Goal: Task Accomplishment & Management: Use online tool/utility

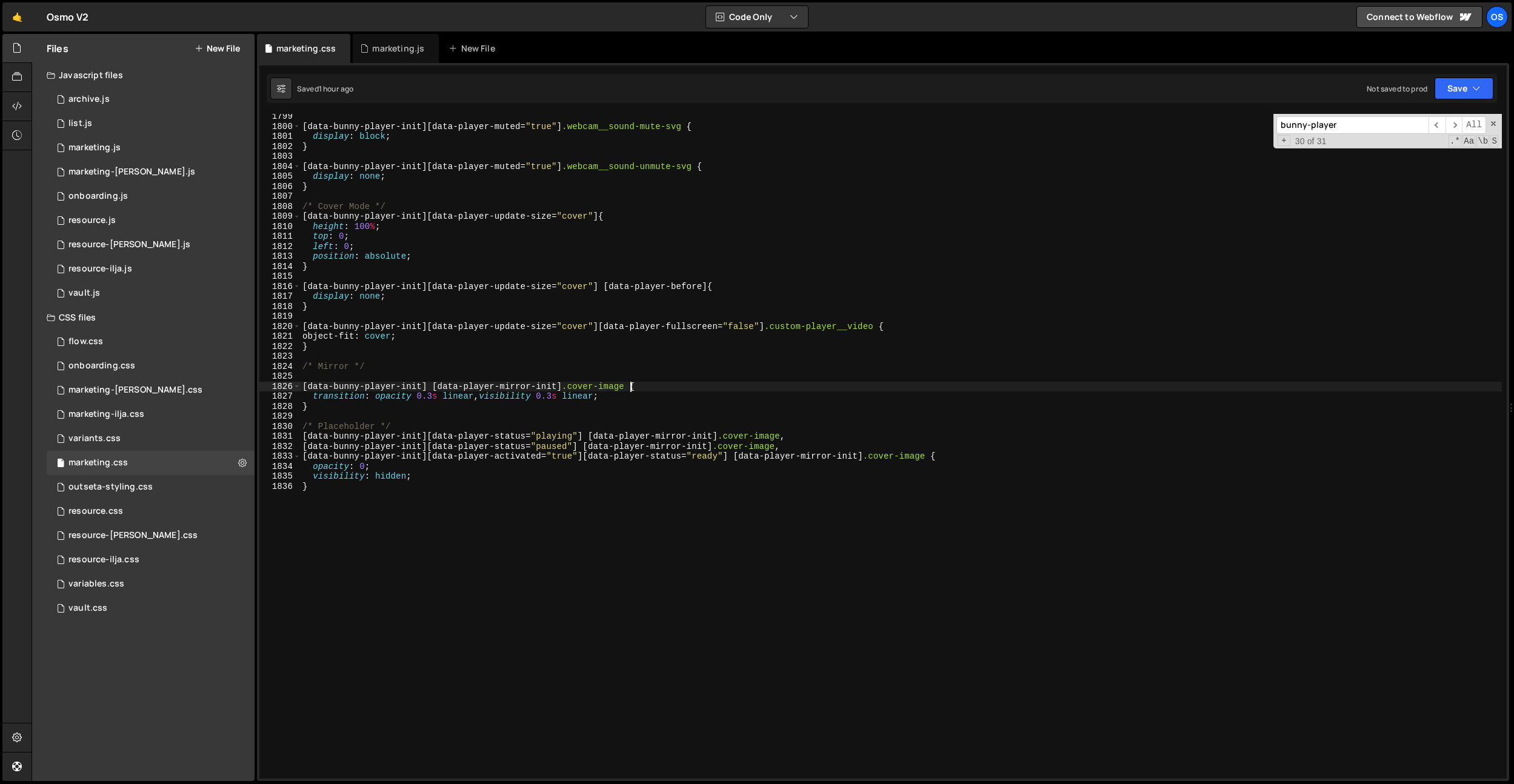
click at [1501, 23] on div "Os" at bounding box center [1497, 17] width 22 height 22
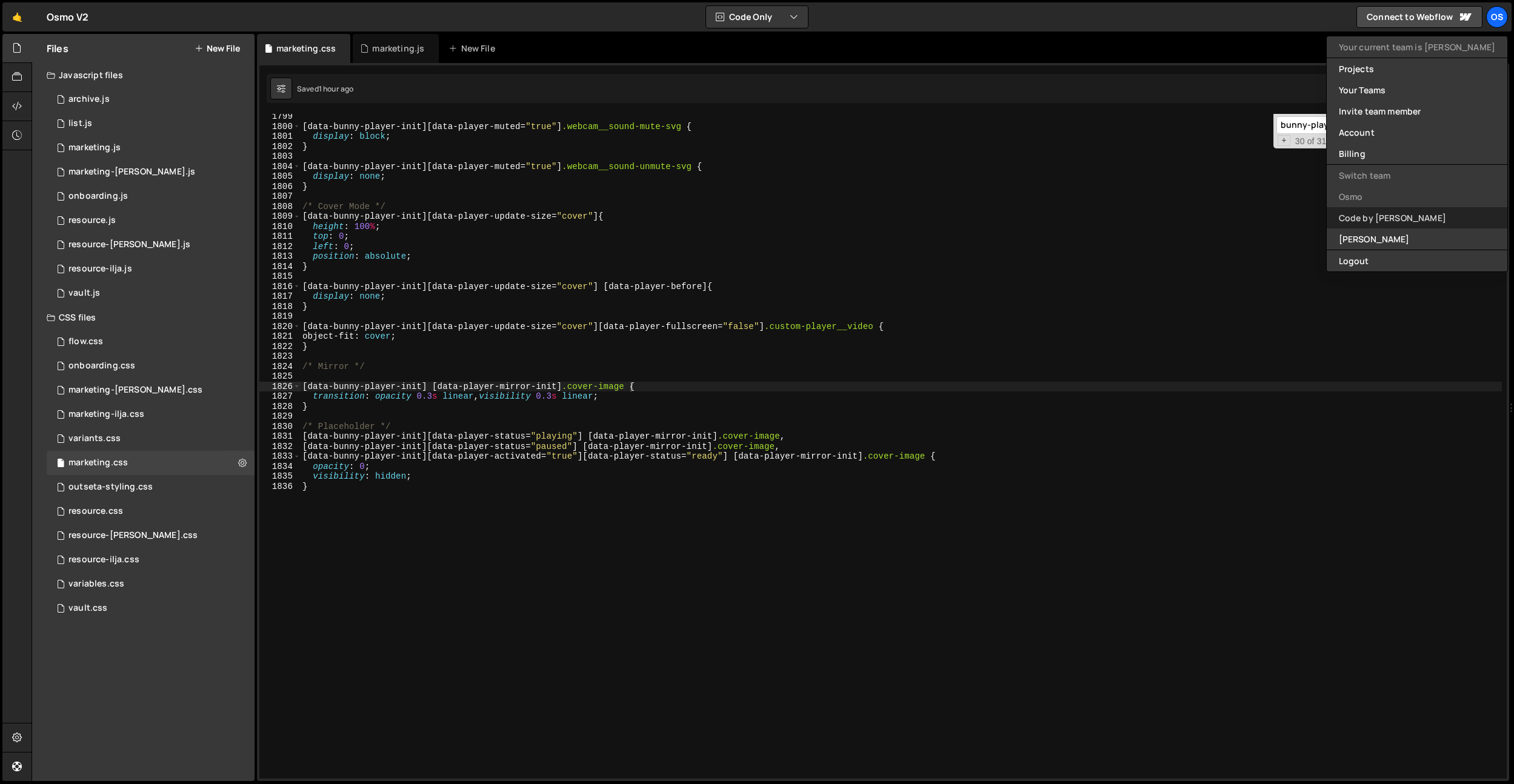
click at [1429, 222] on link "Code by [PERSON_NAME]" at bounding box center [1416, 217] width 180 height 21
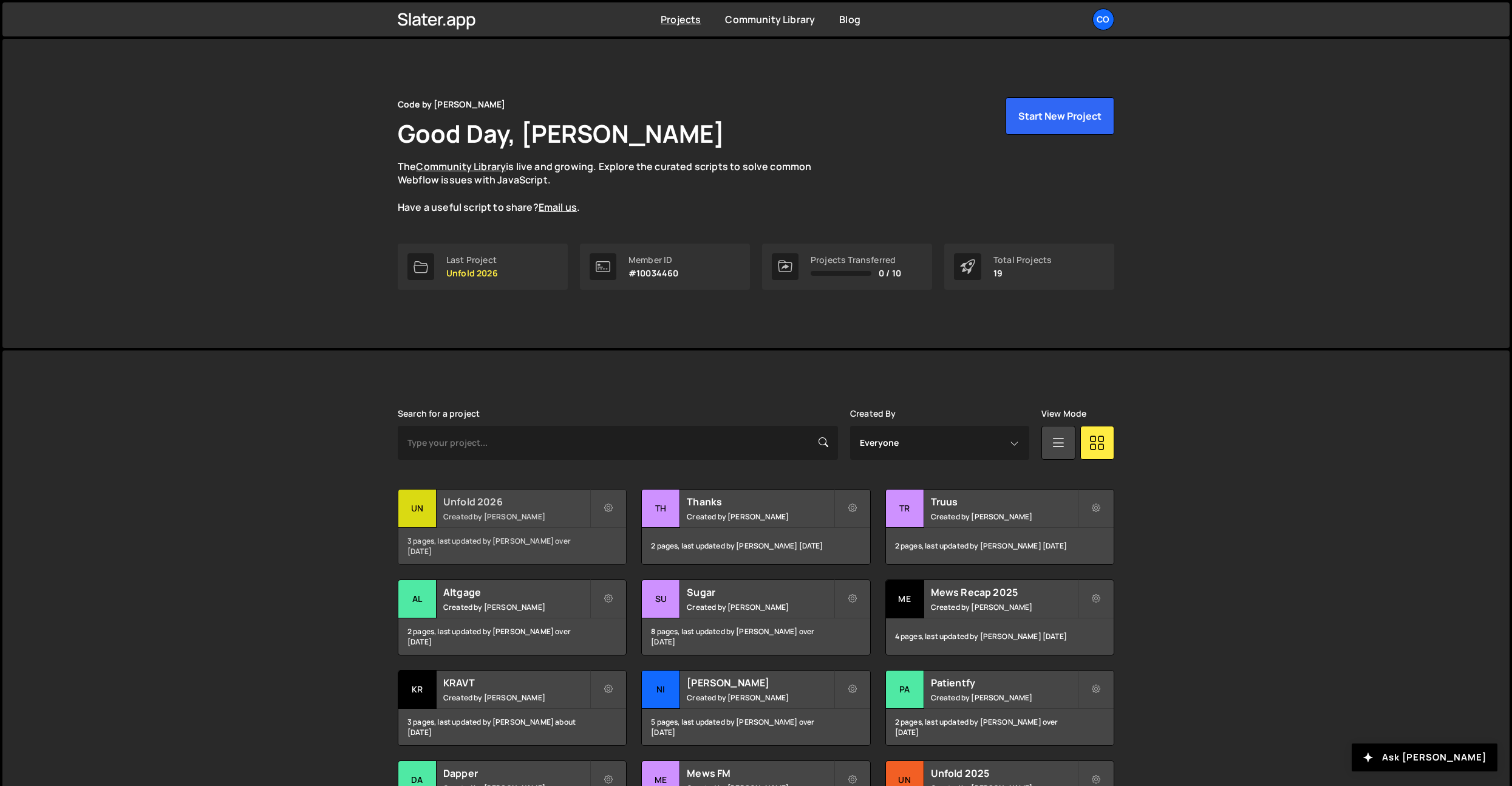
drag, startPoint x: 515, startPoint y: 507, endPoint x: 458, endPoint y: 107, distance: 404.0
click at [515, 507] on h2 "Unfold 2026" at bounding box center [516, 501] width 147 height 13
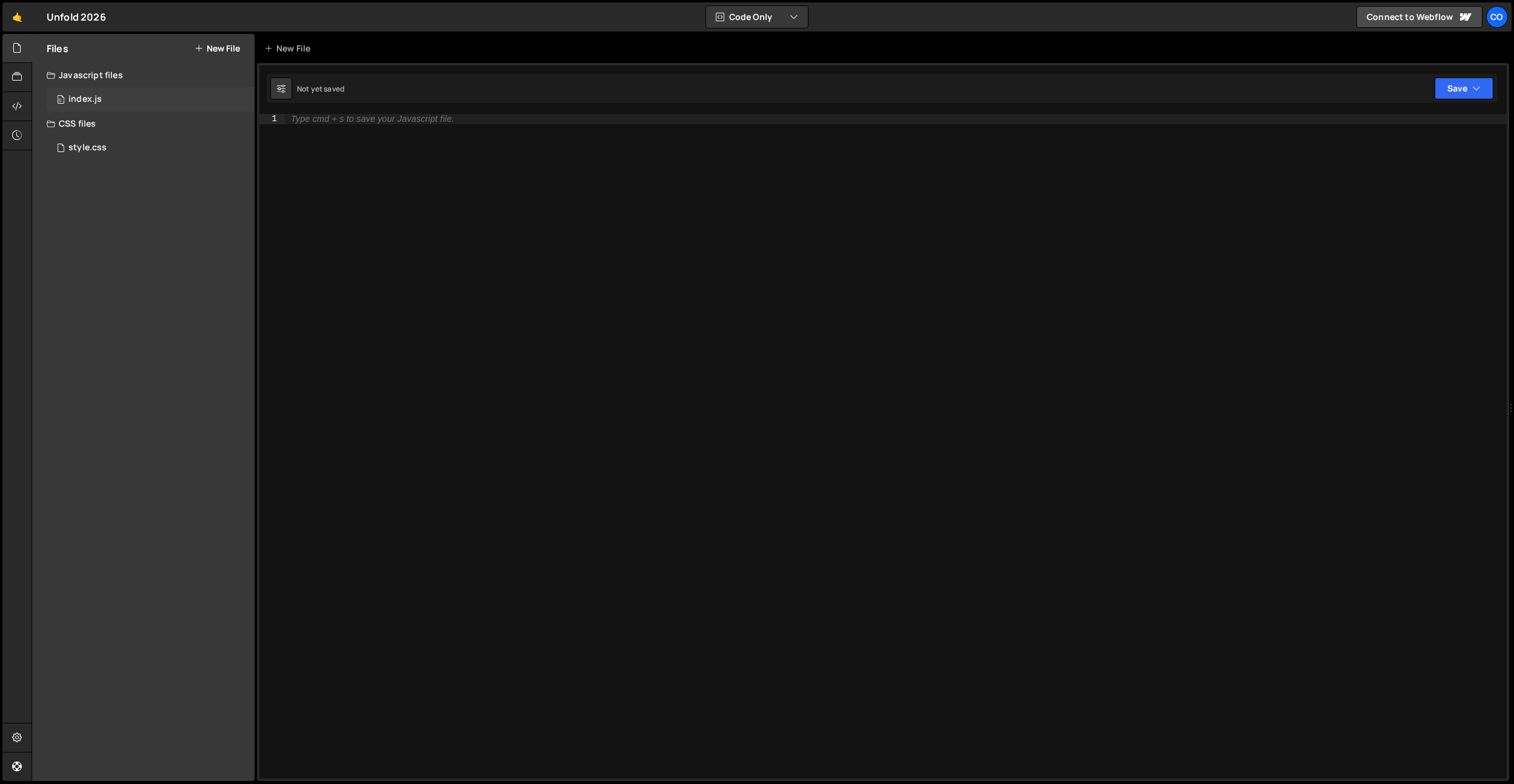
click at [110, 103] on div "0 index.js 0" at bounding box center [150, 99] width 208 height 24
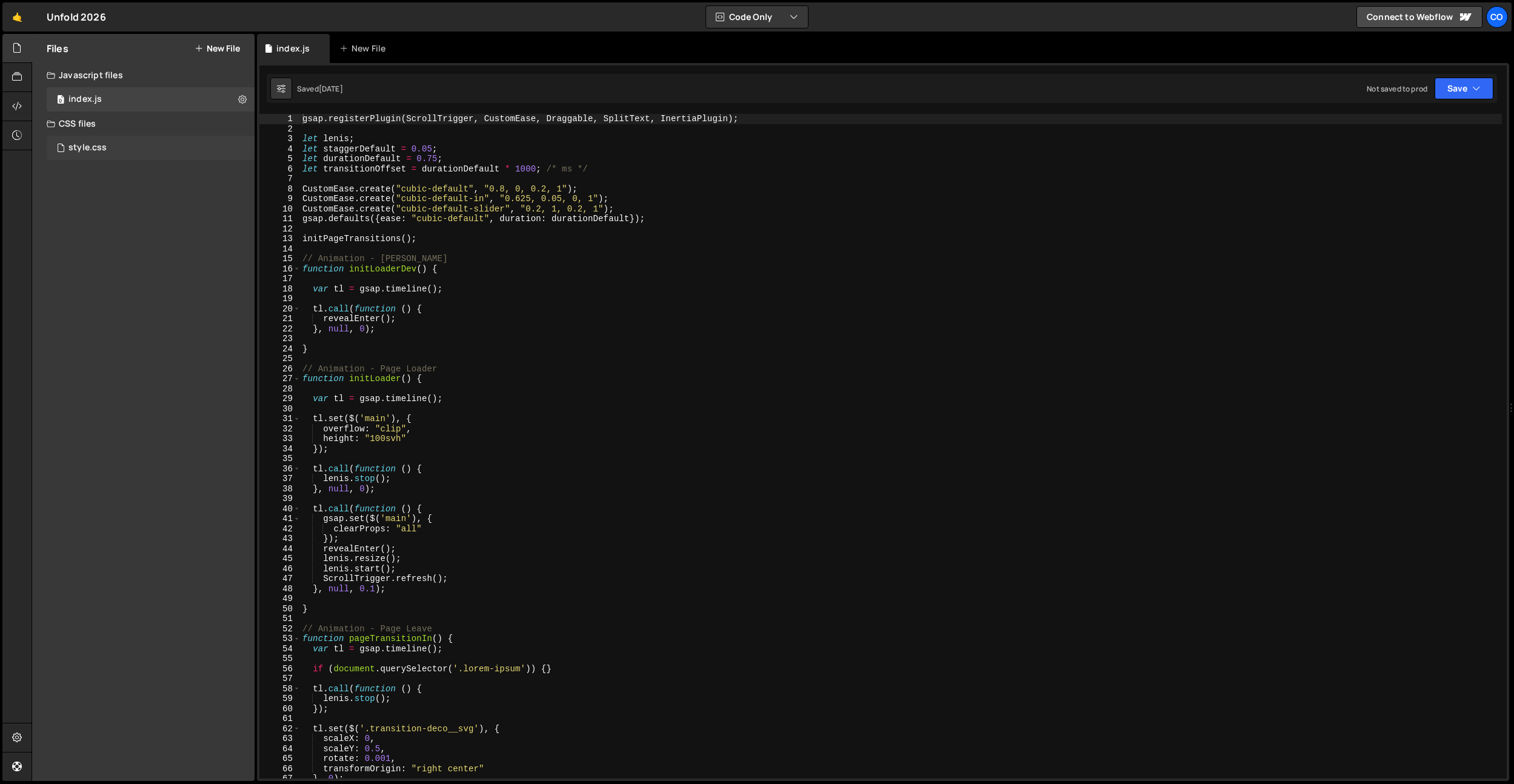
click at [115, 147] on div "style.css 0" at bounding box center [150, 147] width 208 height 24
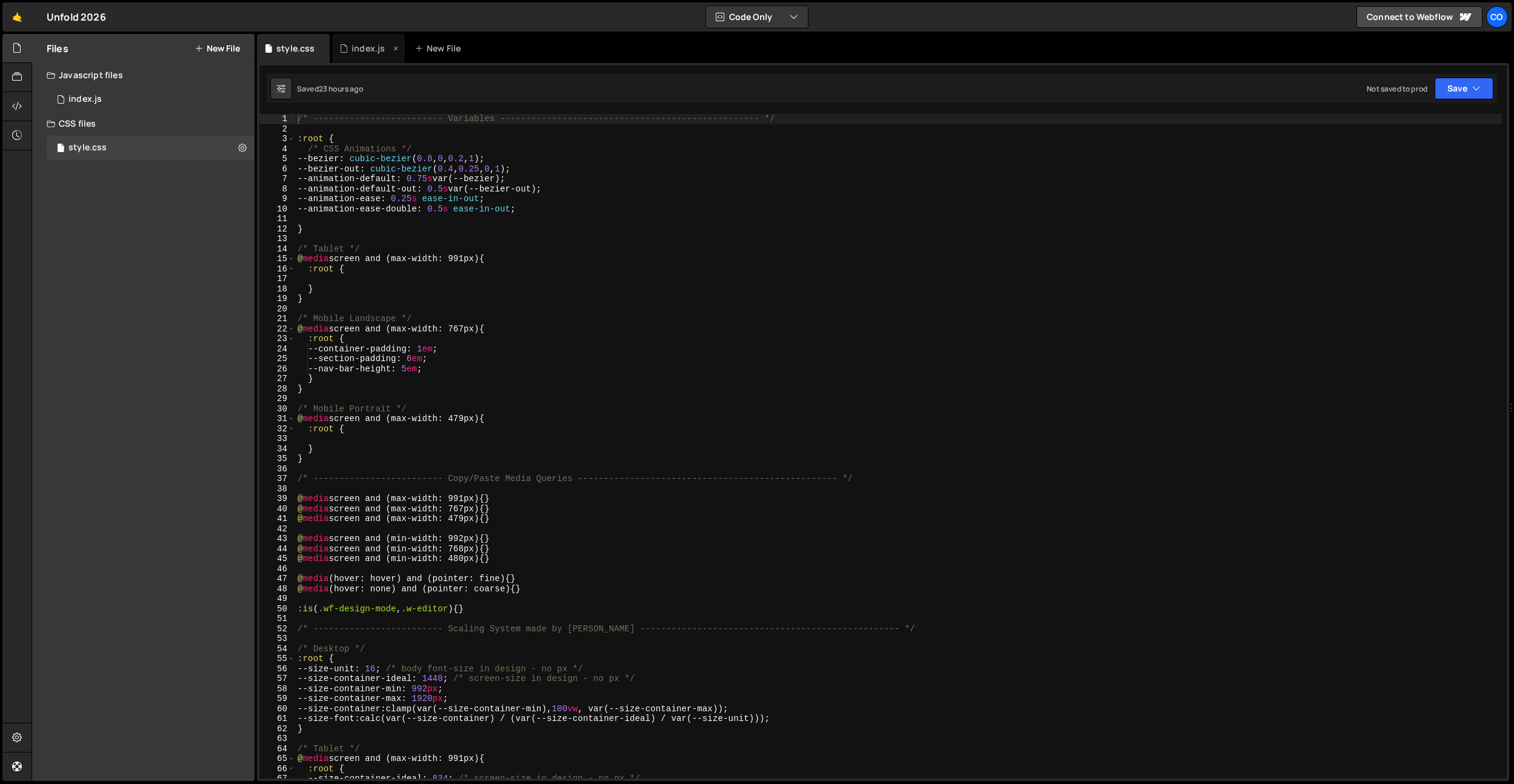
click at [372, 46] on div "index.js" at bounding box center [367, 49] width 33 height 12
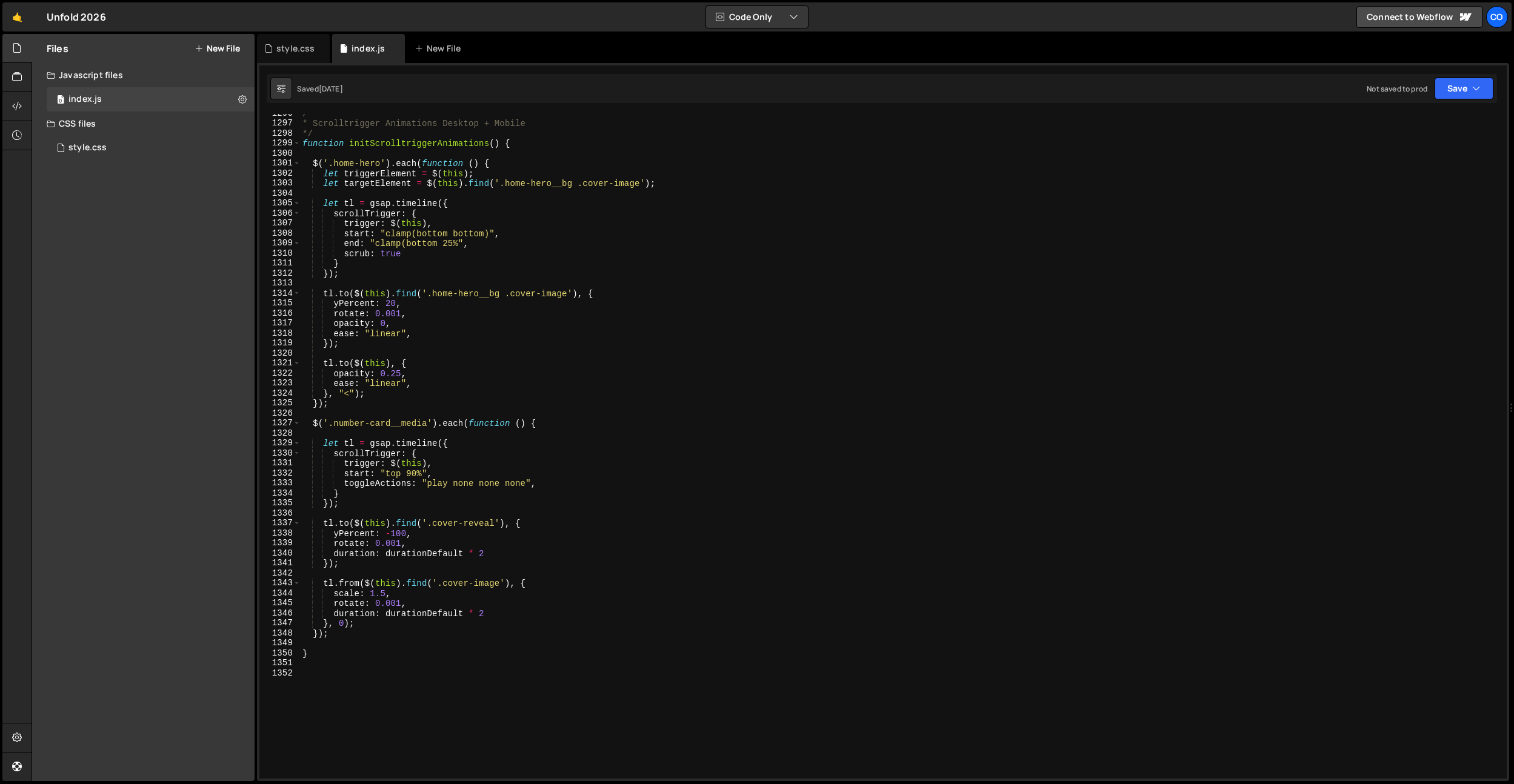
scroll to position [12880, 0]
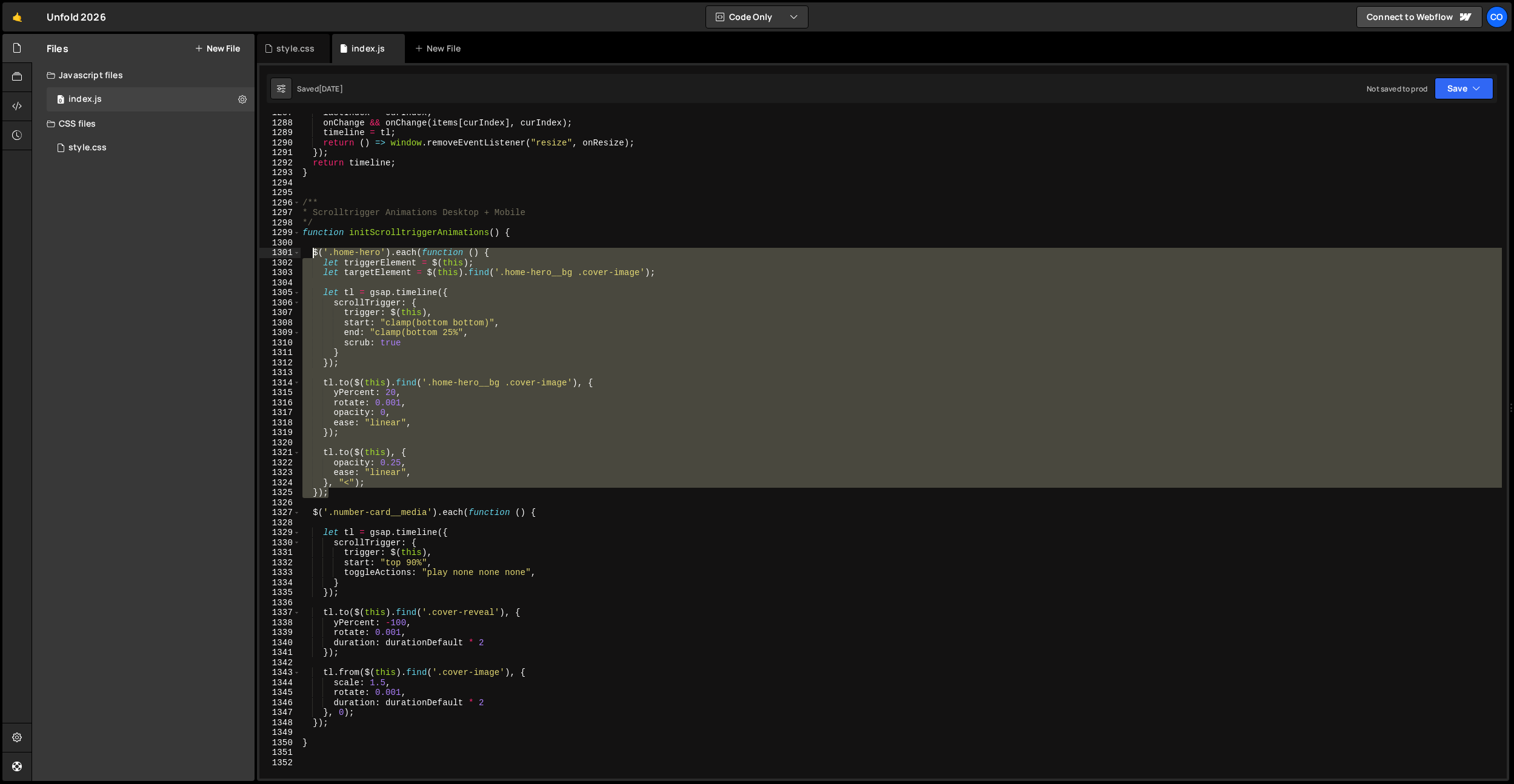
drag, startPoint x: 332, startPoint y: 496, endPoint x: 314, endPoint y: 256, distance: 240.7
click at [313, 253] on div "lastIndex = curIndex ; onChange && onChange ( items [ curIndex ] , curIndex ) ;…" at bounding box center [900, 450] width 1201 height 685
click at [344, 725] on div "lastIndex = curIndex ; onChange && onChange ( items [ curIndex ] , curIndex ) ;…" at bounding box center [900, 450] width 1201 height 685
type textarea "});"
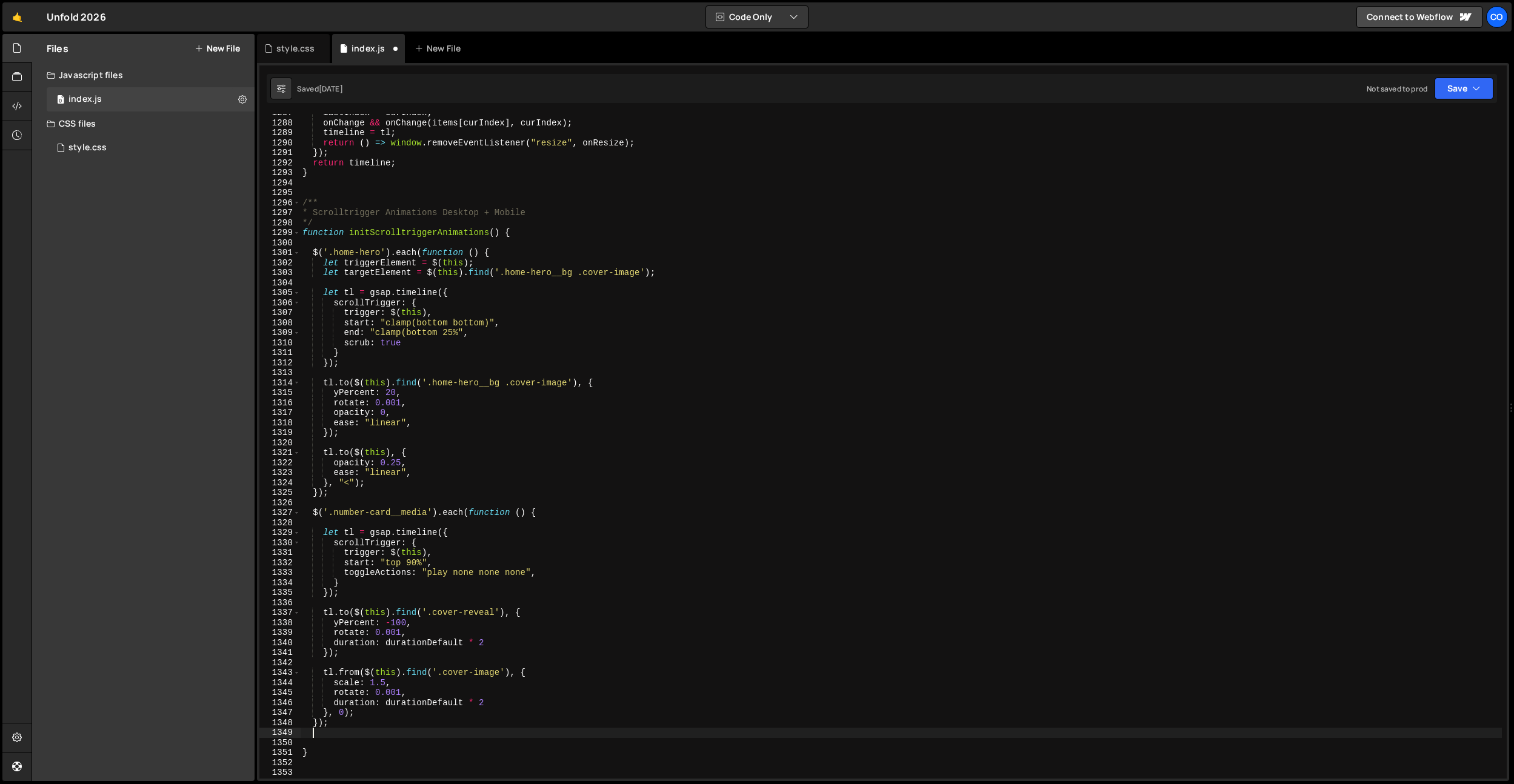
paste textarea "});"
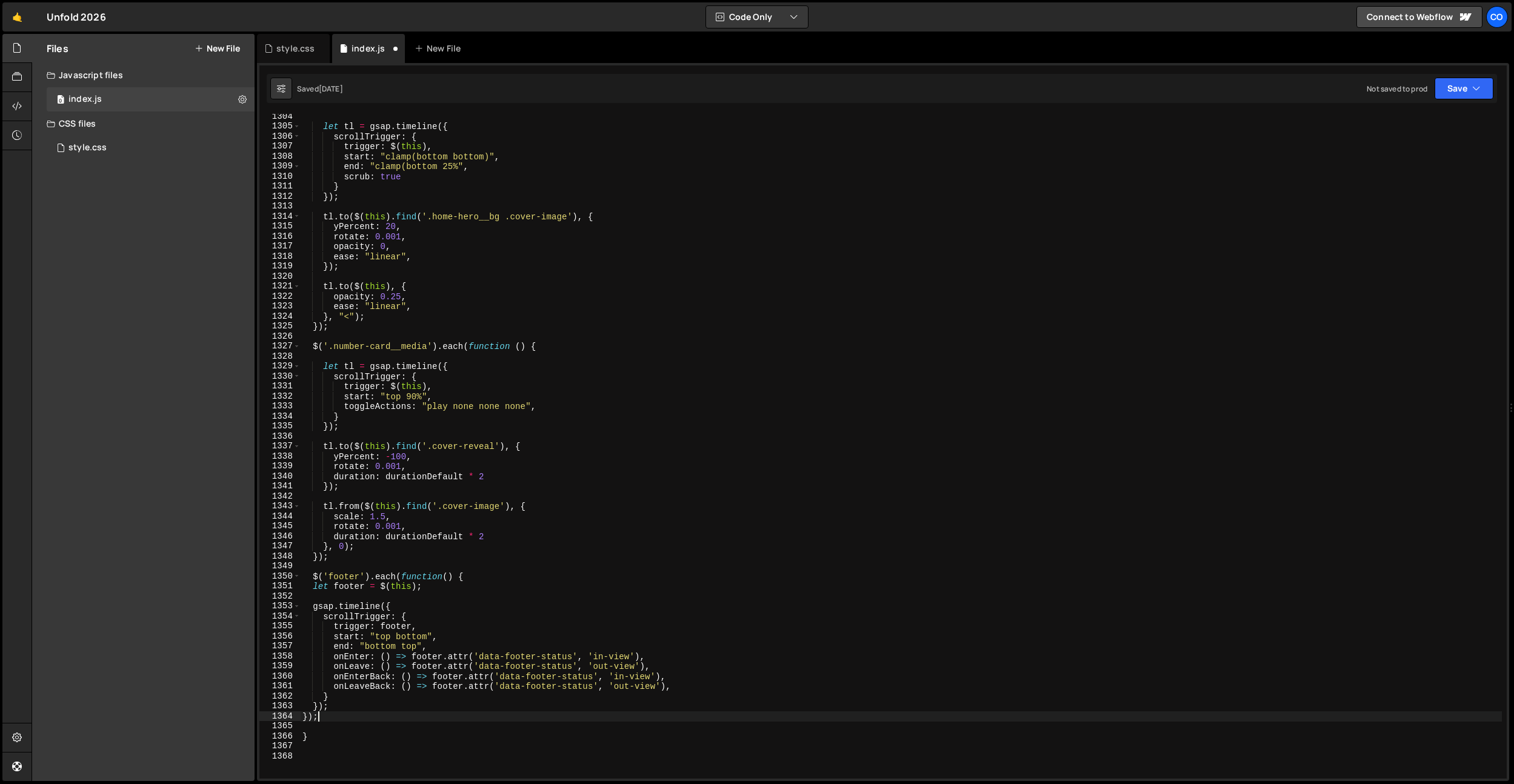
scroll to position [13067, 0]
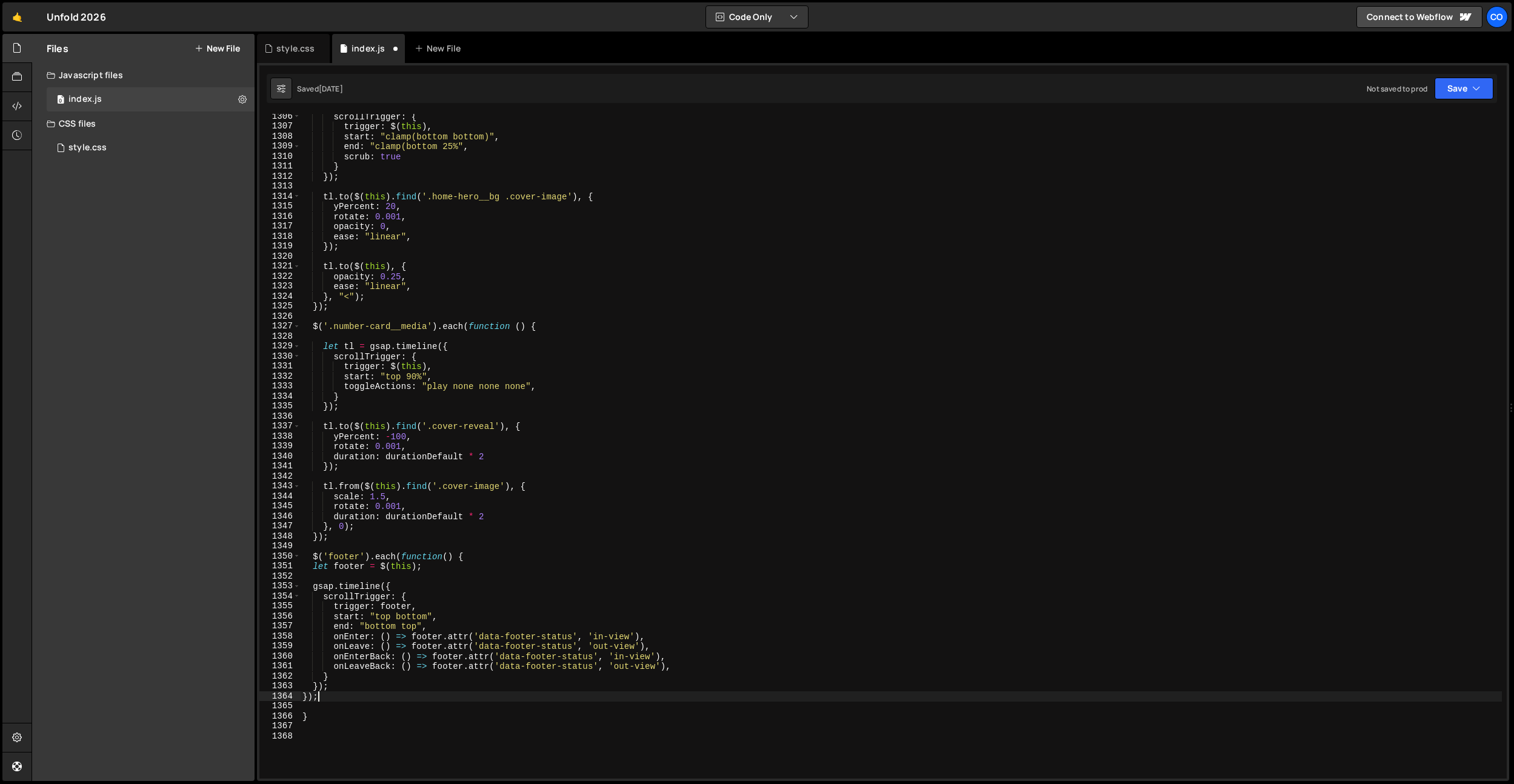
type textarea "});"
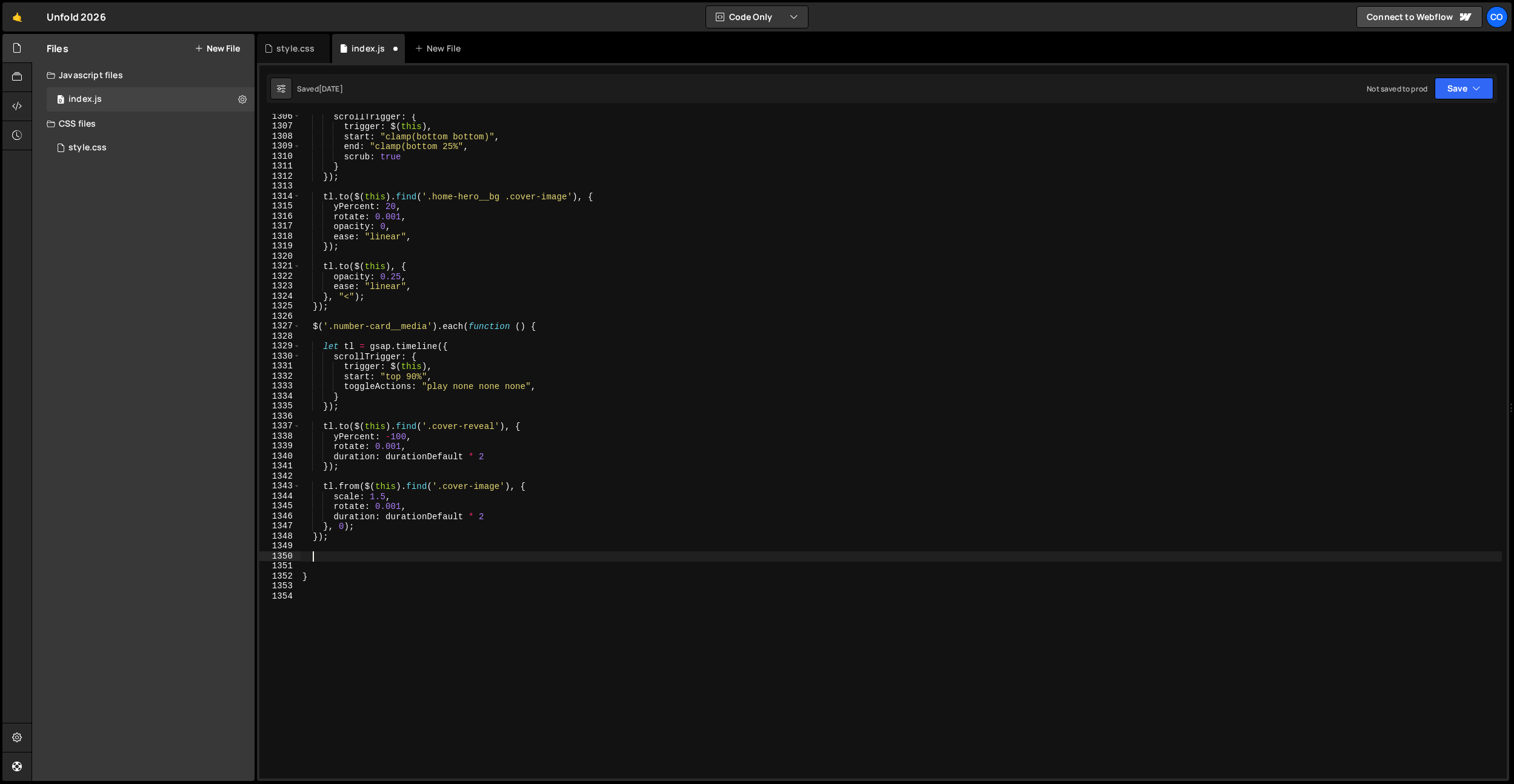
paste textarea "});"
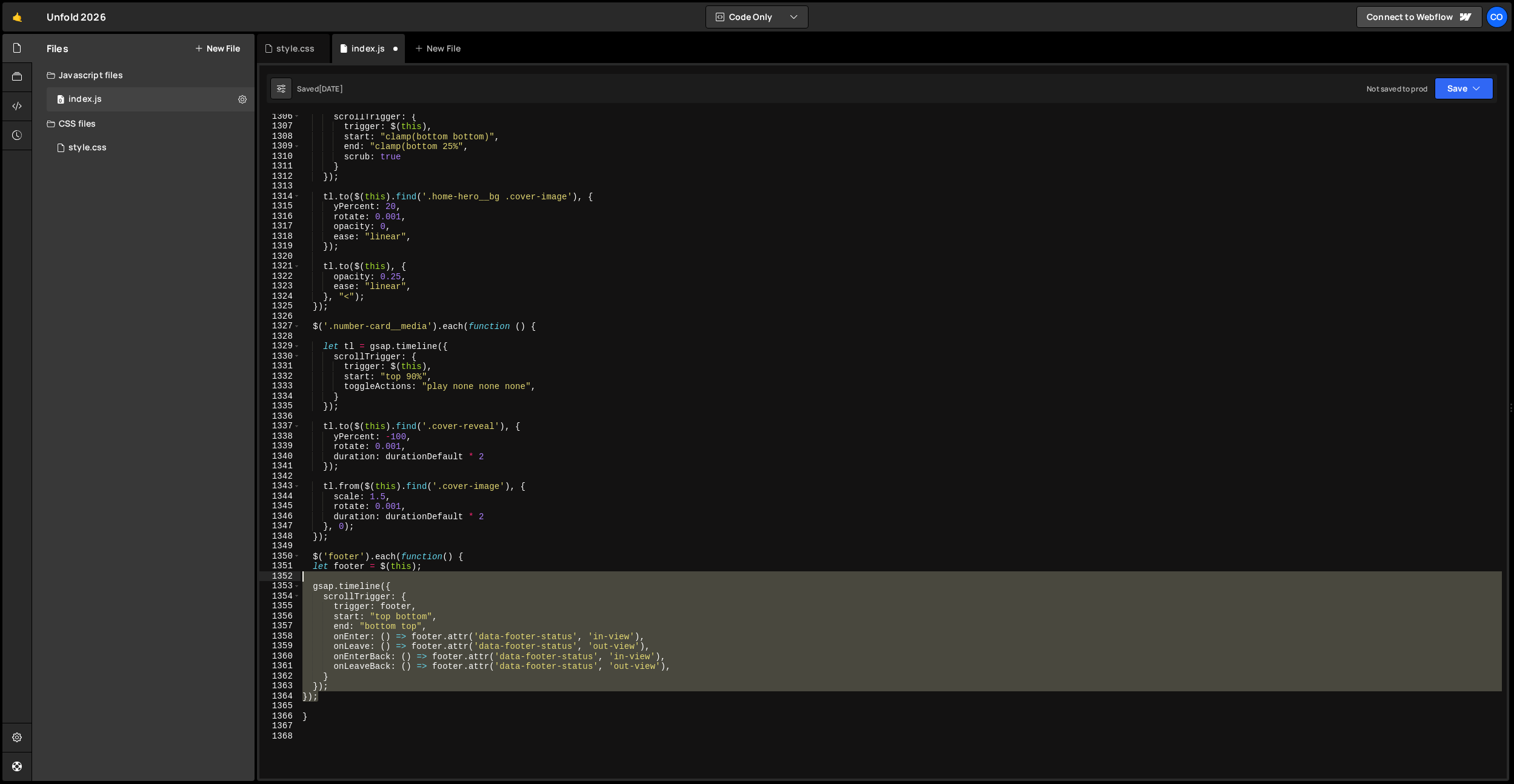
drag, startPoint x: 323, startPoint y: 695, endPoint x: 302, endPoint y: 571, distance: 125.8
click at [302, 571] on div "scrollTrigger : { trigger : $ ( this ) , start : "clamp(bottom bottom)" , end :…" at bounding box center [900, 454] width 1201 height 685
click at [485, 587] on div "scrollTrigger : { trigger : $ ( this ) , start : "clamp(bottom bottom)" , end :…" at bounding box center [900, 446] width 1201 height 665
type textarea "gsap.timeline({"
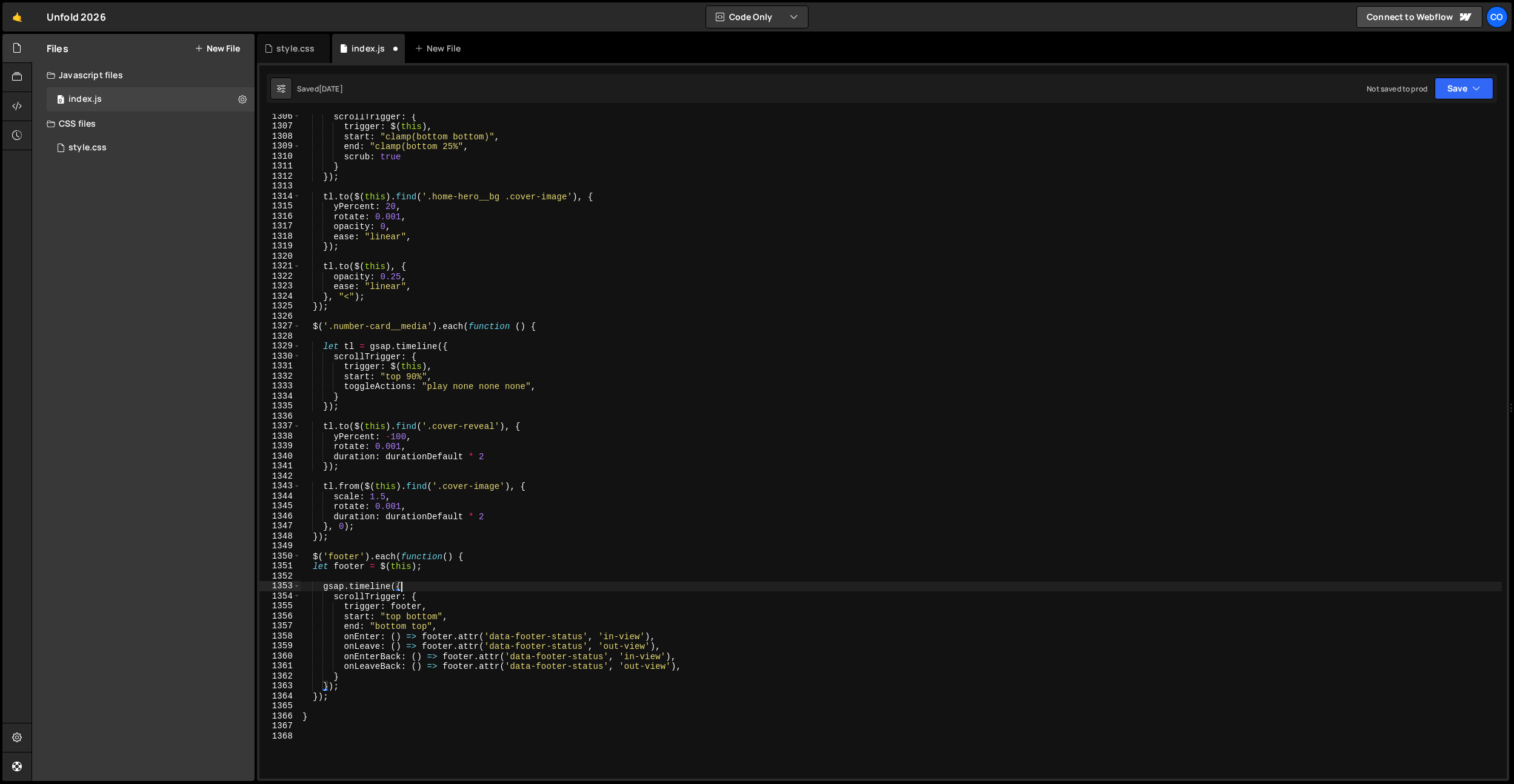
click at [421, 582] on div "scrollTrigger : { trigger : $ ( this ) , start : "clamp(bottom bottom)" , end :…" at bounding box center [900, 454] width 1201 height 685
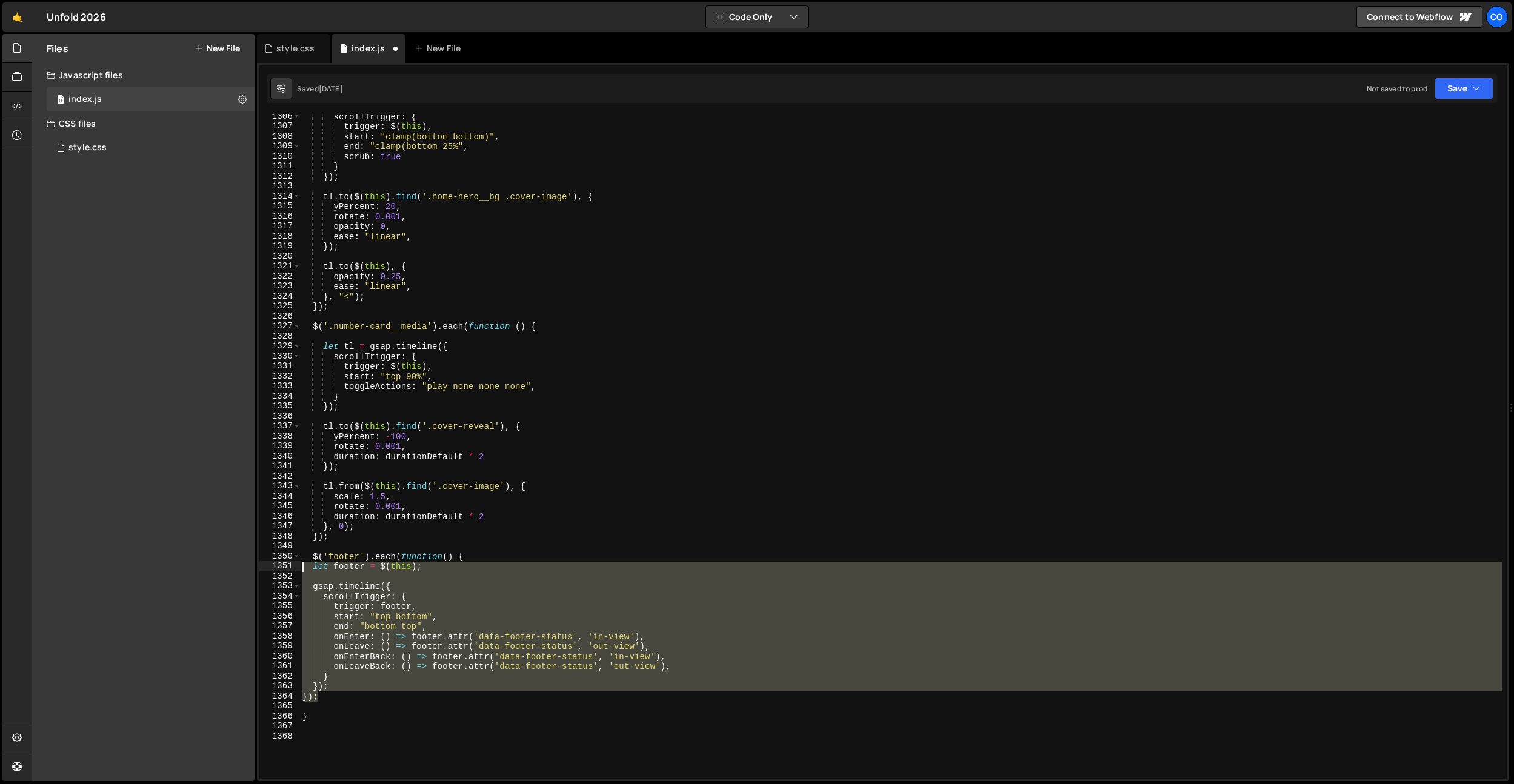
drag, startPoint x: 327, startPoint y: 697, endPoint x: 297, endPoint y: 568, distance: 132.4
click at [293, 569] on div "1306 1307 1308 1309 1310 1311 1312 1313 1314 1315 1316 1317 1318 1319 1320 1321…" at bounding box center [883, 446] width 1247 height 665
click at [574, 569] on div "scrollTrigger : { trigger : $ ( this ) , start : "clamp(bottom bottom)" , end :…" at bounding box center [900, 446] width 1201 height 665
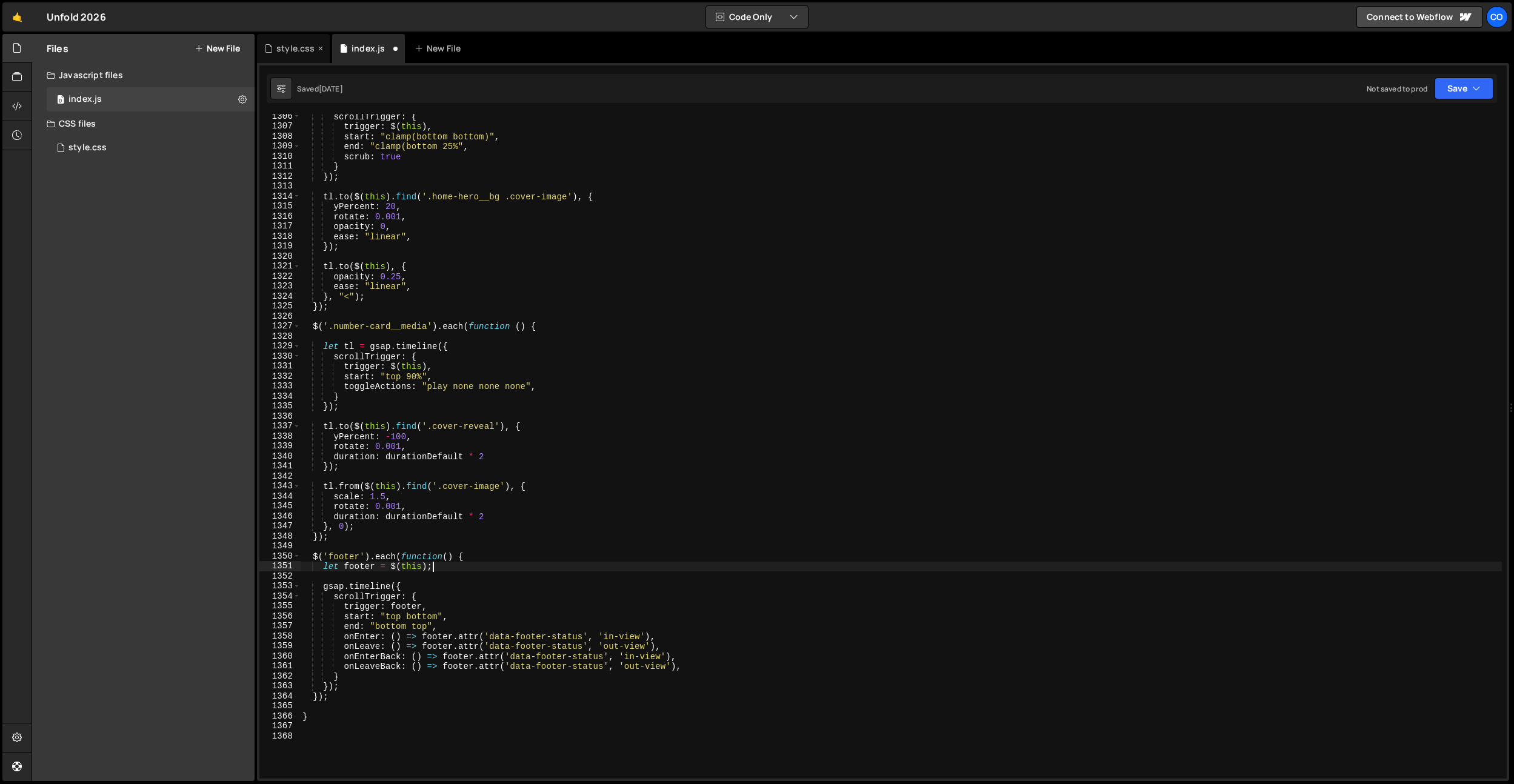
click at [296, 54] on div "style.css" at bounding box center [296, 49] width 38 height 12
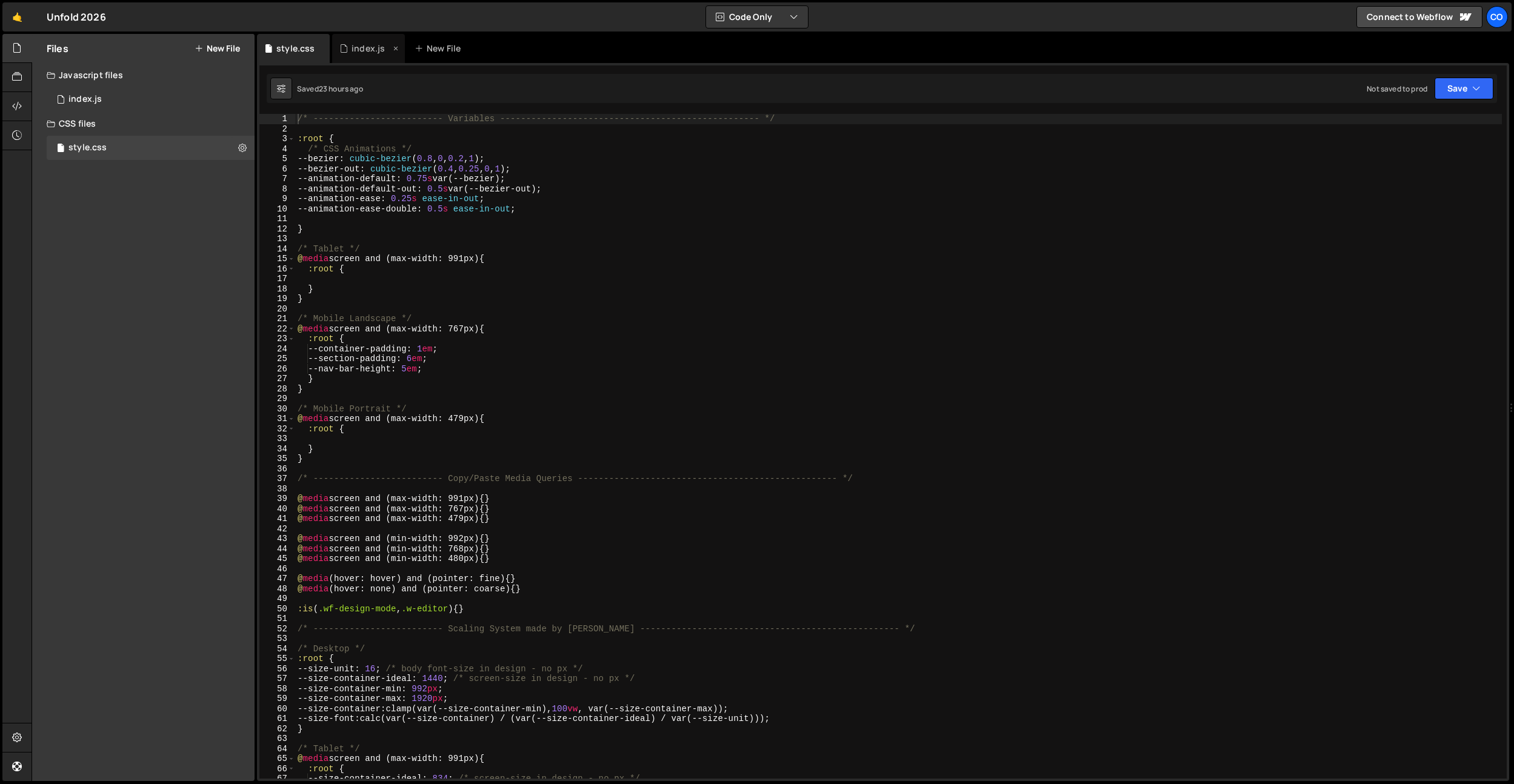
click at [365, 54] on div "index.js" at bounding box center [367, 49] width 33 height 12
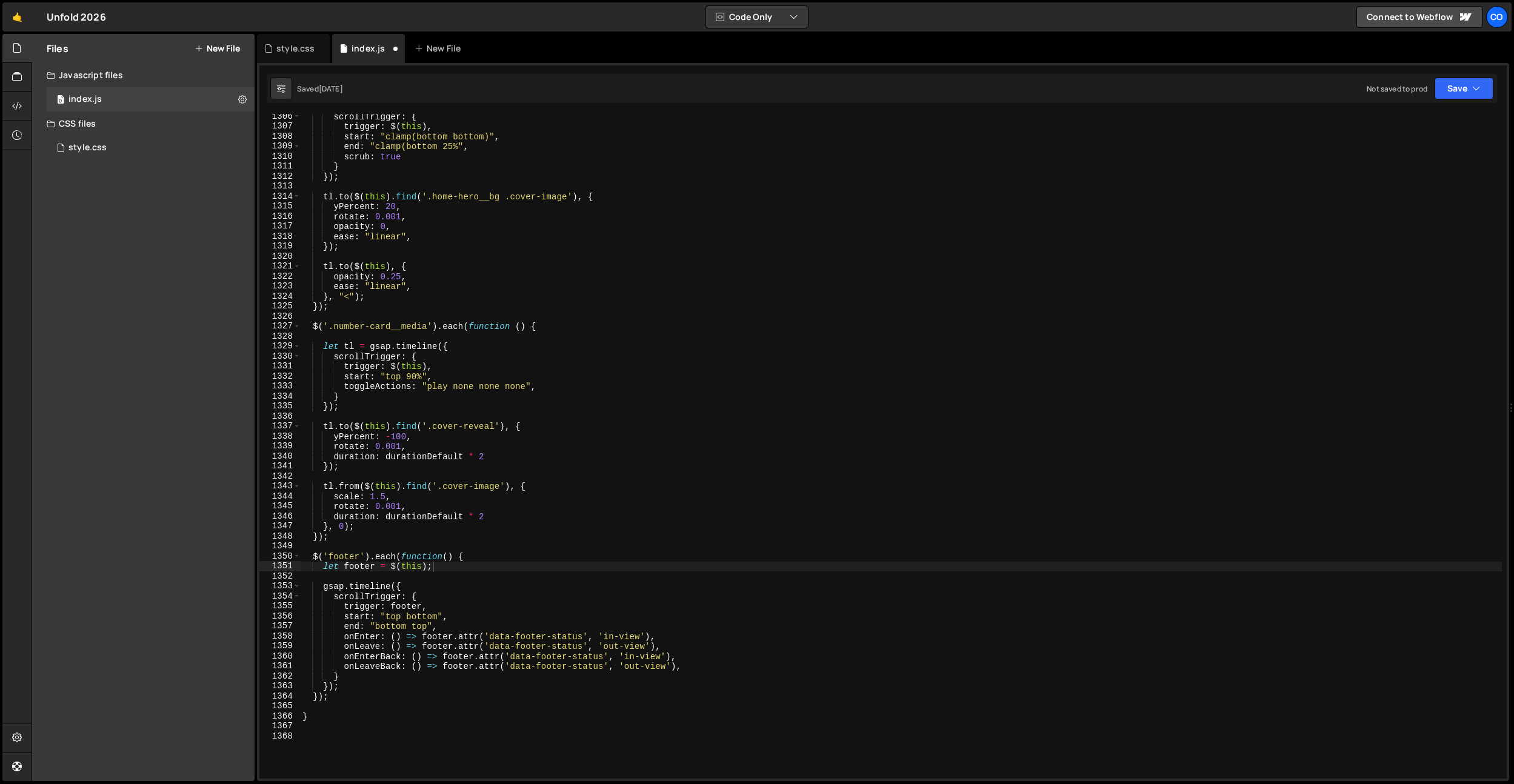
click at [495, 588] on div "scrollTrigger : { trigger : $ ( this ) , start : "clamp(bottom bottom)" , end :…" at bounding box center [900, 454] width 1201 height 685
click at [563, 637] on div "scrollTrigger : { trigger : $ ( this ) , start : "clamp(bottom bottom)" , end :…" at bounding box center [900, 454] width 1201 height 685
click at [564, 638] on div "scrollTrigger : { trigger : $ ( this ) , start : "clamp(bottom bottom)" , end :…" at bounding box center [900, 454] width 1201 height 685
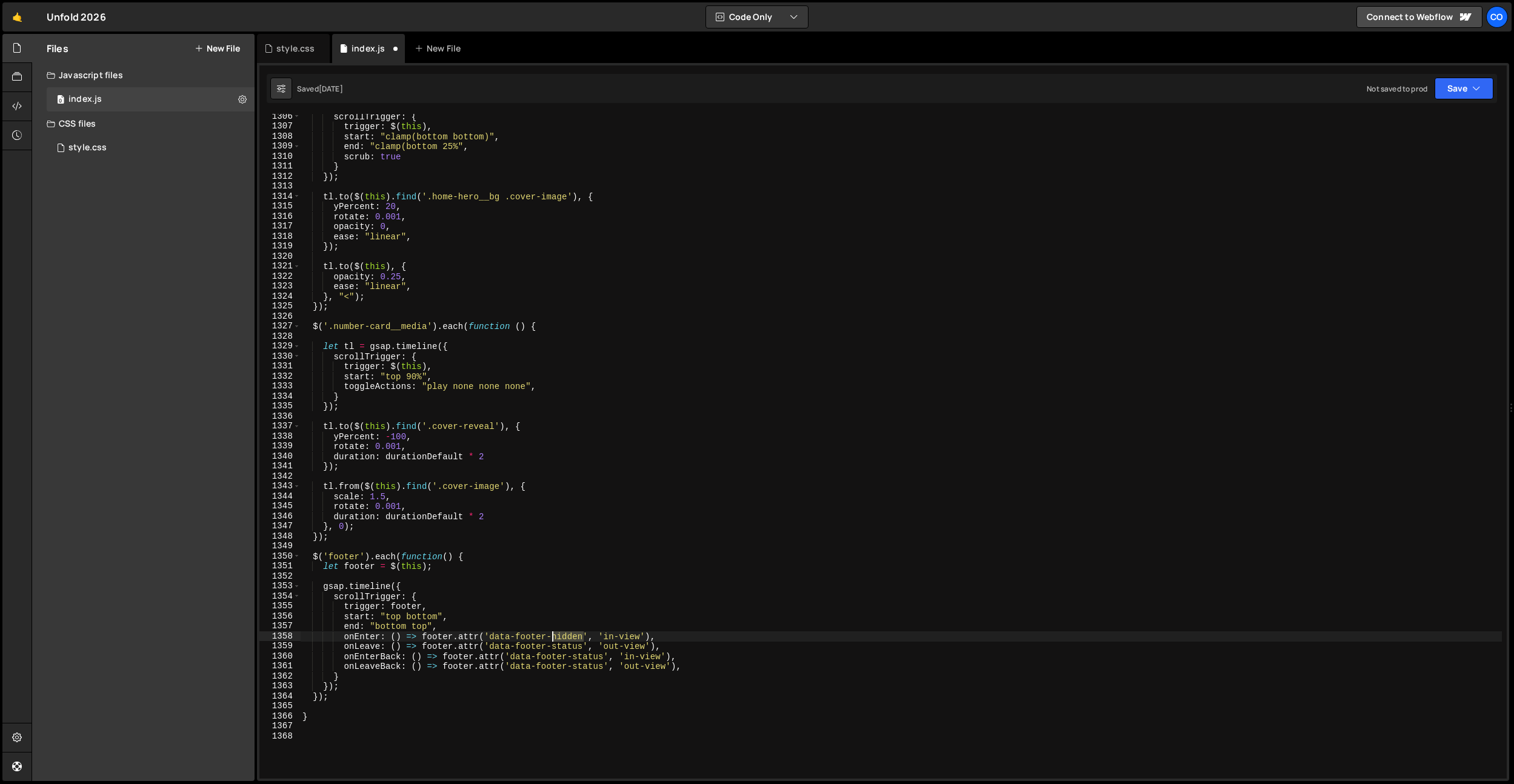
click at [564, 638] on div "scrollTrigger : { trigger : $ ( this ) , start : "clamp(bottom bottom)" , end :…" at bounding box center [900, 454] width 1201 height 685
click at [603, 557] on div "scrollTrigger : { trigger : $ ( this ) , start : "clamp(bottom bottom)" , end :…" at bounding box center [900, 454] width 1201 height 685
click at [574, 645] on div "scrollTrigger : { trigger : $ ( this ) , start : "clamp(bottom bottom)" , end :…" at bounding box center [900, 454] width 1201 height 685
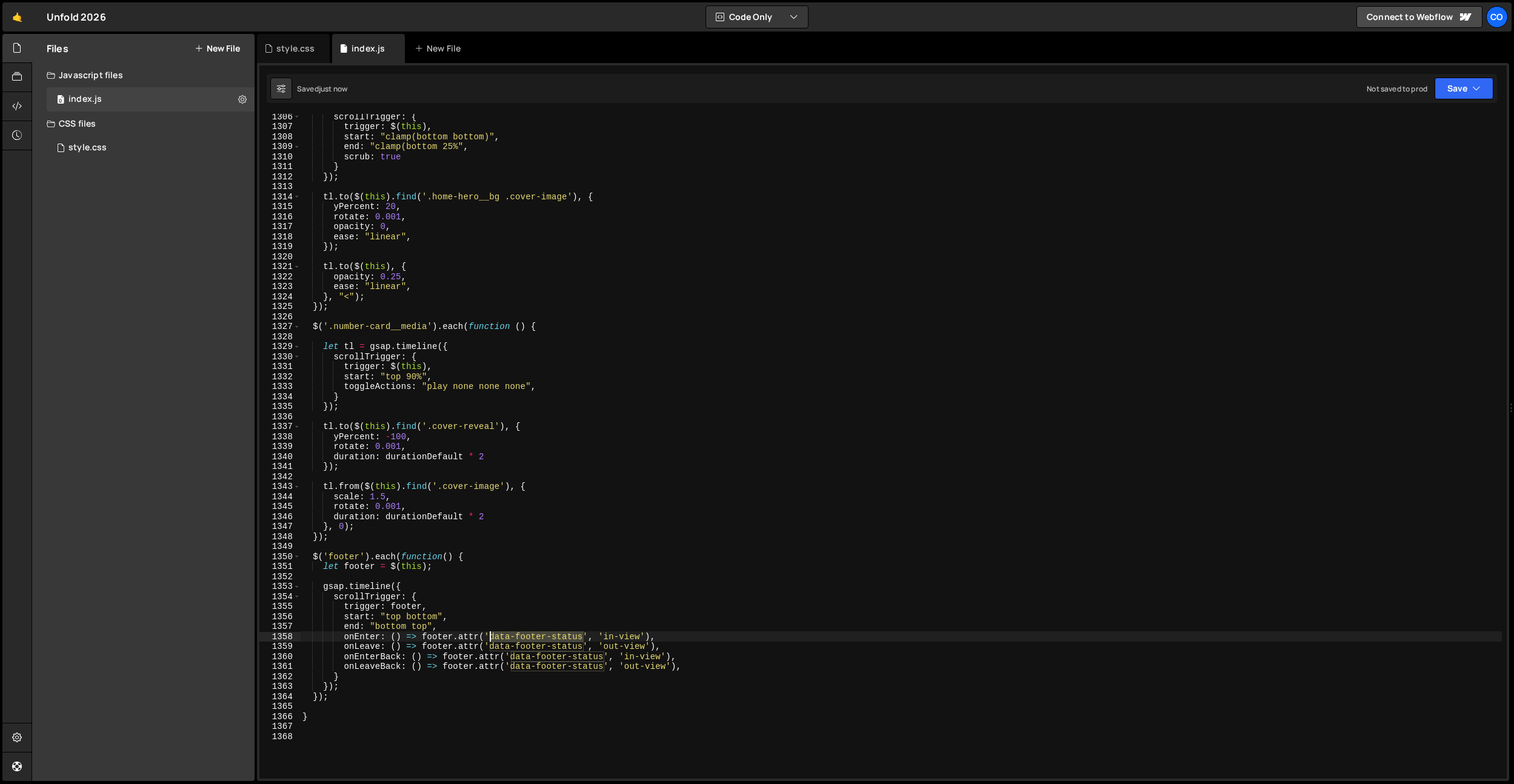
drag, startPoint x: 584, startPoint y: 636, endPoint x: 489, endPoint y: 638, distance: 95.0
click at [489, 638] on div "scrollTrigger : { trigger : $ ( this ) , start : "clamp(bottom bottom)" , end :…" at bounding box center [900, 454] width 1201 height 685
type textarea "onEnter: () => footer.attr('data-footer-status', 'in-view'),"
click at [280, 46] on div "style.css" at bounding box center [296, 49] width 38 height 12
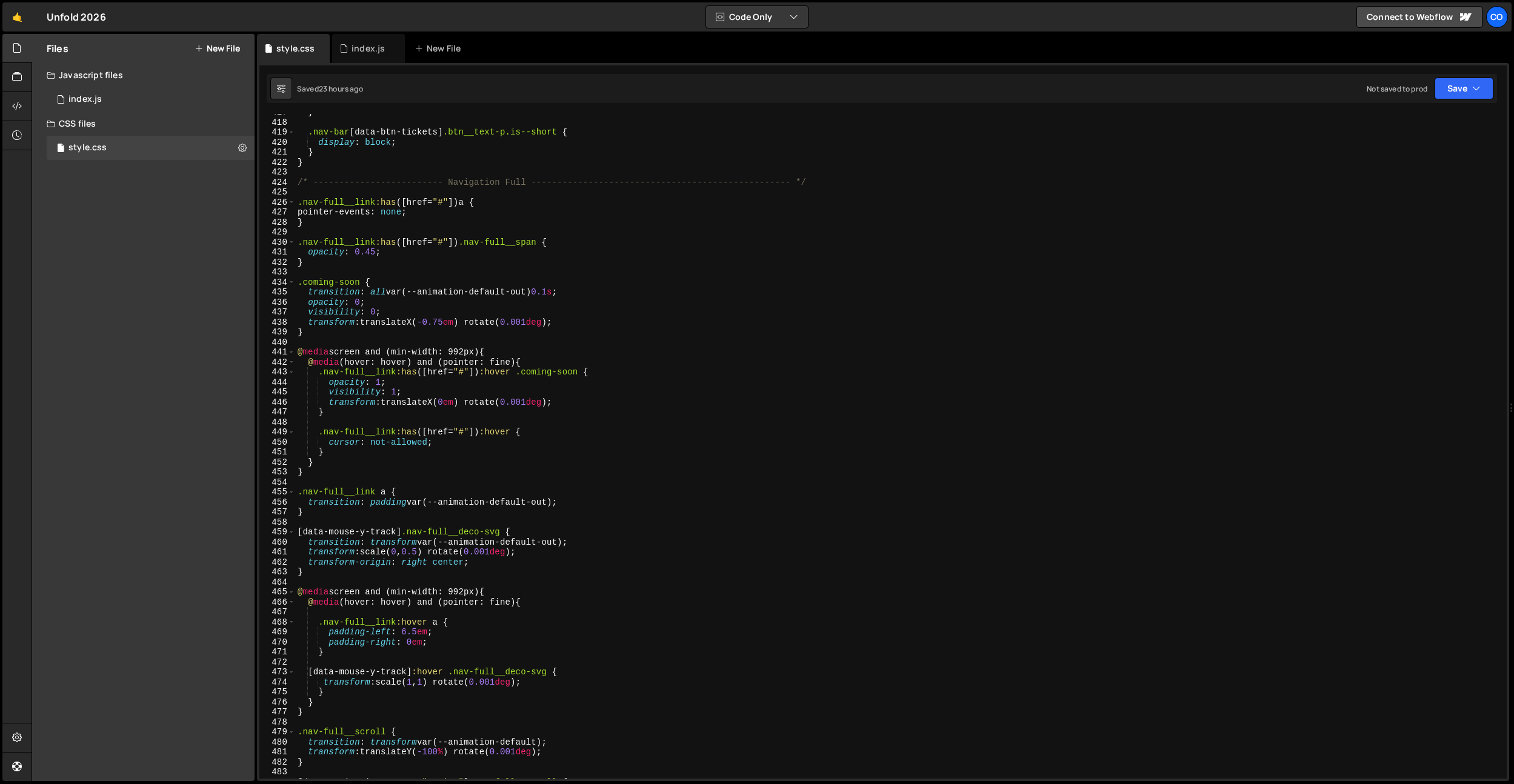
scroll to position [4165, 0]
click at [600, 271] on div "} .nav-bar [ data-btn-tickets ] .btn__text-p.is--short { display : block ; } } …" at bounding box center [899, 450] width 1206 height 685
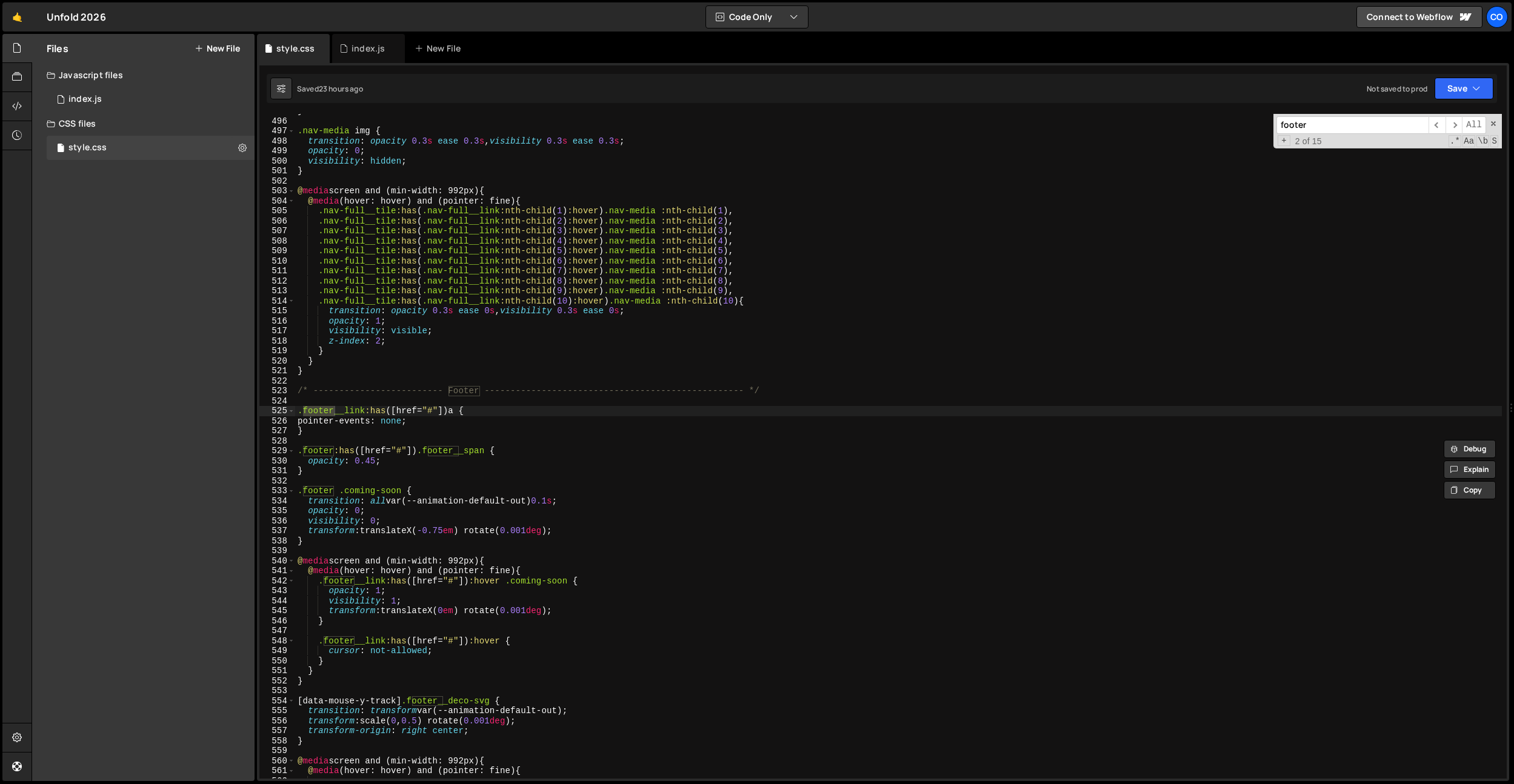
scroll to position [4959, 0]
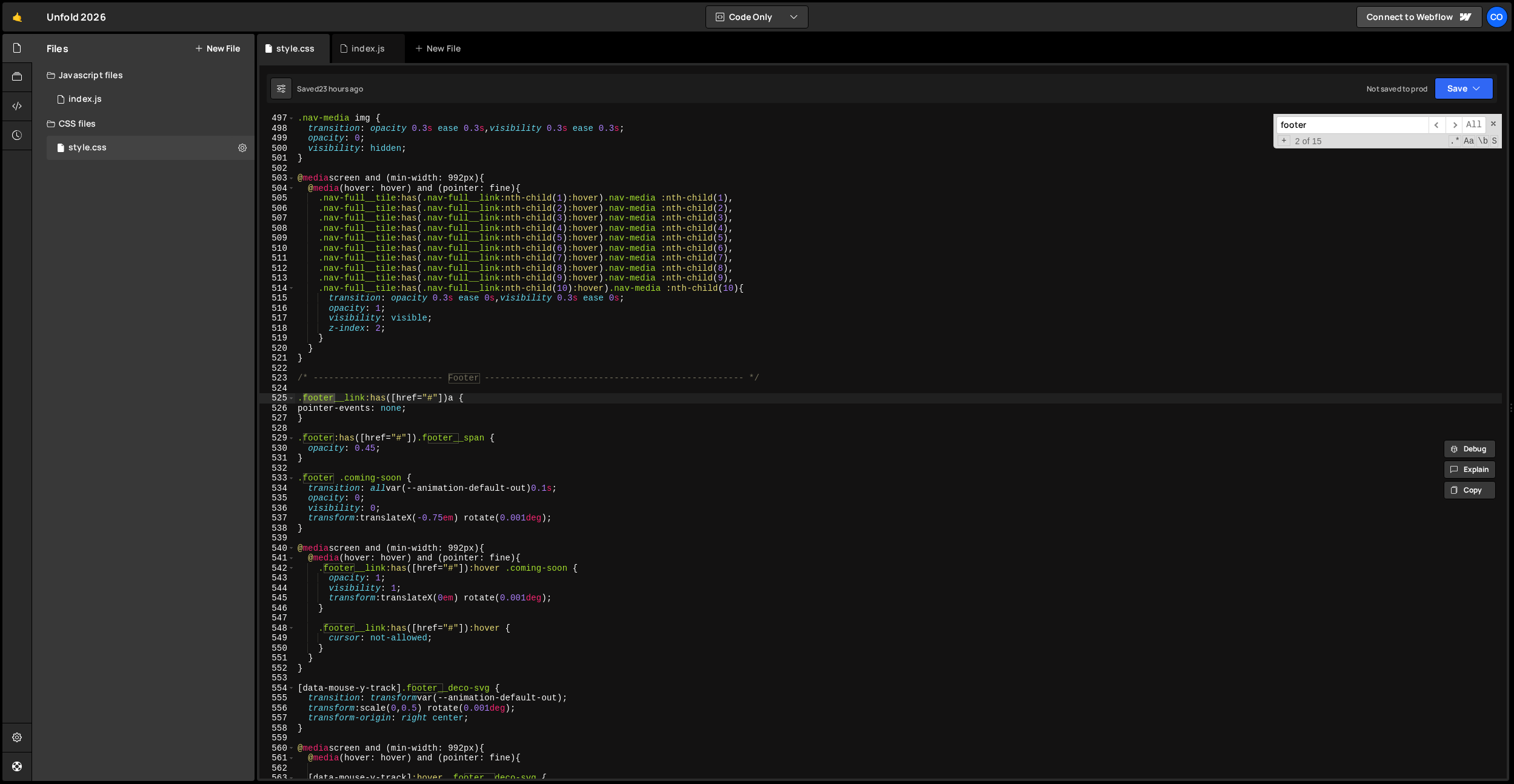
type input "footer"
click at [778, 379] on div ".nav-media img { transition : opacity 0.3 s ease 0.3 s , visibility 0.3 s ease …" at bounding box center [899, 456] width 1206 height 685
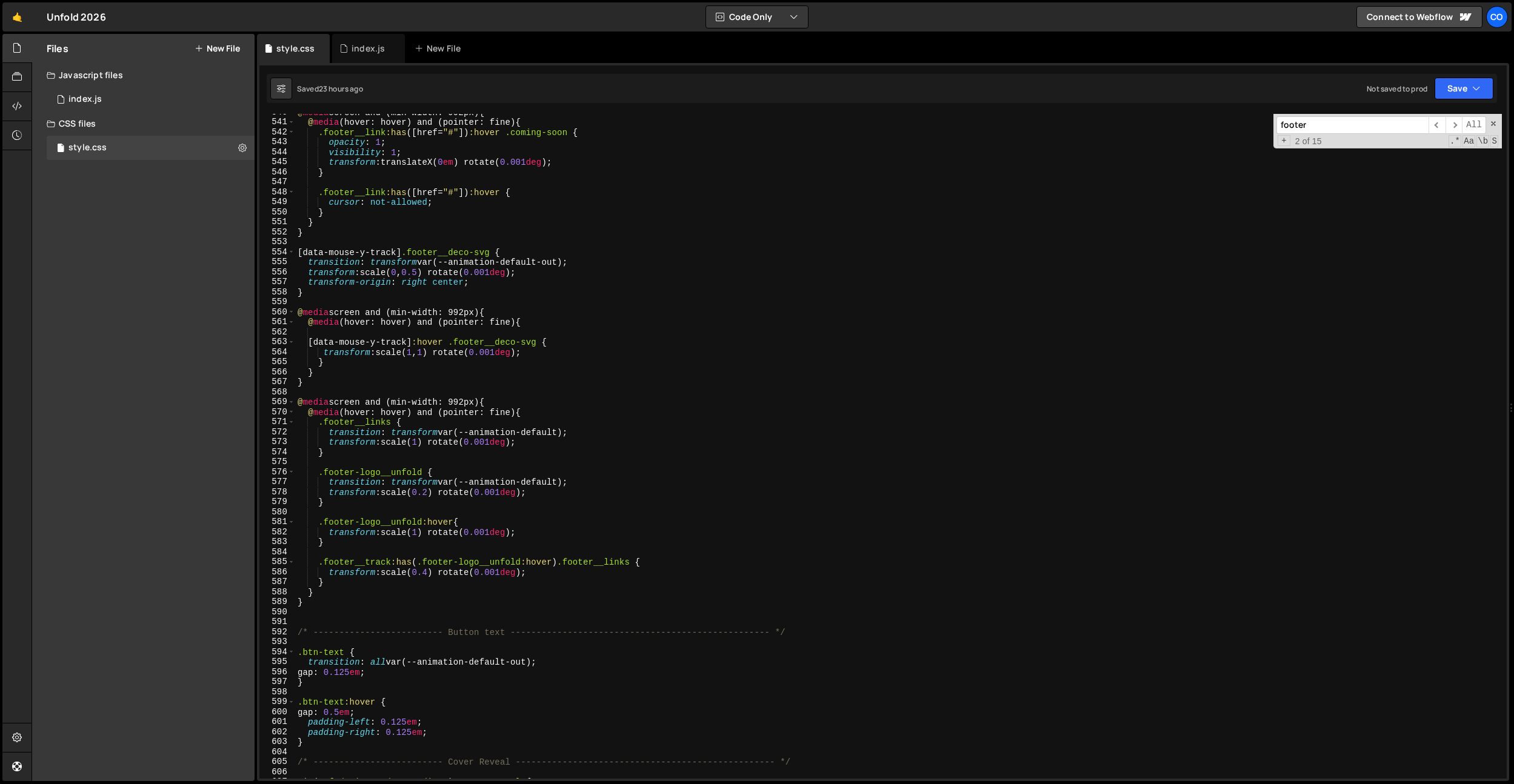
scroll to position [5396, 0]
click at [404, 600] on div "@ media screen and (min-width: 992px) { @ media (hover: hover) and (pointer: fi…" at bounding box center [899, 447] width 1206 height 685
type textarea "}"
paste textarea "data-footer-status"
type textarea "data-footer-status"
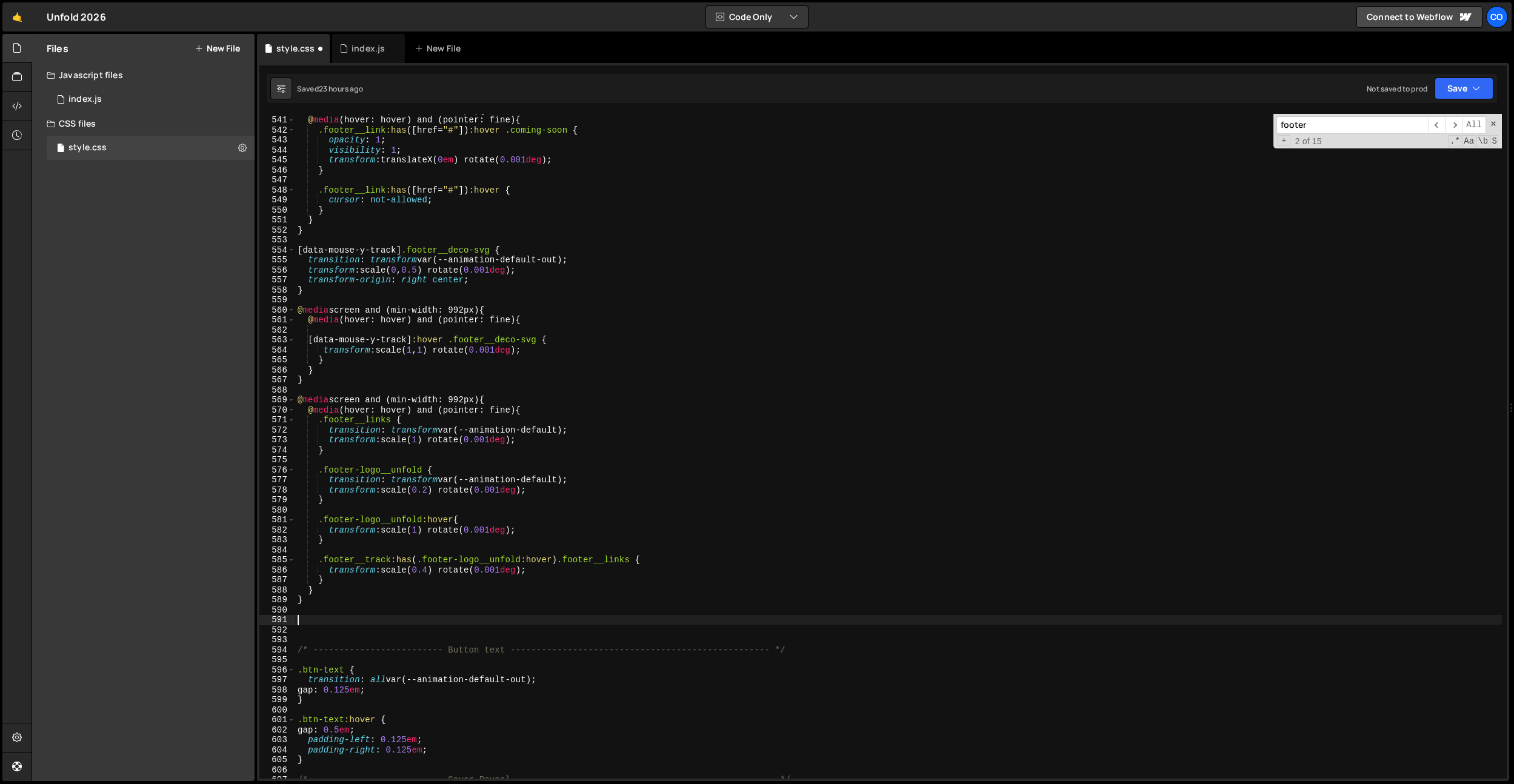
paste textarea "data-footer-status]"
click at [299, 621] on div "@ media screen and (min-width: 992px) { @ media (hover: hover) and (pointer: fi…" at bounding box center [899, 447] width 1206 height 685
type textarea "body:has([data-footer-status="in-view"]"
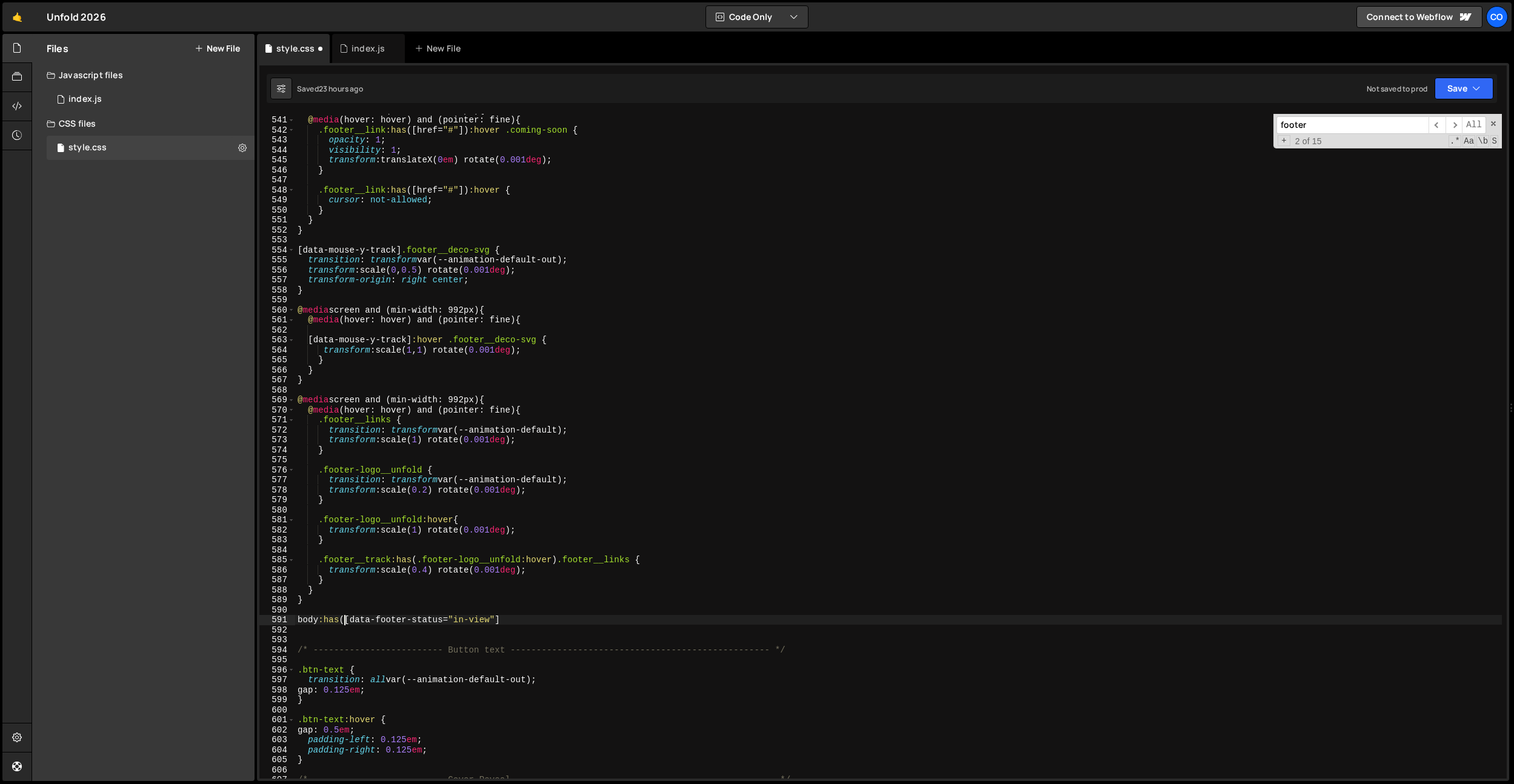
click at [507, 613] on div "@ media screen and (min-width: 992px) { @ media (hover: hover) and (pointer: fi…" at bounding box center [899, 447] width 1206 height 685
click at [511, 619] on div "@ media screen and (min-width: 992px) { @ media (hover: hover) and (pointer: fi…" at bounding box center [899, 447] width 1206 height 685
paste textarea "nav-bar"
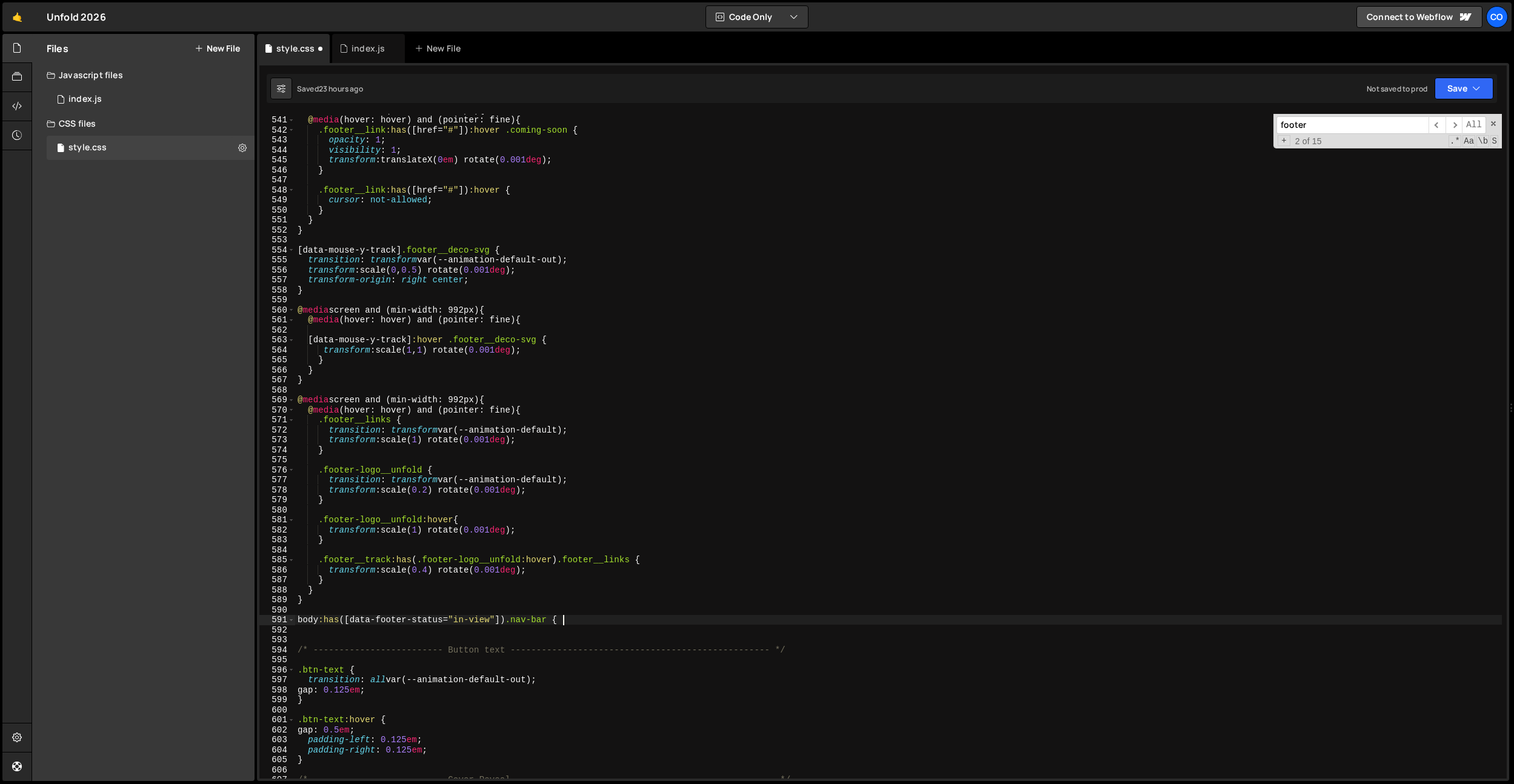
type textarea "body:has([data-footer-status="in-view"]) .nav-bar {}"
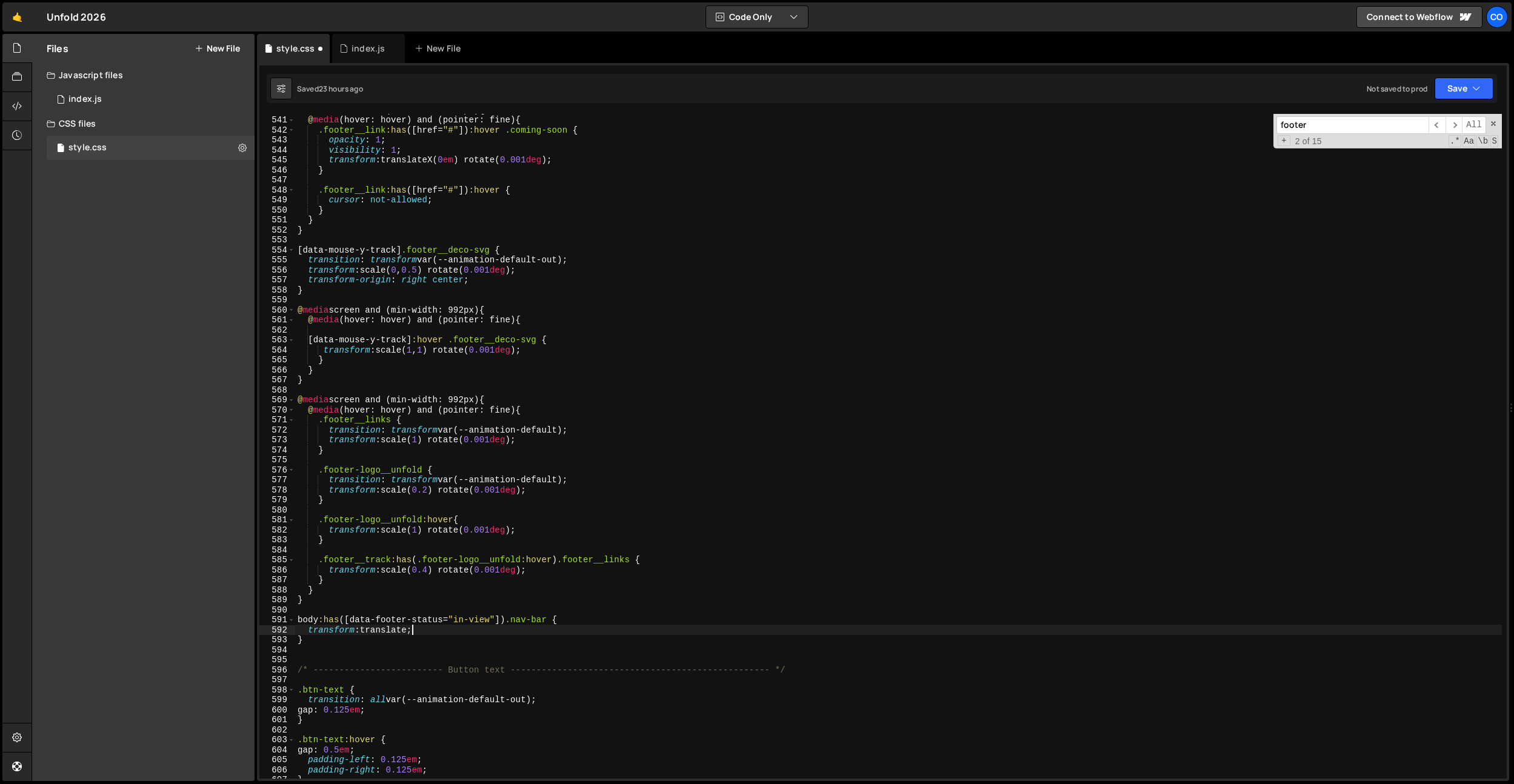
scroll to position [0, 8]
type textarea "transform: translateY(-101%) rotate(0.001deg);"
drag, startPoint x: 486, startPoint y: 608, endPoint x: 531, endPoint y: 617, distance: 45.9
click at [488, 608] on div "@ media screen and (min-width: 992px) { @ media (hover: hover) and (pointer: fi…" at bounding box center [899, 447] width 1206 height 685
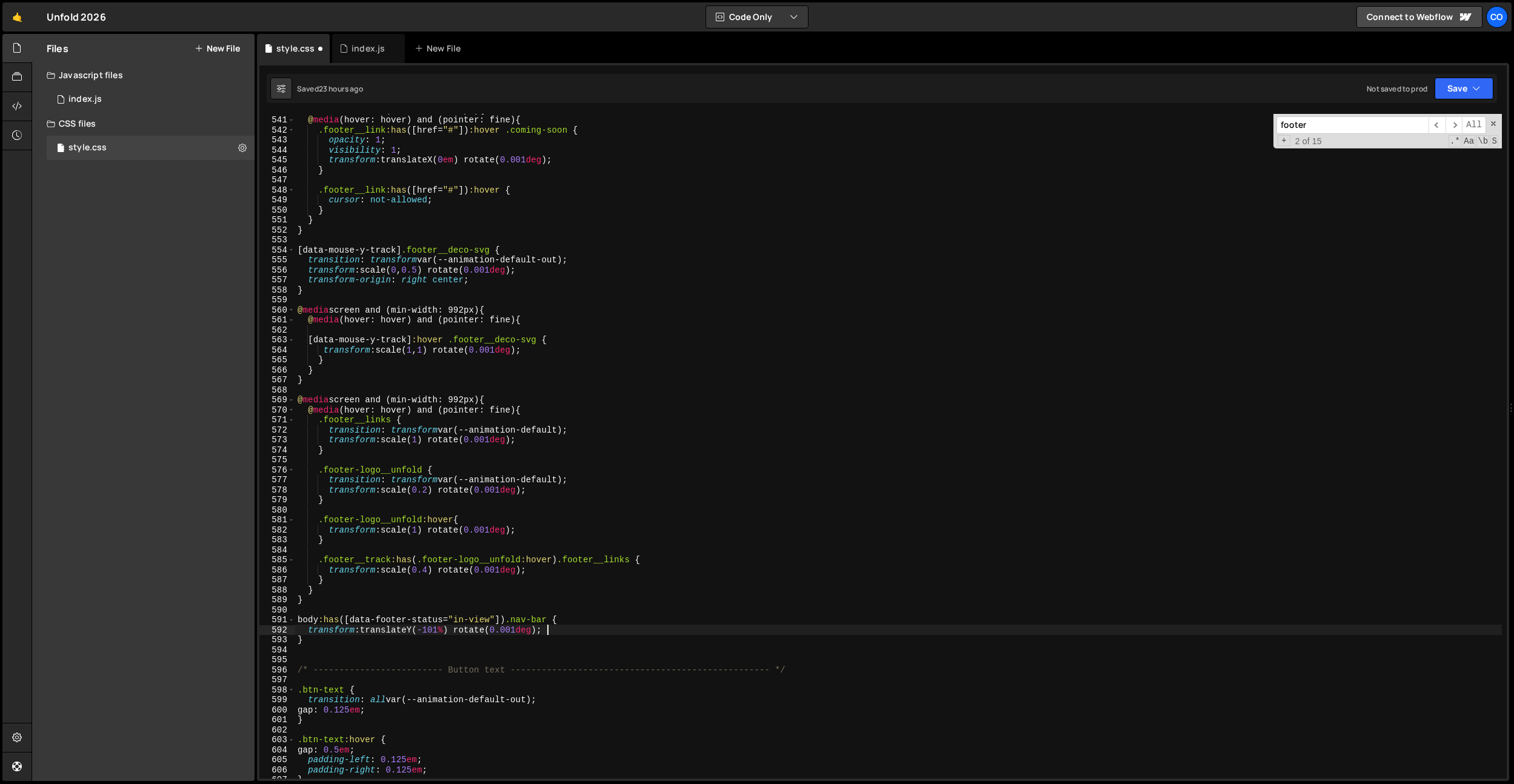
scroll to position [0, 0]
drag, startPoint x: 550, startPoint y: 619, endPoint x: 511, endPoint y: 621, distance: 39.1
click at [511, 621] on div "@ media screen and (min-width: 992px) { @ media (hover: hover) and (pointer: fi…" at bounding box center [899, 447] width 1206 height 685
click at [339, 602] on div "@ media screen and (min-width: 992px) { @ media (hover: hover) and (pointer: fi…" at bounding box center [899, 447] width 1206 height 685
type textarea "}"
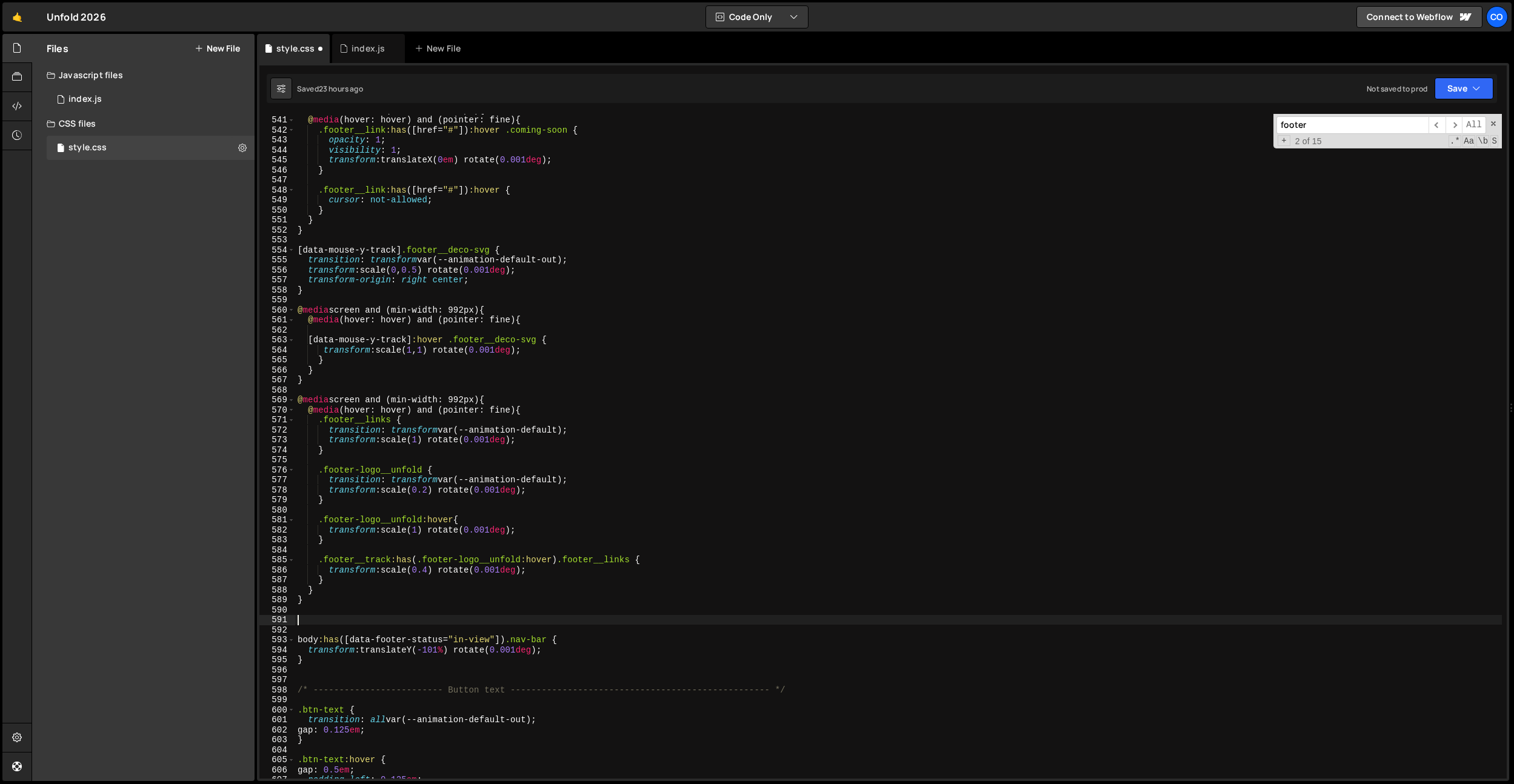
paste textarea ".nav-bar"
type textarea ".nav-bar {}"
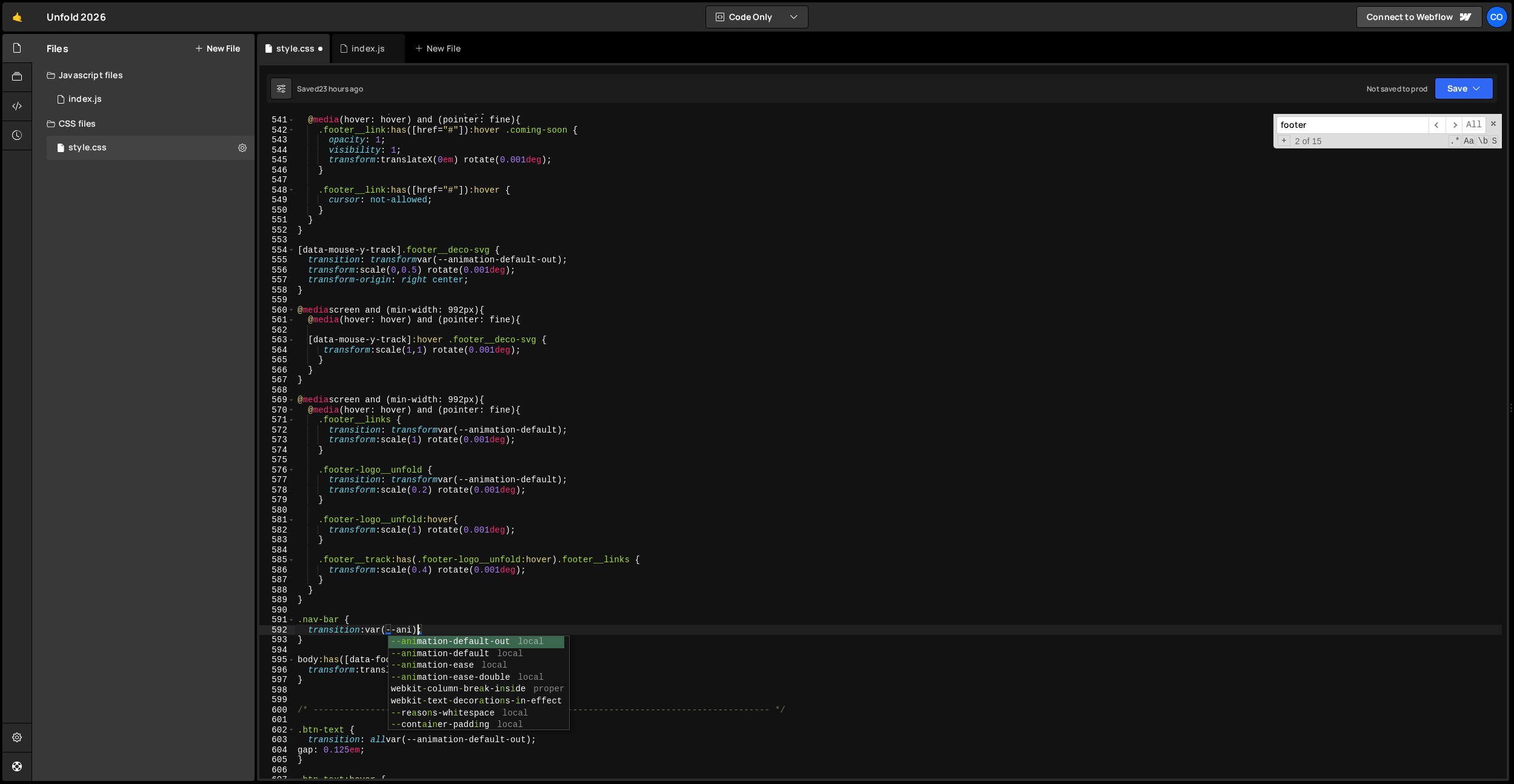
scroll to position [0, 8]
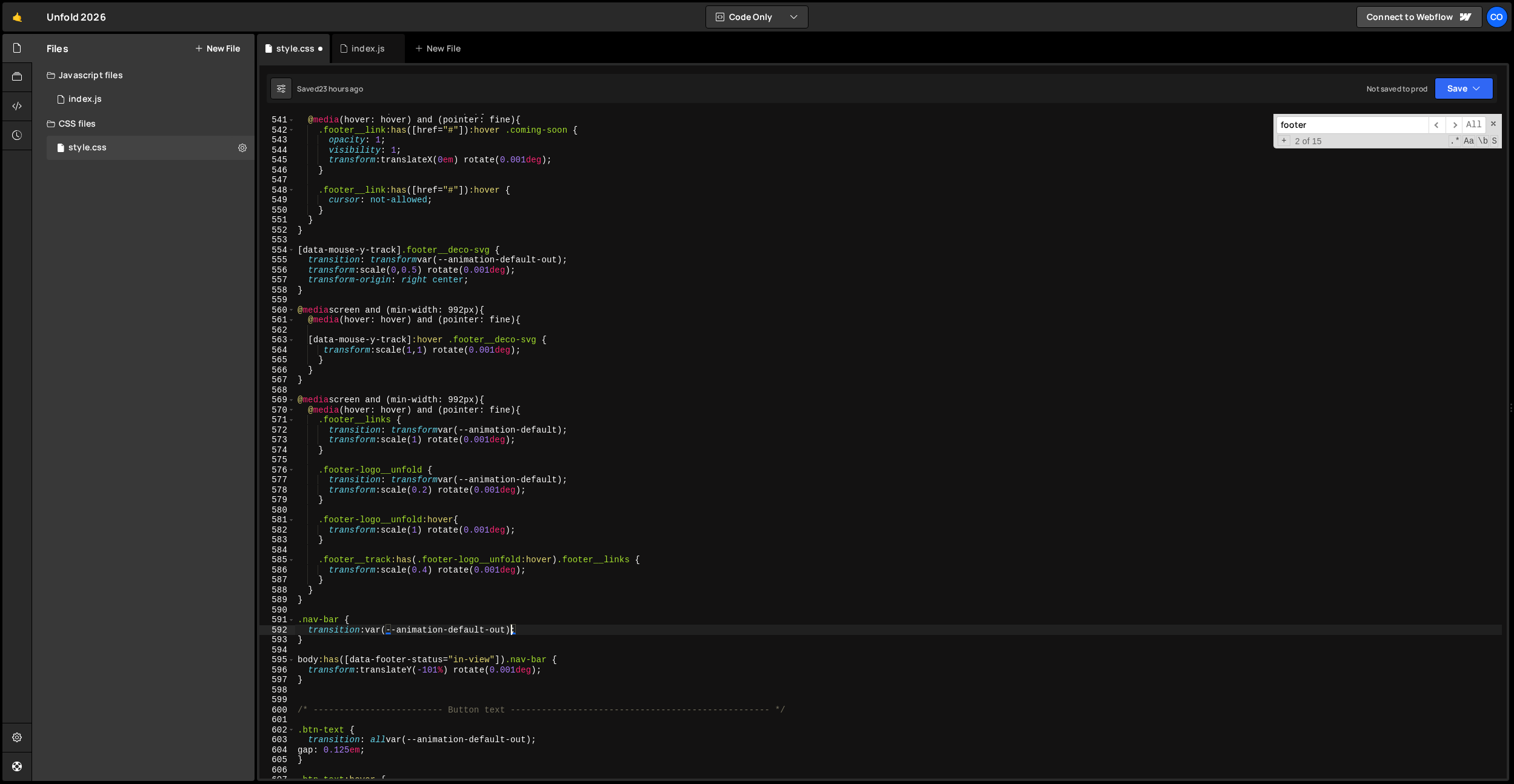
click at [369, 625] on div "@ media screen and (min-width: 992px) { @ media (hover: hover) and (pointer: fi…" at bounding box center [899, 447] width 1206 height 685
click at [368, 628] on div "@ media screen and (min-width: 992px) { @ media (hover: hover) and (pointer: fi…" at bounding box center [899, 447] width 1206 height 685
type textarea "transition: transform var(--animation-default-out);"
drag, startPoint x: 559, startPoint y: 610, endPoint x: 579, endPoint y: 609, distance: 20.0
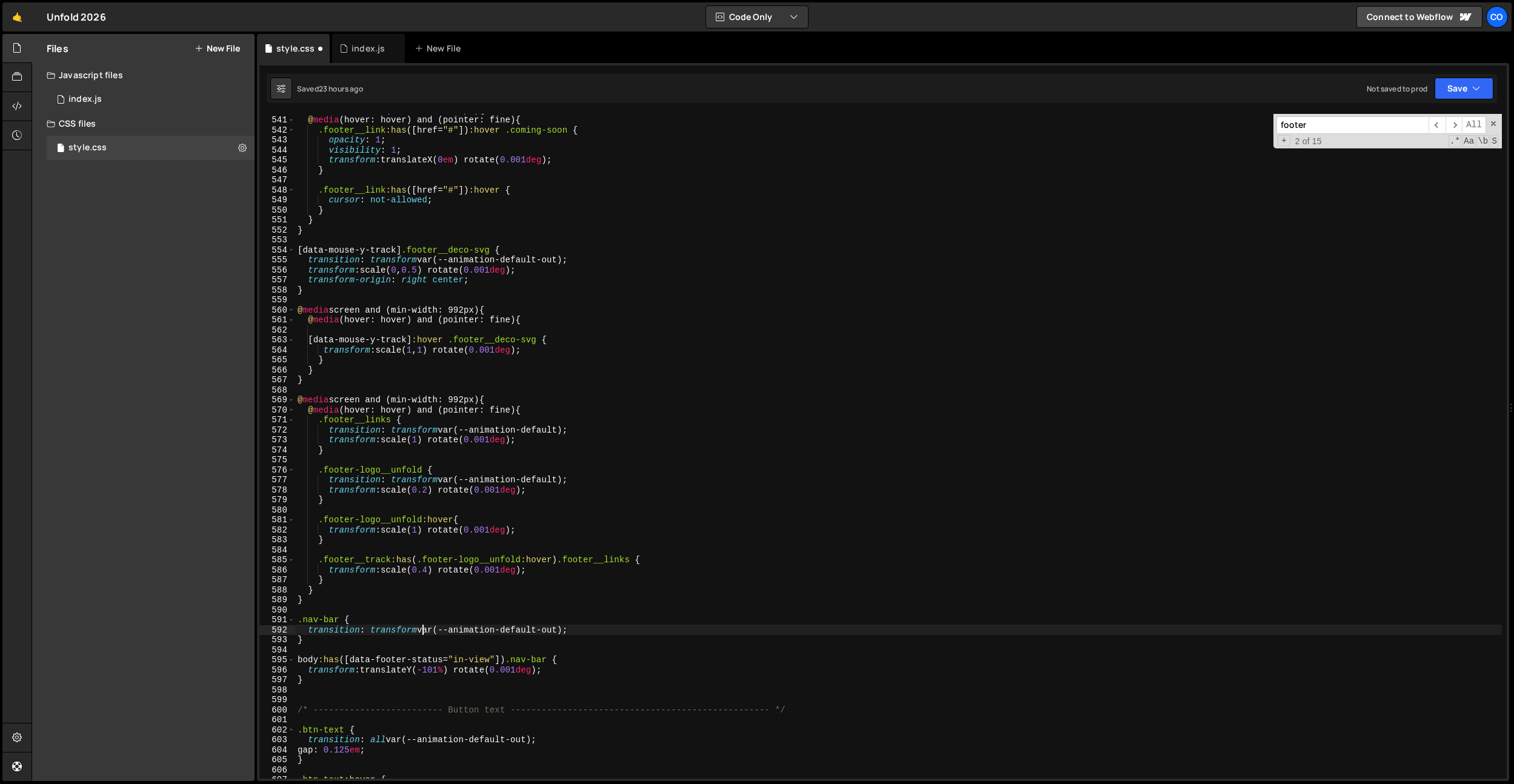
click at [559, 610] on div "@ media screen and (min-width: 992px) { @ media (hover: hover) and (pointer: fi…" at bounding box center [899, 447] width 1206 height 685
click at [433, 679] on div "@ media screen and (min-width: 992px) { @ media (hover: hover) and (pointer: fi…" at bounding box center [899, 447] width 1206 height 685
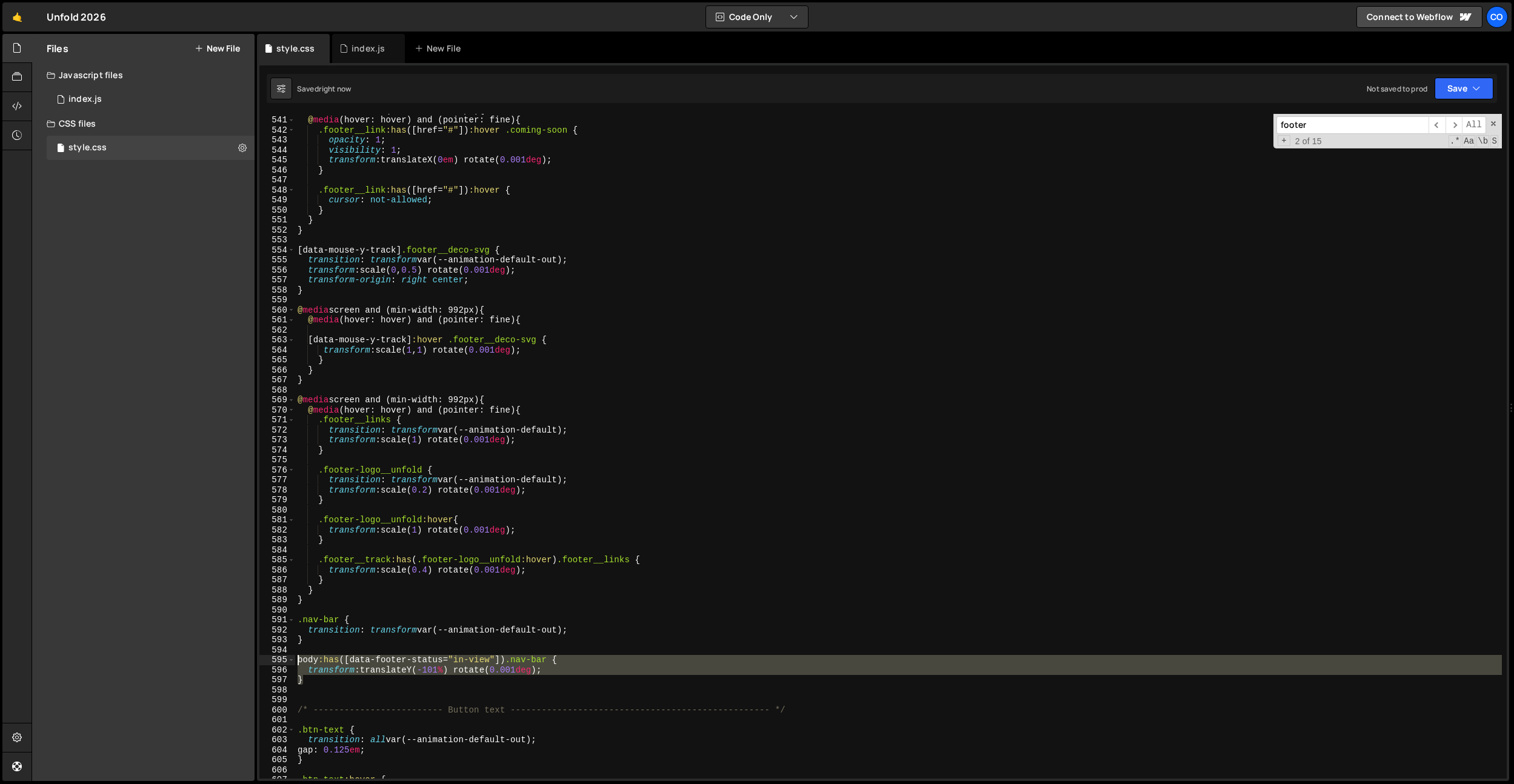
drag, startPoint x: 419, startPoint y: 680, endPoint x: 541, endPoint y: 672, distance: 122.3
click at [297, 663] on div "@ media screen and (min-width: 992px) { @ media (hover: hover) and (pointer: fi…" at bounding box center [899, 447] width 1206 height 685
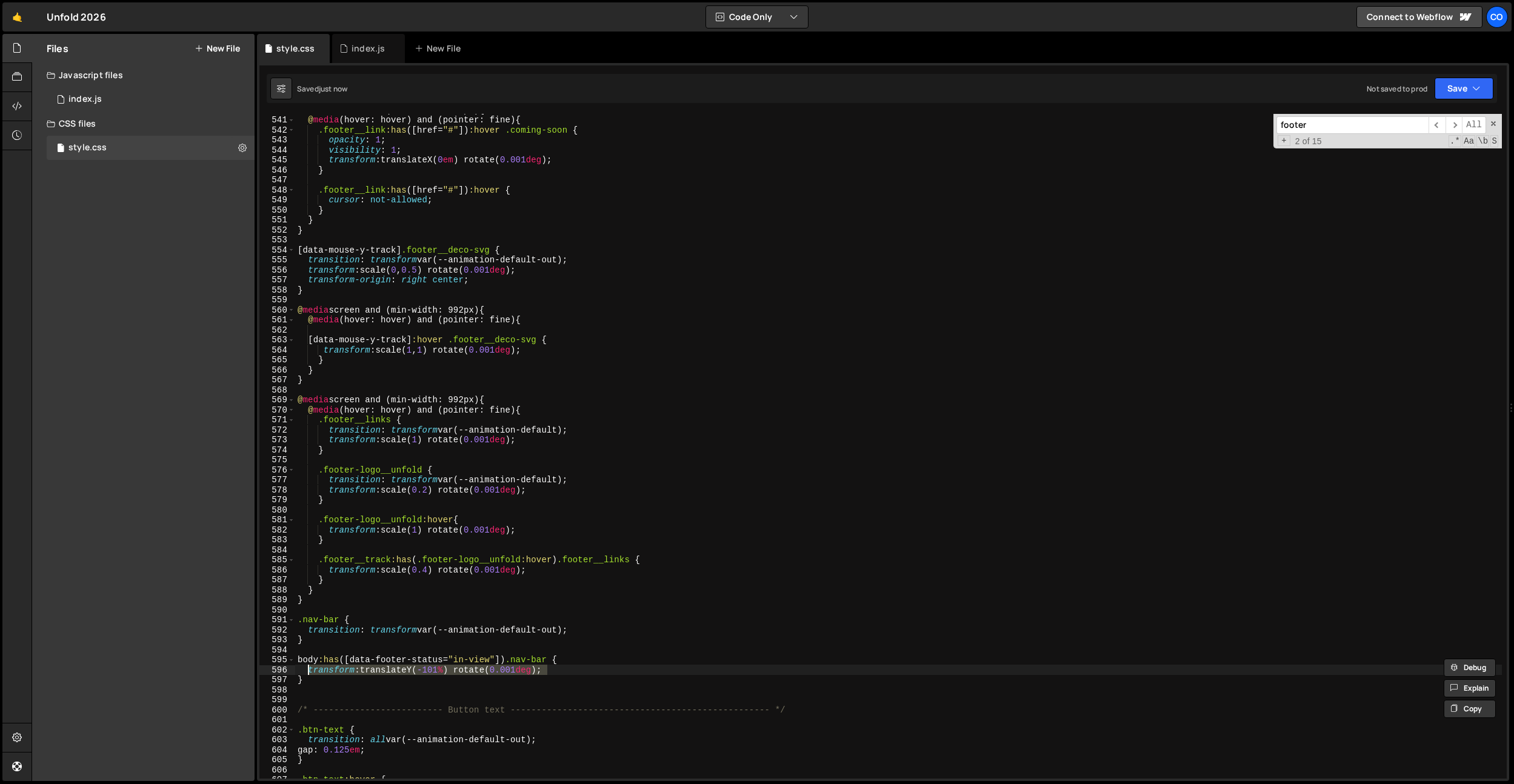
drag, startPoint x: 567, startPoint y: 670, endPoint x: 317, endPoint y: 666, distance: 250.0
click at [306, 671] on div "@ media screen and (min-width: 992px) { @ media (hover: hover) and (pointer: fi…" at bounding box center [899, 447] width 1206 height 685
click at [598, 628] on div "@ media screen and (min-width: 992px) { @ media (hover: hover) and (pointer: fi…" at bounding box center [899, 447] width 1206 height 685
type textarea "transition: transform var(--animation-default-out);"
paste textarea "transform: translateY(-101%) rotate(0.001deg);"
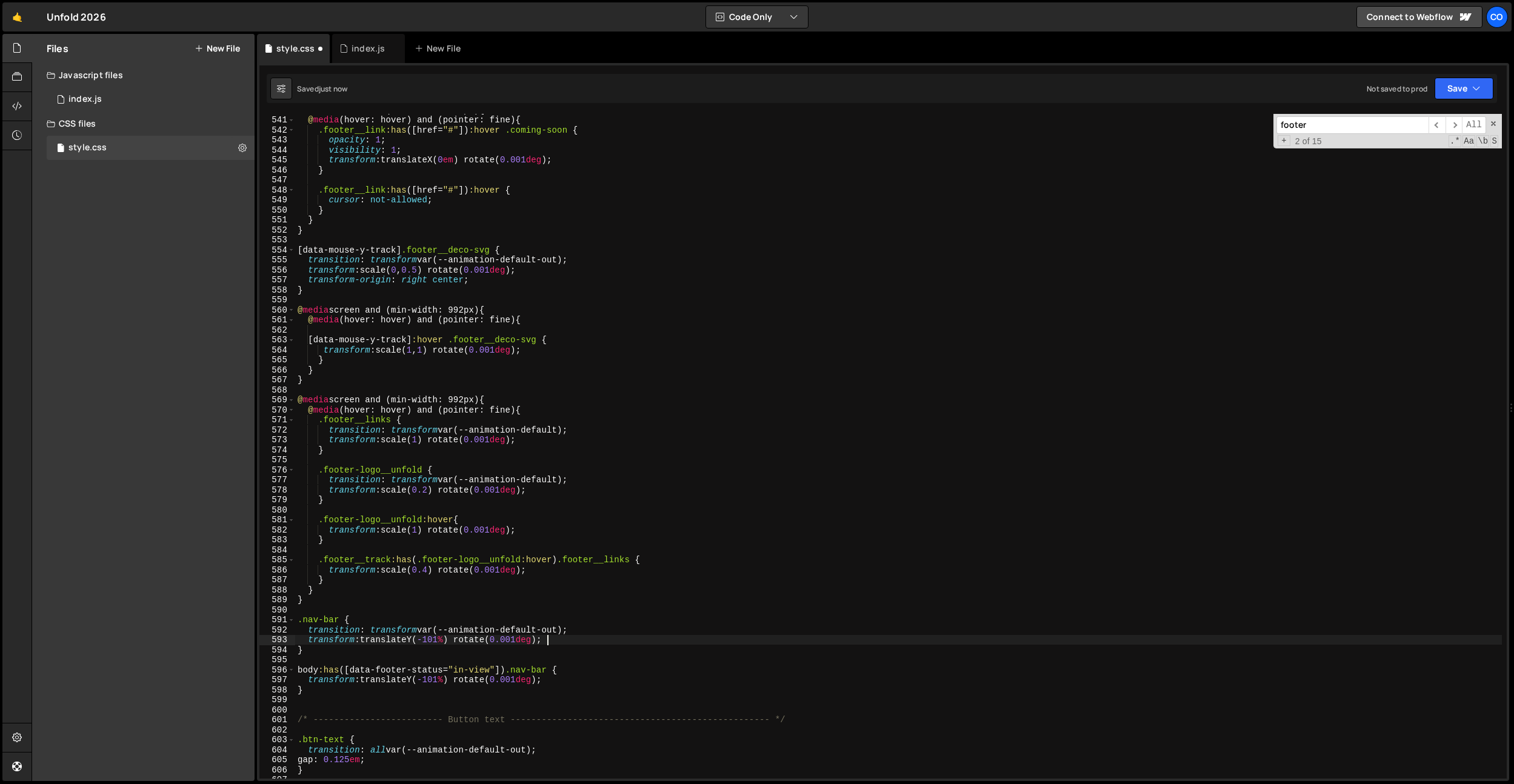
click at [414, 641] on div "@ media screen and (min-width: 992px) { @ media (hover: hover) and (pointer: fi…" at bounding box center [899, 447] width 1206 height 685
drag, startPoint x: 687, startPoint y: 572, endPoint x: 700, endPoint y: 580, distance: 15.3
click at [687, 572] on div "@ media screen and (min-width: 992px) { @ media (hover: hover) and (pointer: fi…" at bounding box center [899, 447] width 1206 height 685
type textarea "transform: scale(0.4) rotate(0.001deg);"
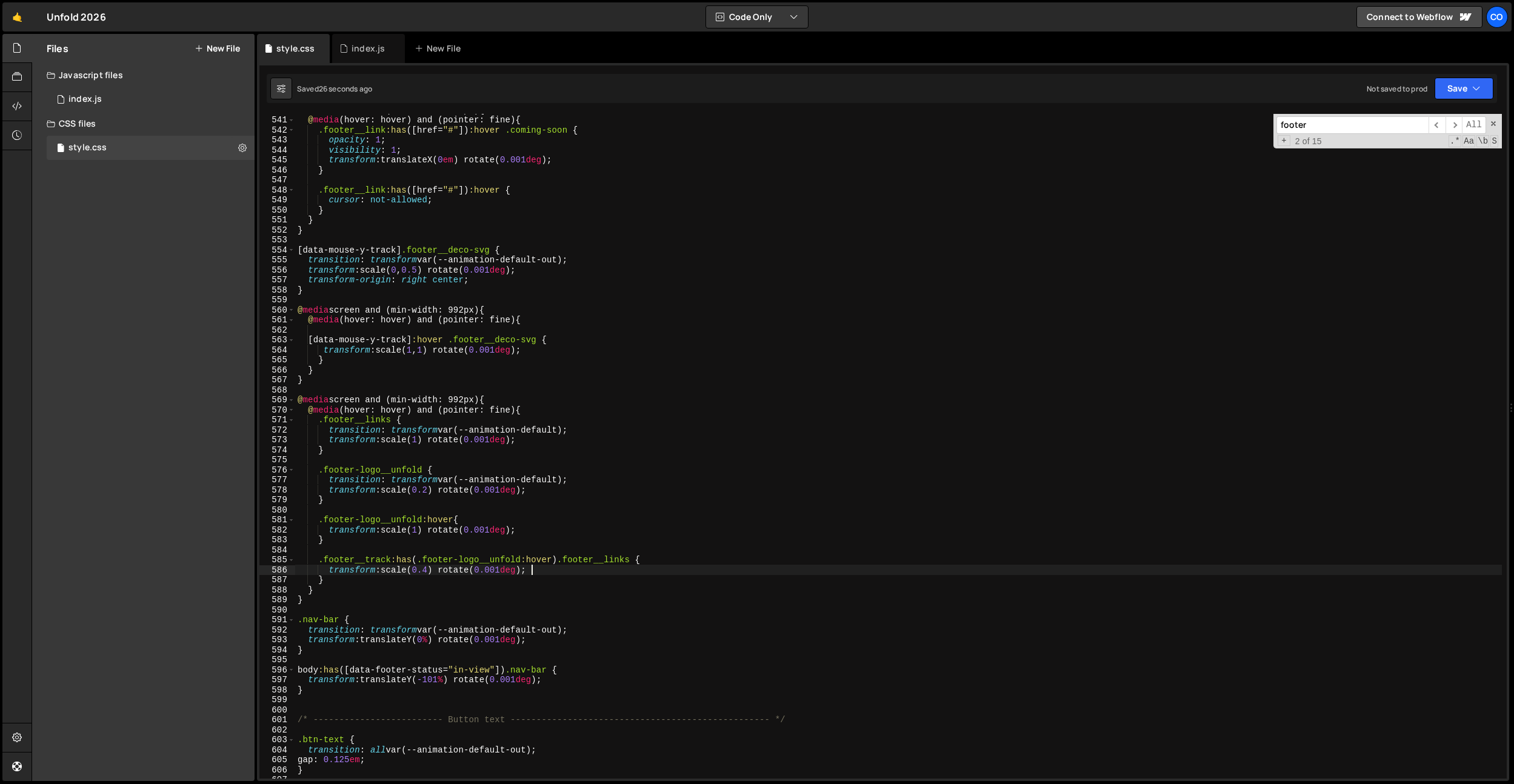
drag, startPoint x: 367, startPoint y: 47, endPoint x: 449, endPoint y: 323, distance: 287.9
click at [366, 48] on div "index.js" at bounding box center [367, 49] width 33 height 12
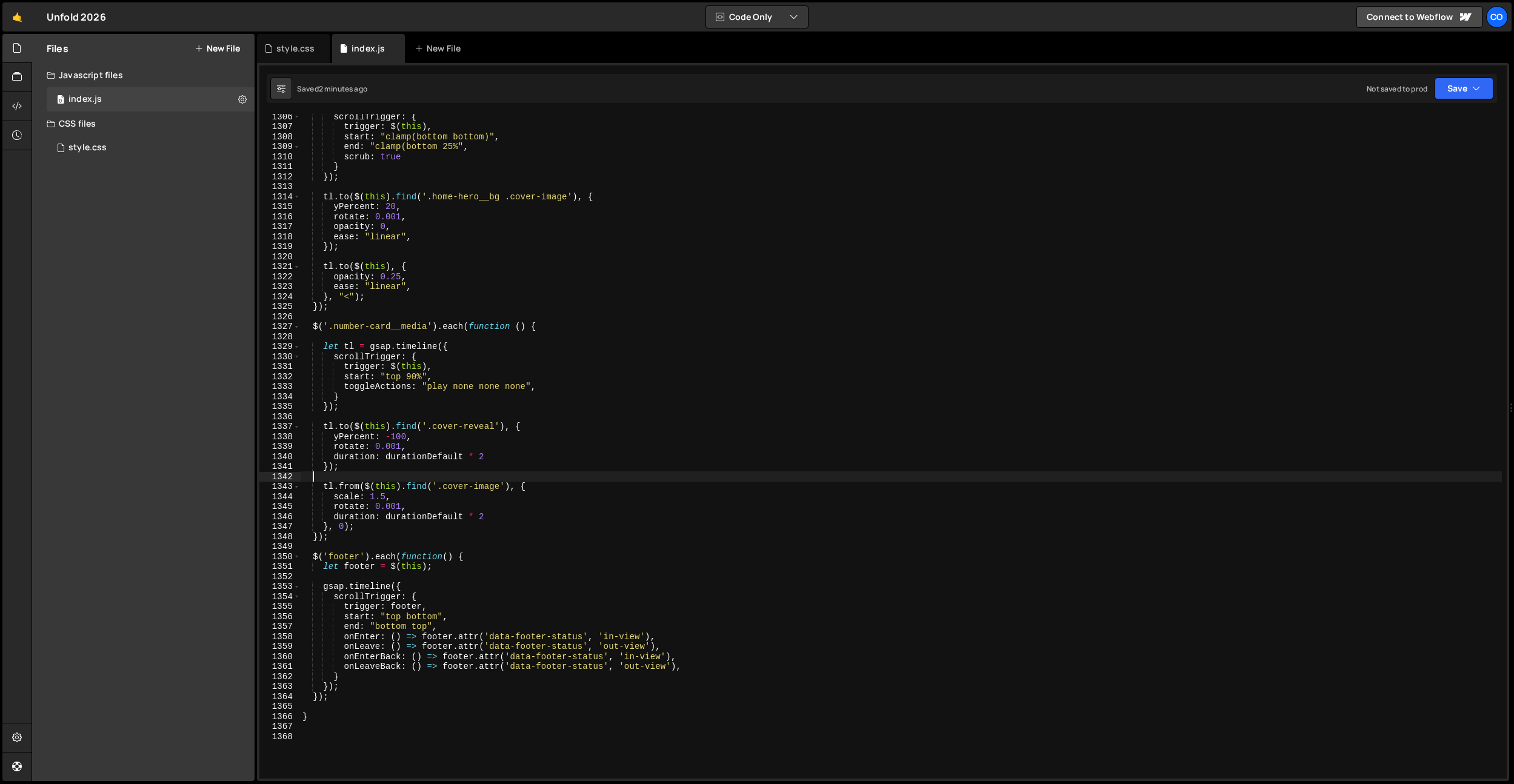
scroll to position [0, 0]
click at [491, 477] on div "scrollTrigger : { trigger : $ ( this ) , start : "clamp(bottom bottom)" , end :…" at bounding box center [900, 454] width 1201 height 685
drag, startPoint x: 453, startPoint y: 533, endPoint x: 422, endPoint y: 609, distance: 82.1
click at [453, 533] on div "scrollTrigger : { trigger : $ ( this ) , start : "clamp(bottom bottom)" , end :…" at bounding box center [900, 454] width 1201 height 685
click at [422, 609] on div "scrollTrigger : { trigger : $ ( this ) , start : "clamp(bottom bottom)" , end :…" at bounding box center [900, 454] width 1201 height 685
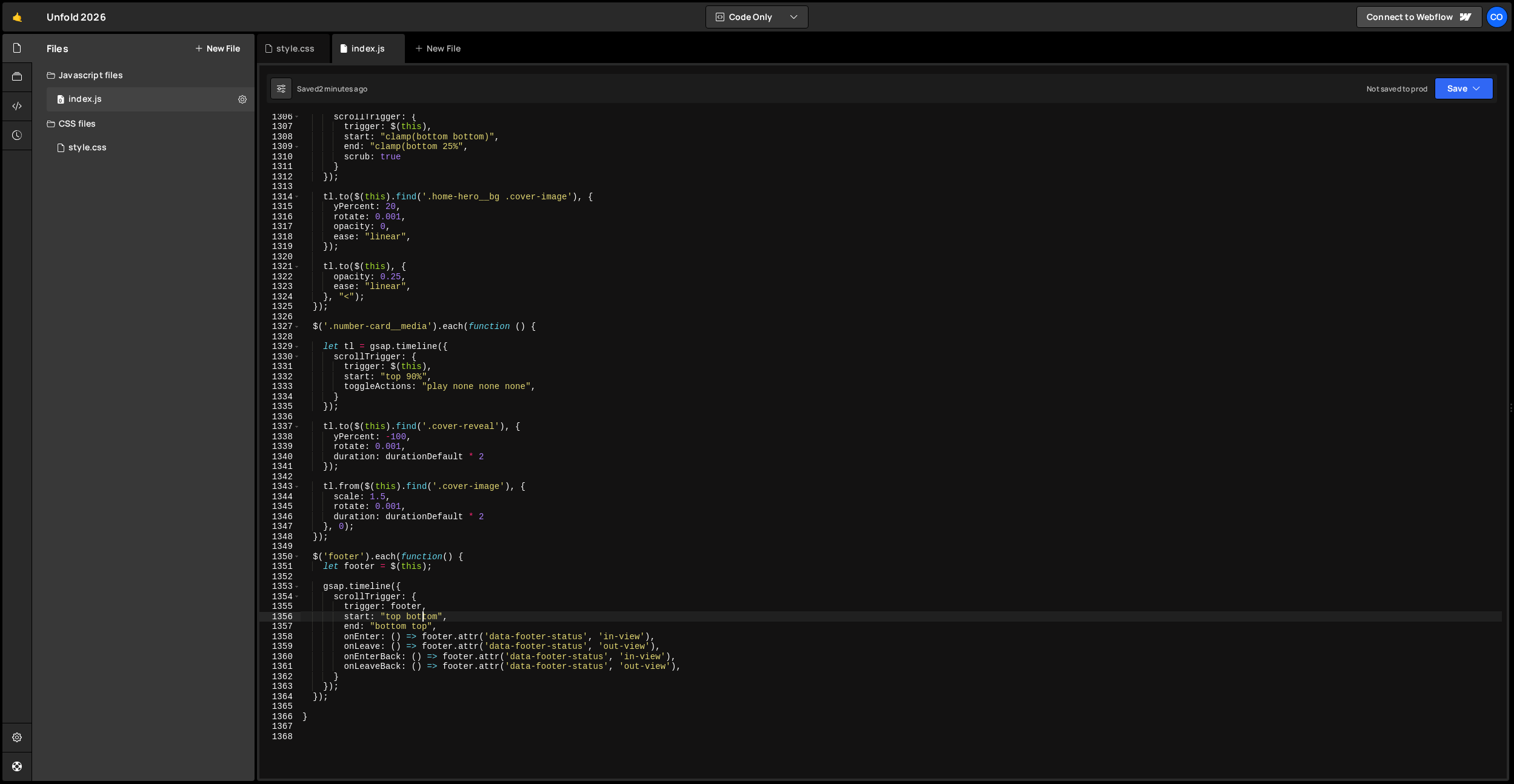
click at [422, 617] on div "scrollTrigger : { trigger : $ ( this ) , start : "clamp(bottom bottom)" , end :…" at bounding box center [900, 454] width 1201 height 685
click at [444, 604] on div "scrollTrigger : { trigger : $ ( this ) , start : "clamp(bottom bottom)" , end :…" at bounding box center [900, 454] width 1201 height 685
click at [428, 614] on div "scrollTrigger : { trigger : $ ( this ) , start : "clamp(bottom bottom)" , end :…" at bounding box center [900, 454] width 1201 height 685
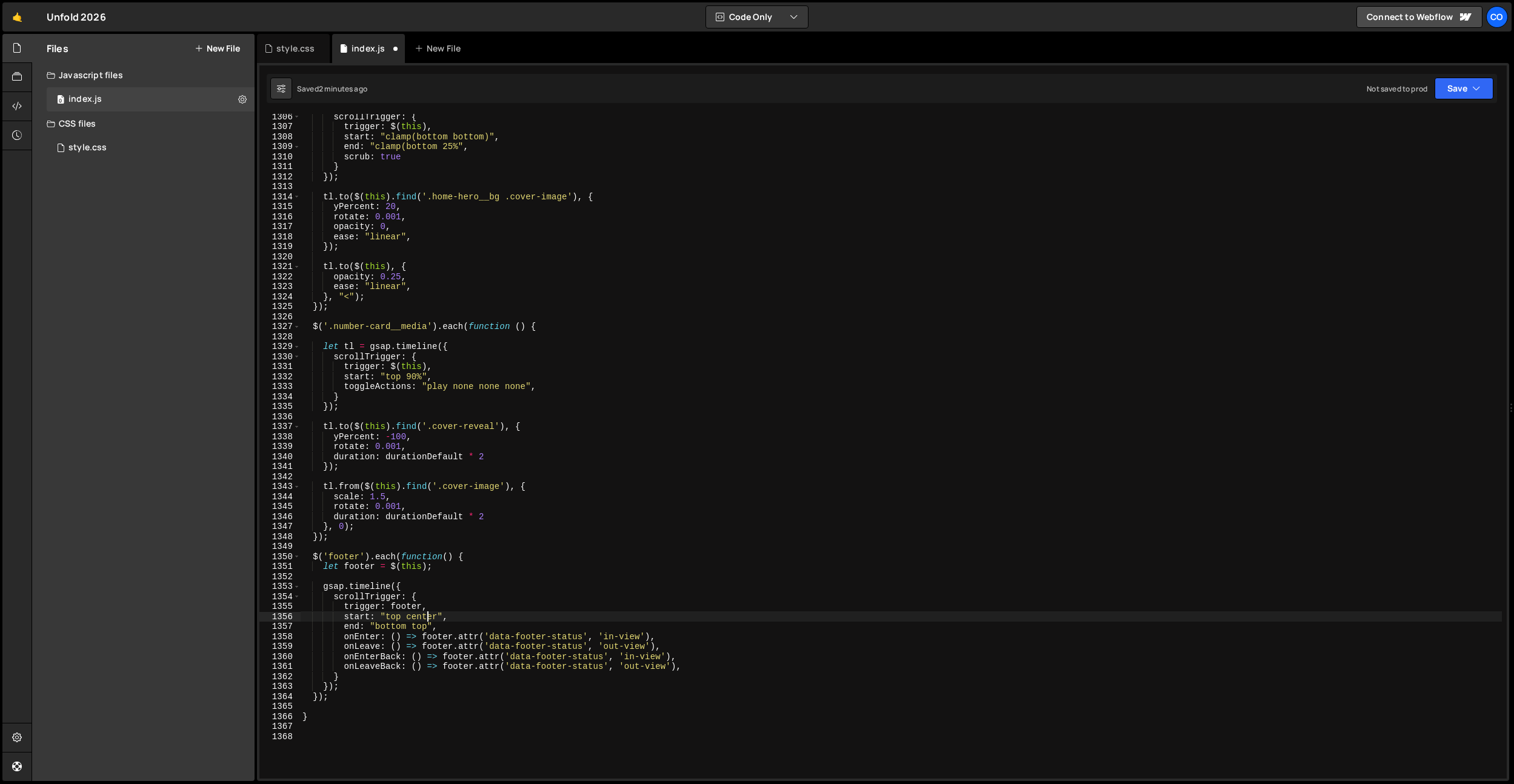
click at [428, 614] on div "scrollTrigger : { trigger : $ ( this ) , start : "clamp(bottom bottom)" , end :…" at bounding box center [900, 454] width 1201 height 685
click at [416, 626] on div "scrollTrigger : { trigger : $ ( this ) , start : "clamp(bottom bottom)" , end :…" at bounding box center [900, 454] width 1201 height 685
paste textarea "center"
click at [450, 613] on div "scrollTrigger : { trigger : $ ( this ) , start : "clamp(bottom bottom)" , end :…" at bounding box center [900, 454] width 1201 height 685
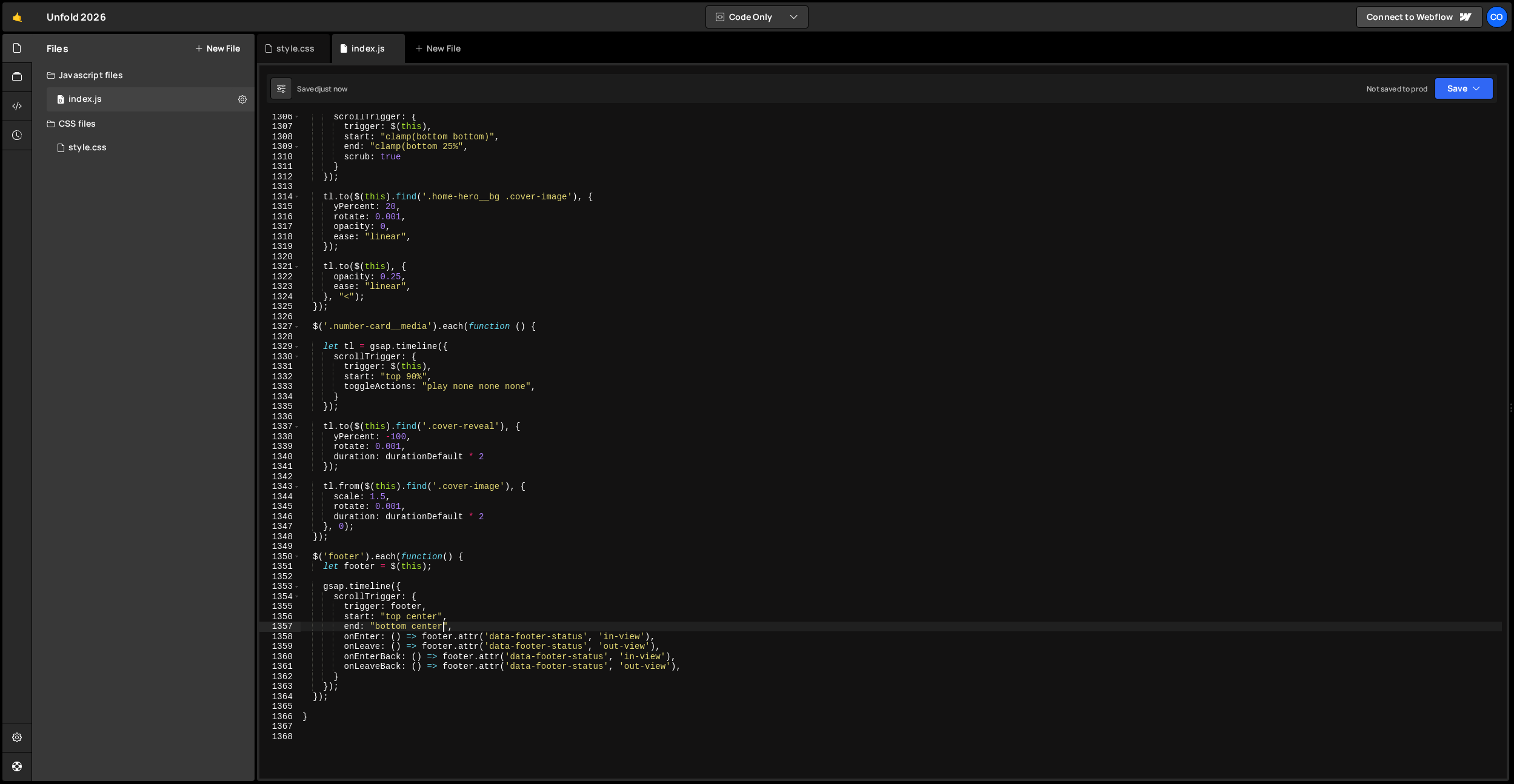
type textarea "start: "top center","
click at [280, 48] on div "style.css" at bounding box center [296, 49] width 38 height 12
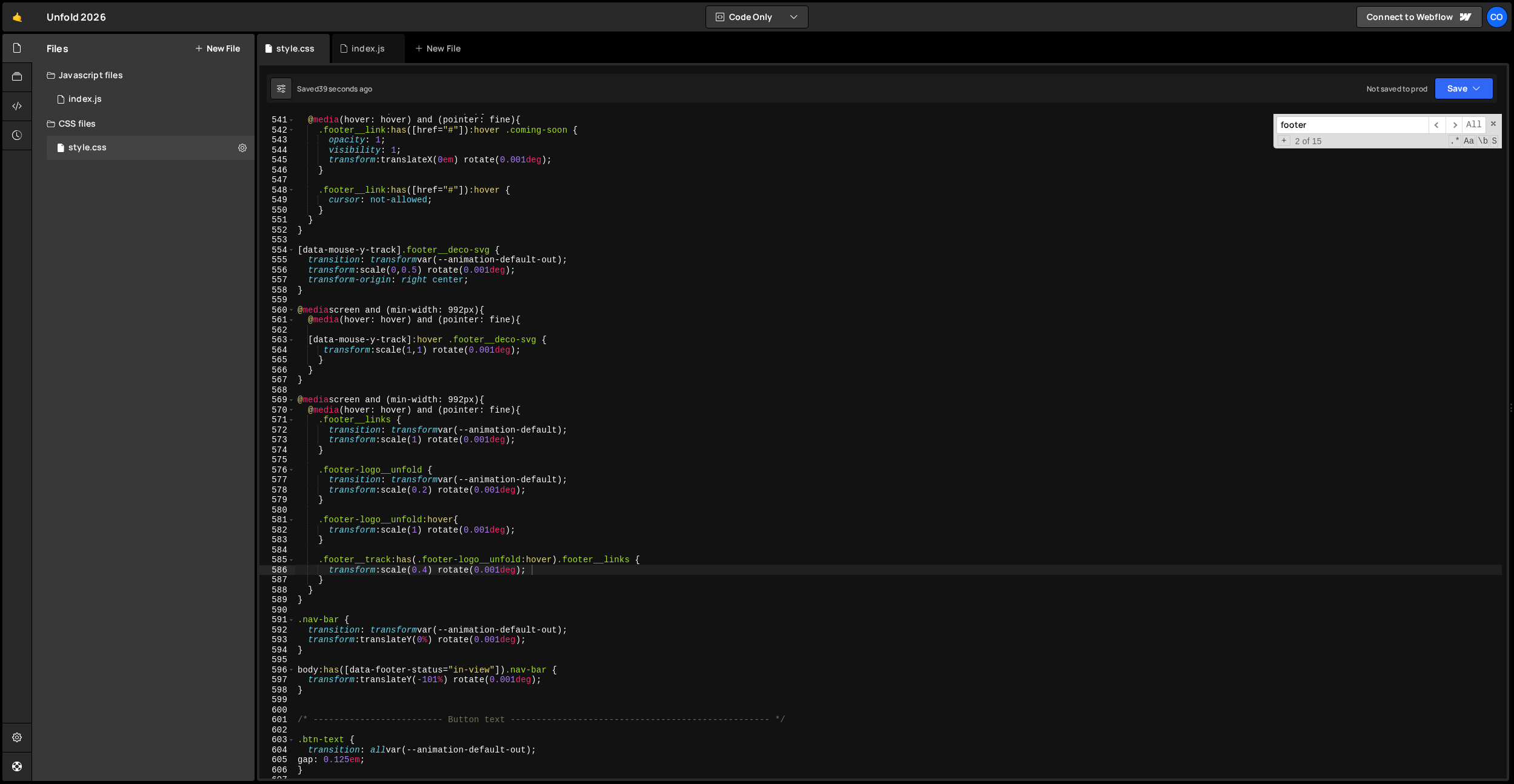
click at [471, 649] on div "@ media screen and (min-width: 992px) { @ media (hover: hover) and (pointer: fi…" at bounding box center [899, 447] width 1206 height 685
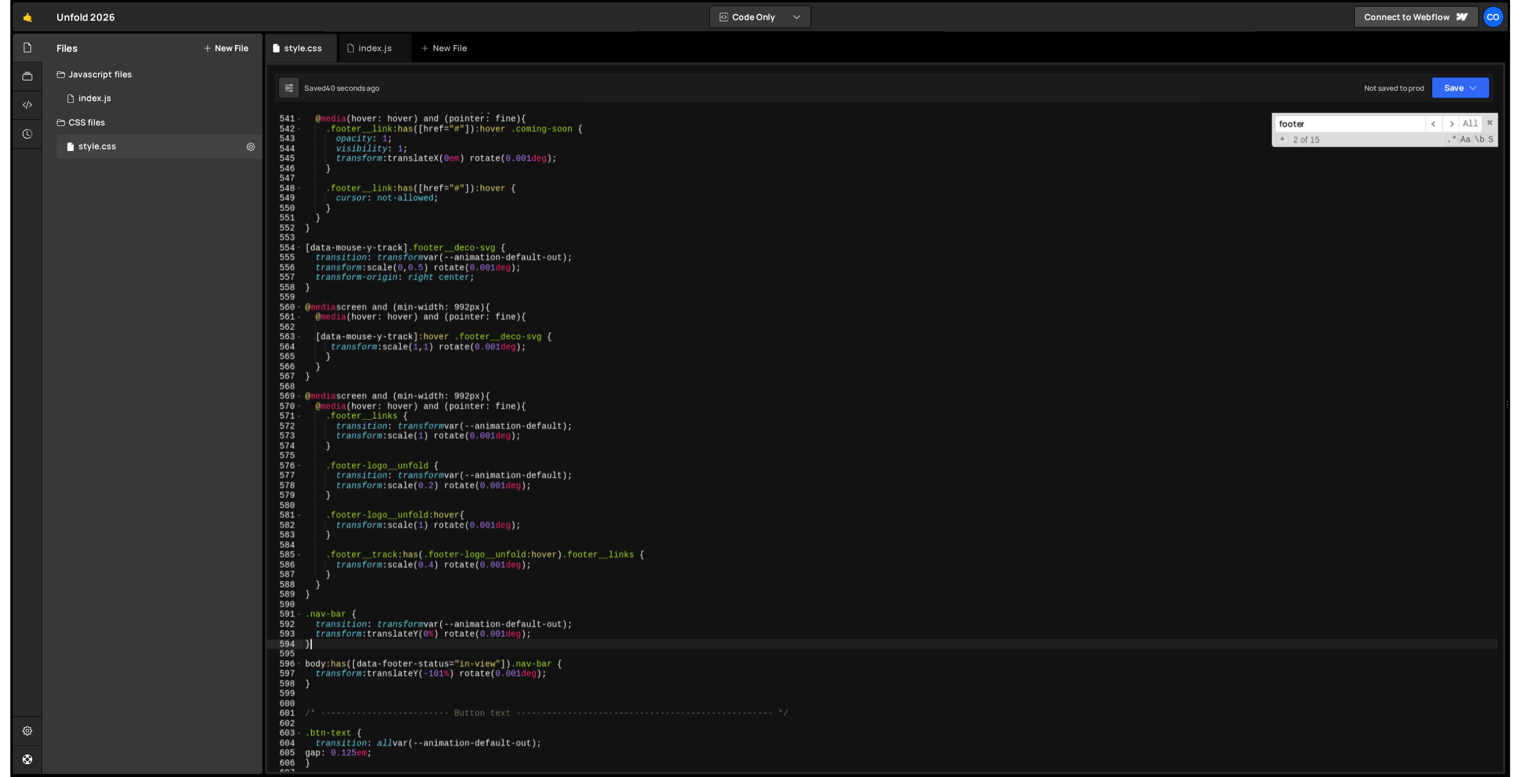
scroll to position [0, 0]
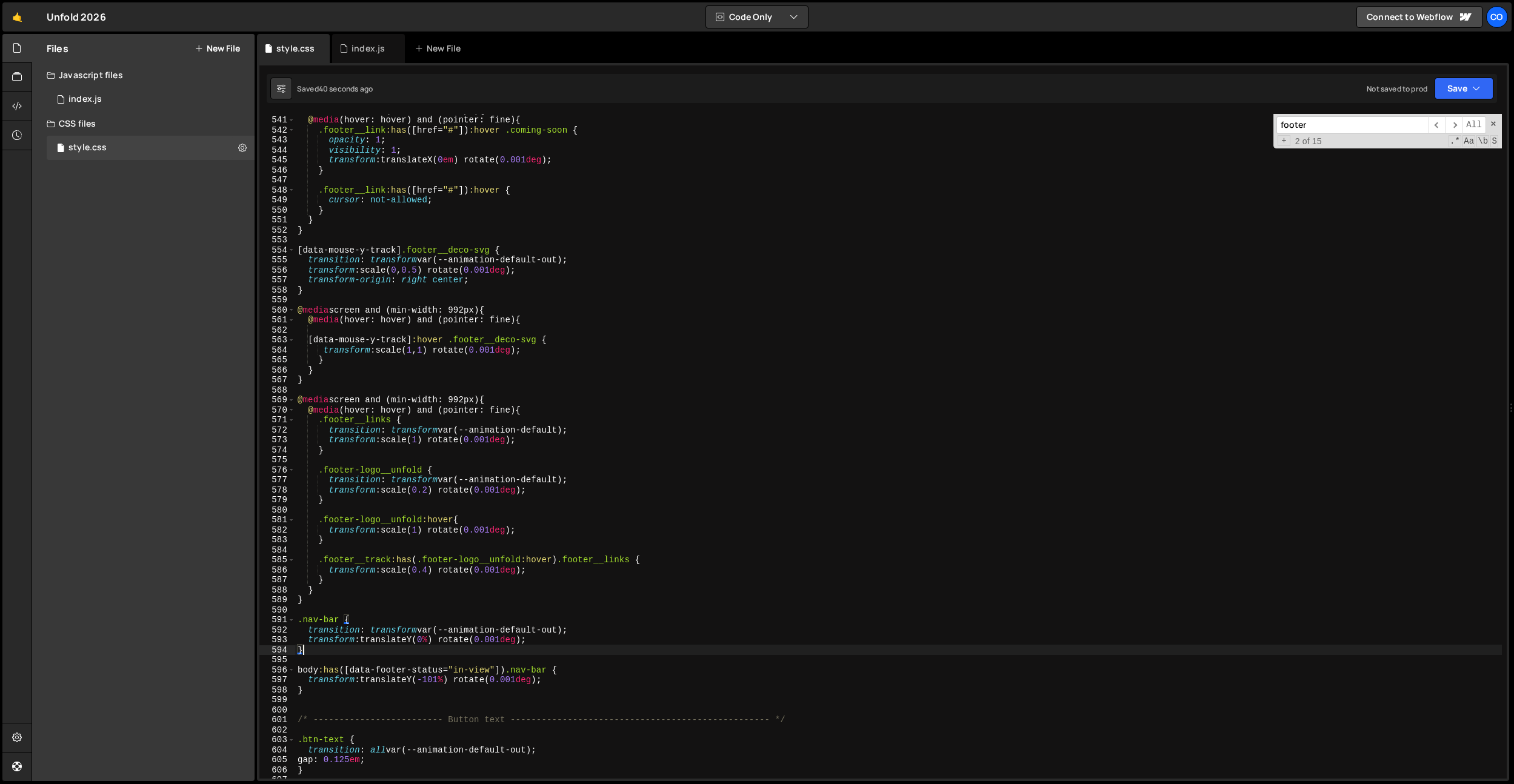
click at [471, 450] on div "@ media screen and (min-width: 992px) { @ media (hover: hover) and (pointer: fi…" at bounding box center [899, 447] width 1206 height 685
click at [455, 623] on div "@ media screen and (min-width: 992px) { @ media (hover: hover) and (pointer: fi…" at bounding box center [899, 447] width 1206 height 685
click at [539, 631] on div "@ media screen and (min-width: 992px) { @ media (hover: hover) and (pointer: fi…" at bounding box center [899, 447] width 1206 height 685
click at [547, 630] on div "@ media screen and (min-width: 992px) { @ media (hover: hover) and (pointer: fi…" at bounding box center [899, 447] width 1206 height 685
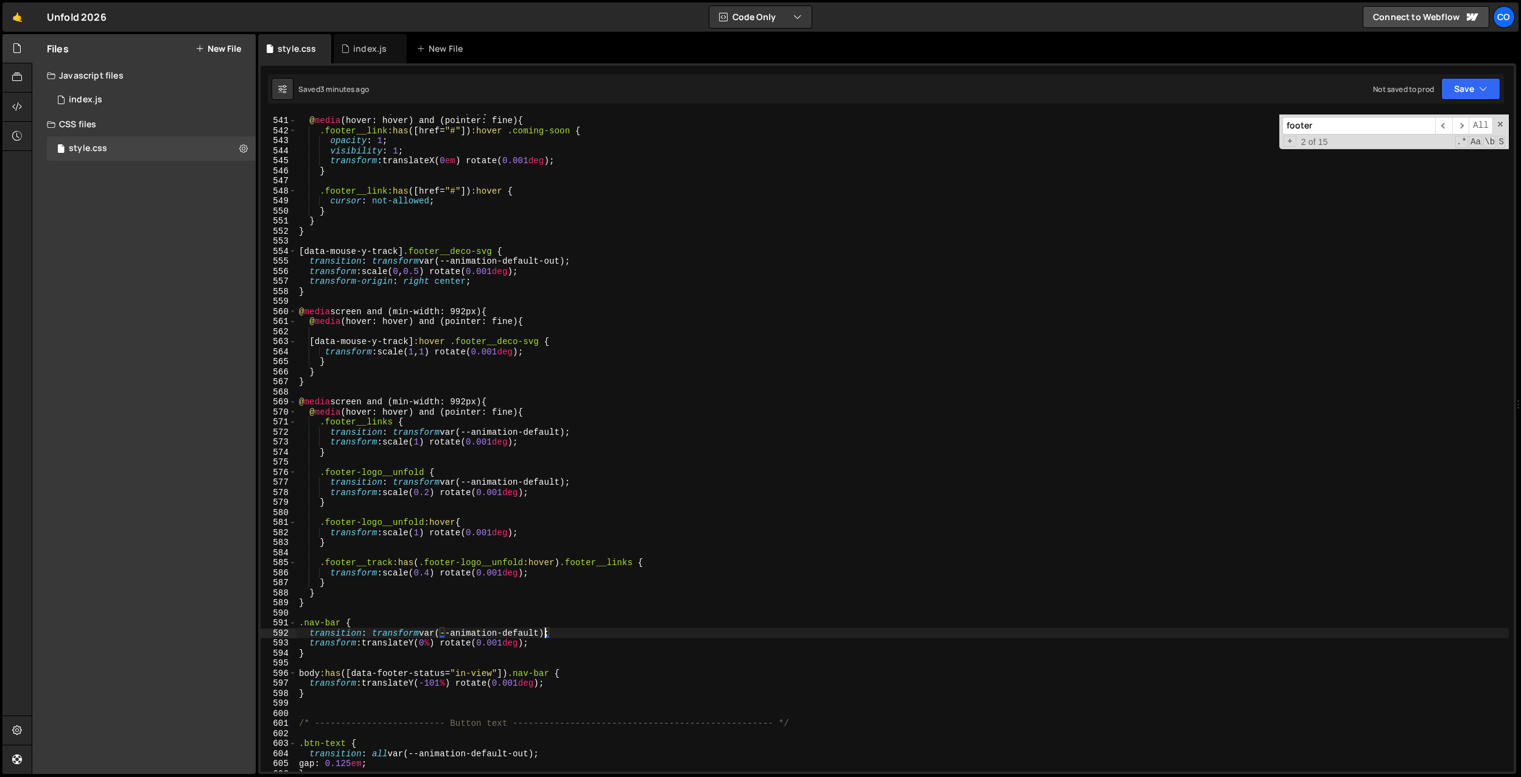
click at [528, 655] on div "@ media screen and (min-width: 992px) { @ media (hover: hover) and (pointer: fi…" at bounding box center [903, 443] width 1212 height 677
type textarea "}"
click at [527, 654] on div "@ media screen and (min-width: 992px) { @ media (hover: hover) and (pointer: fi…" at bounding box center [903, 443] width 1212 height 677
drag, startPoint x: 372, startPoint y: 52, endPoint x: 536, endPoint y: 519, distance: 495.5
click at [372, 52] on div "index.js" at bounding box center [369, 49] width 33 height 12
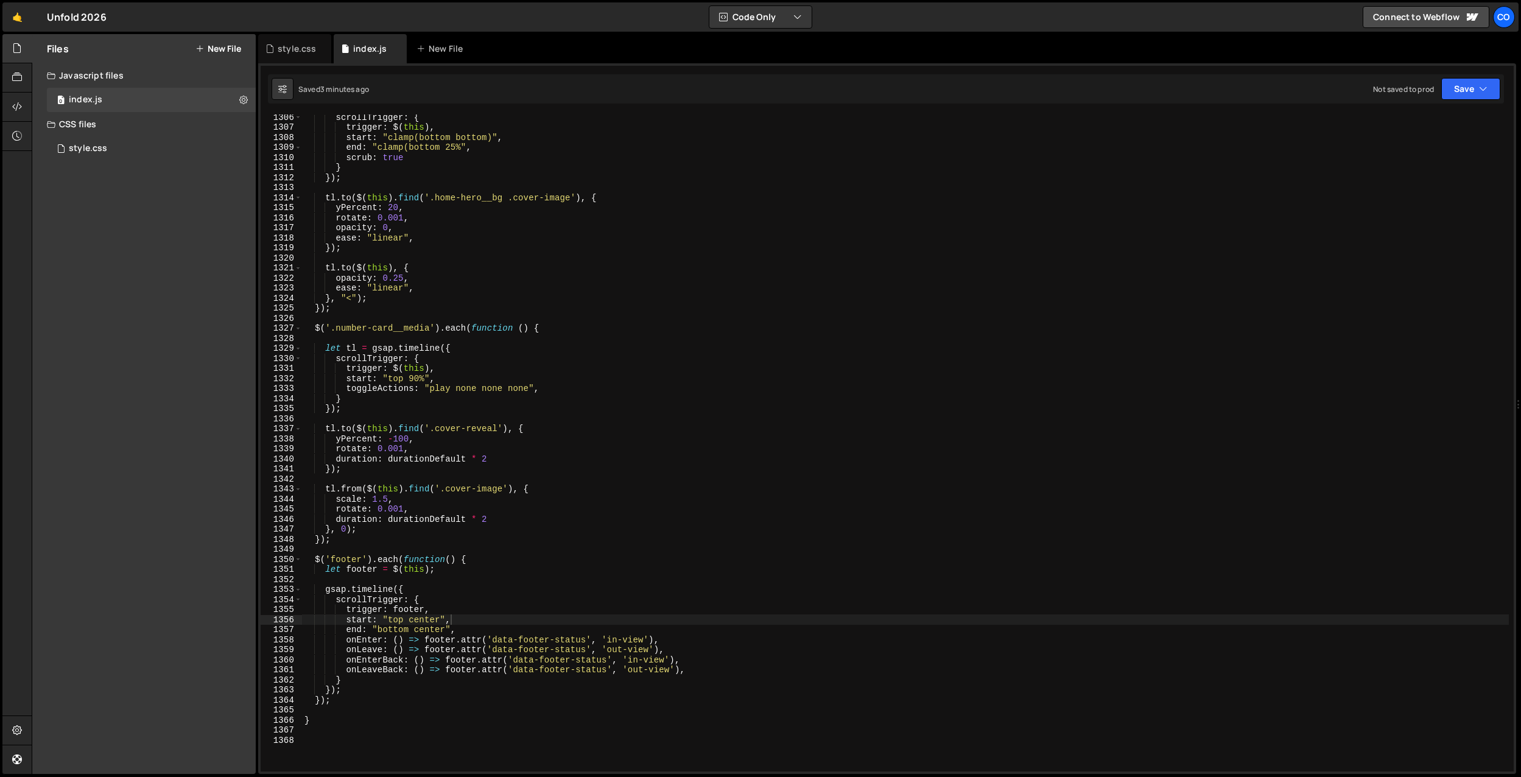
click at [550, 717] on div "scrollTrigger : { trigger : $ ( this ) , start : "clamp(bottom bottom)" , end :…" at bounding box center [905, 450] width 1207 height 677
click at [414, 618] on div "scrollTrigger : { trigger : $ ( this ) , start : "clamp(bottom bottom)" , end :…" at bounding box center [905, 450] width 1207 height 677
click at [457, 603] on div "scrollTrigger : { trigger : $ ( this ) , start : "clamp(bottom bottom)" , end :…" at bounding box center [905, 450] width 1207 height 677
click at [434, 629] on div "scrollTrigger : { trigger : $ ( this ) , start : "clamp(bottom bottom)" , end :…" at bounding box center [905, 450] width 1207 height 677
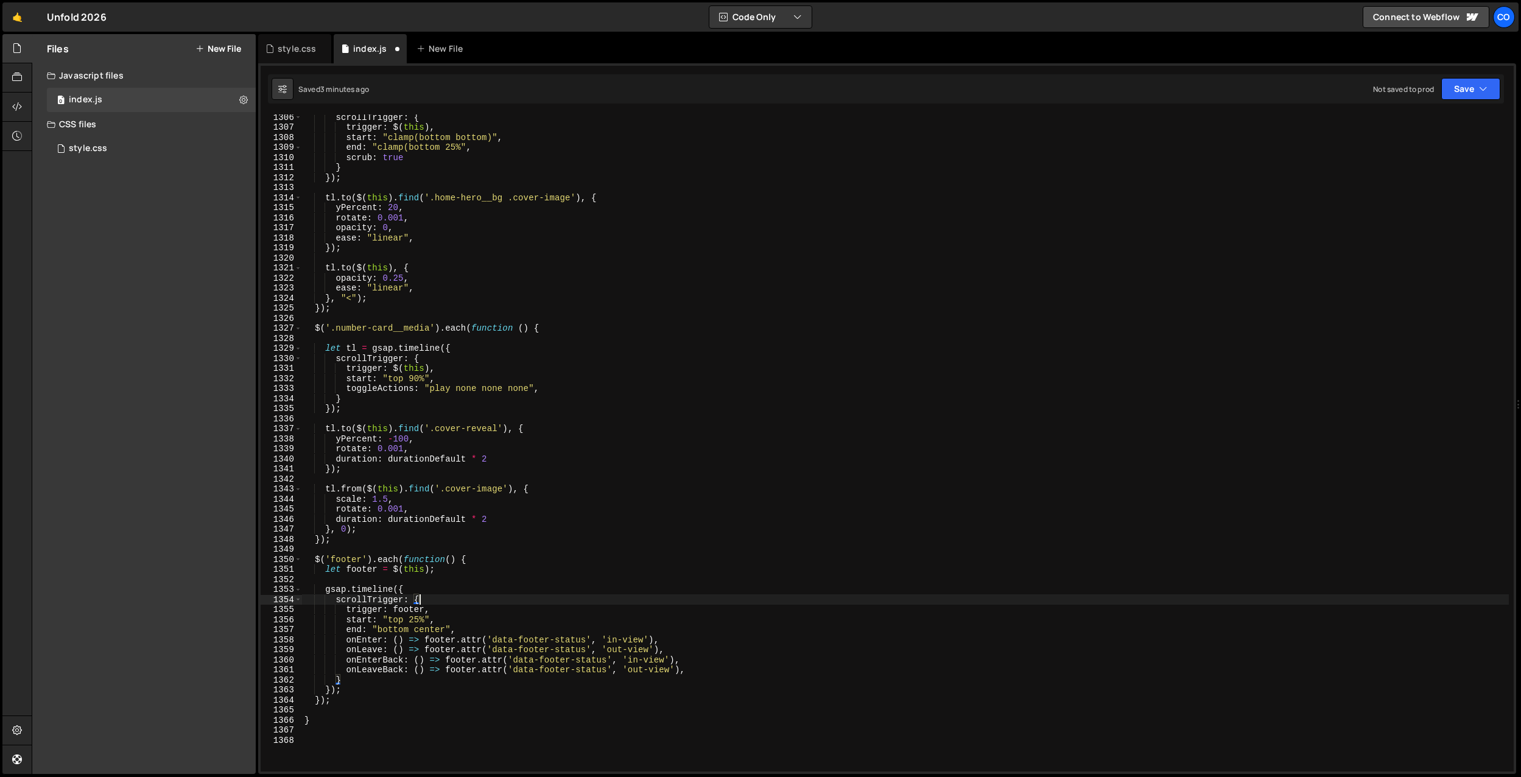
click at [434, 629] on div "scrollTrigger : { trigger : $ ( this ) , start : "clamp(bottom bottom)" , end :…" at bounding box center [905, 450] width 1207 height 677
type textarea "end: "bottom 25%","
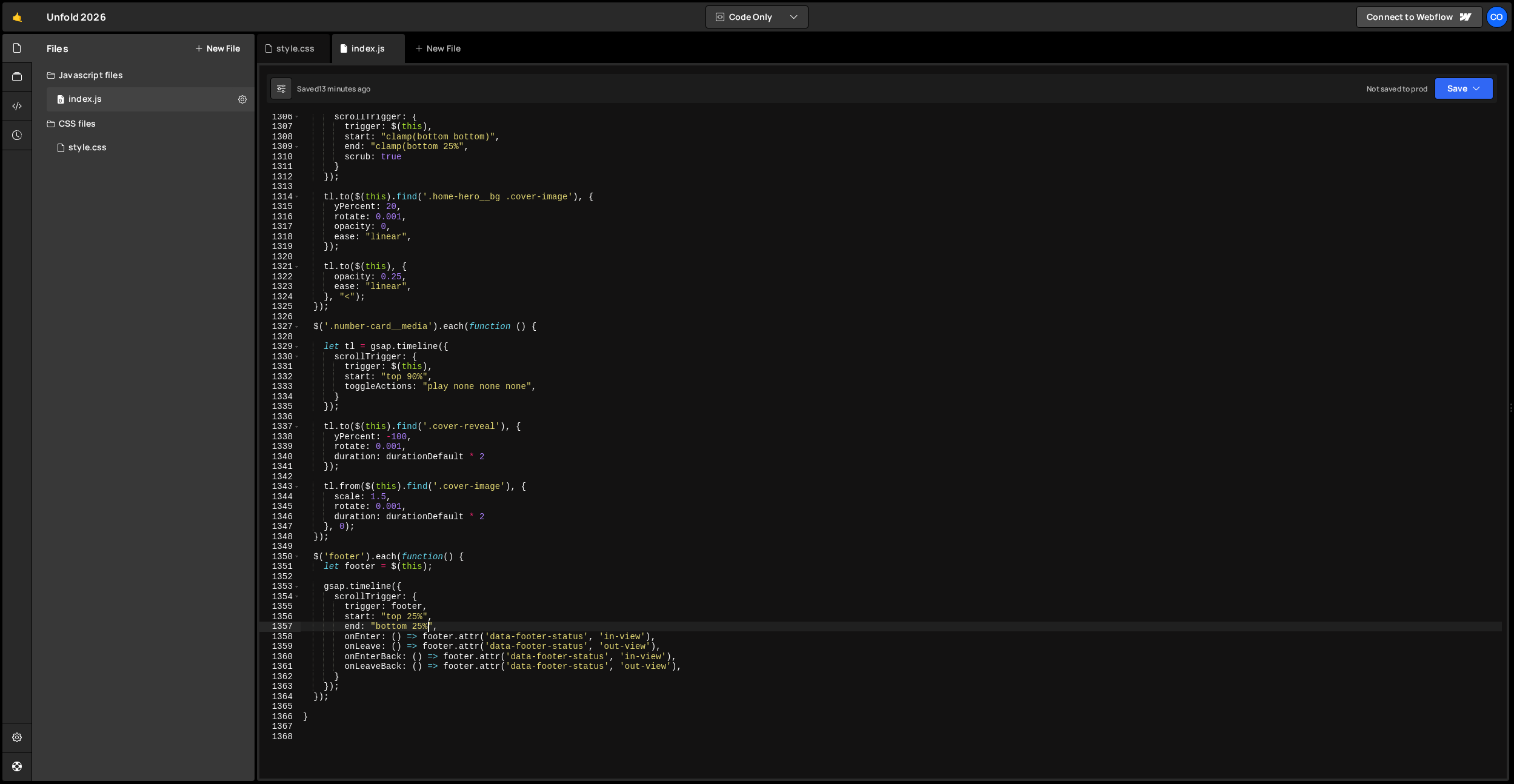
scroll to position [13066, 0]
drag, startPoint x: 281, startPoint y: 49, endPoint x: 315, endPoint y: 92, distance: 54.8
click at [281, 49] on div "style.css" at bounding box center [296, 49] width 38 height 12
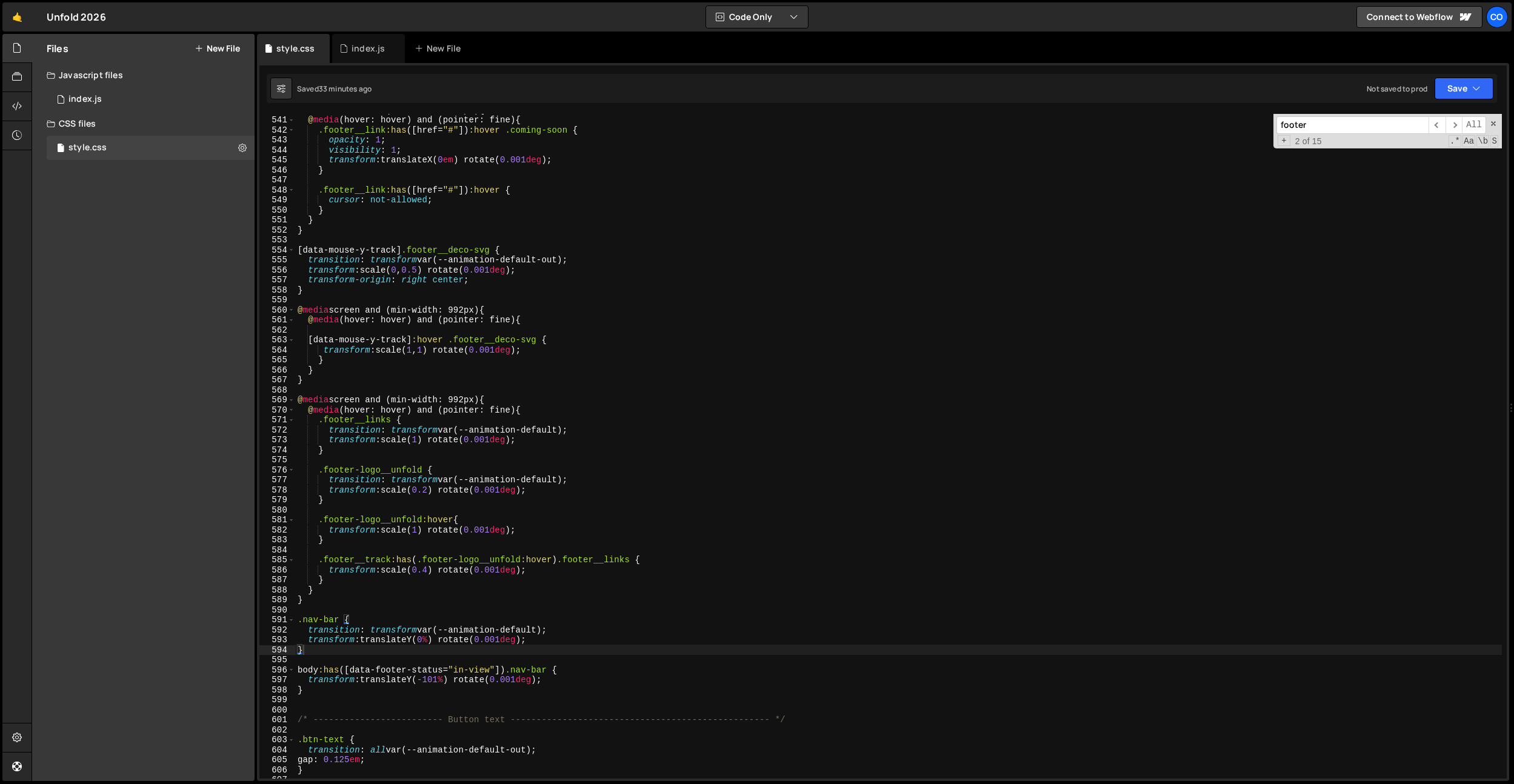
type textarea "}"
click at [463, 213] on div "@ media screen and (min-width: 992px) { @ media (hover: hover) and (pointer: fi…" at bounding box center [899, 447] width 1206 height 685
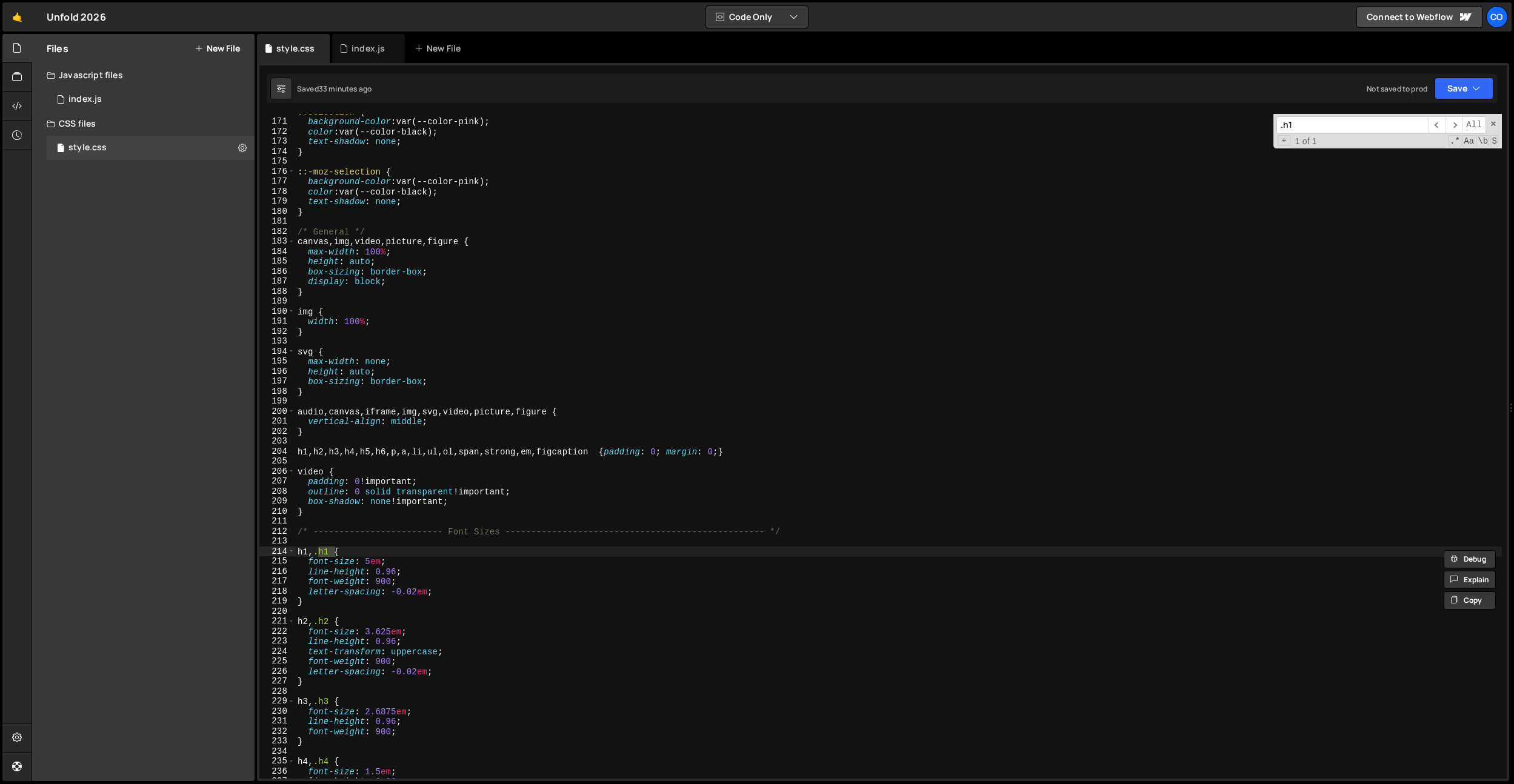
type input ".h1"
click at [442, 594] on div ": :selection { background-color : var(--color-pink) ; color : var(--color-black…" at bounding box center [899, 449] width 1206 height 685
drag, startPoint x: 449, startPoint y: 654, endPoint x: 339, endPoint y: 627, distance: 113.3
click at [308, 652] on div ": :selection { background-color : var(--color-pink) ; color : var(--color-black…" at bounding box center [899, 449] width 1206 height 685
click at [423, 578] on div ": :selection { background-color : var(--color-pink) ; color : var(--color-black…" at bounding box center [899, 449] width 1206 height 685
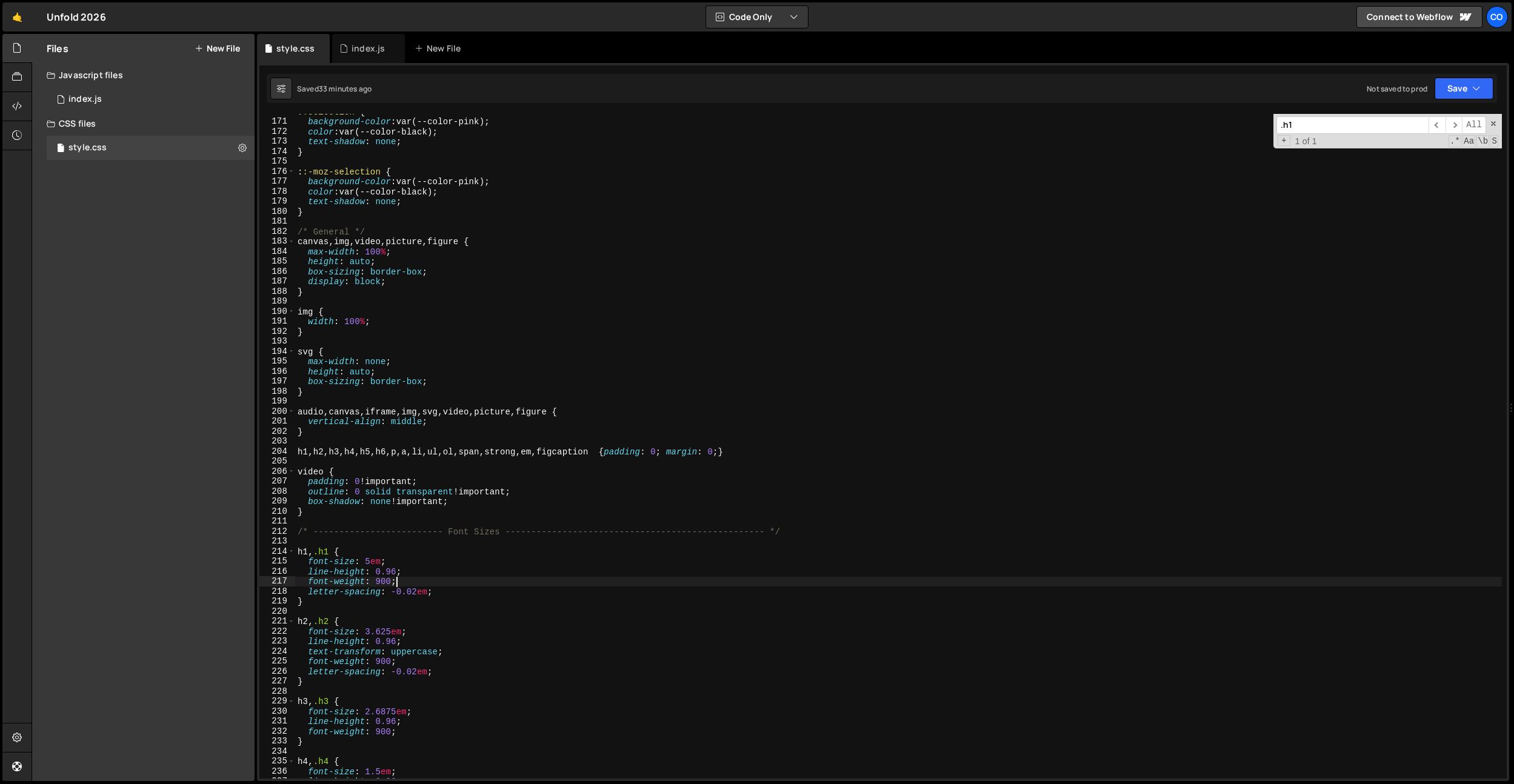
click at [422, 572] on div ": :selection { background-color : var(--color-pink) ; color : var(--color-black…" at bounding box center [899, 449] width 1206 height 685
type textarea "line-height: 0.96;"
paste textarea "text-transform: uppercase;"
click at [419, 180] on div ": :selection { background-color : var(--color-pink) ; color : var(--color-black…" at bounding box center [899, 449] width 1206 height 685
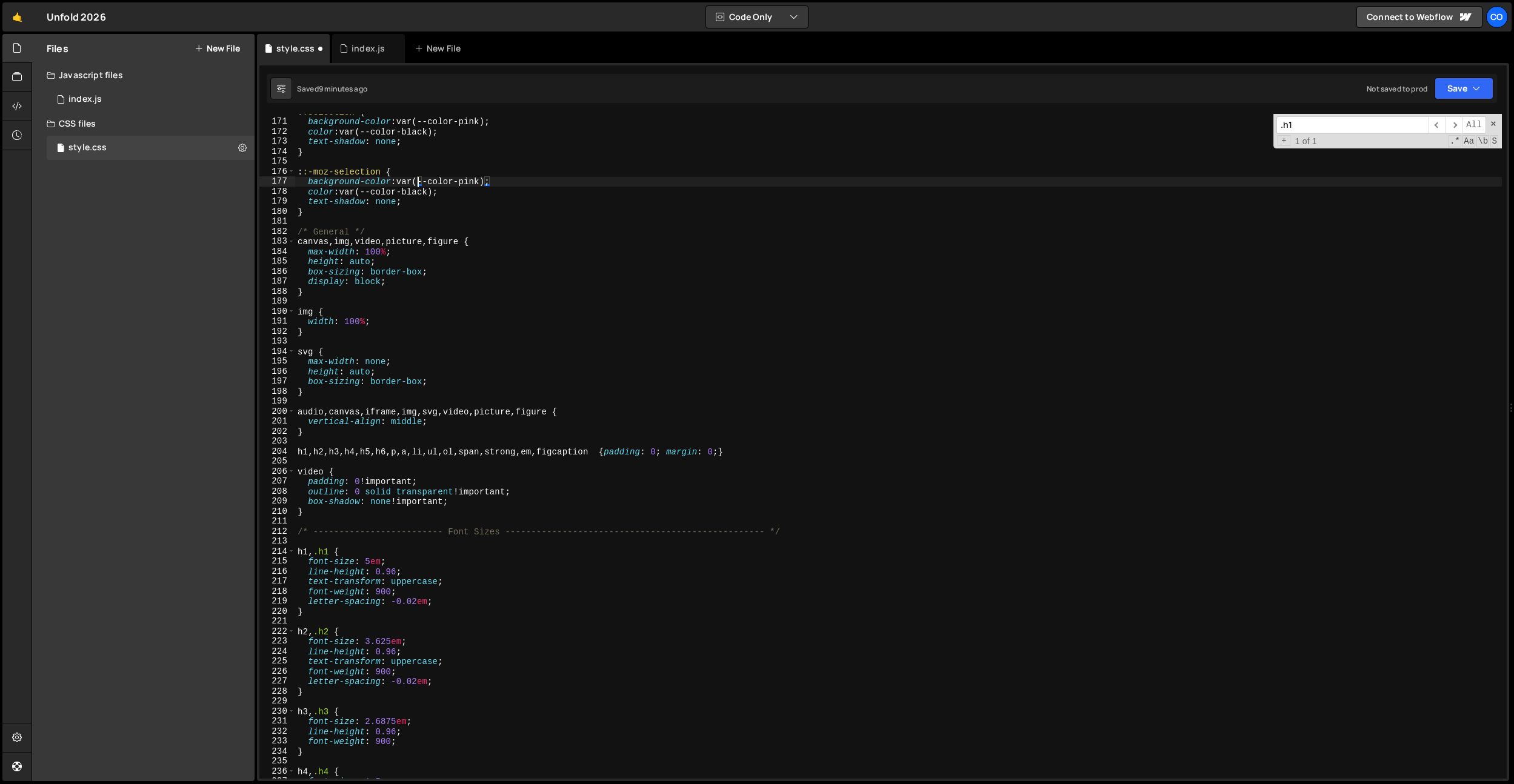
click at [461, 201] on div ": :selection { background-color : var(--color-pink) ; color : var(--color-black…" at bounding box center [899, 449] width 1206 height 685
type textarea "text-shadow: none;"
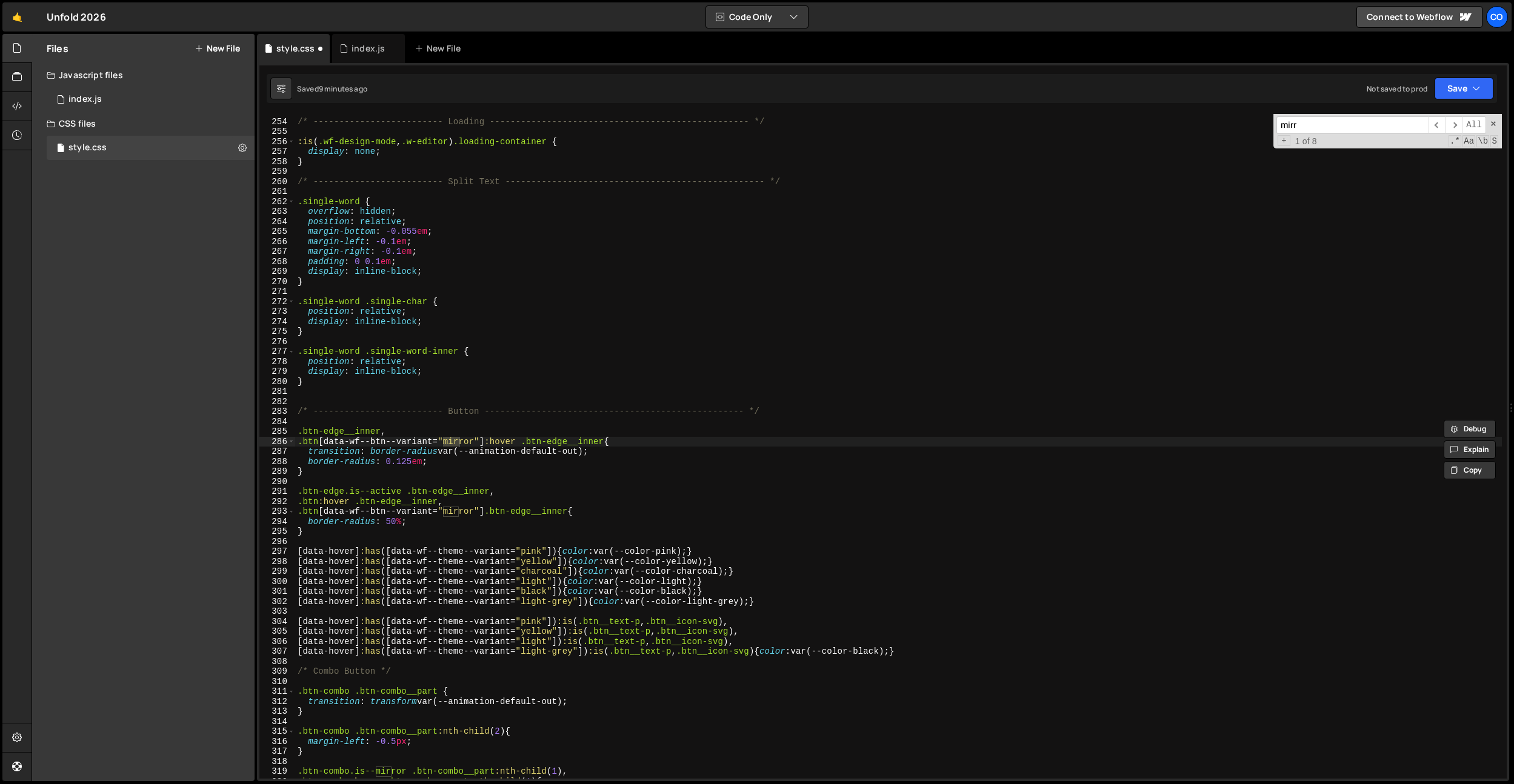
scroll to position [2526, 0]
type input "mirror"
click at [584, 316] on div "/* ------------------------- Loading ------------------------------------------…" at bounding box center [899, 449] width 1206 height 685
drag, startPoint x: 574, startPoint y: 512, endPoint x: 285, endPoint y: 510, distance: 289.0
click at [285, 510] on div "display: inline-block; 253 254 255 256 257 258 259 260 261 262 263 264 265 266 …" at bounding box center [883, 446] width 1247 height 665
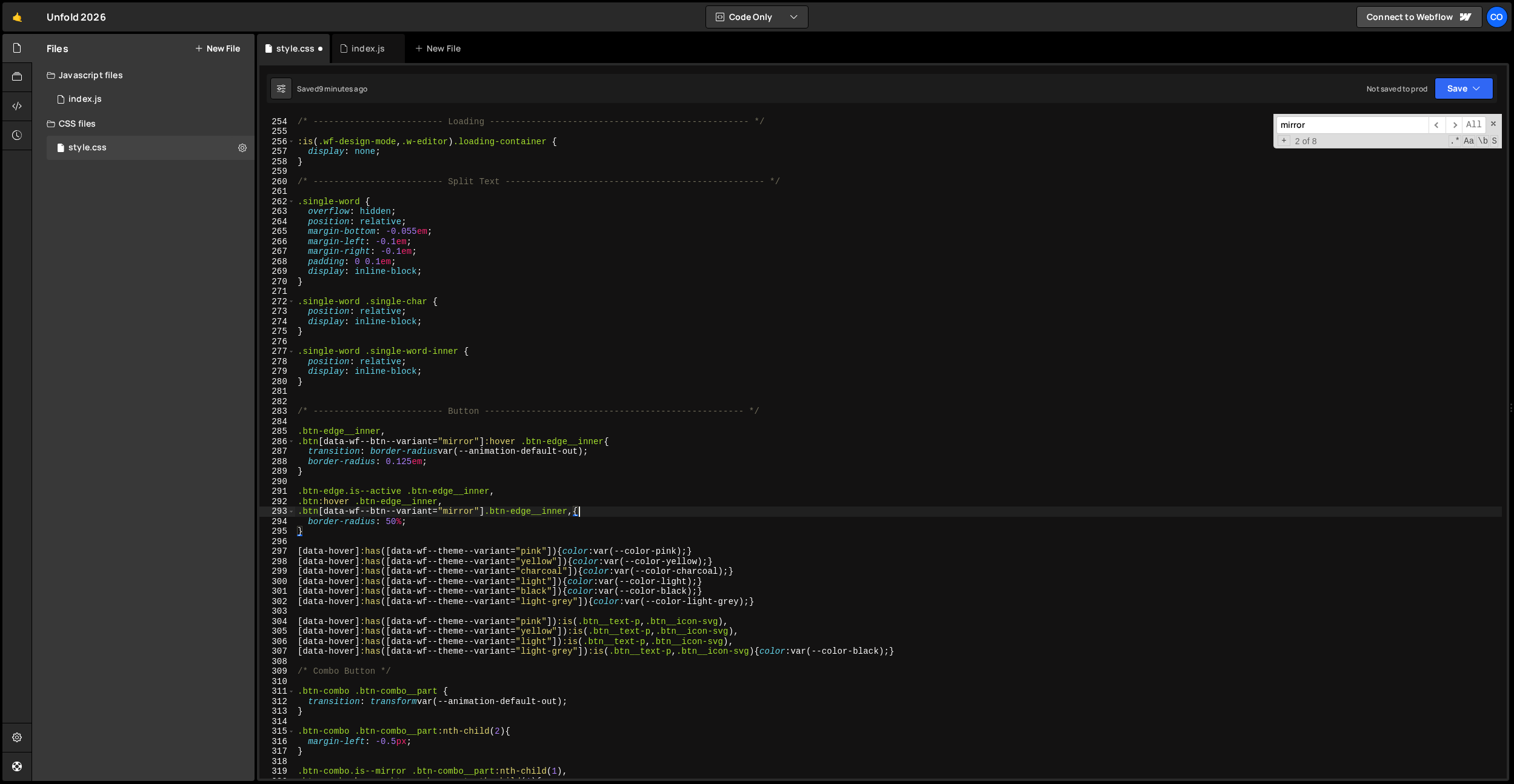
scroll to position [0, 0]
paste textarea ".btn[data-wf--btn--variant="mirror"] .btn-edge__inner"
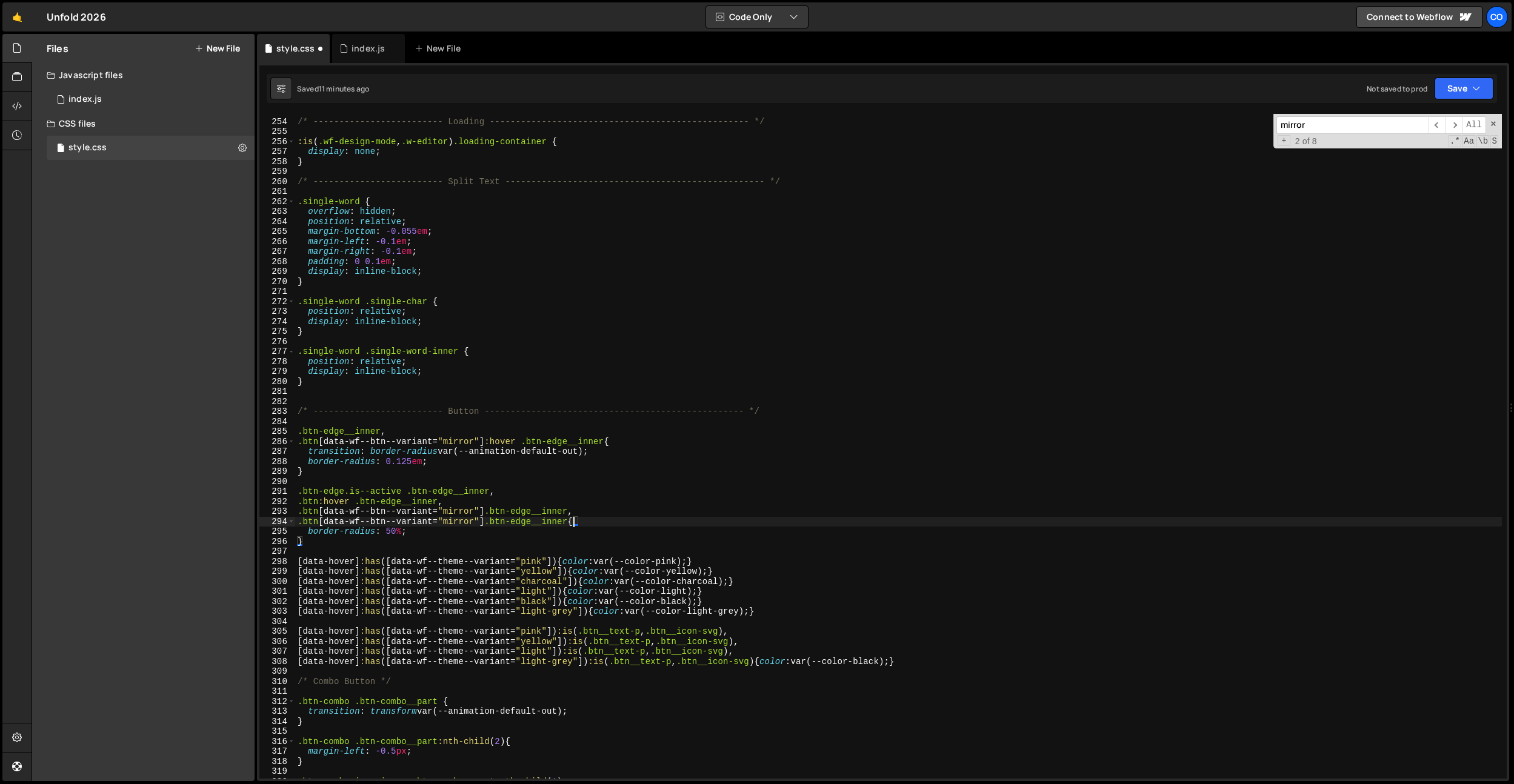
click at [432, 266] on div "/* ------------------------- Loading ------------------------------------------…" at bounding box center [899, 449] width 1206 height 685
type textarea "padding: 0 0.1em;"
paste input "footer__a"
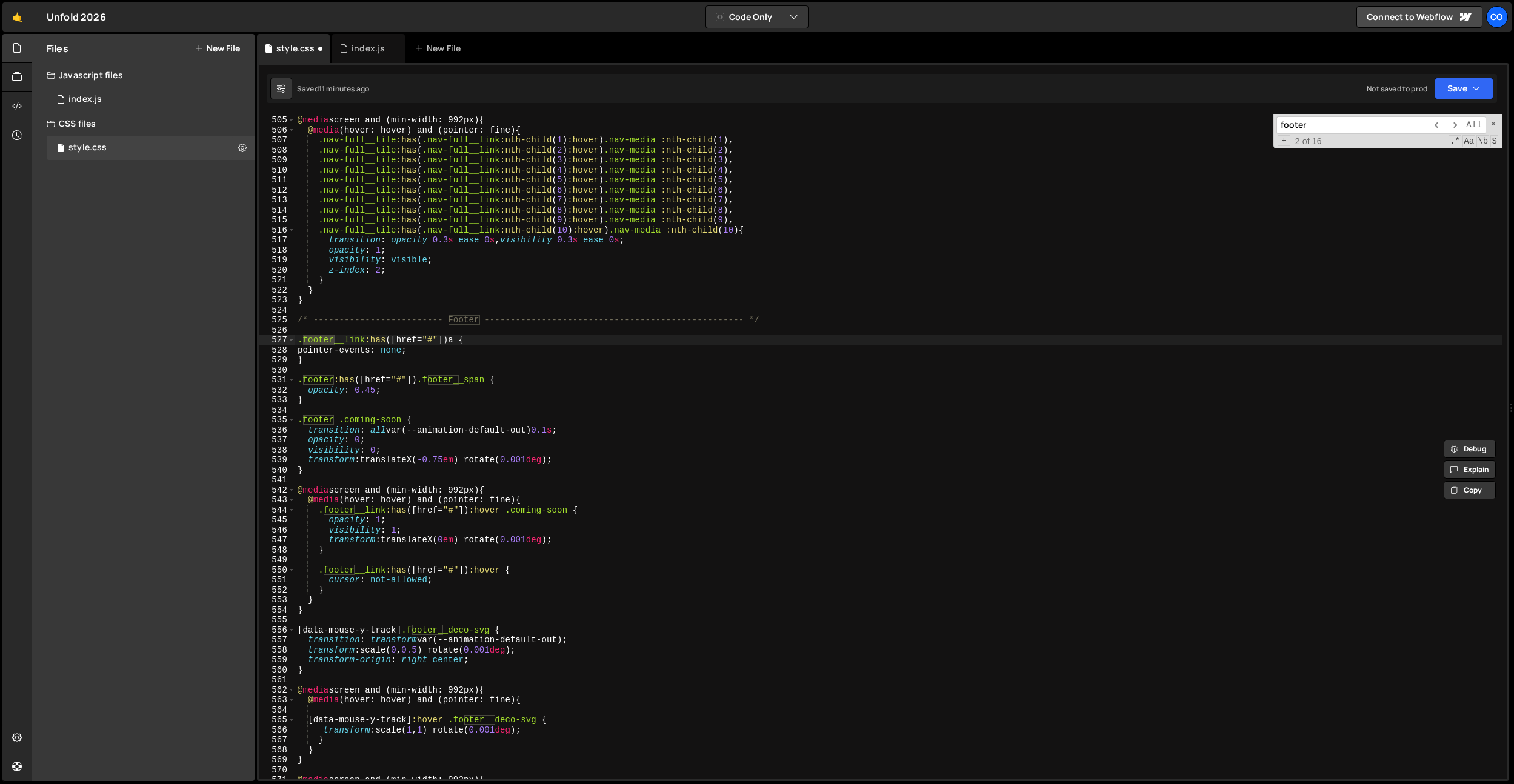
scroll to position [5036, 0]
type input "footer"
click at [547, 377] on div "@ media screen and (min-width: 992px) { @ media (hover: hover) and (pointer: fi…" at bounding box center [899, 448] width 1206 height 685
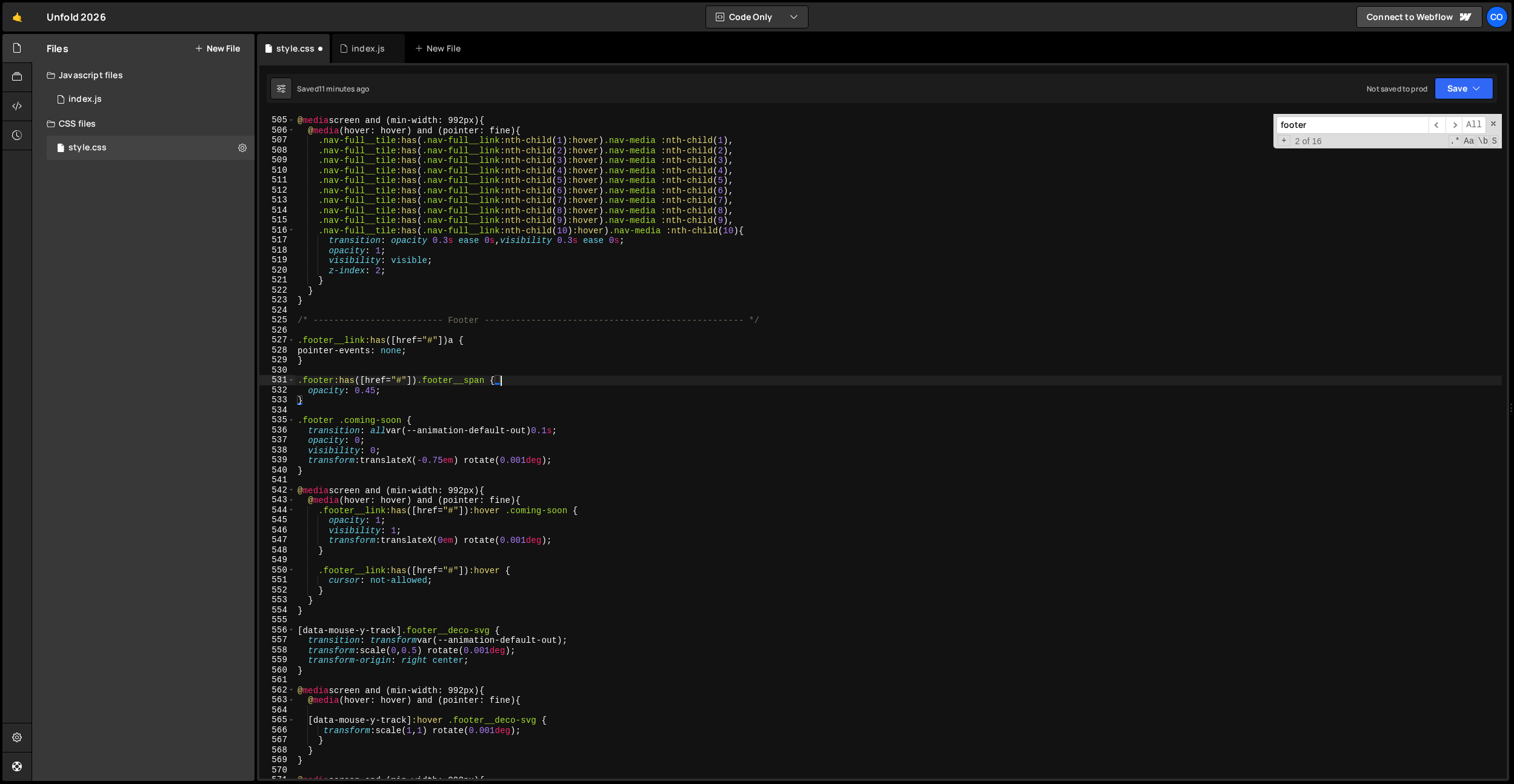
click at [540, 379] on div "@ media screen and (min-width: 992px) { @ media (hover: hover) and (pointer: fi…" at bounding box center [899, 448] width 1206 height 685
click at [335, 382] on div "@ media screen and (min-width: 992px) { @ media (hover: hover) and (pointer: fi…" at bounding box center [899, 448] width 1206 height 685
paste textarea "footer__a"
drag, startPoint x: 469, startPoint y: 380, endPoint x: 419, endPoint y: 382, distance: 50.0
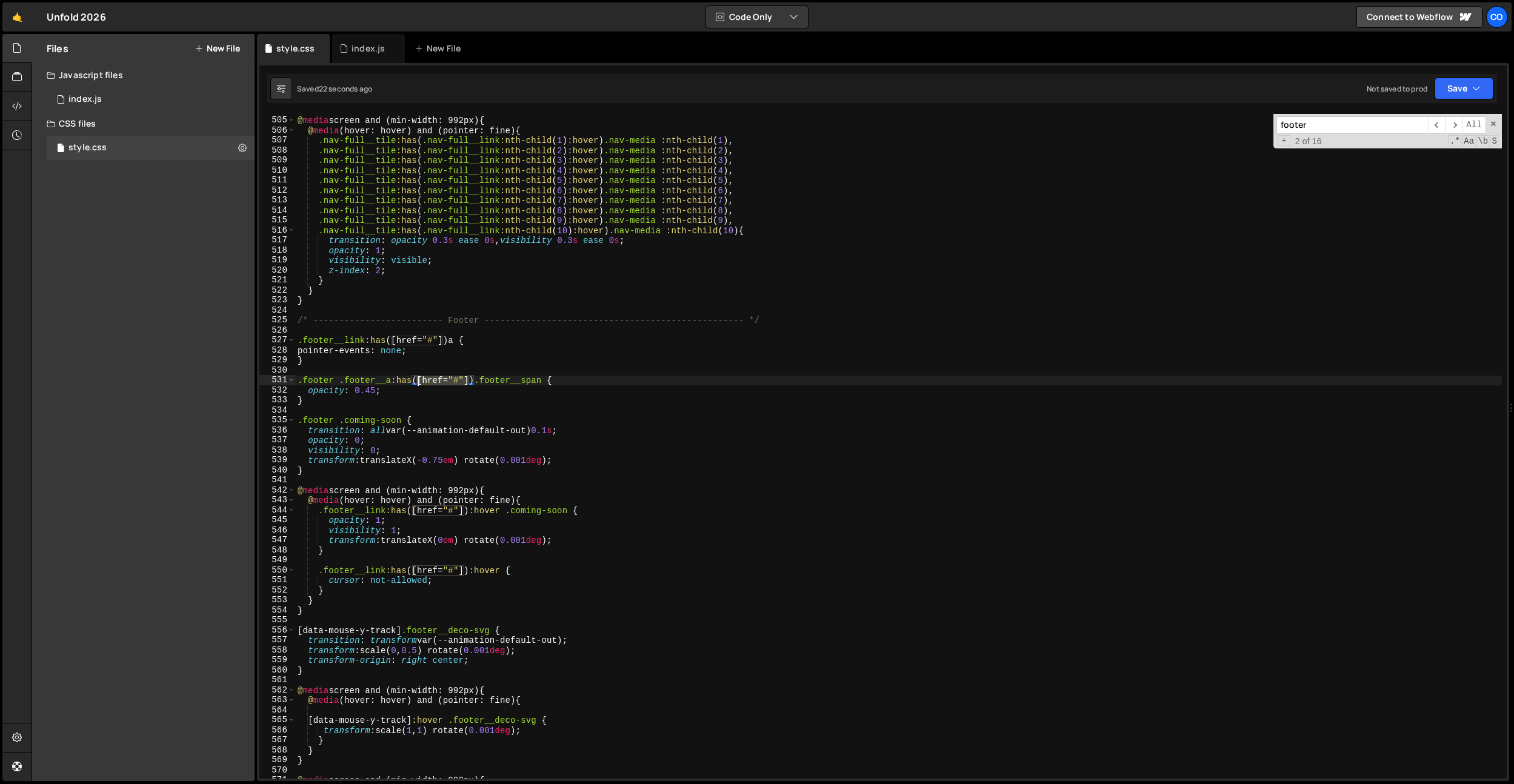
click at [419, 382] on div "@ media screen and (min-width: 992px) { @ media (hover: hover) and (pointer: fi…" at bounding box center [899, 448] width 1206 height 685
click at [421, 355] on div "@ media screen and (min-width: 992px) { @ media (hover: hover) and (pointer: fi…" at bounding box center [899, 448] width 1206 height 685
drag, startPoint x: 448, startPoint y: 338, endPoint x: 256, endPoint y: 340, distance: 192.0
click at [256, 340] on div "Files New File Javascript files 0 index.js 0 CSS files style.css 0 Copy share l…" at bounding box center [772, 407] width 1482 height 747
drag, startPoint x: 474, startPoint y: 380, endPoint x: 341, endPoint y: 392, distance: 133.5
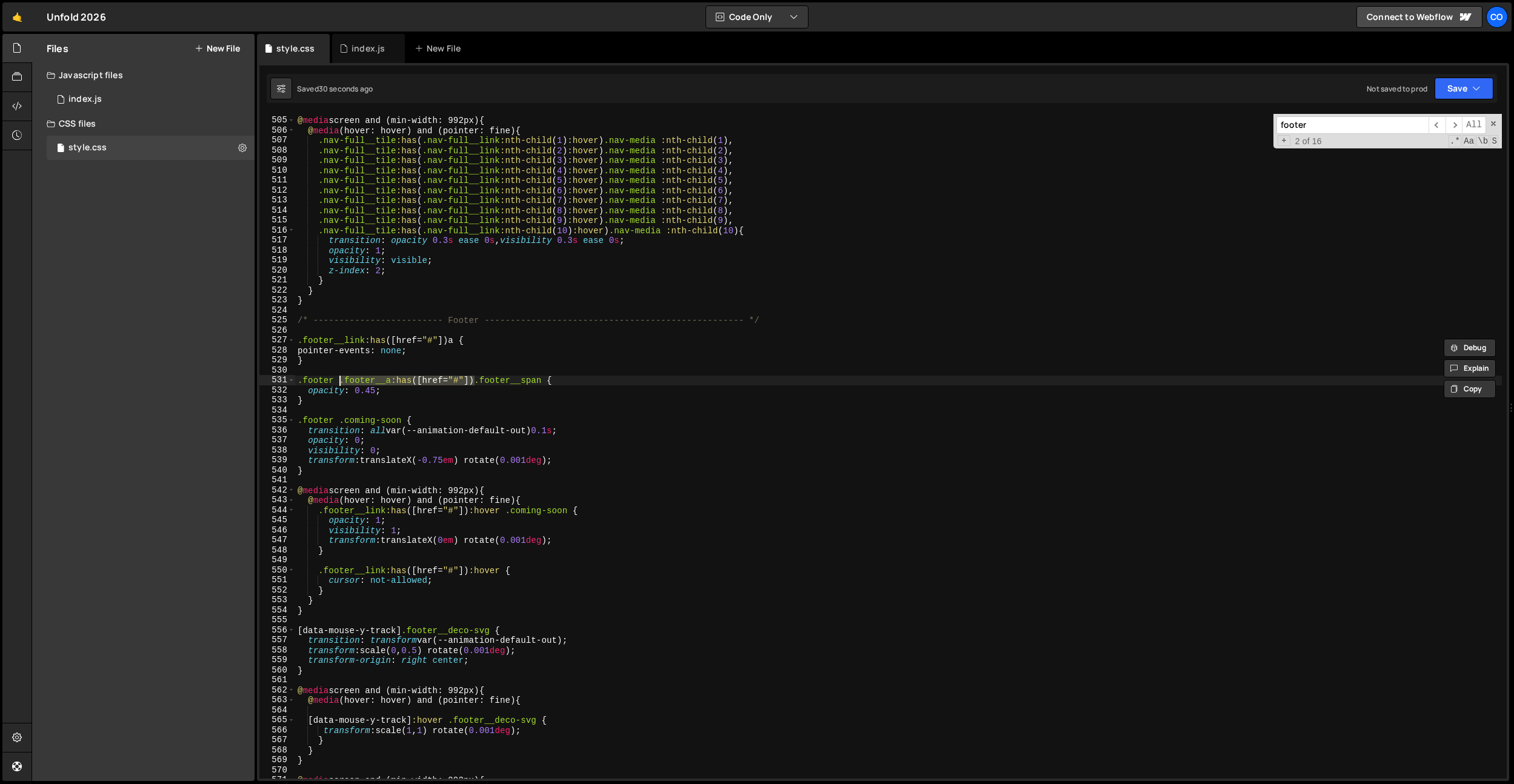
click at [341, 382] on div "@ media screen and (min-width: 992px) { @ media (hover: hover) and (pointer: fi…" at bounding box center [899, 448] width 1206 height 685
paste textarea "link"
drag, startPoint x: 339, startPoint y: 381, endPoint x: 280, endPoint y: 386, distance: 59.2
click at [280, 386] on div ".footer .footer__link:has([href="#"]) .footer__span { 504 505 506 507 508 509 5…" at bounding box center [883, 446] width 1247 height 665
type textarea ".footer .footer__link:has([href="#"]) .footer__span { opacity: 0.45;"
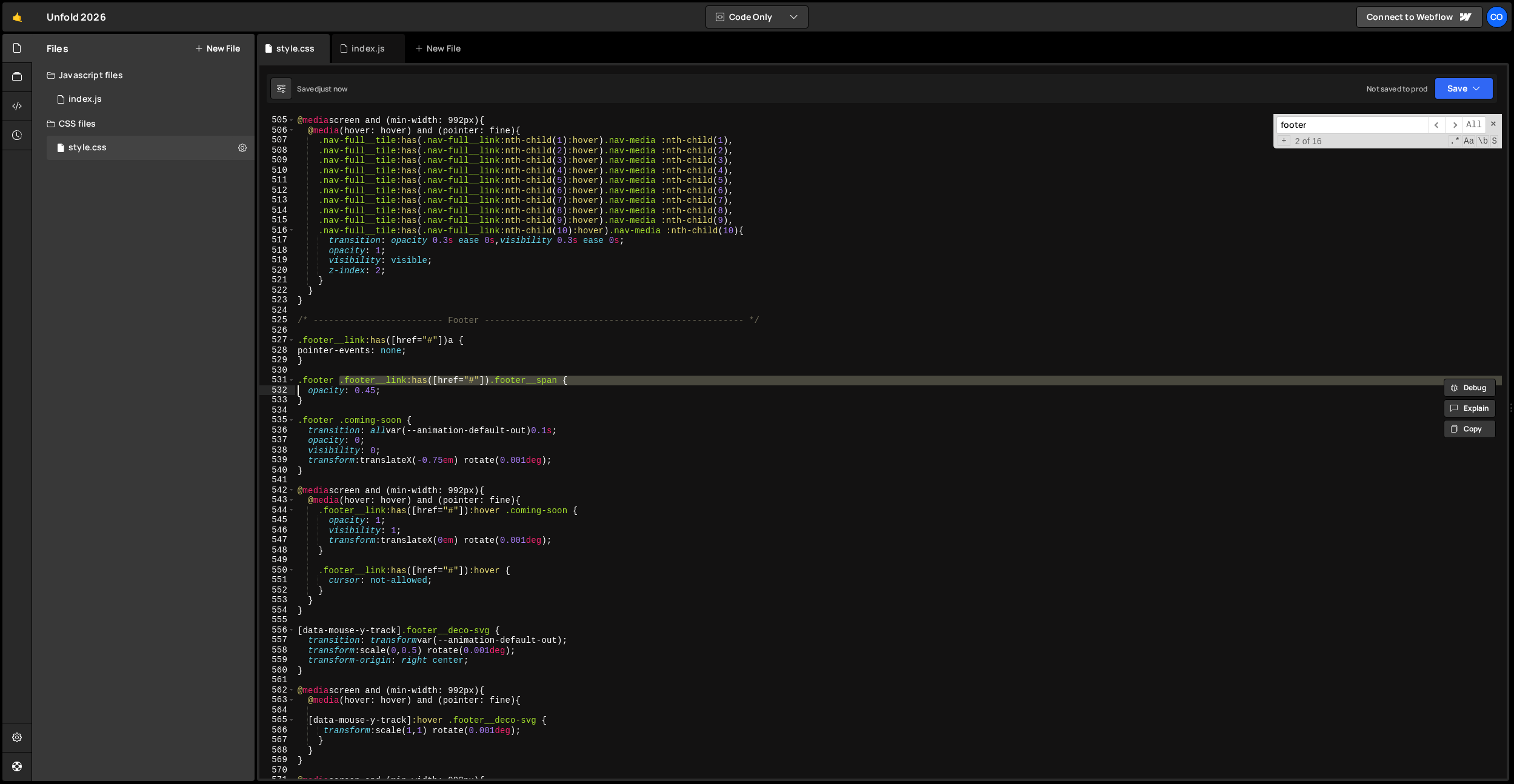
click at [301, 369] on div "@ media screen and (min-width: 992px) { @ media (hover: hover) and (pointer: fi…" at bounding box center [899, 448] width 1206 height 685
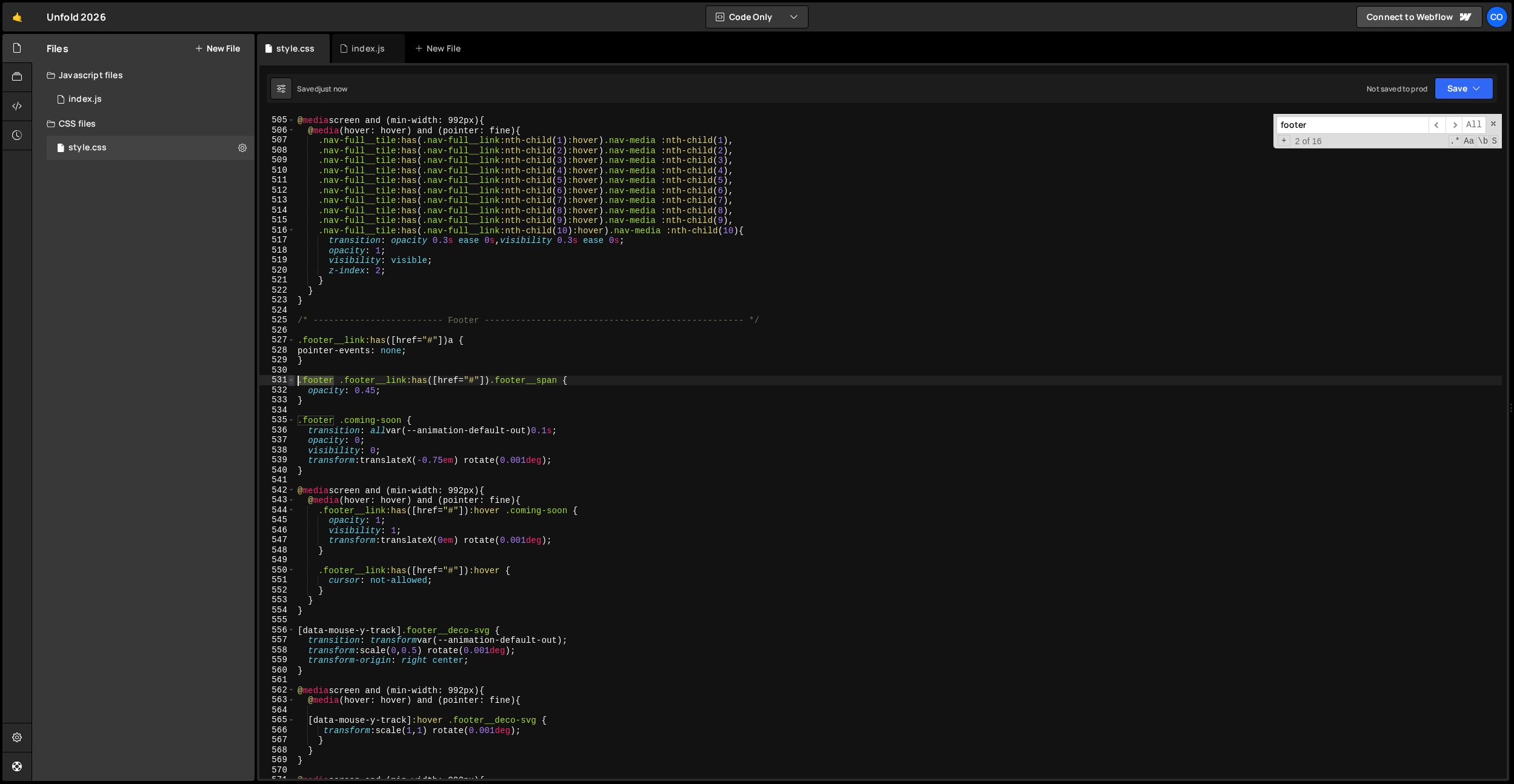
drag, startPoint x: 335, startPoint y: 381, endPoint x: 291, endPoint y: 378, distance: 44.1
click at [289, 382] on div "504 505 506 507 508 509 510 511 512 513 514 515 516 517 518 519 520 521 522 523…" at bounding box center [883, 446] width 1247 height 665
click at [297, 342] on div "@ media screen and (min-width: 992px) { @ media (hover: hover) and (pointer: fi…" at bounding box center [899, 448] width 1206 height 685
paste textarea ".footer"
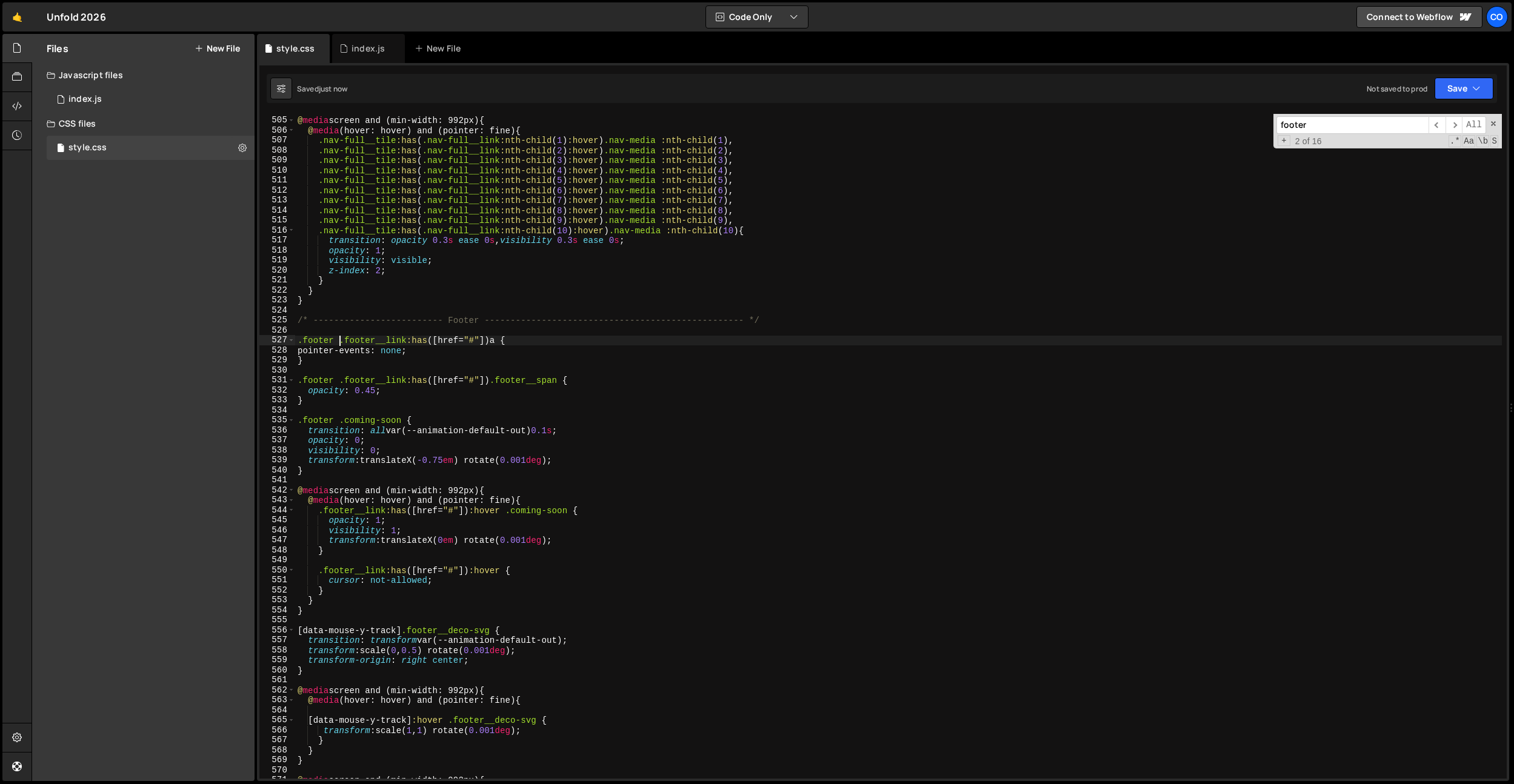
drag, startPoint x: 338, startPoint y: 342, endPoint x: 272, endPoint y: 340, distance: 66.0
click at [272, 340] on div ".footer .footer__link:has([href="#"]) a { 504 505 506 507 508 509 510 511 512 5…" at bounding box center [883, 446] width 1247 height 665
drag, startPoint x: 338, startPoint y: 379, endPoint x: 262, endPoint y: 379, distance: 76.0
click at [260, 380] on div ".footer__link:has([href="#"]) a { 504 505 506 507 508 509 510 511 512 513 514 5…" at bounding box center [883, 446] width 1247 height 665
type textarea ".footer__link:has([href="#"]) .footer__span {"
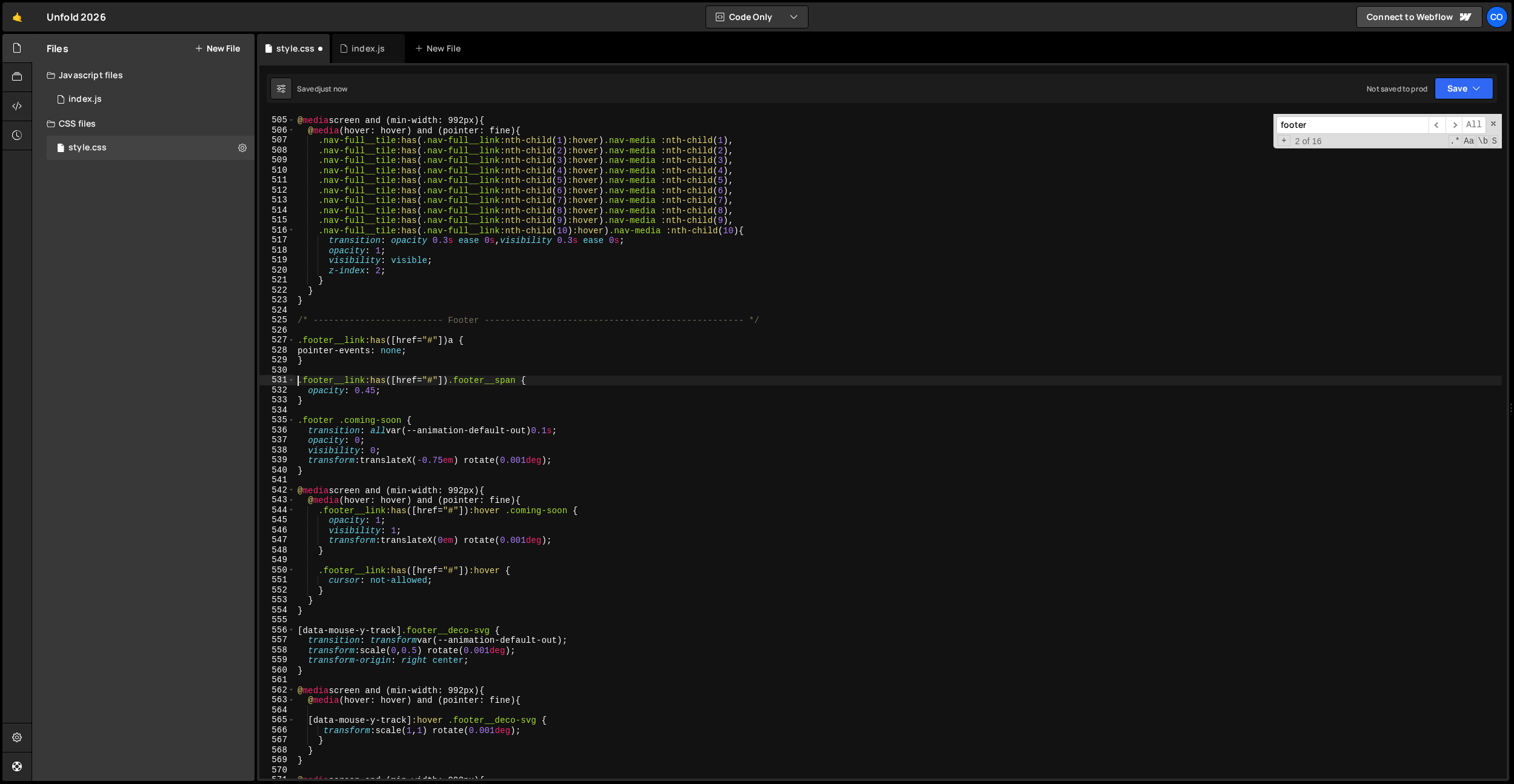
click at [428, 407] on div "@ media screen and (min-width: 992px) { @ media (hover: hover) and (pointer: fi…" at bounding box center [899, 448] width 1206 height 685
click at [495, 314] on div "@ media screen and (min-width: 992px) { @ media (hover: hover) and (pointer: fi…" at bounding box center [899, 448] width 1206 height 685
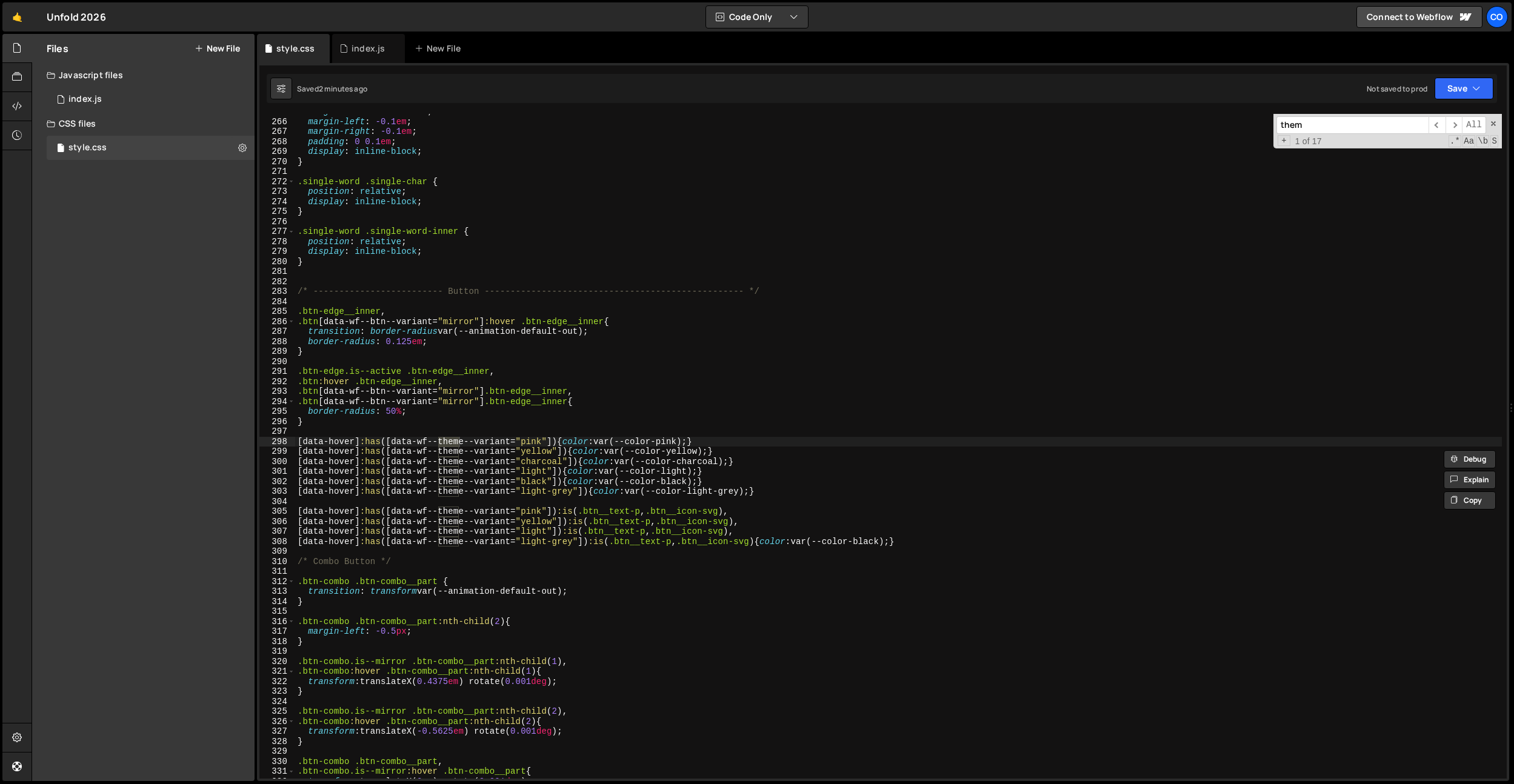
scroll to position [2646, 0]
type input "them"
click at [725, 452] on div "margin-bottom : -0.055 em ; margin-left : -0.1 em ; margin-right : -0.1 em ; pa…" at bounding box center [899, 449] width 1206 height 685
drag, startPoint x: 775, startPoint y: 492, endPoint x: 280, endPoint y: 494, distance: 495.0
click at [280, 494] on div "[data-hover]:has([data-wf--theme--variant="yellow"]) {color: var(--color-yellow…" at bounding box center [883, 446] width 1247 height 665
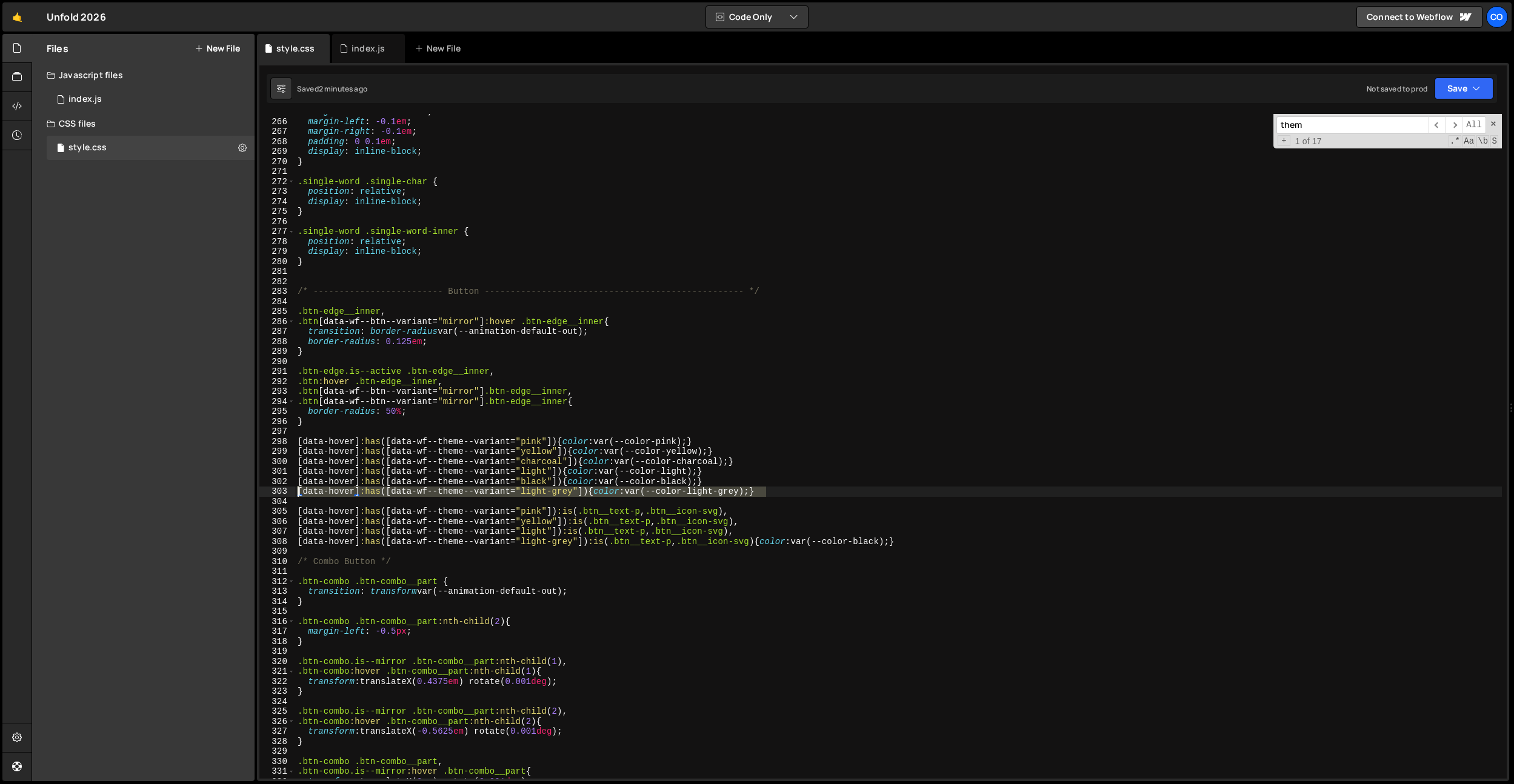
type textarea "[data-hover]:has([data-wf--theme--variant="light-grey"]) {color: var(--color-li…"
paste textarea "[data-hover]:has([data-wf--theme--variant="light-grey"]) {color: var(--color-li…"
type textarea "[data-hover]:has([data-wf--theme--variant="light-grey"]) {color: var(--color-li…"
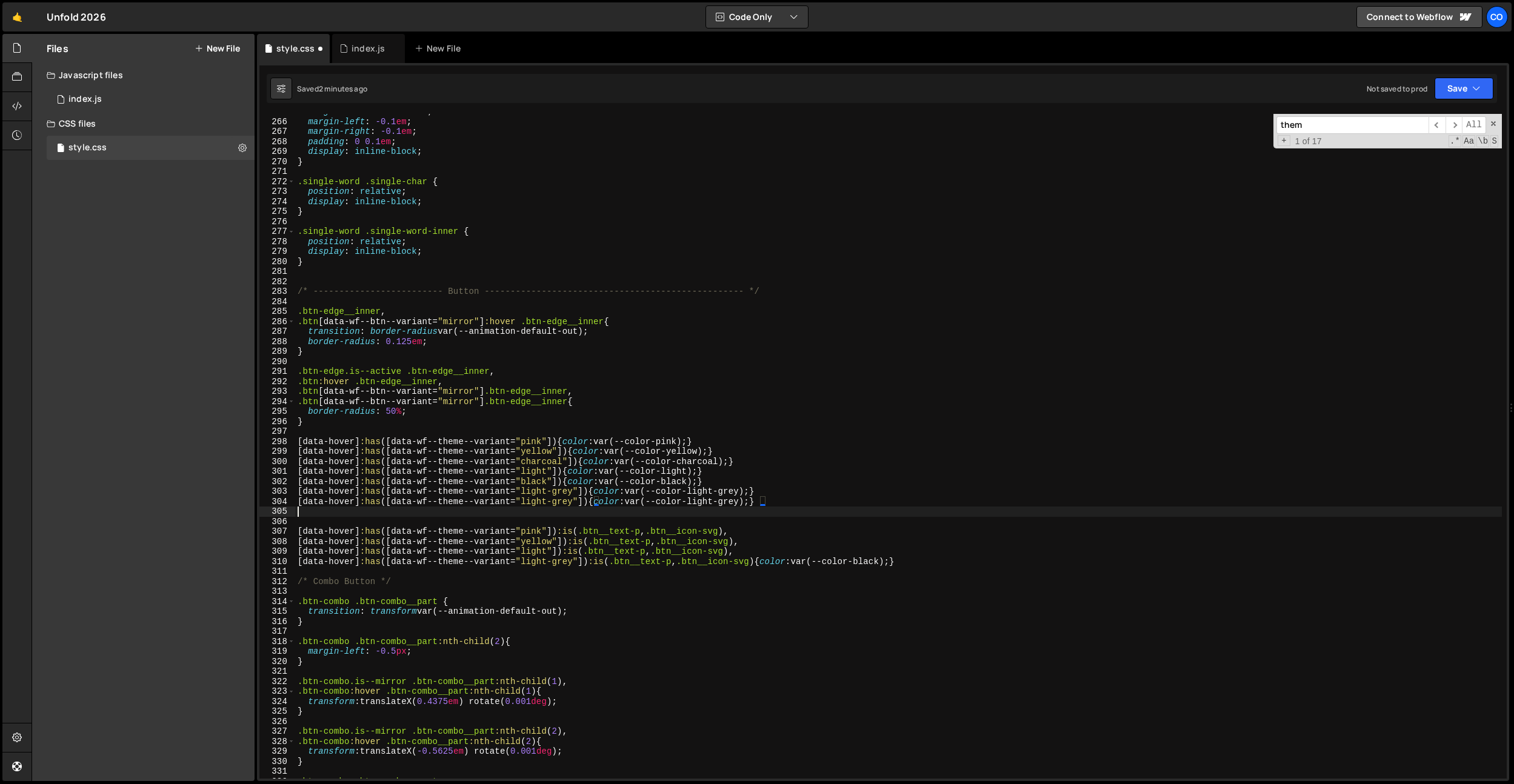
paste textarea "color-light-transparant"
drag, startPoint x: 785, startPoint y: 501, endPoint x: 590, endPoint y: 501, distance: 195.0
click at [590, 501] on div "margin-bottom : -0.055 em ; margin-left : -0.1 em ; margin-right : -0.1 em ; pa…" at bounding box center [899, 449] width 1206 height 685
type textarea "[data-hover]:has([data-wf--theme--variant="light-grey"]) {color: var(--color-li…"
drag, startPoint x: 778, startPoint y: 499, endPoint x: 247, endPoint y: 501, distance: 531.0
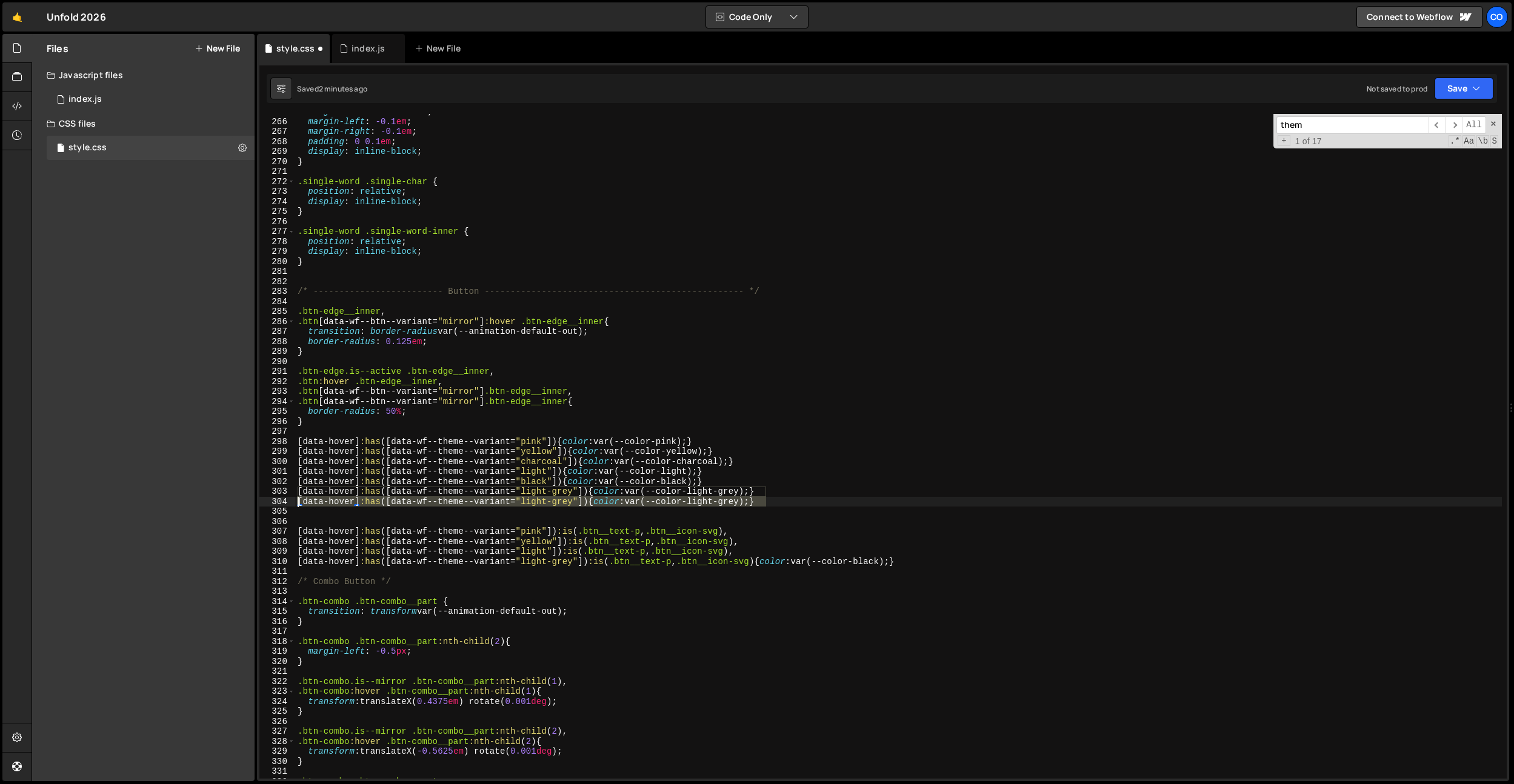
click at [247, 501] on div "Files New File Javascript files 0 index.js 0 CSS files style.css 0 Copy share l…" at bounding box center [772, 407] width 1482 height 747
type textarea "[data-hover]:has([data-wf--theme--variant="light-grey"]) {color: var(--color-li…"
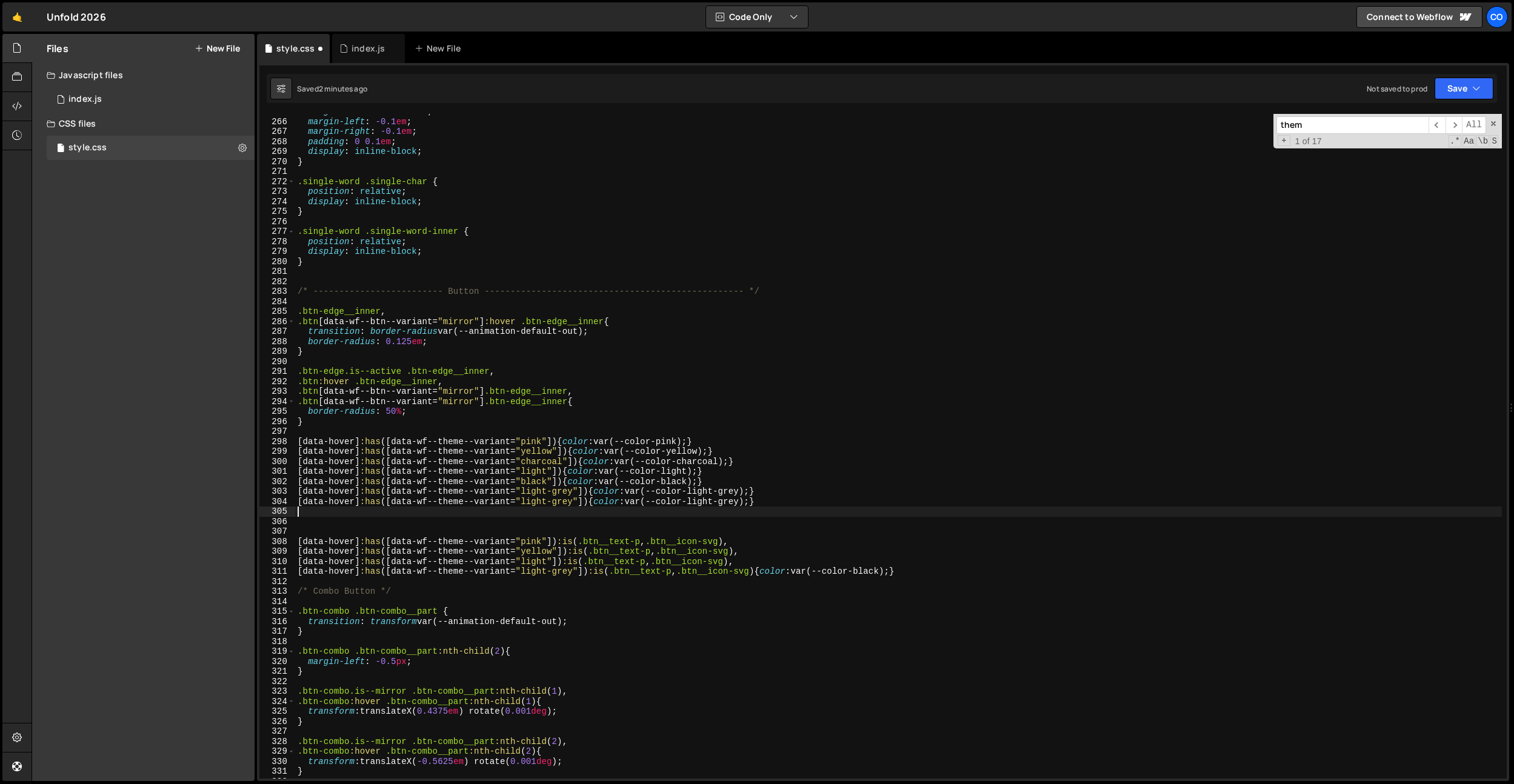
paste textarea "[data-hover]:has([data-wf--theme--variant="light-grey"]) {color: var(--color-li…"
click at [574, 504] on div "margin-bottom : -0.055 em ; margin-left : -0.1 em ; margin-right : -0.1 em ; pa…" at bounding box center [899, 449] width 1206 height 685
click at [560, 501] on div "margin-bottom : -0.055 em ; margin-left : -0.1 em ; margin-right : -0.1 em ; pa…" at bounding box center [899, 449] width 1206 height 685
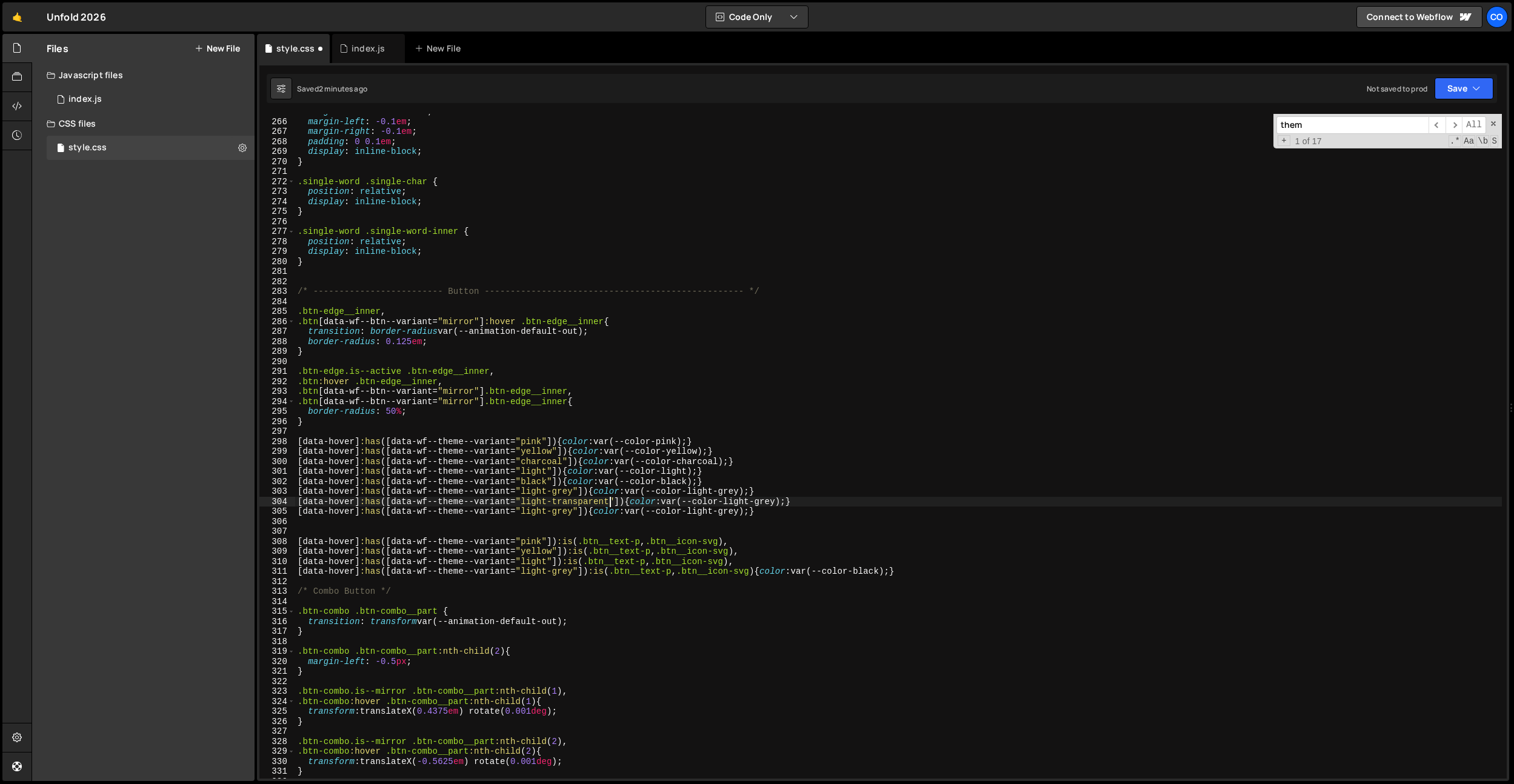
click at [557, 510] on div "margin-bottom : -0.055 em ; margin-left : -0.1 em ; margin-right : -0.1 em ; pa…" at bounding box center [899, 449] width 1206 height 685
click at [534, 515] on div "margin-bottom : -0.055 em ; margin-left : -0.1 em ; margin-right : -0.1 em ; pa…" at bounding box center [899, 449] width 1206 height 685
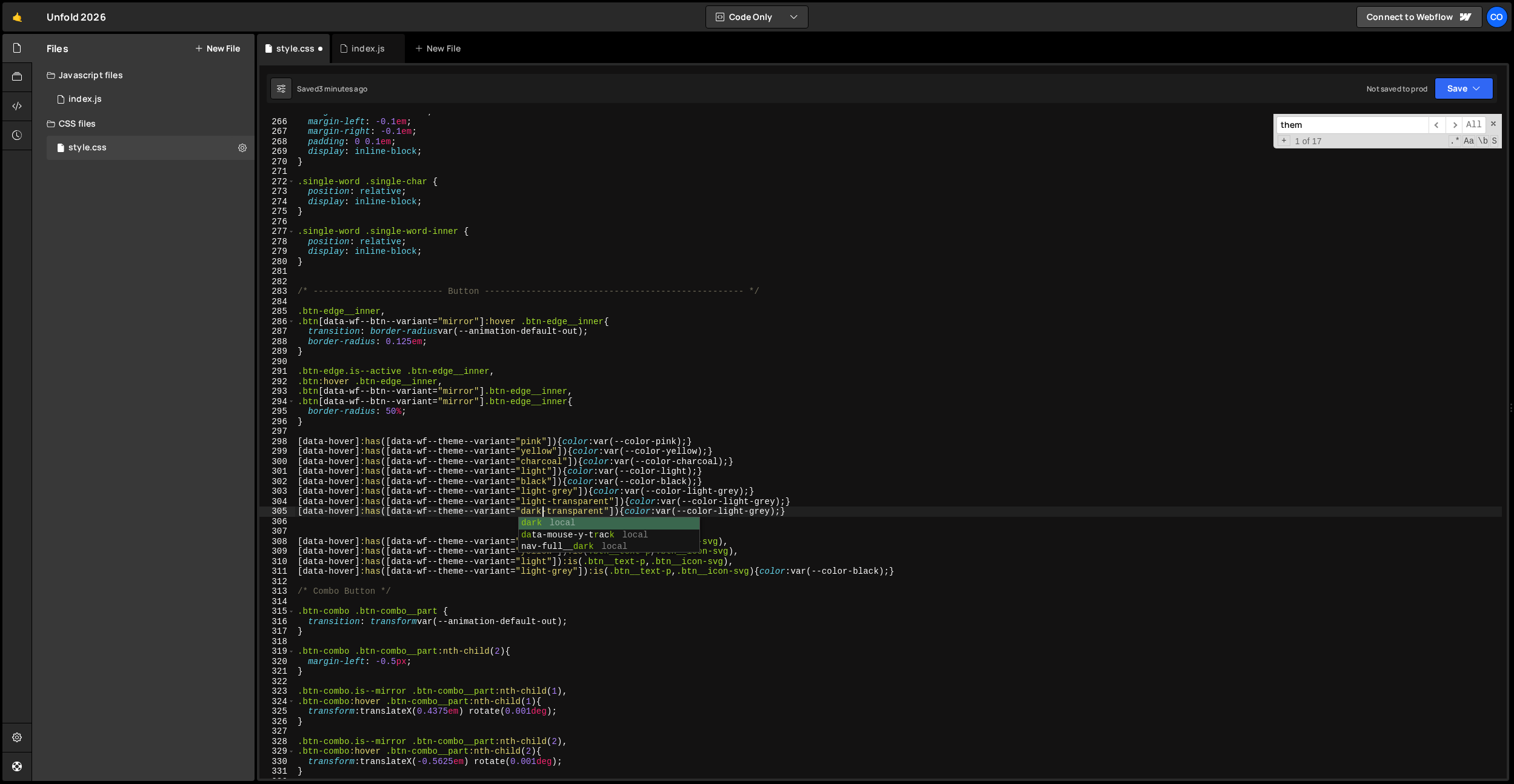
click at [703, 450] on div "margin-bottom : -0.055 em ; margin-left : -0.1 em ; margin-right : -0.1 em ; pa…" at bounding box center [899, 449] width 1206 height 685
click at [752, 514] on div "margin-bottom : -0.055 em ; margin-left : -0.1 em ; margin-right : -0.1 em ; pa…" at bounding box center [899, 449] width 1206 height 685
click at [773, 502] on div "margin-bottom : -0.055 em ; margin-left : -0.1 em ; margin-right : -0.1 em ; pa…" at bounding box center [899, 449] width 1206 height 685
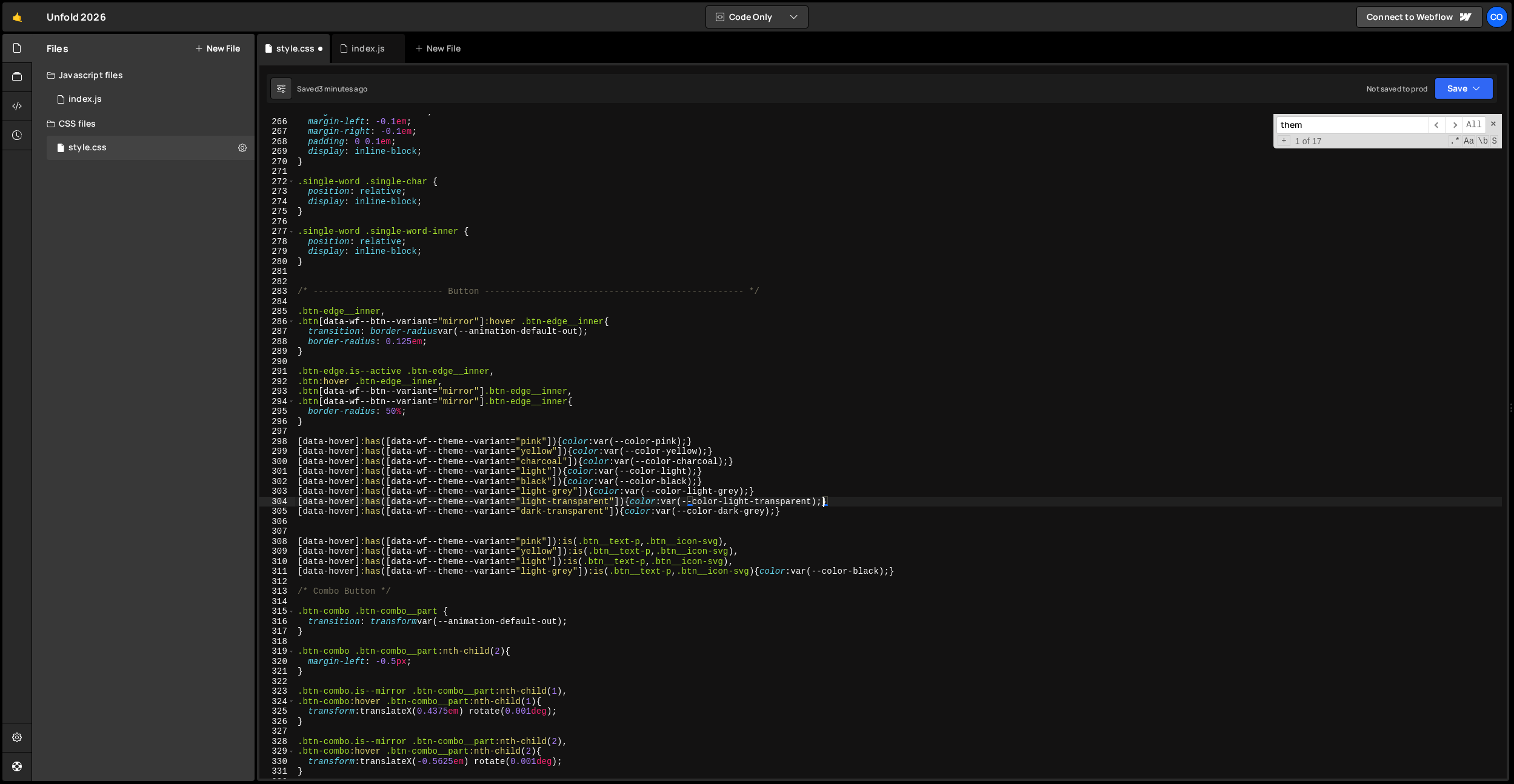
click at [773, 502] on div "margin-bottom : -0.055 em ; margin-left : -0.1 em ; margin-right : -0.1 em ; pa…" at bounding box center [899, 449] width 1206 height 685
click at [767, 511] on div "margin-bottom : -0.055 em ; margin-left : -0.1 em ; margin-right : -0.1 em ; pa…" at bounding box center [899, 449] width 1206 height 685
paste textarea "transparent"
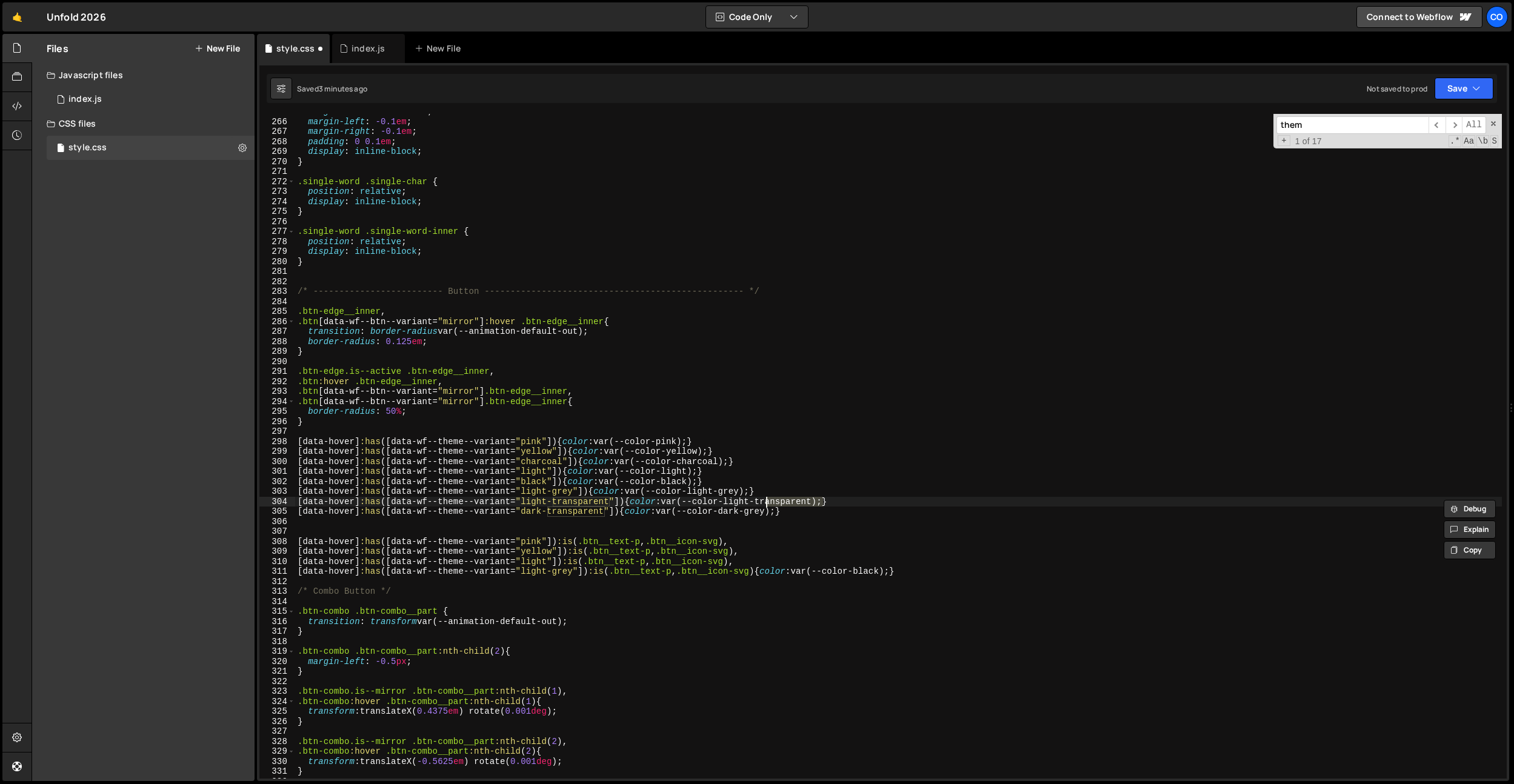
type textarea "[data-hover]:has([data-wf--theme--variant="dark-transparent"]) {color: var(--co…"
click at [767, 511] on div "margin-bottom : -0.055 em ; margin-left : -0.1 em ; margin-right : -0.1 em ; pa…" at bounding box center [899, 449] width 1206 height 685
click at [848, 529] on div "margin-bottom : -0.055 em ; margin-left : -0.1 em ; margin-right : -0.1 em ; pa…" at bounding box center [899, 449] width 1206 height 685
click at [853, 536] on div "margin-bottom : -0.055 em ; margin-left : -0.1 em ; margin-right : -0.1 em ; pa…" at bounding box center [899, 449] width 1206 height 685
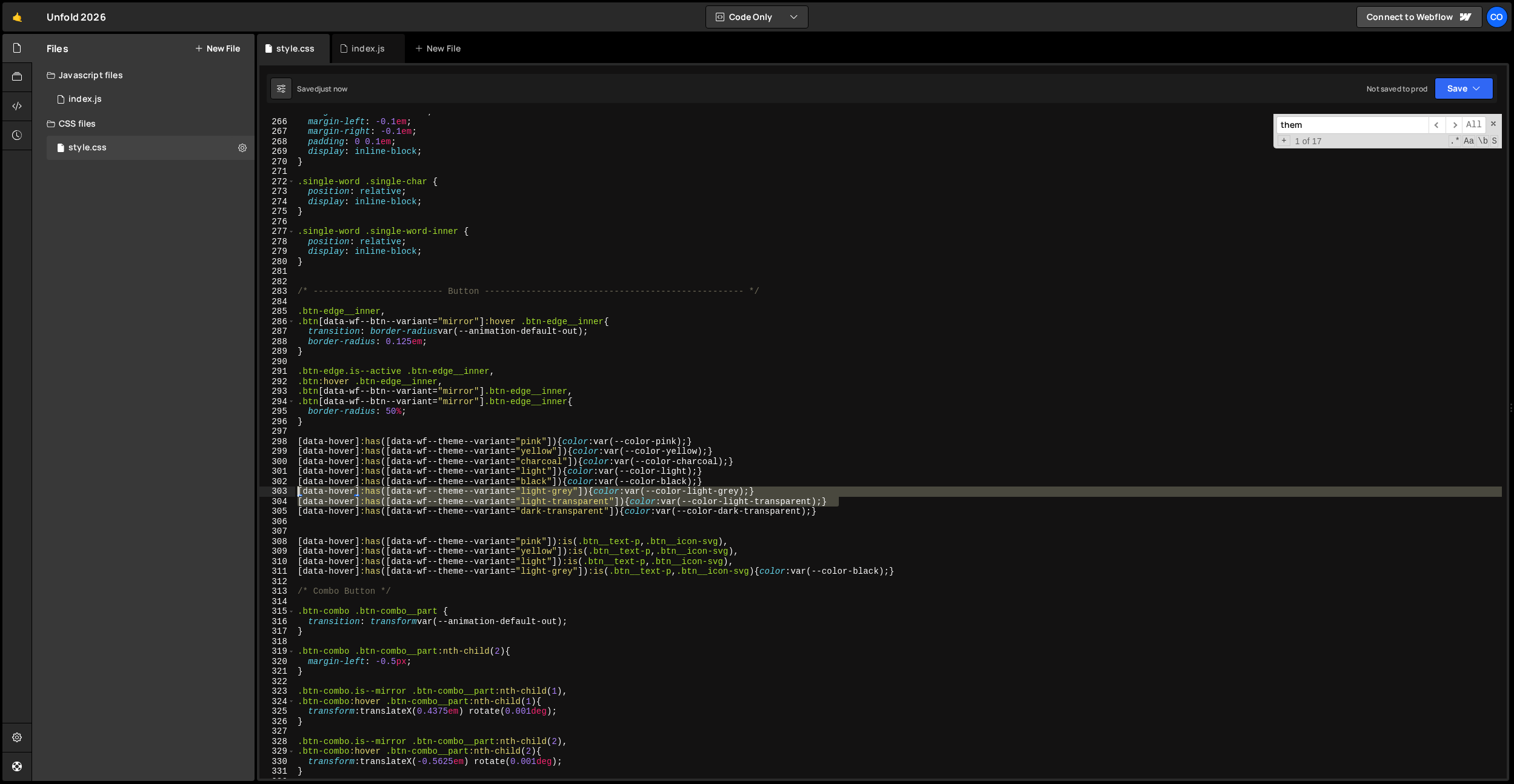
drag, startPoint x: 859, startPoint y: 499, endPoint x: 214, endPoint y: 495, distance: 645.0
click at [214, 495] on div "Files New File Javascript files 0 index.js 0 CSS files style.css 0 Copy share l…" at bounding box center [772, 407] width 1482 height 747
type textarea "[data-hover]:has([data-wf--theme--variant="light-grey"]) {color: var(--color-li…"
click at [809, 430] on div "margin-bottom : -0.055 em ; margin-left : -0.1 em ; margin-right : -0.1 em ; pa…" at bounding box center [899, 449] width 1206 height 685
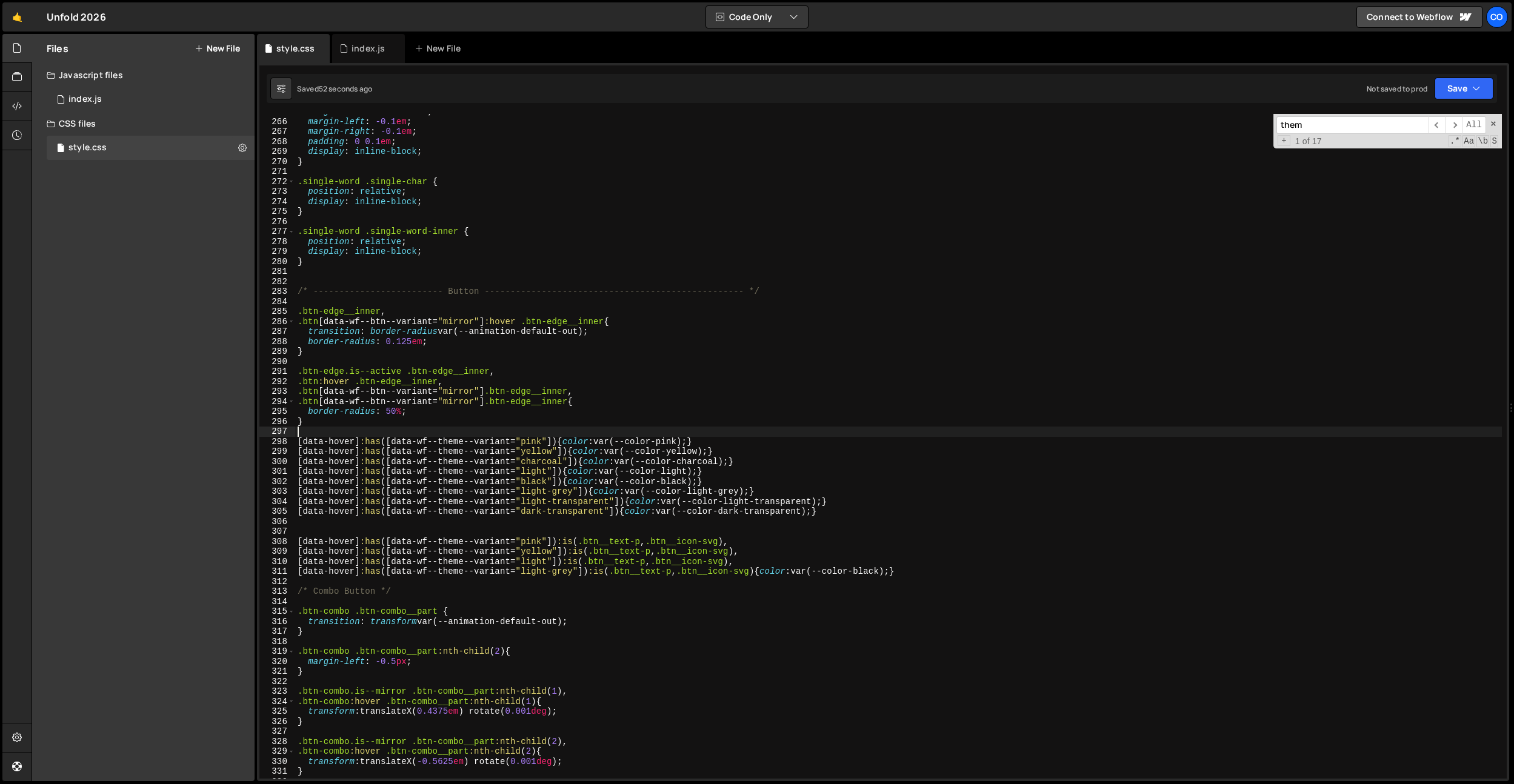
click at [714, 302] on div "margin-bottom : -0.055 em ; margin-left : -0.1 em ; margin-right : -0.1 em ; pa…" at bounding box center [899, 449] width 1206 height 685
click at [709, 388] on div "margin-bottom : -0.055 em ; margin-left : -0.1 em ; margin-right : -0.1 em ; pa…" at bounding box center [899, 449] width 1206 height 685
click at [641, 507] on div "margin-bottom : -0.055 em ; margin-left : -0.1 em ; margin-right : -0.1 em ; pa…" at bounding box center [899, 449] width 1206 height 685
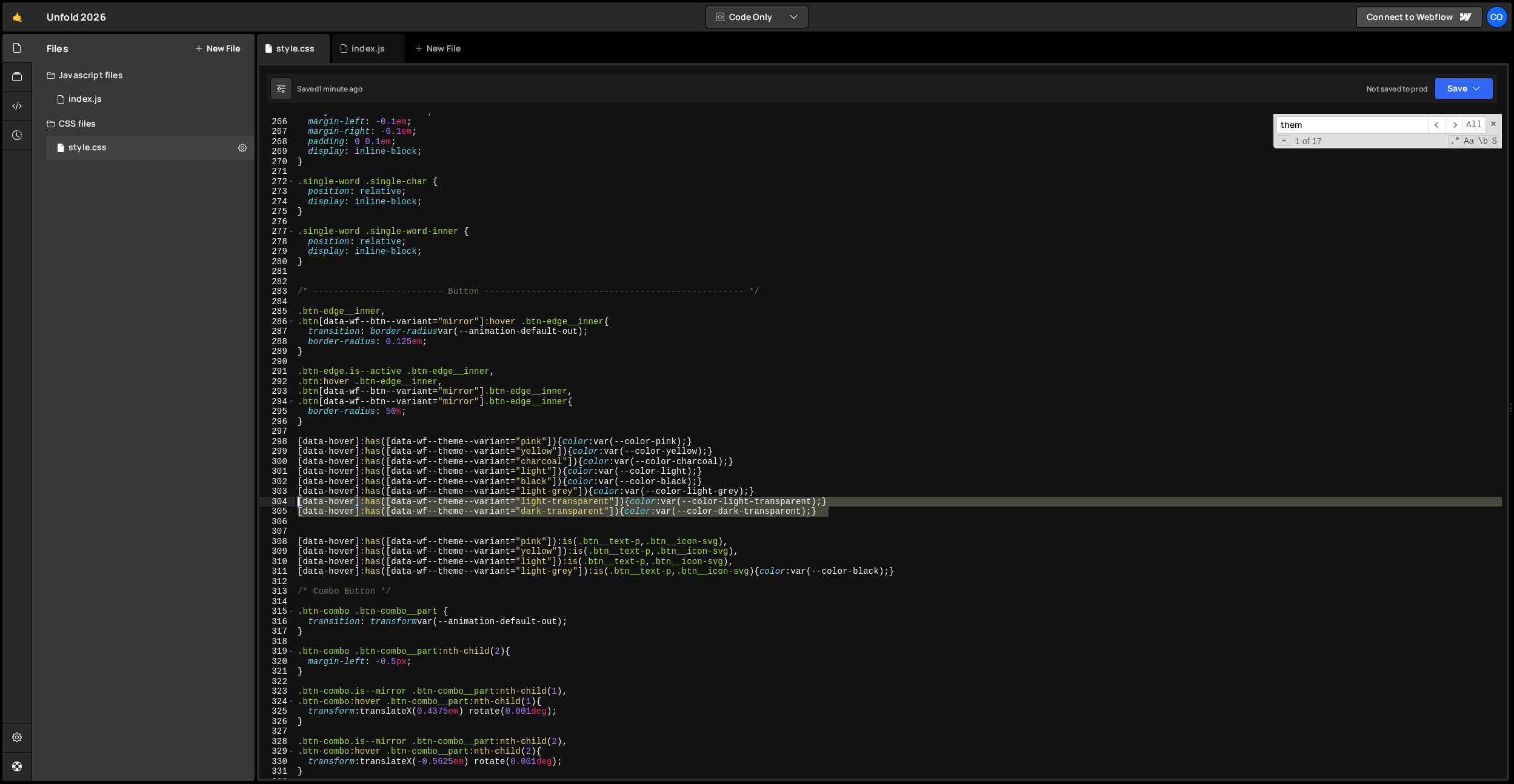
drag, startPoint x: 873, startPoint y: 513, endPoint x: 148, endPoint y: 498, distance: 725.2
click at [148, 498] on div "Files New File Javascript files 0 index.js 0 CSS files style.css 0 Copy share l…" at bounding box center [772, 407] width 1482 height 747
type textarea "[data-hover]:has([data-wf--theme--variant="light-transparent"]) {color: var(--c…"
click at [687, 534] on div "margin-bottom : -0.055 em ; margin-left : -0.1 em ; margin-right : -0.1 em ; pa…" at bounding box center [899, 449] width 1206 height 685
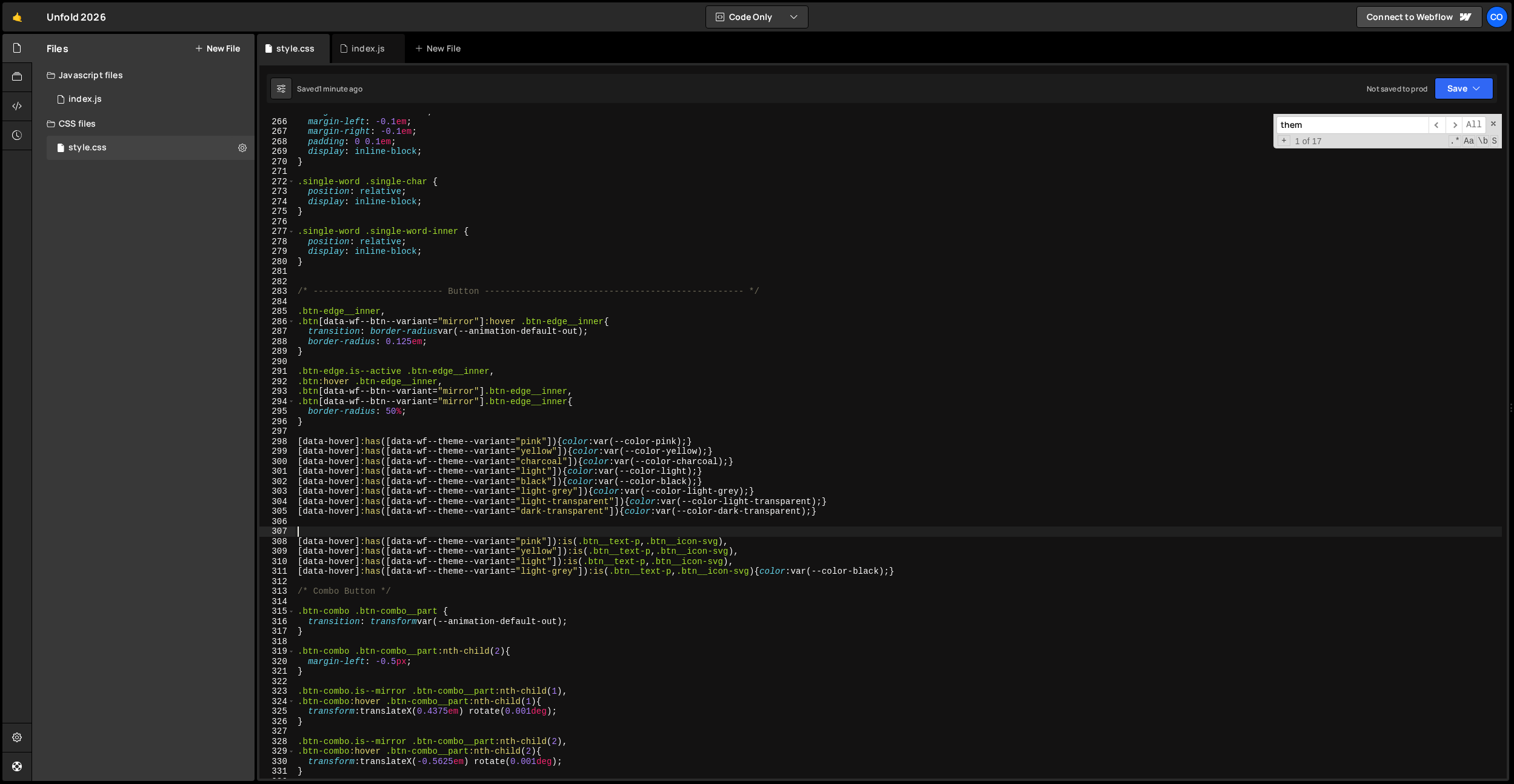
click at [775, 605] on div "margin-bottom : -0.055 em ; margin-left : -0.1 em ; margin-right : -0.1 em ; pa…" at bounding box center [899, 449] width 1206 height 685
drag, startPoint x: 775, startPoint y: 597, endPoint x: 784, endPoint y: 564, distance: 34.2
click at [775, 597] on div "margin-bottom : -0.055 em ; margin-left : -0.1 em ; margin-right : -0.1 em ; pa…" at bounding box center [899, 449] width 1206 height 685
drag, startPoint x: 853, startPoint y: 510, endPoint x: 196, endPoint y: 511, distance: 657.0
click at [196, 511] on div "Files New File Javascript files 0 index.js 0 CSS files style.css 0 Copy share l…" at bounding box center [772, 407] width 1482 height 747
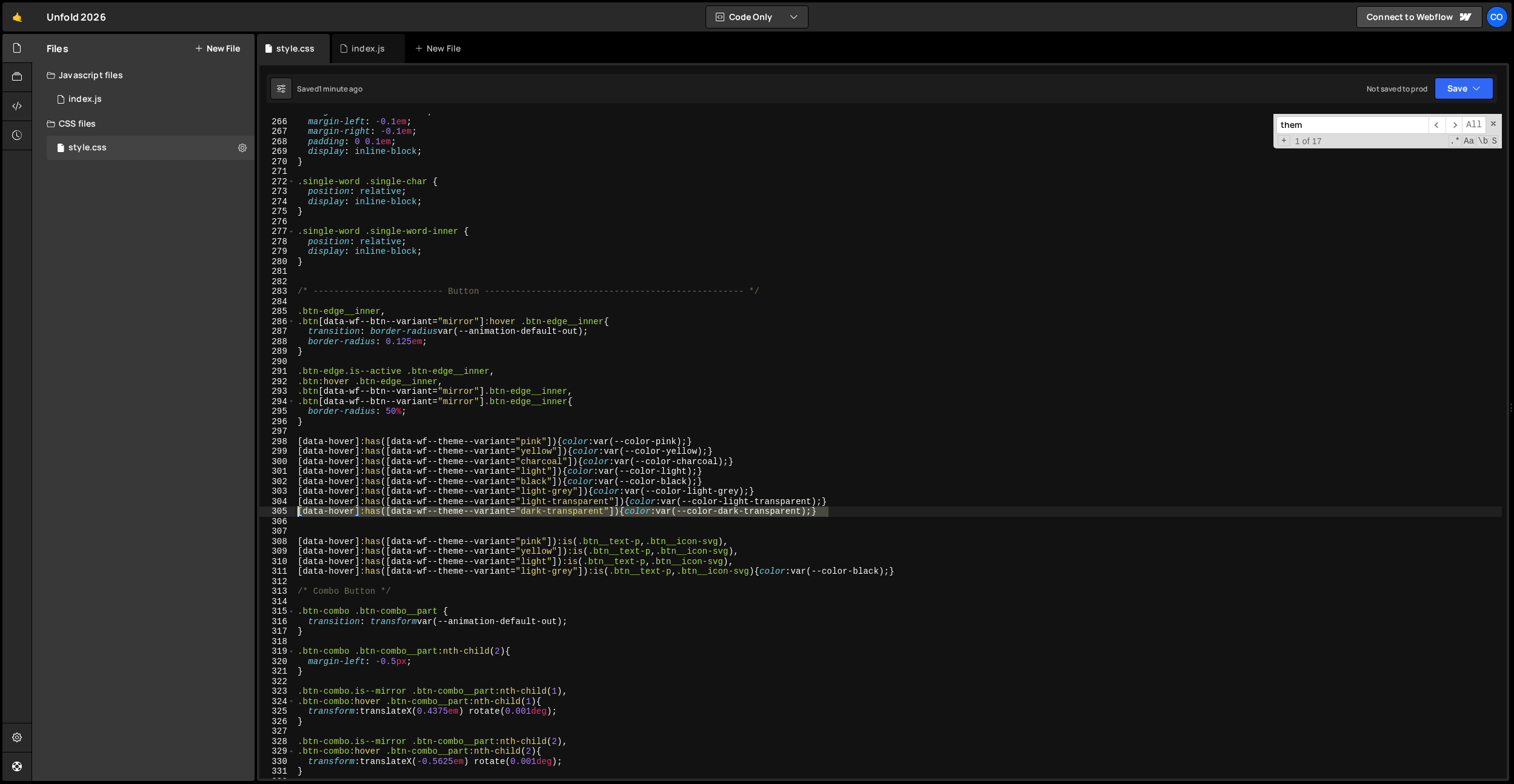
type textarea "[data-hover]:has([data-wf--theme--variant="dark-transparent"]) {color: var(--co…"
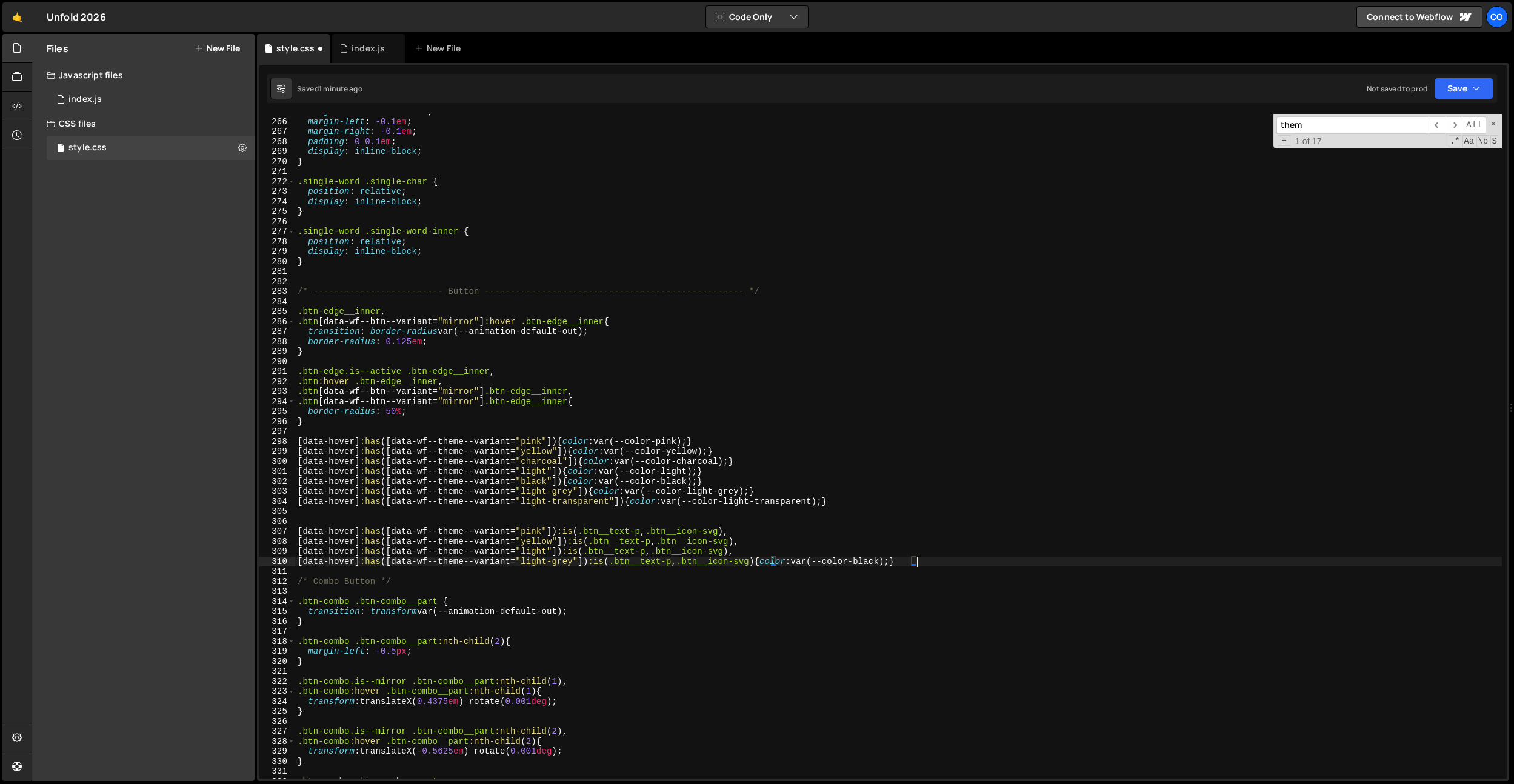
click at [931, 563] on div "margin-bottom : -0.055 em ; margin-left : -0.1 em ; margin-right : -0.1 em ; pa…" at bounding box center [899, 449] width 1206 height 685
type textarea "[data-hover]:has([data-wf--theme--variant="light-transparent"]) {color: var(--c…"
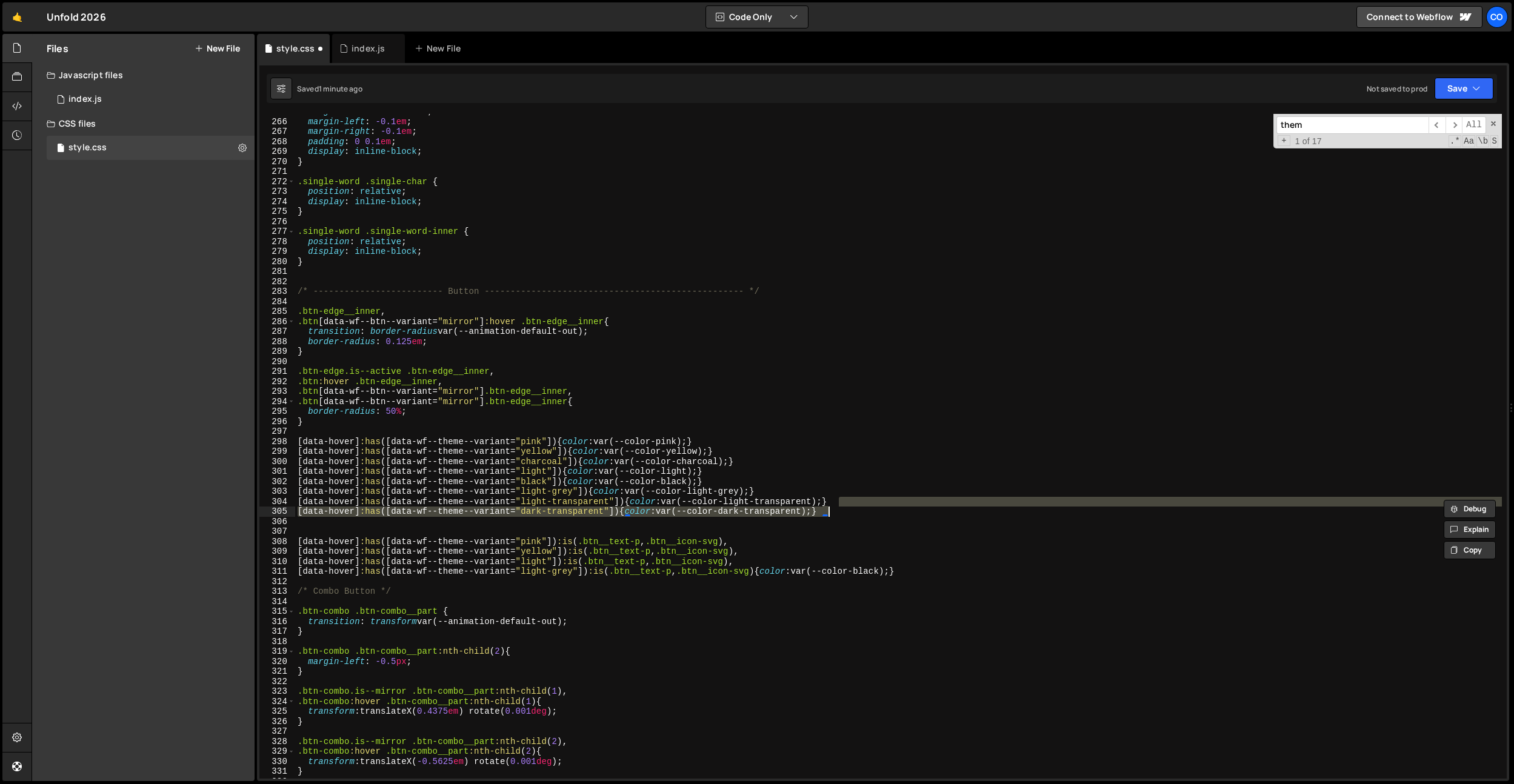
click at [875, 522] on div "margin-bottom : -0.055 em ; margin-left : -0.1 em ; margin-right : -0.1 em ; pa…" at bounding box center [899, 449] width 1206 height 685
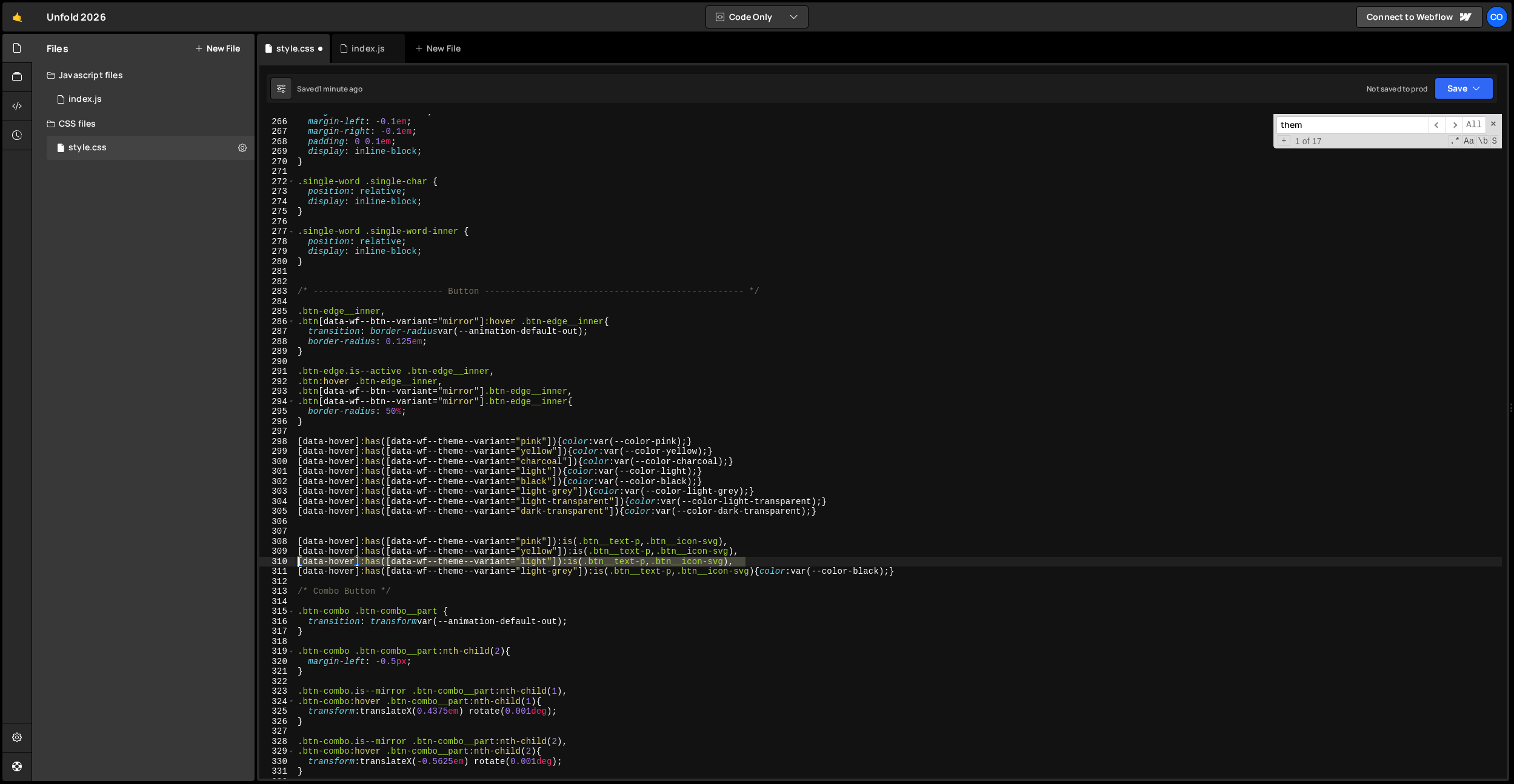
drag, startPoint x: 844, startPoint y: 559, endPoint x: 201, endPoint y: 556, distance: 643.0
click at [201, 556] on div "Files New File Javascript files 0 index.js 0 CSS files style.css 0 Copy share l…" at bounding box center [772, 407] width 1482 height 747
type textarea "[data-hover]:has([data-wf--theme--variant="light"]) :is(.btn__text-p, .btn__ico…"
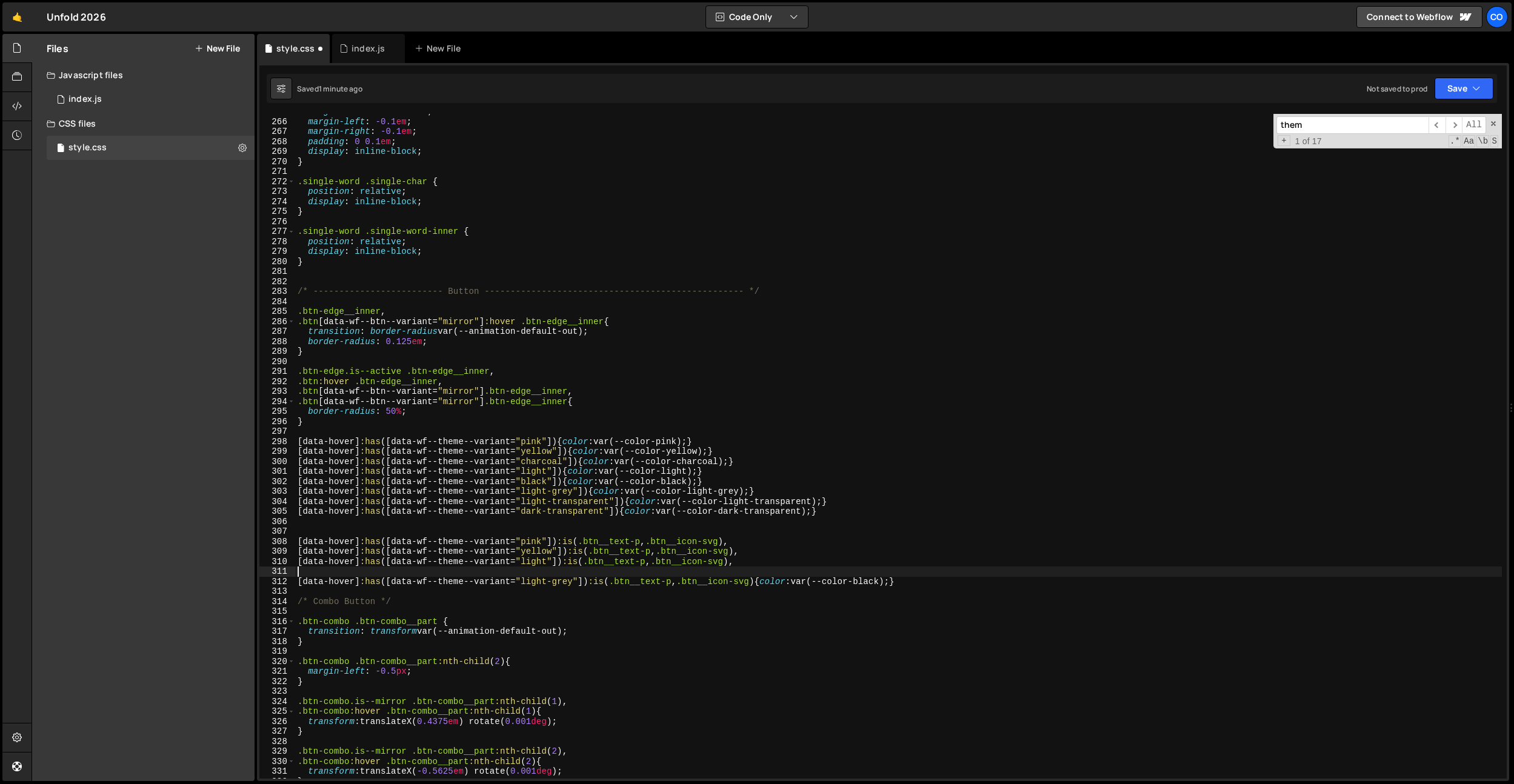
paste textarea "[data-hover]:has([data-wf--theme--variant="light"]) :is(.btn__text-p, .btn__ico…"
click at [575, 508] on div "margin-bottom : -0.055 em ; margin-left : -0.1 em ; margin-right : -0.1 em ; pa…" at bounding box center [899, 449] width 1206 height 685
click at [538, 504] on div "margin-bottom : -0.055 em ; margin-left : -0.1 em ; margin-right : -0.1 em ; pa…" at bounding box center [899, 449] width 1206 height 685
click at [534, 512] on div "margin-bottom : -0.055 em ; margin-left : -0.1 em ; margin-right : -0.1 em ; pa…" at bounding box center [899, 449] width 1206 height 685
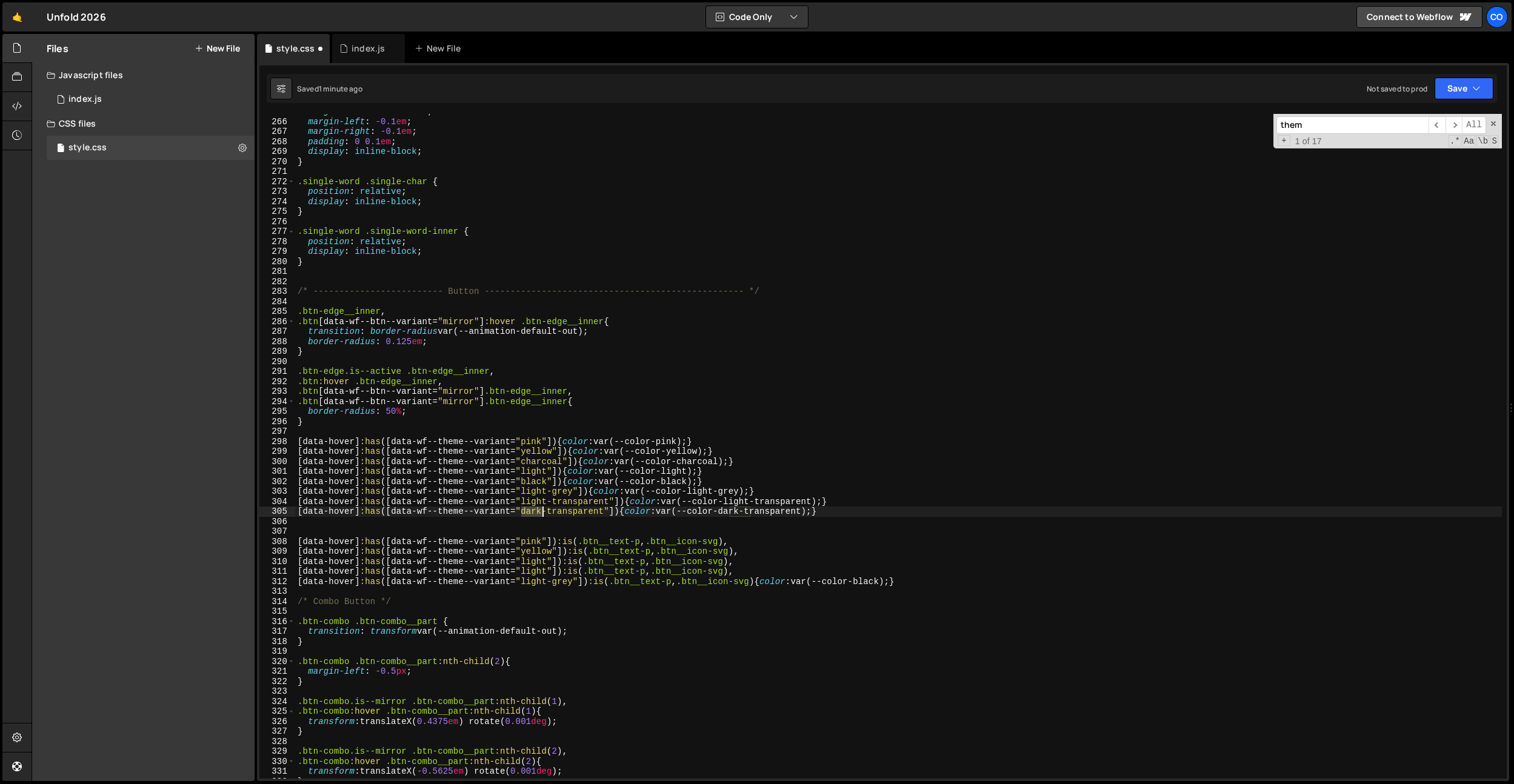
drag, startPoint x: 534, startPoint y: 512, endPoint x: 535, endPoint y: 583, distance: 71.0
click at [534, 512] on div "margin-bottom : -0.055 em ; margin-left : -0.1 em ; margin-right : -0.1 em ; pa…" at bounding box center [899, 449] width 1206 height 685
click at [531, 573] on div "margin-bottom : -0.055 em ; margin-left : -0.1 em ; margin-right : -0.1 em ; pa…" at bounding box center [899, 449] width 1206 height 685
paste textarea "dark"
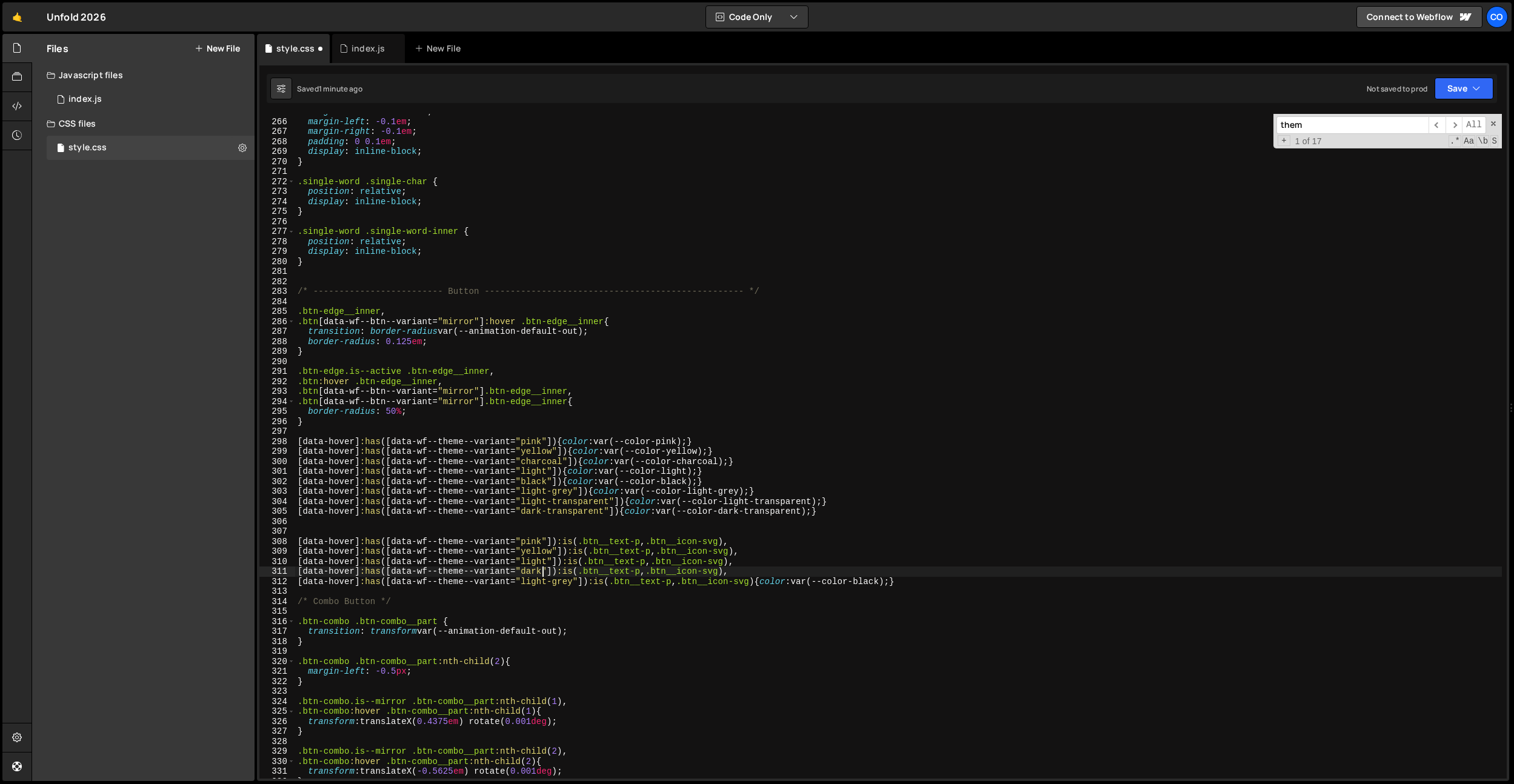
click at [589, 514] on div "margin-bottom : -0.055 em ; margin-left : -0.1 em ; margin-right : -0.1 em ; pa…" at bounding box center [899, 449] width 1206 height 685
click at [546, 575] on div "margin-bottom : -0.055 em ; margin-left : -0.1 em ; margin-right : -0.1 em ; pa…" at bounding box center [899, 449] width 1206 height 685
paste textarea "transparent"
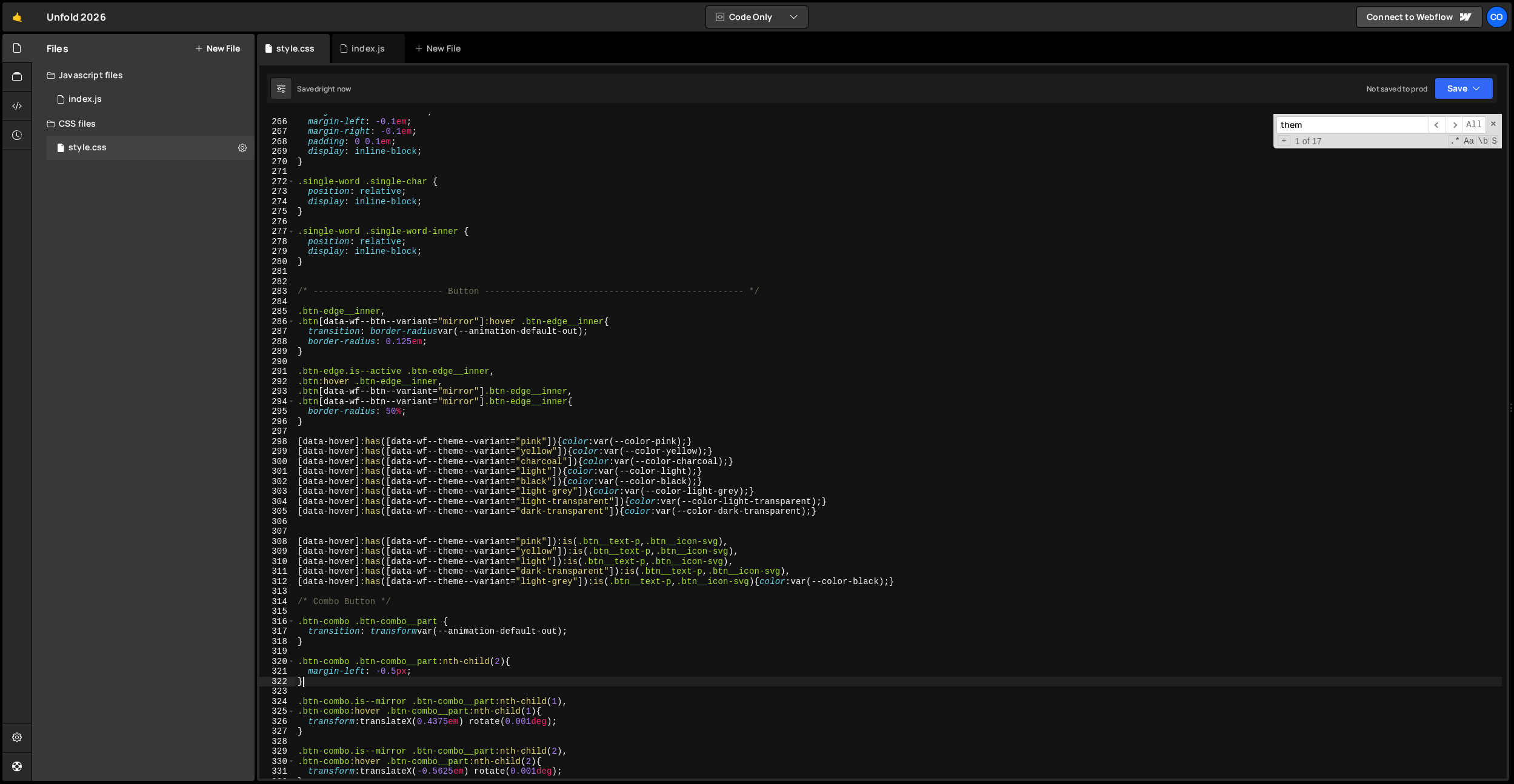
click at [783, 686] on div "margin-bottom : -0.055 em ; margin-left : -0.1 em ; margin-right : -0.1 em ; pa…" at bounding box center [899, 449] width 1206 height 685
click at [781, 679] on div "margin-bottom : -0.055 em ; margin-left : -0.1 em ; margin-right : -0.1 em ; pa…" at bounding box center [899, 449] width 1206 height 685
click at [485, 289] on div "margin-bottom : -0.055 em ; margin-left : -0.1 em ; margin-right : -0.1 em ; pa…" at bounding box center [899, 449] width 1206 height 685
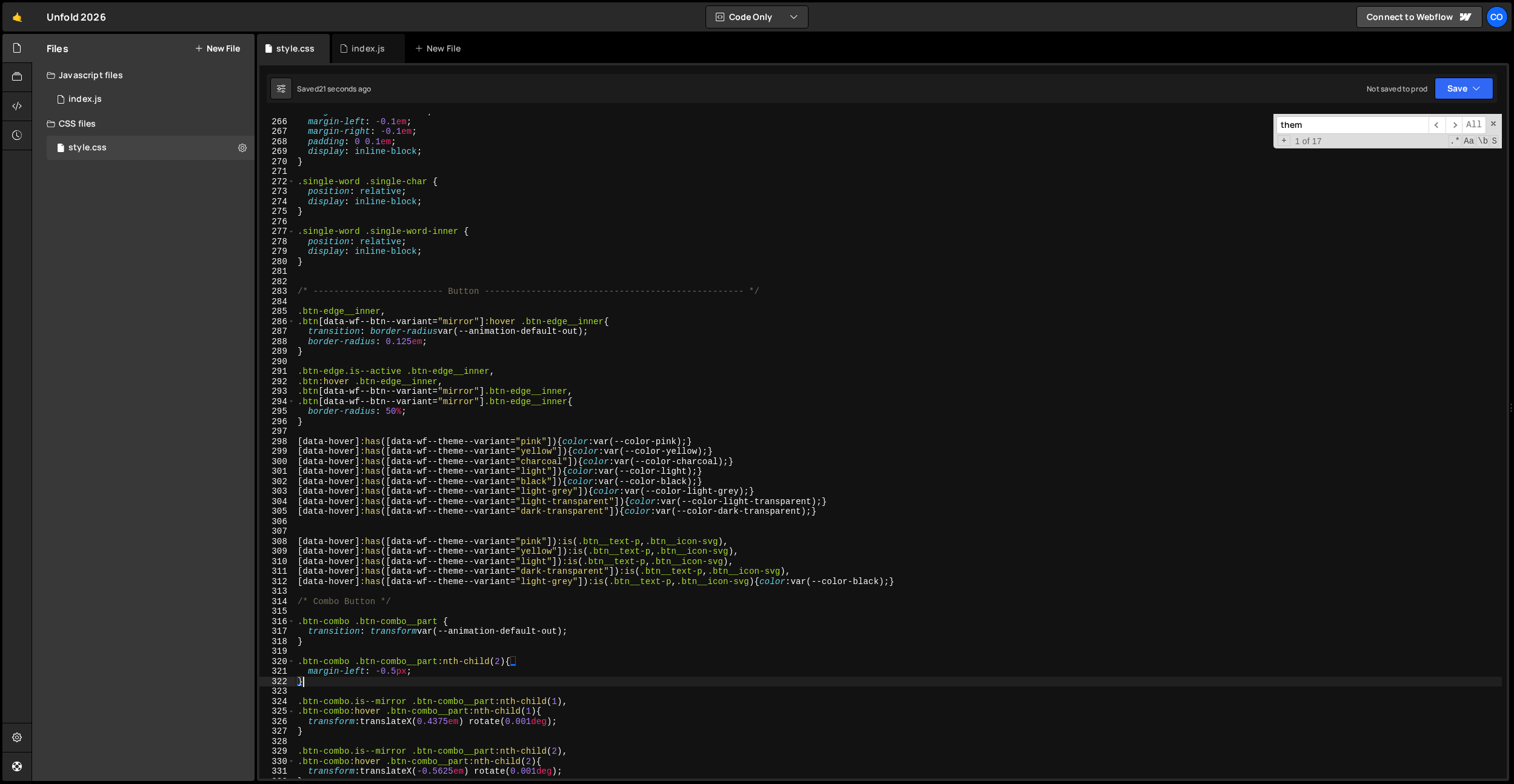
type textarea "/* ------------------------- Button -------------------------------------------…"
paste input "data-wf--theme--variant"
paste input "dark-transparent"
type input "data-wf--theme--variantdark-transparent"
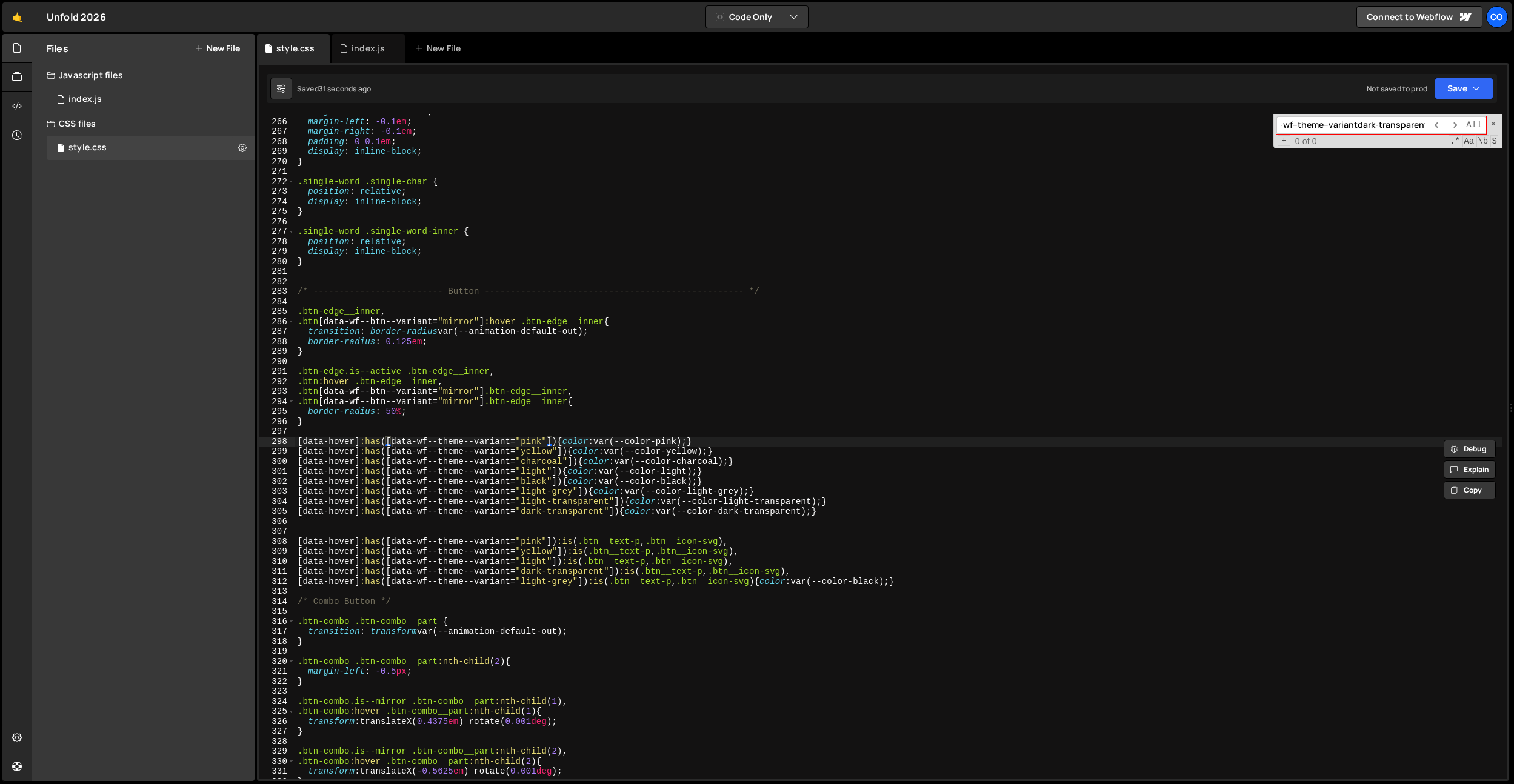
type textarea "[data-hover]:has([data-wf--theme--variant="black"]) {color: var(--color-black);}"
click at [661, 478] on div "margin-bottom : -0.055 em ; margin-left : -0.1 em ; margin-right : -0.1 em ; pa…" at bounding box center [899, 449] width 1206 height 685
paste input
type input "dark-transparent"
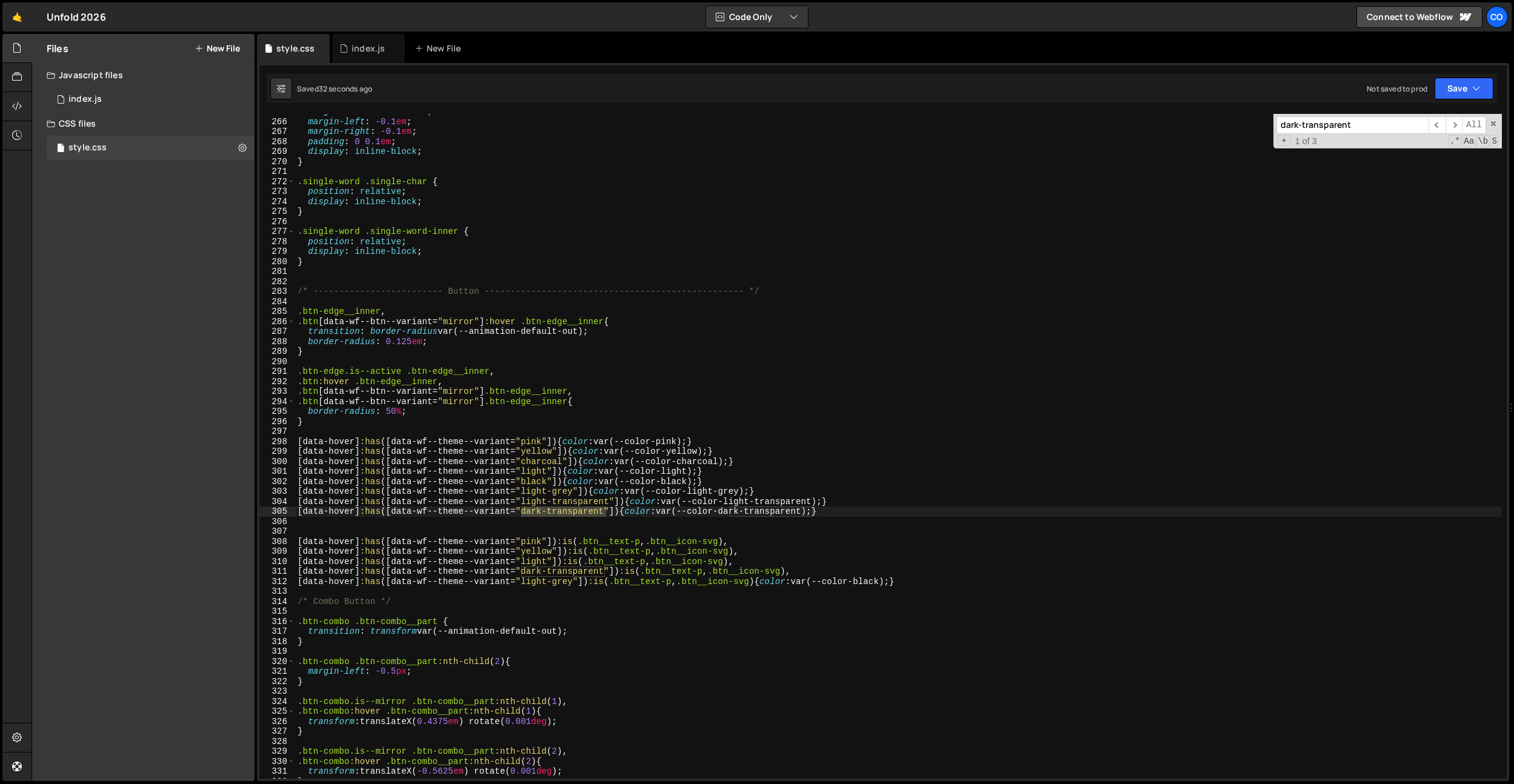
click at [614, 531] on div "margin-bottom : -0.055 em ; margin-left : -0.1 em ; margin-right : -0.1 em ; pa…" at bounding box center [899, 449] width 1206 height 685
click at [596, 510] on div "margin-bottom : -0.055 em ; margin-left : -0.1 em ; margin-right : -0.1 em ; pa…" at bounding box center [899, 449] width 1206 height 685
click at [597, 488] on div "margin-bottom : -0.055 em ; margin-left : -0.1 em ; margin-right : -0.1 em ; pa…" at bounding box center [899, 449] width 1206 height 685
drag, startPoint x: 754, startPoint y: 465, endPoint x: 758, endPoint y: 472, distance: 8.1
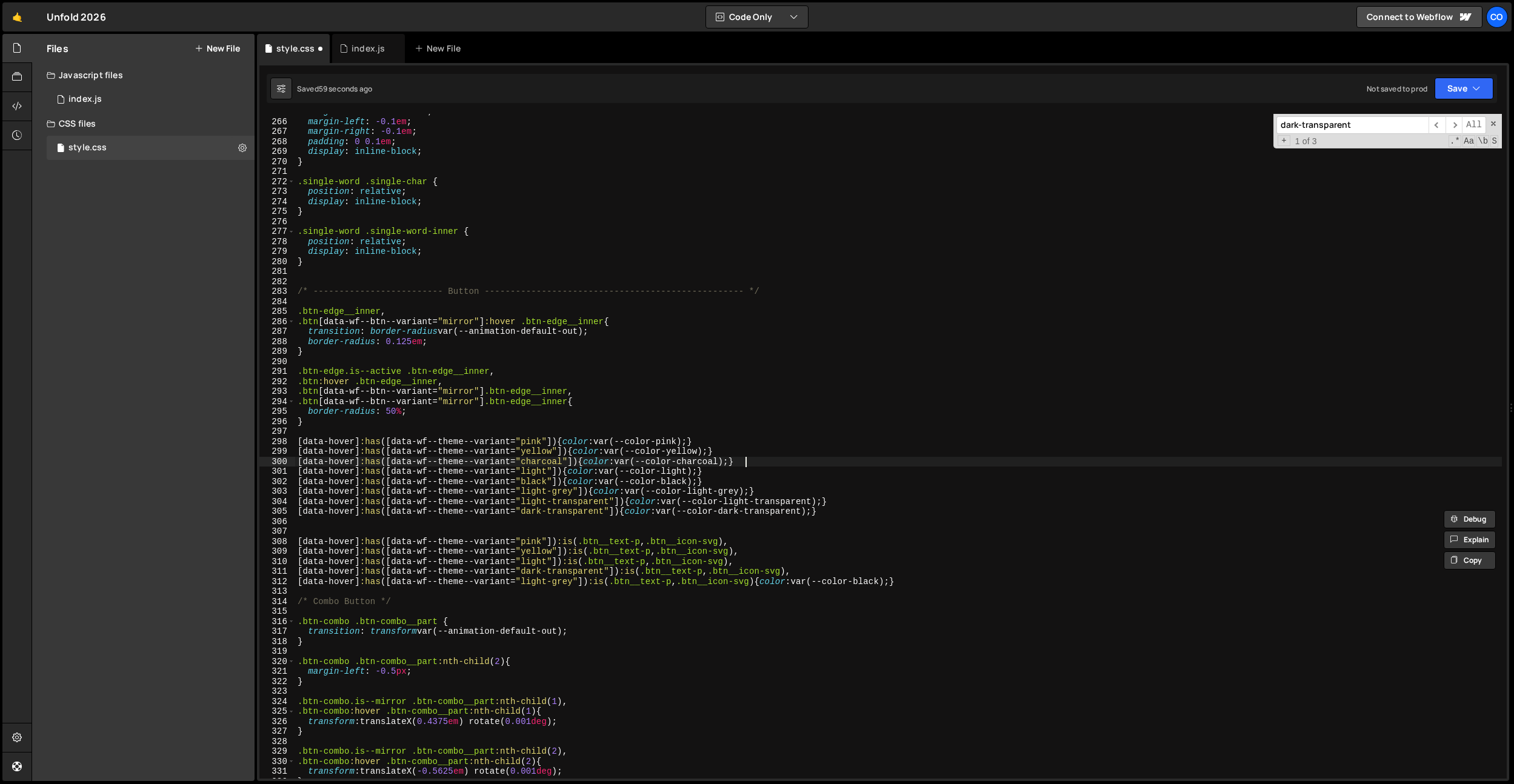
click at [754, 465] on div "margin-bottom : -0.055 em ; margin-left : -0.1 em ; margin-right : -0.1 em ; pa…" at bounding box center [899, 449] width 1206 height 685
drag, startPoint x: 811, startPoint y: 510, endPoint x: 756, endPoint y: 510, distance: 55.0
click at [756, 510] on div "margin-bottom : -0.055 em ; margin-left : -0.1 em ; margin-right : -0.1 em ; pa…" at bounding box center [899, 449] width 1206 height 685
click at [771, 512] on div "margin-bottom : -0.055 em ; margin-left : -0.1 em ; margin-right : -0.1 em ; pa…" at bounding box center [899, 446] width 1206 height 665
click at [771, 512] on div "margin-bottom : -0.055 em ; margin-left : -0.1 em ; margin-right : -0.1 em ; pa…" at bounding box center [899, 449] width 1206 height 685
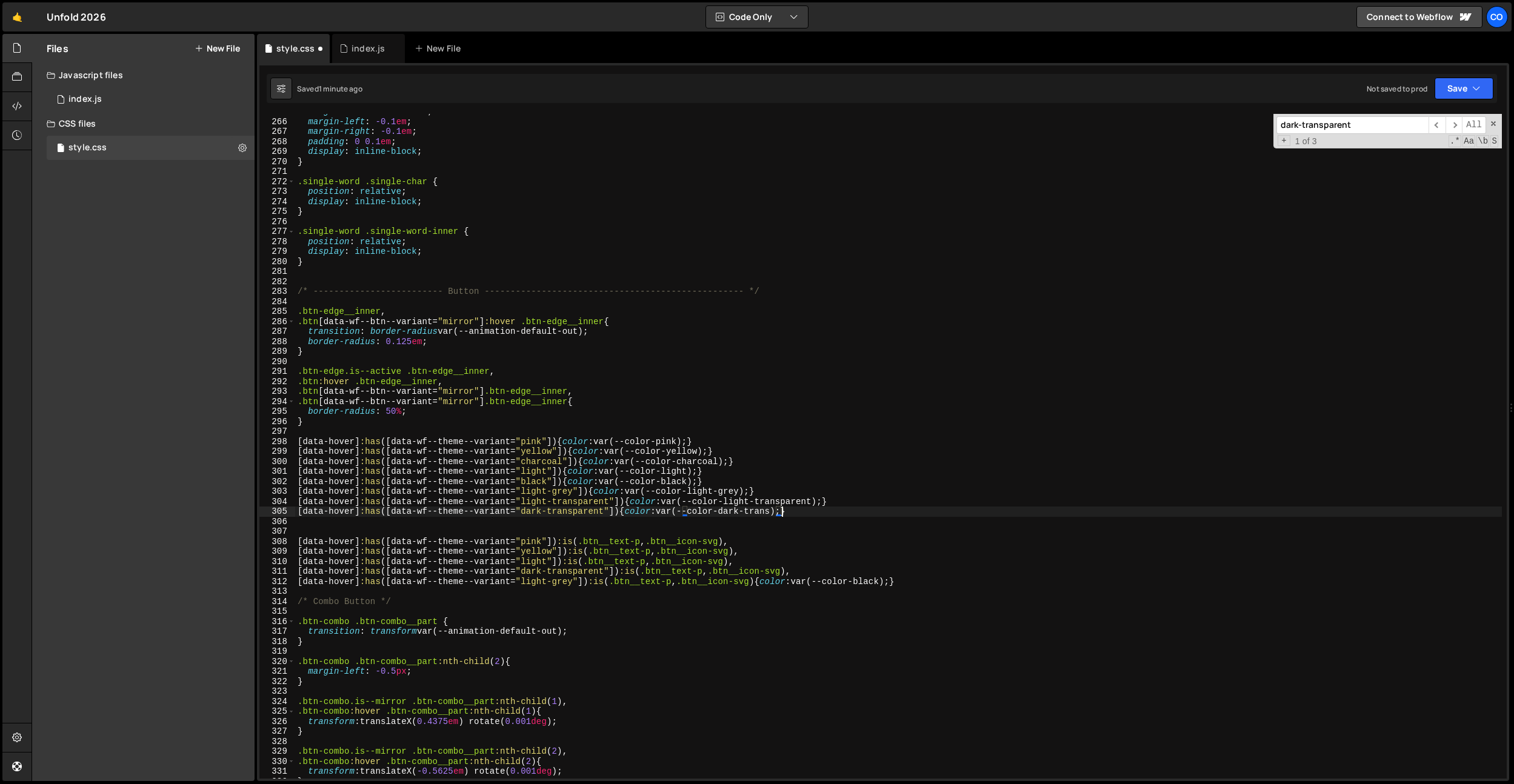
scroll to position [0, 33]
click at [617, 408] on div "margin-bottom : -0.055 em ; margin-left : -0.1 em ; margin-right : -0.1 em ; pa…" at bounding box center [899, 449] width 1206 height 685
type textarea "border-radius: 50%;"
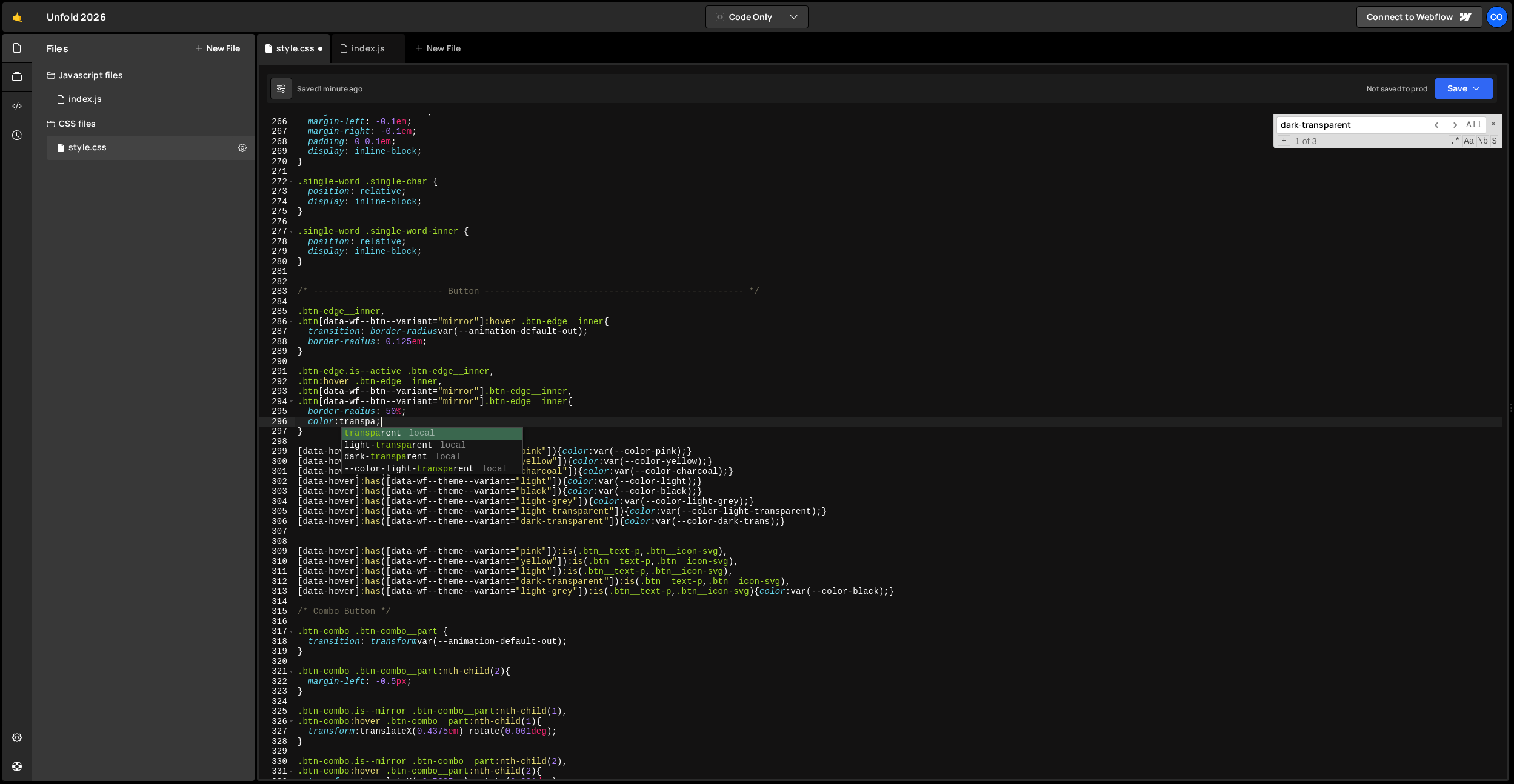
scroll to position [0, 5]
click at [397, 424] on div "margin-bottom : -0.055 em ; margin-left : -0.1 em ; margin-right : -0.1 em ; pa…" at bounding box center [899, 449] width 1206 height 685
drag, startPoint x: 428, startPoint y: 422, endPoint x: 431, endPoint y: 416, distance: 6.7
click at [431, 416] on div "margin-bottom : -0.055 em ; margin-left : -0.1 em ; margin-right : -0.1 em ; pa…" at bounding box center [899, 449] width 1206 height 685
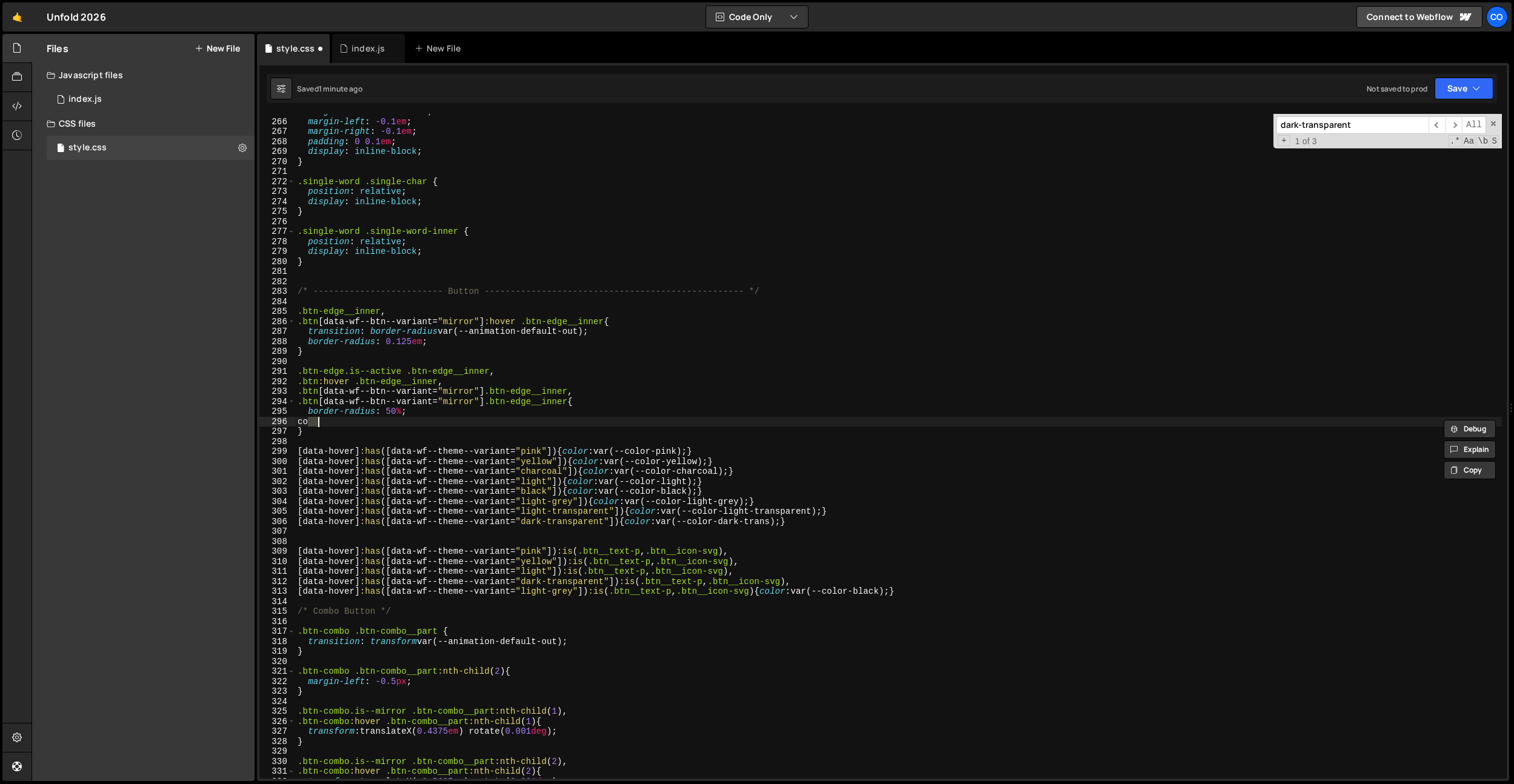
scroll to position [0, 1]
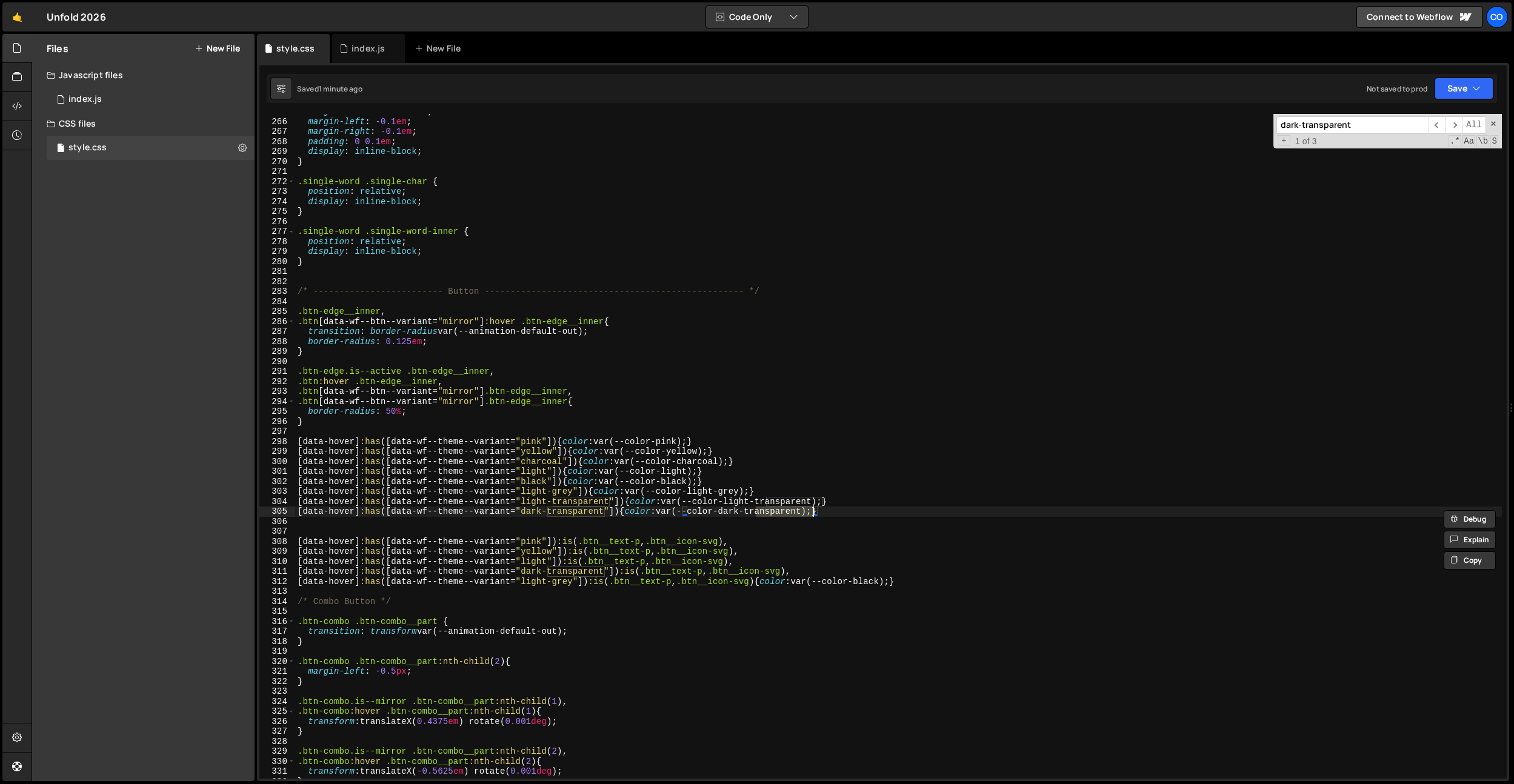
click at [1312, 129] on input "dark-transparent" at bounding box center [1352, 125] width 152 height 18
click at [893, 382] on div "margin-bottom : -0.055 em ; margin-left : -0.1 em ; margin-right : -0.1 em ; pa…" at bounding box center [899, 449] width 1206 height 685
drag, startPoint x: 583, startPoint y: 416, endPoint x: 619, endPoint y: 466, distance: 61.6
click at [583, 416] on div "margin-bottom : -0.055 em ; margin-left : -0.1 em ; margin-right : -0.1 em ; pa…" at bounding box center [899, 449] width 1206 height 685
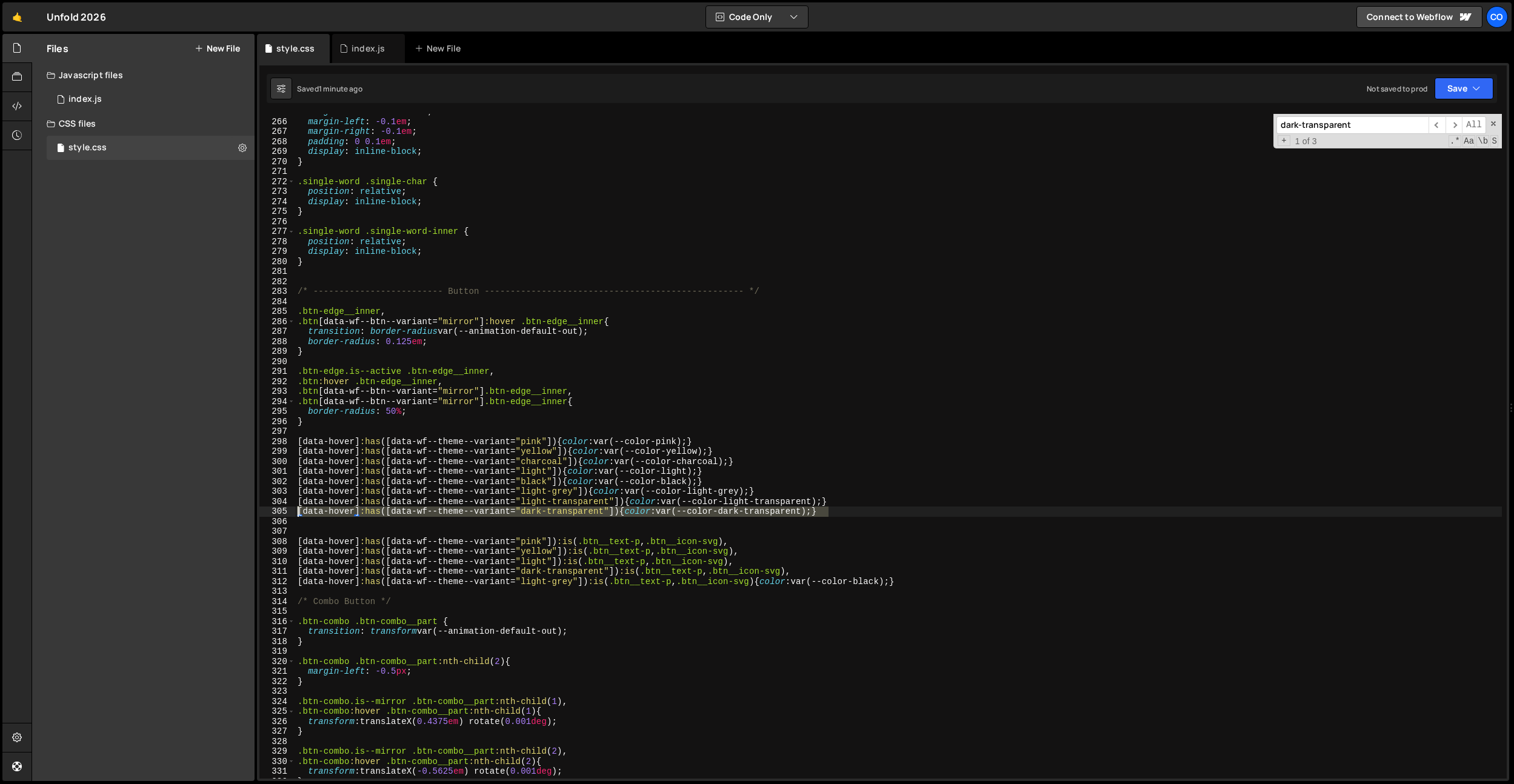
drag, startPoint x: 842, startPoint y: 507, endPoint x: 183, endPoint y: 511, distance: 659.0
click at [183, 511] on div "Files New File Javascript files 0 index.js 0 CSS files style.css 0 Copy share l…" at bounding box center [772, 407] width 1482 height 747
type textarea "[data-hover]:has([data-wf--theme--variant="dark-transparent"]) {color: var(--co…"
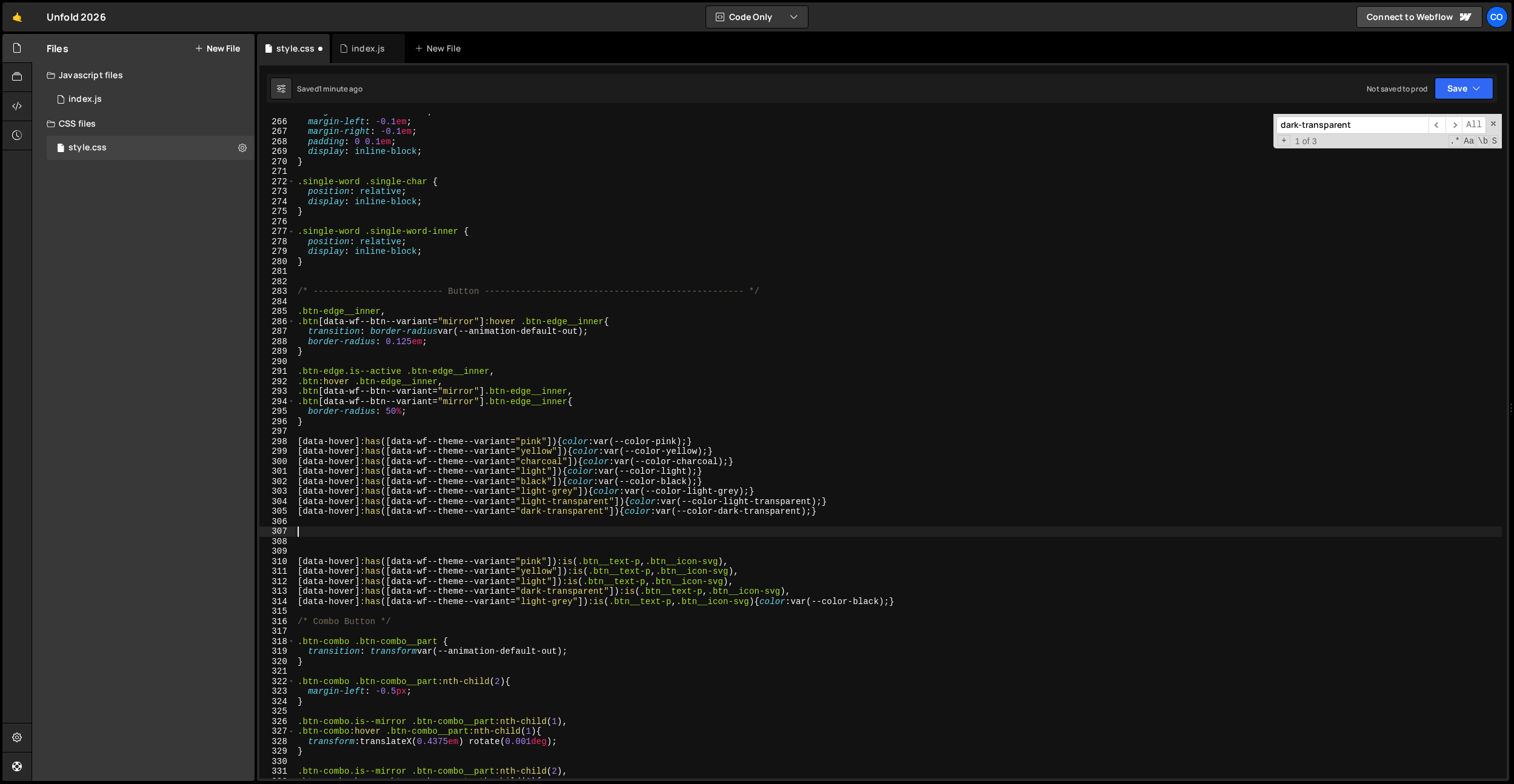
paste textarea "[data-hover]:has([data-wf--theme--variant="dark-transparent"]) {color: var(--co…"
type textarea "[data-hover]:has([data-wf--theme--variant="dark-transparent"]) {color: var(--co…"
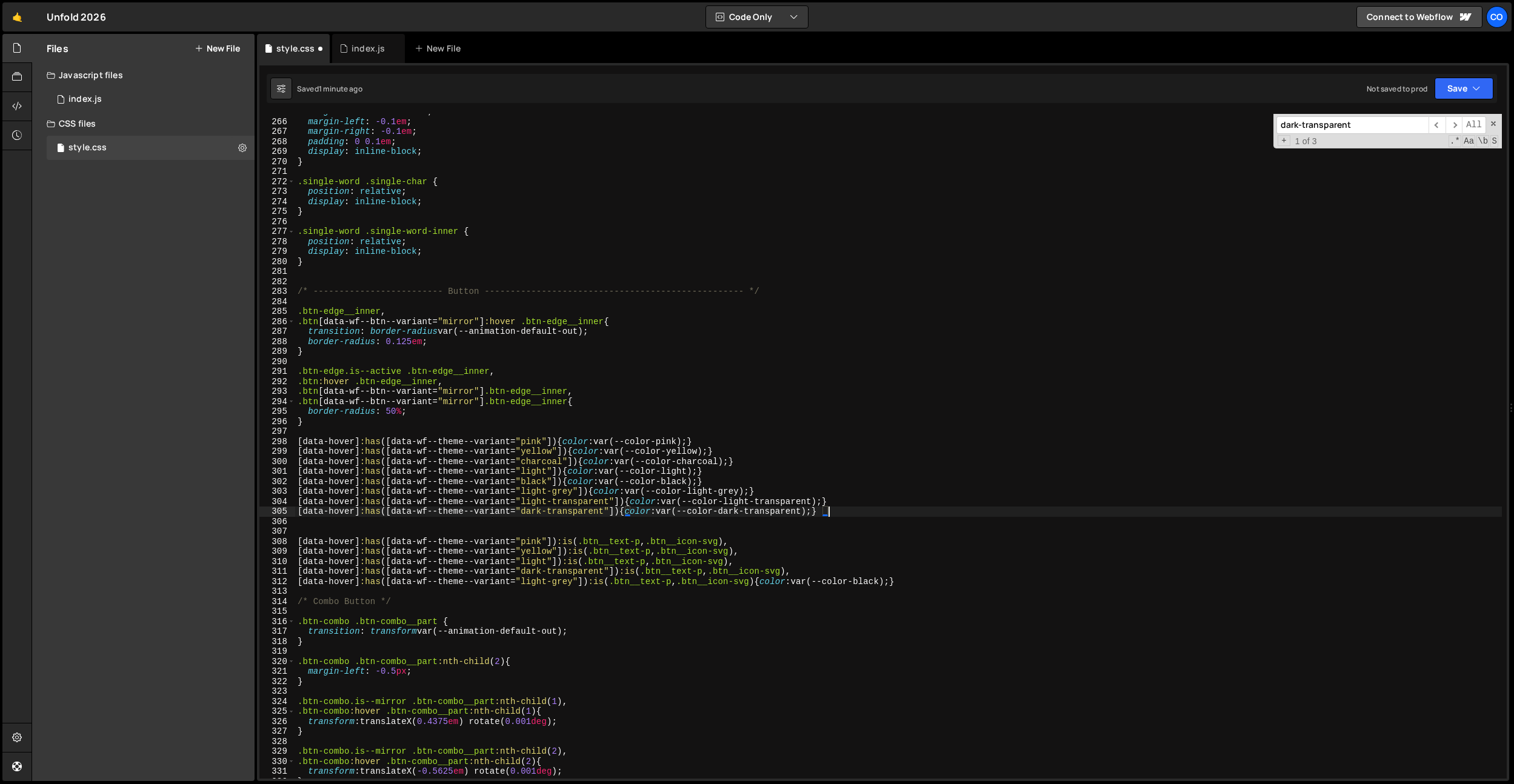
paste textarea "[data-hover]:has([data-wf--theme--variant="dark-transparent"]) {color: var(--co…"
type textarea "[data-hover]:has([data-wf--theme--variant="dark-transparent"]) {color: var(--co…"
paste textarea "[data-hover]:has([data-wf--theme--variant="dark-transparent"]) {color: var(--co…"
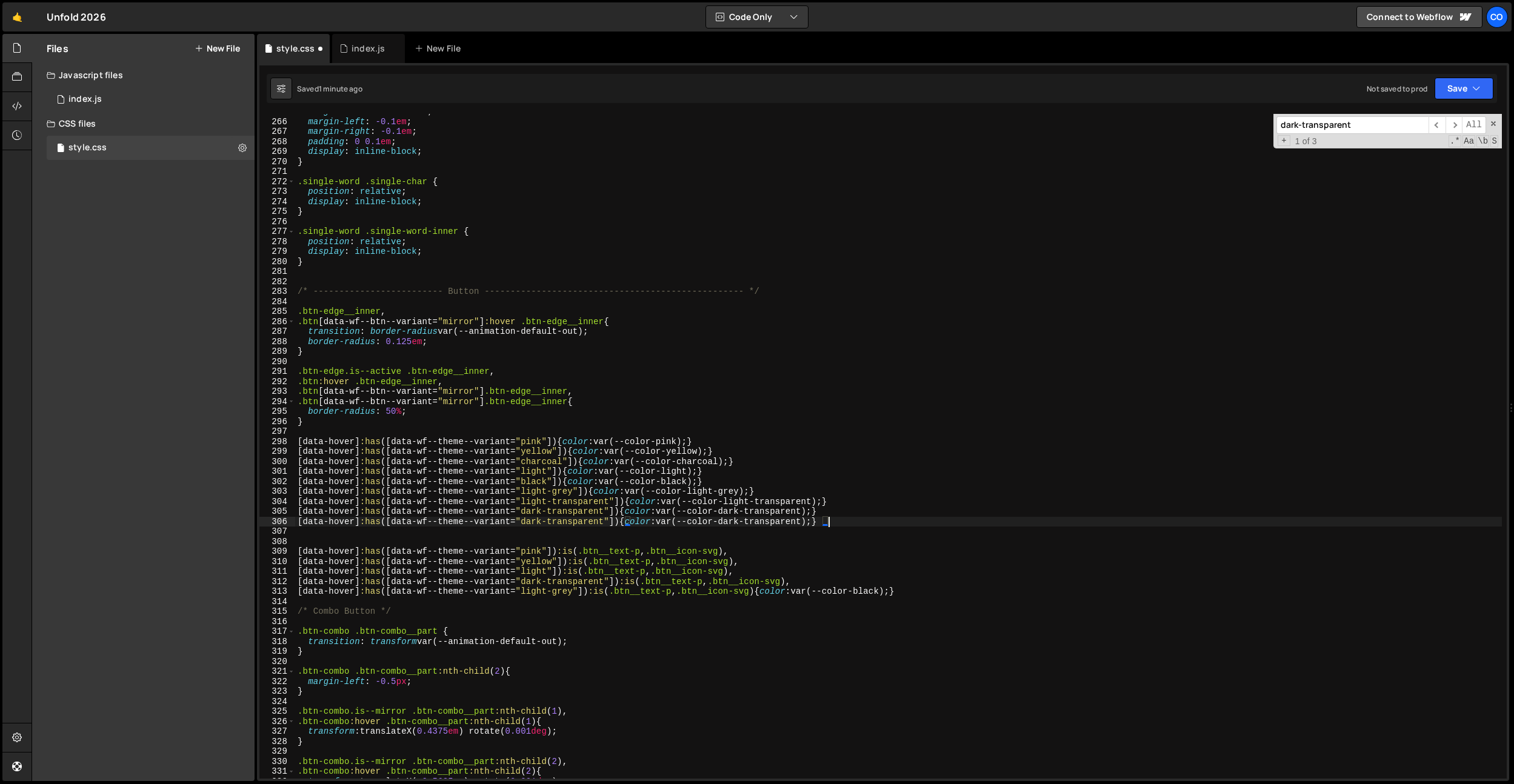
click at [582, 521] on div "margin-bottom : -0.055 em ; margin-left : -0.1 em ; margin-right : -0.1 em ; pa…" at bounding box center [899, 449] width 1206 height 685
click at [582, 521] on div "margin-bottom : -0.055 em ; margin-left : -0.1 em ; margin-right : -0.1 em ; pa…" at bounding box center [899, 446] width 1206 height 665
click at [582, 521] on div "margin-bottom : -0.055 em ; margin-left : -0.1 em ; margin-right : -0.1 em ; pa…" at bounding box center [899, 449] width 1206 height 685
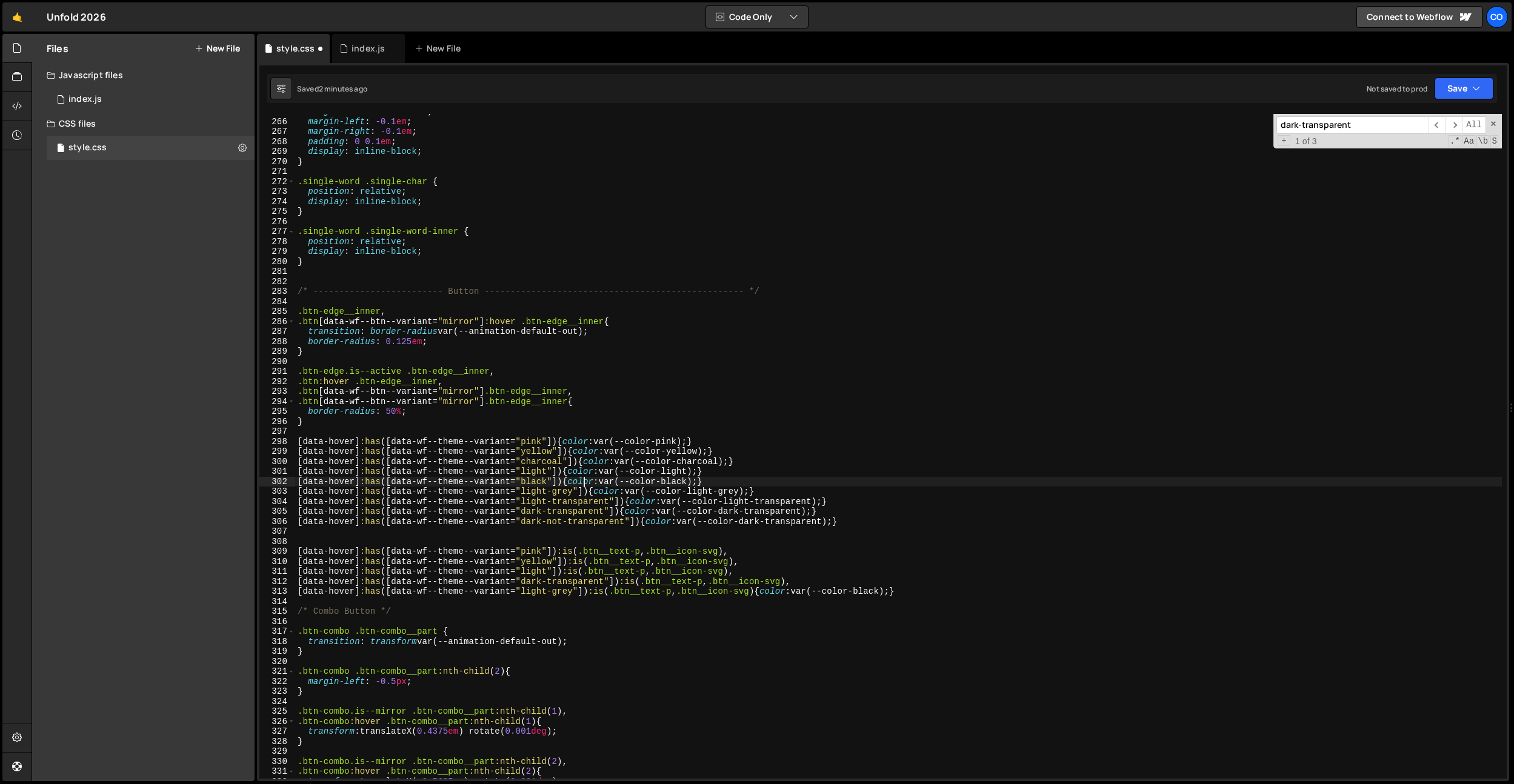
click at [585, 485] on div "margin-bottom : -0.055 em ; margin-left : -0.1 em ; margin-right : -0.1 em ; pa…" at bounding box center [899, 449] width 1206 height 685
click at [667, 483] on div "margin-bottom : -0.055 em ; margin-left : -0.1 em ; margin-right : -0.1 em ; pa…" at bounding box center [899, 449] width 1206 height 685
click at [652, 479] on div "margin-bottom : -0.055 em ; margin-left : -0.1 em ; margin-right : -0.1 em ; pa…" at bounding box center [899, 449] width 1206 height 685
click at [623, 521] on div "margin-bottom : -0.055 em ; margin-left : -0.1 em ; margin-right : -0.1 em ; pa…" at bounding box center [899, 449] width 1206 height 685
click at [553, 517] on div "margin-bottom : -0.055 em ; margin-left : -0.1 em ; margin-right : -0.1 em ; pa…" at bounding box center [899, 449] width 1206 height 685
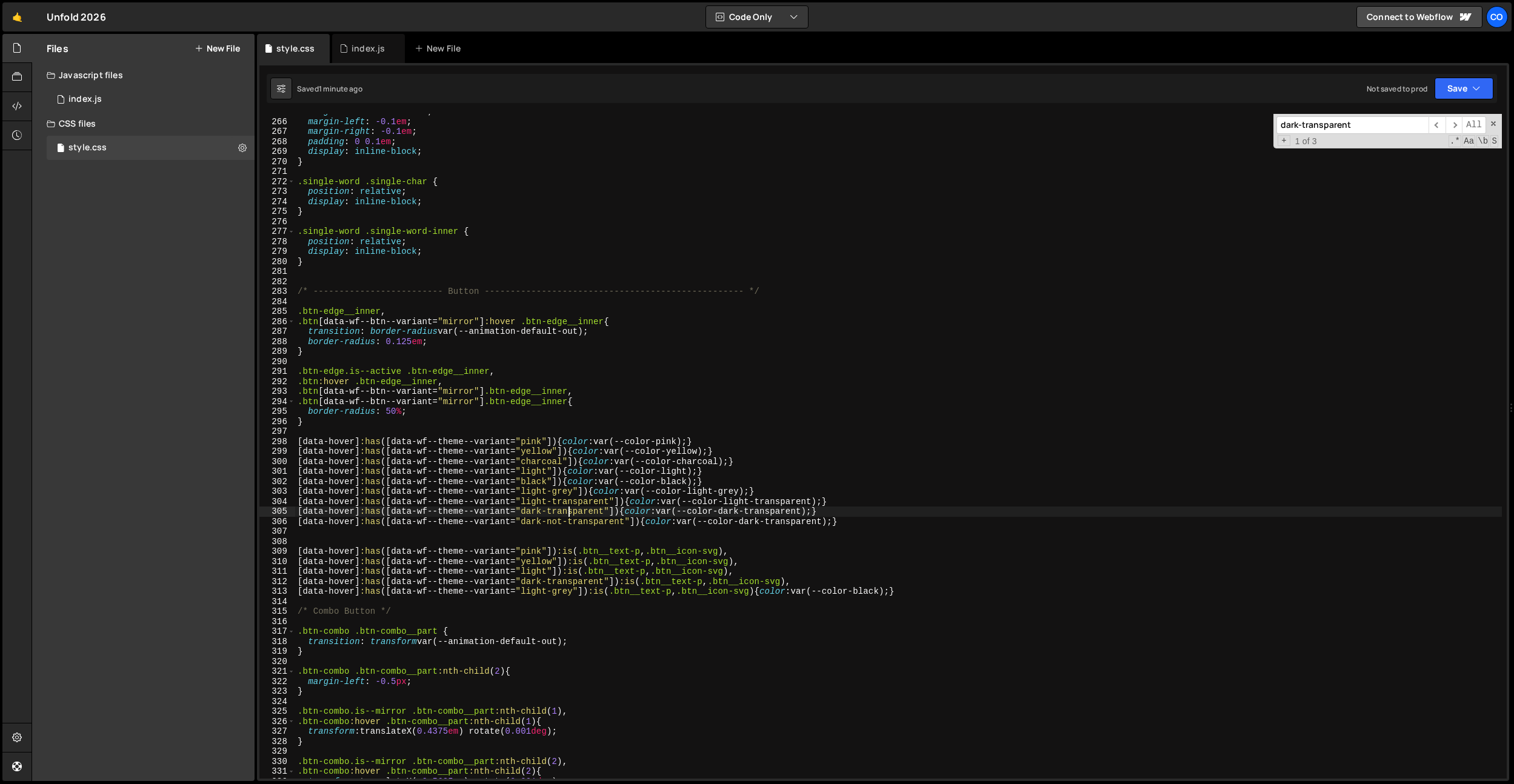
click at [566, 513] on div "margin-bottom : -0.055 em ; margin-left : -0.1 em ; margin-right : -0.1 em ; pa…" at bounding box center [899, 449] width 1206 height 685
click at [744, 508] on div "margin-bottom : -0.055 em ; margin-left : -0.1 em ; margin-right : -0.1 em ; pa…" at bounding box center [899, 449] width 1206 height 685
drag, startPoint x: 862, startPoint y: 523, endPoint x: 167, endPoint y: 520, distance: 695.0
click at [167, 520] on div "Files New File Javascript files 0 index.js 0 CSS files style.css 0 Copy share l…" at bounding box center [772, 407] width 1482 height 747
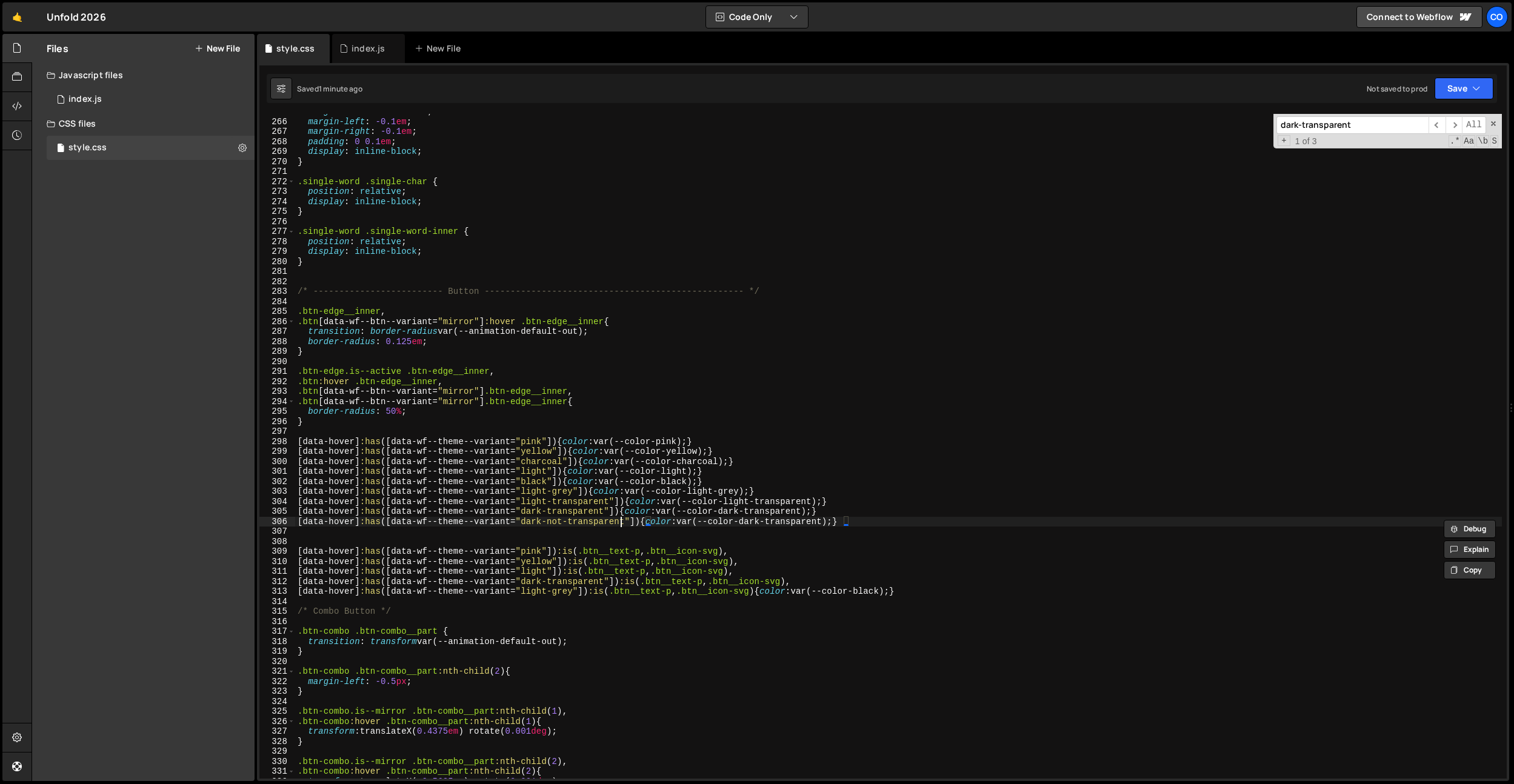
click at [622, 518] on div "margin-bottom : -0.055 em ; margin-left : -0.1 em ; margin-right : -0.1 em ; pa…" at bounding box center [899, 449] width 1206 height 685
drag, startPoint x: 626, startPoint y: 524, endPoint x: 548, endPoint y: 519, distance: 78.2
click at [548, 519] on div "margin-bottom : -0.055 em ; margin-left : -0.1 em ; margin-right : -0.1 em ; pa…" at bounding box center [899, 449] width 1206 height 685
type textarea "[data-hover]:has([data-wf--theme--variant="dark-light"]) {color: var(--color-da…"
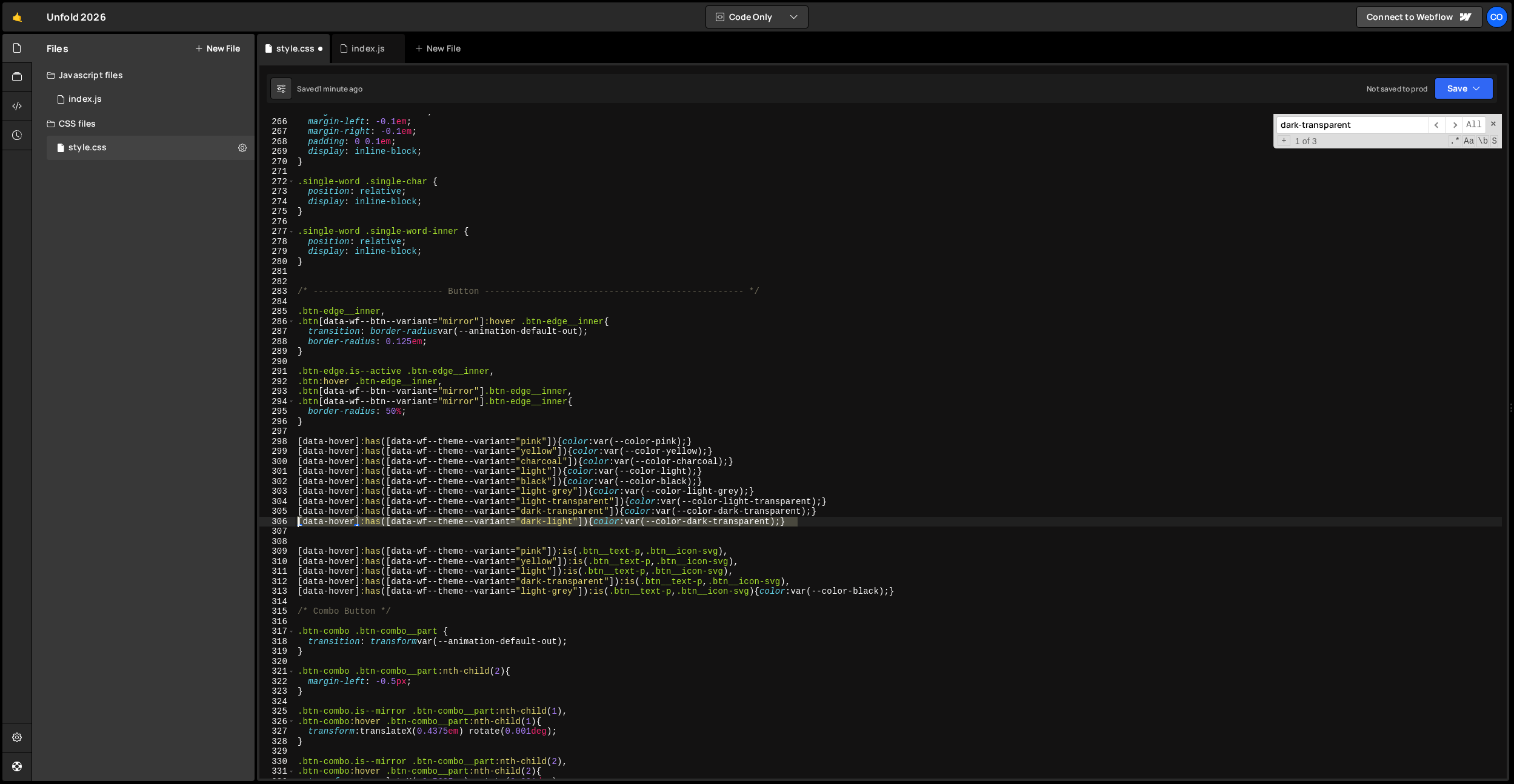
drag, startPoint x: 804, startPoint y: 524, endPoint x: 213, endPoint y: 521, distance: 591.0
click at [213, 521] on div "Files New File Javascript files 0 index.js 0 CSS files style.css 0 Copy share l…" at bounding box center [772, 407] width 1482 height 747
paste textarea "[data-hover]:has([data-wf--theme--variant="dark-light"]) {color: var(--color-da…"
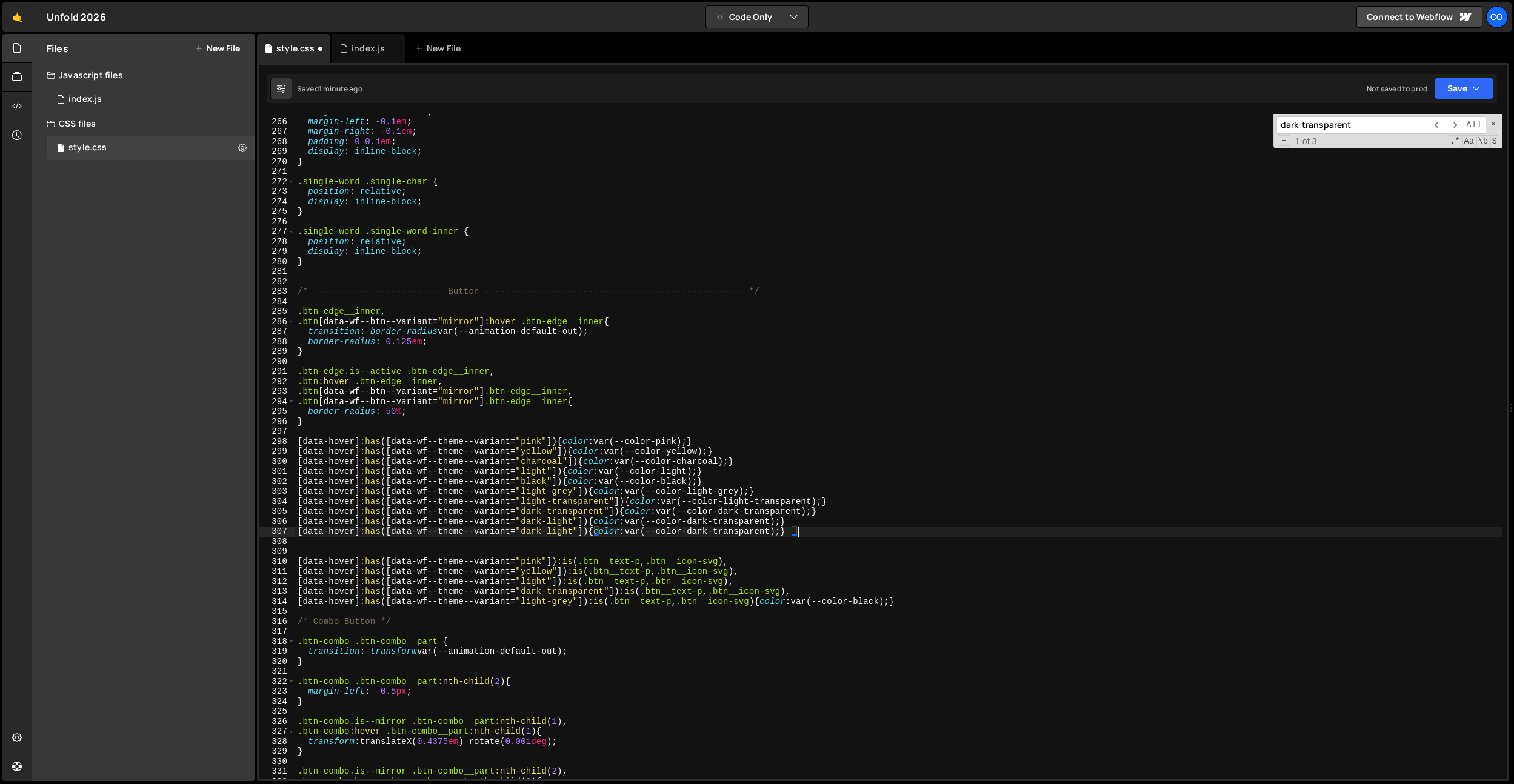
click at [541, 529] on div "margin-bottom : -0.055 em ; margin-left : -0.1 em ; margin-right : -0.1 em ; pa…" at bounding box center [899, 449] width 1206 height 685
click at [560, 529] on div "margin-bottom : -0.055 em ; margin-left : -0.1 em ; margin-right : -0.1 em ; pa…" at bounding box center [899, 449] width 1206 height 685
type textarea "[data-hover]:has([data-wf--theme--variant="light-dark"]) {color: var(--color-da…"
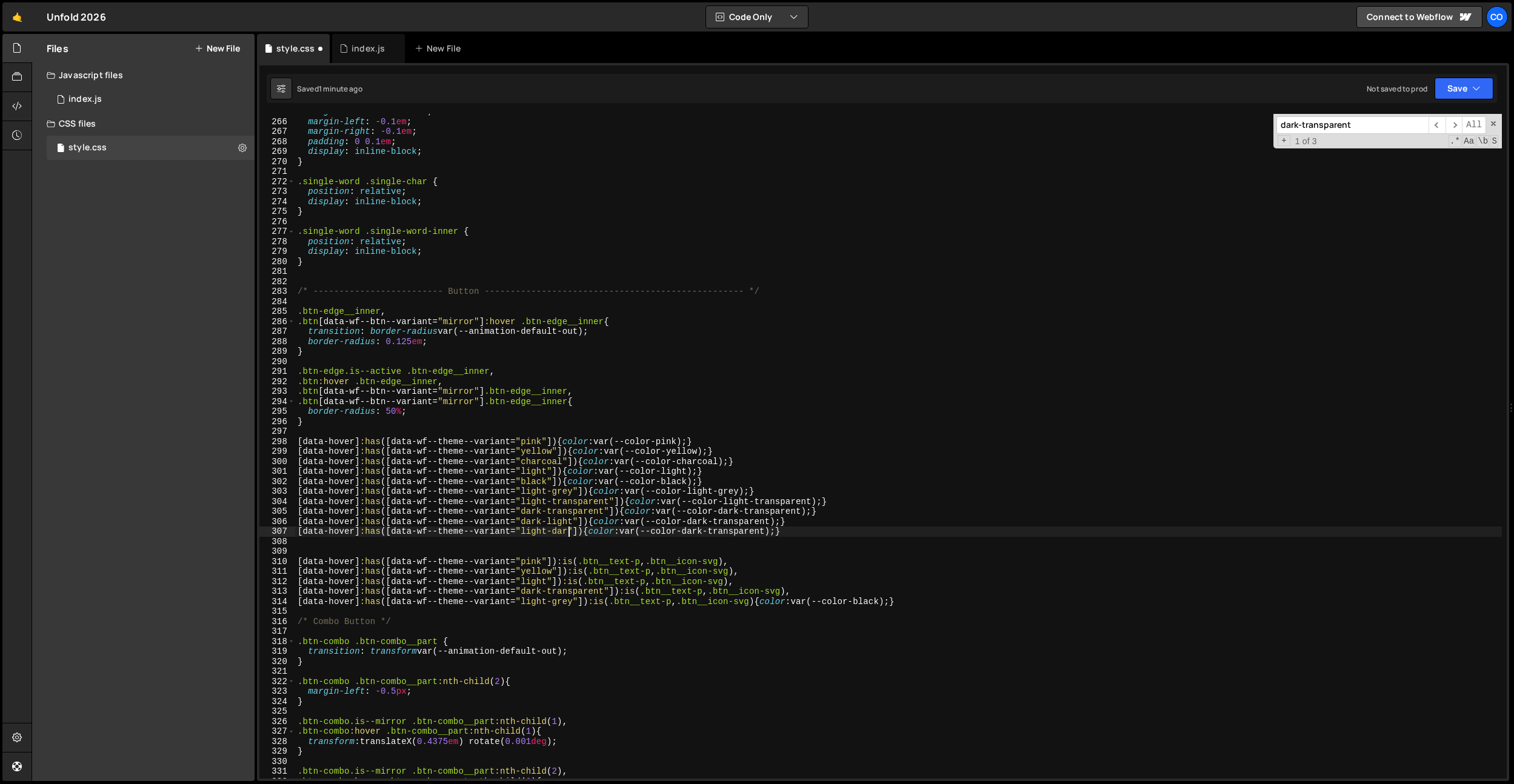
scroll to position [0, 19]
click at [691, 527] on div "margin-bottom : -0.055 em ; margin-left : -0.1 em ; margin-right : -0.1 em ; pa…" at bounding box center [899, 449] width 1206 height 685
click at [761, 540] on div "margin-bottom : -0.055 em ; margin-left : -0.1 em ; margin-right : -0.1 em ; pa…" at bounding box center [899, 449] width 1206 height 685
click at [758, 530] on div "margin-bottom : -0.055 em ; margin-left : -0.1 em ; margin-right : -0.1 em ; pa…" at bounding box center [899, 449] width 1206 height 685
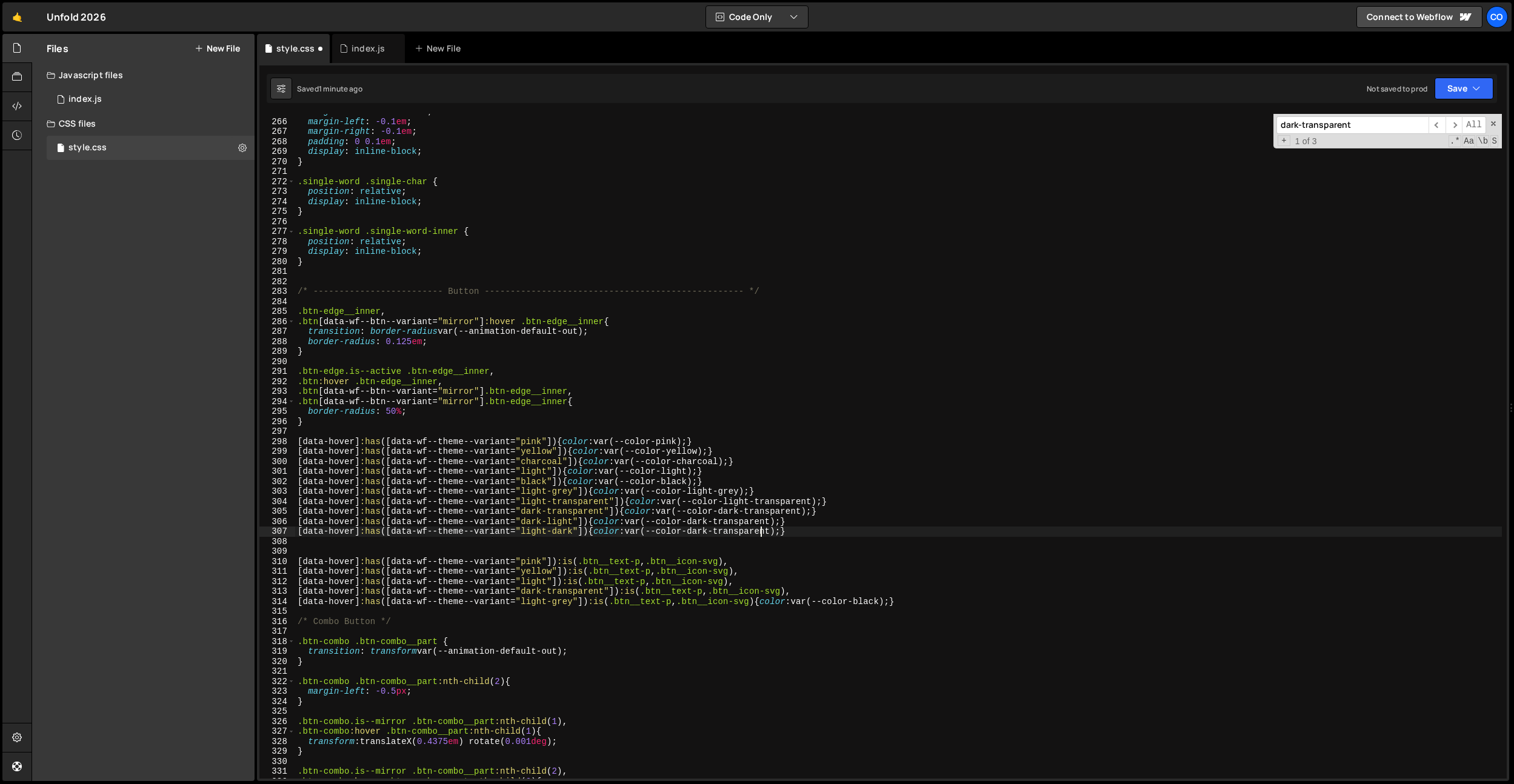
click at [758, 530] on div "margin-bottom : -0.055 em ; margin-left : -0.1 em ; margin-right : -0.1 em ; pa…" at bounding box center [899, 449] width 1206 height 685
click at [712, 521] on div "margin-bottom : -0.055 em ; margin-left : -0.1 em ; margin-right : -0.1 em ; pa…" at bounding box center [899, 449] width 1206 height 685
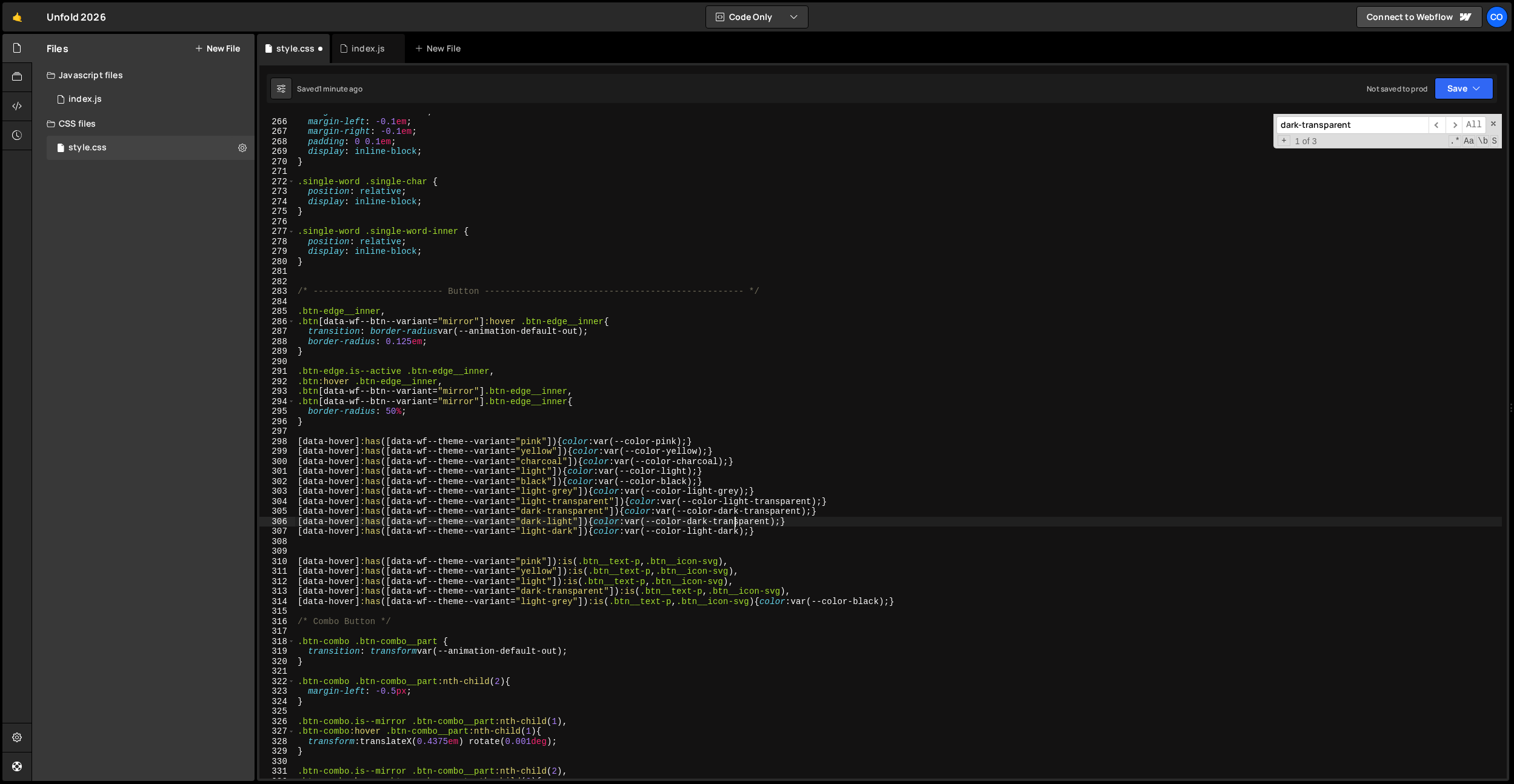
click at [734, 522] on div "margin-bottom : -0.055 em ; margin-left : -0.1 em ; margin-right : -0.1 em ; pa…" at bounding box center [899, 449] width 1206 height 685
click at [719, 557] on div "margin-bottom : -0.055 em ; margin-left : -0.1 em ; margin-right : -0.1 em ; pa…" at bounding box center [899, 449] width 1206 height 685
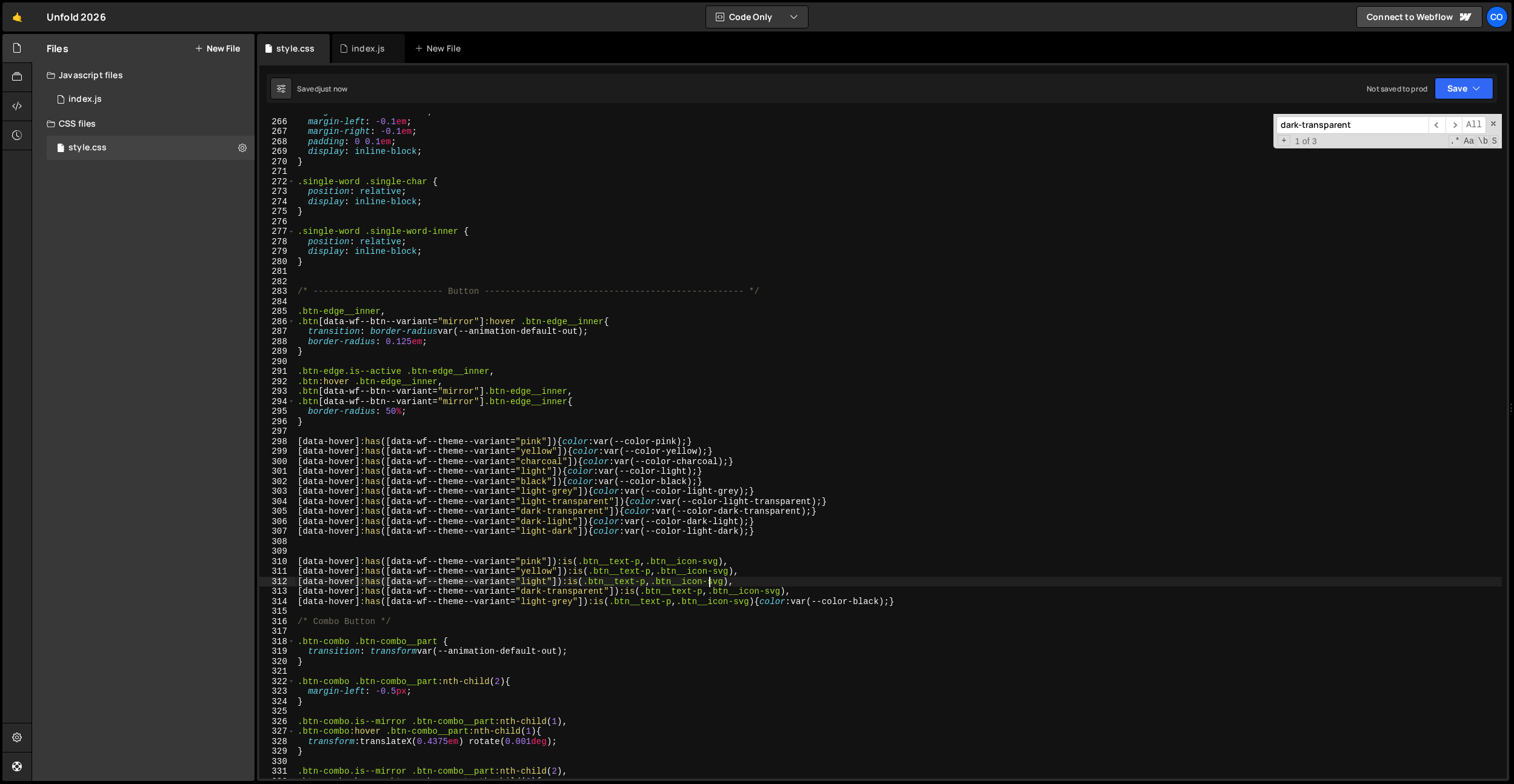
click at [708, 579] on div "margin-bottom : -0.055 em ; margin-left : -0.1 em ; margin-right : -0.1 em ; pa…" at bounding box center [899, 449] width 1206 height 685
drag, startPoint x: 824, startPoint y: 592, endPoint x: 191, endPoint y: 588, distance: 633.0
click at [191, 588] on div "Files New File Javascript files 0 index.js 0 CSS files style.css 0 Copy share l…" at bounding box center [772, 407] width 1482 height 747
type textarea "[data-hover]:has([data-wf--theme--variant="dark-transparent"]) :is(.btn__text-p…"
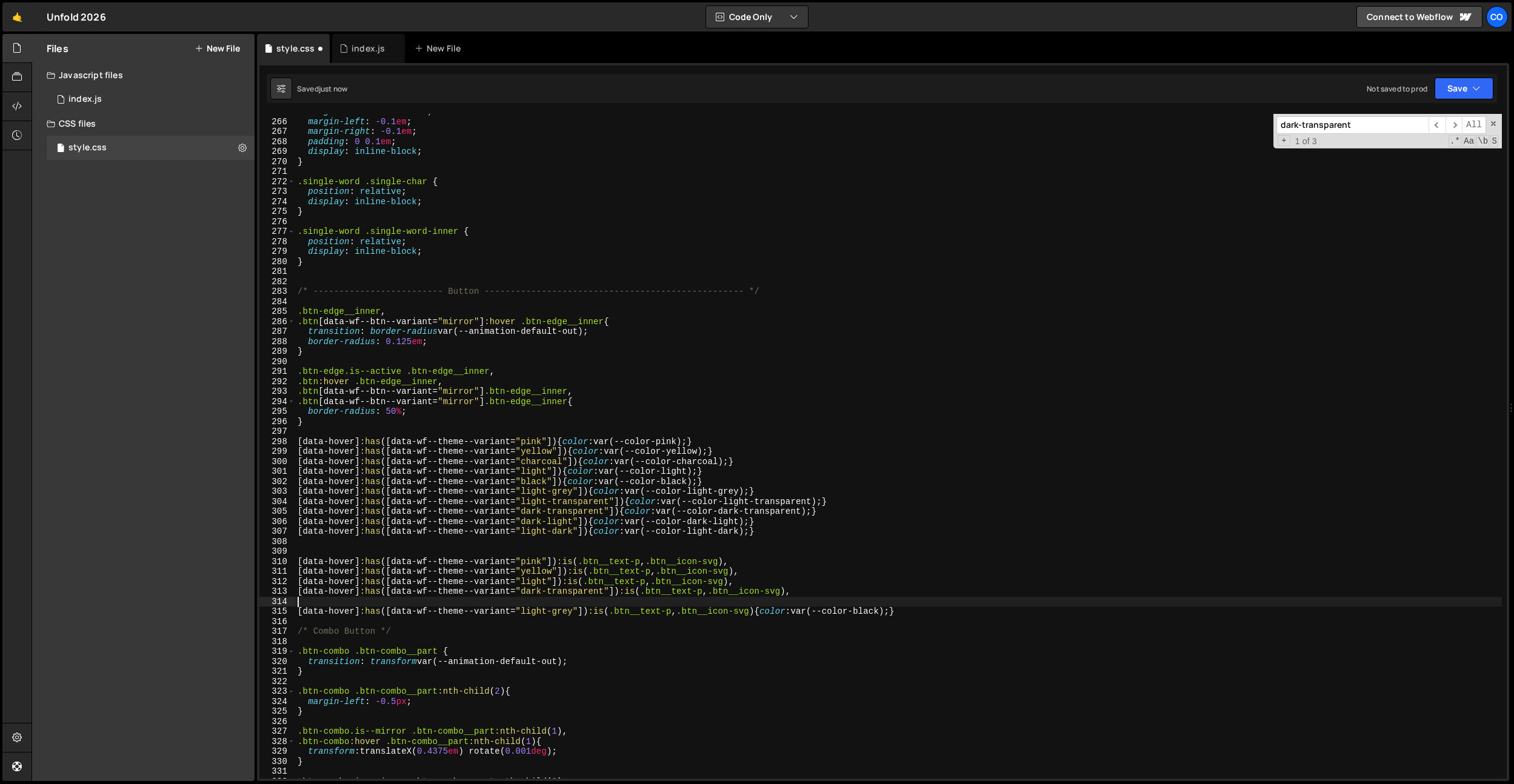
scroll to position [0, 0]
paste textarea "[data-hover]:has([data-wf--theme--variant="dark-transparent"]) :is(.btn__text-p…"
click at [583, 607] on div "margin-bottom : -0.055 em ; margin-left : -0.1 em ; margin-right : -0.1 em ; pa…" at bounding box center [899, 449] width 1206 height 685
click at [541, 605] on div "margin-bottom : -0.055 em ; margin-left : -0.1 em ; margin-right : -0.1 em ; pa…" at bounding box center [899, 449] width 1206 height 685
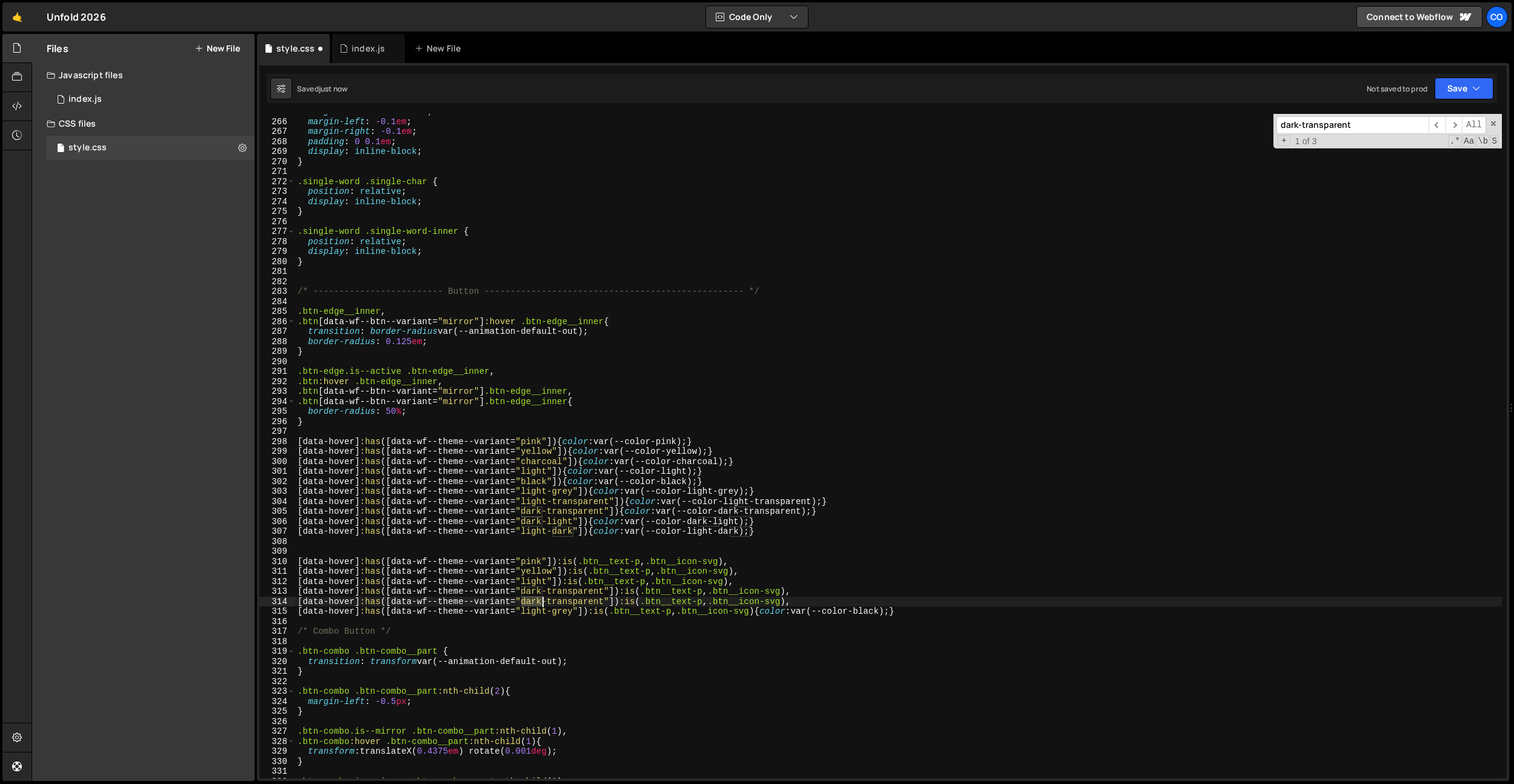
click at [541, 605] on div "margin-bottom : -0.055 em ; margin-left : -0.1 em ; margin-right : -0.1 em ; pa…" at bounding box center [899, 449] width 1206 height 685
click at [567, 601] on div "margin-bottom : -0.055 em ; margin-left : -0.1 em ; margin-right : -0.1 em ; pa…" at bounding box center [899, 449] width 1206 height 685
click at [779, 570] on div "margin-bottom : -0.055 em ; margin-left : -0.1 em ; margin-right : -0.1 em ; pa…" at bounding box center [899, 449] width 1206 height 685
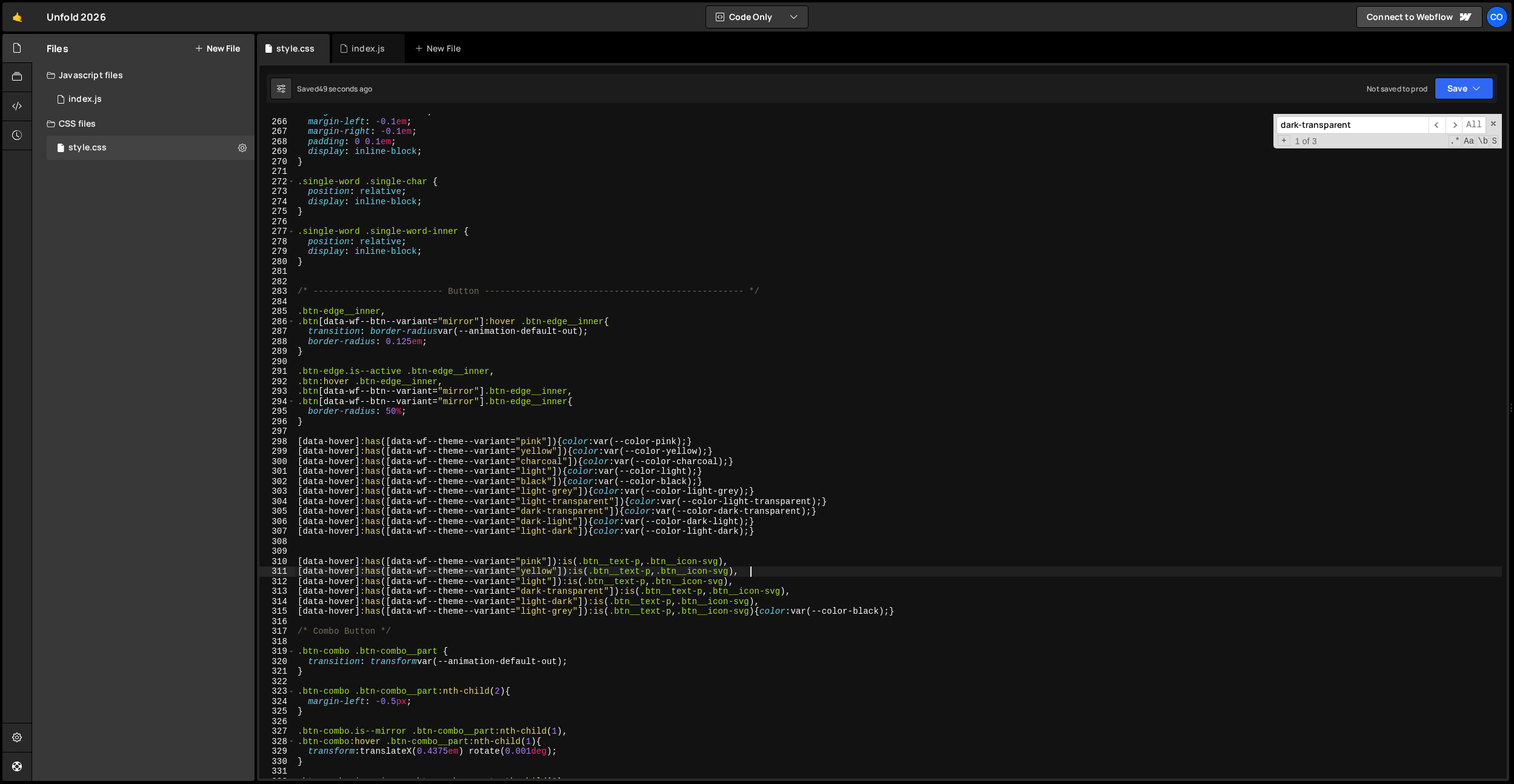
drag, startPoint x: 691, startPoint y: 506, endPoint x: 782, endPoint y: 513, distance: 91.3
click at [691, 506] on div "margin-bottom : -0.055 em ; margin-left : -0.1 em ; margin-right : -0.1 em ; pa…" at bounding box center [899, 449] width 1206 height 685
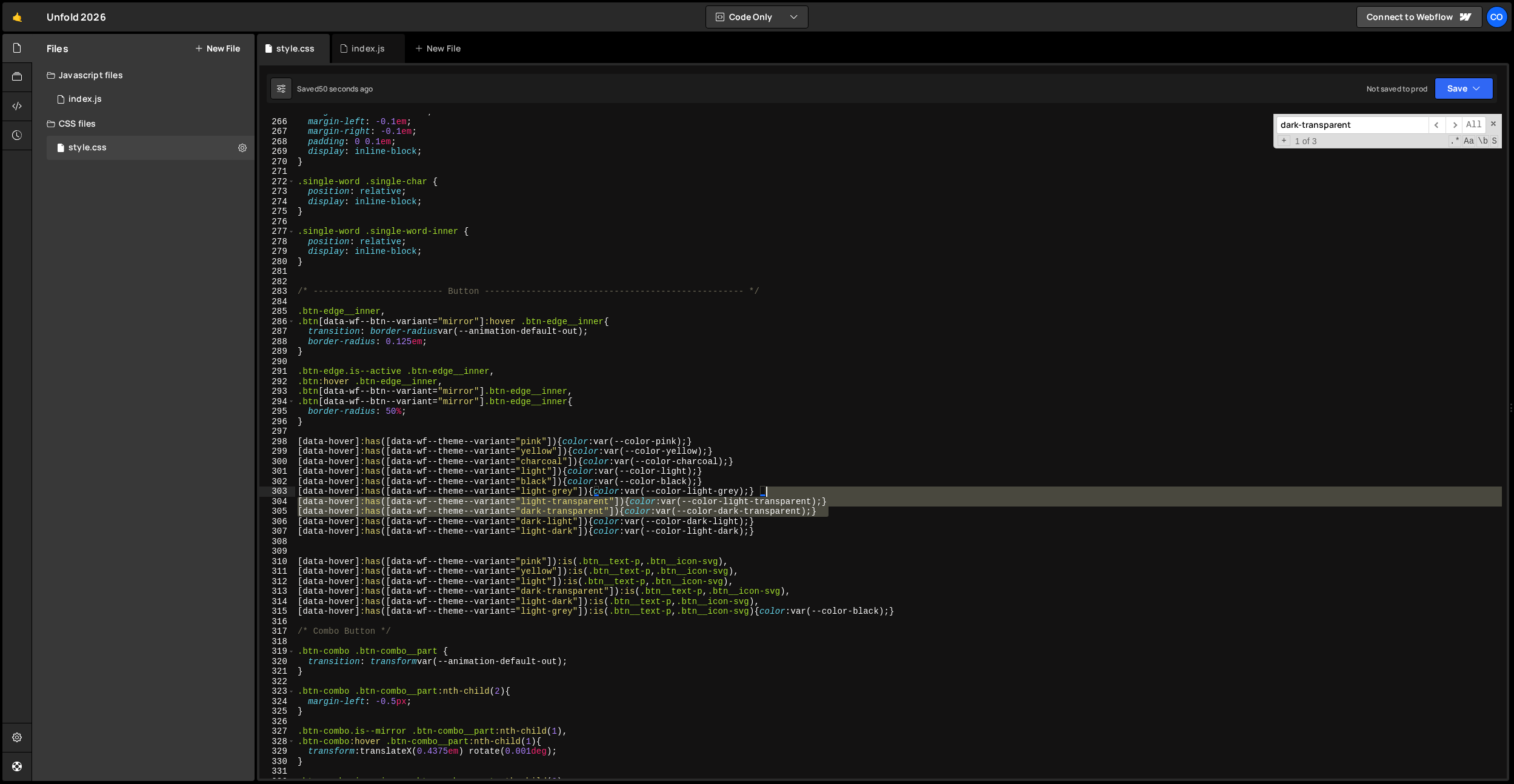
drag, startPoint x: 858, startPoint y: 510, endPoint x: 859, endPoint y: 495, distance: 15.0
click at [859, 495] on div "margin-bottom : -0.055 em ; margin-left : -0.1 em ; margin-right : -0.1 em ; pa…" at bounding box center [899, 449] width 1206 height 685
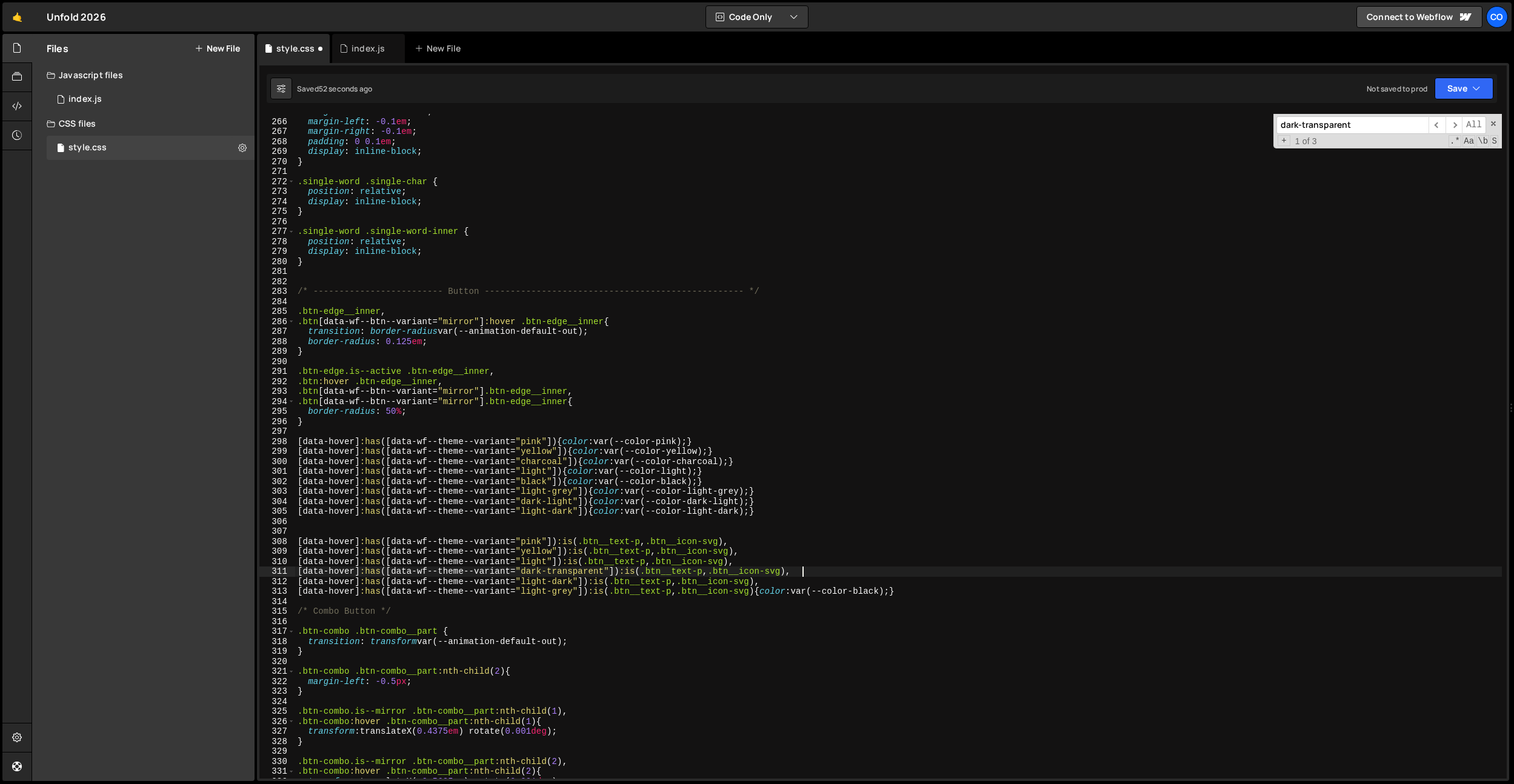
click at [814, 564] on div "margin-bottom : -0.055 em ; margin-left : -0.1 em ; margin-right : -0.1 em ; pa…" at bounding box center [899, 449] width 1206 height 685
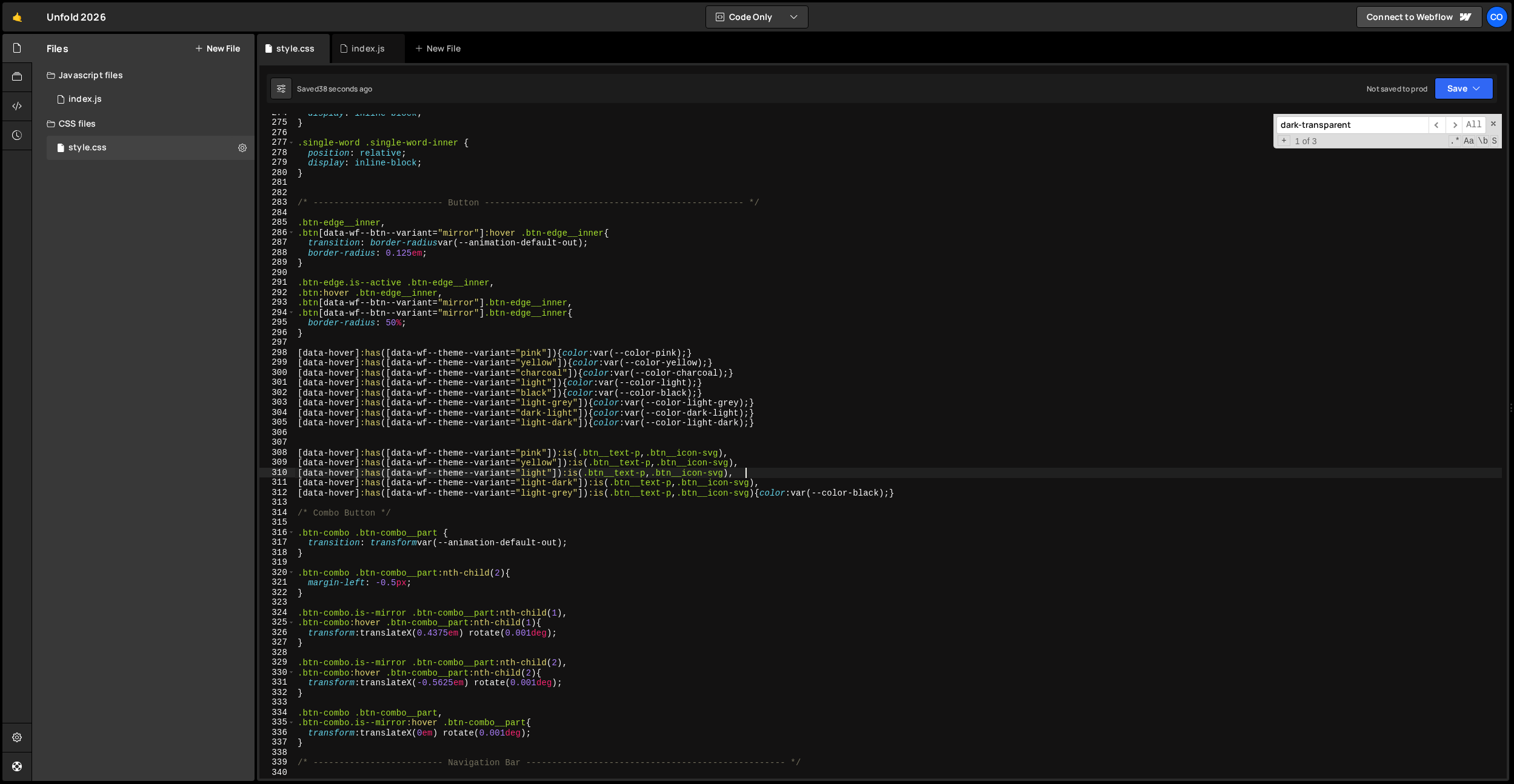
scroll to position [2735, 0]
click at [531, 367] on div "display : inline-block ; } .single-word .single-word-inner { position : relativ…" at bounding box center [899, 450] width 1206 height 685
type textarea "[data-hover]:has([data-wf--theme--variant="yellow"]) {color: var(--color-yellow…"
type input "btn"
click at [604, 234] on div "display : inline-block ; } .single-word .single-word-inner { position : relativ…" at bounding box center [899, 450] width 1206 height 685
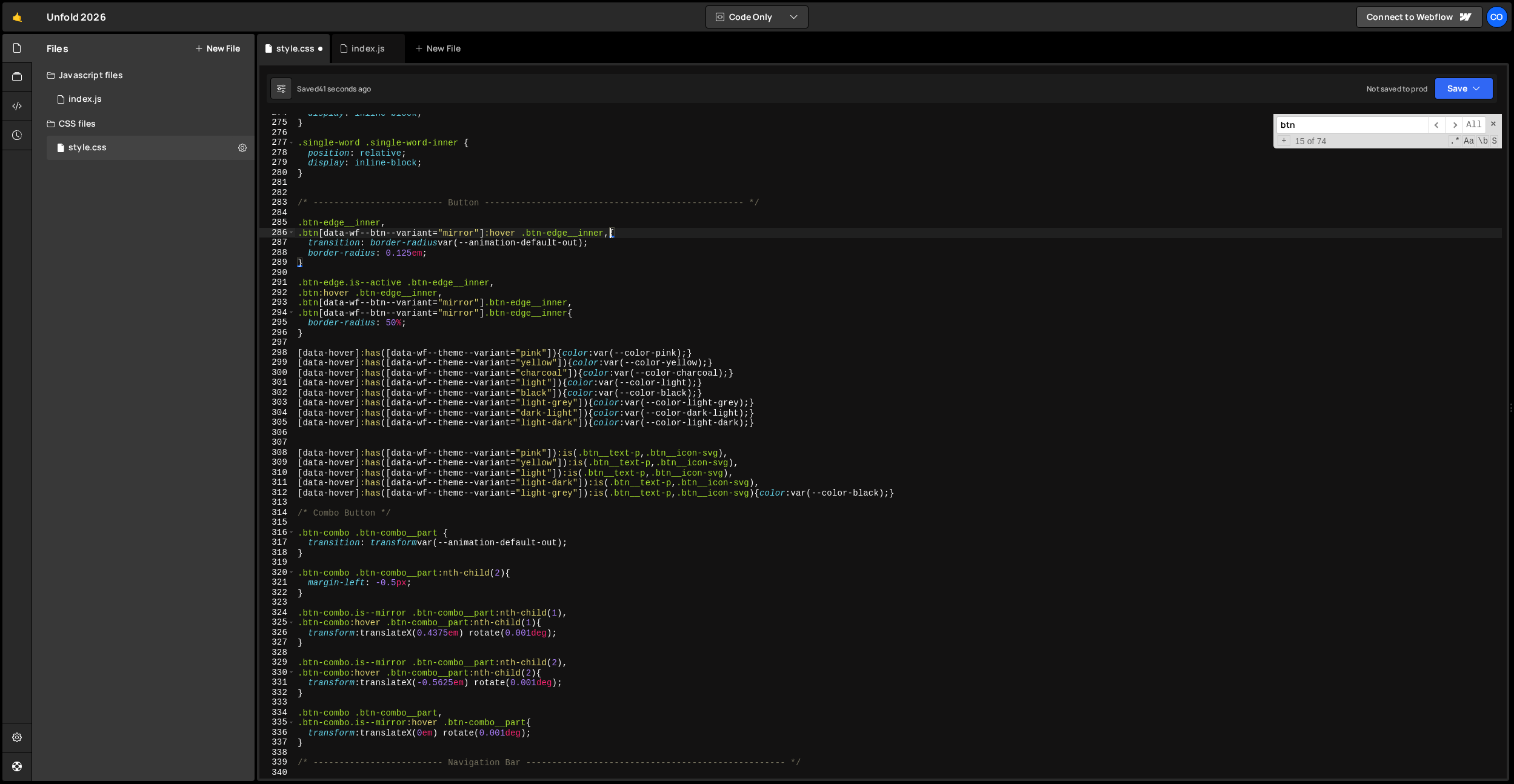
scroll to position [0, 0]
paste textarea "data-wf--btn-no-link--variant"
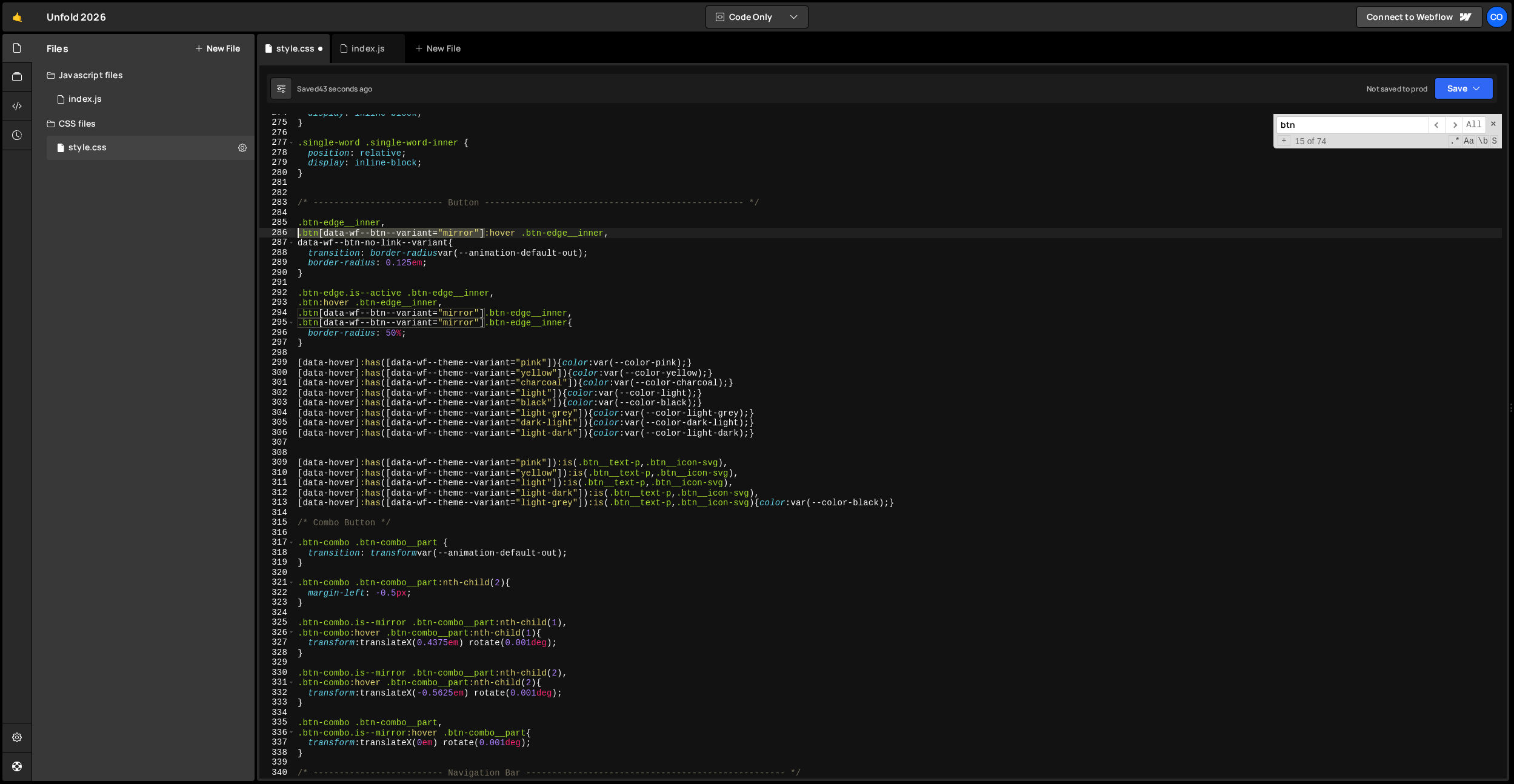
drag, startPoint x: 484, startPoint y: 233, endPoint x: 305, endPoint y: 232, distance: 179.0
click at [286, 233] on div "data-wf--btn-no-link--variant{ 274 275 276 277 278 279 280 281 282 283 284 285 …" at bounding box center [883, 446] width 1247 height 665
type textarea ".btn[data-wf--btn--variant="mirror"]:hover .btn-edge__inner,"
click at [594, 234] on div "display : inline-block ; } .single-word .single-word-inner { position : relativ…" at bounding box center [899, 450] width 1206 height 685
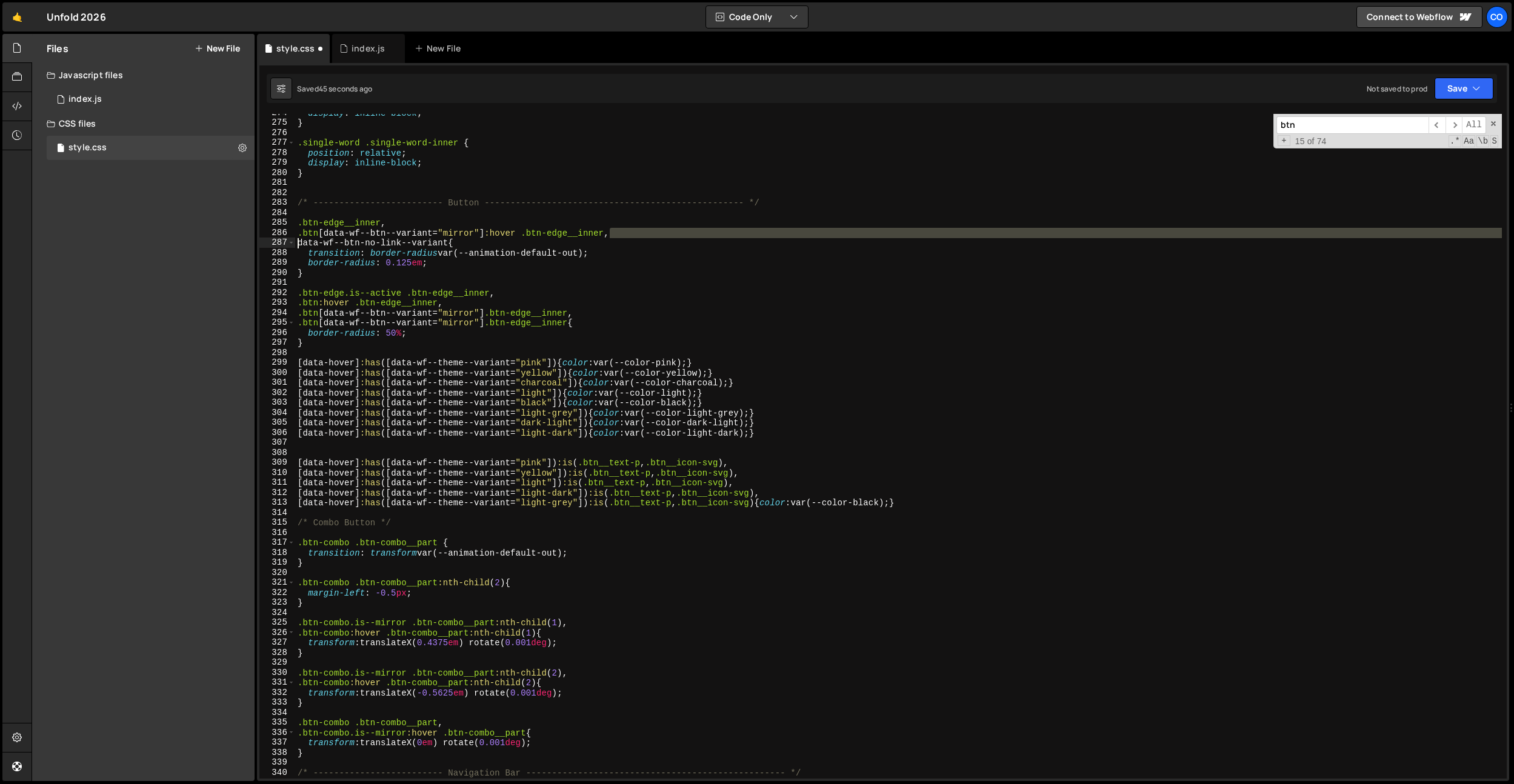
drag, startPoint x: 613, startPoint y: 233, endPoint x: 269, endPoint y: 235, distance: 344.0
click at [269, 235] on div ".btn[data-wf--btn--variant="mirror"]:hover .btn-edge__inner, 274 275 276 277 27…" at bounding box center [883, 446] width 1247 height 665
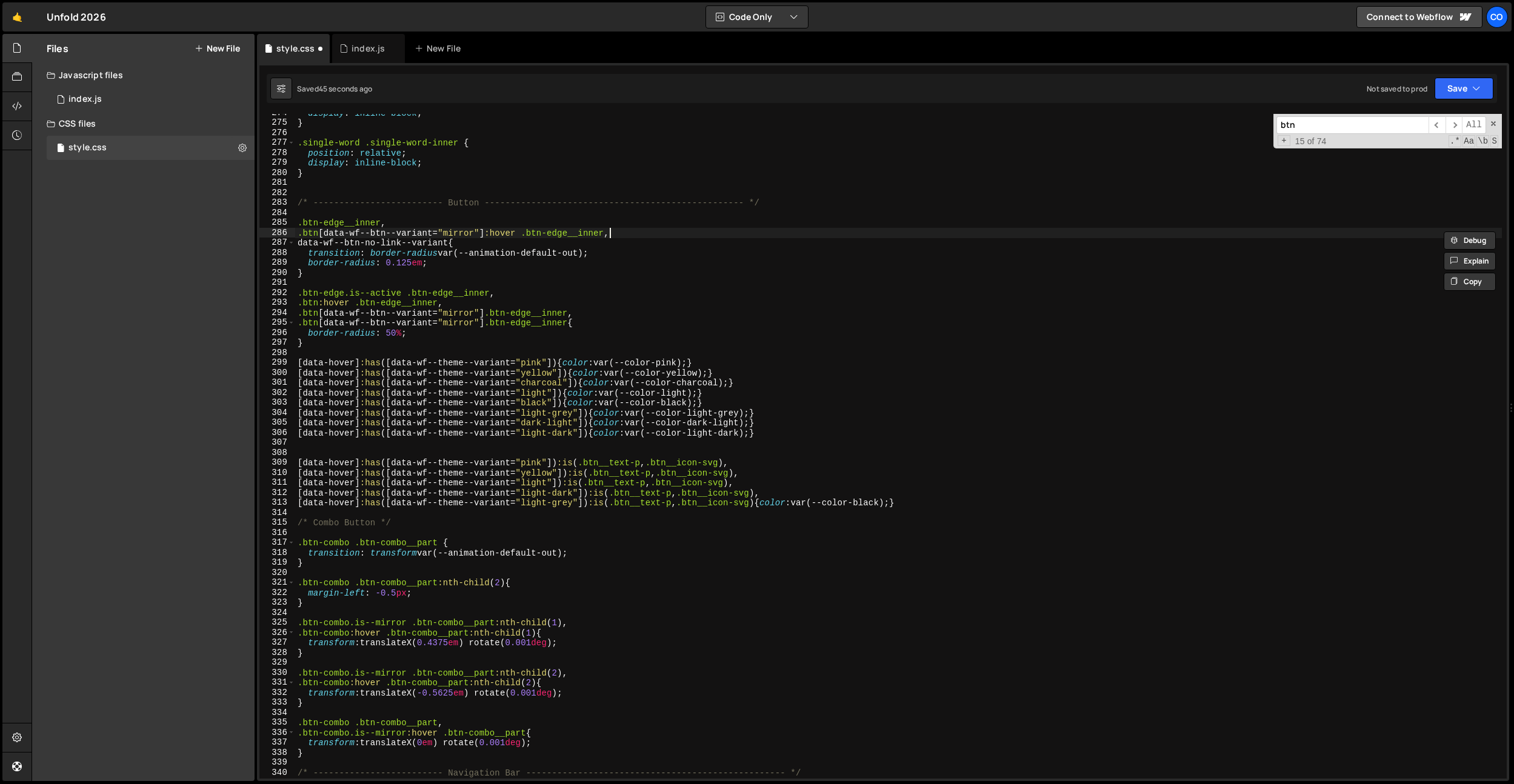
paste textarea ".btn[data-wf--btn--variant="mirror"]:hover .btn-edge__inner,"
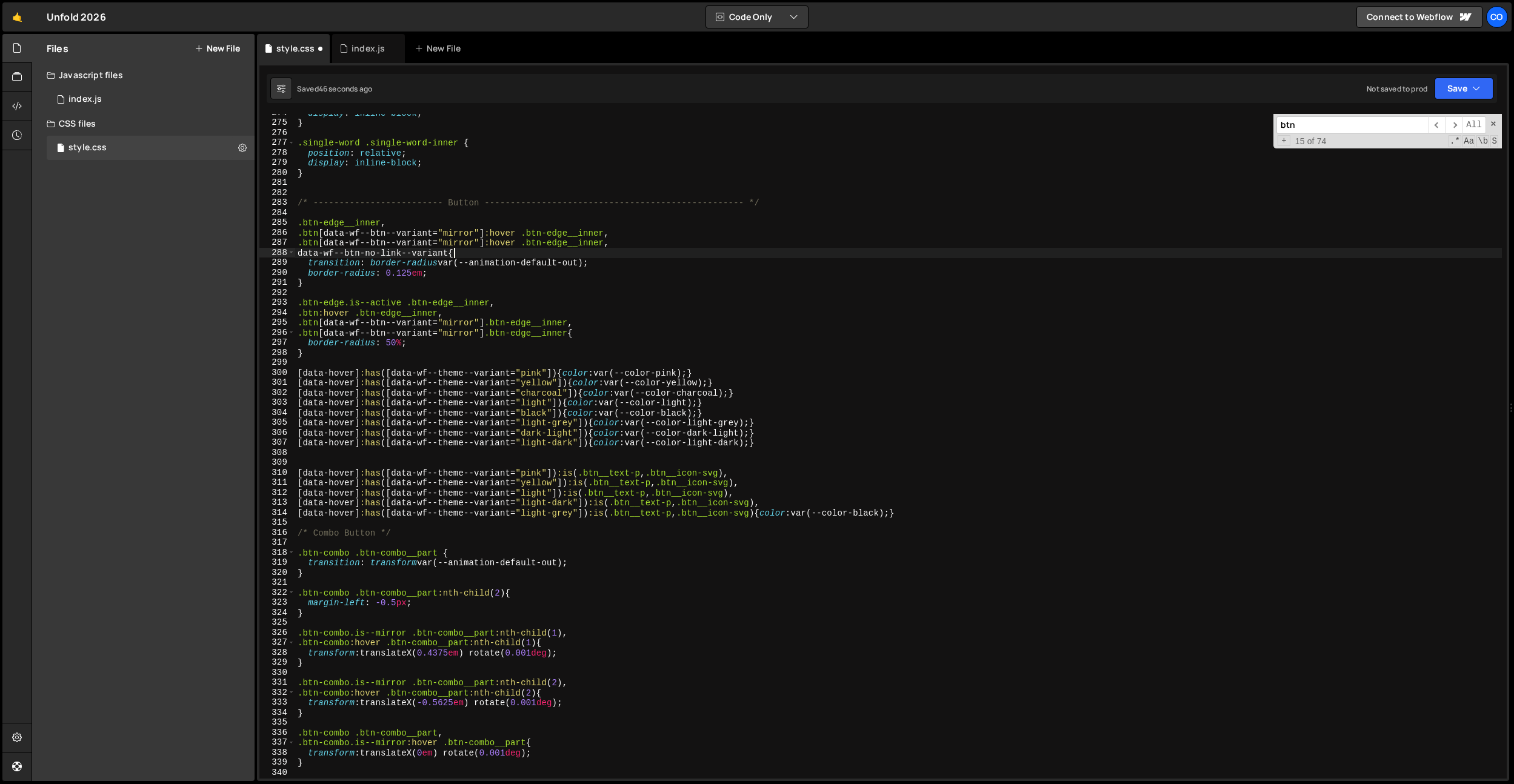
drag, startPoint x: 463, startPoint y: 255, endPoint x: 434, endPoint y: 254, distance: 29.0
click at [434, 254] on div "display : inline-block ; } .single-word .single-word-inner { position : relativ…" at bounding box center [899, 450] width 1206 height 685
click at [446, 246] on div "display : inline-block ; } .single-word .single-word-inner { position : relativ…" at bounding box center [899, 450] width 1206 height 685
drag, startPoint x: 449, startPoint y: 251, endPoint x: 399, endPoint y: 247, distance: 50.2
click at [265, 250] on div ".btn[data-wf--btn--variant="mirror"]:hover .btn-edge__inner, 274 275 276 277 27…" at bounding box center [883, 446] width 1247 height 665
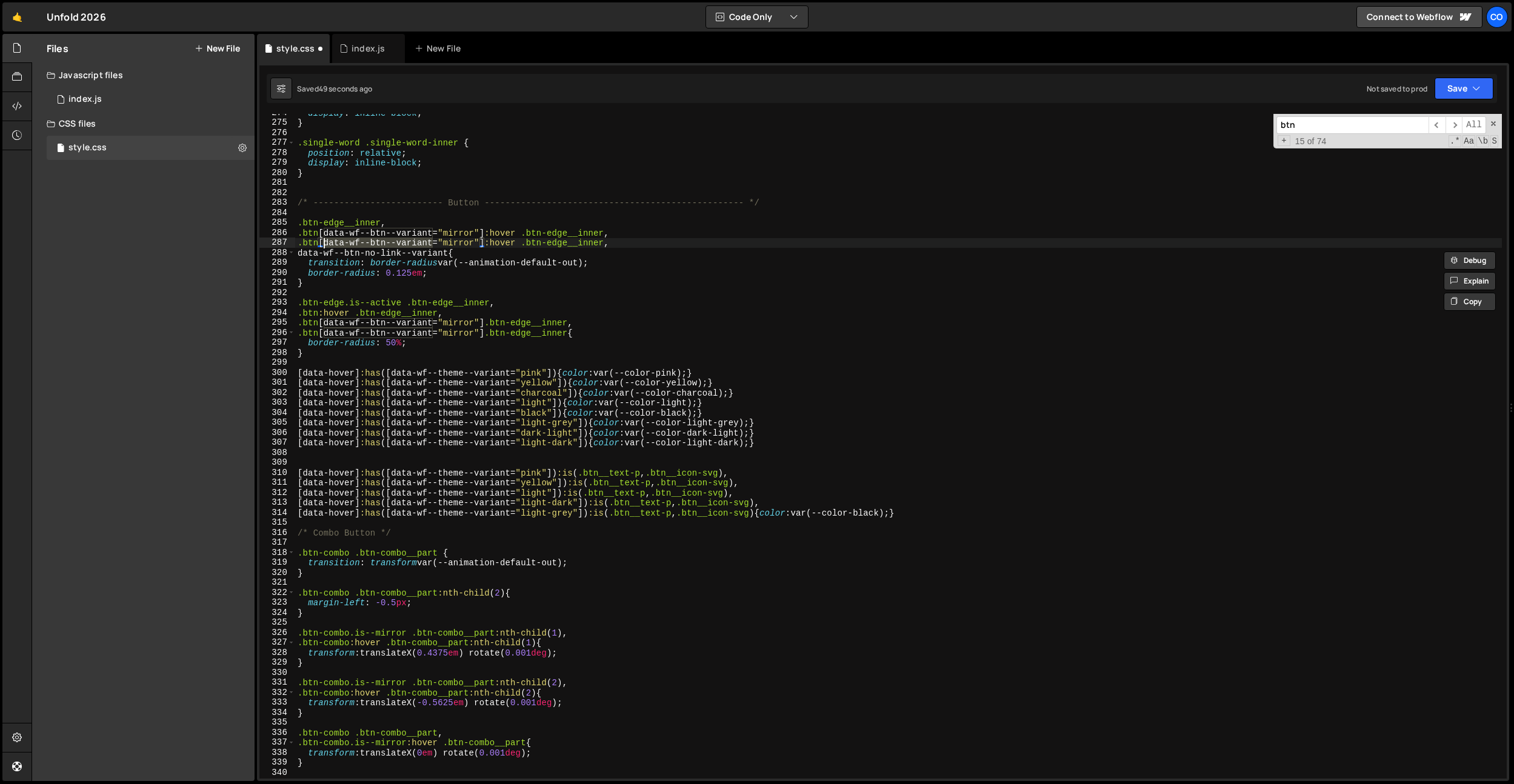
drag, startPoint x: 433, startPoint y: 241, endPoint x: 324, endPoint y: 242, distance: 109.0
click at [324, 242] on div "display : inline-block ; } .single-word .single-word-inner { position : relativ…" at bounding box center [899, 450] width 1206 height 685
paste textarea "no-link-"
click at [497, 252] on div "display : inline-block ; } .single-word .single-word-inner { position : relativ…" at bounding box center [899, 450] width 1206 height 685
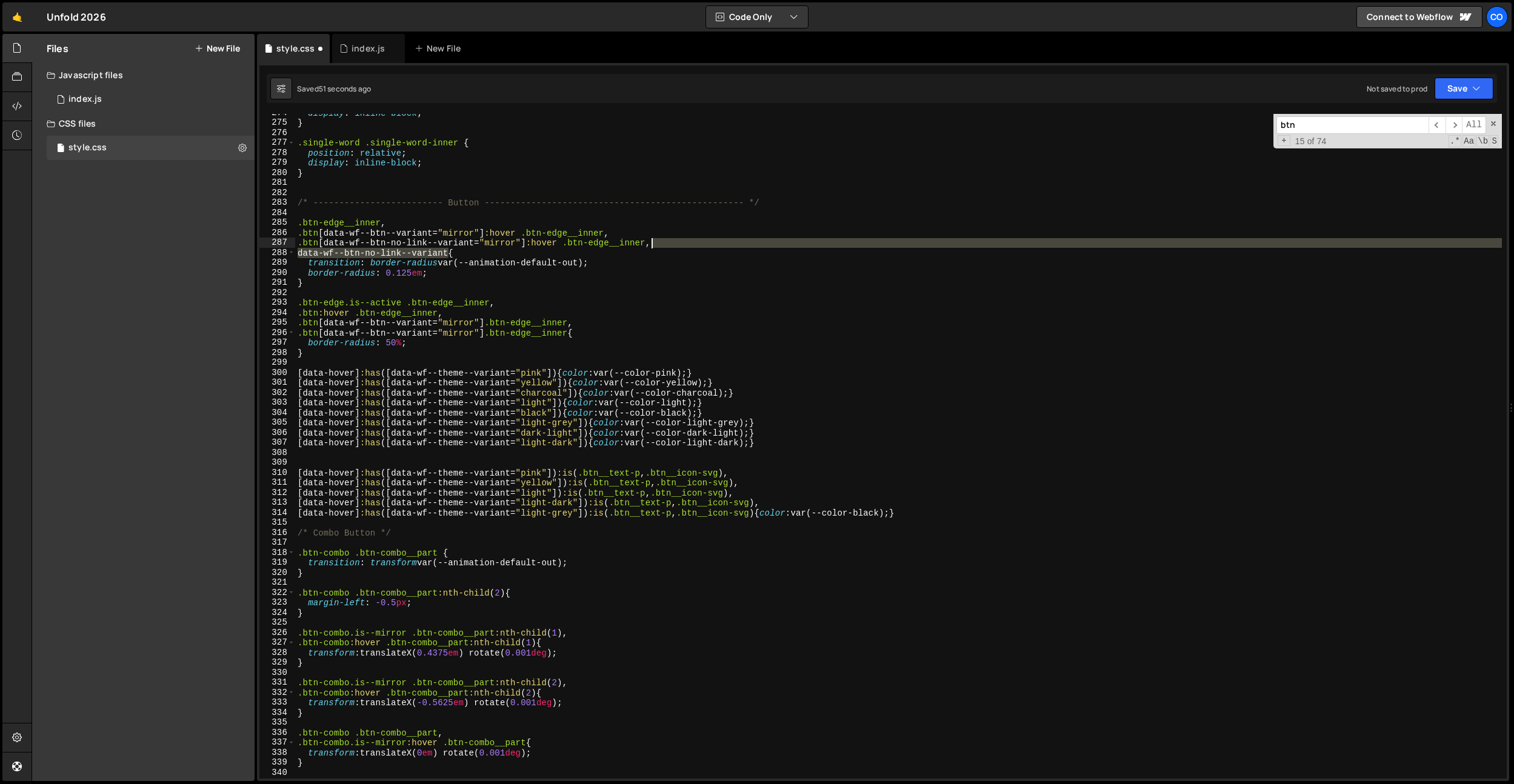
drag, startPoint x: 449, startPoint y: 254, endPoint x: 645, endPoint y: 244, distance: 196.3
click at [645, 244] on div "display : inline-block ; } .single-word .single-word-inner { position : relativ…" at bounding box center [899, 450] width 1206 height 685
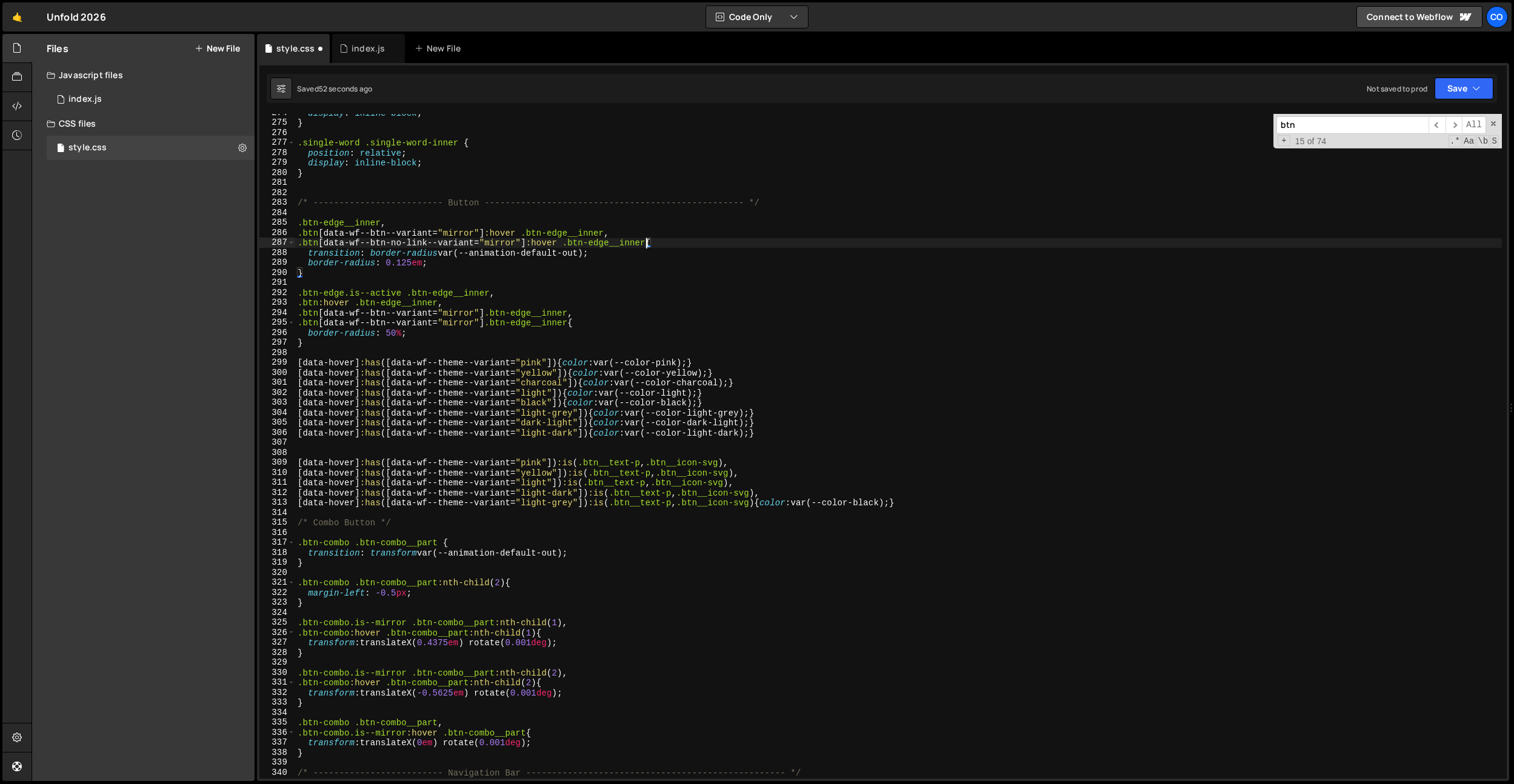
scroll to position [0, 24]
drag, startPoint x: 574, startPoint y: 324, endPoint x: 352, endPoint y: 306, distance: 222.7
click at [247, 319] on div "Files New File Javascript files 0 index.js 0 CSS files style.css 0 Copy share l…" at bounding box center [772, 407] width 1482 height 747
click at [450, 293] on div "display : inline-block ; } .single-word .single-word-inner { position : relativ…" at bounding box center [899, 450] width 1206 height 685
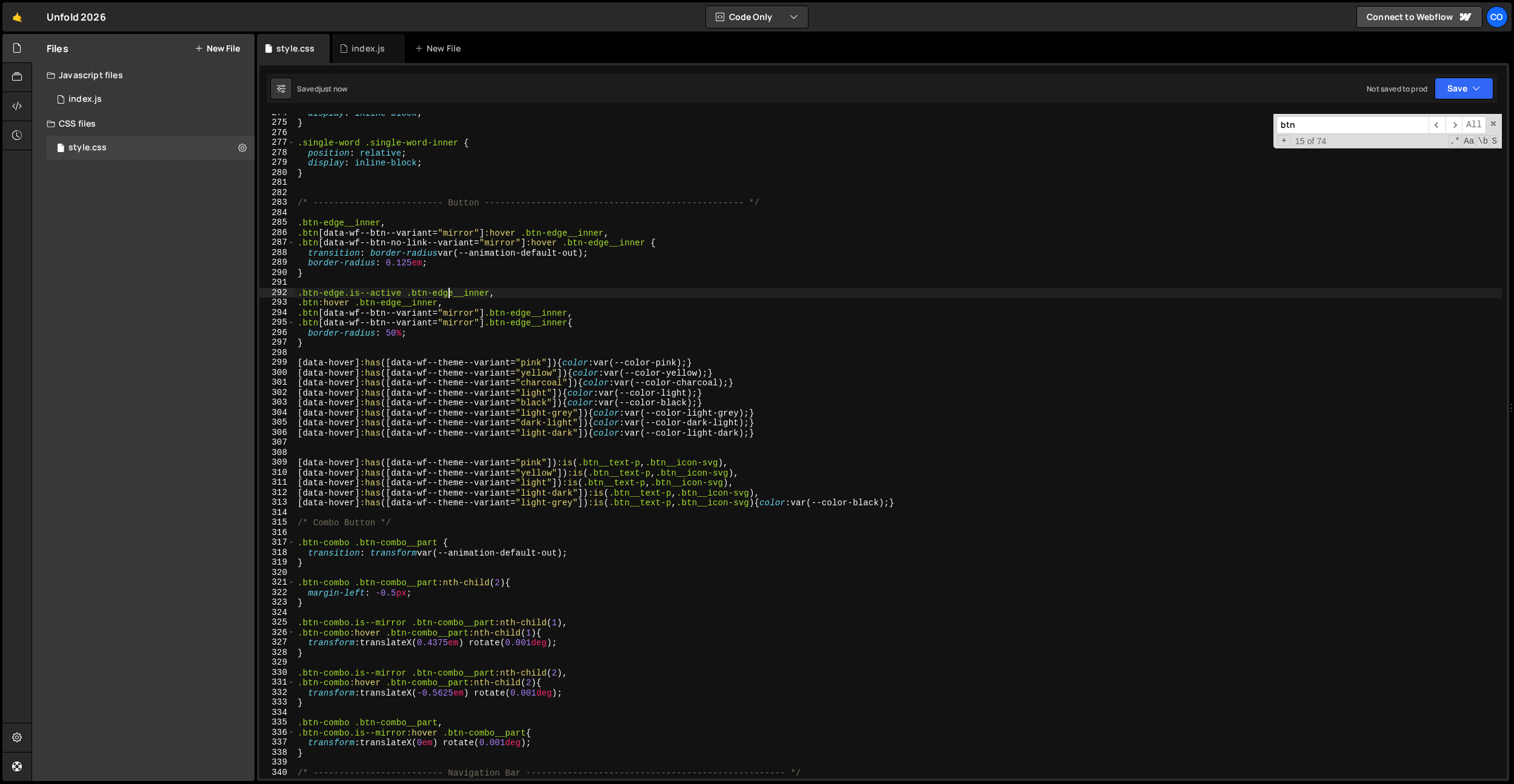
drag, startPoint x: 458, startPoint y: 243, endPoint x: 465, endPoint y: 243, distance: 7.0
click at [458, 243] on div "display : inline-block ; } .single-word .single-word-inner { position : relativ…" at bounding box center [899, 450] width 1206 height 685
drag, startPoint x: 475, startPoint y: 243, endPoint x: 324, endPoint y: 244, distance: 151.0
click at [324, 244] on div "display : inline-block ; } .single-word .single-word-inner { position : relativ…" at bounding box center [899, 450] width 1206 height 685
drag, startPoint x: 324, startPoint y: 325, endPoint x: 432, endPoint y: 323, distance: 108.0
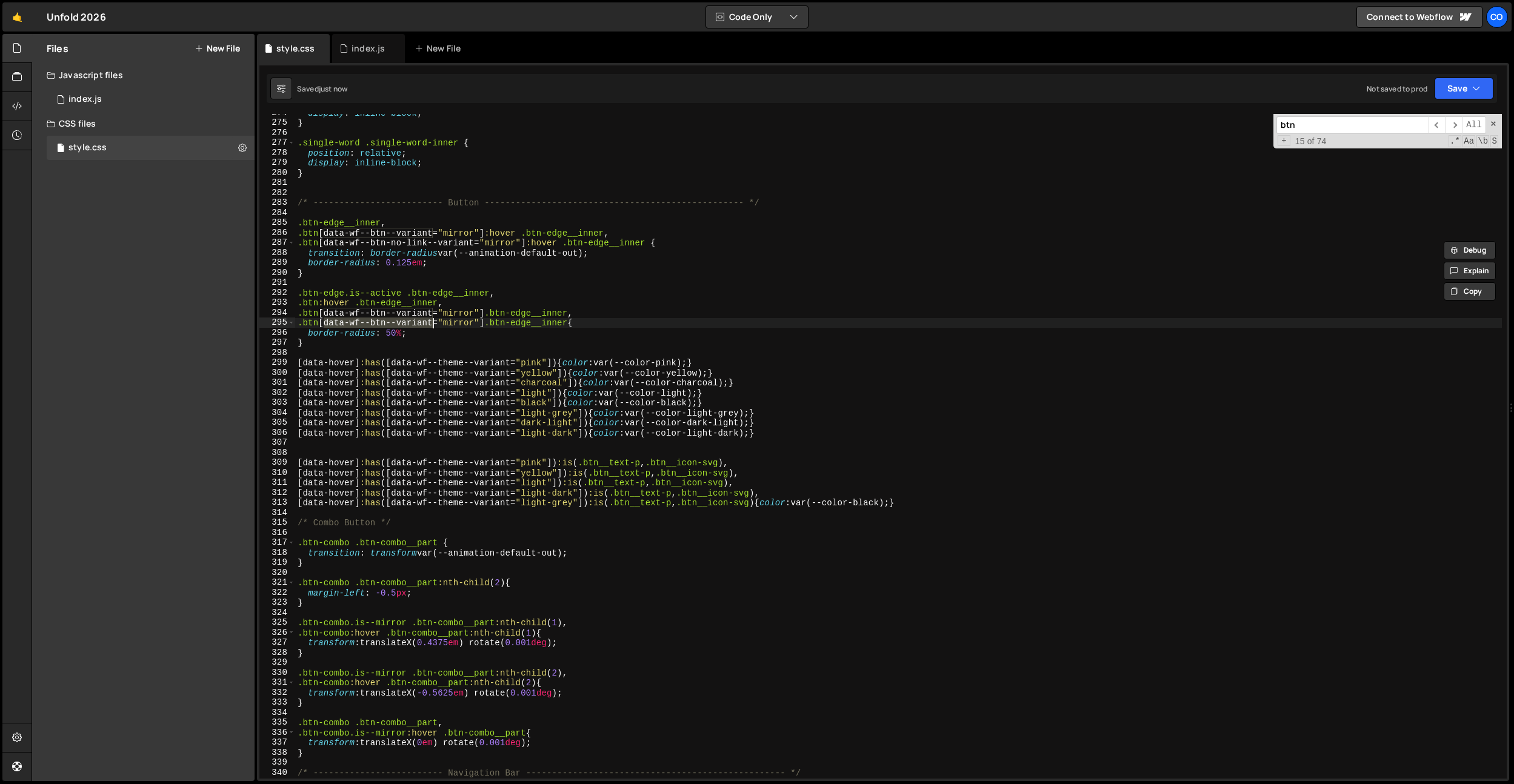
click at [432, 323] on div "display : inline-block ; } .single-word .single-word-inner { position : relativ…" at bounding box center [899, 450] width 1206 height 685
paste textarea "no-link-"
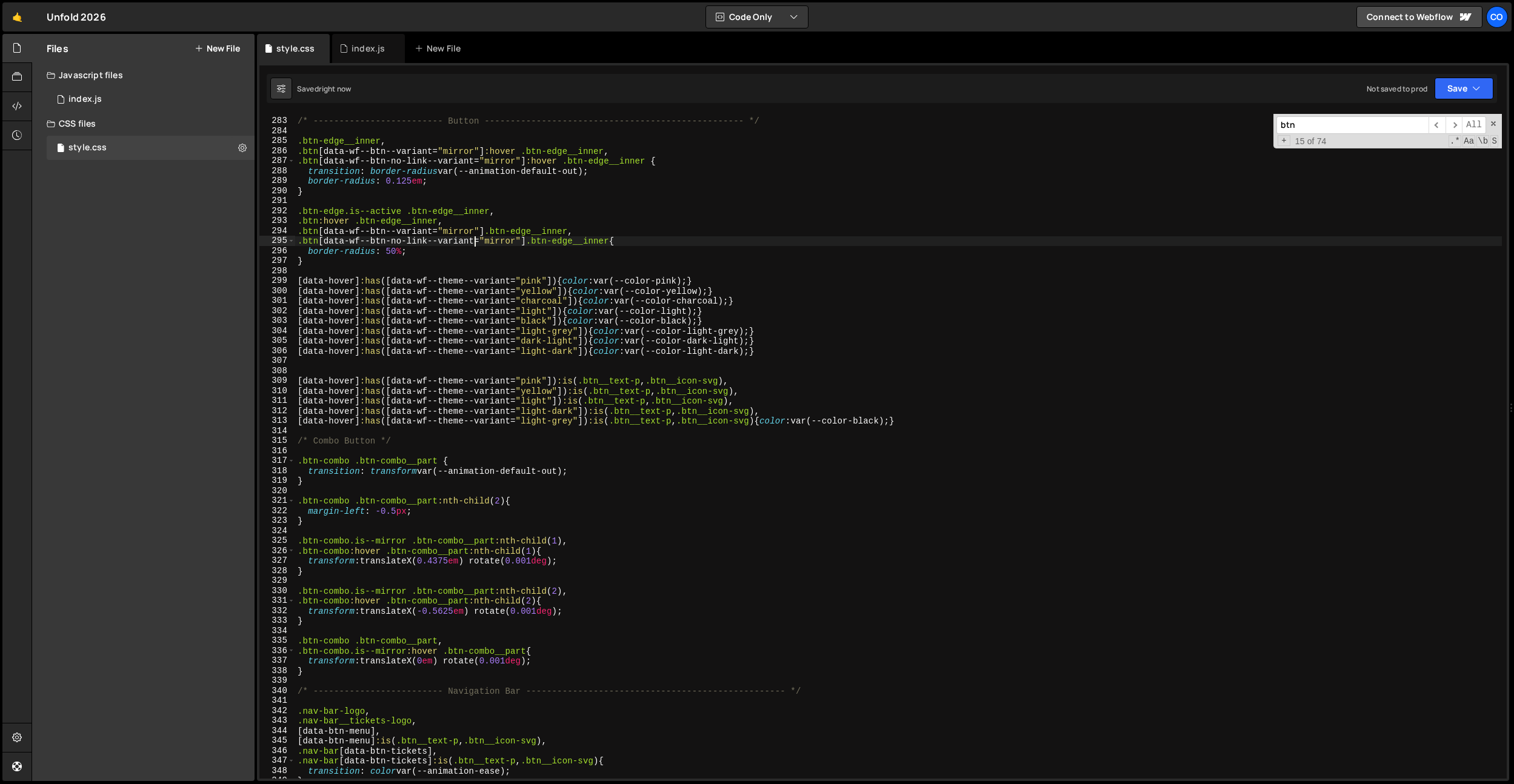
click at [506, 354] on div "/* ------------------------- Button -------------------------------------------…" at bounding box center [899, 449] width 1206 height 685
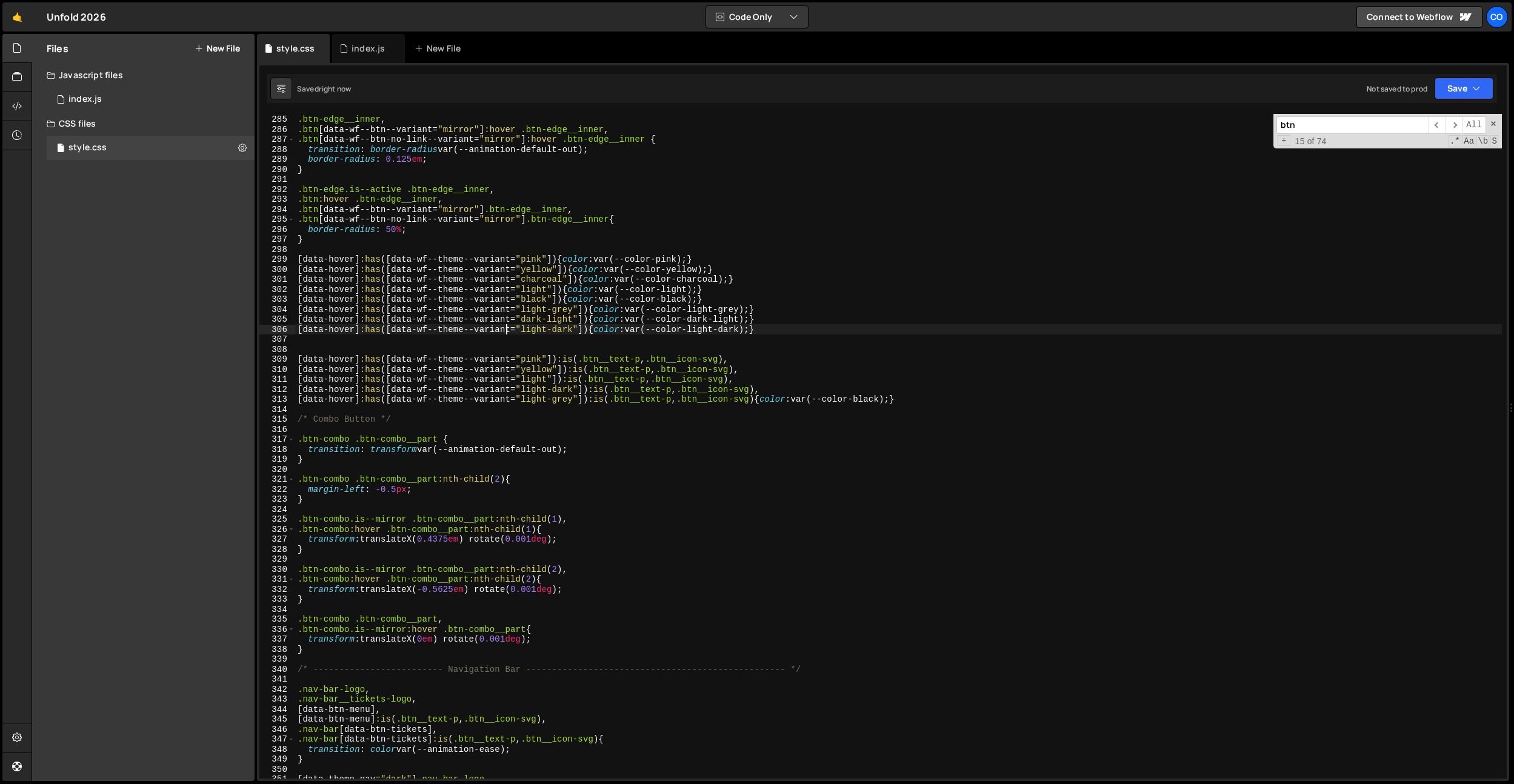
scroll to position [2842, 0]
click at [506, 354] on div ".btn-edge__inner , .btn [ data-wf--btn--variant = " mirror " ] :hover .btn-edge…" at bounding box center [899, 453] width 1206 height 685
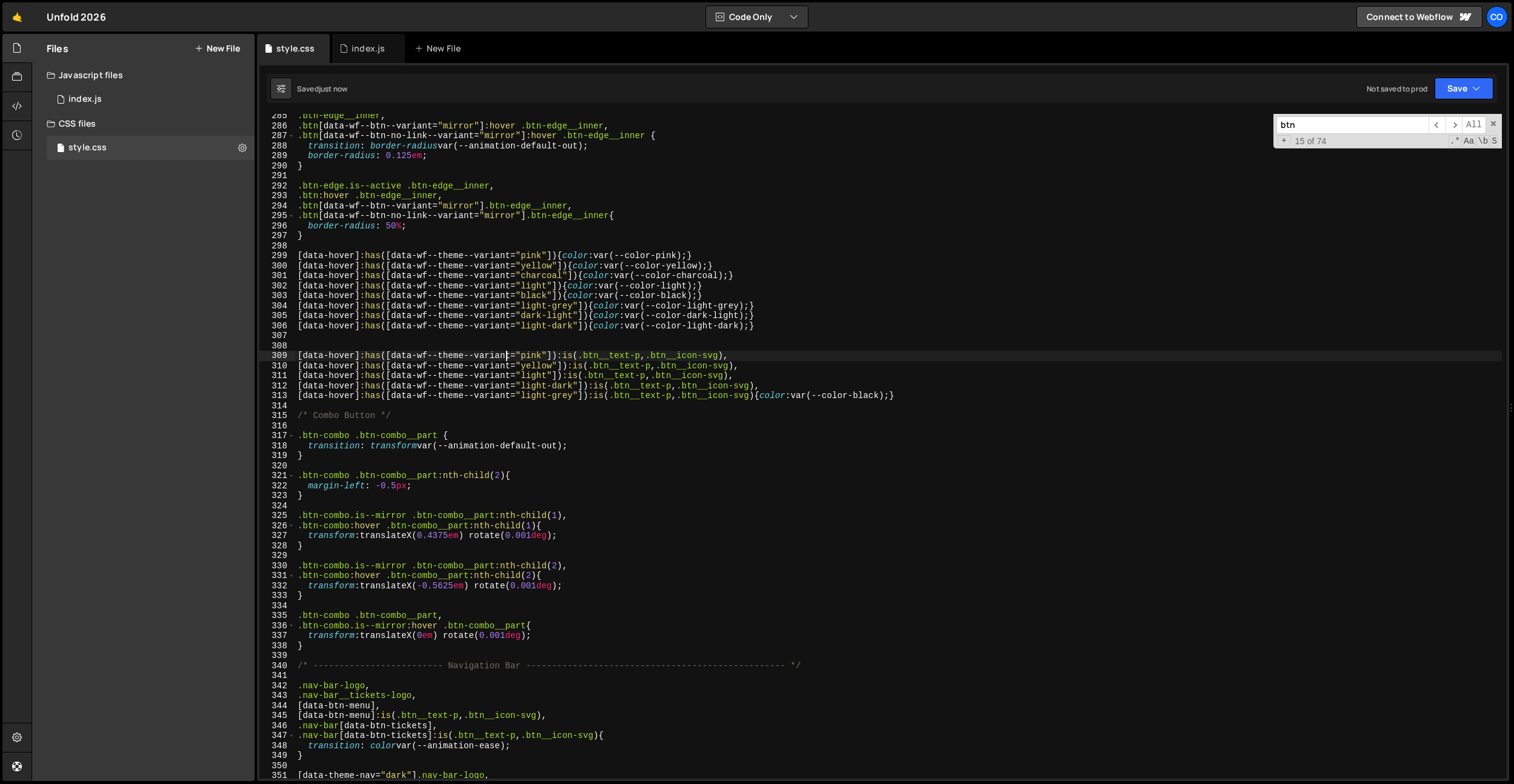
type textarea "[data-hover]:has([data-wf--theme--variant="pink"]) :is(.btn__text-p, .btn__icon…"
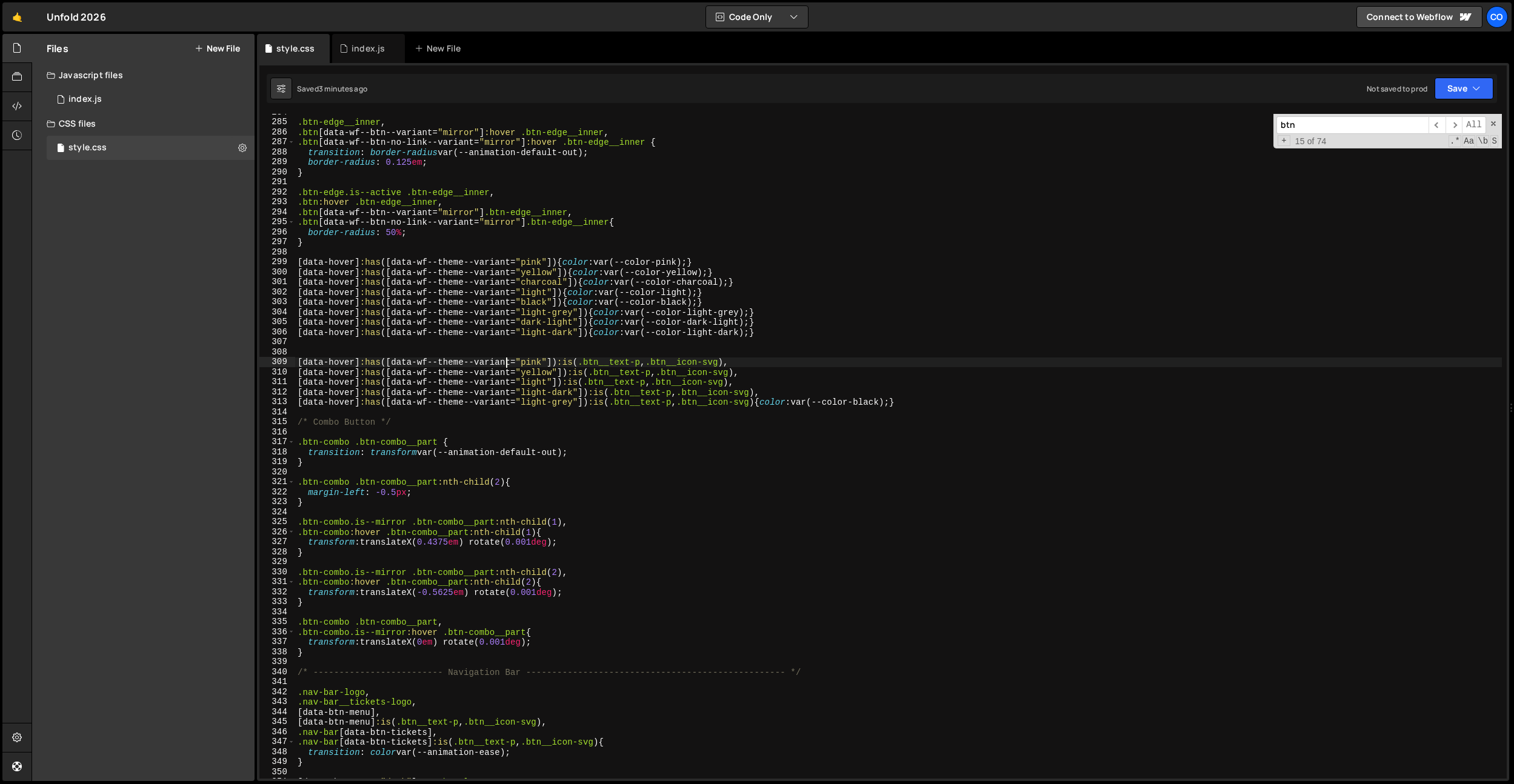
click at [424, 182] on div ".btn-edge__inner , .btn [ data-wf--btn--variant = " mirror " ] :hover .btn-edge…" at bounding box center [899, 450] width 1206 height 685
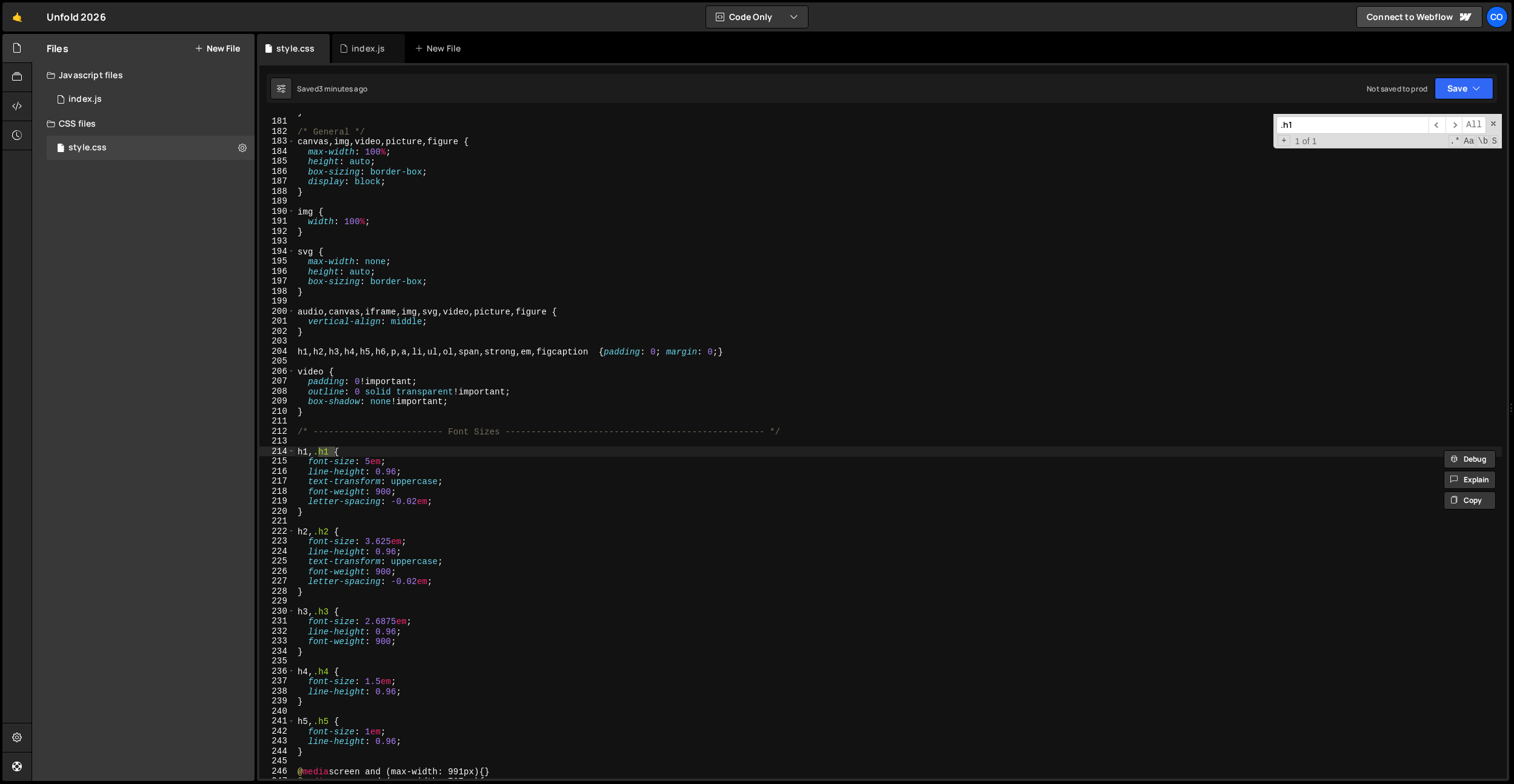
type input ".h1"
click at [454, 475] on div "} /* General */ canvas , img , video , picture , figure { max-width : 100 % ; h…" at bounding box center [899, 449] width 1206 height 685
click at [362, 461] on div "} /* General */ canvas , img , video , picture , figure { max-width : 100 % ; h…" at bounding box center [899, 449] width 1206 height 685
click at [368, 464] on div "} /* General */ canvas , img , video , picture , figure { max-width : 100 % ; h…" at bounding box center [899, 449] width 1206 height 685
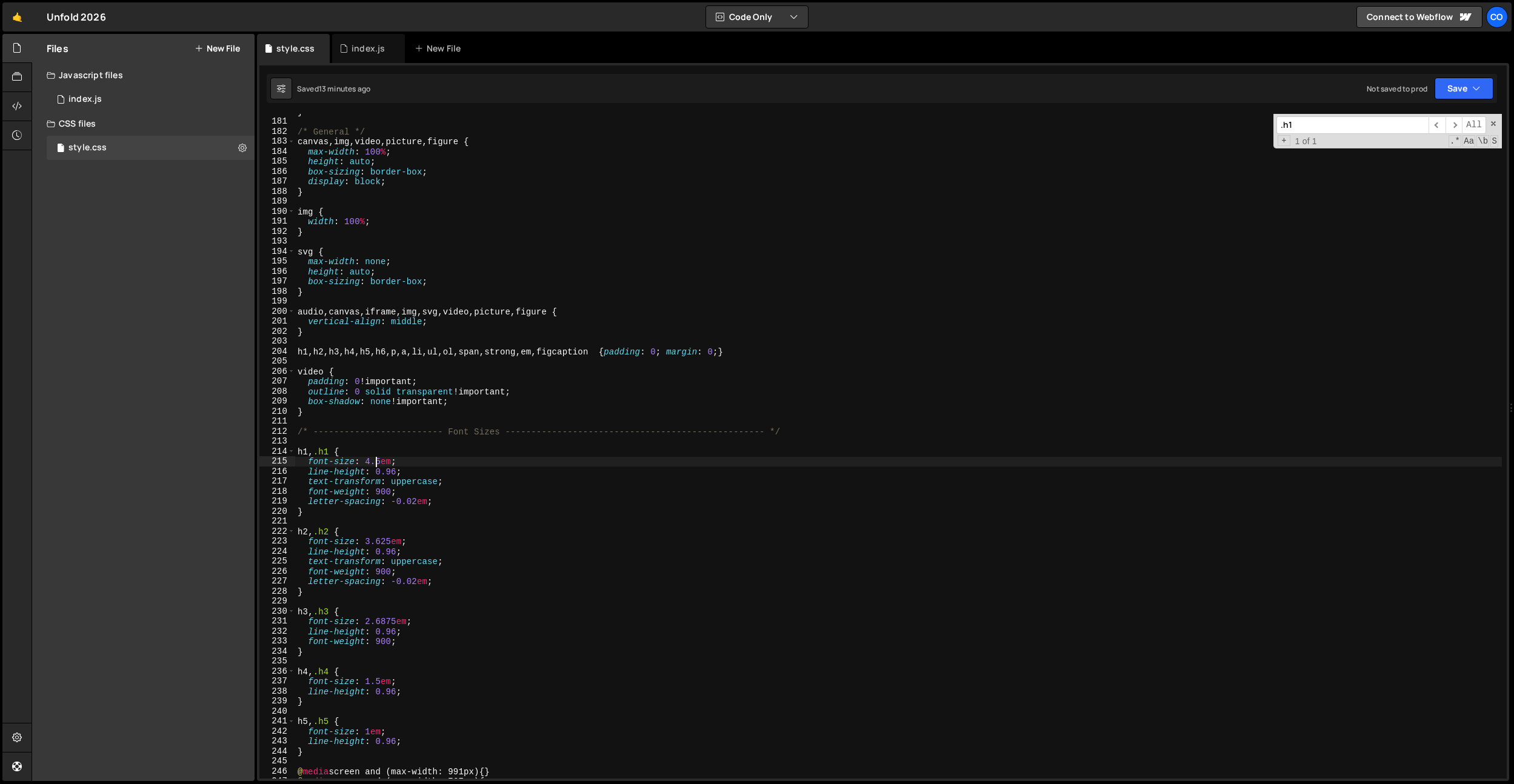
click at [395, 221] on div "} /* General */ canvas , img , video , picture , figure { max-width : 100 % ; h…" at bounding box center [899, 449] width 1206 height 685
type textarea "width: 100%;"
drag, startPoint x: 372, startPoint y: 51, endPoint x: 457, endPoint y: 230, distance: 198.2
click at [372, 51] on div "index.js" at bounding box center [367, 49] width 33 height 12
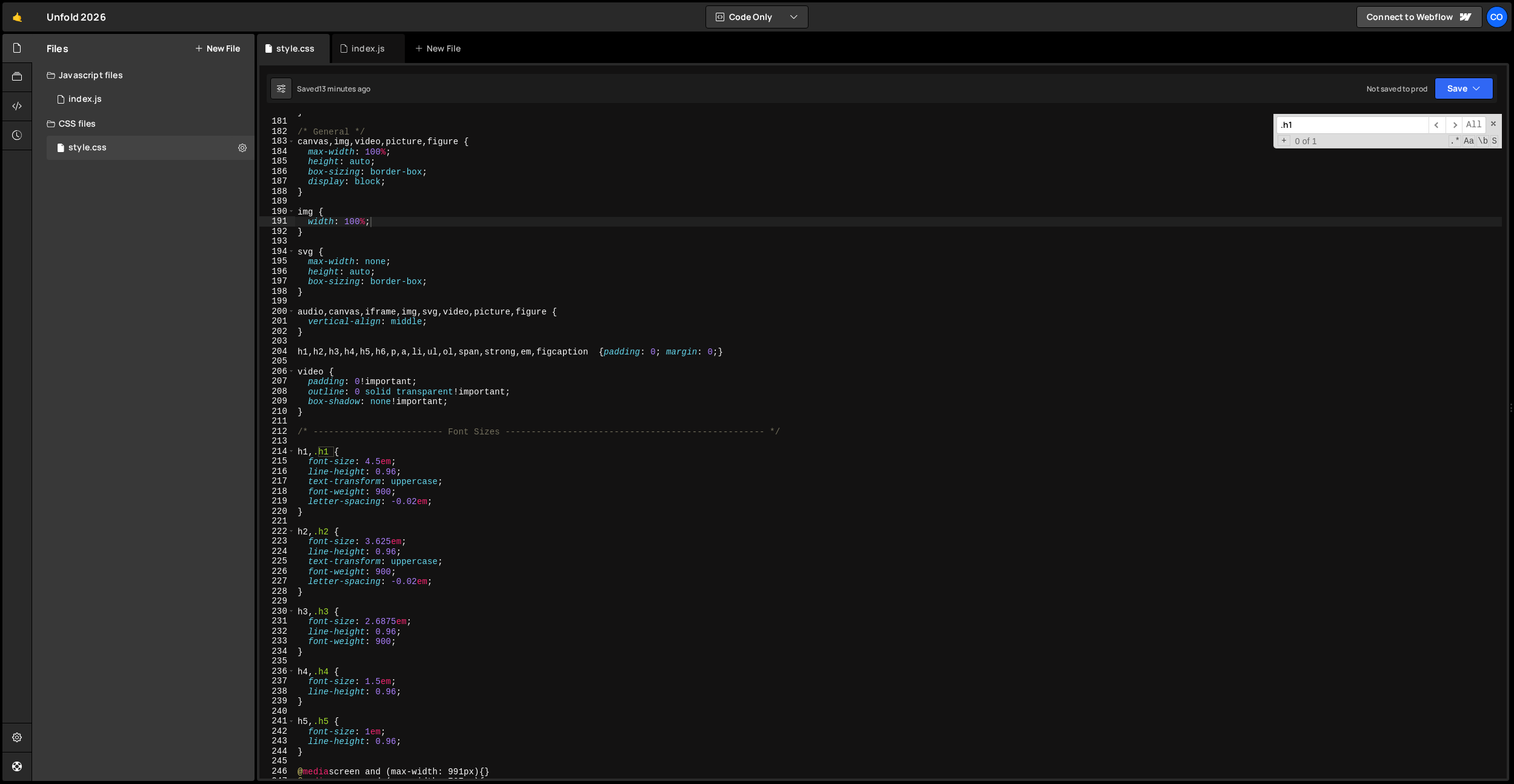
type textarea "opacity: 0,"
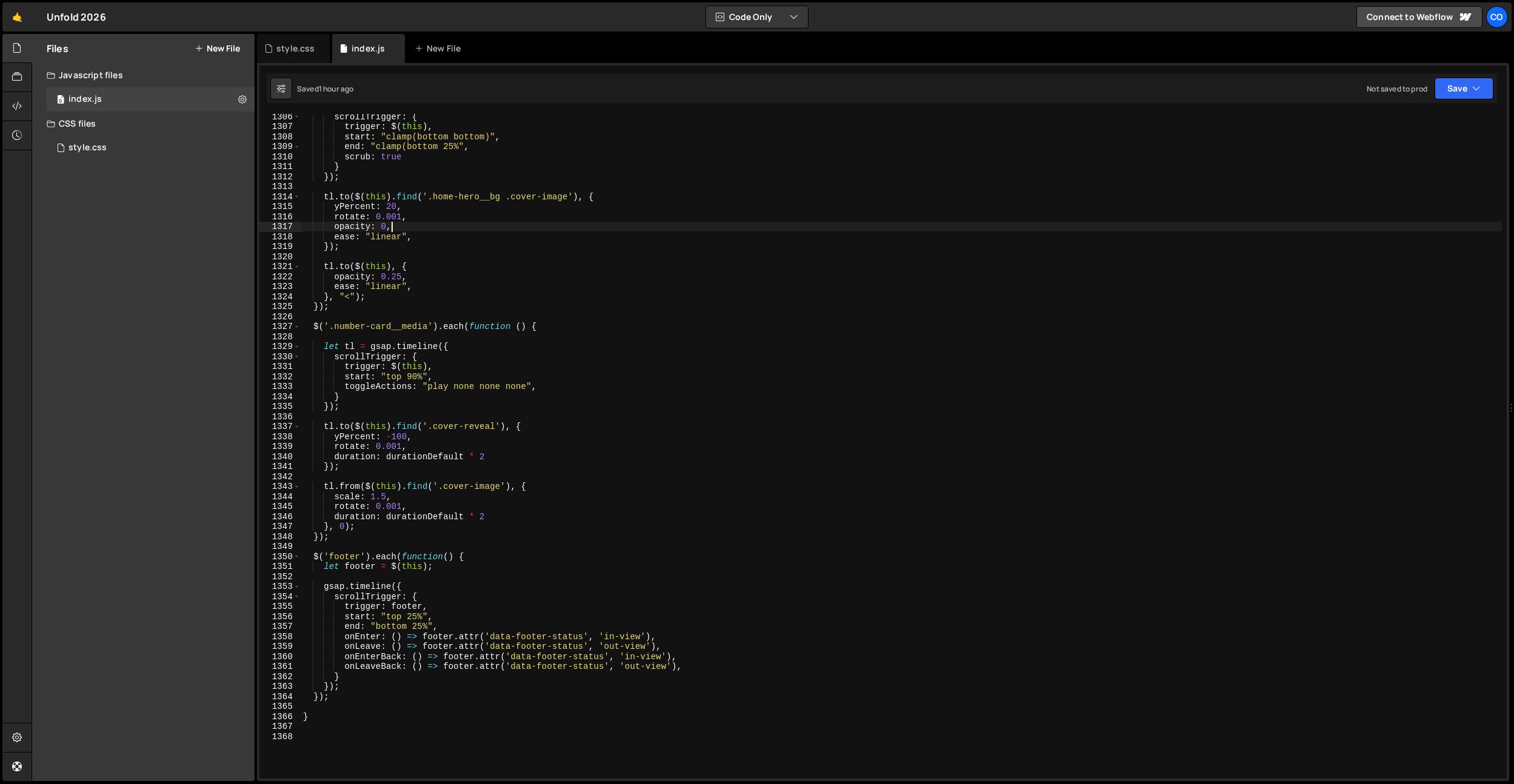
scroll to position [0, 5]
click at [457, 230] on div "scrollTrigger : { trigger : $ ( this ) , start : "clamp(bottom bottom)" , end :…" at bounding box center [901, 454] width 1201 height 685
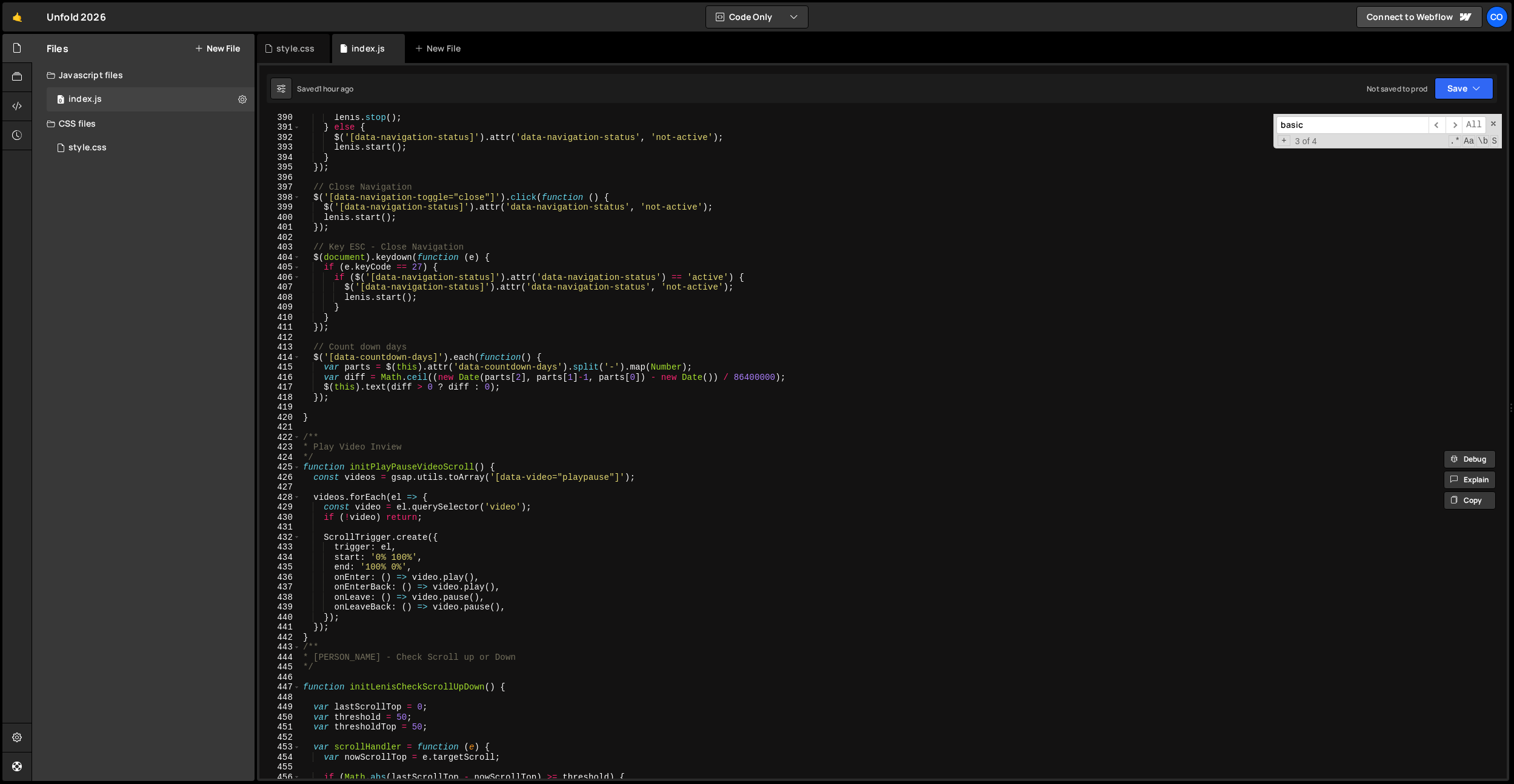
scroll to position [3890, 0]
type input "basic"
click at [356, 402] on div "[PERSON_NAME] . stop ( ) ; } else { $ ( '[data-navigation-status]' ) . attr ( '…" at bounding box center [901, 455] width 1201 height 685
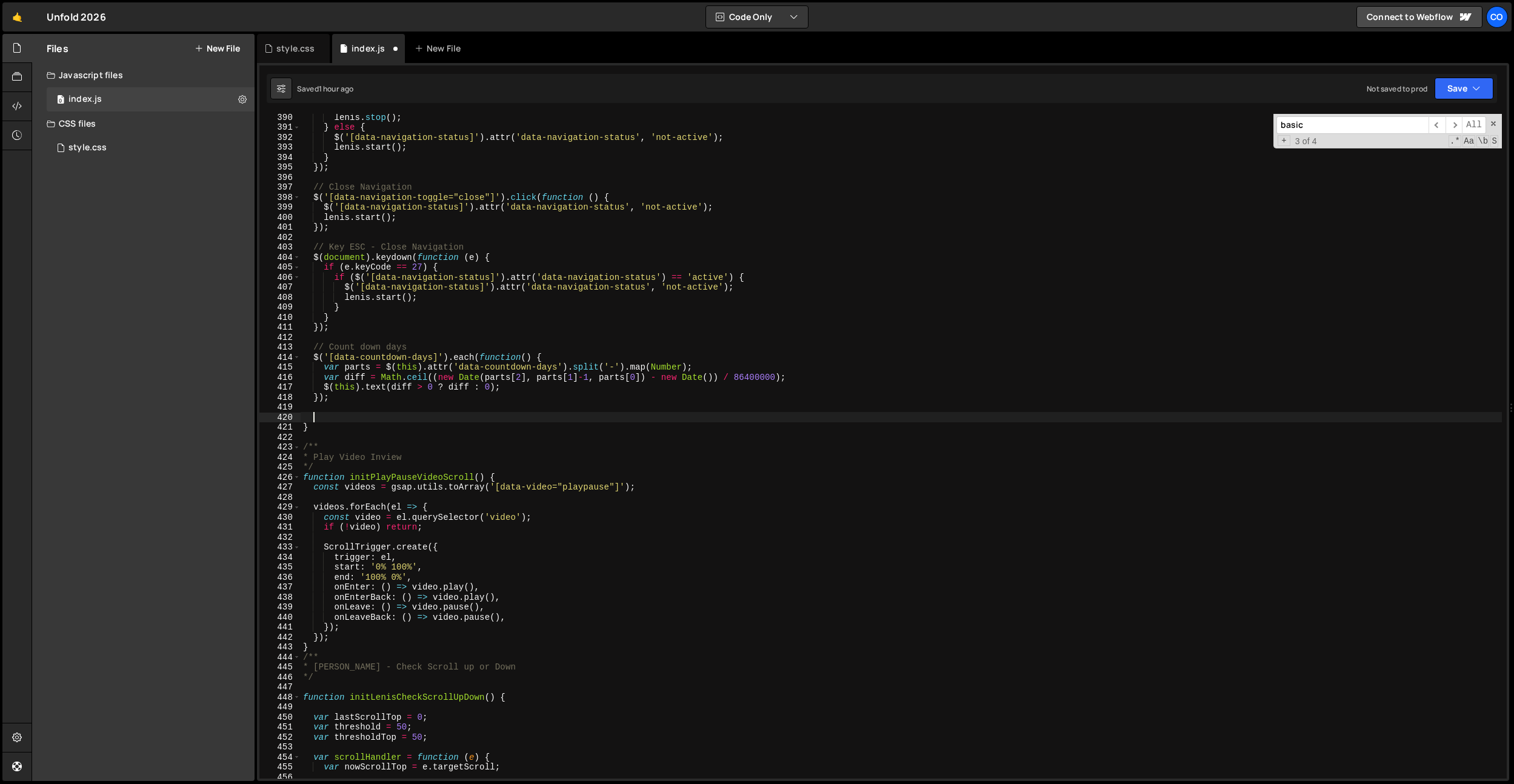
paste textarea "});"
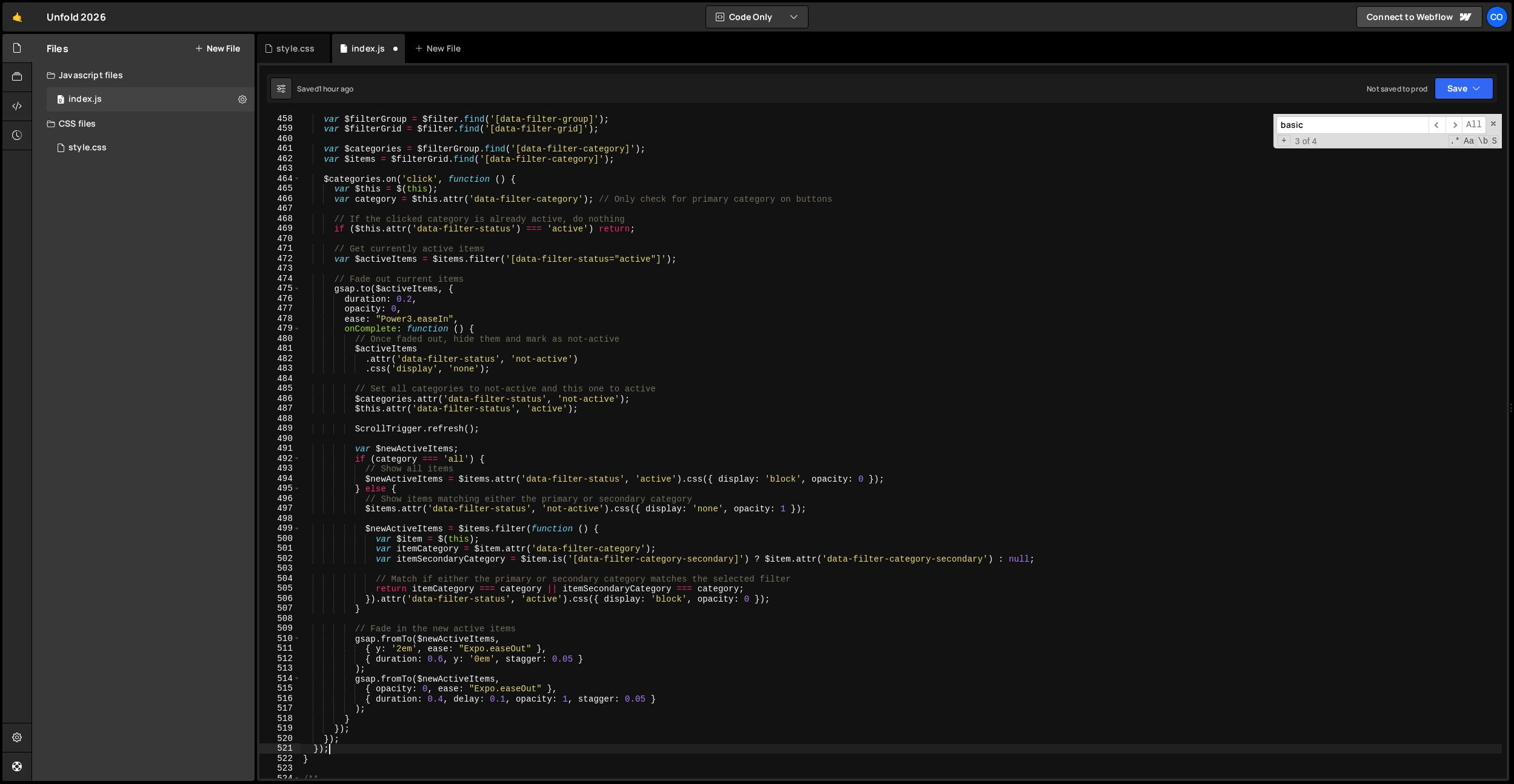
scroll to position [4569, 0]
type textarea "});"
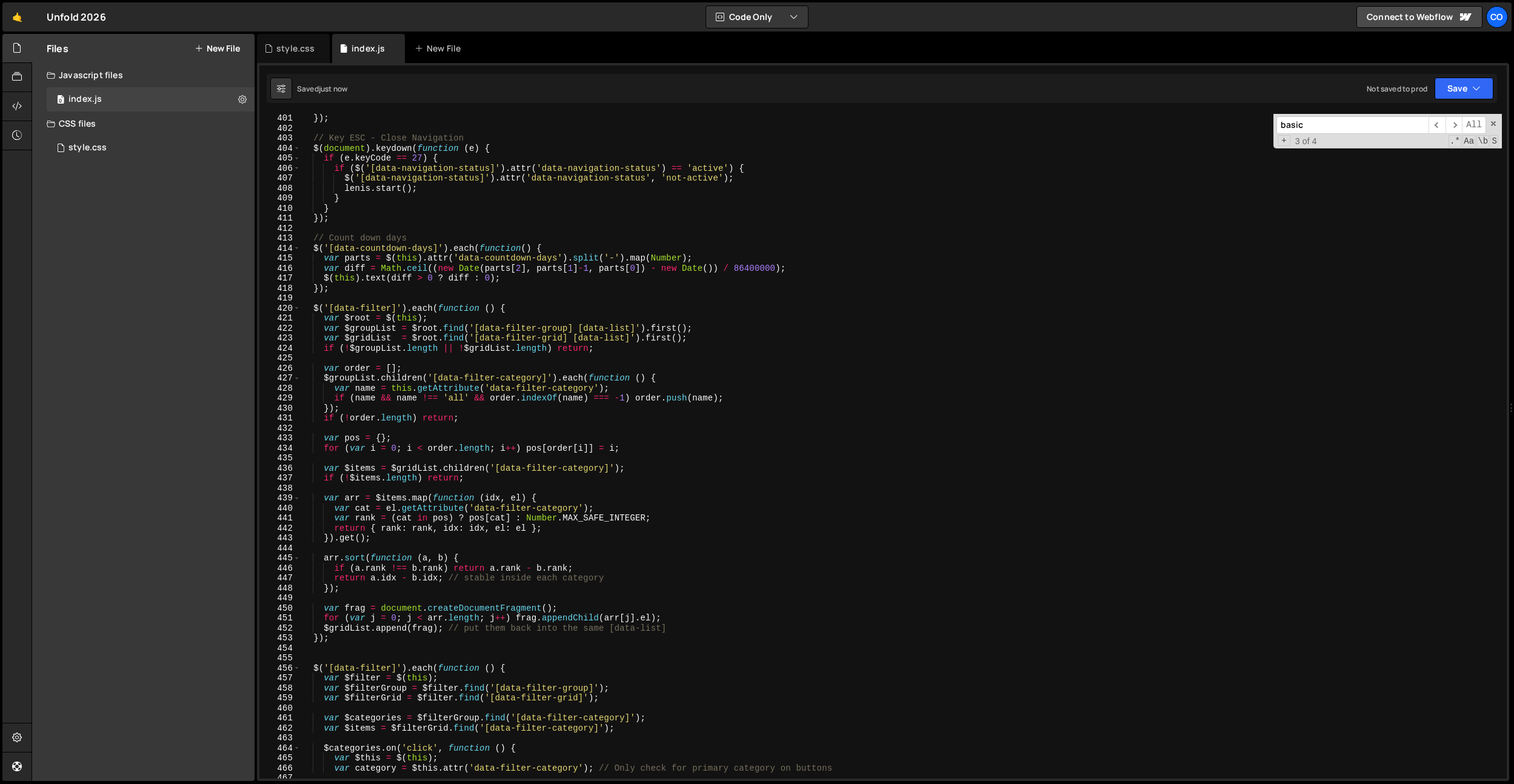
scroll to position [3968, 0]
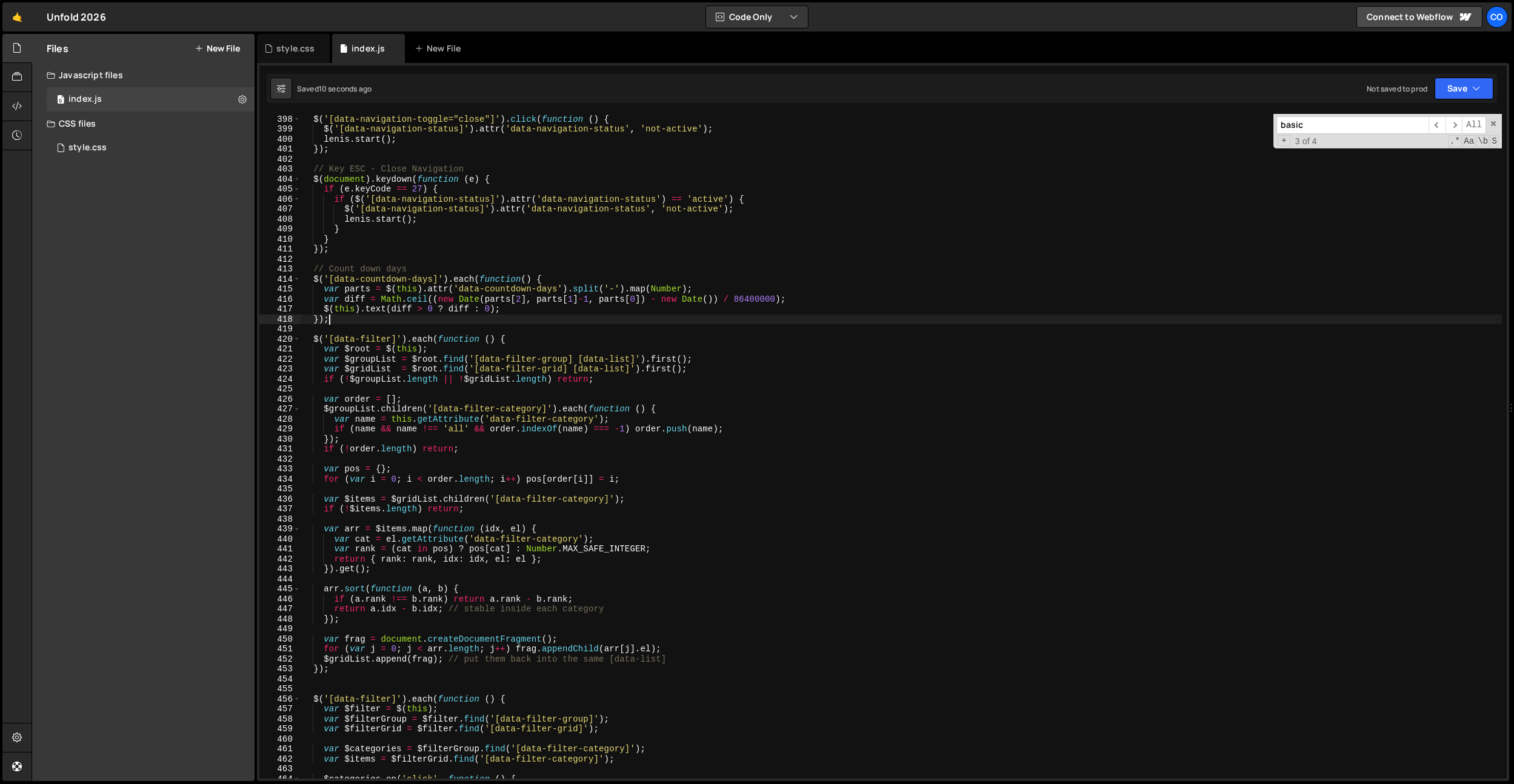
click at [350, 318] on div "// Close Navigation $ ( '[data-navigation-toggle="close"]' ) . click ( function…" at bounding box center [901, 447] width 1201 height 685
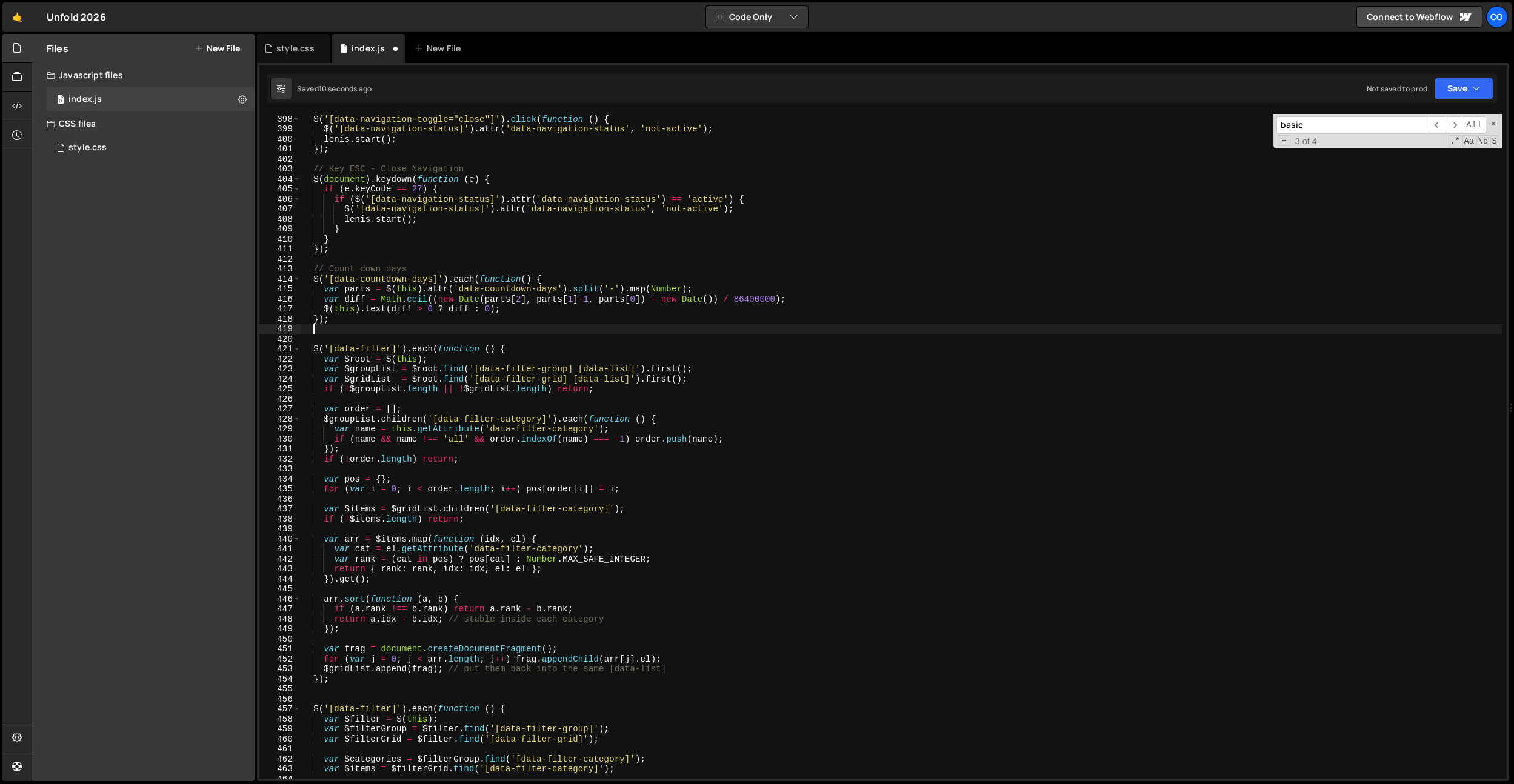
paste textarea "});"
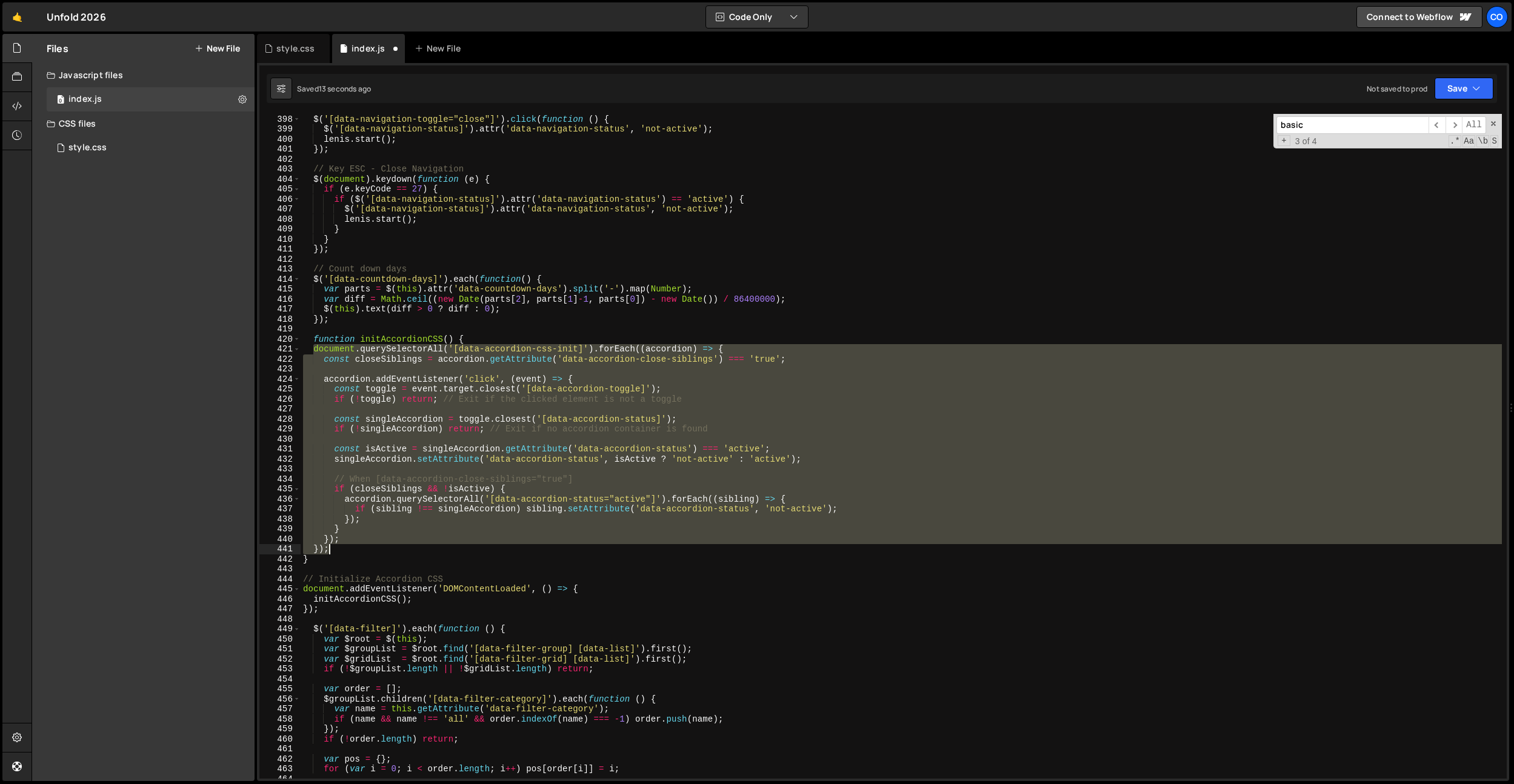
drag, startPoint x: 317, startPoint y: 359, endPoint x: 338, endPoint y: 561, distance: 203.1
click at [336, 553] on div "// Close Navigation $ ( '[data-navigation-toggle="close"]' ) . click ( function…" at bounding box center [901, 447] width 1201 height 685
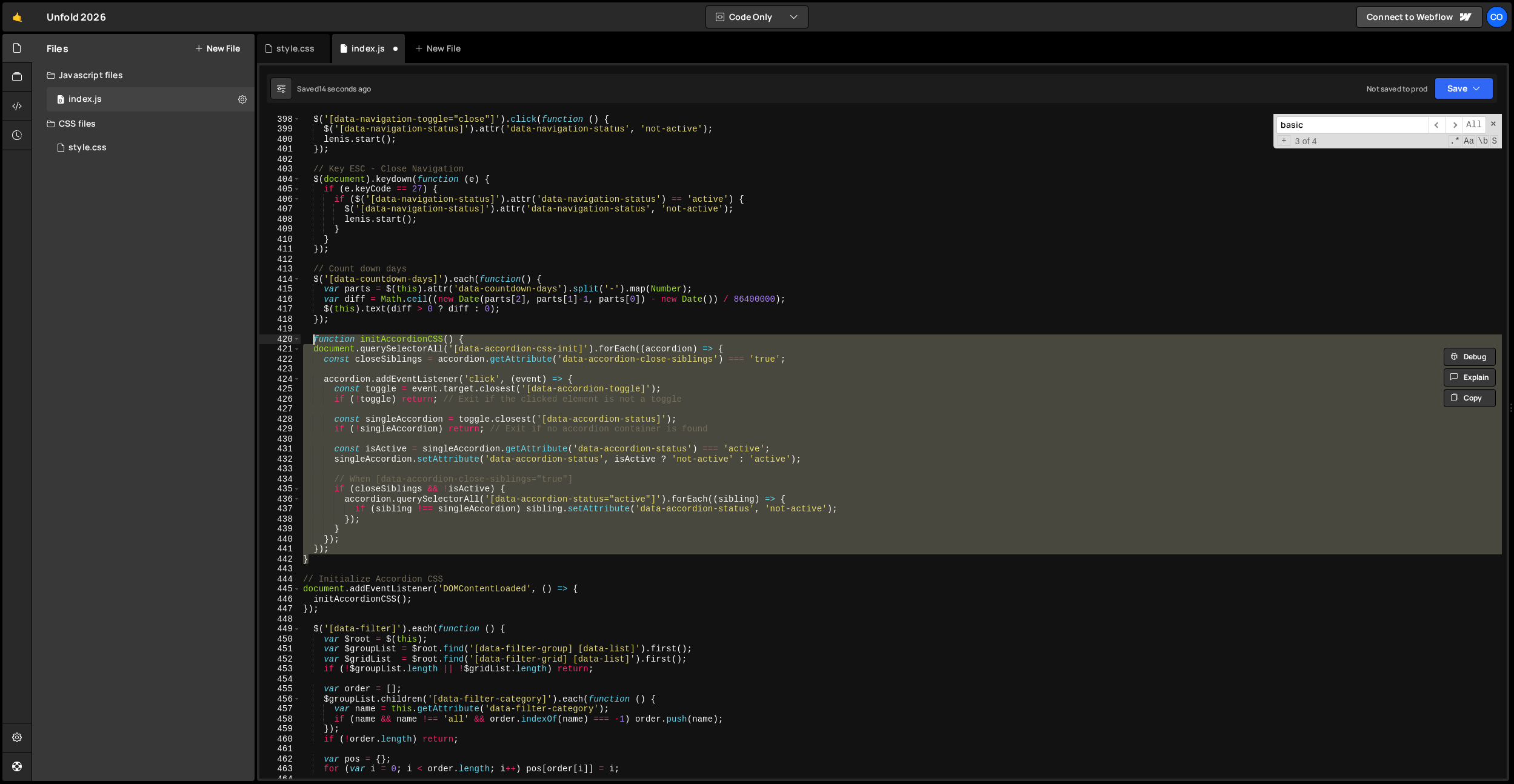
drag, startPoint x: 338, startPoint y: 563, endPoint x: 315, endPoint y: 337, distance: 227.2
click at [315, 337] on div "// Close Navigation $ ( '[data-navigation-toggle="close"]' ) . click ( function…" at bounding box center [901, 447] width 1201 height 685
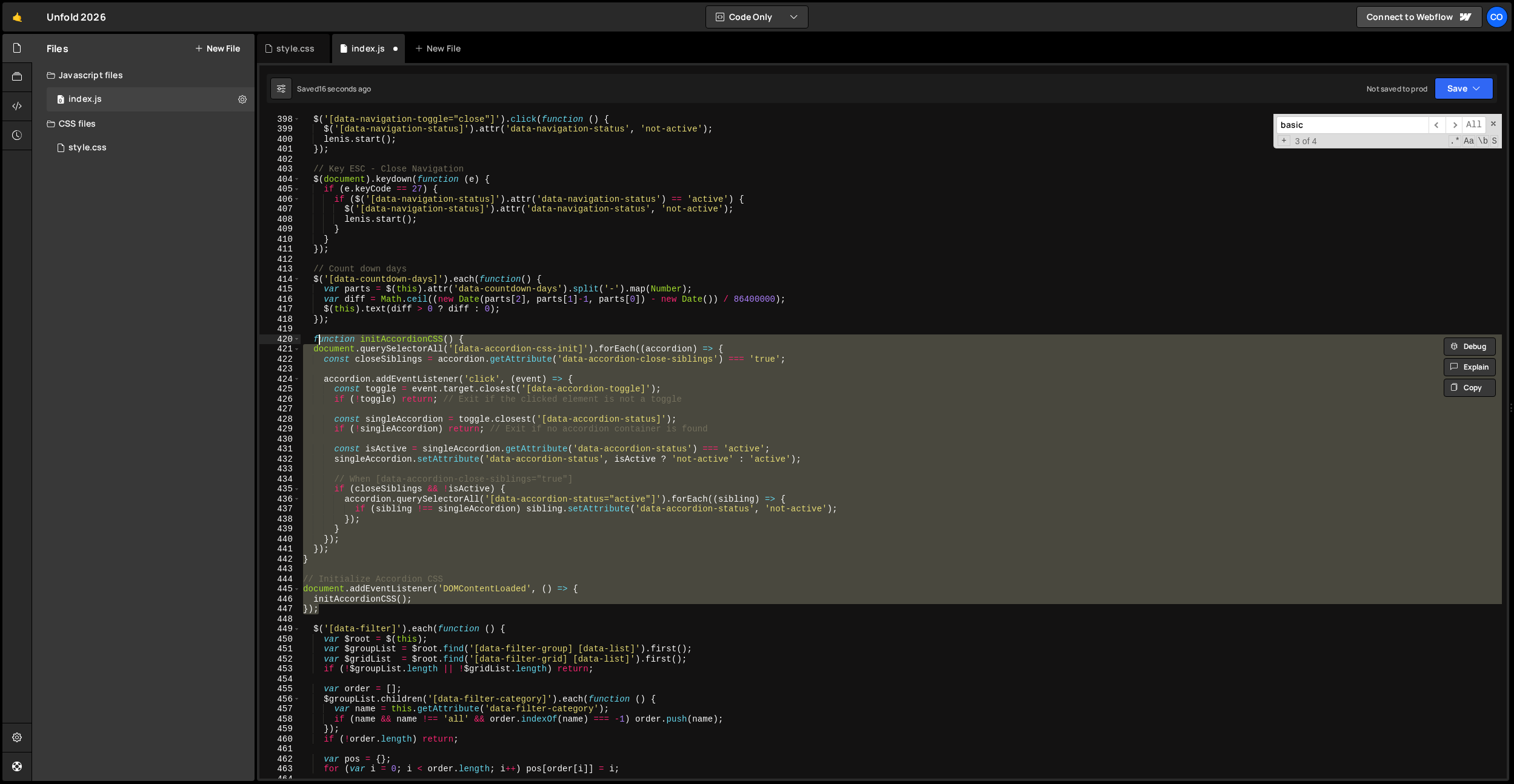
drag, startPoint x: 329, startPoint y: 605, endPoint x: 317, endPoint y: 340, distance: 265.3
click at [317, 340] on div "// Close Navigation $ ( '[data-navigation-toggle="close"]' ) . click ( function…" at bounding box center [901, 447] width 1201 height 685
type textarea "f"
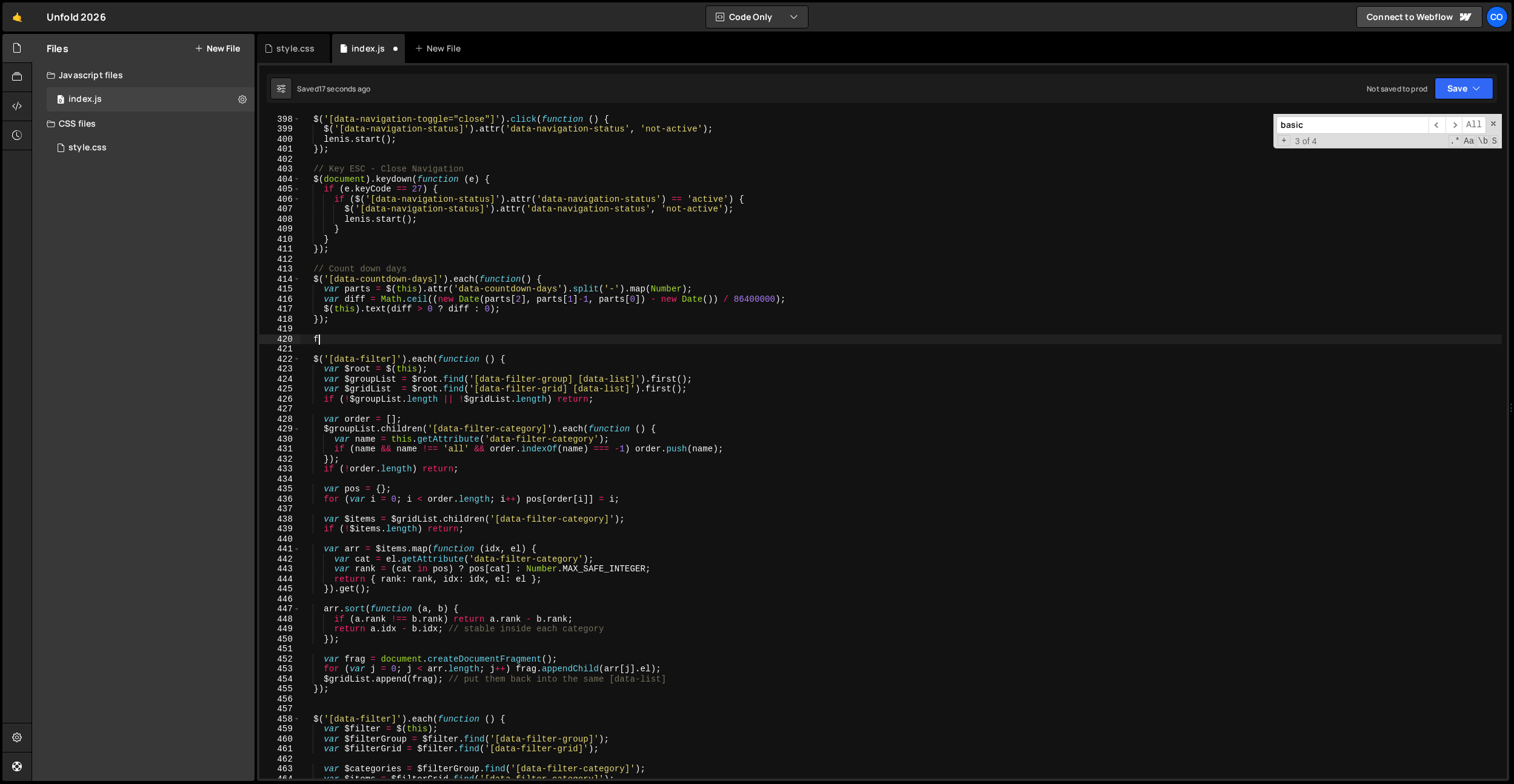
paste textarea "});"
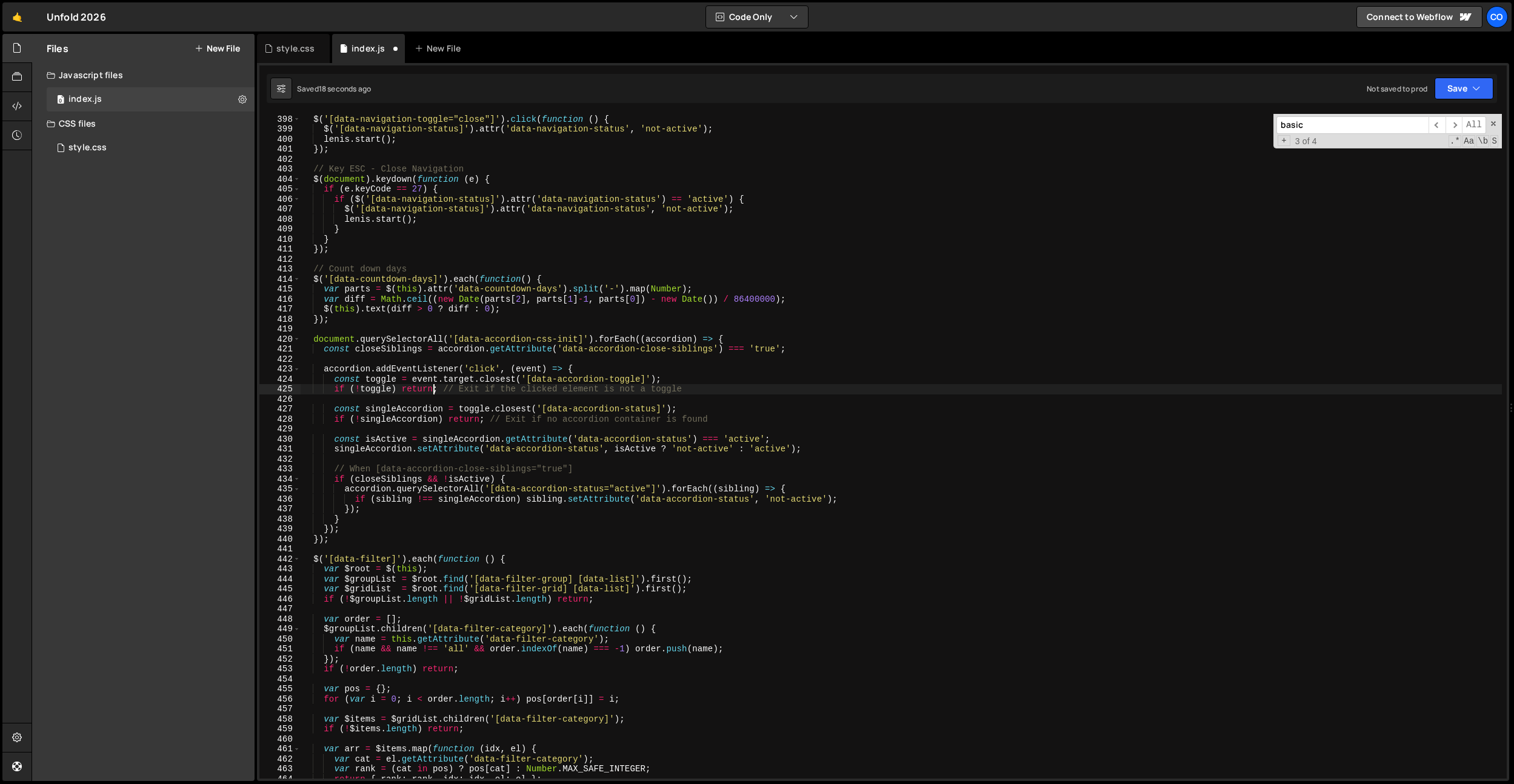
click at [435, 386] on div "// Close Navigation $ ( '[data-navigation-toggle="close"]' ) . click ( function…" at bounding box center [901, 447] width 1201 height 685
drag, startPoint x: 416, startPoint y: 269, endPoint x: 314, endPoint y: 271, distance: 102.0
click at [314, 271] on div "// Close Navigation $ ( '[data-navigation-toggle="close"]' ) . click ( function…" at bounding box center [901, 447] width 1201 height 685
type textarea "// Count down days"
click at [317, 332] on div "// Close Navigation $ ( '[data-navigation-toggle="close"]' ) . click ( function…" at bounding box center [901, 447] width 1201 height 685
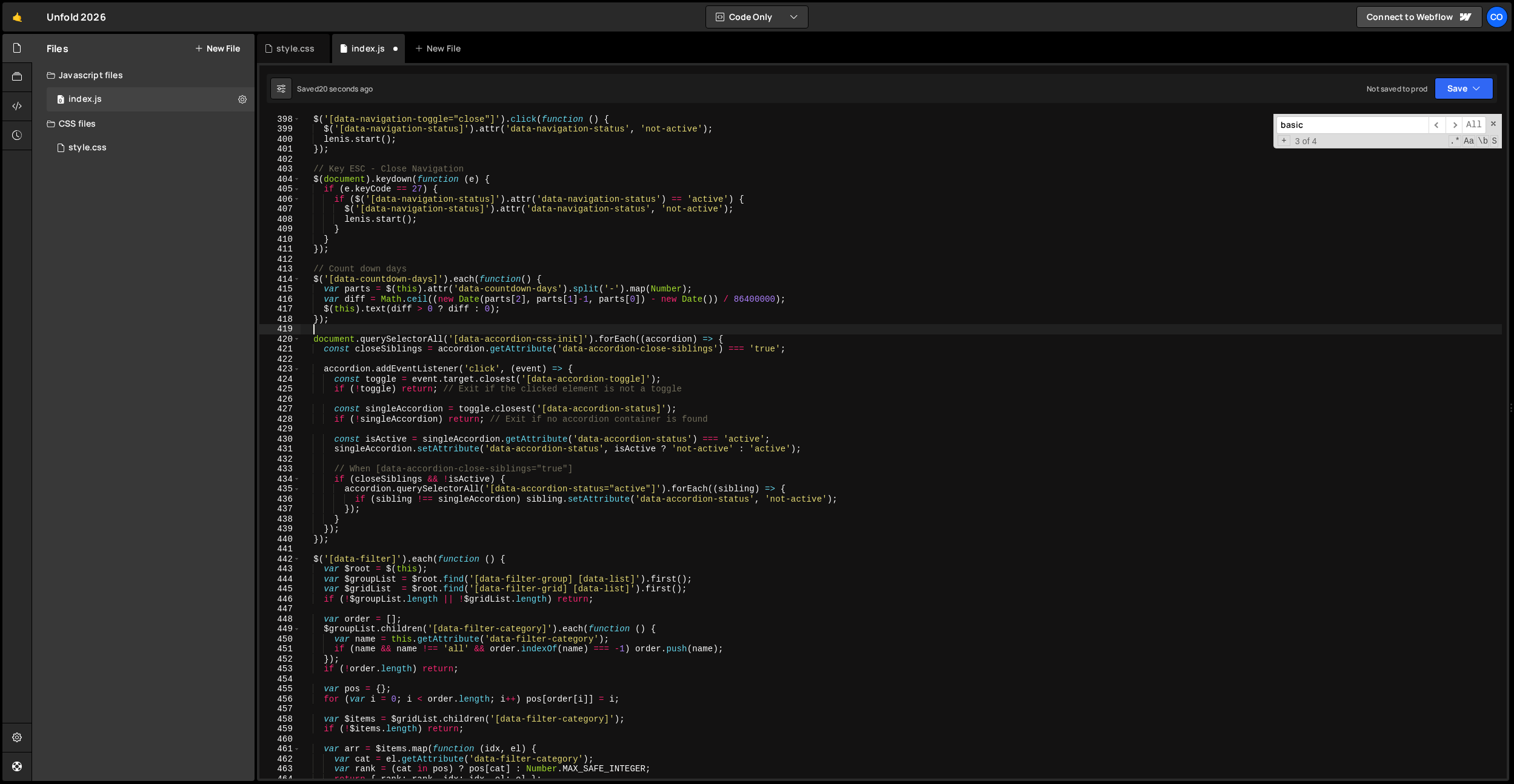
paste textarea "// Count down days"
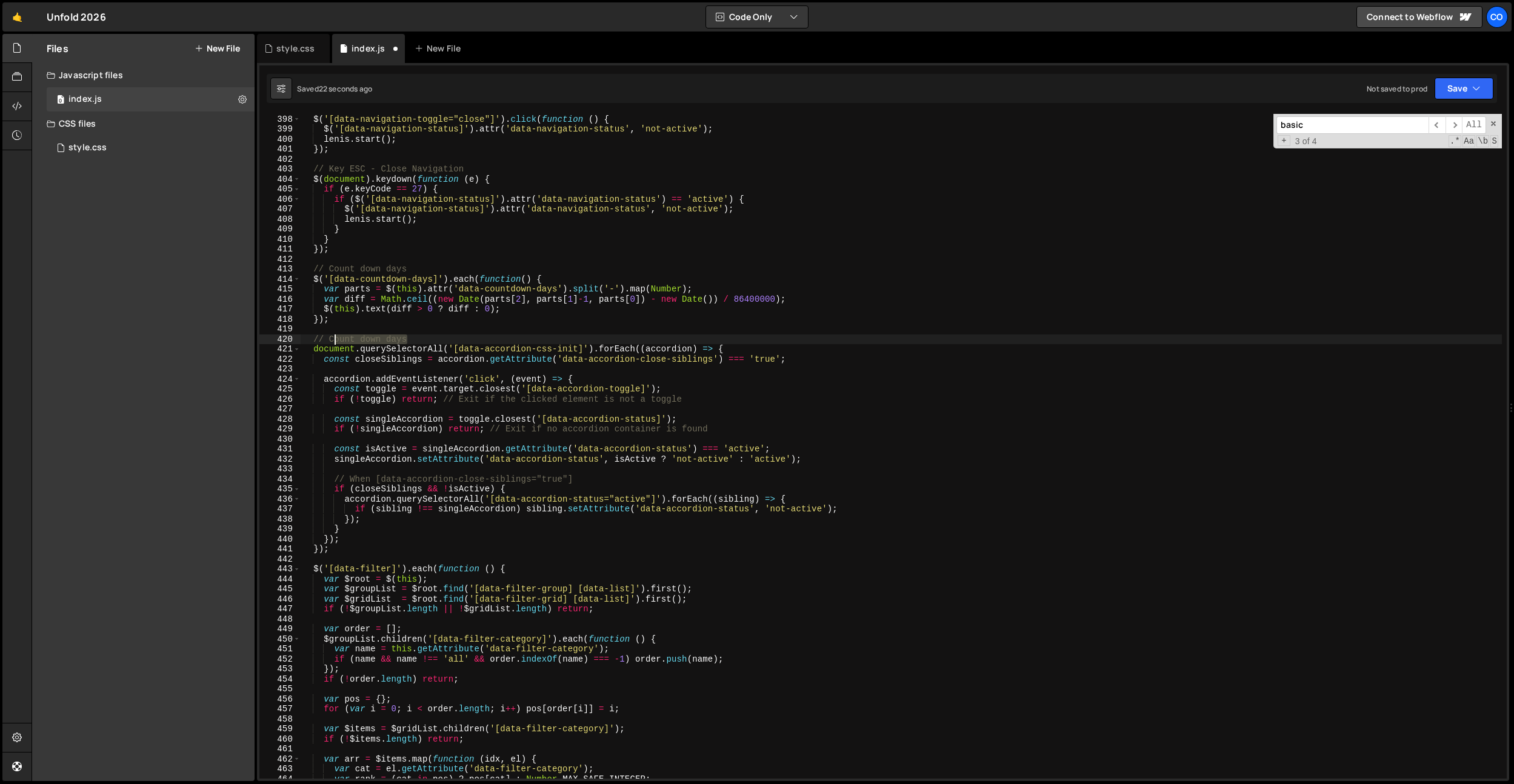
drag, startPoint x: 410, startPoint y: 337, endPoint x: 332, endPoint y: 342, distance: 78.2
click at [332, 342] on div "// Close Navigation $ ( '[data-navigation-toggle="close"]' ) . click ( function…" at bounding box center [901, 447] width 1201 height 685
click at [332, 564] on div "// Close Navigation $ ( '[data-navigation-toggle="close"]' ) . click ( function…" at bounding box center [901, 447] width 1201 height 685
type textarea "$('[data-filter]').each(function () {"
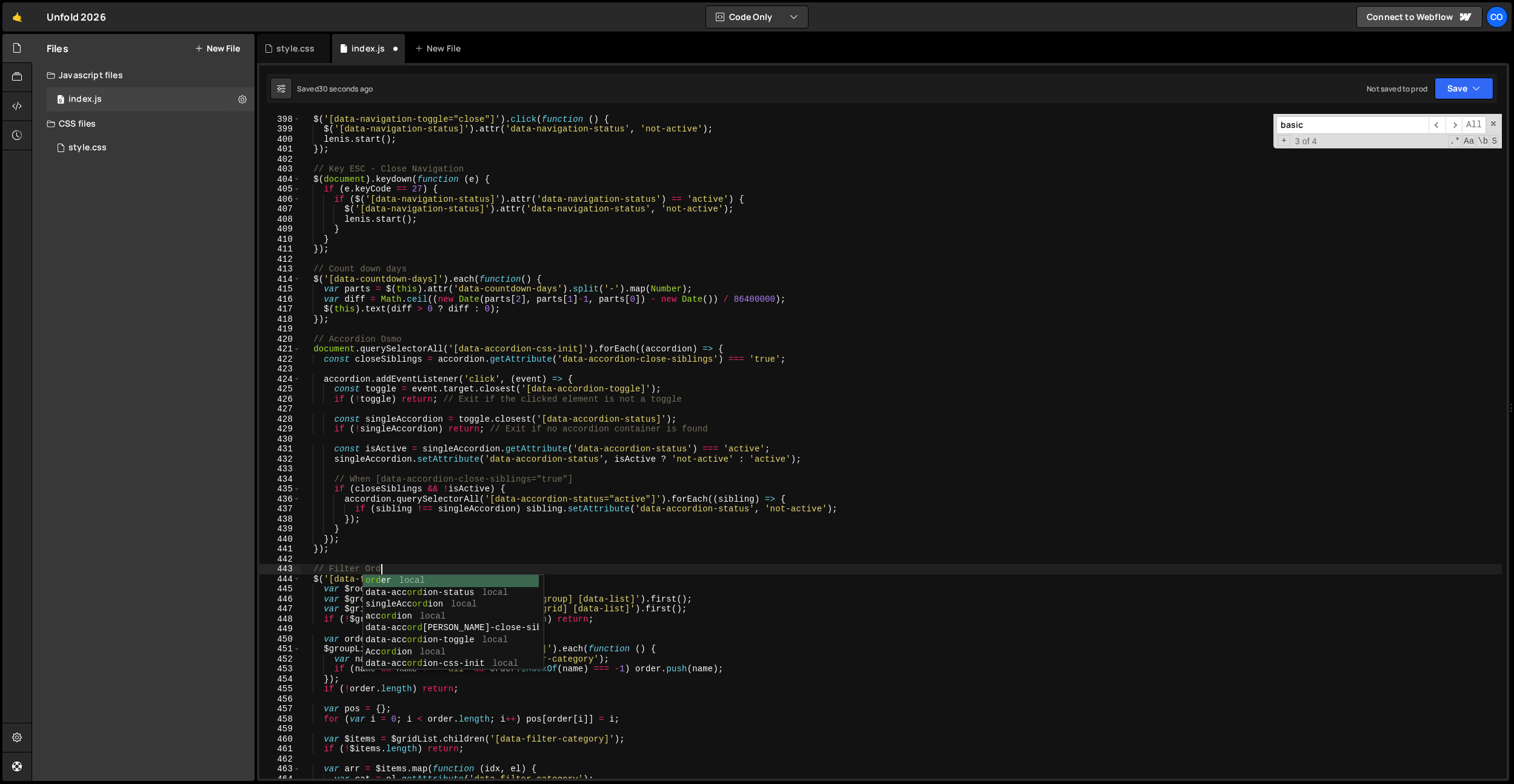
scroll to position [0, 5]
click at [500, 478] on div "// Close Navigation $ ( '[data-navigation-toggle="close"]' ) . click ( function…" at bounding box center [901, 447] width 1201 height 685
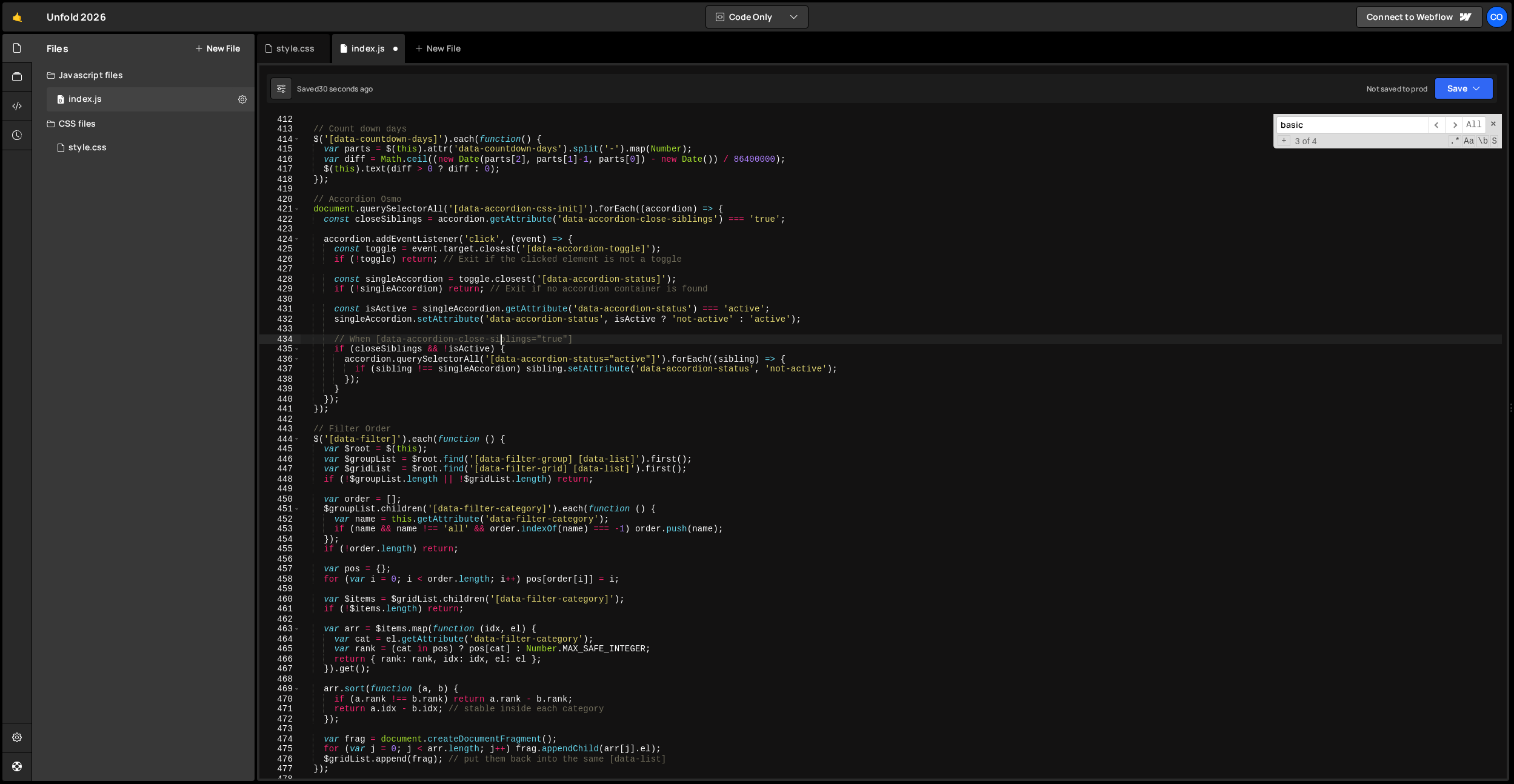
scroll to position [4108, 0]
drag, startPoint x: 344, startPoint y: 432, endPoint x: 420, endPoint y: 445, distance: 77.1
click at [396, 429] on div "}) ; // Count down days $ ( '[data-countdown-days]' ) . each ( function ( ) { v…" at bounding box center [901, 447] width 1201 height 685
type textarea "// Filter Order"
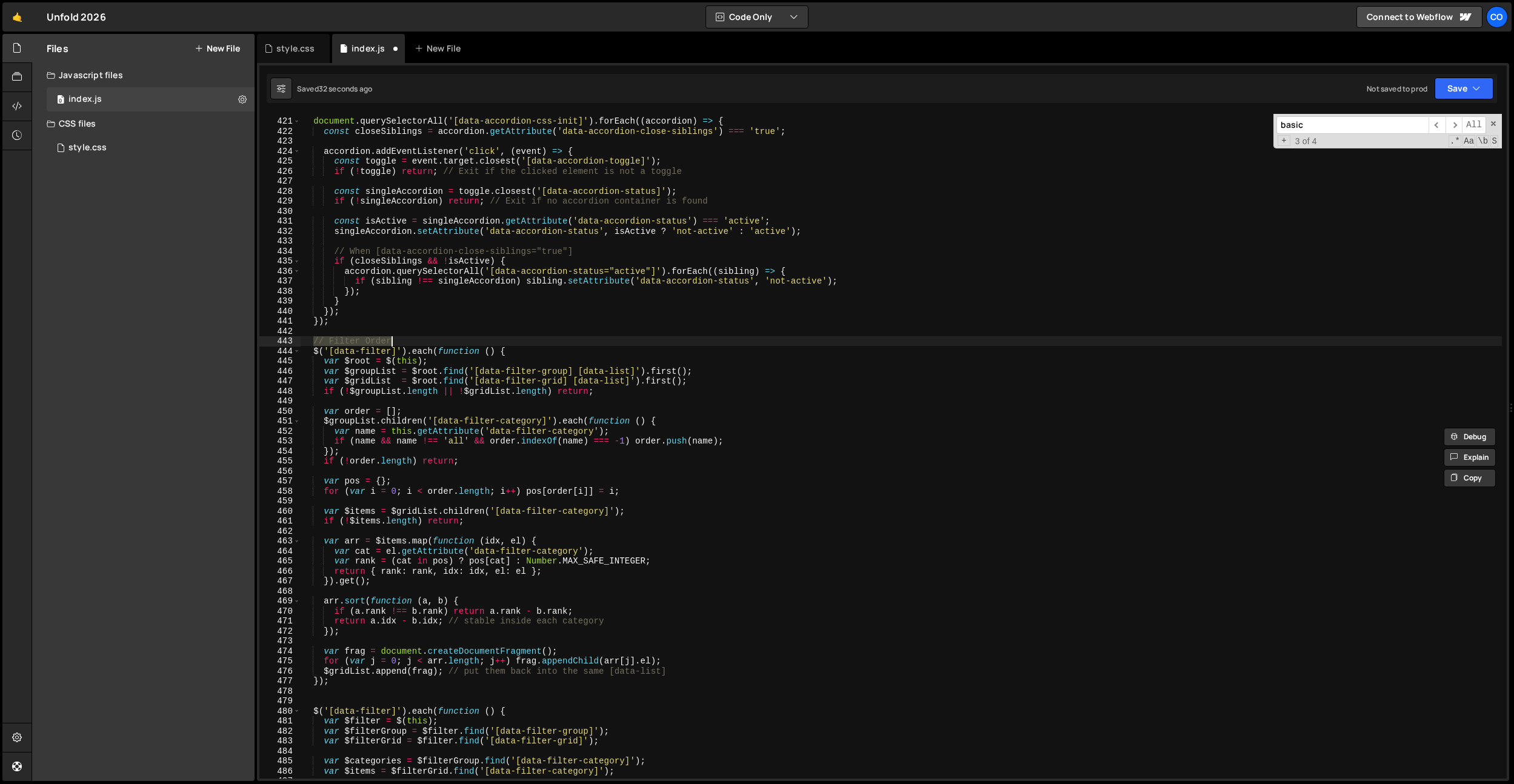
scroll to position [4326, 0]
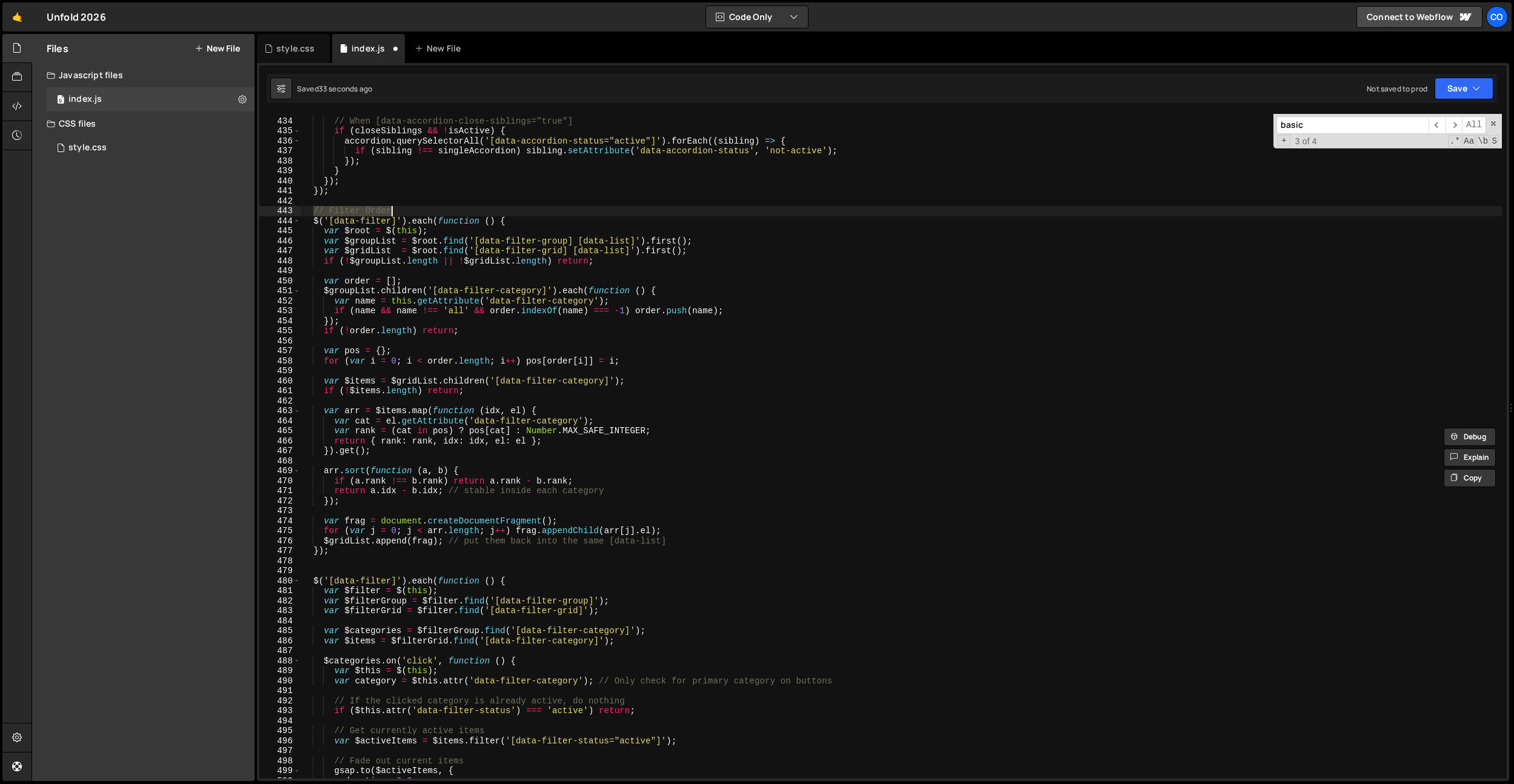
click at [348, 572] on div "// When [data-accordion-close-siblings="true"] if ( closeSiblings && ! isActive…" at bounding box center [901, 449] width 1201 height 685
paste textarea "// Filter Order"
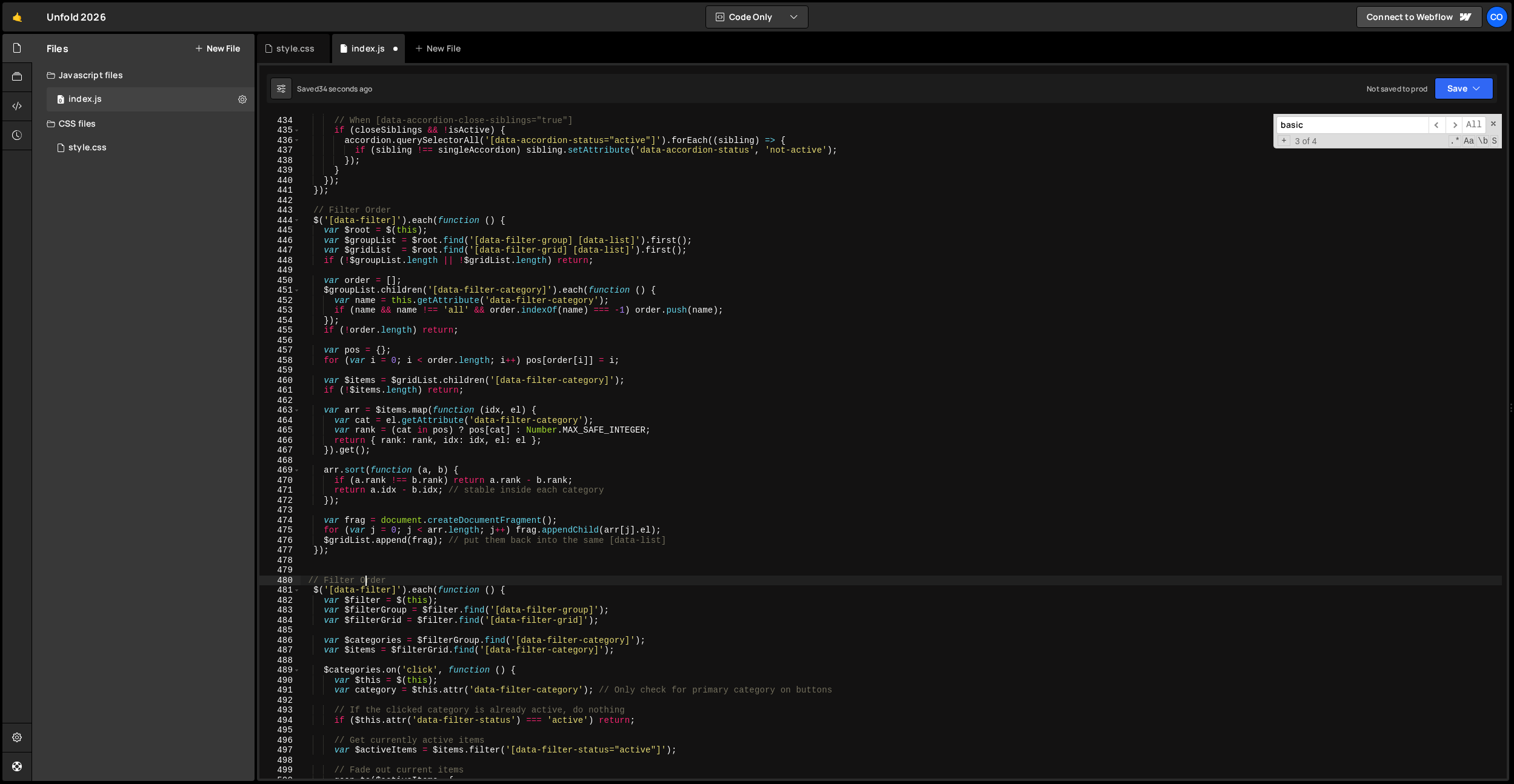
click at [363, 582] on div "// When [data-accordion-close-siblings="true"] if ( closeSiblings && ! isActive…" at bounding box center [901, 448] width 1201 height 685
drag, startPoint x: 597, startPoint y: 285, endPoint x: 527, endPoint y: 295, distance: 70.7
click at [597, 285] on div "// When [data-accordion-close-siblings="true"] if ( closeSiblings && ! isActive…" at bounding box center [901, 448] width 1201 height 685
drag, startPoint x: 543, startPoint y: 288, endPoint x: 438, endPoint y: 288, distance: 105.0
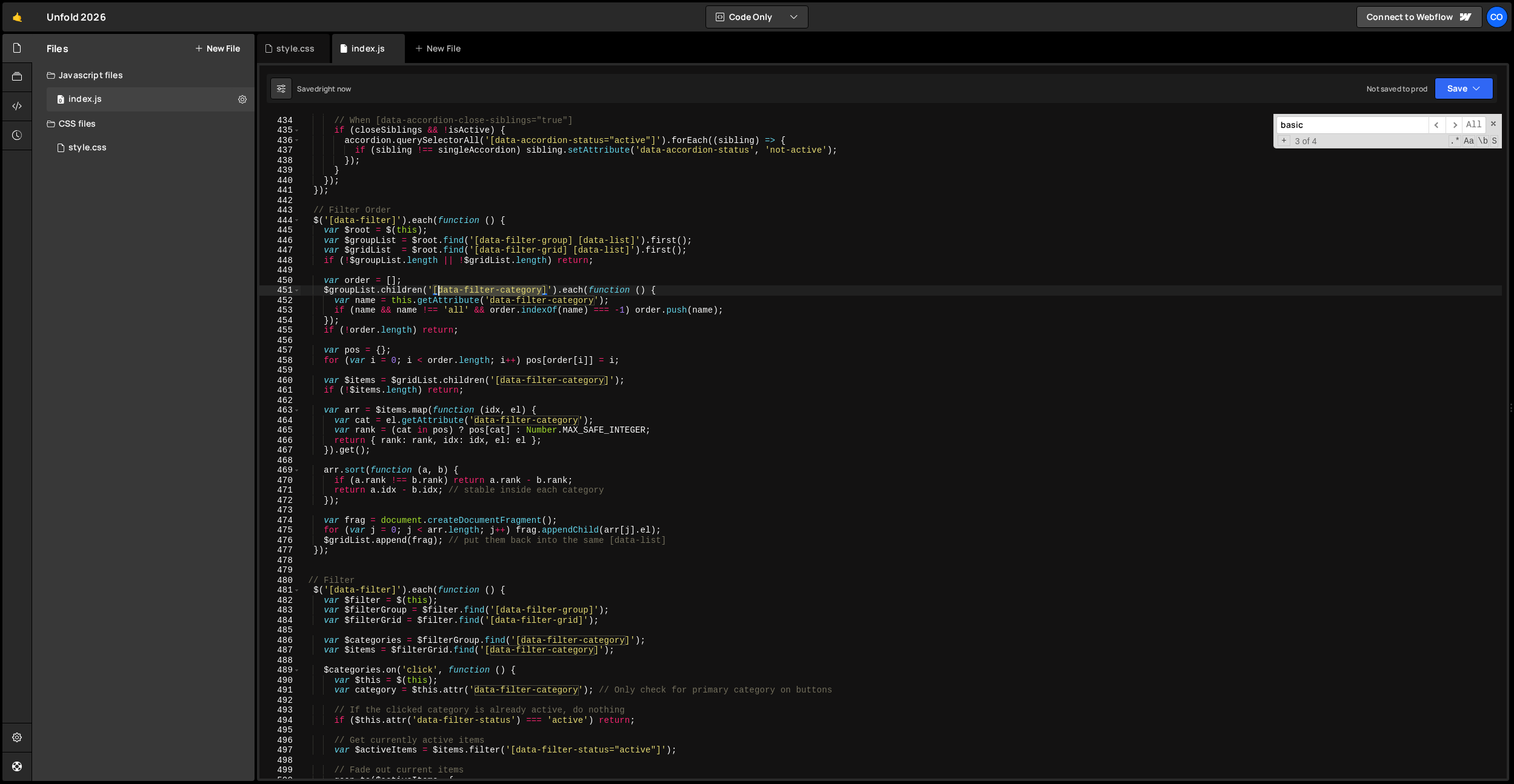
click at [438, 288] on div "// When [data-accordion-close-siblings="true"] if ( closeSiblings && ! isActive…" at bounding box center [901, 448] width 1201 height 685
type textarea "$groupList.children('[data-filter-category]').each(function () {"
drag, startPoint x: 301, startPoint y: 40, endPoint x: 446, endPoint y: 315, distance: 310.9
click at [301, 40] on div "style.css" at bounding box center [293, 48] width 73 height 29
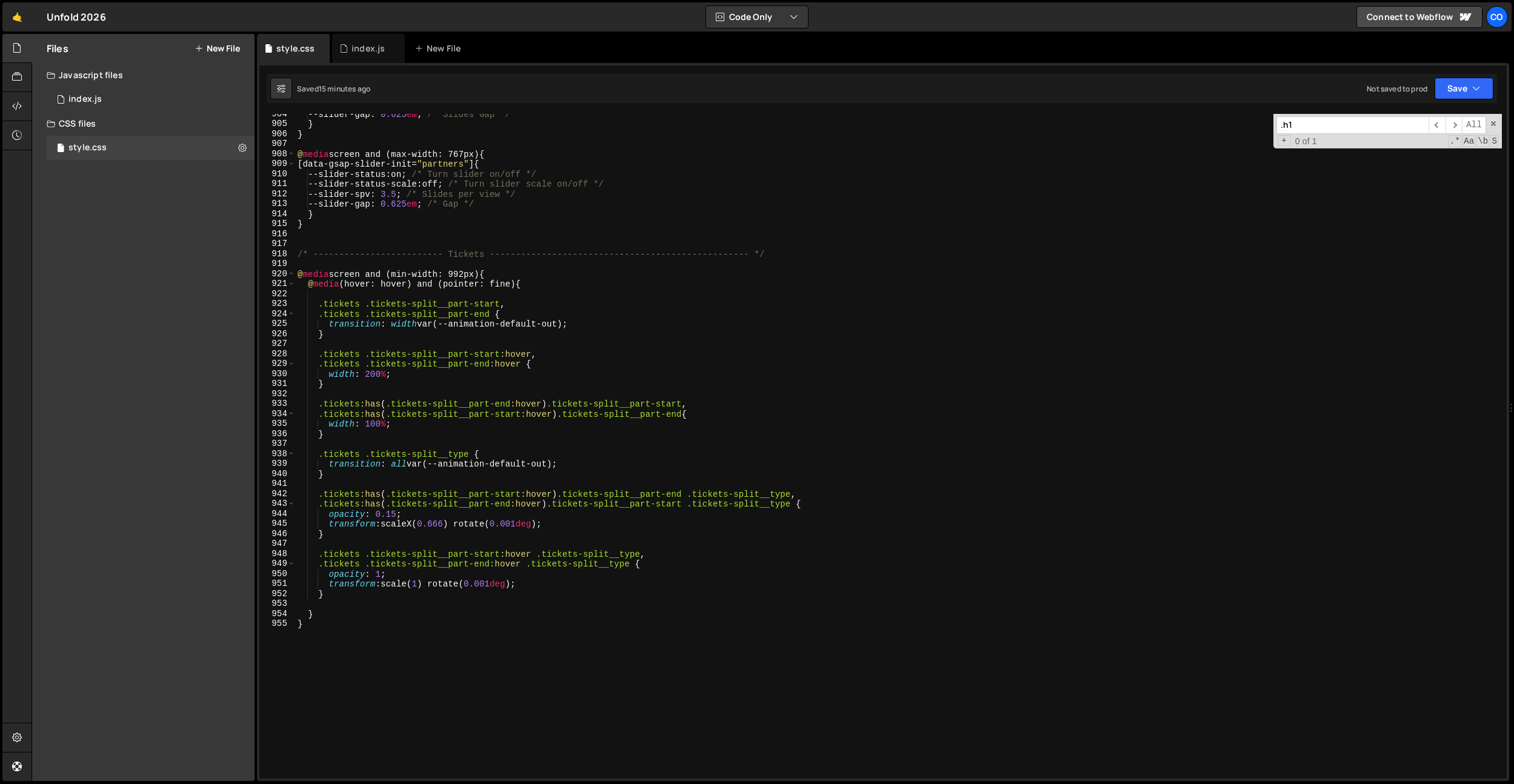
scroll to position [9209, 0]
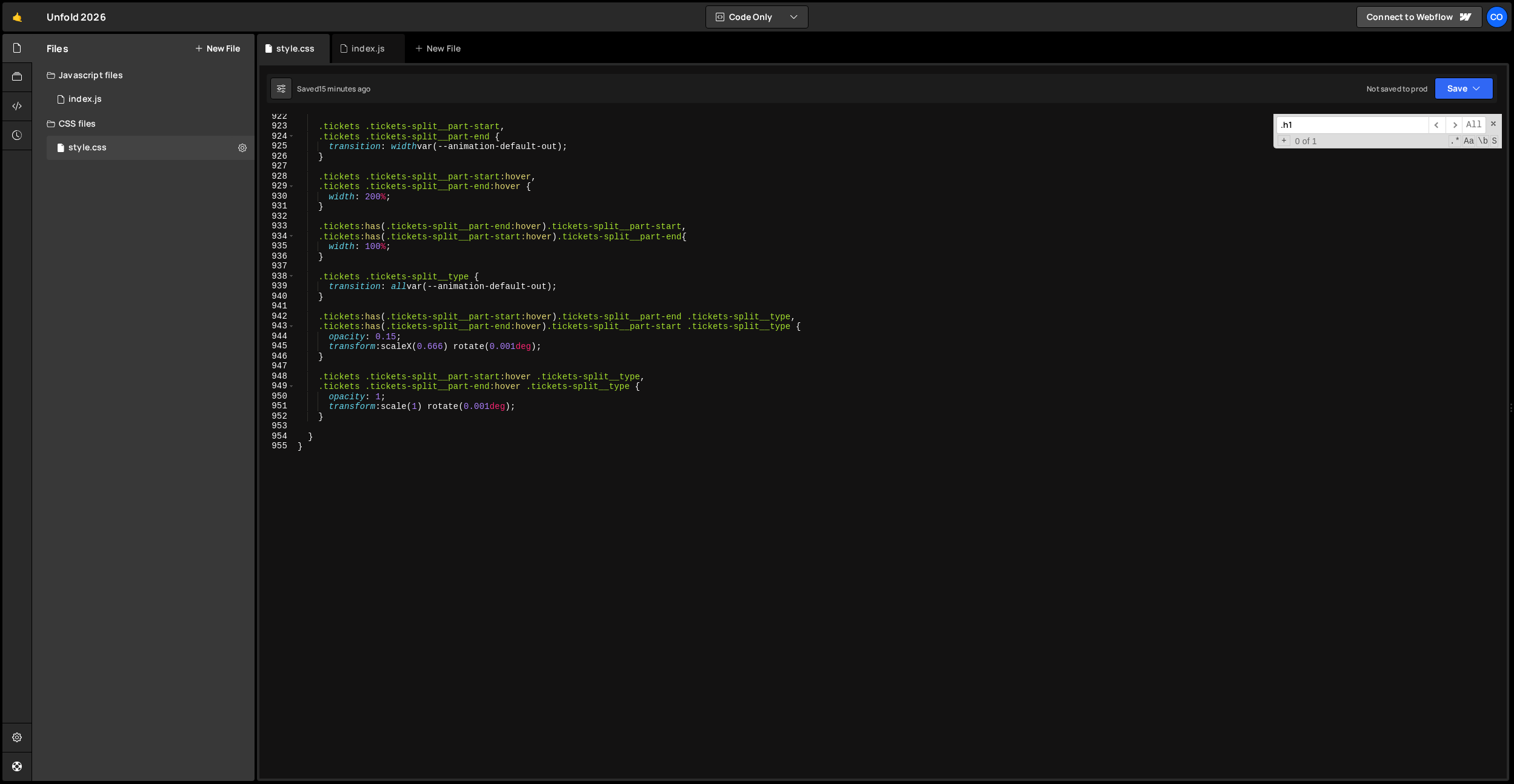
type textarea "}"
click at [456, 477] on div ".tickets .tickets-split__part-start , .tickets .tickets-split__part-end { trans…" at bounding box center [899, 454] width 1206 height 685
paste textarea "}"
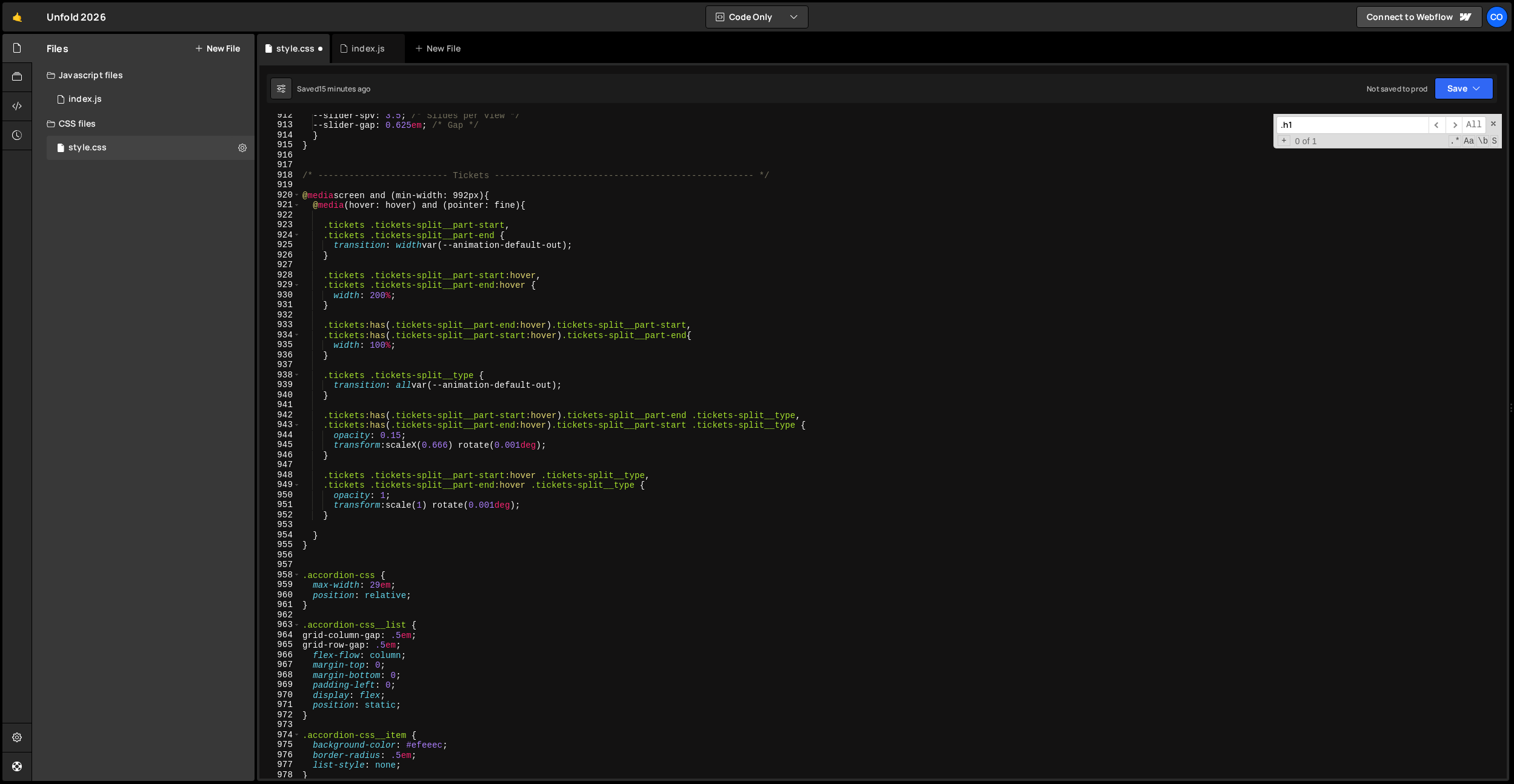
scroll to position [8914, 0]
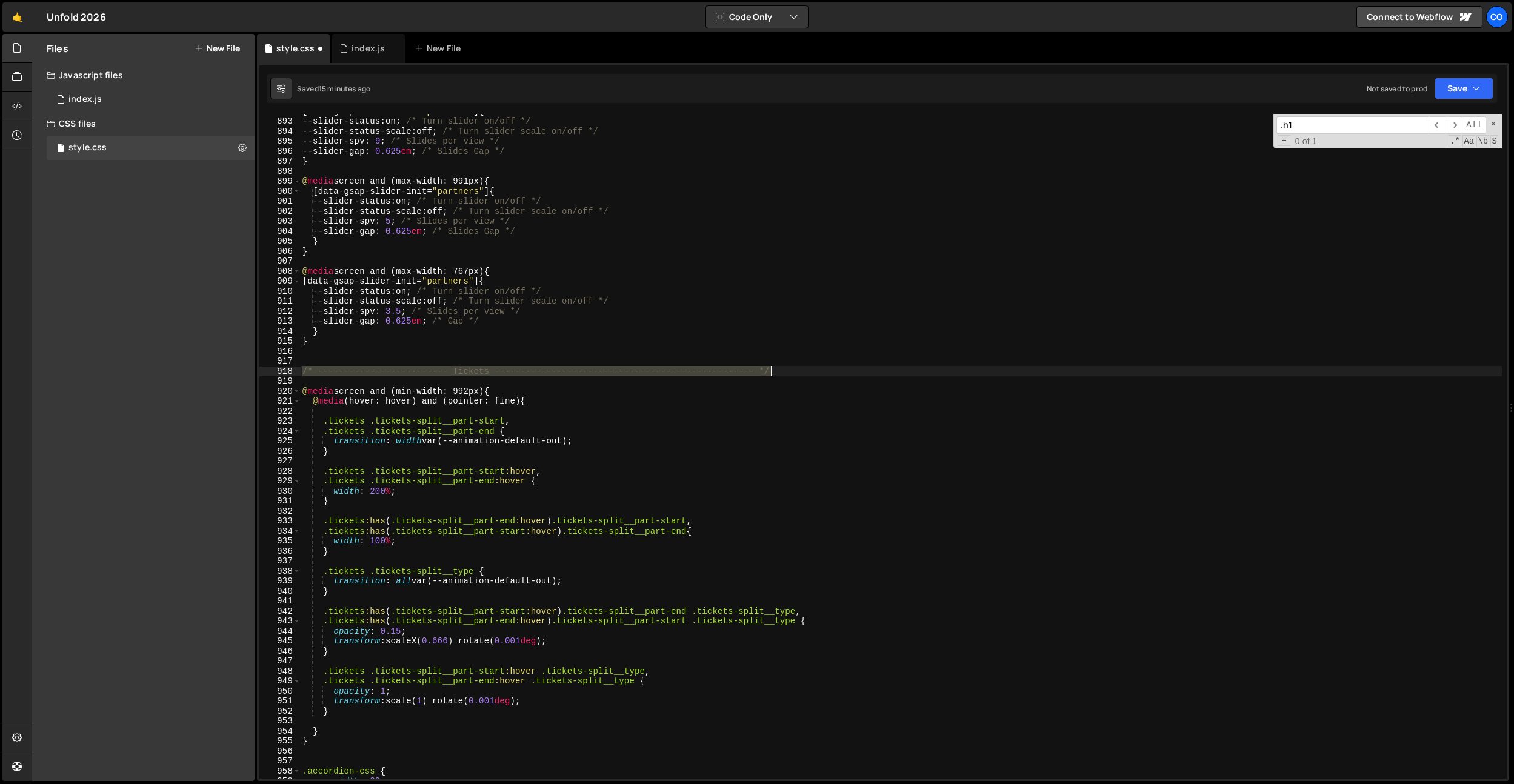
drag, startPoint x: 314, startPoint y: 373, endPoint x: 833, endPoint y: 374, distance: 519.0
click at [833, 374] on div "[ data-gsap-slider-init = " partners " ] { --slider-status : on ; /* Turn slide…" at bounding box center [900, 449] width 1201 height 685
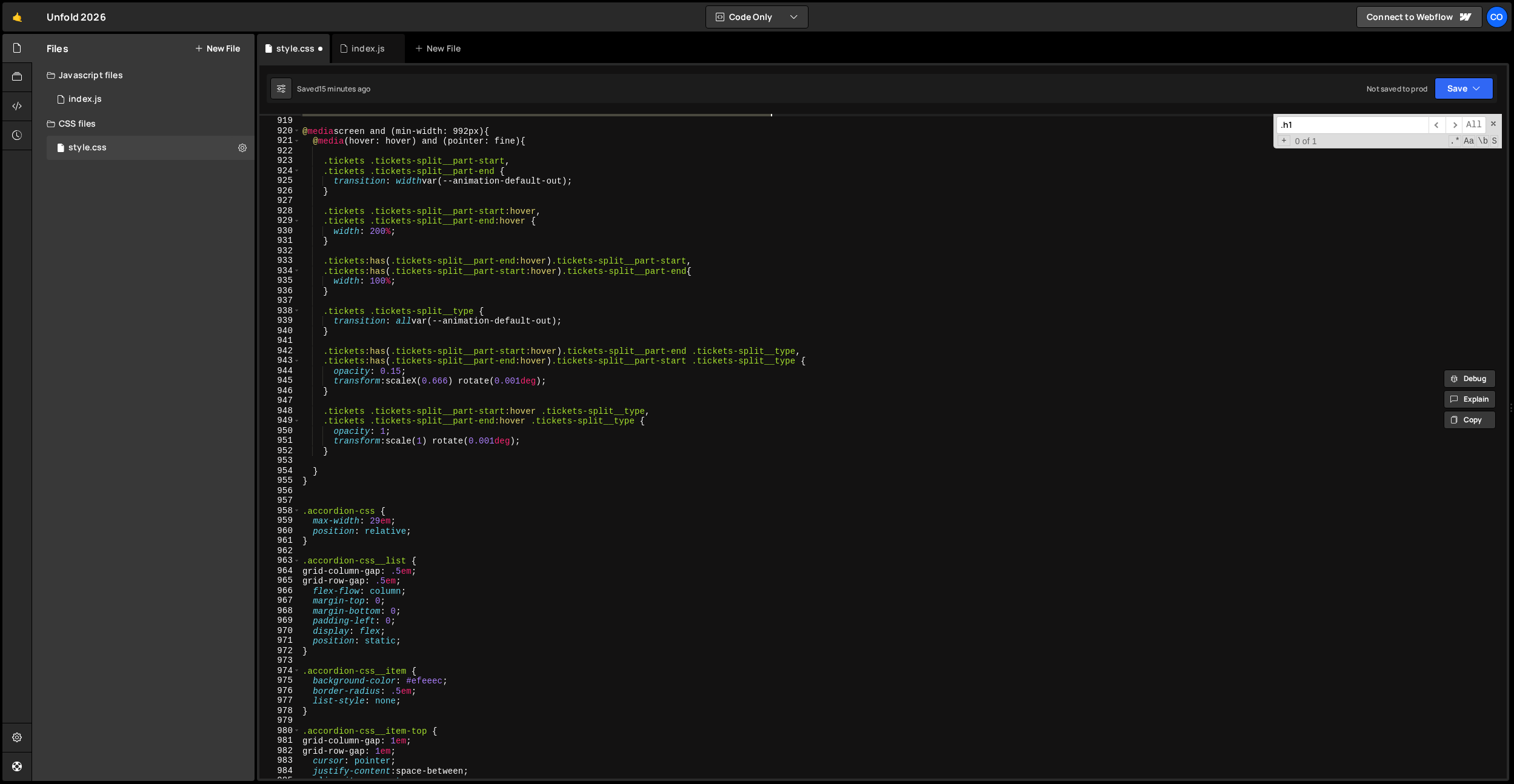
scroll to position [9197, 0]
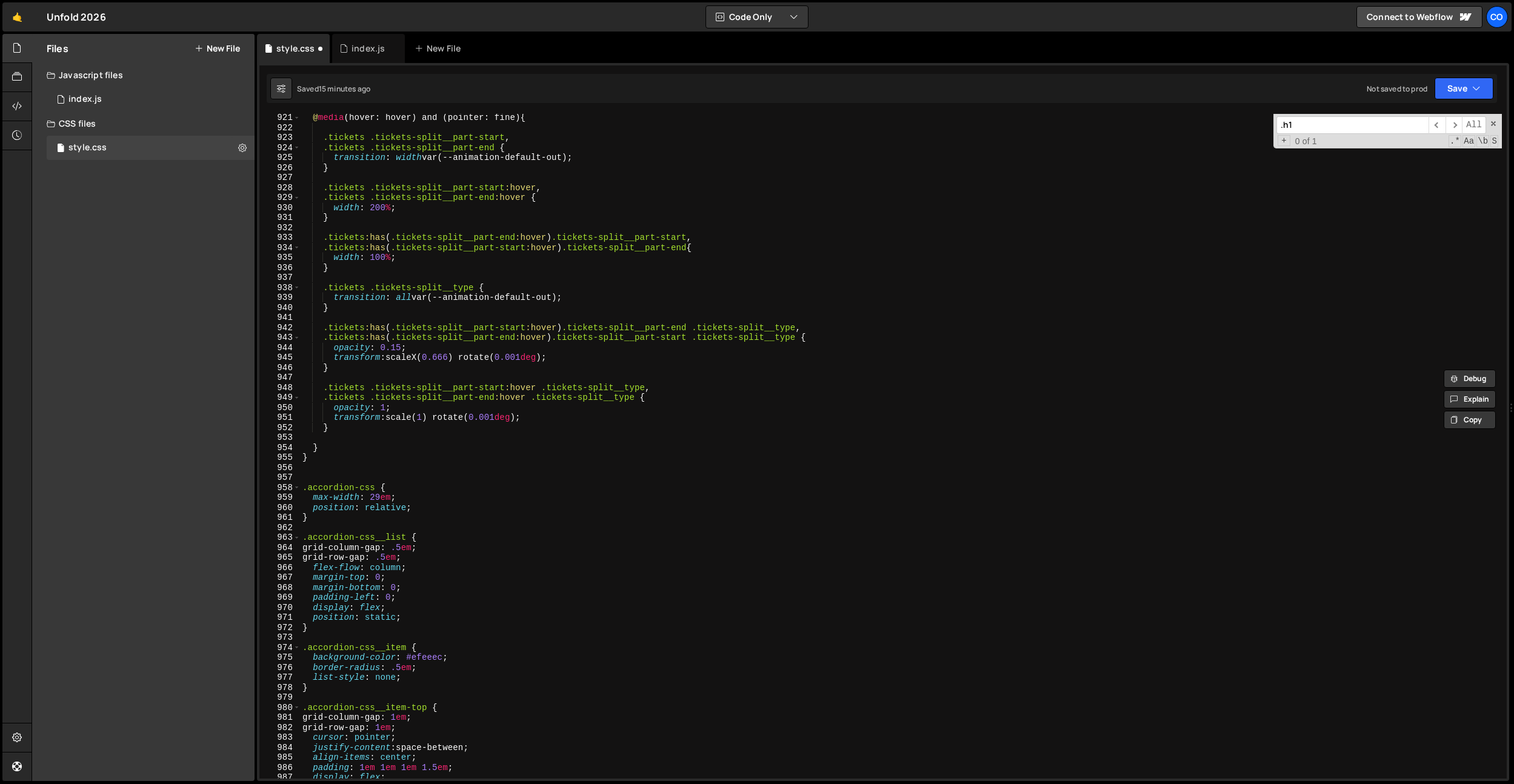
click at [326, 460] on div "@ media (hover: hover) and (pointer: fine) { .tickets .tickets-split__part-star…" at bounding box center [900, 455] width 1201 height 685
type textarea "}"
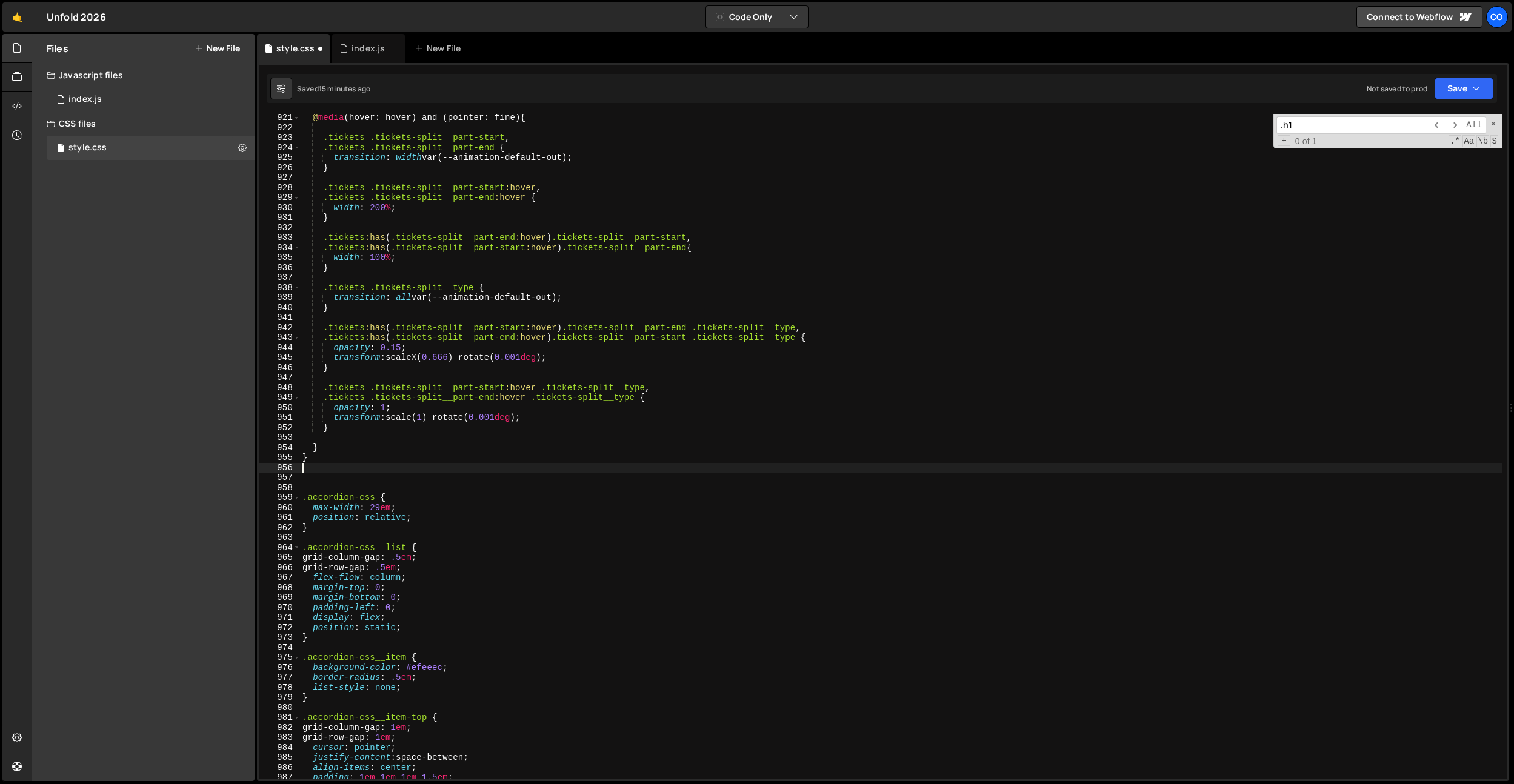
paste textarea "/* ------------------------- Tickets ------------------------------------------…"
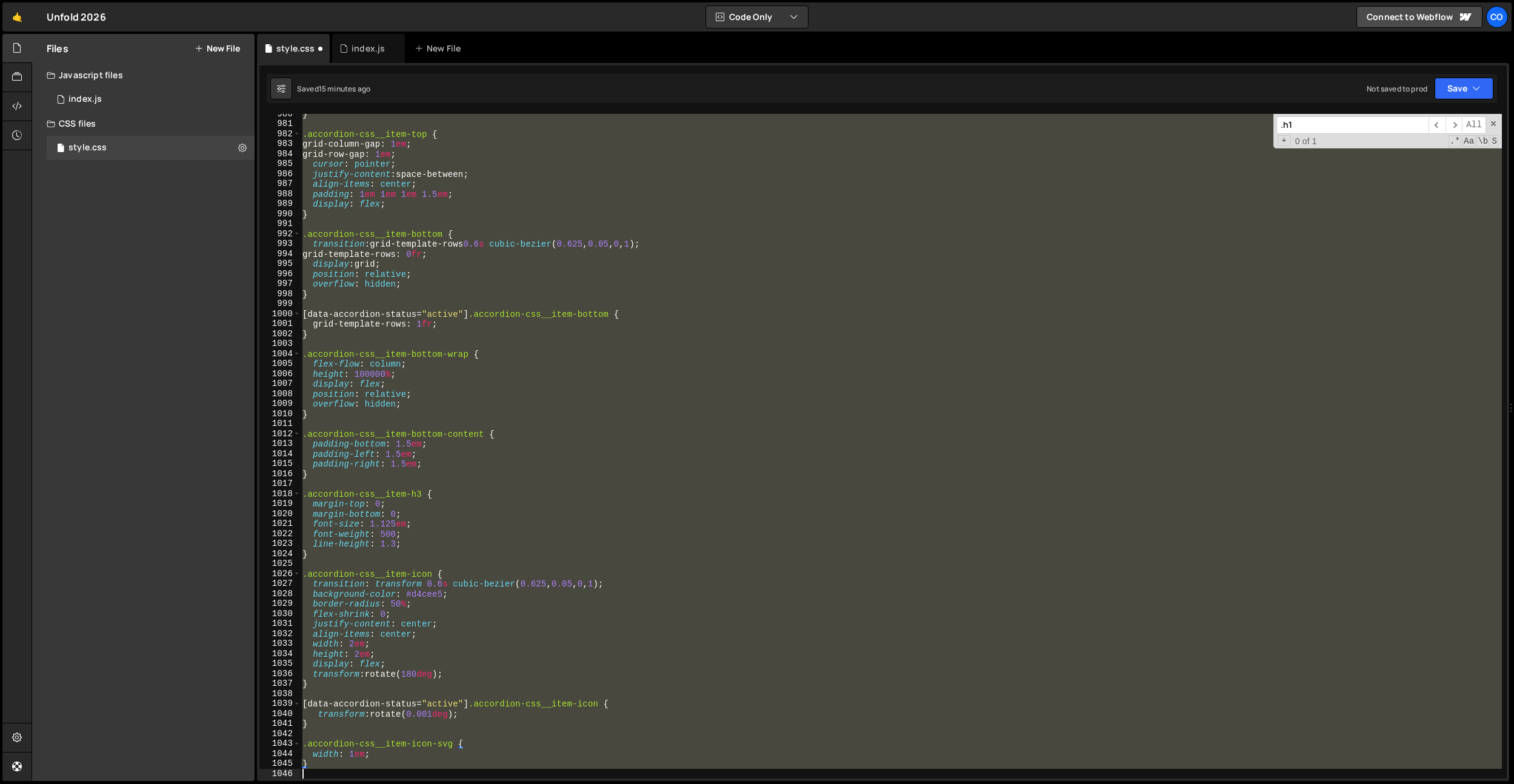
scroll to position [9851, 0]
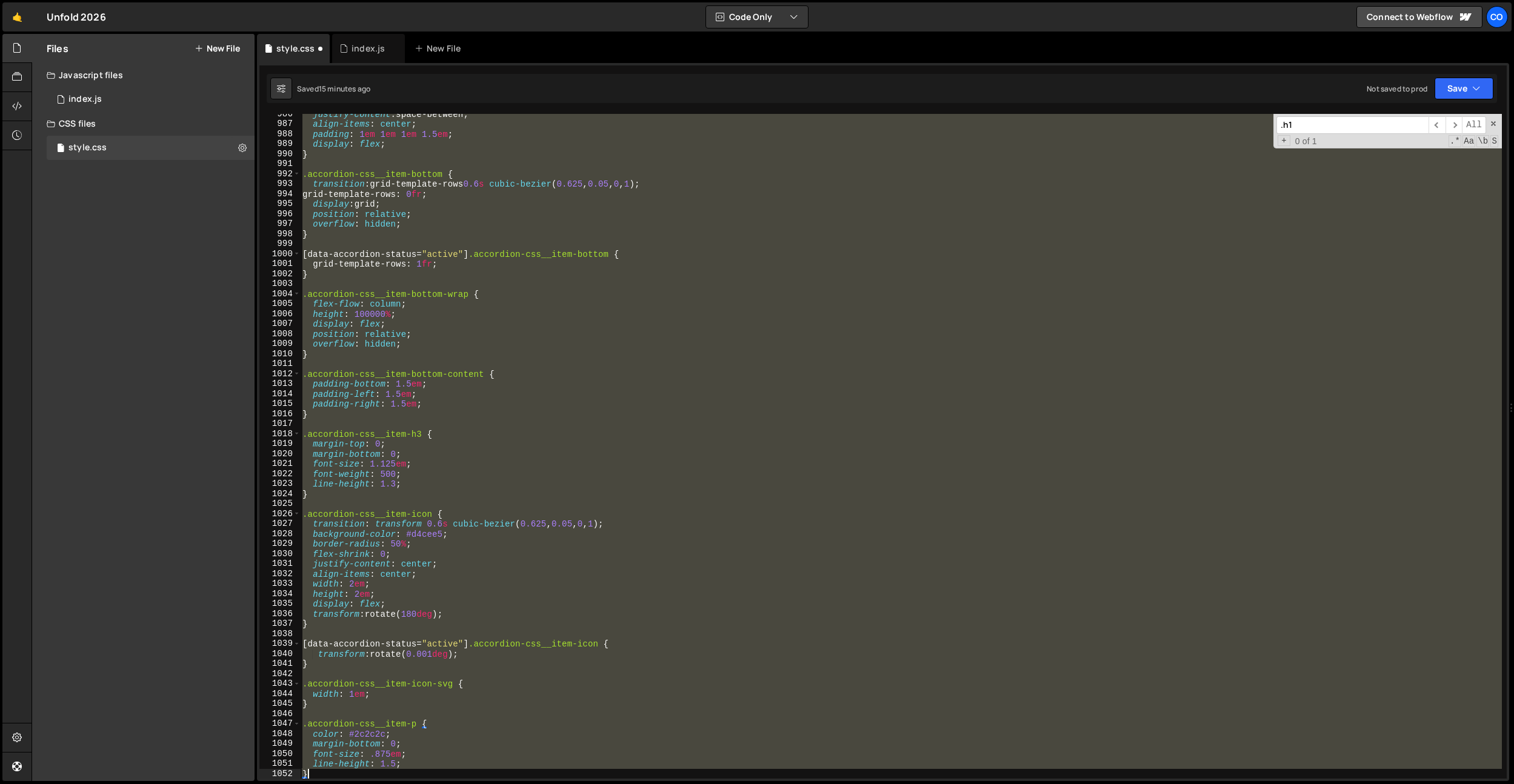
drag, startPoint x: 303, startPoint y: 506, endPoint x: 497, endPoint y: 781, distance: 336.5
click at [497, 781] on div "Debug Explain Copy style.css index.js New File Saved 15 minutes ago Not saved t…" at bounding box center [883, 407] width 1252 height 747
paste textarea
type textarea "}"
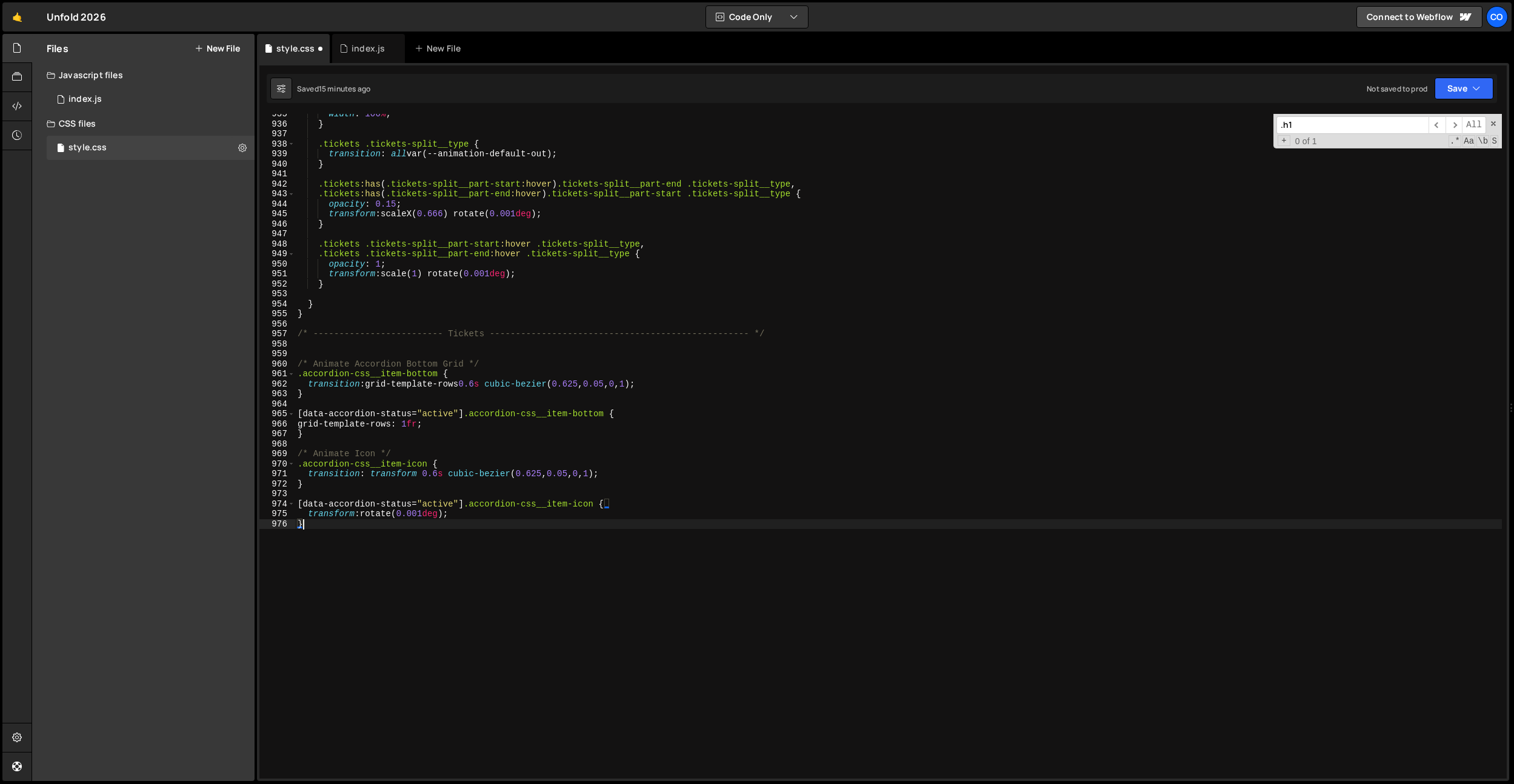
scroll to position [9341, 0]
click at [343, 357] on div "width : 100 % ; } .tickets .tickets-split__type { transition : all var(--animat…" at bounding box center [899, 452] width 1206 height 685
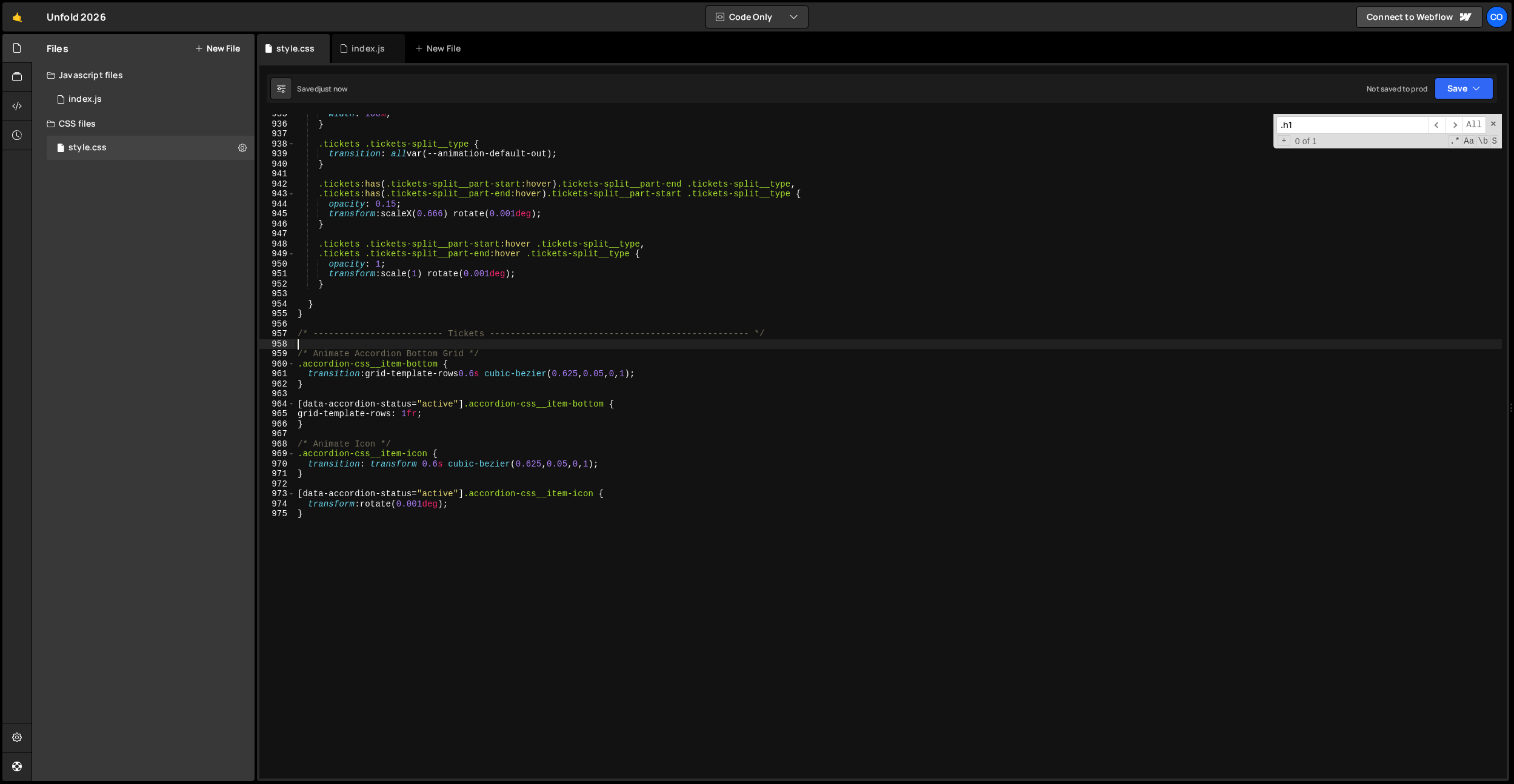
click at [449, 457] on div "width : 100 % ; } .tickets .tickets-split__type { transition : all var(--animat…" at bounding box center [899, 452] width 1206 height 685
drag, startPoint x: 453, startPoint y: 498, endPoint x: 424, endPoint y: 505, distance: 29.8
click at [452, 498] on div "width : 100 % ; } .tickets .tickets-split__type { transition : all var(--animat…" at bounding box center [899, 452] width 1206 height 685
click at [422, 461] on div "width : 100 % ; } .tickets .tickets-split__type { transition : all var(--animat…" at bounding box center [899, 452] width 1206 height 685
drag, startPoint x: 428, startPoint y: 502, endPoint x: 404, endPoint y: 502, distance: 24.0
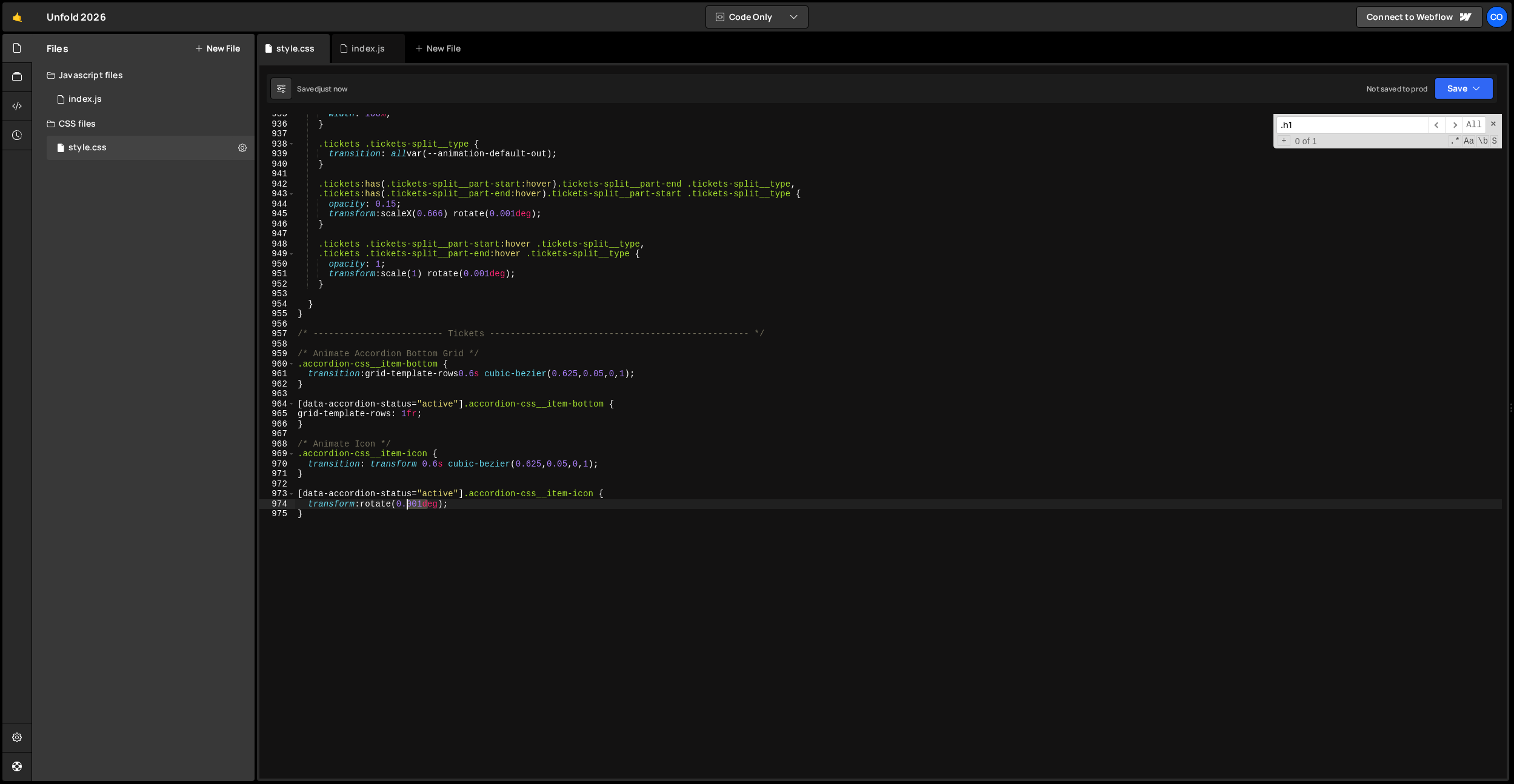
click at [404, 502] on div "width : 100 % ; } .tickets .tickets-split__type { transition : all var(--animat…" at bounding box center [899, 452] width 1206 height 685
type textarea "transform: rotate(270deg);"
click at [370, 52] on div "index.js" at bounding box center [367, 49] width 33 height 12
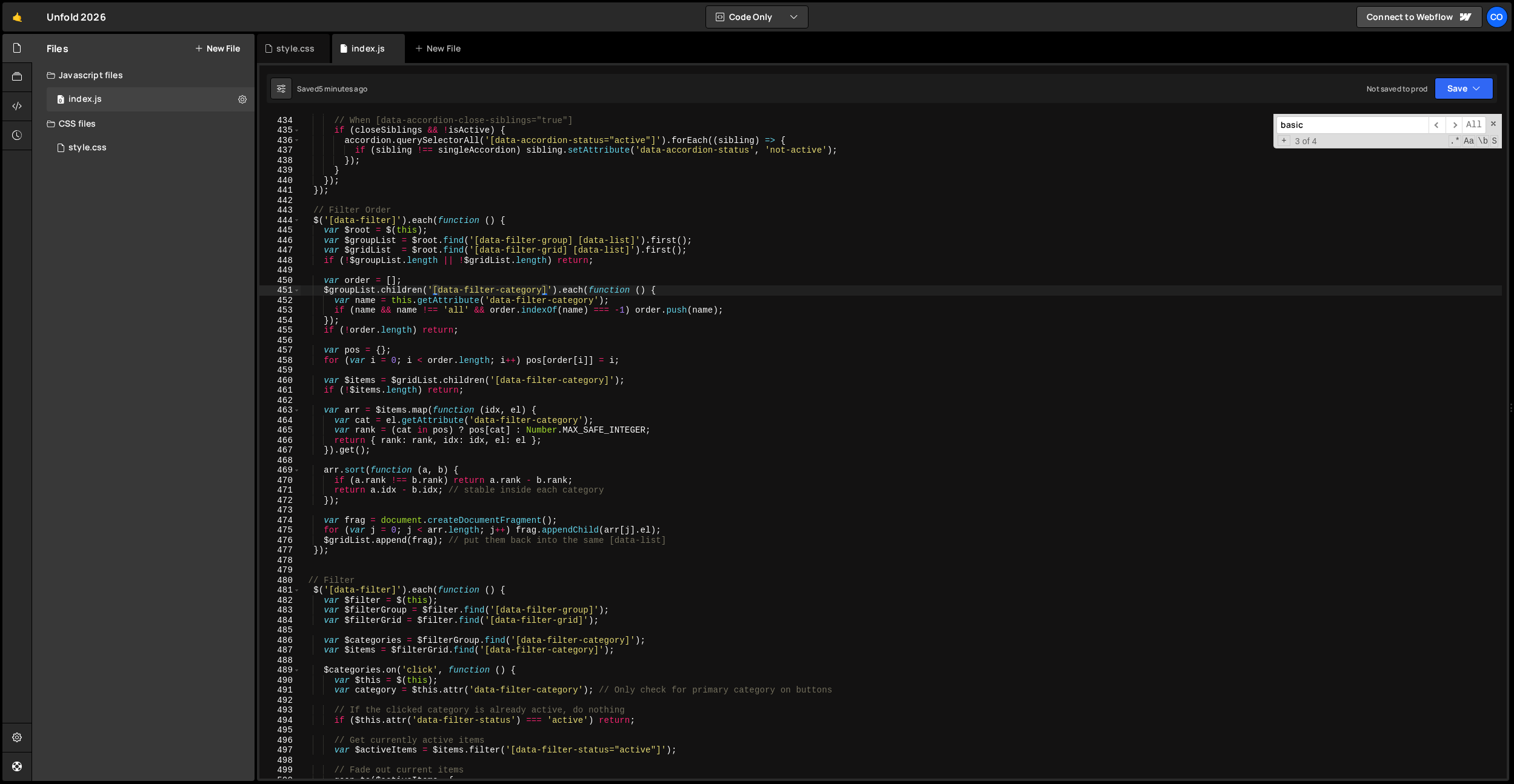
click at [536, 257] on div "// When [data-accordion-close-siblings="true"] if ( closeSiblings && ! isActive…" at bounding box center [901, 448] width 1201 height 685
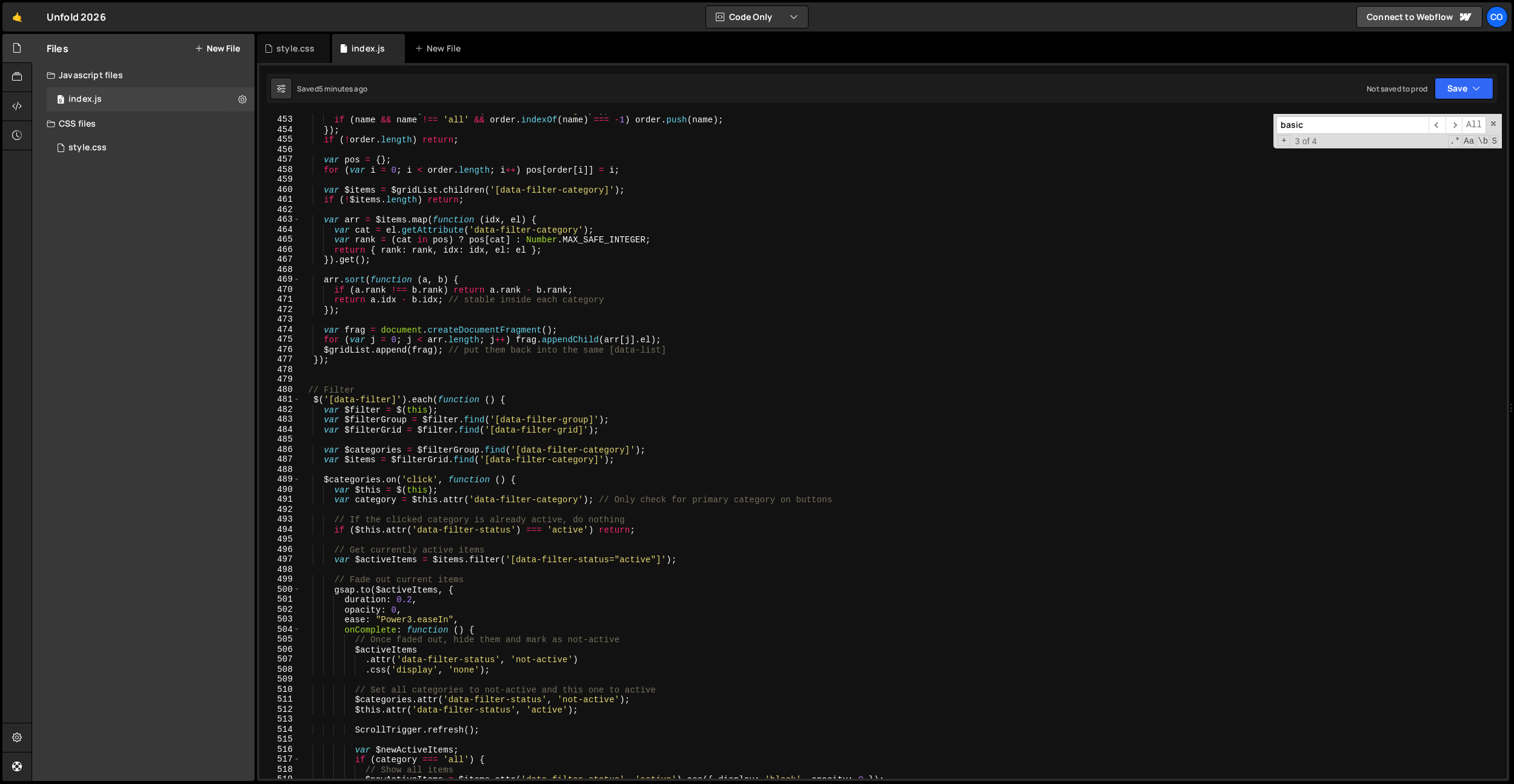
scroll to position [4518, 0]
click at [659, 448] on div "var name = this . getAttribute ( 'data-filter-category' ) ; if ( name && name !…" at bounding box center [901, 447] width 1201 height 685
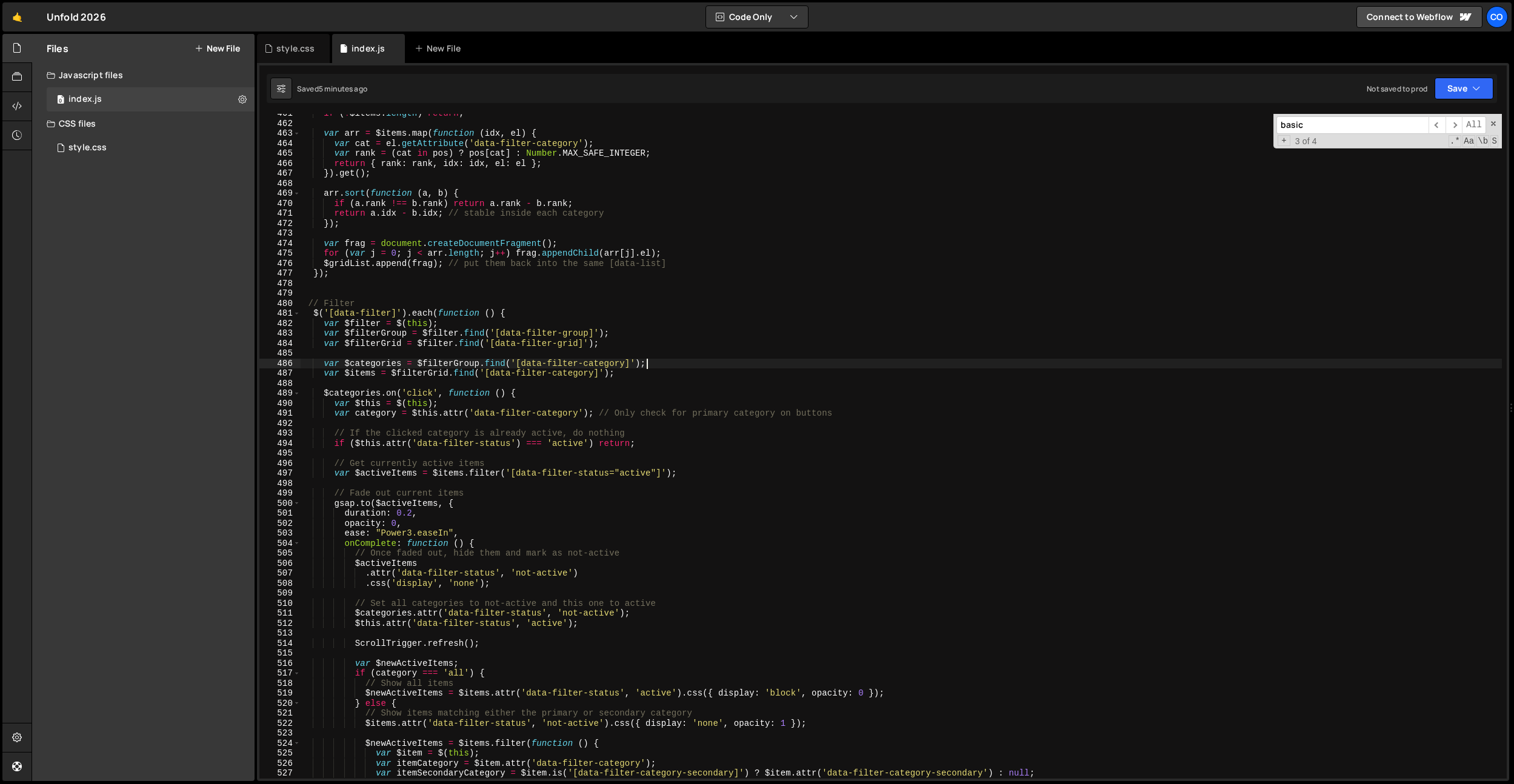
click at [699, 466] on div "if ( ! $items . length ) return ; var arr = $items . map ( function ( idx , el …" at bounding box center [901, 451] width 1201 height 685
click at [620, 571] on div "if ( ! $items . length ) return ; var arr = $items . map ( function ( idx , el …" at bounding box center [901, 453] width 1201 height 685
type textarea ".attr('data-filter-status', 'not-active')"
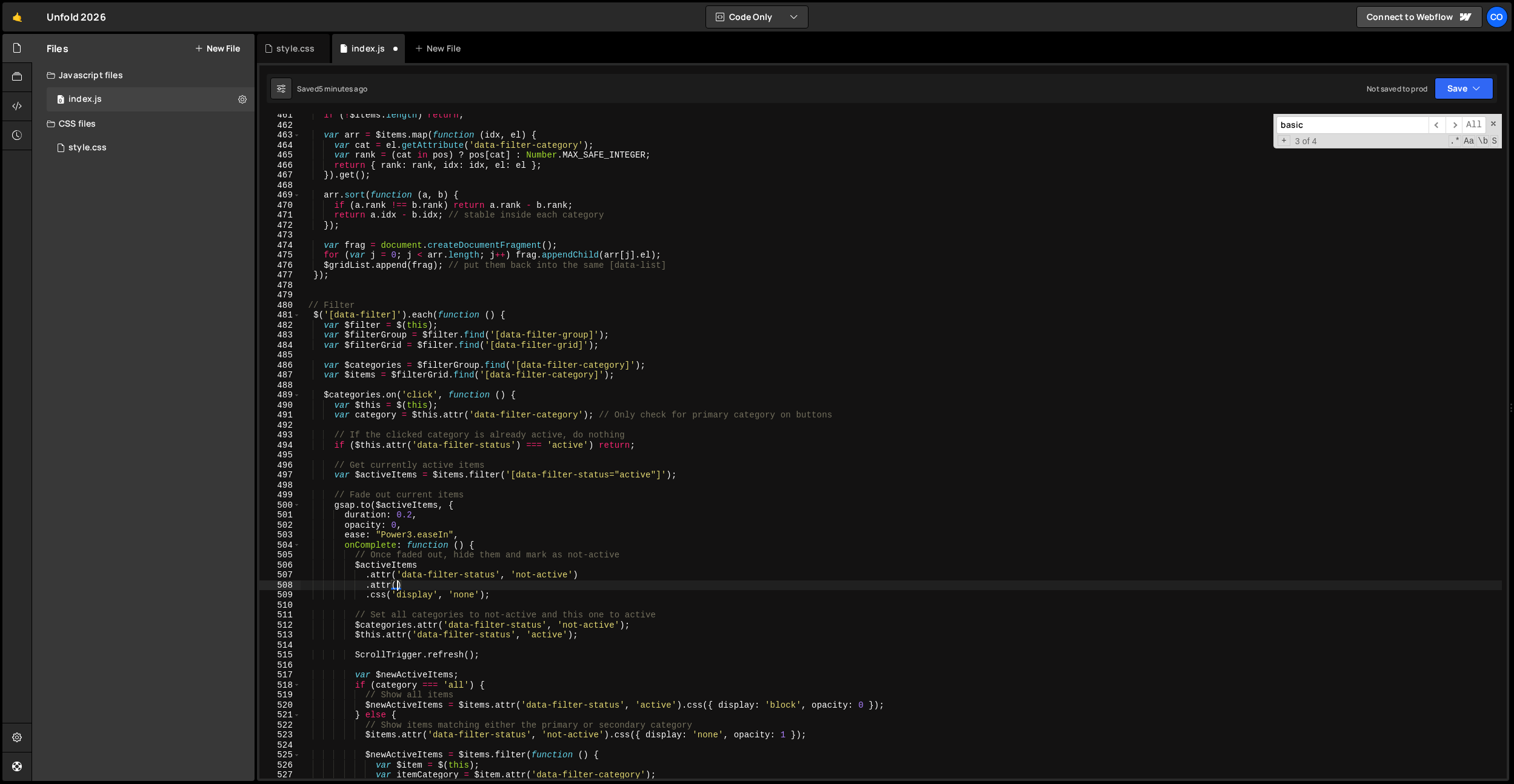
scroll to position [0, 6]
paste textarea "data-wf--btn-no-link--variant')"
type textarea ".attr('data-filter-status', 'not-active')"
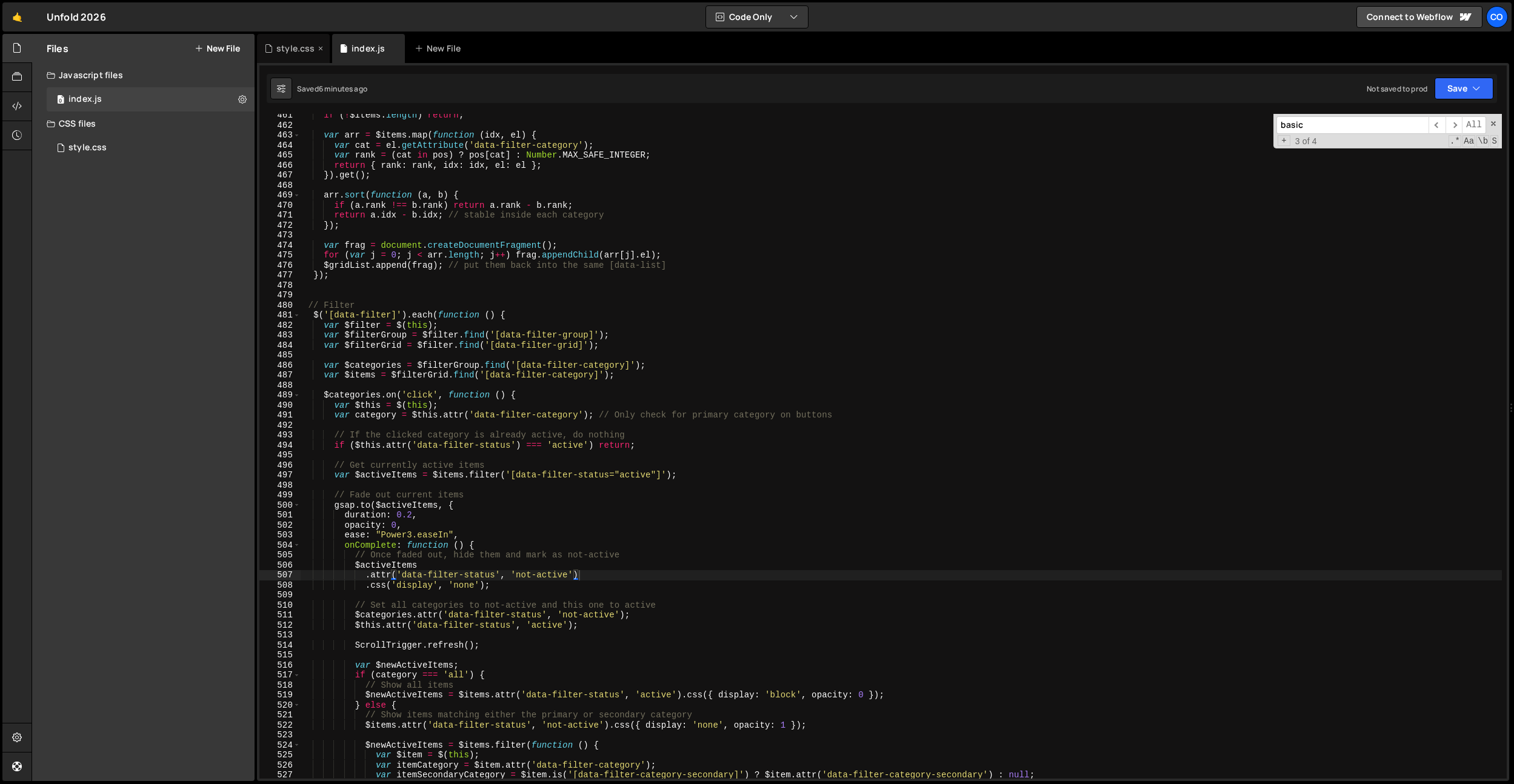
click at [300, 51] on div "style.css" at bounding box center [296, 49] width 38 height 12
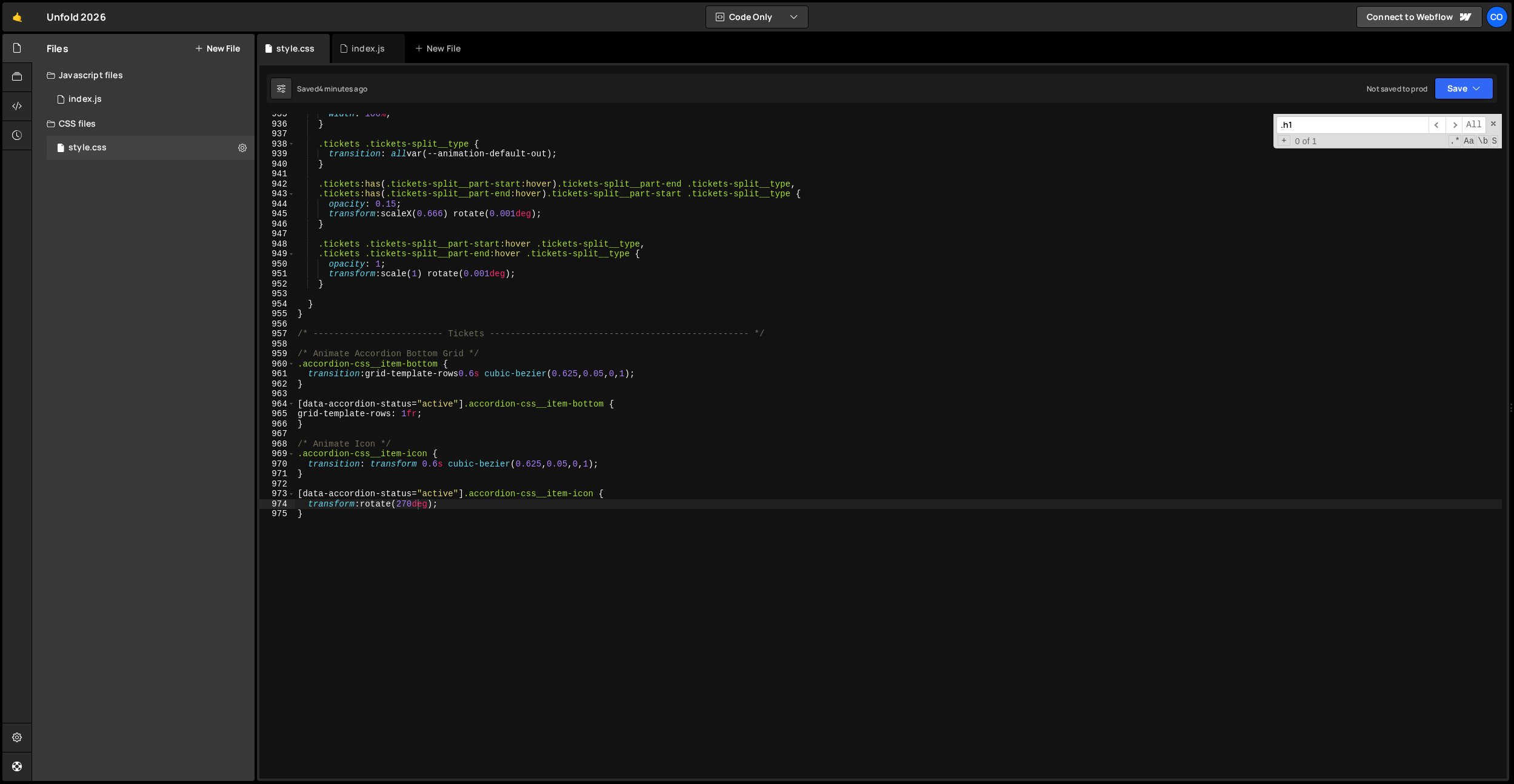
type textarea "}"
click at [522, 299] on div "width : 100 % ; } .tickets .tickets-split__type { transition : all var(--animat…" at bounding box center [899, 452] width 1206 height 685
click at [1299, 129] on input ".h1" at bounding box center [1352, 125] width 152 height 18
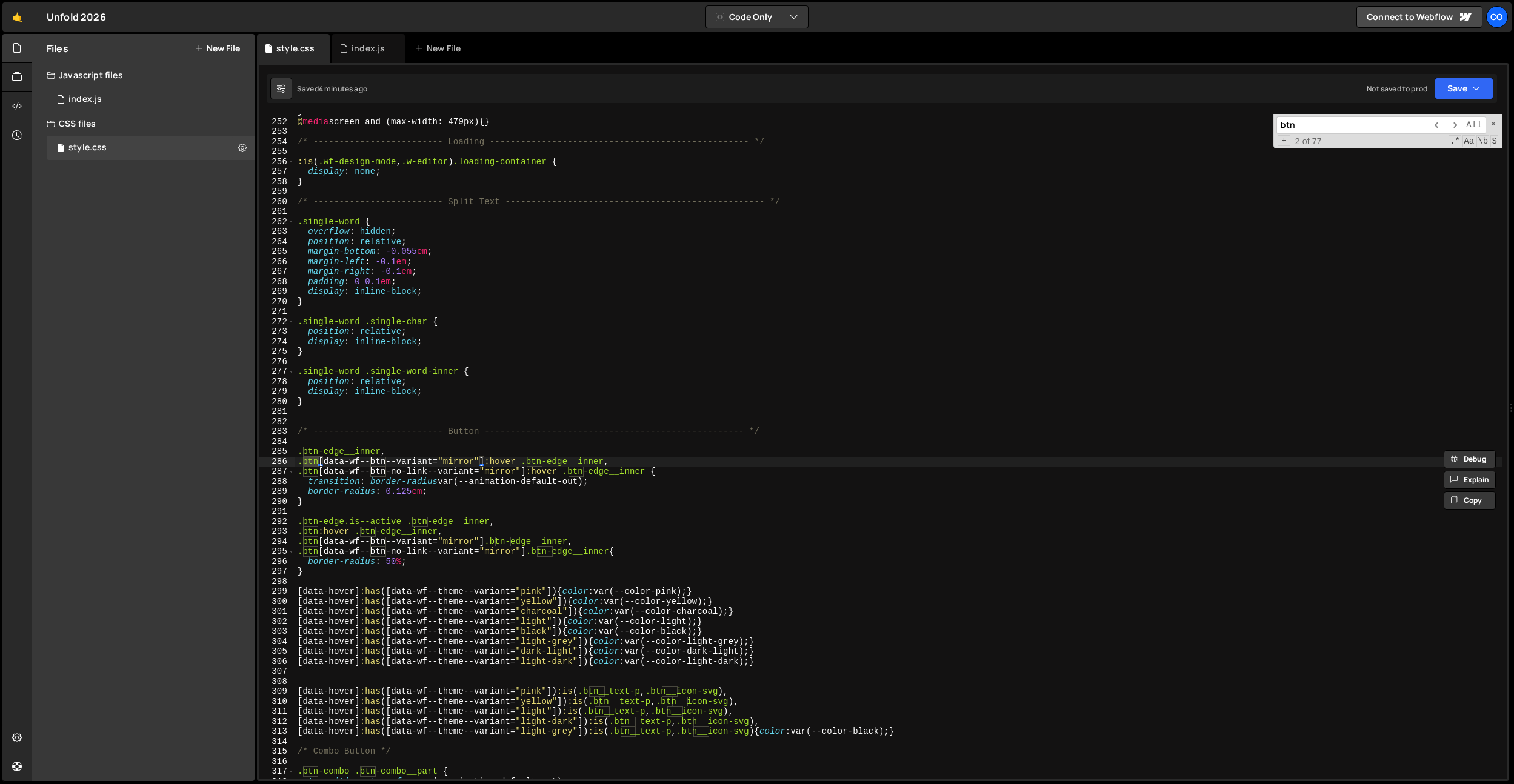
type input "btn"
click at [681, 469] on div "} @ media screen and (max-width: 479px) { } /* ------------------------- Loadin…" at bounding box center [899, 449] width 1206 height 685
click at [647, 472] on div "} @ media screen and (max-width: 479px) { } /* ------------------------- Loadin…" at bounding box center [899, 449] width 1206 height 685
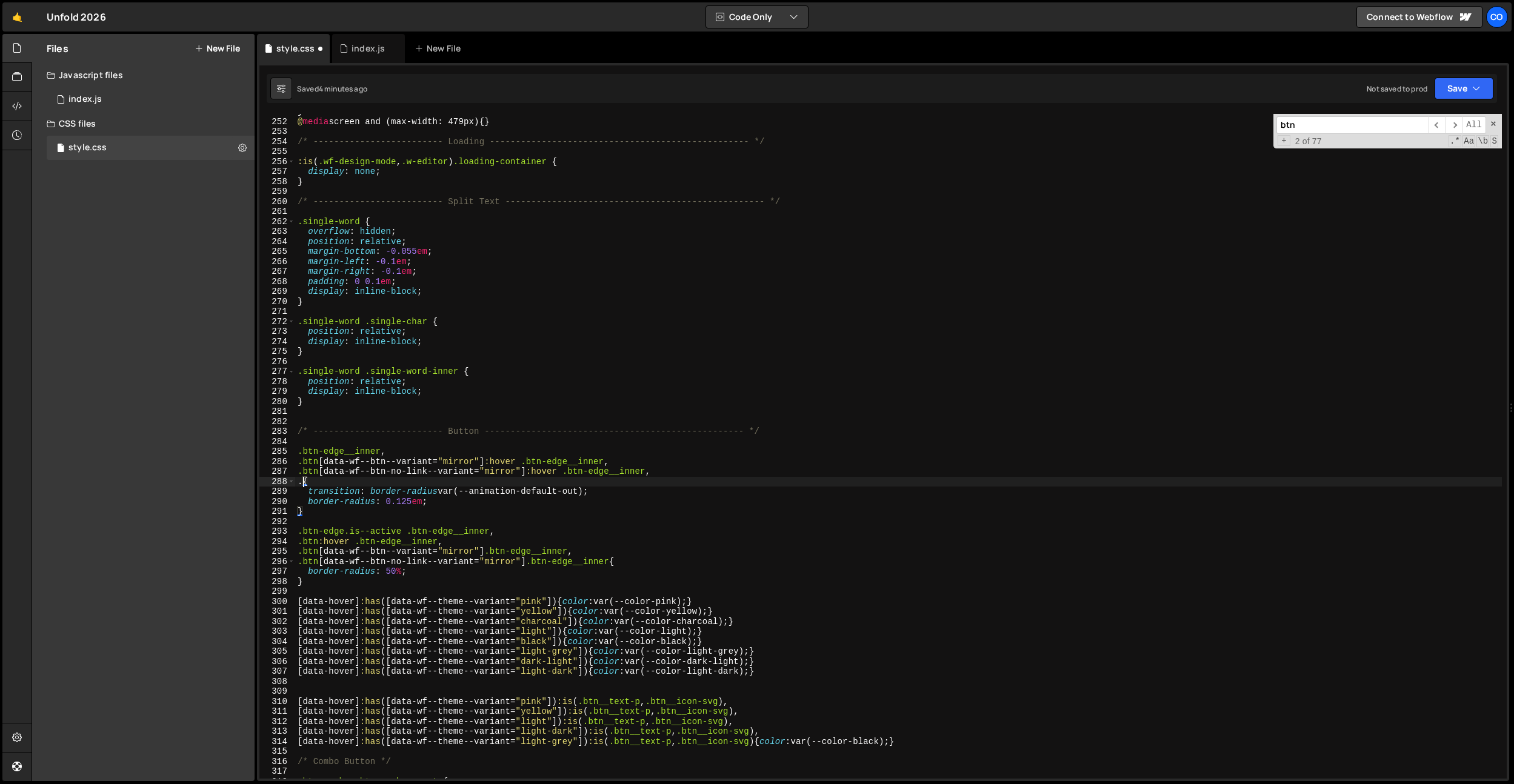
scroll to position [0, 0]
paste textarea "data-filter-status"
drag, startPoint x: 645, startPoint y: 473, endPoint x: 527, endPoint y: 469, distance: 118.1
click at [527, 469] on div "} @ media screen and (max-width: 479px) { } /* ------------------------- Loadin…" at bounding box center [899, 449] width 1206 height 685
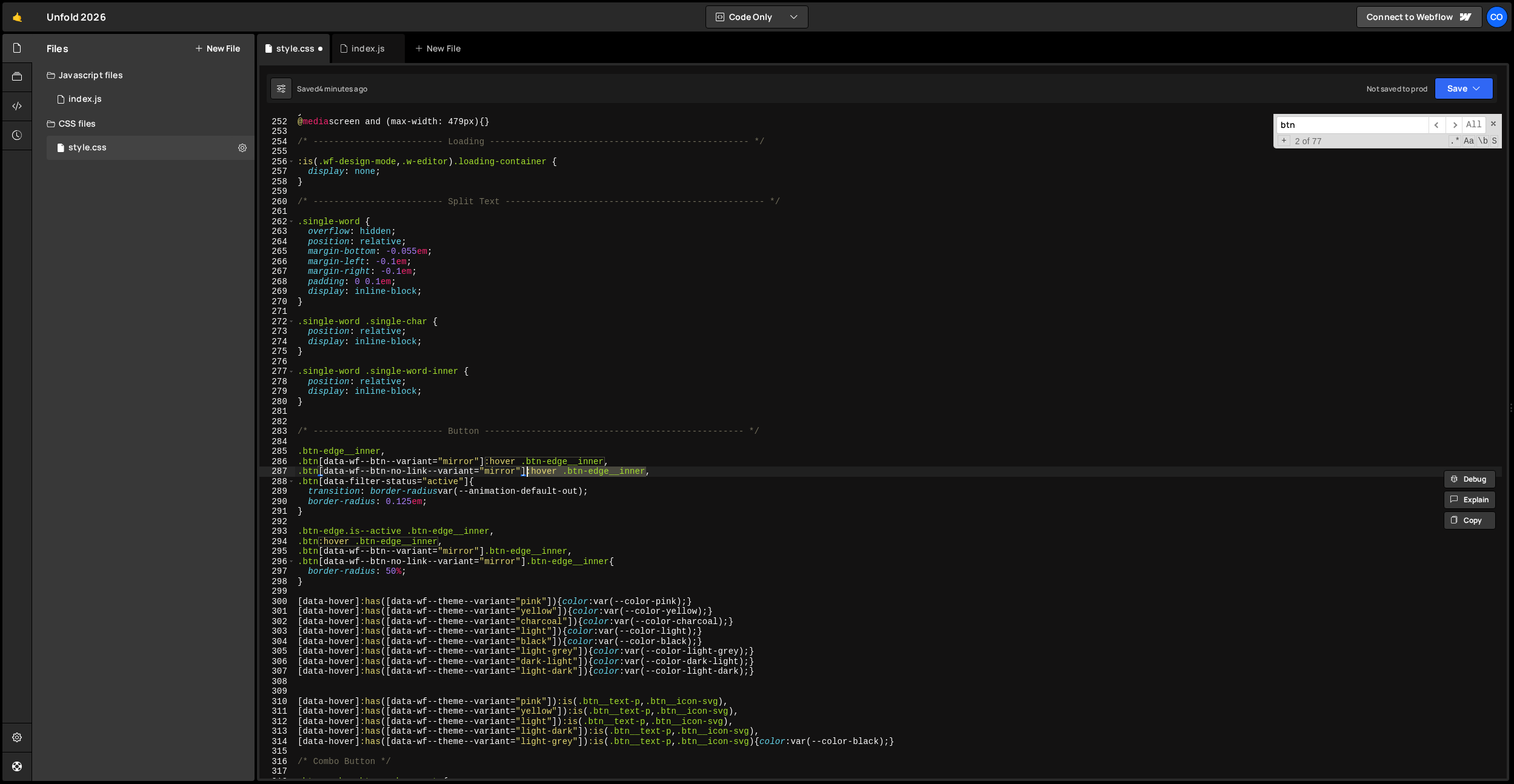
click at [467, 481] on div "} @ media screen and (max-width: 479px) { } /* ------------------------- Loadin…" at bounding box center [899, 449] width 1206 height 685
paste textarea ":hover .btn-edge__inner"
click at [591, 515] on div "} @ media screen and (max-width: 479px) { } /* ------------------------- Loadin…" at bounding box center [899, 449] width 1206 height 685
drag, startPoint x: 589, startPoint y: 481, endPoint x: 255, endPoint y: 481, distance: 334.0
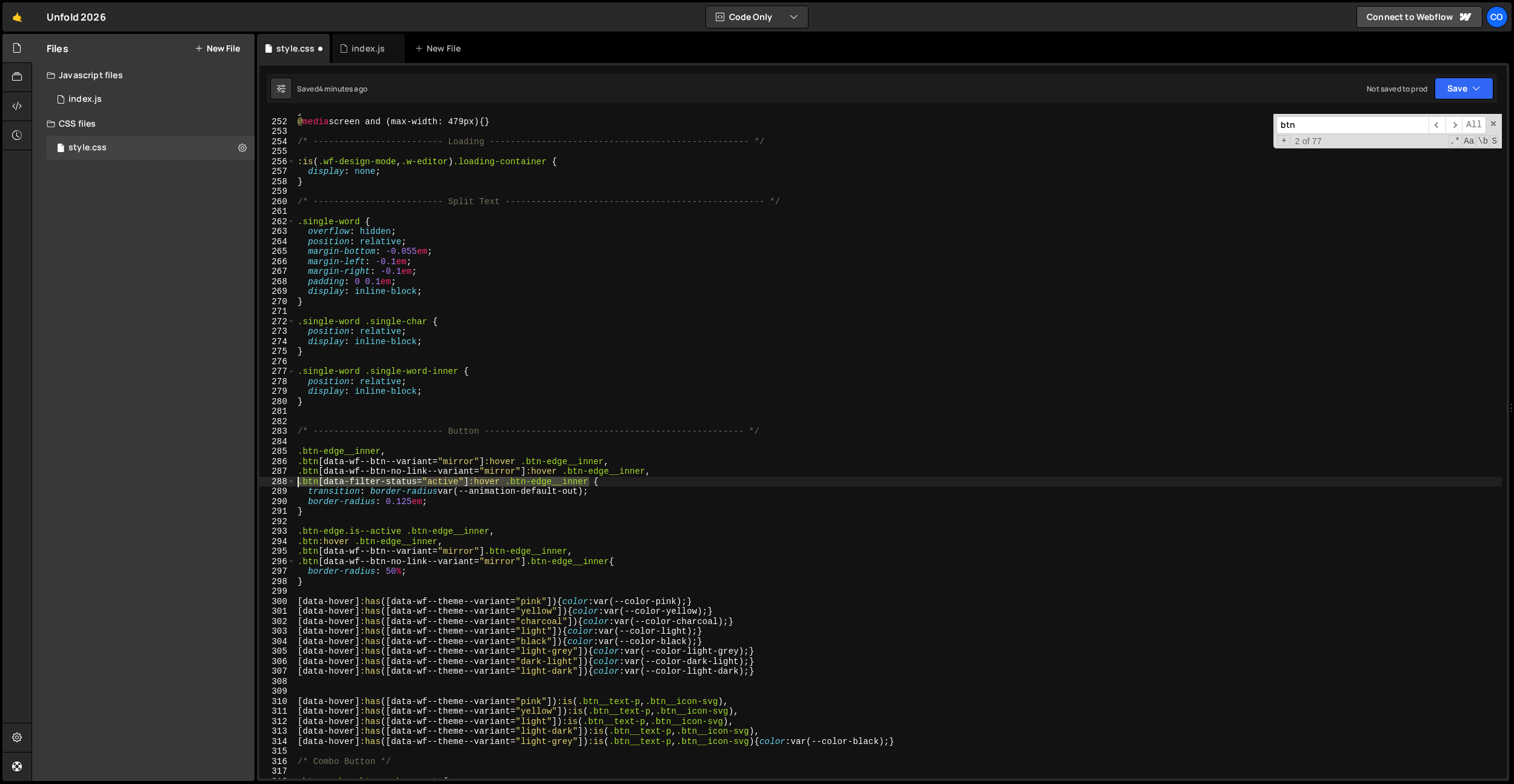
click at [255, 481] on div "Files New File Javascript files 0 index.js 0 CSS files style.css 0 Copy share l…" at bounding box center [772, 407] width 1482 height 747
click at [614, 559] on div "} @ media screen and (max-width: 479px) { } /* ------------------------- Loadin…" at bounding box center [899, 449] width 1206 height 685
paste textarea ".btn[data-filter-status="active"]:hover .btn-edge__inner"
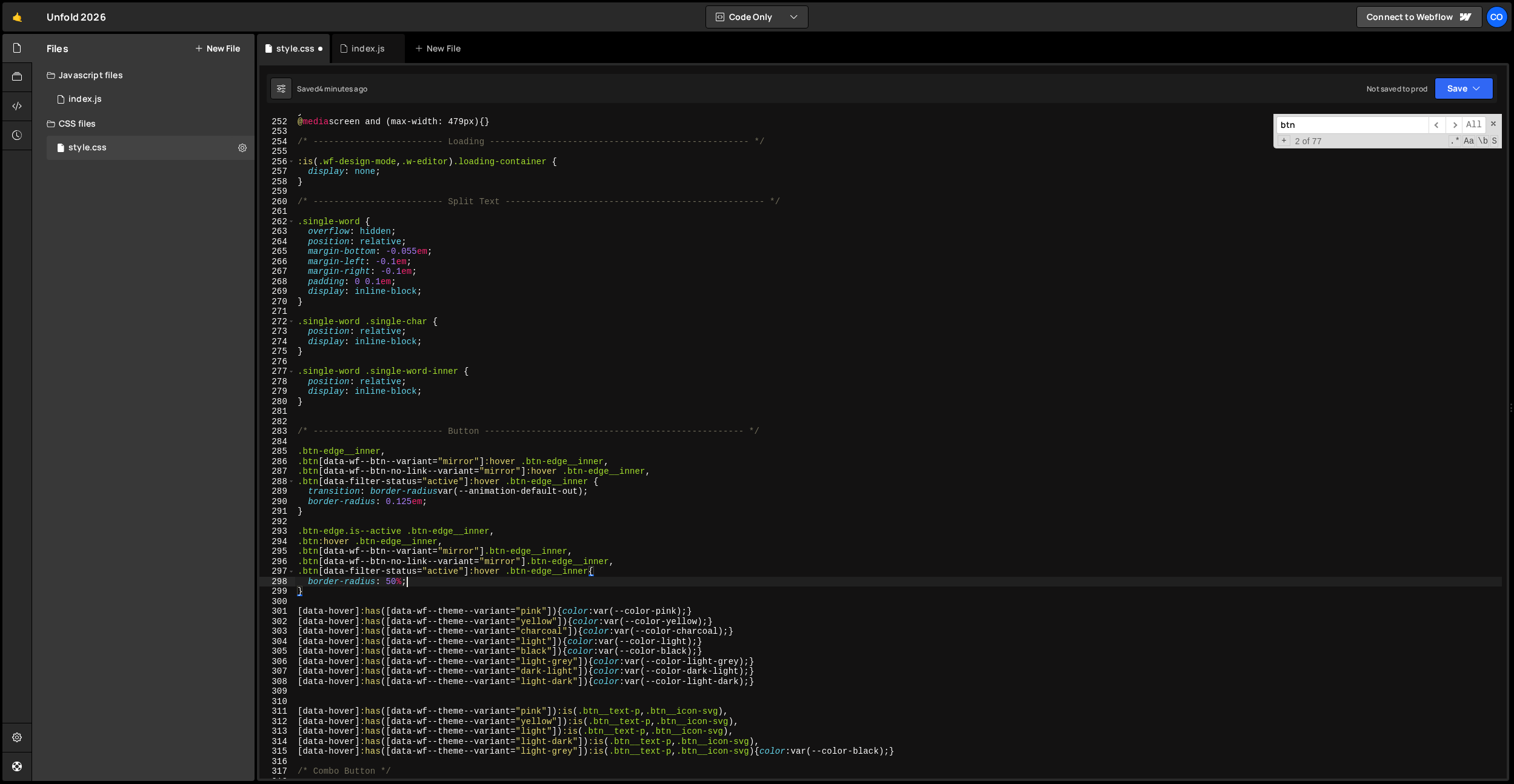
click at [507, 585] on div "} @ media screen and (max-width: 479px) { } /* ------------------------- Loadin…" at bounding box center [899, 449] width 1206 height 685
click at [492, 575] on div "} @ media screen and (max-width: 479px) { } /* ------------------------- Loadin…" at bounding box center [899, 449] width 1206 height 685
click at [447, 570] on div "} @ media screen and (max-width: 479px) { } /* ------------------------- Loadin…" at bounding box center [899, 449] width 1206 height 685
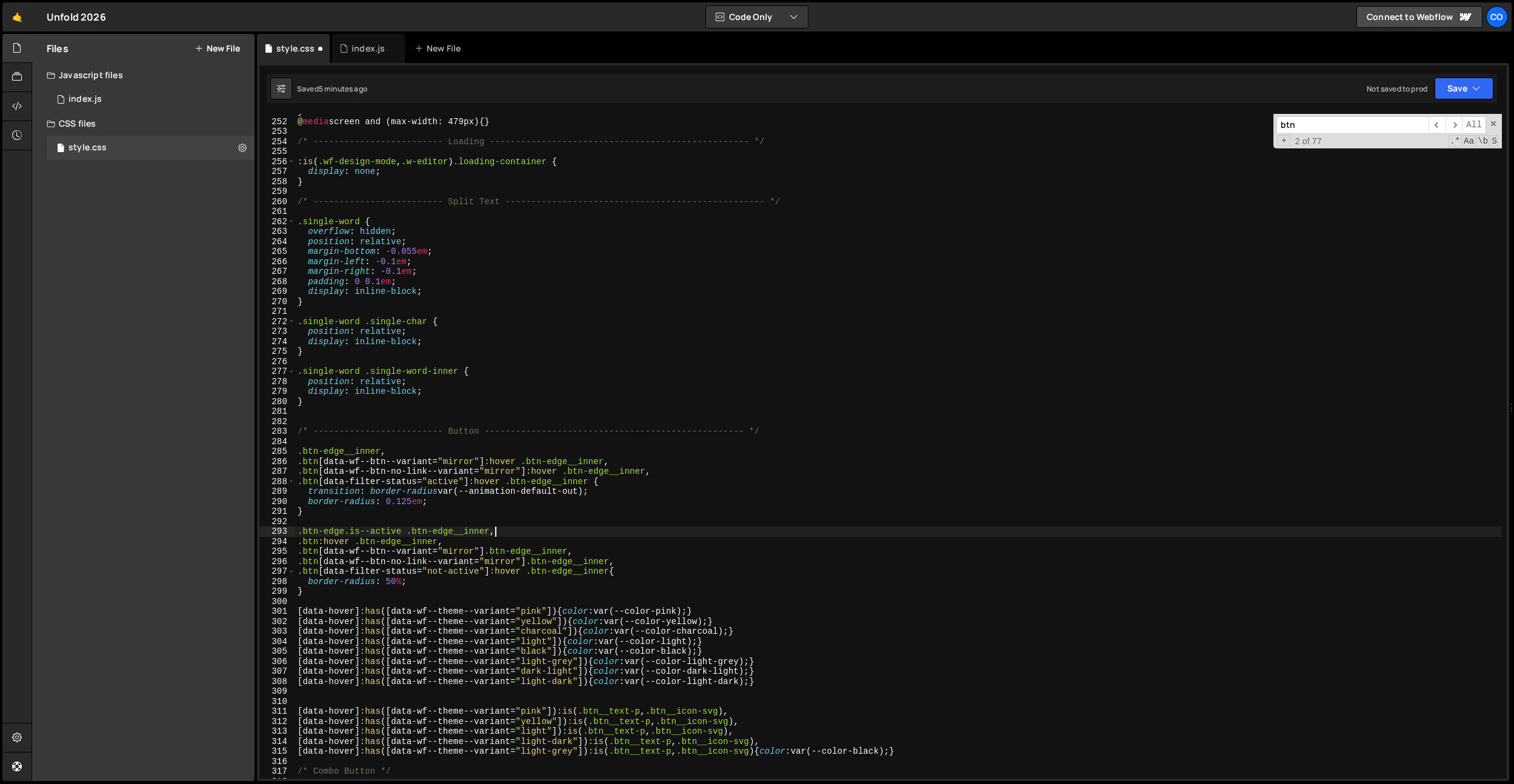
click at [506, 534] on div "} @ media screen and (max-width: 479px) { } /* ------------------------- Loadin…" at bounding box center [899, 449] width 1206 height 685
drag, startPoint x: 491, startPoint y: 572, endPoint x: 268, endPoint y: 571, distance: 223.0
click at [268, 571] on div ".btn-edge.is--active .btn-edge__inner, 251 252 253 254 255 256 257 258 259 260 …" at bounding box center [883, 446] width 1247 height 665
click at [472, 543] on div "} @ media screen and (max-width: 479px) { } /* ------------------------- Loadin…" at bounding box center [899, 449] width 1206 height 685
type textarea ".btn:hover .btn-edge__inner,"
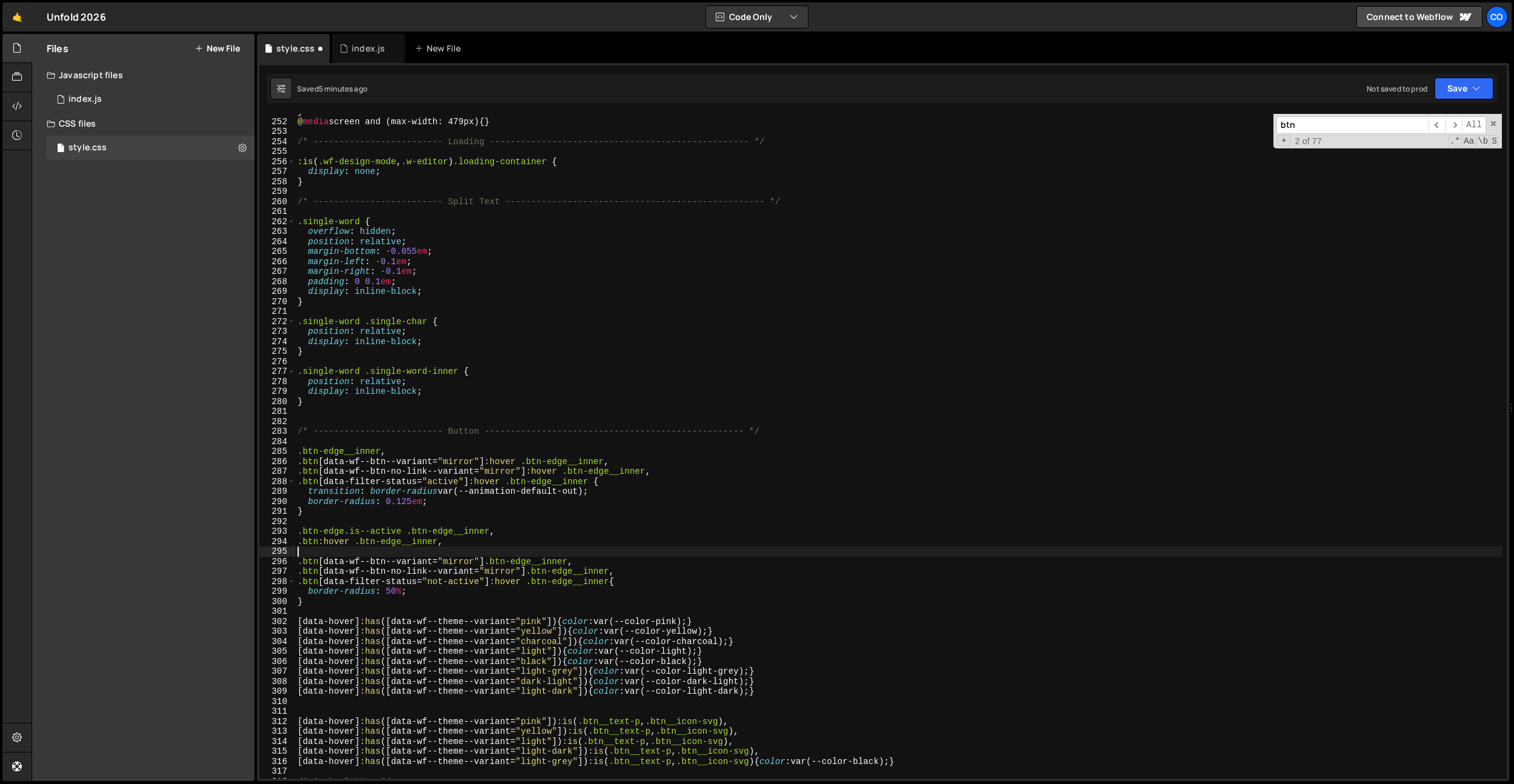
scroll to position [0, 0]
paste textarea ".btn[data-filter-status="not-active"]"
click at [449, 552] on div "} @ media screen and (max-width: 479px) { } /* ------------------------- Loadin…" at bounding box center [899, 449] width 1206 height 685
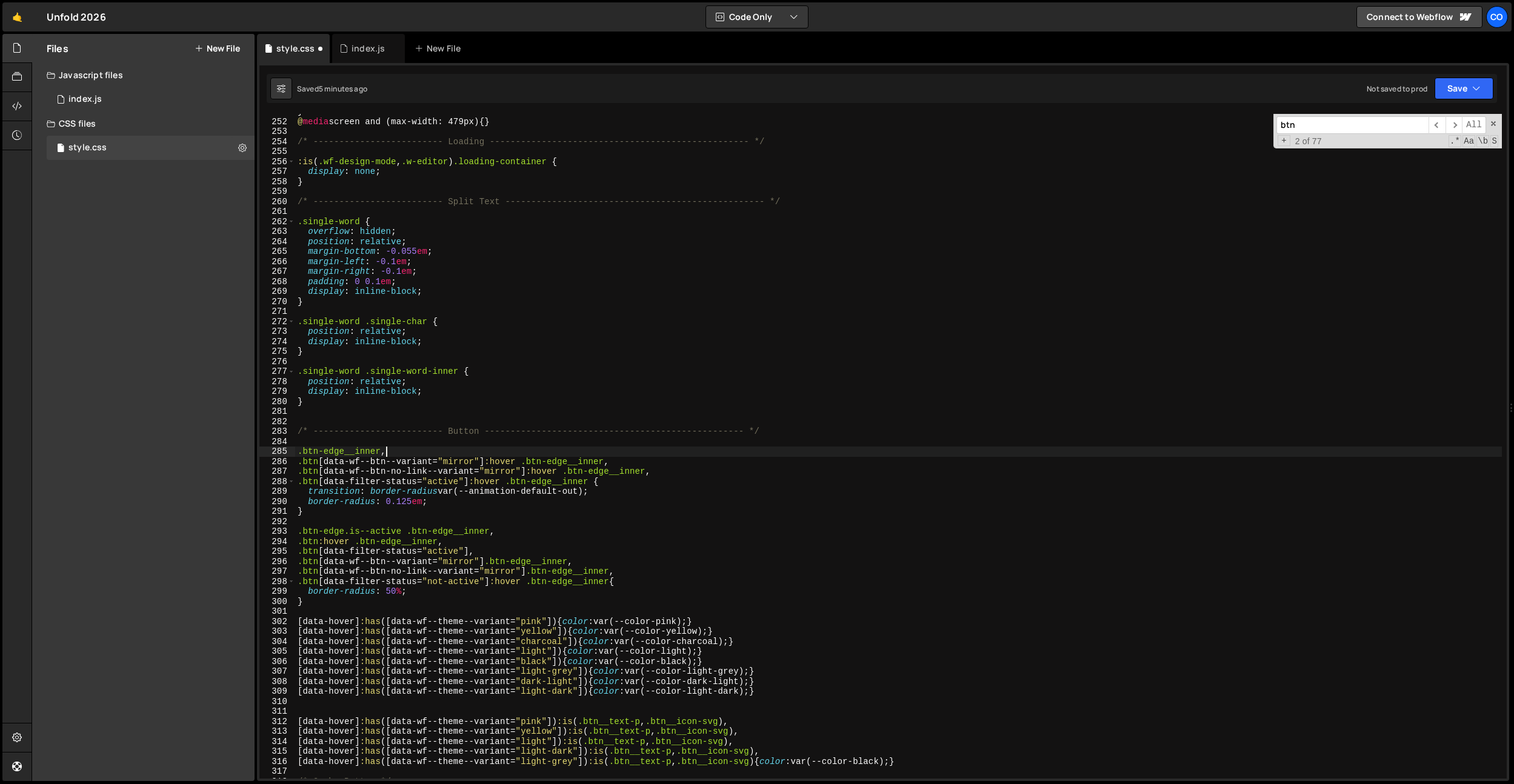
click at [413, 455] on div "} @ media screen and (max-width: 479px) { } /* ------------------------- Loadin…" at bounding box center [899, 449] width 1206 height 685
type textarea ".btn-edge__inner,"
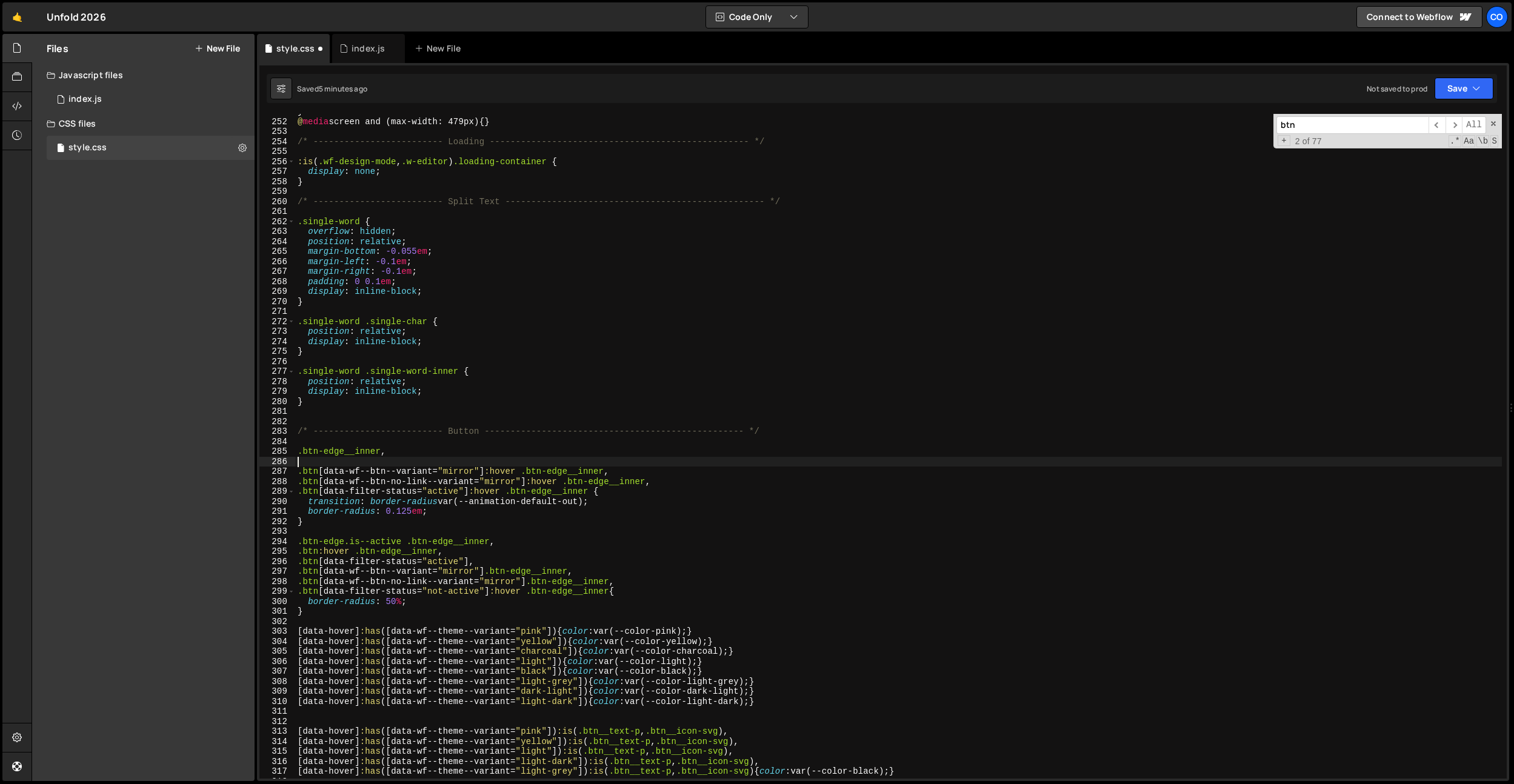
paste textarea ".btn[data-filter-status="not-active"]"
click at [449, 460] on div "} @ media screen and (max-width: 479px) { } /* ------------------------- Loadin…" at bounding box center [899, 449] width 1206 height 685
type textarea ".btn[data-filter-status="not-active"],"
click at [638, 444] on div "} @ media screen and (max-width: 479px) { } /* ------------------------- Loadin…" at bounding box center [899, 449] width 1206 height 685
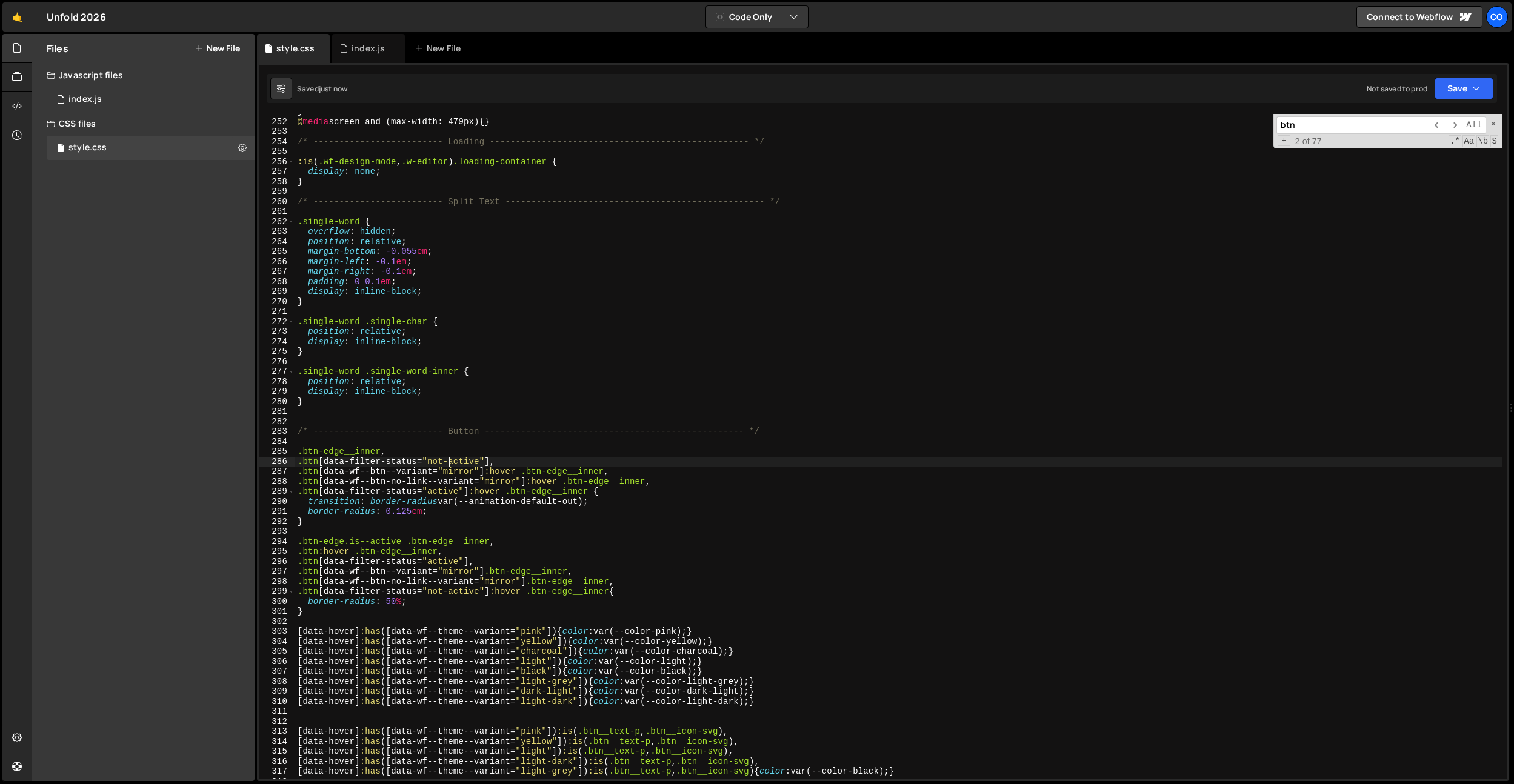
scroll to position [0, 0]
drag, startPoint x: 522, startPoint y: 472, endPoint x: 604, endPoint y: 469, distance: 82.1
click at [604, 469] on div "} @ media screen and (max-width: 479px) { } /* ------------------------- Loadin…" at bounding box center [899, 449] width 1206 height 685
click at [491, 463] on div "} @ media screen and (max-width: 479px) { } /* ------------------------- Loadin…" at bounding box center [899, 449] width 1206 height 685
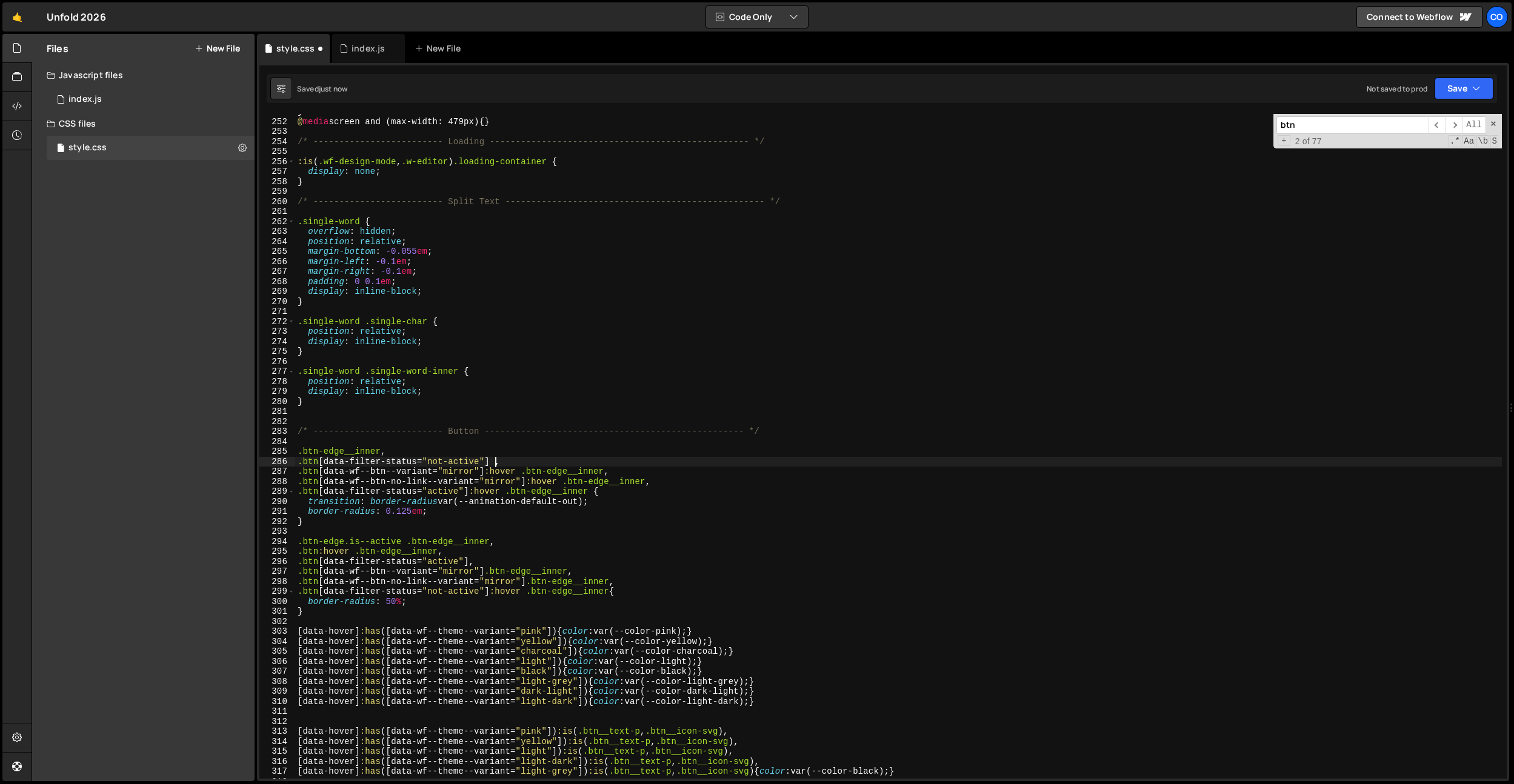
paste textarea ".btn-edge__inner"
drag, startPoint x: 595, startPoint y: 464, endPoint x: 263, endPoint y: 463, distance: 332.0
click at [263, 463] on div ".btn[data-filter-status="not-active"] .btn-edge__inner, 251 252 253 254 255 256…" at bounding box center [883, 446] width 1247 height 665
click at [608, 522] on div "} @ media screen and (max-width: 479px) { } /* ------------------------- Loadin…" at bounding box center [899, 449] width 1206 height 685
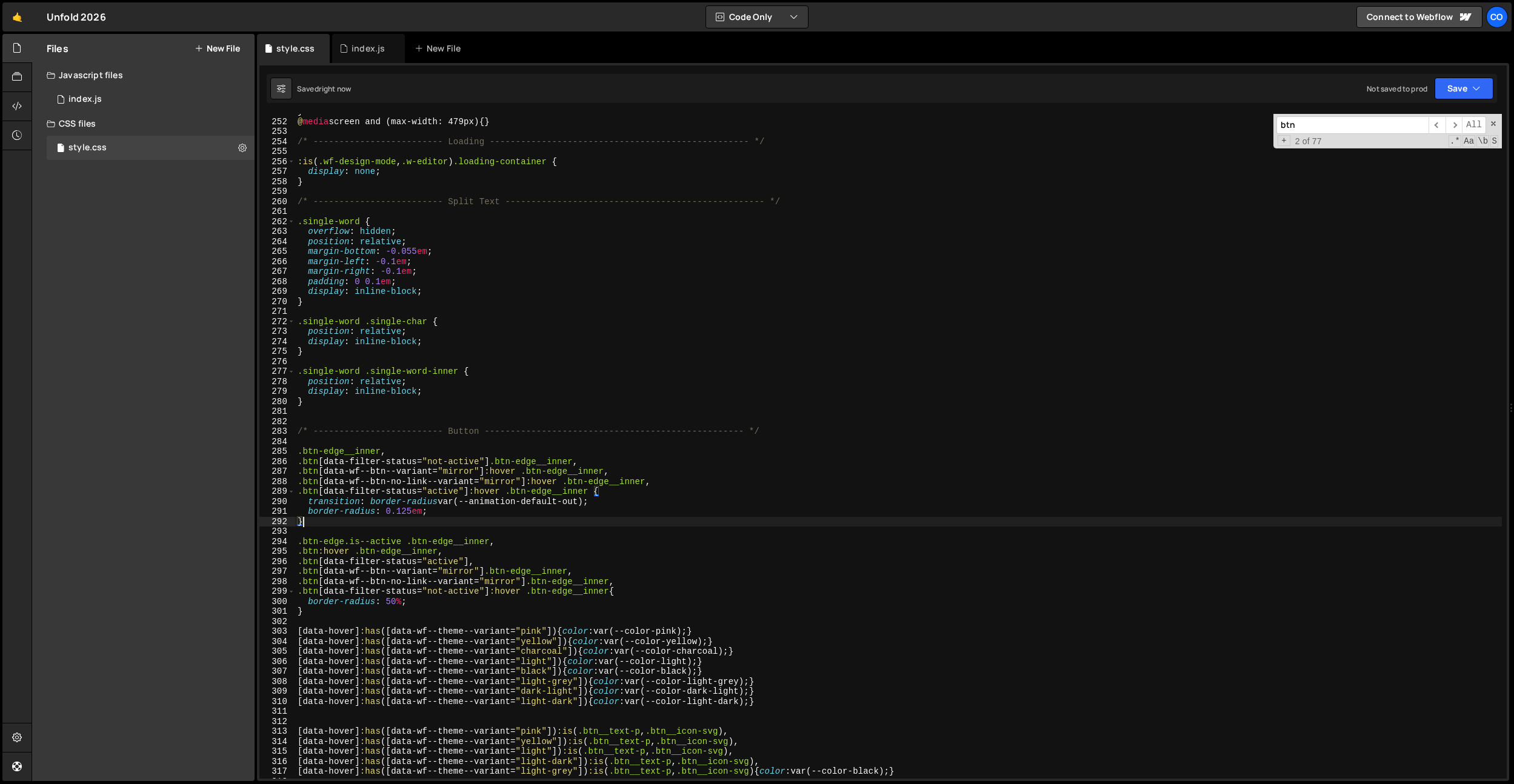
click at [469, 560] on div "} @ media screen and (max-width: 479px) { } /* ------------------------- Loadin…" at bounding box center [899, 449] width 1206 height 685
paste textarea ".btn-edge__inner"
type textarea ".btn[data-filter-status="active"] .btn-edge__inner,"
click at [519, 419] on div "} @ media screen and (max-width: 479px) { } /* ------------------------- Loadin…" at bounding box center [899, 449] width 1206 height 685
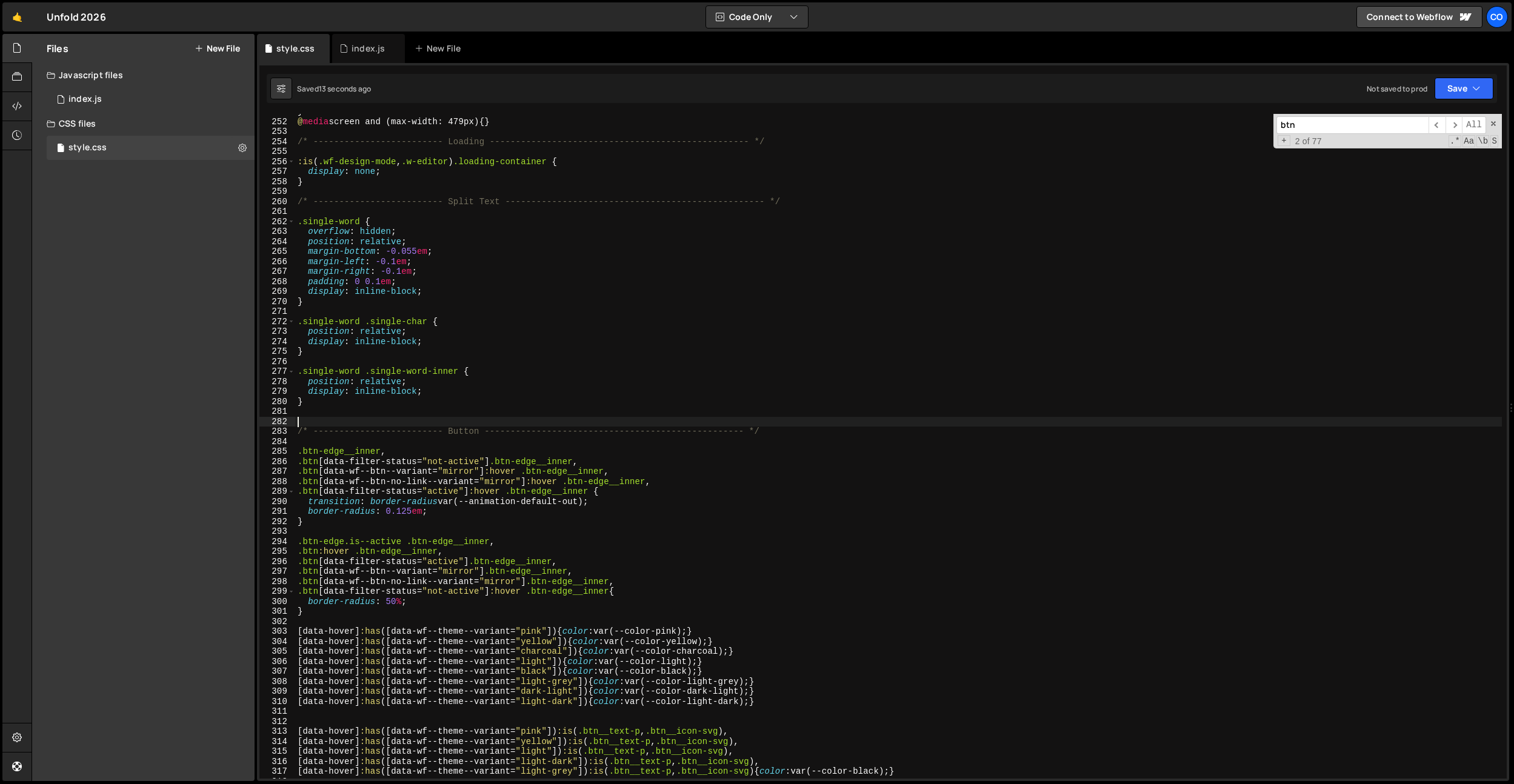
scroll to position [0, 0]
click at [509, 480] on div "} @ media screen and (max-width: 479px) { } /* ------------------------- Loadin…" at bounding box center [899, 449] width 1206 height 685
click at [545, 483] on div "} @ media screen and (max-width: 479px) { } /* ------------------------- Loadin…" at bounding box center [899, 449] width 1206 height 685
click at [543, 498] on div "} @ media screen and (max-width: 479px) { } /* ------------------------- Loadin…" at bounding box center [899, 449] width 1206 height 685
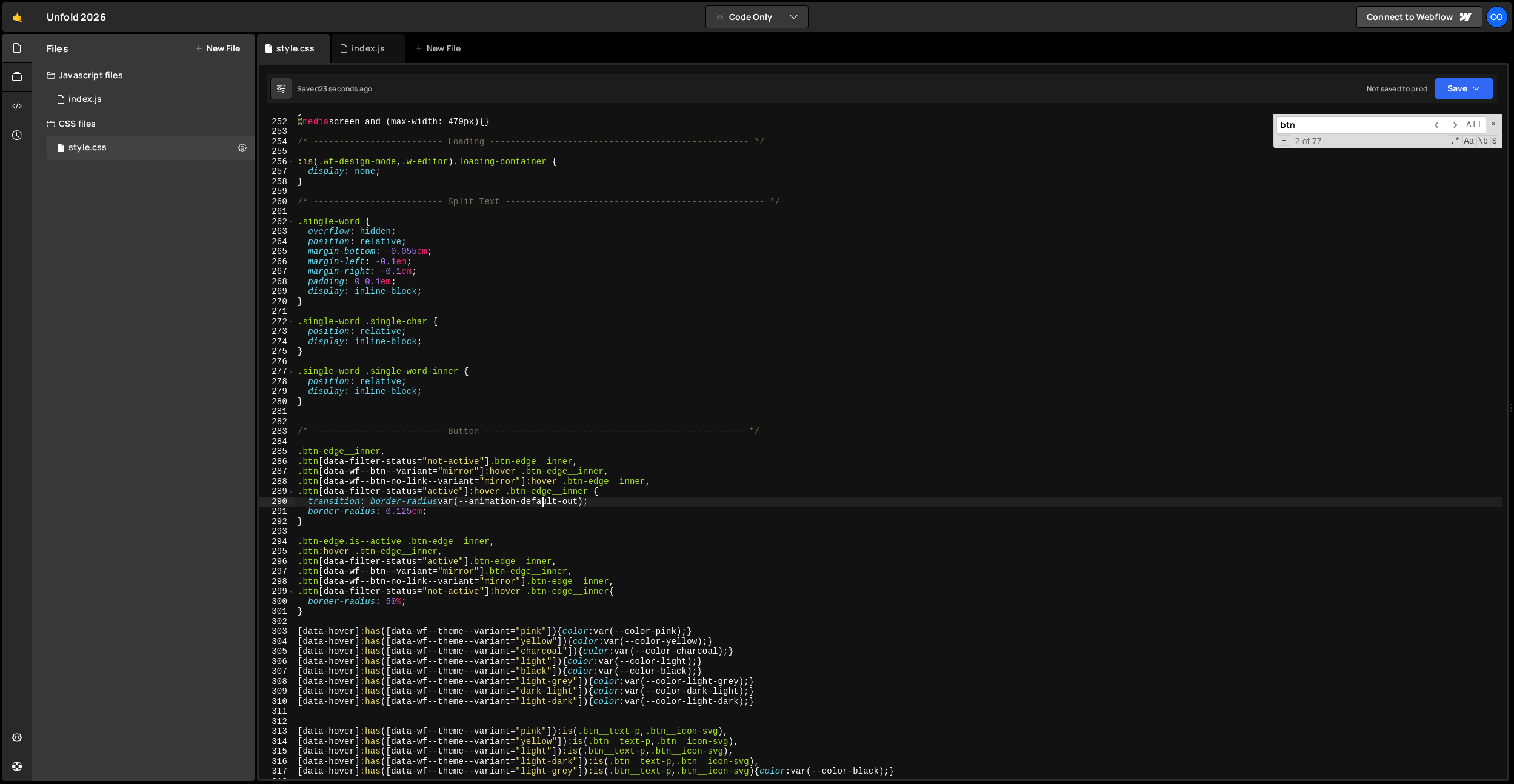
click at [537, 508] on div "} @ media screen and (max-width: 479px) { } /* ------------------------- Loadin…" at bounding box center [899, 449] width 1206 height 685
click at [432, 490] on div "} @ media screen and (max-width: 479px) { } /* ------------------------- Loadin…" at bounding box center [899, 449] width 1206 height 685
click at [596, 736] on div "} @ media screen and (max-width: 479px) { } /* ------------------------- Loadin…" at bounding box center [899, 449] width 1206 height 685
click at [450, 592] on div "} @ media screen and (max-width: 479px) { } /* ------------------------- Loadin…" at bounding box center [899, 449] width 1206 height 685
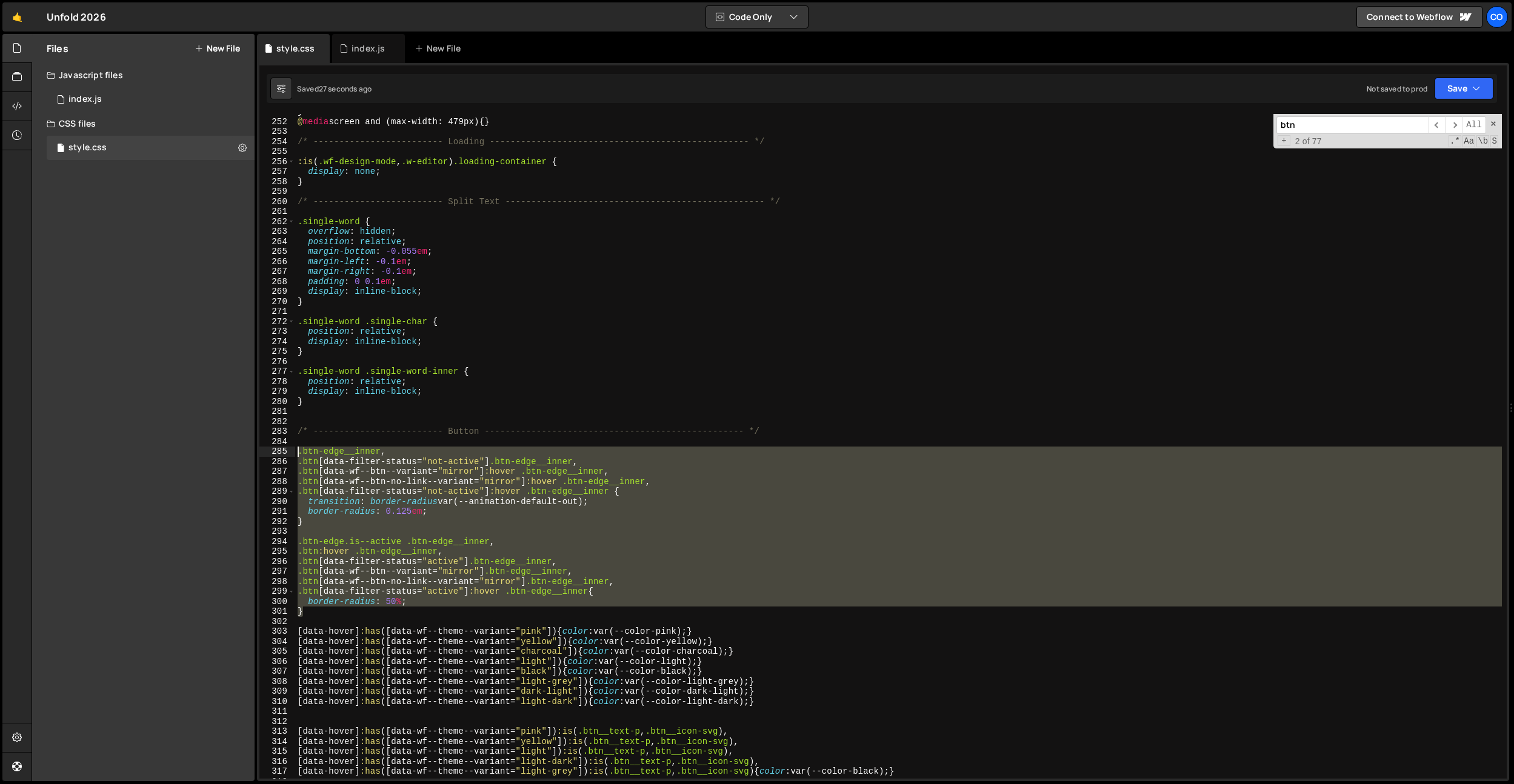
drag, startPoint x: 324, startPoint y: 600, endPoint x: 278, endPoint y: 448, distance: 158.8
click at [278, 448] on div ".btn[data-filter-status="active"]:hover .btn-edge__inner{ 251 252 253 254 255 2…" at bounding box center [883, 446] width 1247 height 665
click at [388, 481] on div "} @ media screen and (max-width: 479px) { } /* ------------------------- Loadin…" at bounding box center [899, 446] width 1206 height 665
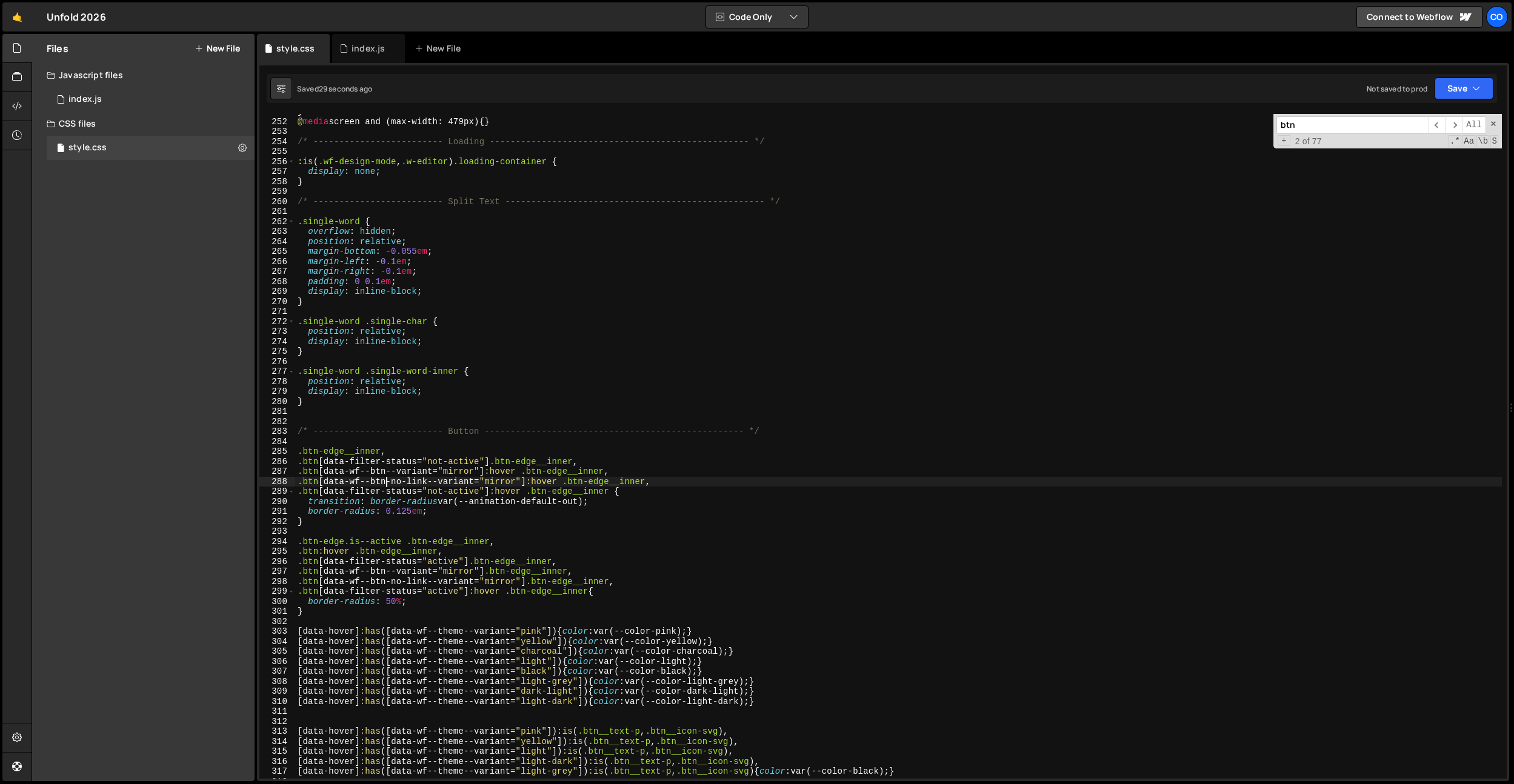
click at [388, 481] on div "} @ media screen and (max-width: 479px) { } /* ------------------------- Loadin…" at bounding box center [899, 449] width 1206 height 685
click at [452, 594] on div "} @ media screen and (max-width: 479px) { } /* ------------------------- Loadin…" at bounding box center [899, 449] width 1206 height 685
click at [425, 569] on div "} @ media screen and (max-width: 479px) { } /* ------------------------- Loadin…" at bounding box center [899, 449] width 1206 height 685
click at [423, 553] on div "} @ media screen and (max-width: 479px) { } /* ------------------------- Loadin…" at bounding box center [899, 449] width 1206 height 685
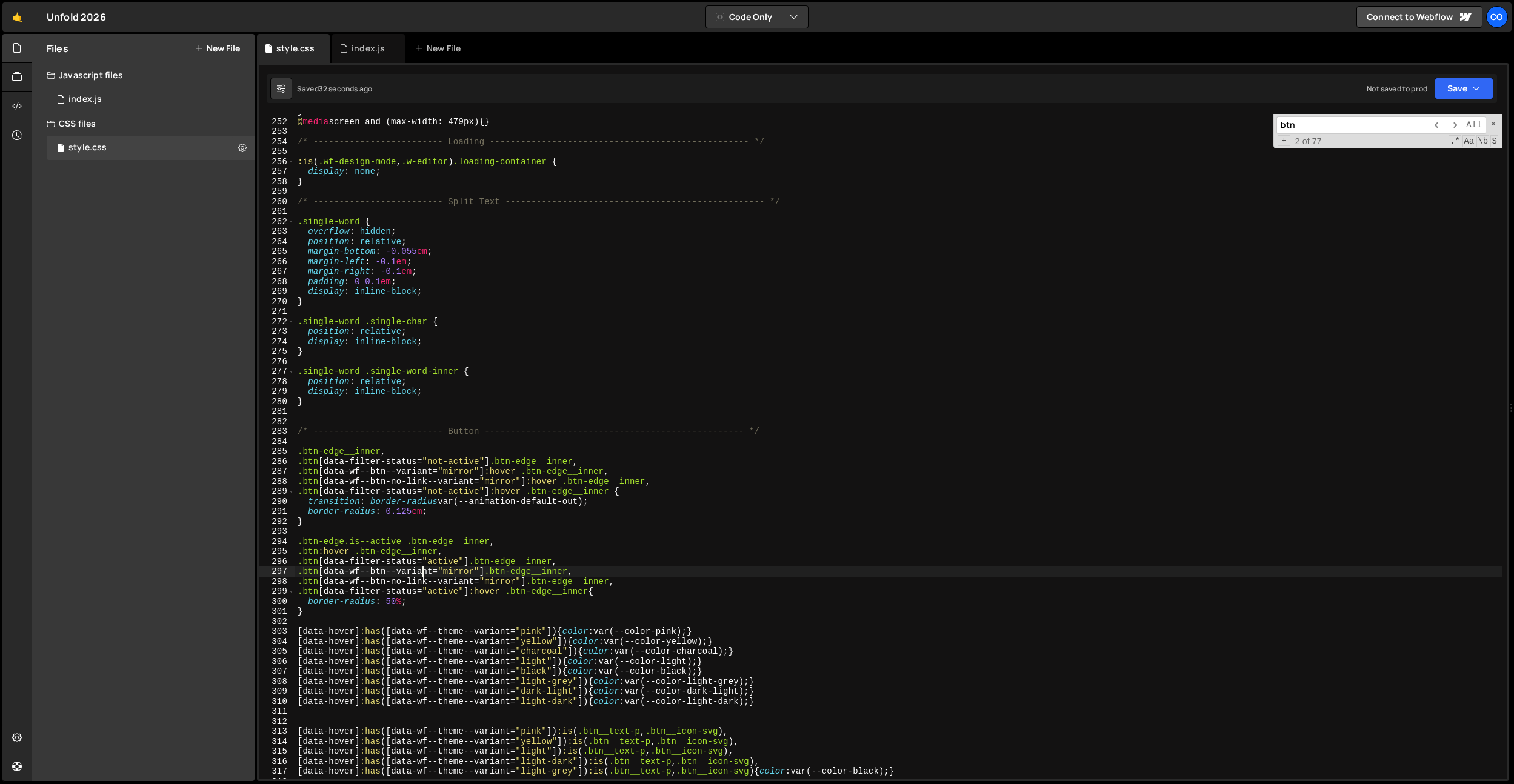
scroll to position [0, 10]
click at [423, 553] on div "} @ media screen and (max-width: 479px) { } /* ------------------------- Loadin…" at bounding box center [899, 449] width 1206 height 685
click at [423, 553] on div "} @ media screen and (max-width: 479px) { } /* ------------------------- Loadin…" at bounding box center [899, 446] width 1206 height 665
click at [480, 519] on div "} @ media screen and (max-width: 479px) { } /* ------------------------- Loadin…" at bounding box center [899, 449] width 1206 height 685
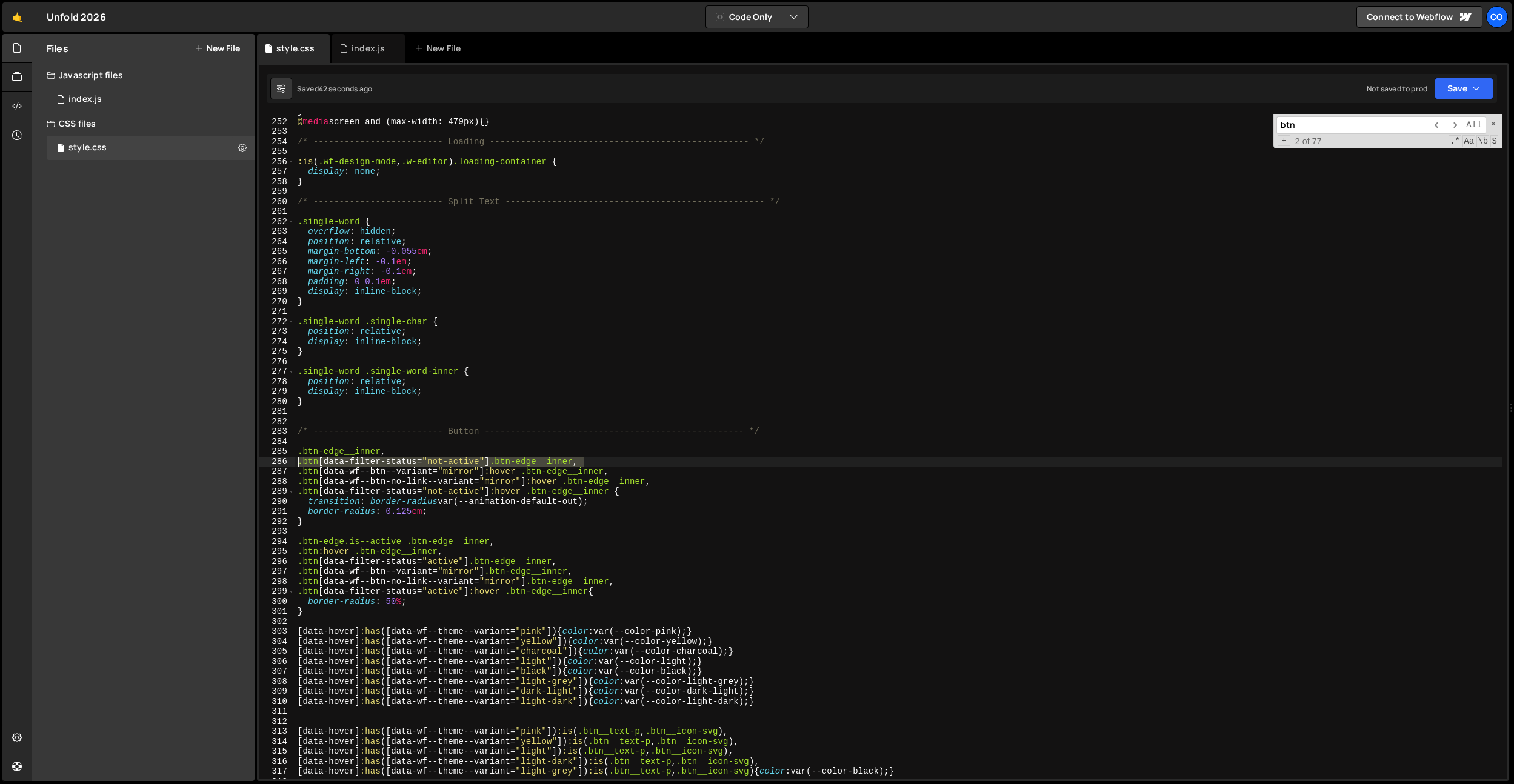
drag, startPoint x: 596, startPoint y: 461, endPoint x: 270, endPoint y: 467, distance: 326.1
click at [270, 467] on div "} 251 252 253 254 255 256 257 258 259 260 261 262 263 264 265 266 267 268 269 2…" at bounding box center [883, 446] width 1247 height 665
type textarea ".btn[data-filter-status="not-active"] .btn-edge__inner,"
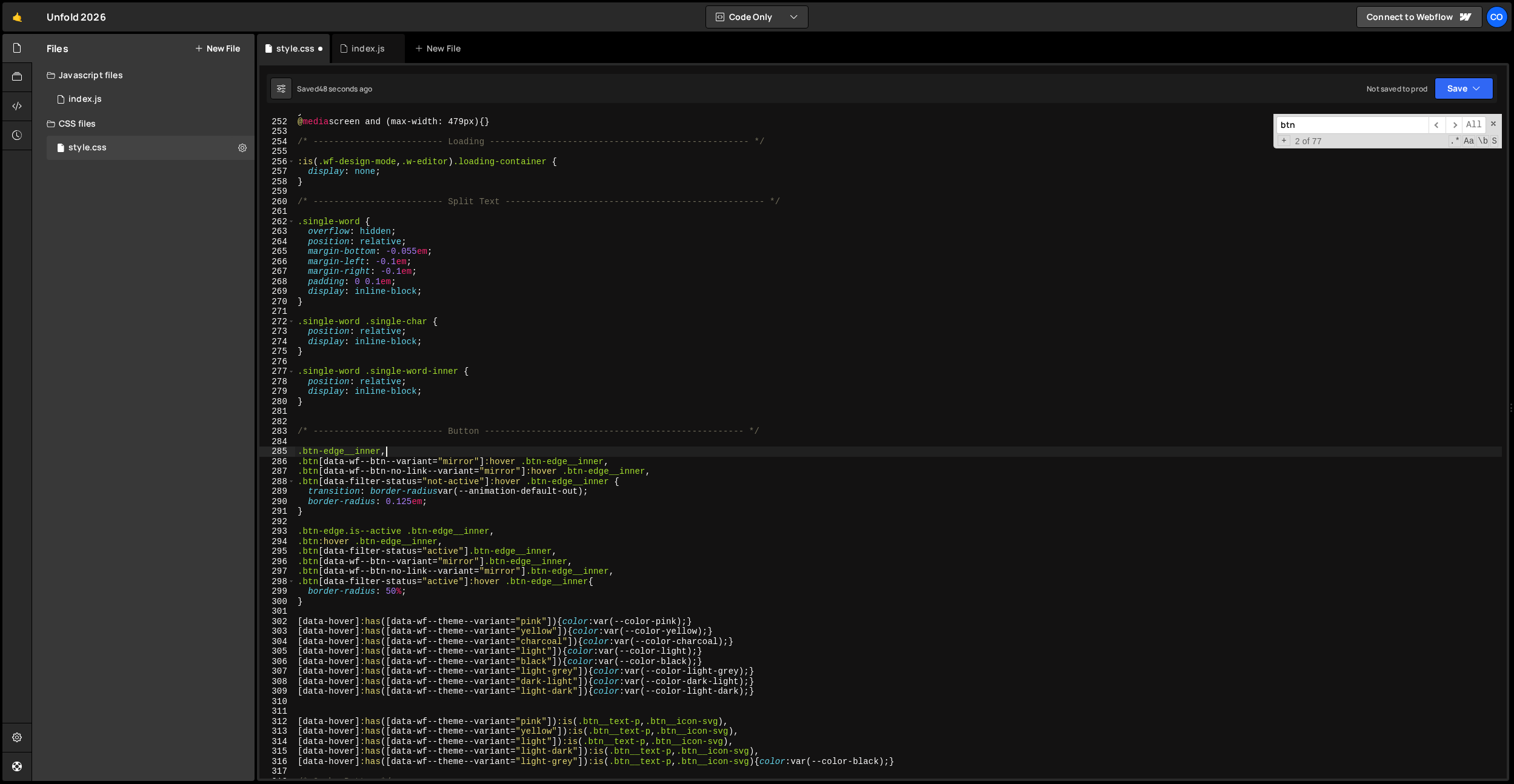
click at [541, 514] on div "} @ media screen and (max-width: 479px) { } /* ------------------------- Loadin…" at bounding box center [899, 449] width 1206 height 685
click at [446, 483] on div "} @ media screen and (max-width: 479px) { } /* ------------------------- Loadin…" at bounding box center [899, 449] width 1206 height 685
type textarea ".btn[data-filter-status="active"]:hover .btn-edge__inner {"
click at [478, 517] on div "} @ media screen and (max-width: 479px) { } /* ------------------------- Loadin…" at bounding box center [899, 449] width 1206 height 685
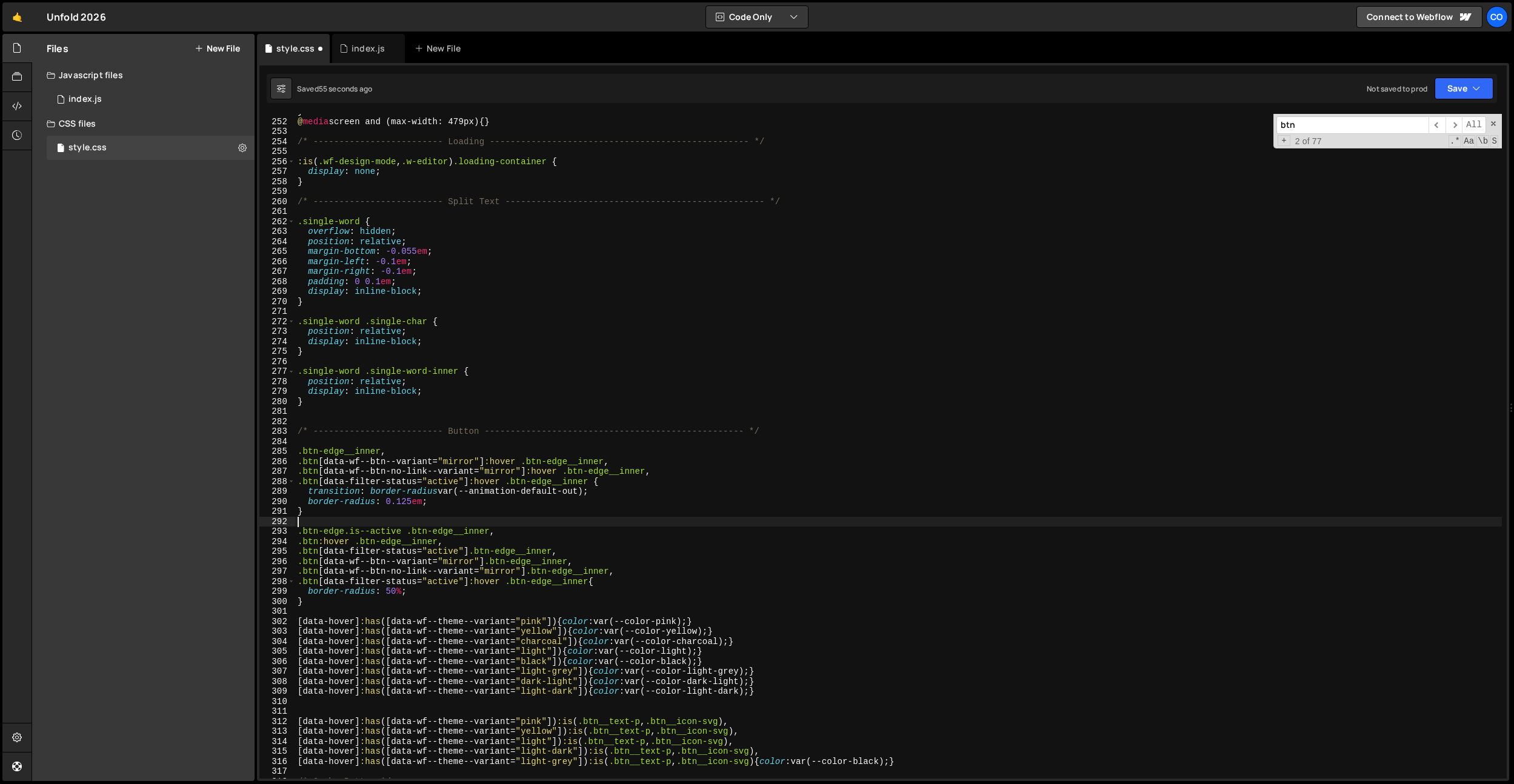
click at [478, 517] on div "} @ media screen and (max-width: 479px) { } /* ------------------------- Loadin…" at bounding box center [899, 449] width 1206 height 685
click at [467, 532] on div "} @ media screen and (max-width: 479px) { } /* ------------------------- Loadin…" at bounding box center [899, 449] width 1206 height 685
click at [461, 535] on div "} @ media screen and (max-width: 479px) { } /* ------------------------- Loadin…" at bounding box center [899, 449] width 1206 height 685
click at [461, 560] on div "} @ media screen and (max-width: 479px) { } /* ------------------------- Loadin…" at bounding box center [899, 449] width 1206 height 685
click at [426, 552] on div "} @ media screen and (max-width: 479px) { } /* ------------------------- Loadin…" at bounding box center [899, 449] width 1206 height 685
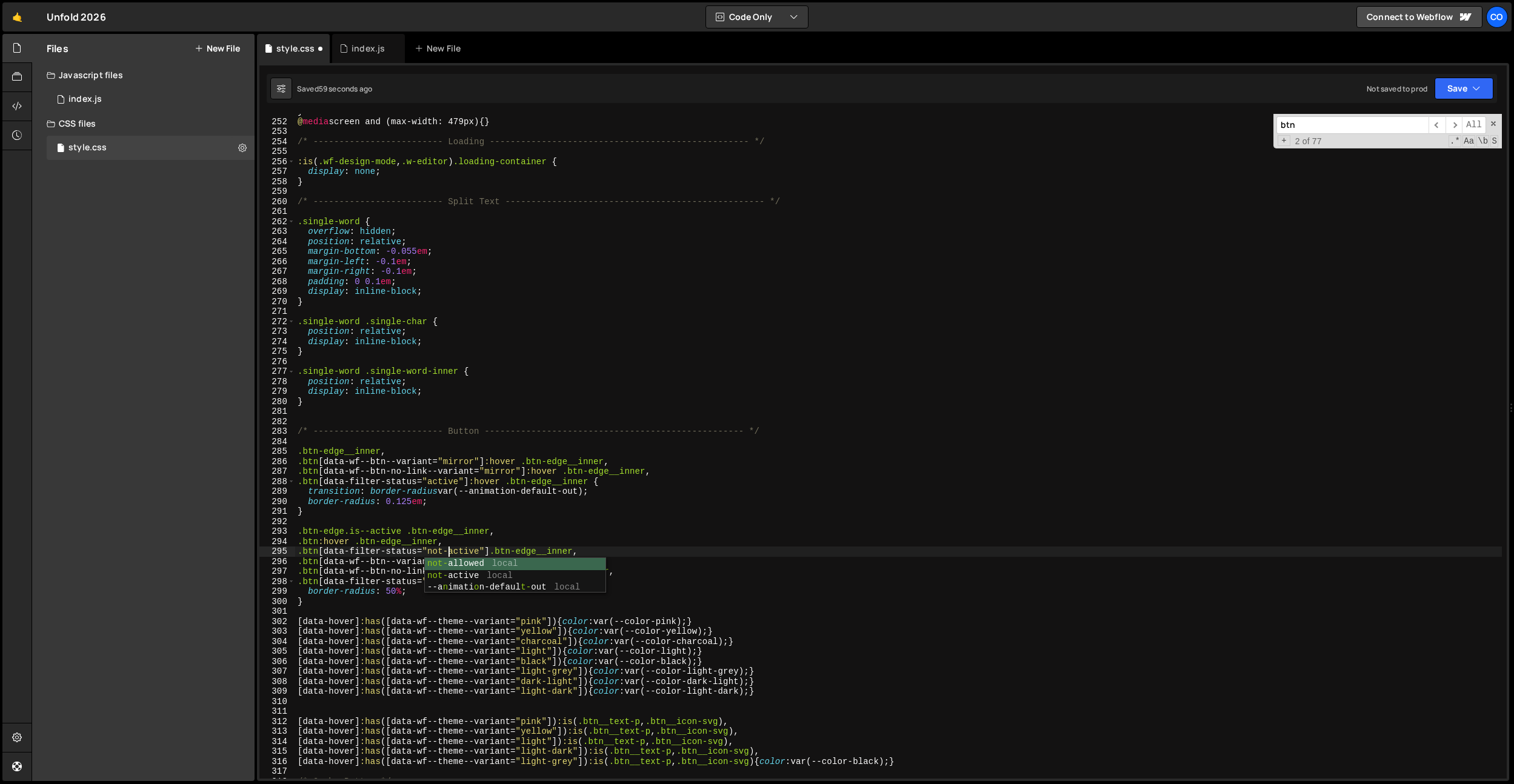
scroll to position [0, 10]
click at [498, 487] on div "} @ media screen and (max-width: 479px) { } /* ------------------------- Loadin…" at bounding box center [899, 449] width 1206 height 685
click at [428, 583] on div "} @ media screen and (max-width: 479px) { } /* ------------------------- Loadin…" at bounding box center [899, 449] width 1206 height 685
click at [561, 554] on div "} @ media screen and (max-width: 479px) { } /* ------------------------- Loadin…" at bounding box center [899, 449] width 1206 height 685
click at [589, 583] on div "} @ media screen and (max-width: 479px) { } /* ------------------------- Loadin…" at bounding box center [899, 449] width 1206 height 685
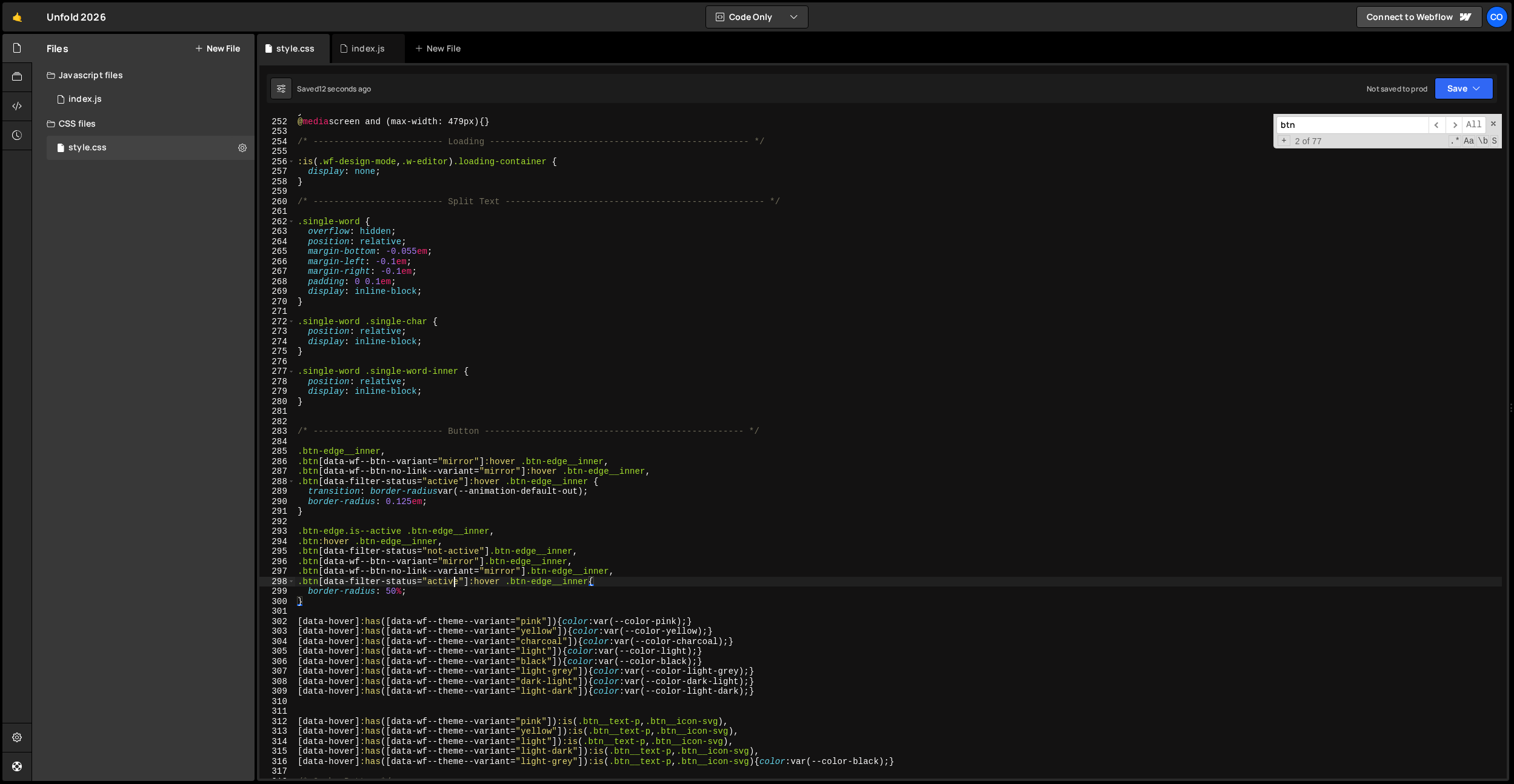
click at [453, 583] on div "} @ media screen and (max-width: 479px) { } /* ------------------------- Loadin…" at bounding box center [899, 449] width 1206 height 685
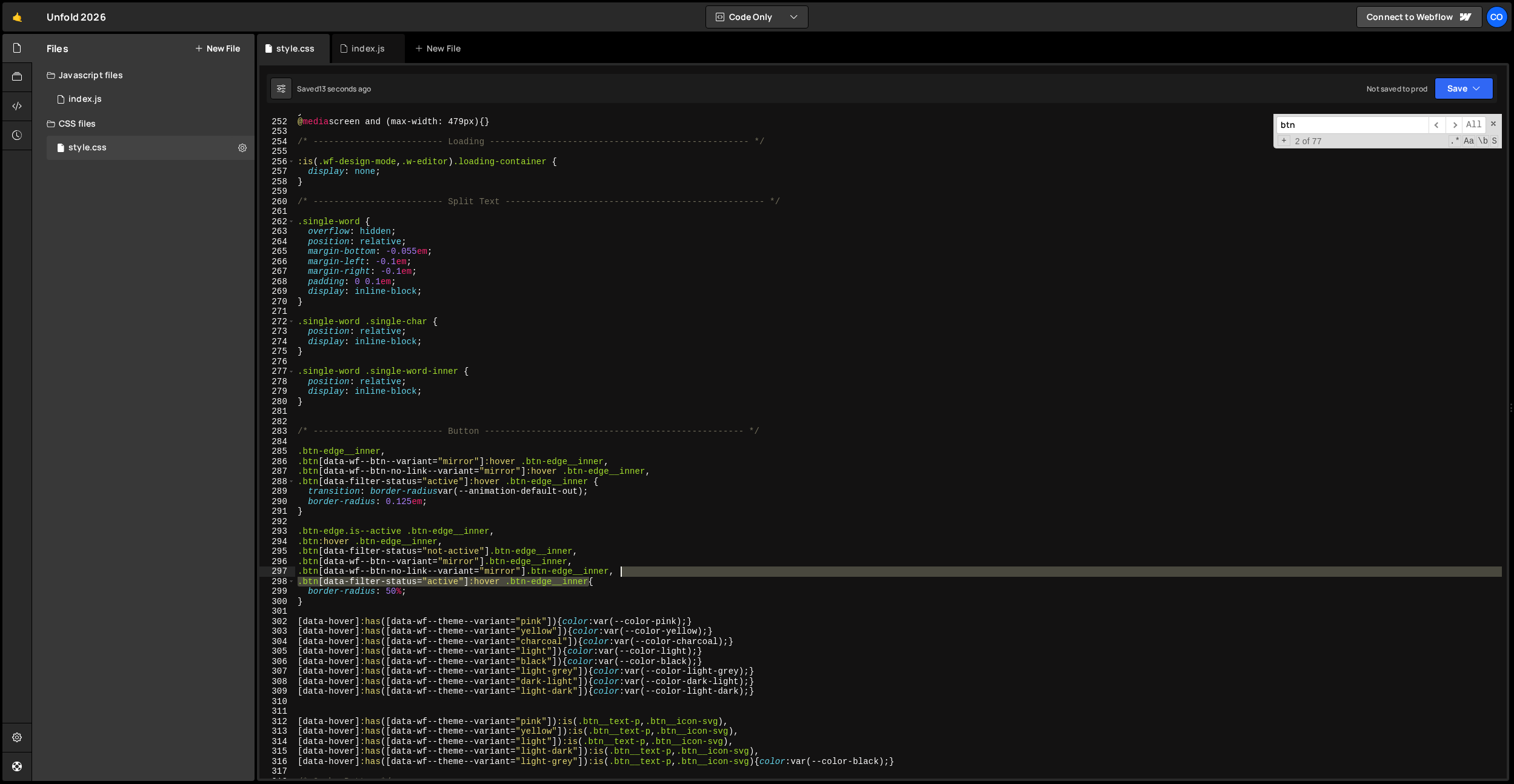
drag, startPoint x: 590, startPoint y: 583, endPoint x: 618, endPoint y: 574, distance: 29.4
click at [618, 574] on div "} @ media screen and (max-width: 479px) { } /* ------------------------- Loadin…" at bounding box center [899, 449] width 1206 height 685
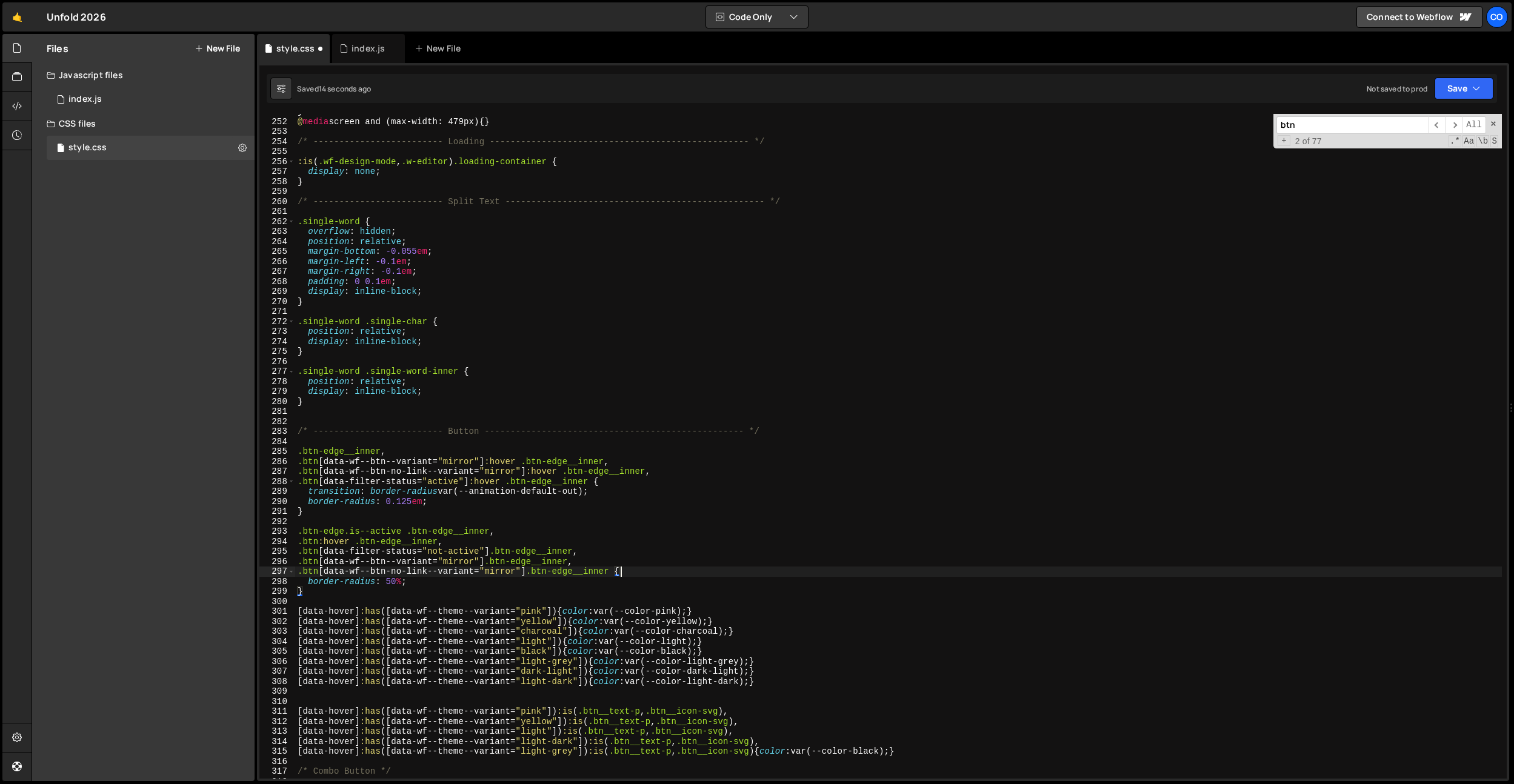
scroll to position [0, 22]
type textarea ".btn[data-wf--btn-no-link--variant="mirror"] .btn-edge__inner, .btn[data-filter…"
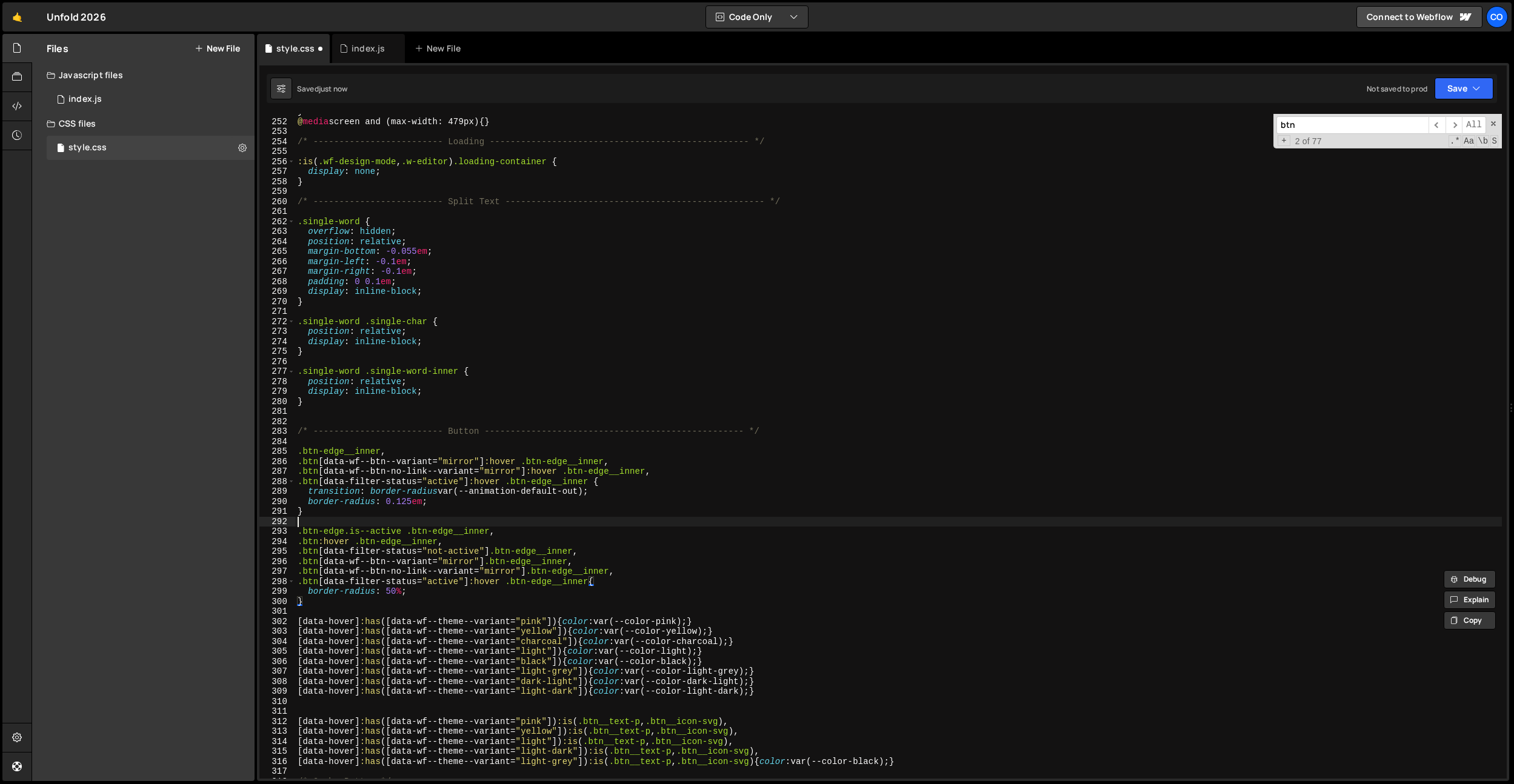
click at [701, 519] on div "} @ media screen and (max-width: 479px) { } /* ------------------------- Loadin…" at bounding box center [899, 449] width 1206 height 685
click at [437, 481] on div "} @ media screen and (max-width: 479px) { } /* ------------------------- Loadin…" at bounding box center [899, 449] width 1206 height 685
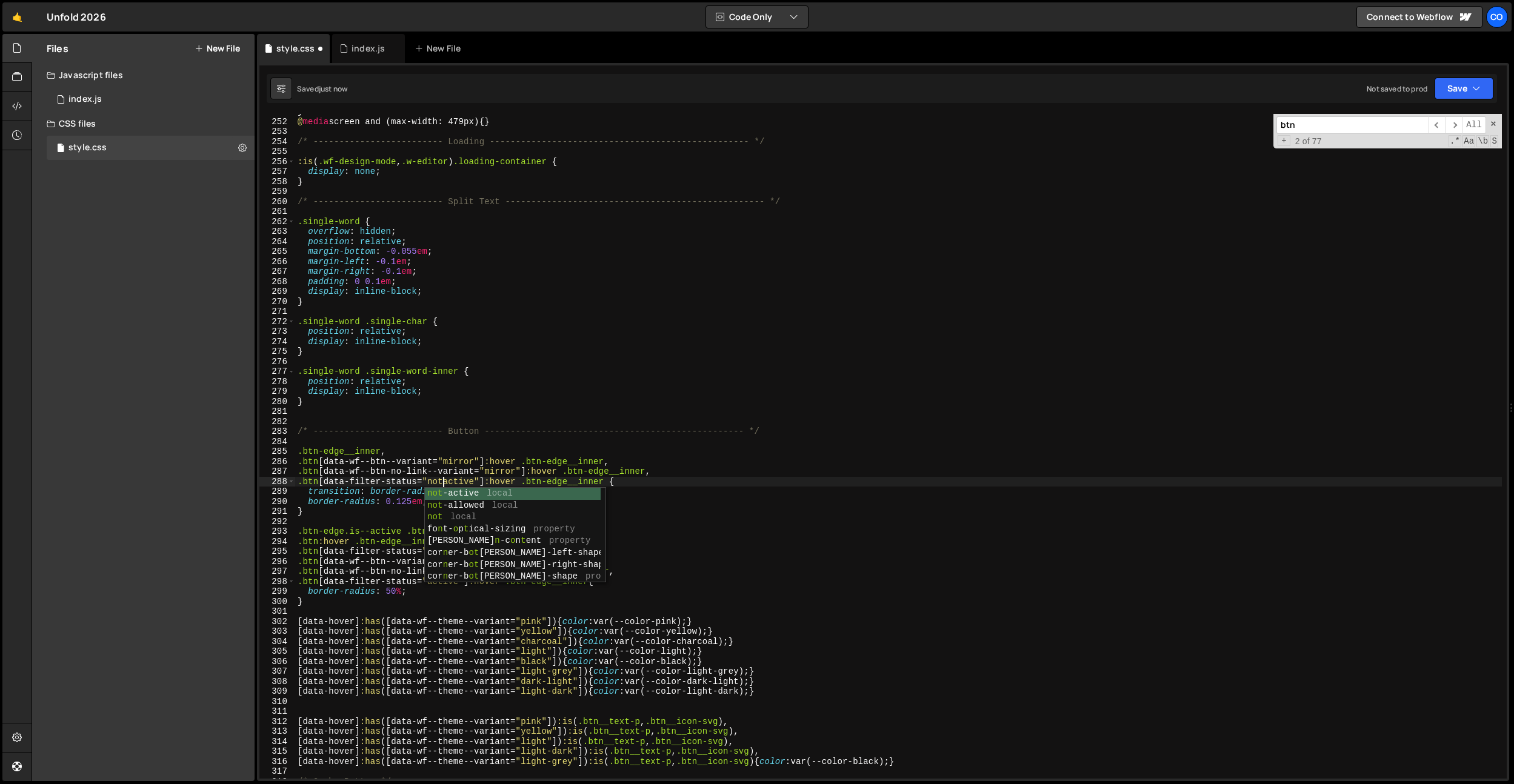
scroll to position [0, 10]
click at [433, 138] on div "} @ media screen and (max-width: 479px) { } /* ------------------------- Loadin…" at bounding box center [899, 449] width 1206 height 685
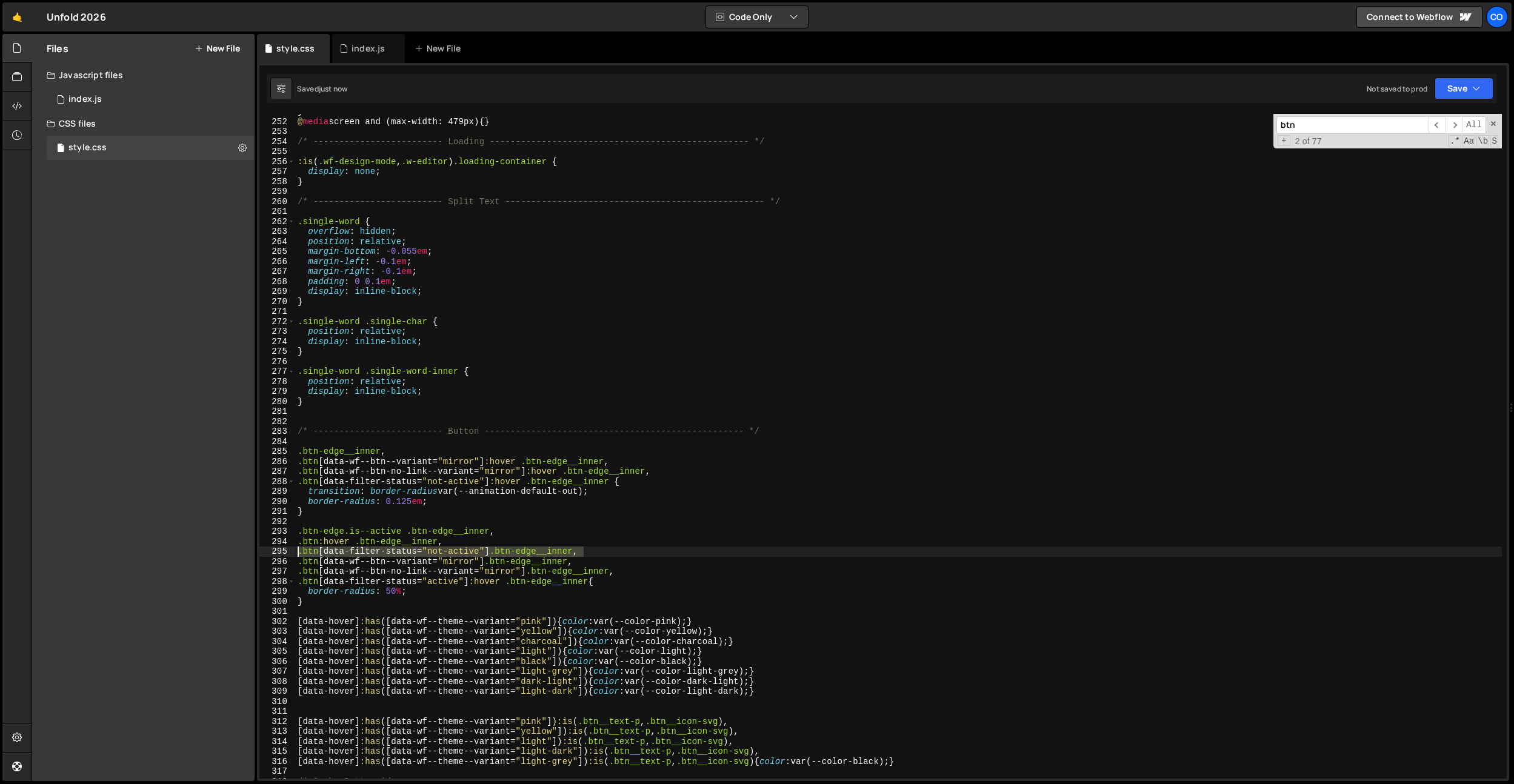
drag, startPoint x: 619, startPoint y: 552, endPoint x: 202, endPoint y: 552, distance: 417.0
click at [202, 552] on div "Files New File Javascript files 0 index.js 0 CSS files style.css 0 Copy share l…" at bounding box center [772, 407] width 1482 height 747
type textarea ".btn[data-filter-status="not-active"] .btn-edge__inner,"
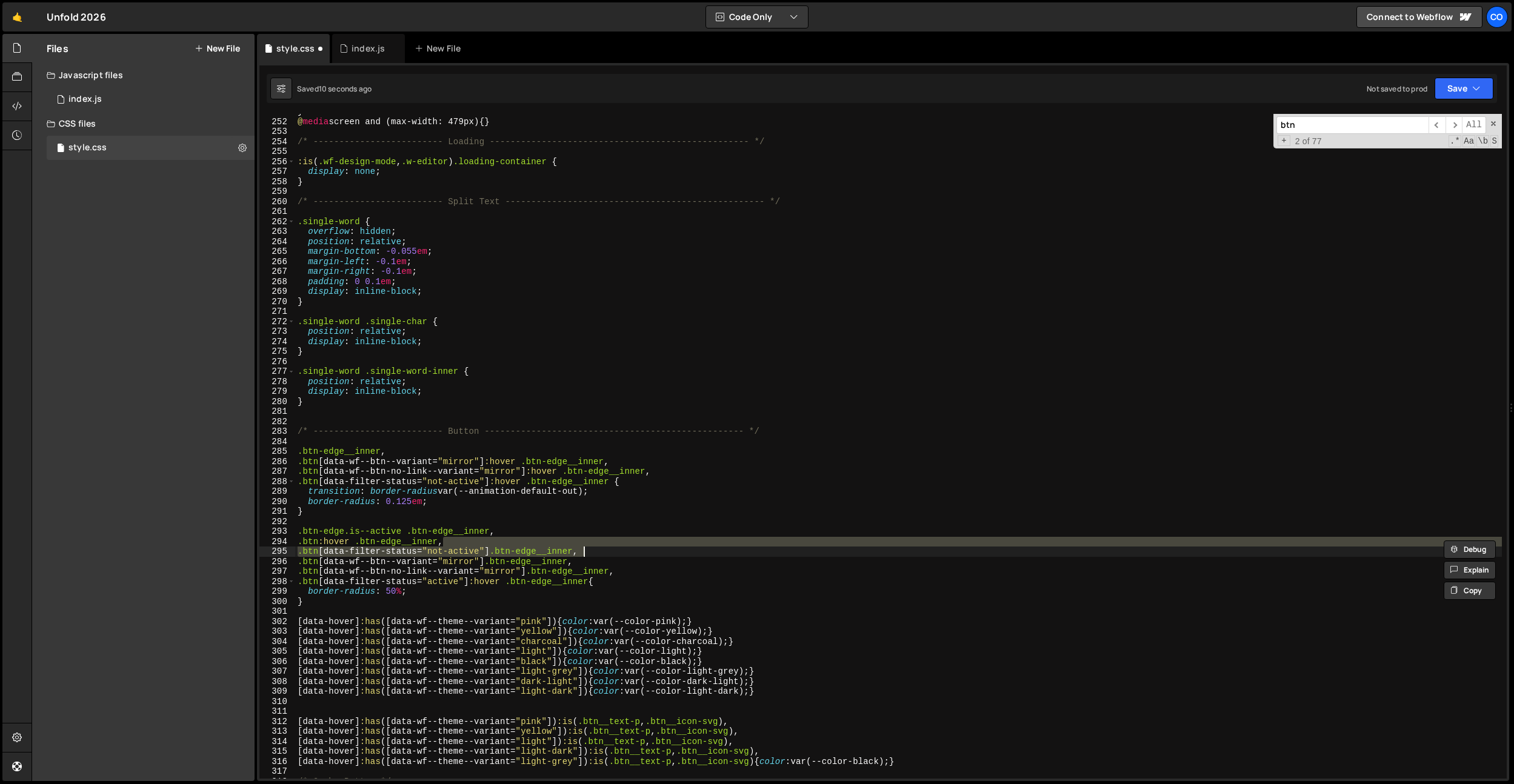
click at [455, 591] on div "} @ media screen and (max-width: 479px) { } /* ------------------------- Loadin…" at bounding box center [899, 449] width 1206 height 685
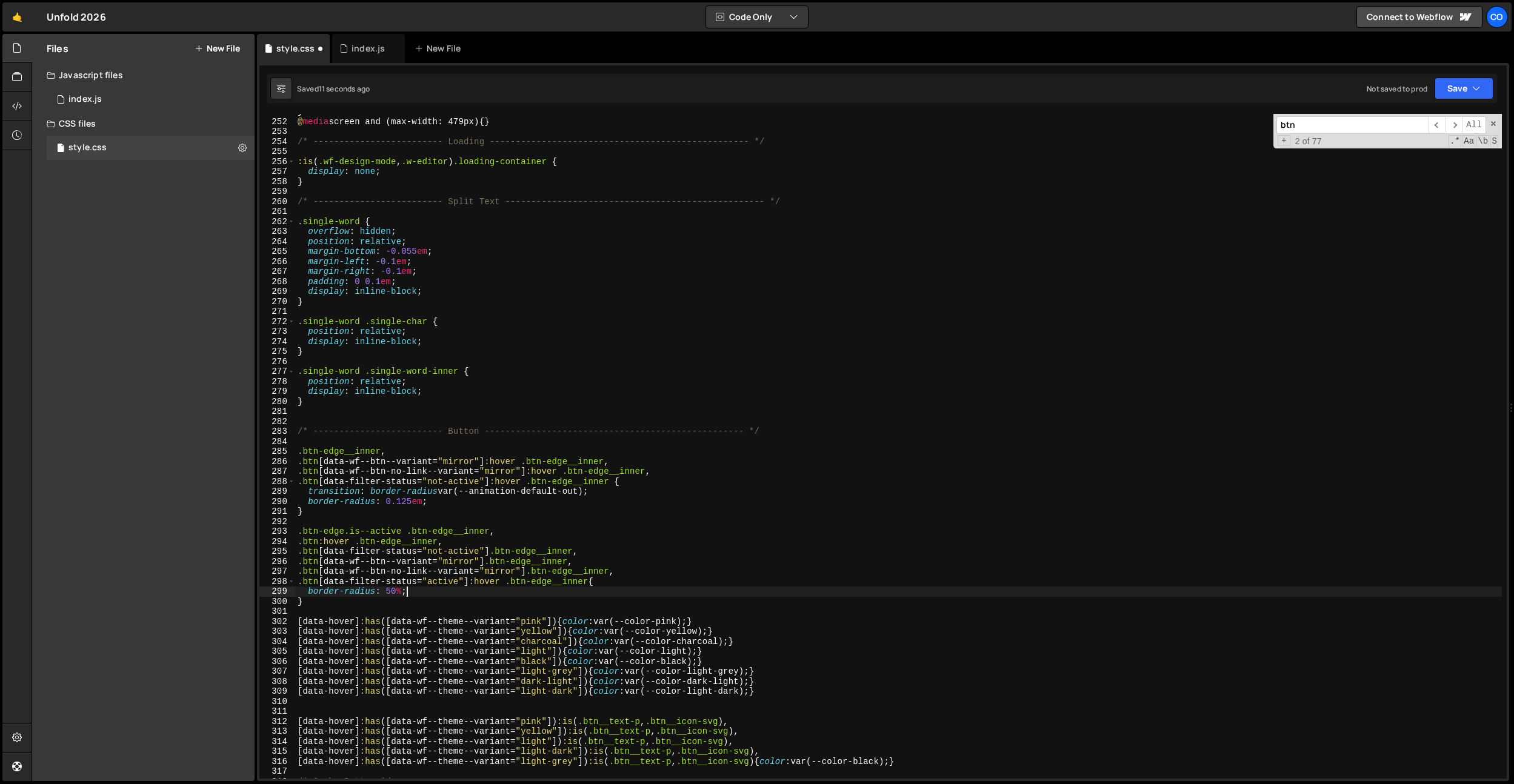
drag, startPoint x: 478, startPoint y: 540, endPoint x: 488, endPoint y: 549, distance: 13.5
click at [478, 540] on div "} @ media screen and (max-width: 479px) { } /* ------------------------- Loadin…" at bounding box center [899, 449] width 1206 height 685
click at [488, 549] on div "} @ media screen and (max-width: 479px) { } /* ------------------------- Loadin…" at bounding box center [899, 449] width 1206 height 685
click at [505, 483] on div "} @ media screen and (max-width: 479px) { } /* ------------------------- Loadin…" at bounding box center [899, 449] width 1206 height 685
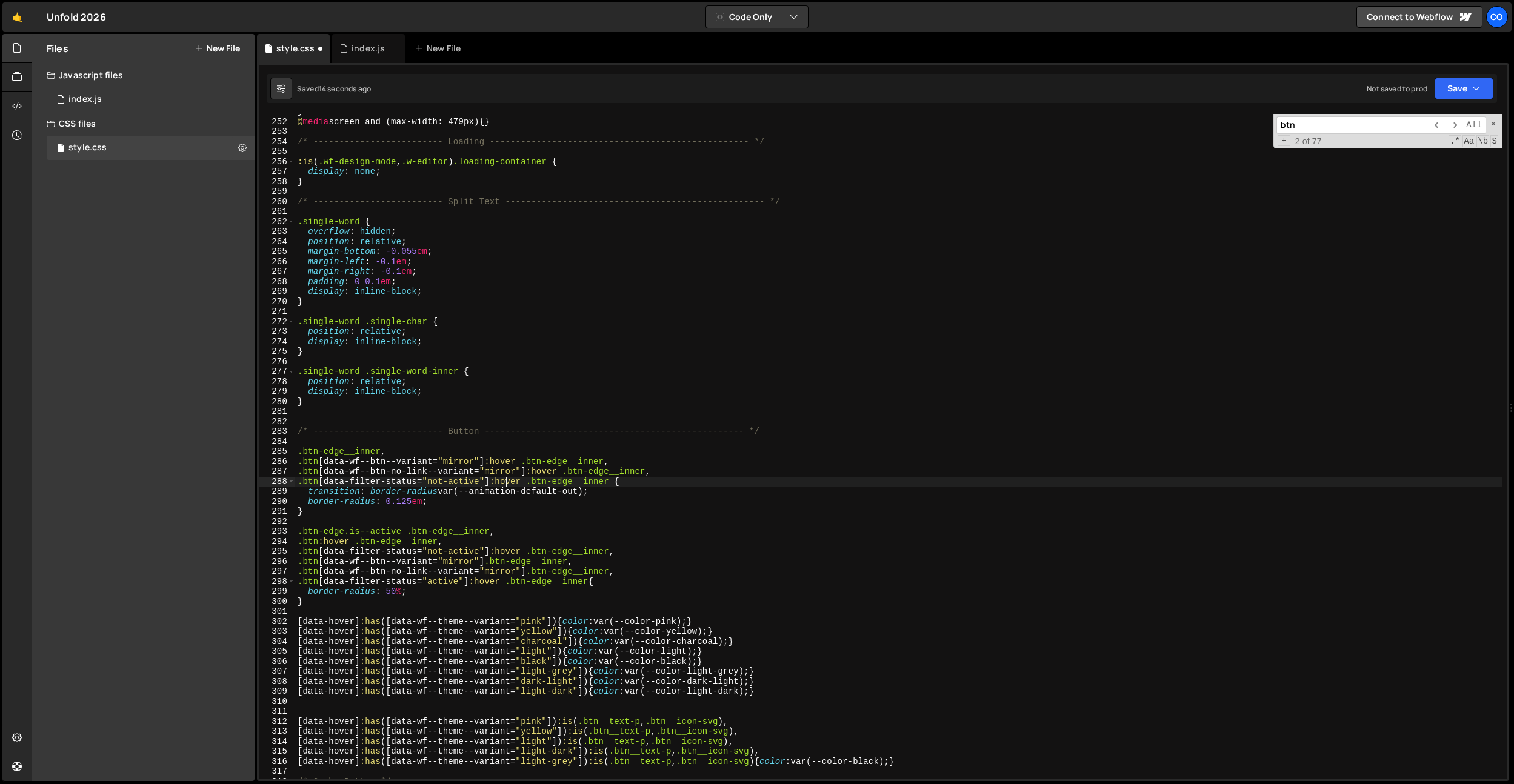
click at [486, 580] on div "} @ media screen and (max-width: 479px) { } /* ------------------------- Loadin…" at bounding box center [899, 449] width 1206 height 685
click at [470, 481] on div "} @ media screen and (max-width: 479px) { } /* ------------------------- Loadin…" at bounding box center [899, 449] width 1206 height 685
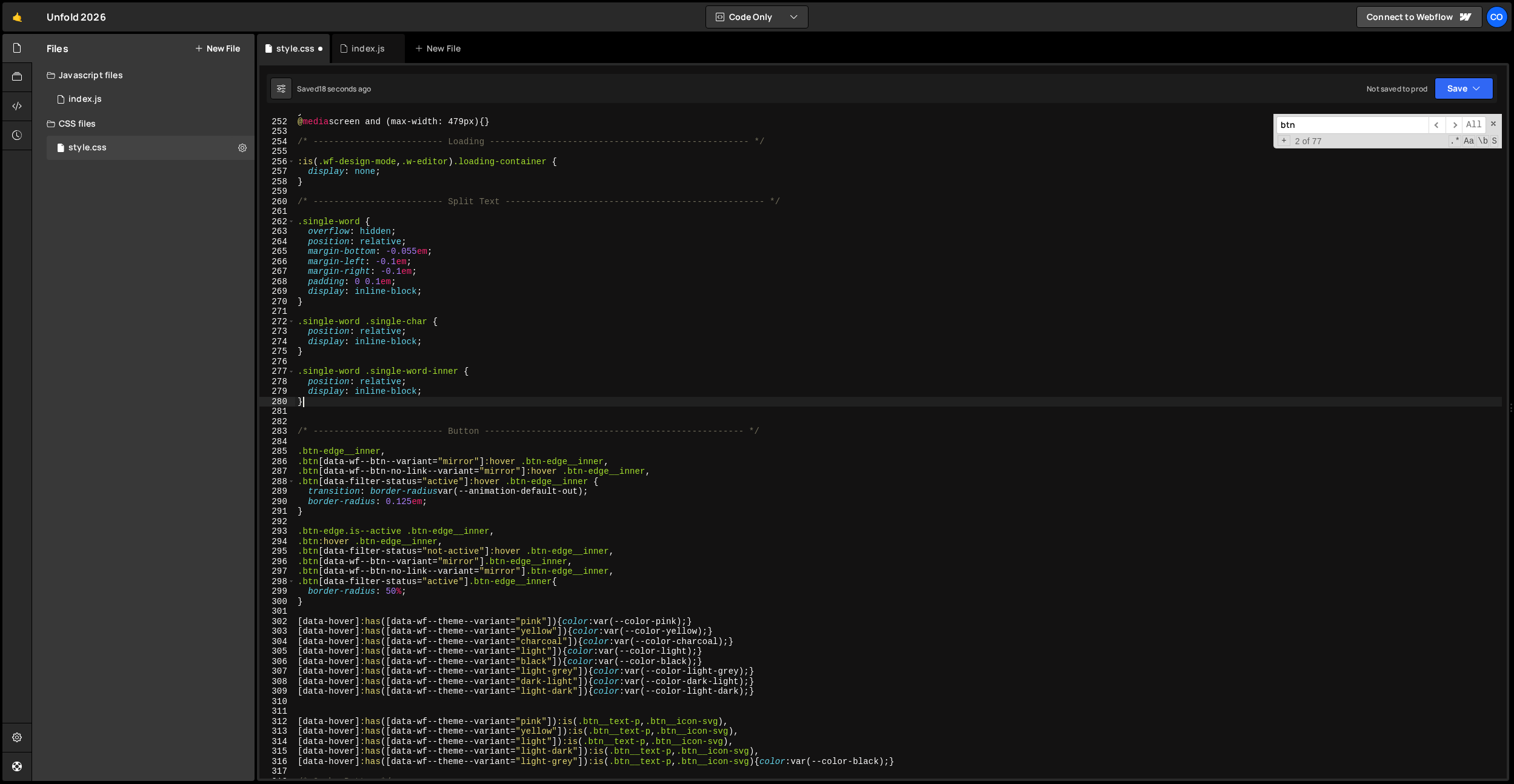
click at [558, 403] on div "} @ media screen and (max-width: 479px) { } /* ------------------------- Loadin…" at bounding box center [899, 449] width 1206 height 685
click at [438, 243] on div "} @ media screen and (max-width: 479px) { } /* ------------------------- Loadin…" at bounding box center [899, 449] width 1206 height 685
click at [458, 502] on div "} @ media screen and (max-width: 479px) { } /* ------------------------- Loadin…" at bounding box center [899, 449] width 1206 height 685
click at [445, 490] on div "} @ media screen and (max-width: 479px) { } /* ------------------------- Loadin…" at bounding box center [899, 449] width 1206 height 685
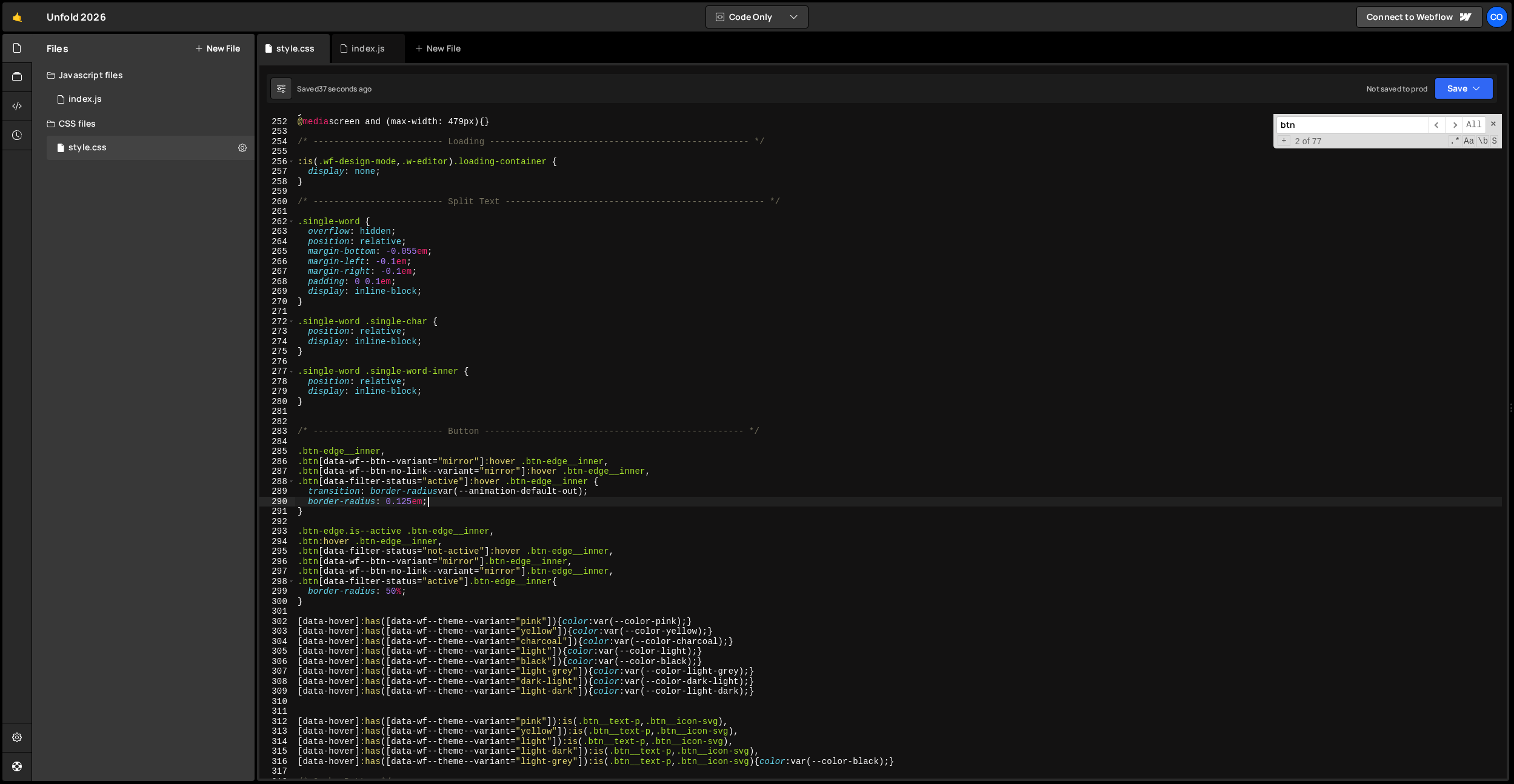
click at [445, 490] on div "} @ media screen and (max-width: 479px) { } /* ------------------------- Loadin…" at bounding box center [899, 449] width 1206 height 685
click at [428, 486] on div "} @ media screen and (max-width: 479px) { } /* ------------------------- Loadin…" at bounding box center [899, 449] width 1206 height 685
type textarea ".btn[data-filter-status="not-active"]:hover .btn-edge__inner {"
click at [525, 411] on div "} @ media screen and (max-width: 479px) { } /* ------------------------- Loadin…" at bounding box center [899, 449] width 1206 height 685
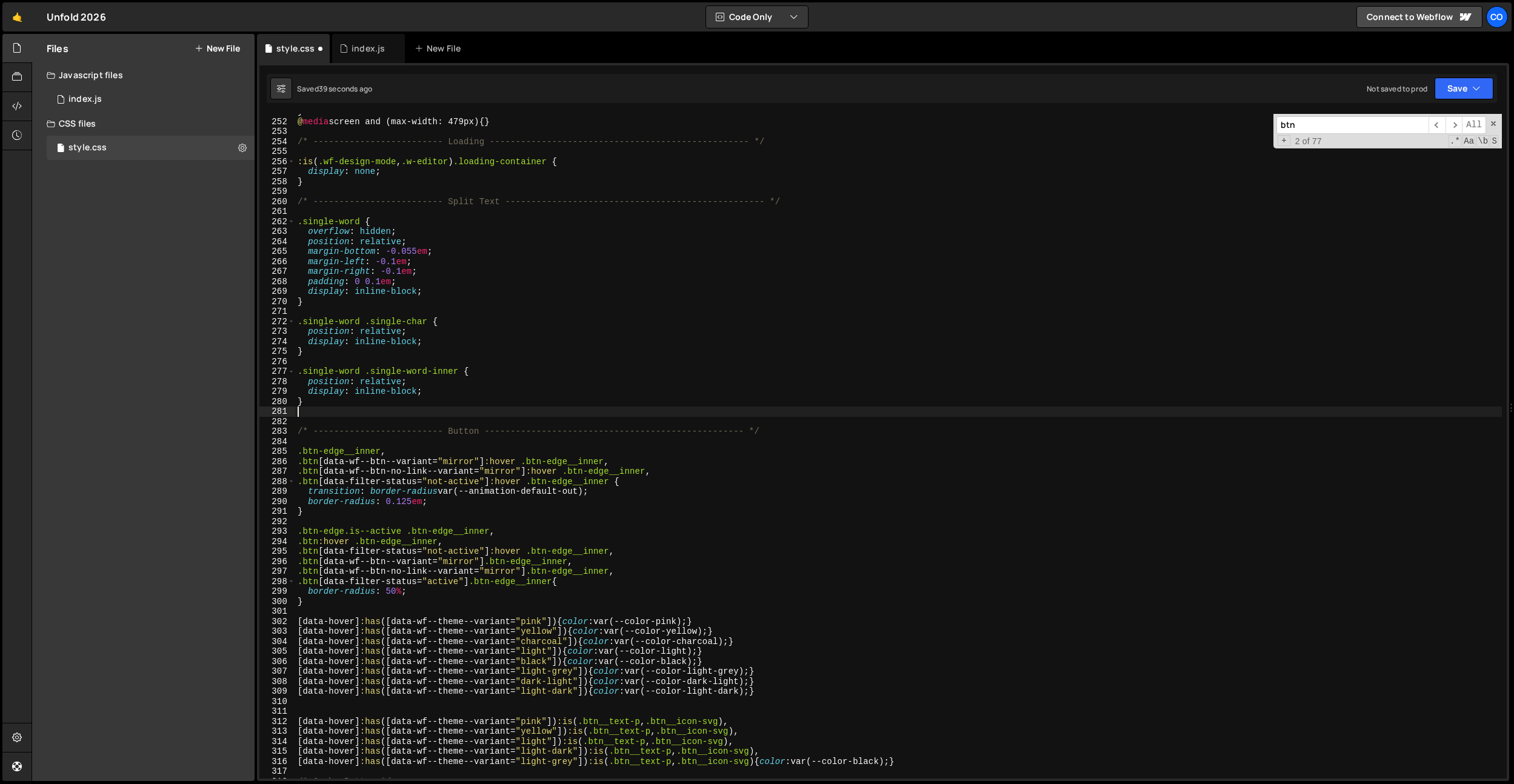
scroll to position [0, 0]
drag, startPoint x: 484, startPoint y: 553, endPoint x: 455, endPoint y: 555, distance: 29.1
click at [483, 553] on div "} @ media screen and (max-width: 479px) { } /* ------------------------- Loadin…" at bounding box center [899, 449] width 1206 height 685
click at [449, 554] on div "} @ media screen and (max-width: 479px) { } /* ------------------------- Loadin…" at bounding box center [899, 449] width 1206 height 685
click at [426, 583] on div "} @ media screen and (max-width: 479px) { } /* ------------------------- Loadin…" at bounding box center [899, 449] width 1206 height 685
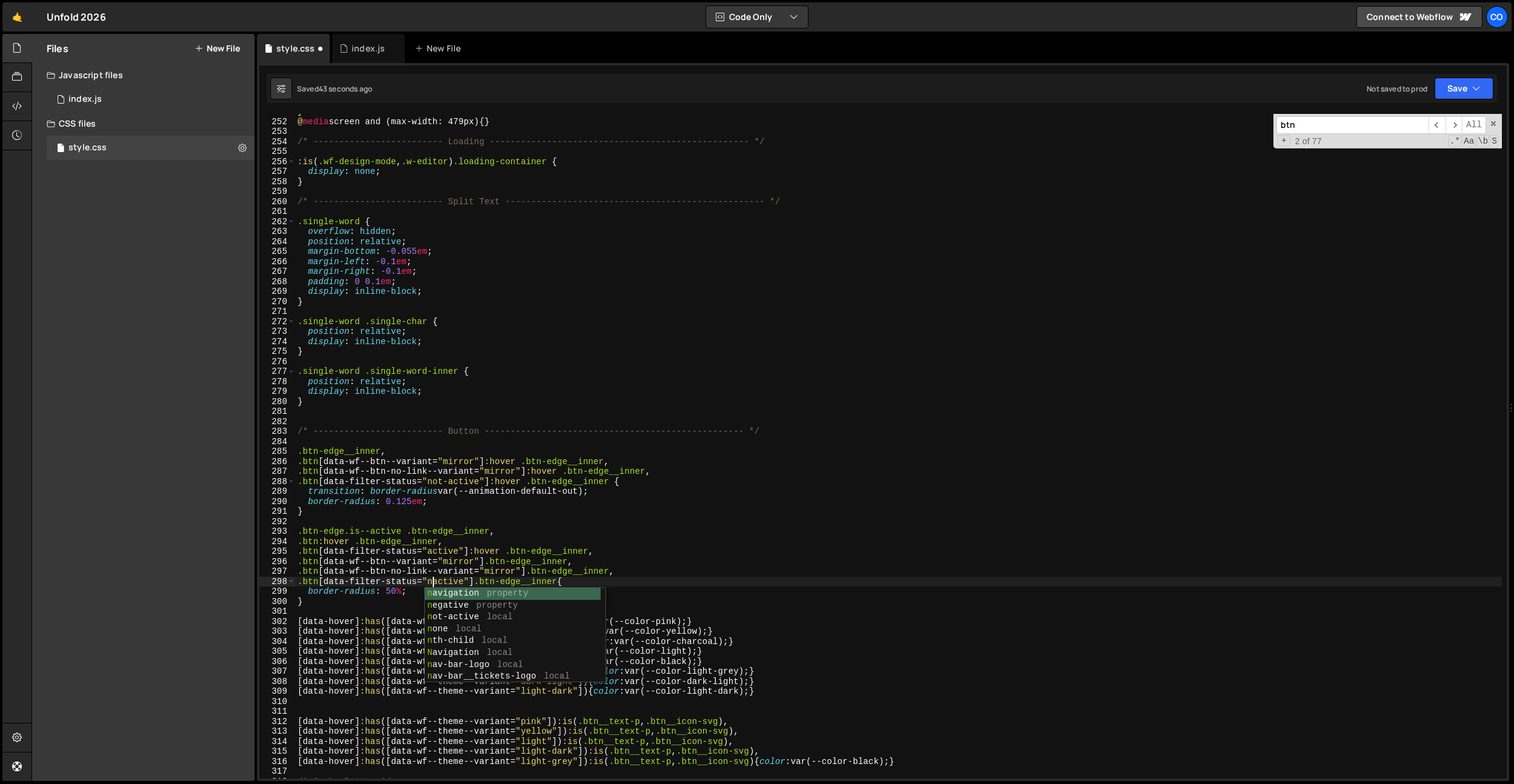
scroll to position [0, 10]
click at [529, 388] on div "} @ media screen and (max-width: 479px) { } /* ------------------------- Loadin…" at bounding box center [899, 449] width 1206 height 685
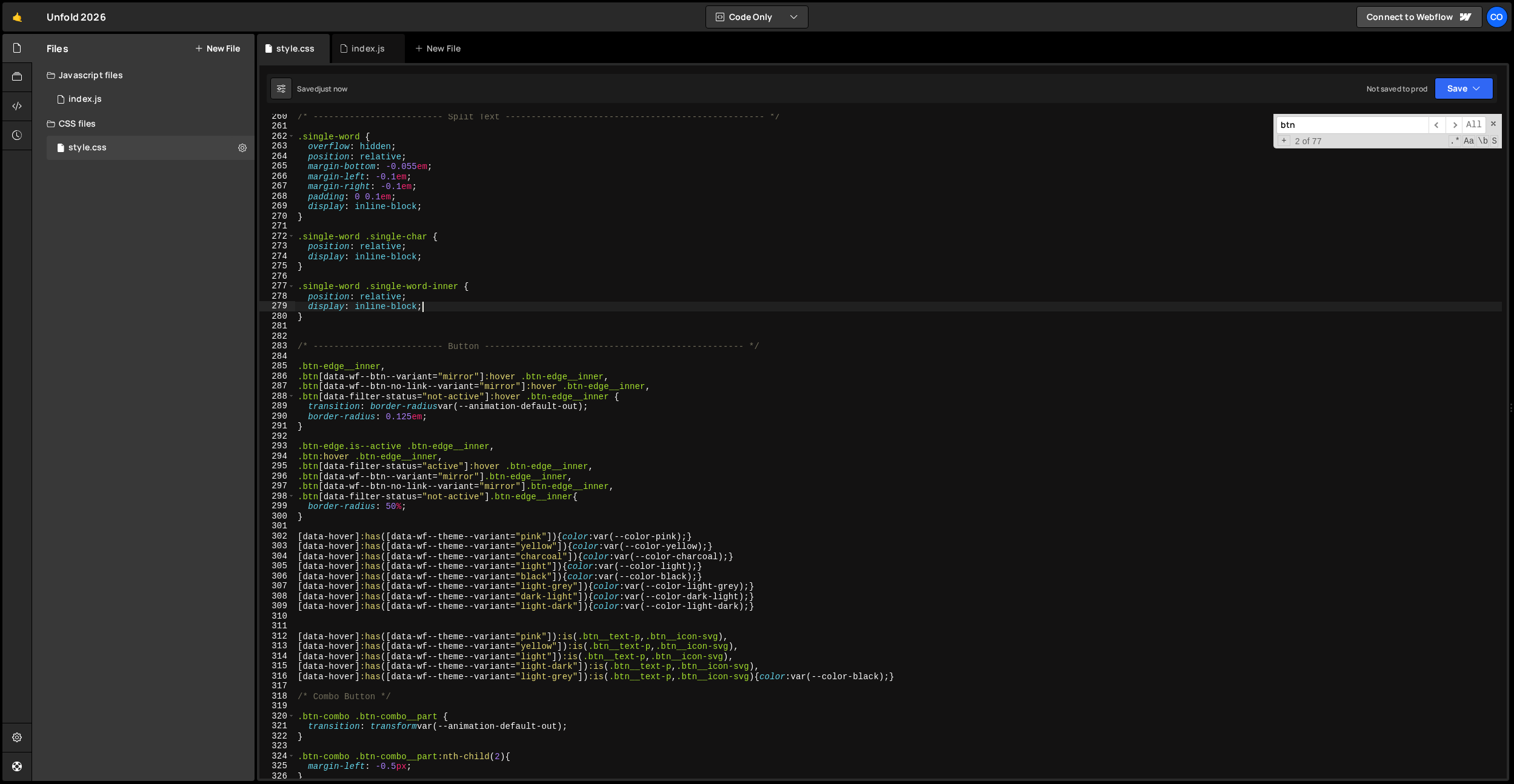
scroll to position [2652, 0]
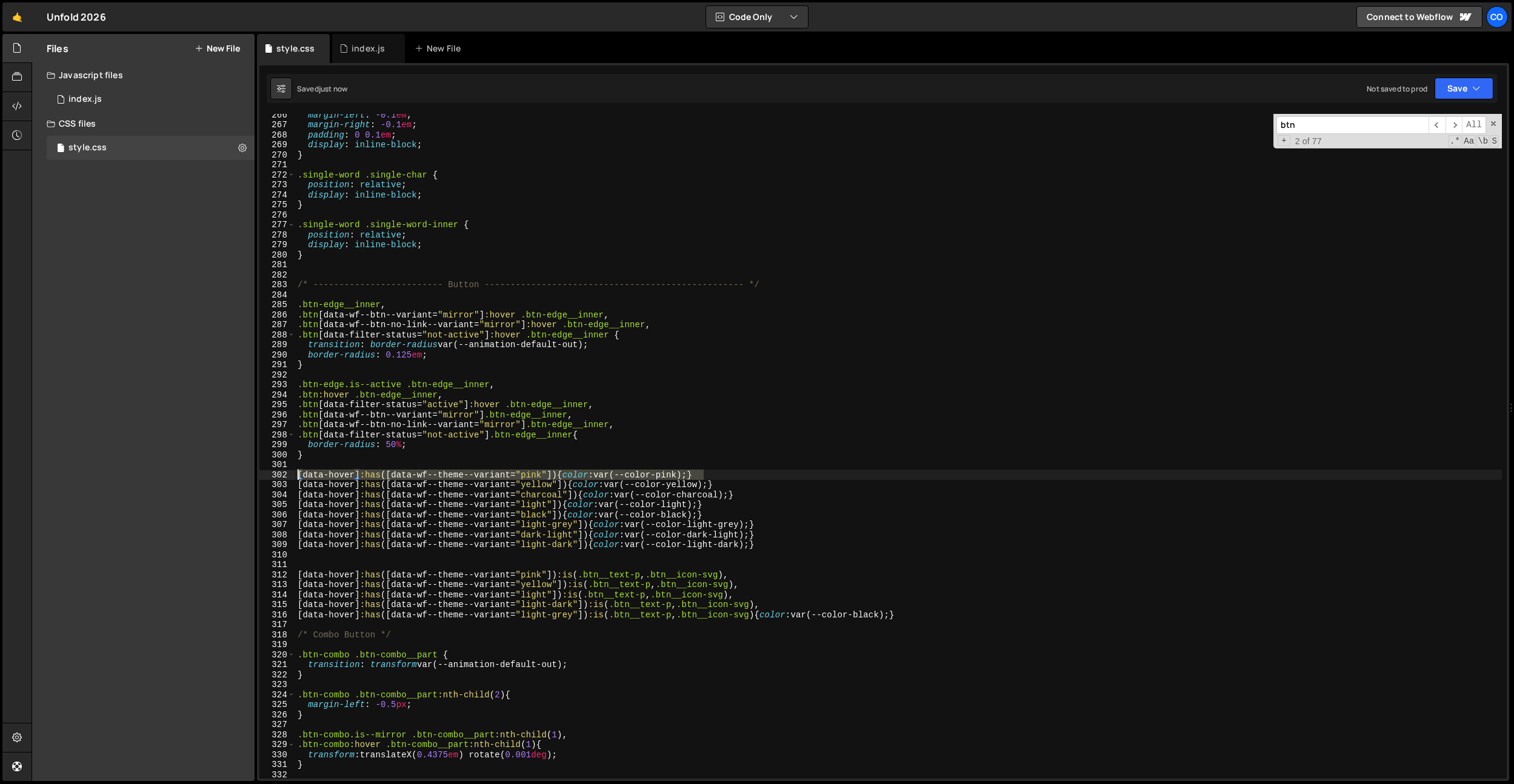
drag, startPoint x: 710, startPoint y: 475, endPoint x: 202, endPoint y: 471, distance: 508.0
click at [202, 471] on div "Files New File Javascript files 0 index.js 0 CSS files style.css 0 Copy share l…" at bounding box center [772, 407] width 1482 height 747
drag, startPoint x: 741, startPoint y: 485, endPoint x: 552, endPoint y: 488, distance: 189.0
click at [738, 485] on div "margin-left : -0.1 em ; margin-right : -0.1 em ; padding : 0 0.1 em ; display :…" at bounding box center [899, 452] width 1206 height 685
type textarea "[data-hover]:has([data-wf--theme--variant="yellow"]) {color: var(--color-yellow…"
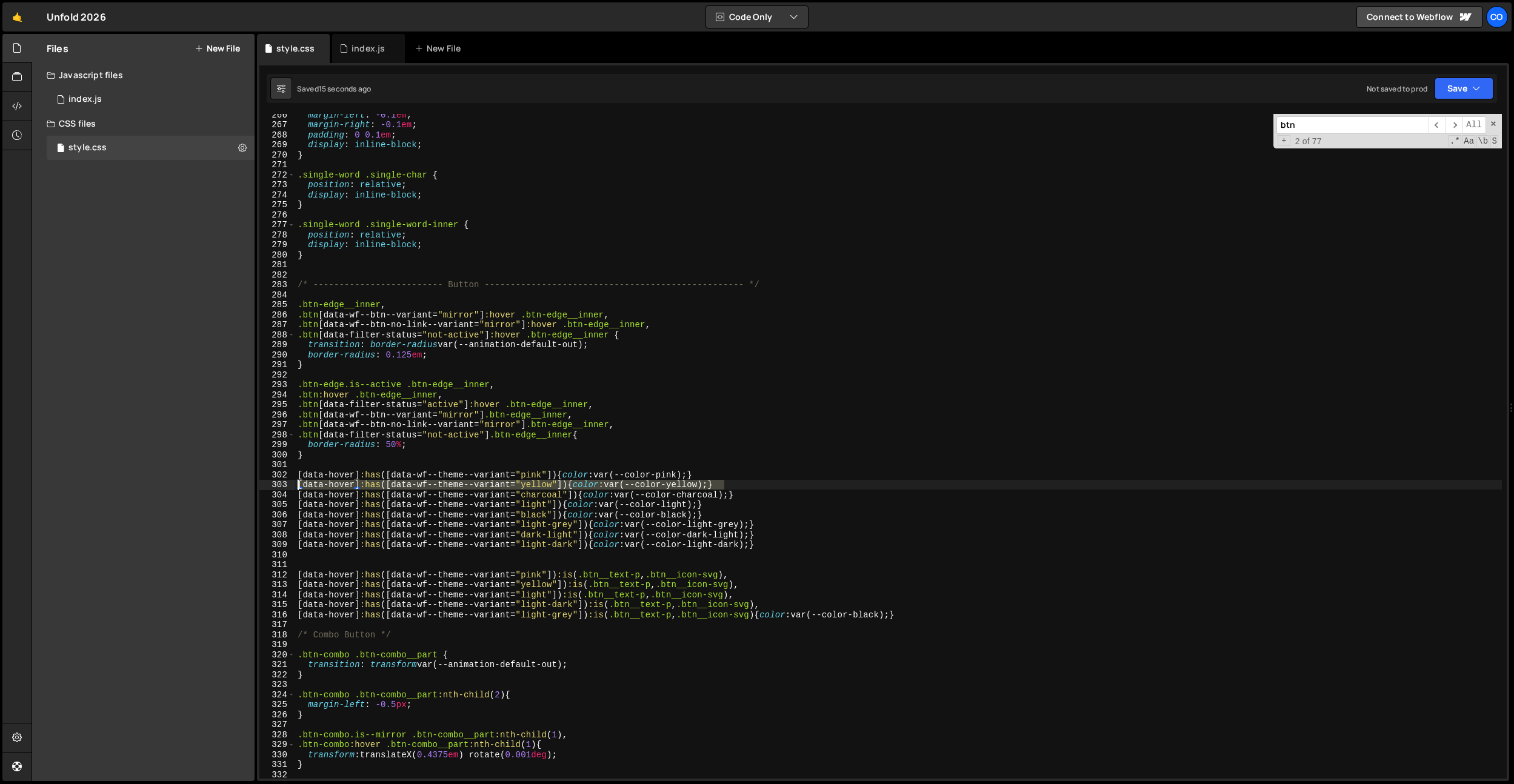
drag, startPoint x: 736, startPoint y: 488, endPoint x: 232, endPoint y: 482, distance: 504.0
click at [232, 482] on div "Files New File Javascript files 0 index.js 0 CSS files style.css 0 Copy share l…" at bounding box center [772, 407] width 1482 height 747
click at [393, 628] on div "margin-left : -0.1 em ; margin-right : -0.1 em ; padding : 0 0.1 em ; display :…" at bounding box center [899, 452] width 1206 height 685
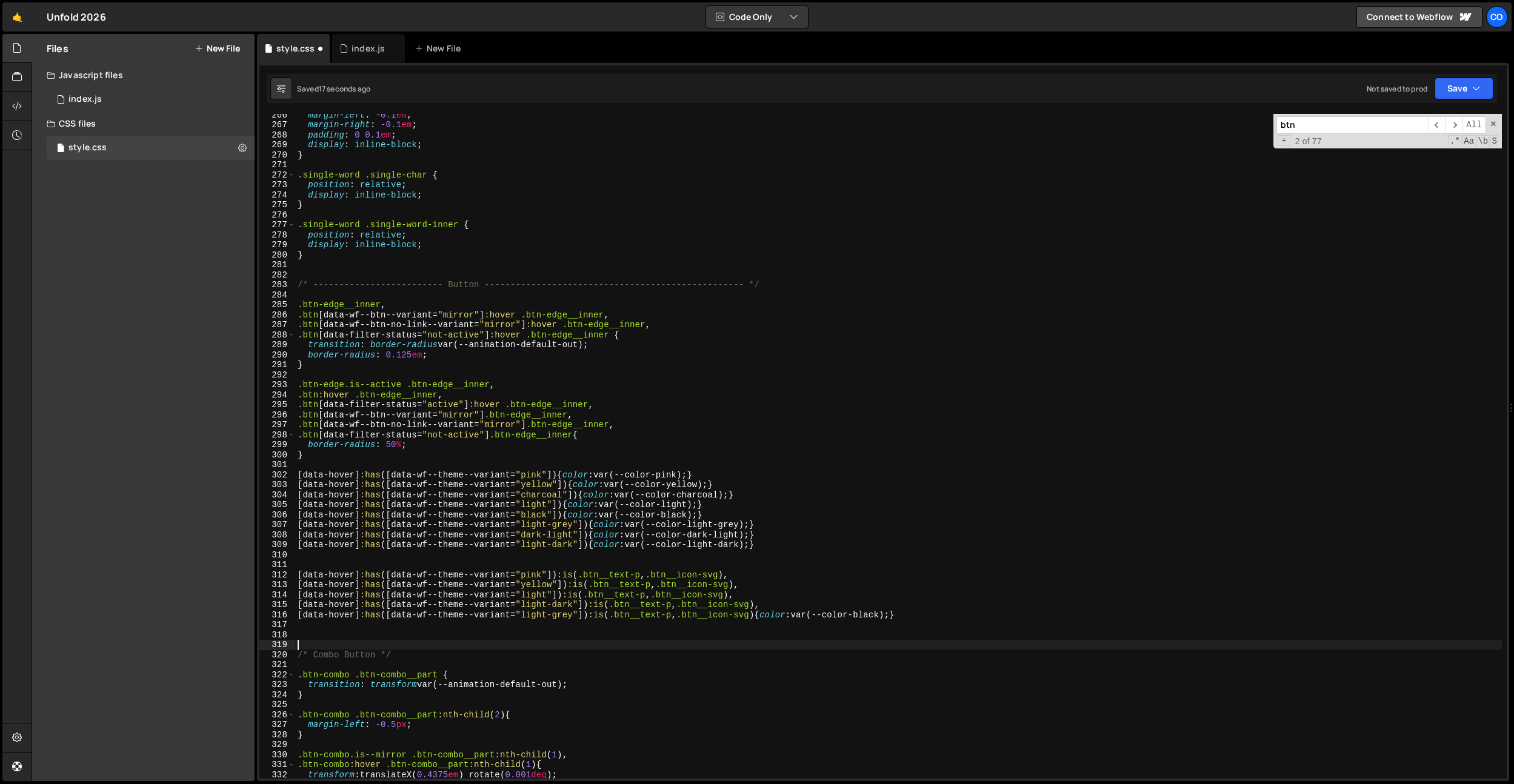
type textarea "/* Combo Button */"
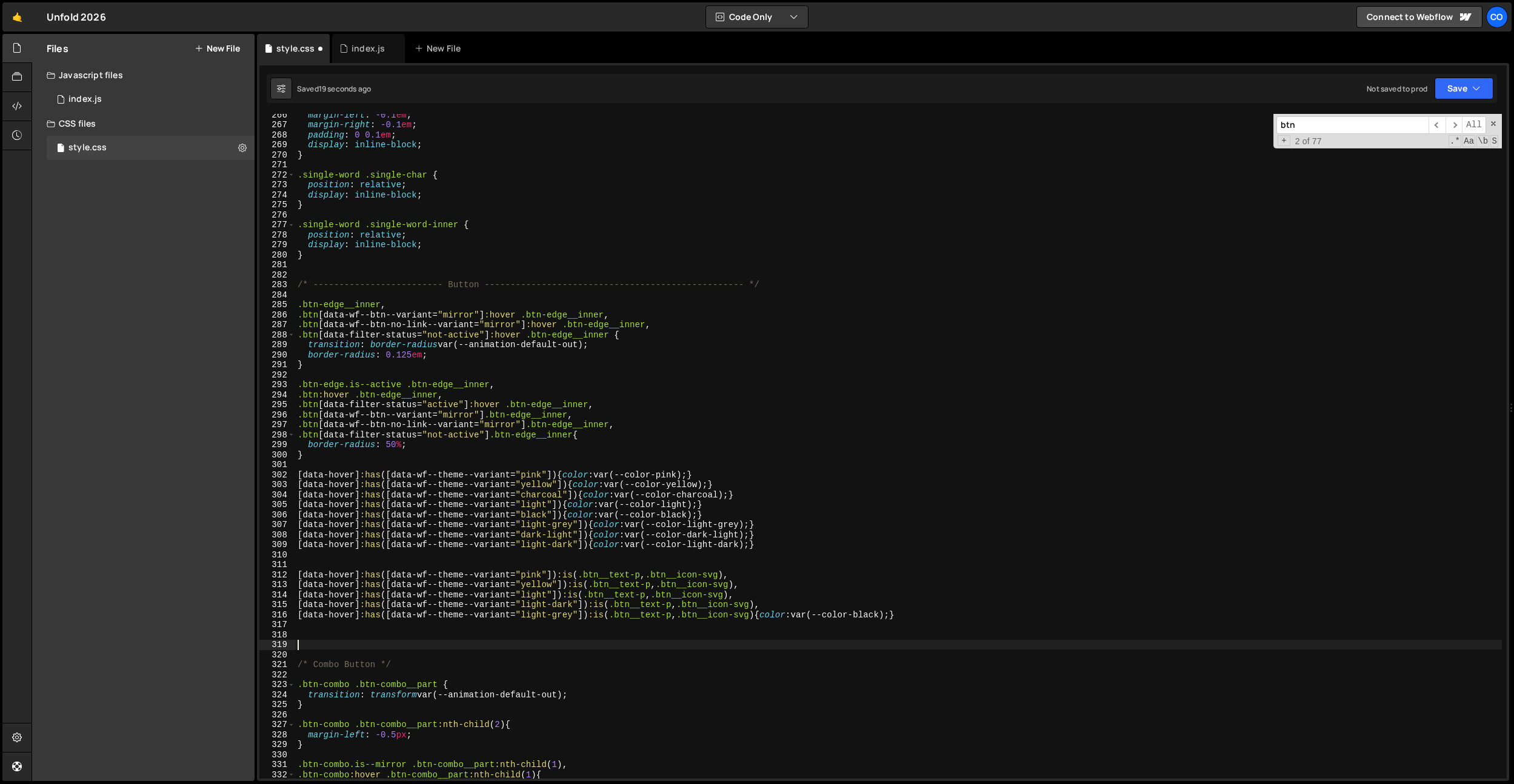
paste textarea "[data-hover]:has([data-wf--theme--variant="yellow"]) {color: var(--color-yellow…"
type textarea "[data-hover]:has([data-wf--theme--variant="yellow"]) {color: var(--color-yellow…"
click at [427, 622] on div "margin-left : -0.1 em ; margin-right : -0.1 em ; padding : 0 0.1 em ; display :…" at bounding box center [899, 452] width 1206 height 685
click at [439, 401] on div "margin-left : -0.1 em ; margin-right : -0.1 em ; padding : 0 0.1 em ; display :…" at bounding box center [899, 452] width 1206 height 685
drag, startPoint x: 471, startPoint y: 405, endPoint x: 317, endPoint y: 406, distance: 154.0
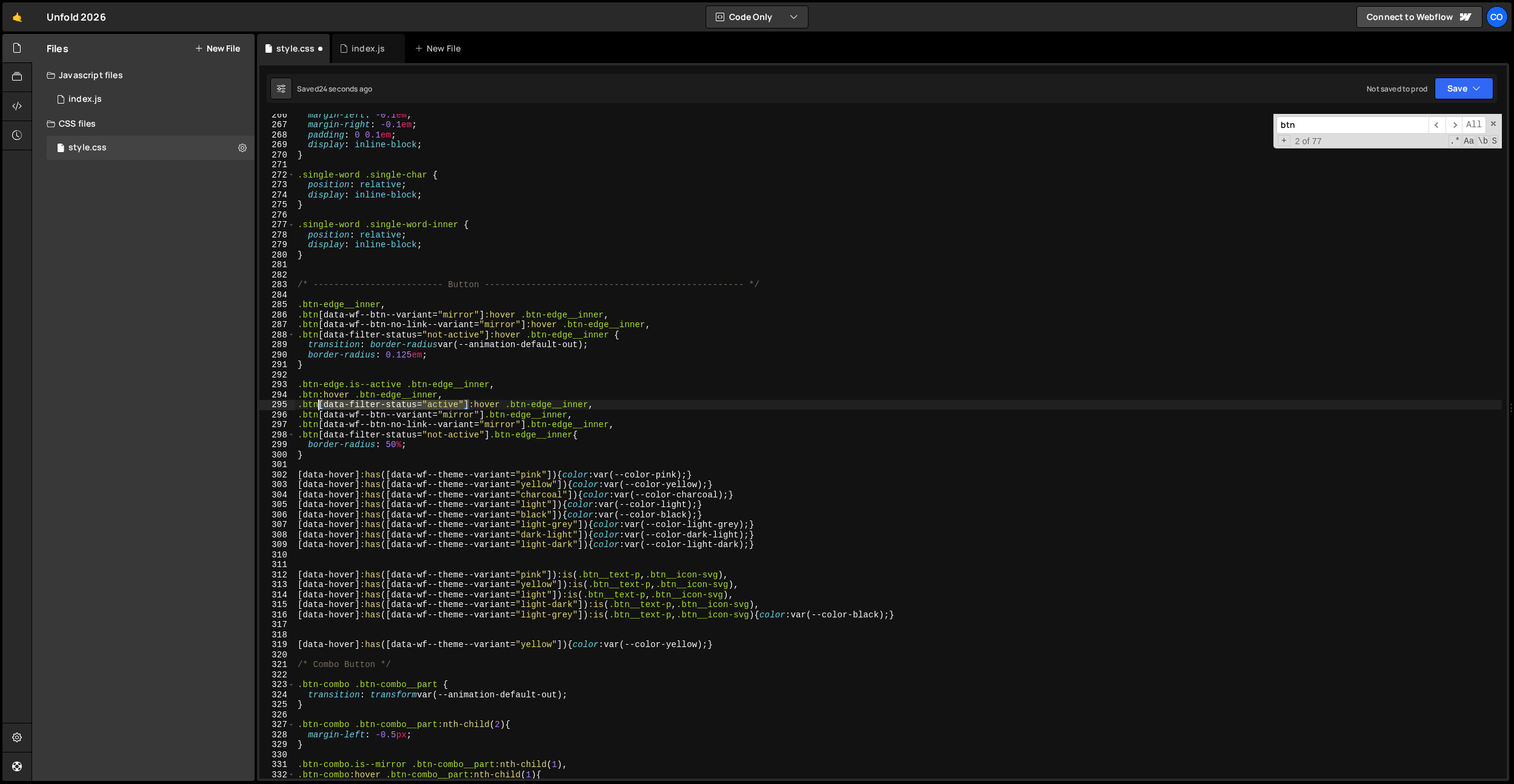
click at [317, 406] on div "margin-left : -0.1 em ; margin-right : -0.1 em ; padding : 0 0.1 em ; display :…" at bounding box center [899, 452] width 1206 height 685
drag, startPoint x: 488, startPoint y: 664, endPoint x: 496, endPoint y: 670, distance: 10.0
click at [488, 664] on div "margin-left : -0.1 em ; margin-right : -0.1 em ; padding : 0 0.1 em ; display :…" at bounding box center [899, 452] width 1206 height 685
drag, startPoint x: 568, startPoint y: 645, endPoint x: 361, endPoint y: 652, distance: 207.1
click at [362, 649] on div "margin-left : -0.1 em ; margin-right : -0.1 em ; padding : 0 0.1 em ; display :…" at bounding box center [899, 452] width 1206 height 685
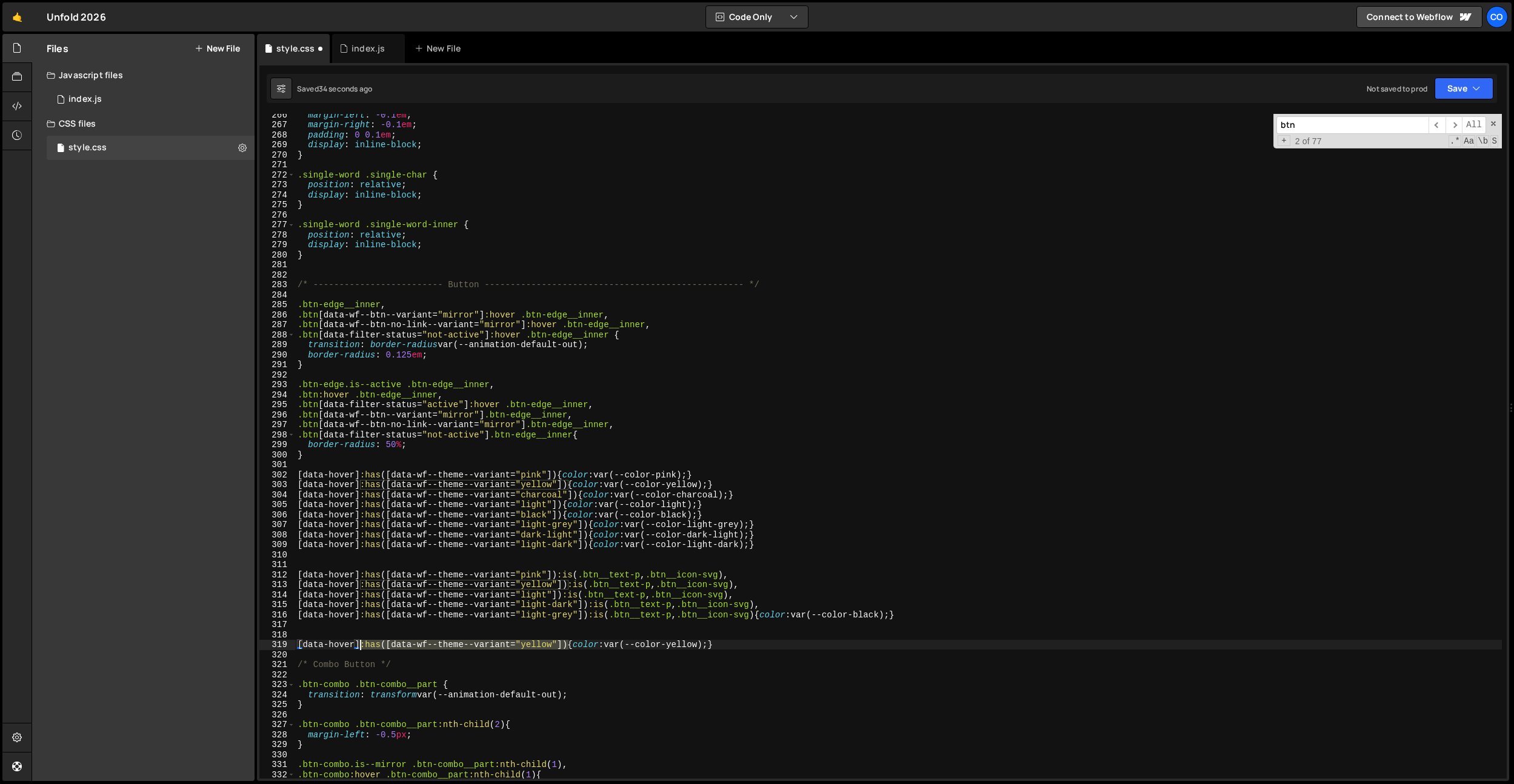
paste textarea "[data-filter-status="active"]"
click at [362, 645] on div "margin-left : -0.1 em ; margin-right : -0.1 em ; padding : 0 0.1 em ; display :…" at bounding box center [899, 452] width 1206 height 685
drag, startPoint x: 318, startPoint y: 436, endPoint x: 366, endPoint y: 597, distance: 168.0
click at [287, 435] on div "[data-hover][data-filter-status="active"] {color: var(--color-yellow);} 266 267…" at bounding box center [883, 446] width 1247 height 665
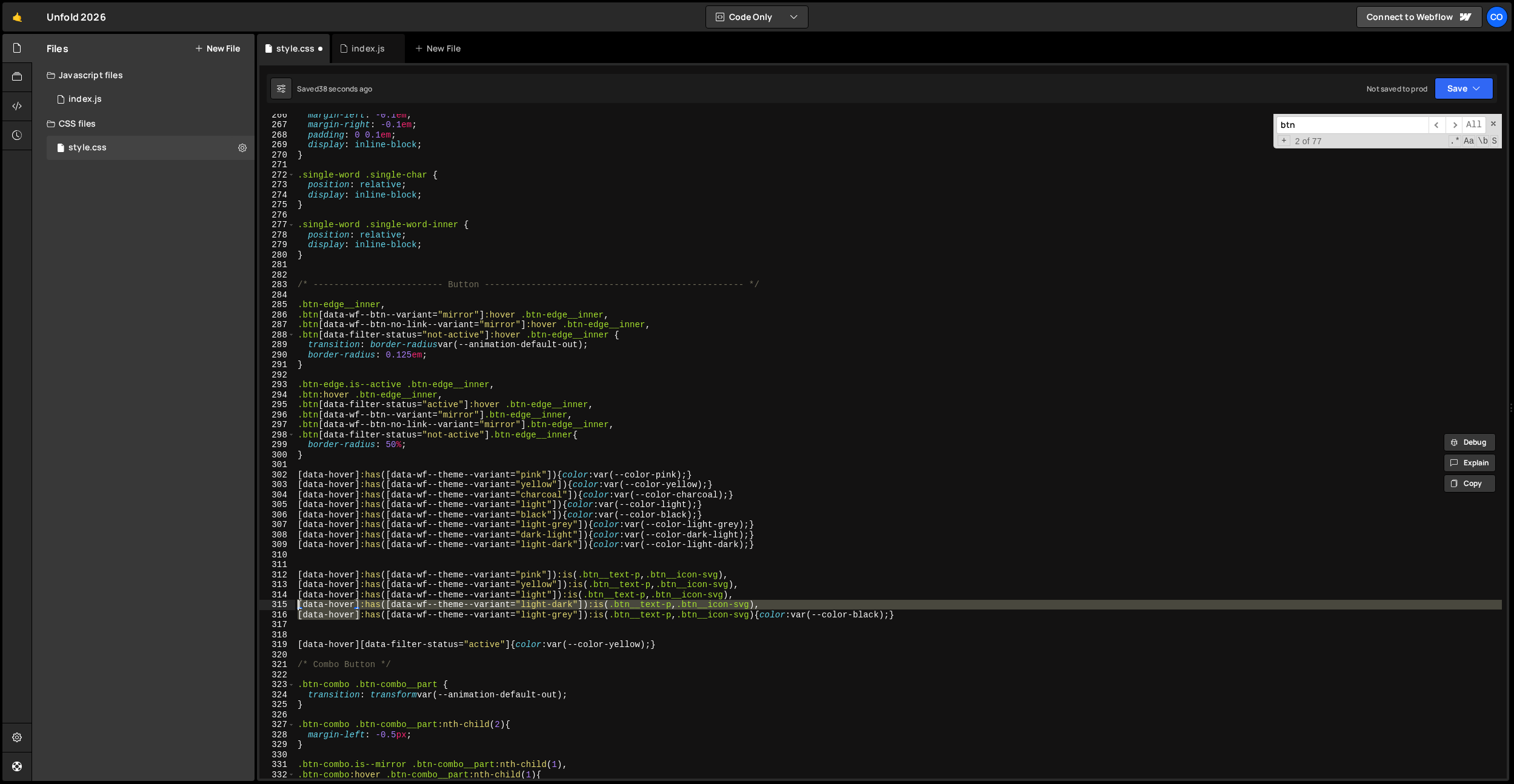
drag, startPoint x: 360, startPoint y: 615, endPoint x: 243, endPoint y: 609, distance: 117.2
click at [243, 609] on div "Files New File Javascript files 0 index.js 0 CSS files style.css 0 Copy share l…" at bounding box center [772, 407] width 1482 height 747
click at [363, 666] on div "margin-left : -0.1 em ; margin-right : -0.1 em ; padding : 0 0.1 em ; display :…" at bounding box center [899, 452] width 1206 height 685
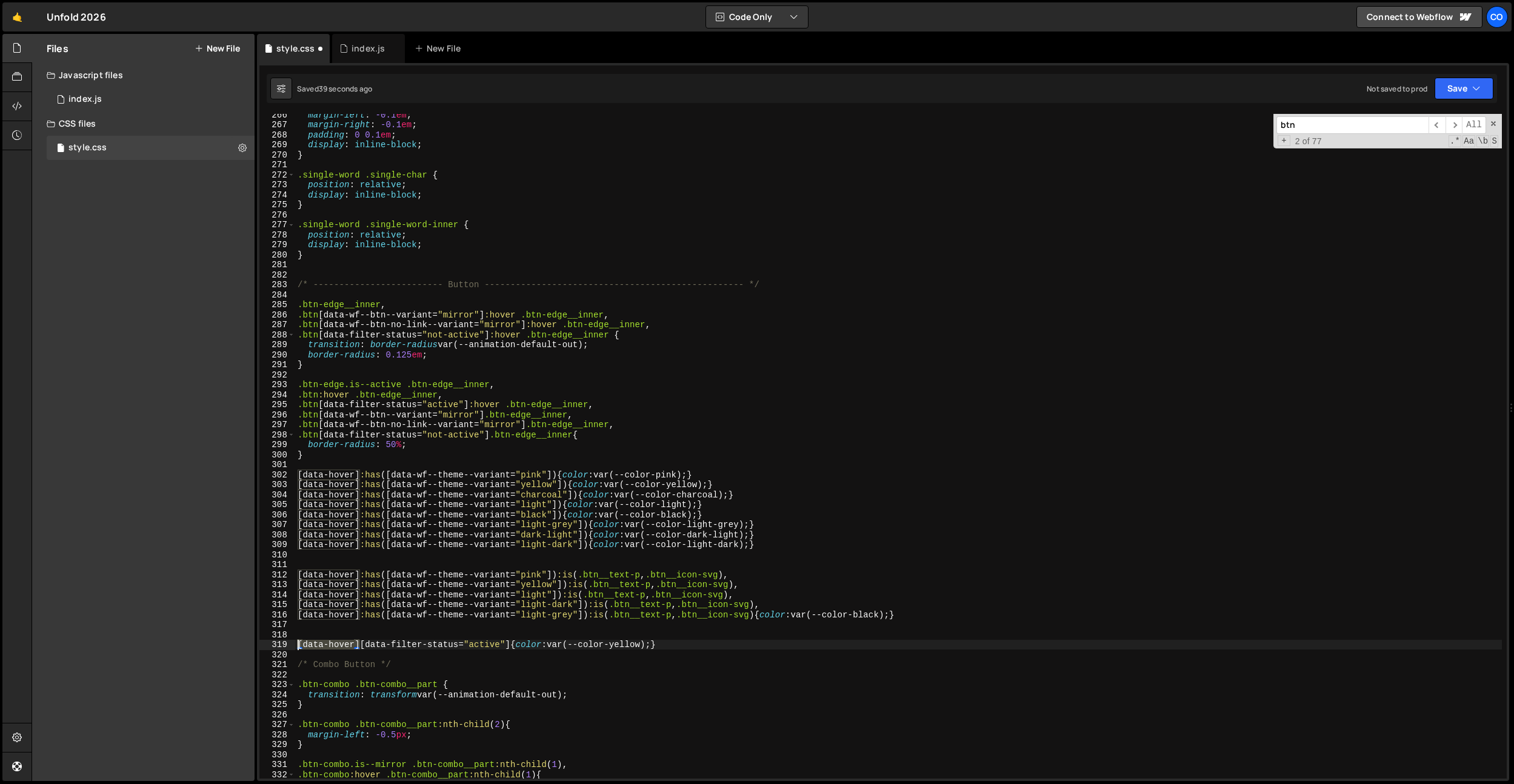
drag, startPoint x: 358, startPoint y: 644, endPoint x: 219, endPoint y: 642, distance: 139.0
click at [219, 642] on div "Files New File Javascript files 0 index.js 0 CSS files style.css 0 Copy share l…" at bounding box center [772, 407] width 1482 height 747
paste textarea ".btn"
type textarea ".btn[data-filter-status="active"] {color: var(--color-yellow);}"
click at [605, 638] on div "margin-left : -0.1 em ; margin-right : -0.1 em ; padding : 0 0.1 em ; display :…" at bounding box center [899, 452] width 1206 height 685
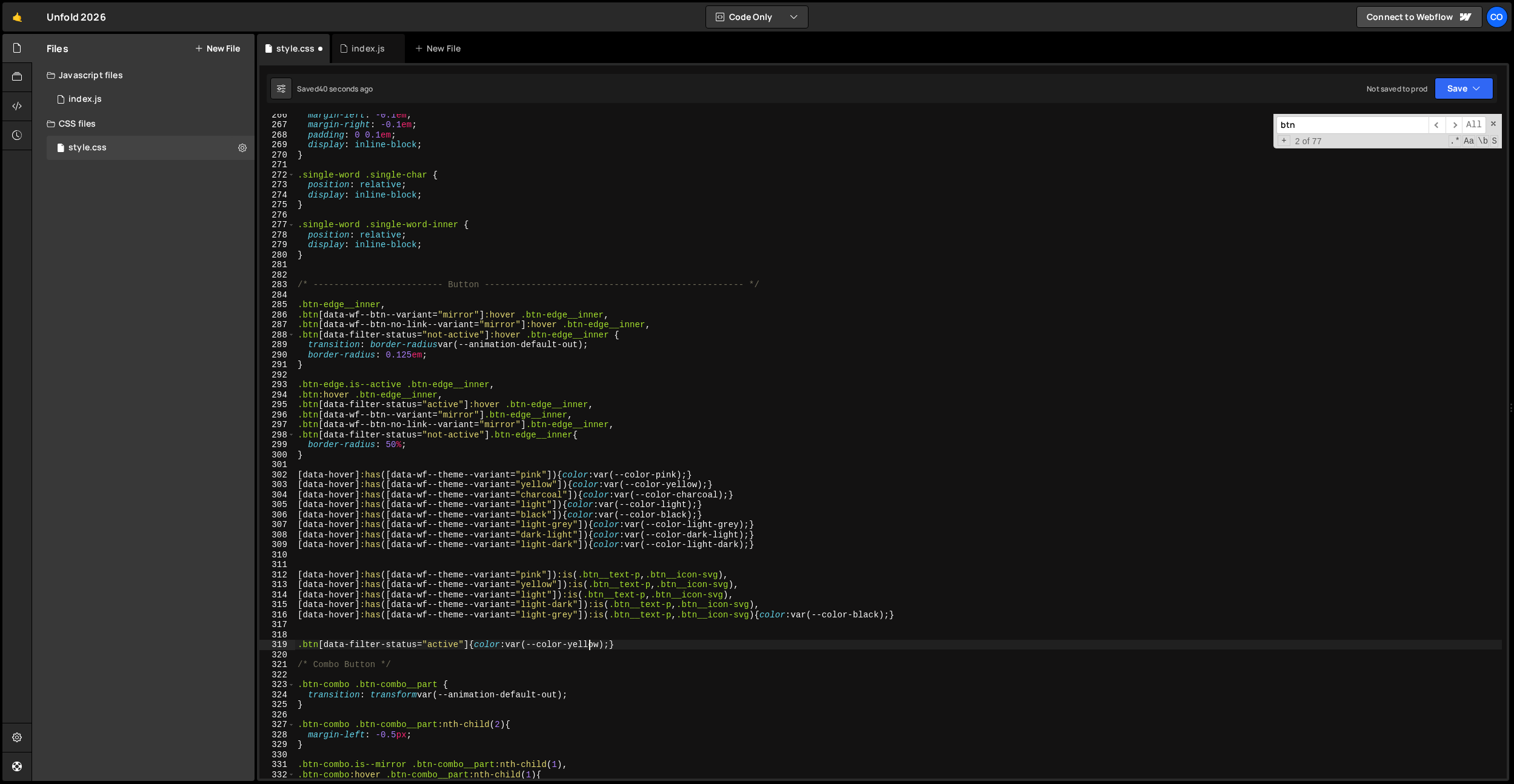
click at [589, 648] on div "margin-left : -0.1 em ; margin-right : -0.1 em ; padding : 0 0.1 em ; display :…" at bounding box center [899, 452] width 1206 height 685
click at [647, 646] on div "margin-left : -0.1 em ; margin-right : -0.1 em ; padding : 0 0.1 em ; display :…" at bounding box center [899, 452] width 1206 height 685
type textarea ".btn[data-filter-status="active"] {color: var(--color-yellow);}"
drag, startPoint x: 636, startPoint y: 645, endPoint x: 221, endPoint y: 642, distance: 415.0
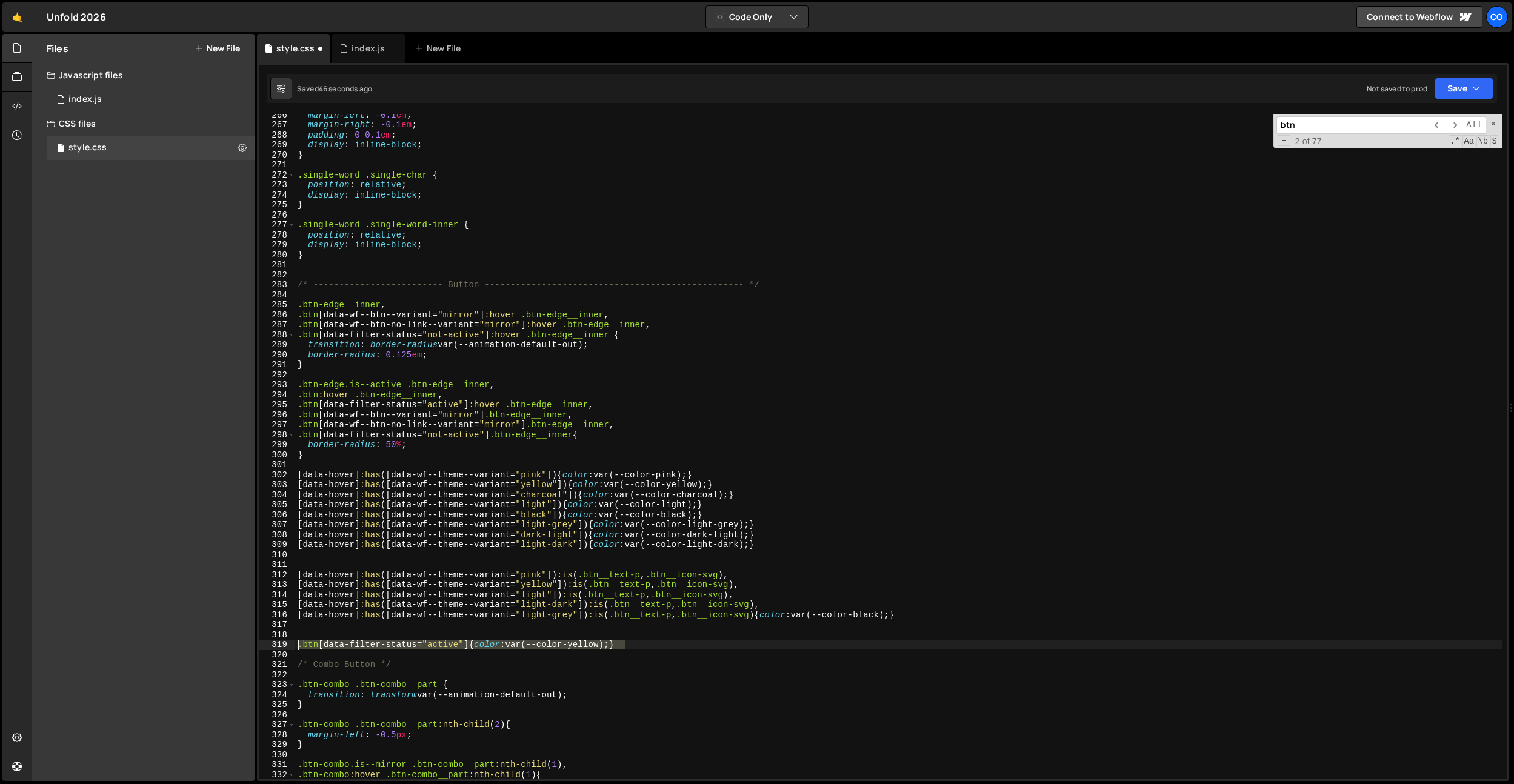
click at [221, 642] on div "Files New File Javascript files 0 index.js 0 CSS files style.css 0 Copy share l…" at bounding box center [772, 407] width 1482 height 747
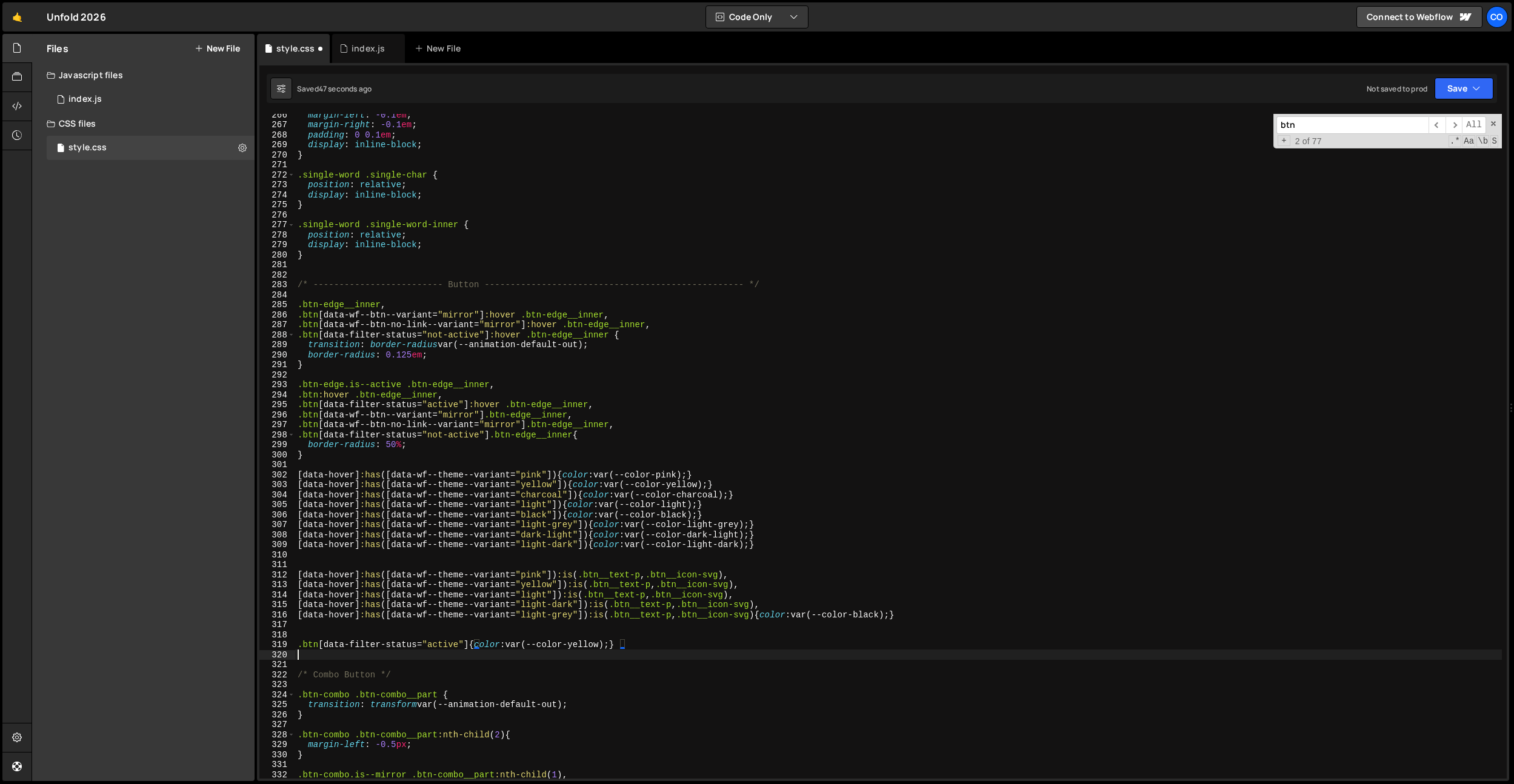
paste textarea ".btn[data-filter-status="active"] {color: var(--color-yellow);}"
click at [500, 656] on div "margin-left : -0.1 em ; margin-right : -0.1 em ; padding : 0 0.1 em ; display :…" at bounding box center [899, 452] width 1206 height 685
click at [790, 616] on div "margin-left : -0.1 em ; margin-right : -0.1 em ; padding : 0 0.1 em ; display :…" at bounding box center [899, 452] width 1206 height 685
drag, startPoint x: 591, startPoint y: 615, endPoint x: 937, endPoint y: 614, distance: 346.0
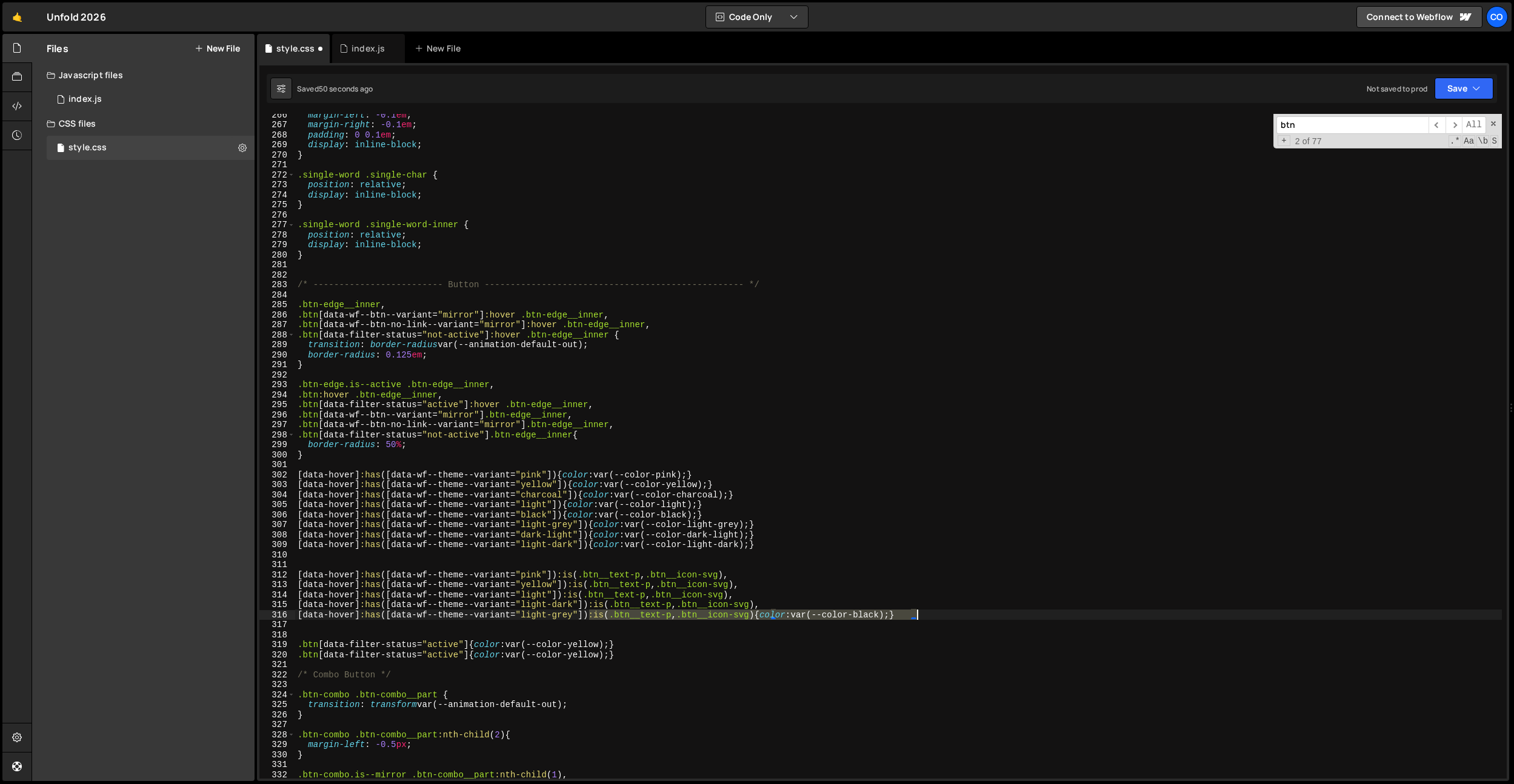
click at [937, 614] on div "margin-left : -0.1 em ; margin-right : -0.1 em ; padding : 0 0.1 em ; display :…" at bounding box center [899, 452] width 1206 height 685
drag, startPoint x: 470, startPoint y: 658, endPoint x: 687, endPoint y: 657, distance: 217.0
click at [687, 657] on div "margin-left : -0.1 em ; margin-right : -0.1 em ; padding : 0 0.1 em ; display :…" at bounding box center [899, 452] width 1206 height 685
paste textarea ":is(.btn__text-p, .btn__icon-svg) {color: var(--color-black"
click at [684, 675] on div "margin-left : -0.1 em ; margin-right : -0.1 em ; padding : 0 0.1 em ; display :…" at bounding box center [899, 452] width 1206 height 685
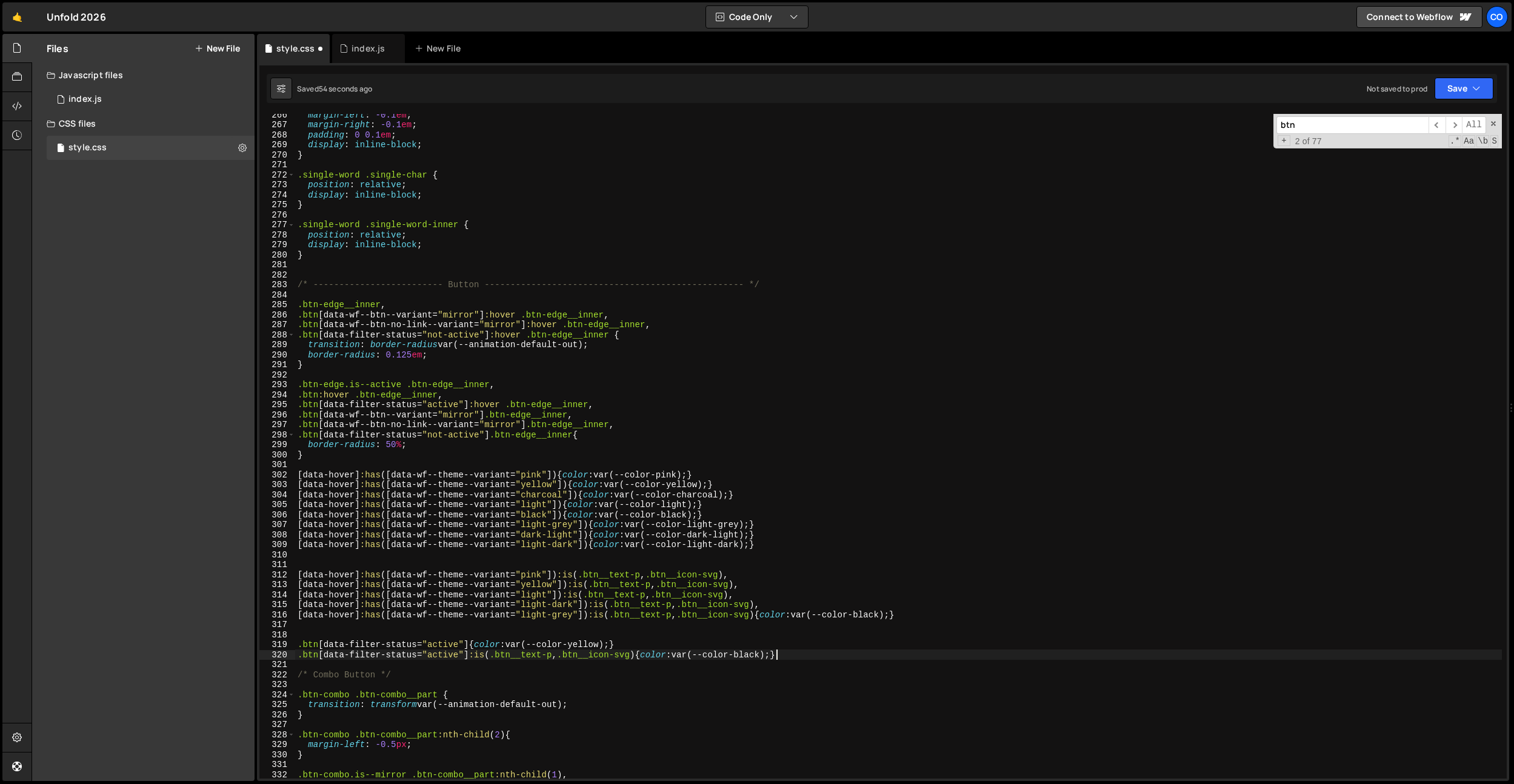
click at [775, 657] on div "margin-left : -0.1 em ; margin-right : -0.1 em ; padding : 0 0.1 em ; display :…" at bounding box center [899, 452] width 1206 height 685
click at [484, 642] on div "margin-left : -0.1 em ; margin-right : -0.1 em ; padding : 0 0.1 em ; display :…" at bounding box center [899, 452] width 1206 height 685
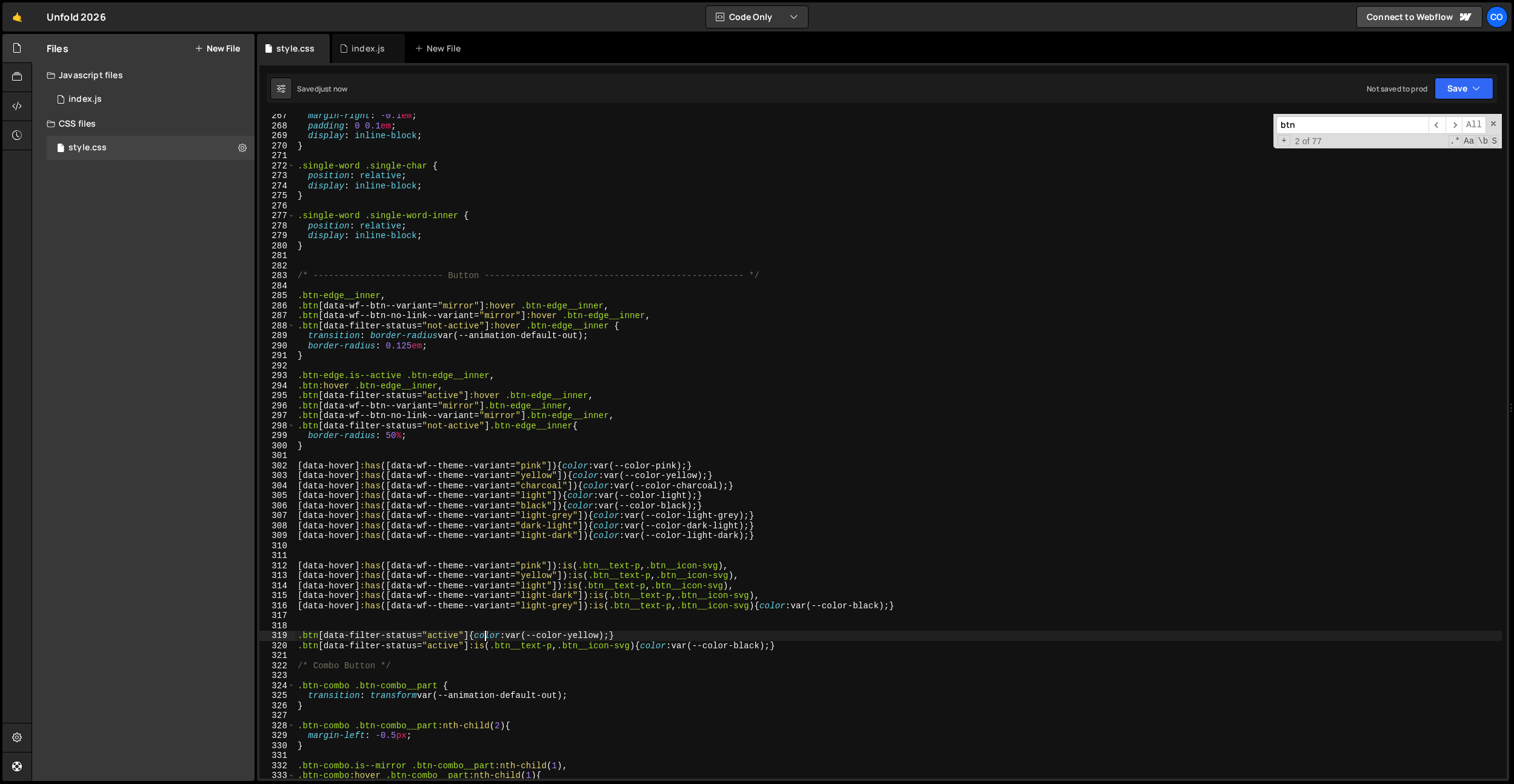
scroll to position [2669, 0]
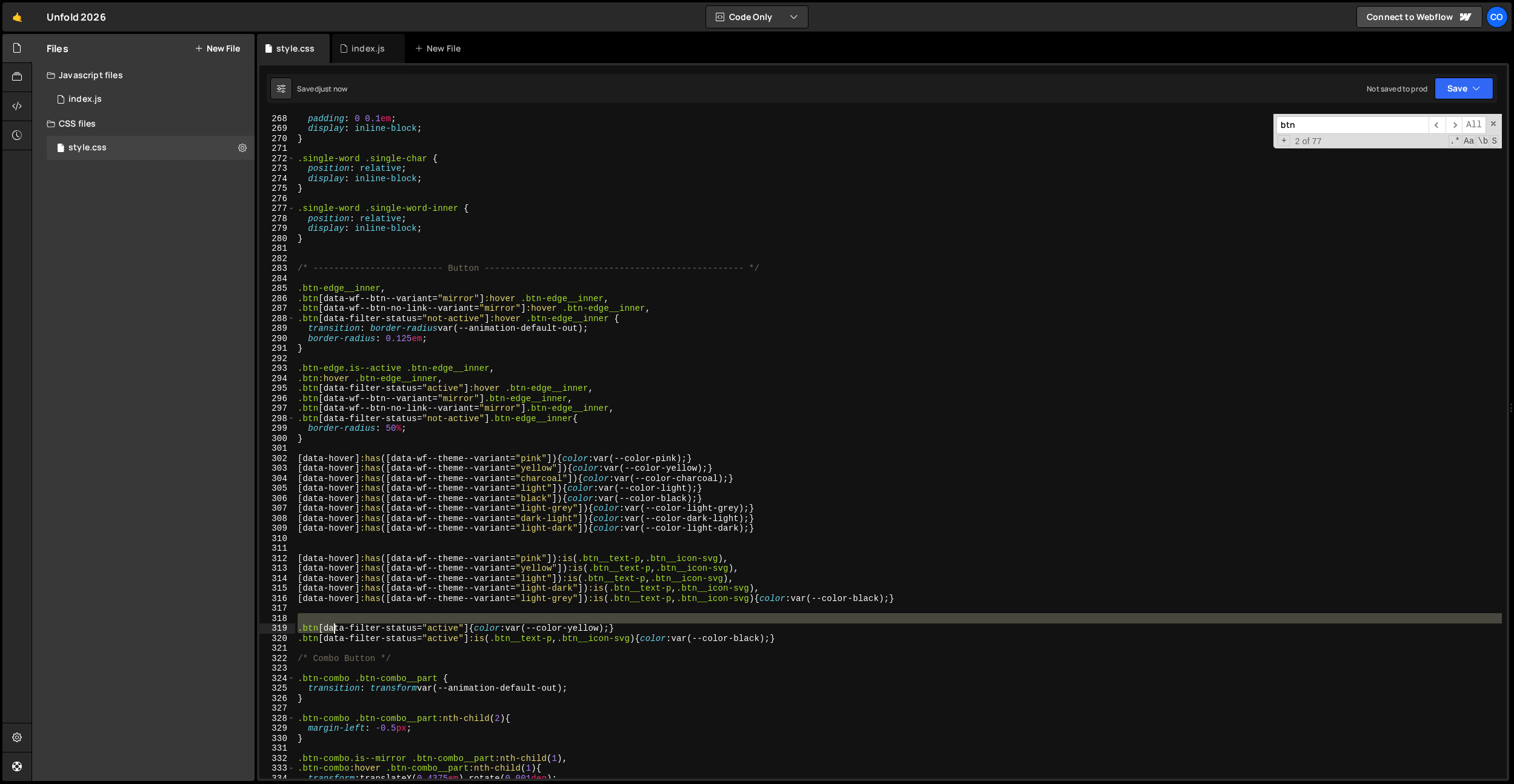
drag, startPoint x: 471, startPoint y: 623, endPoint x: 420, endPoint y: 629, distance: 51.4
click at [325, 628] on div "padding : 0 0.1 em ; display : inline-block ; } .single-word .single-char { pos…" at bounding box center [899, 456] width 1206 height 685
drag, startPoint x: 488, startPoint y: 628, endPoint x: 472, endPoint y: 633, distance: 16.8
click at [487, 628] on div "padding : 0 0.1 em ; display : inline-block ; } .single-word .single-char { pos…" at bounding box center [899, 456] width 1206 height 685
type textarea ".btn[data-filter-status="active"] {color: var(--color-yellow);}"
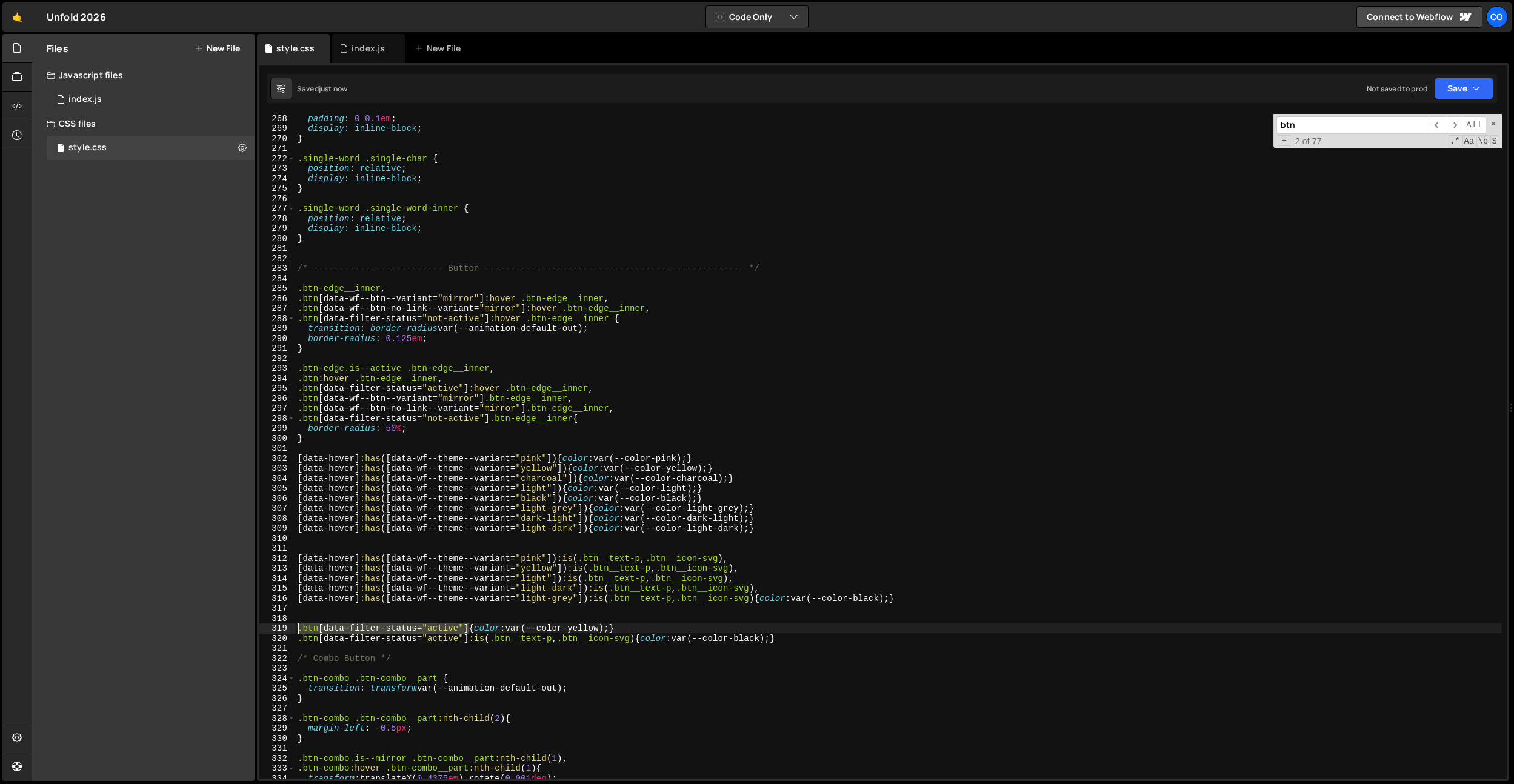
drag, startPoint x: 464, startPoint y: 630, endPoint x: 305, endPoint y: 616, distance: 159.6
click at [275, 625] on div ".btn[data-filter-status="active"] {color: var(--color-yellow);} 268 269 270 271…" at bounding box center [883, 446] width 1247 height 665
click at [324, 608] on div "padding : 0 0.1 em ; display : inline-block ; } .single-word .single-char { pos…" at bounding box center [899, 456] width 1206 height 685
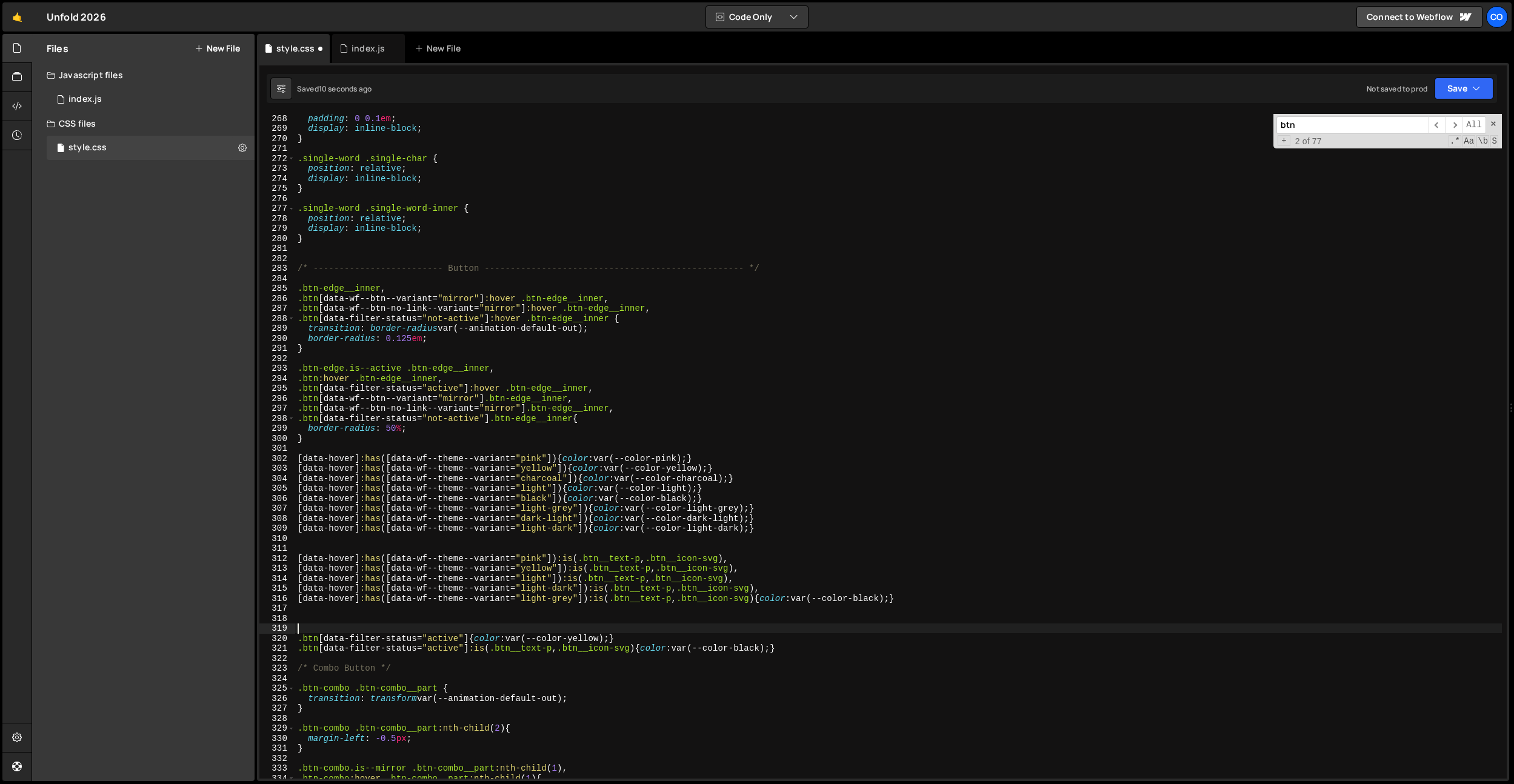
paste textarea ".btn[data-filter-status="active"]"
drag, startPoint x: 463, startPoint y: 628, endPoint x: 419, endPoint y: 627, distance: 44.0
click at [419, 627] on div "padding : 0 0.1 em ; display : inline-block ; } .single-word .single-char { pos…" at bounding box center [899, 456] width 1206 height 685
type textarea ".btn[data-filter-status]"
drag, startPoint x: 433, startPoint y: 628, endPoint x: 266, endPoint y: 625, distance: 167.0
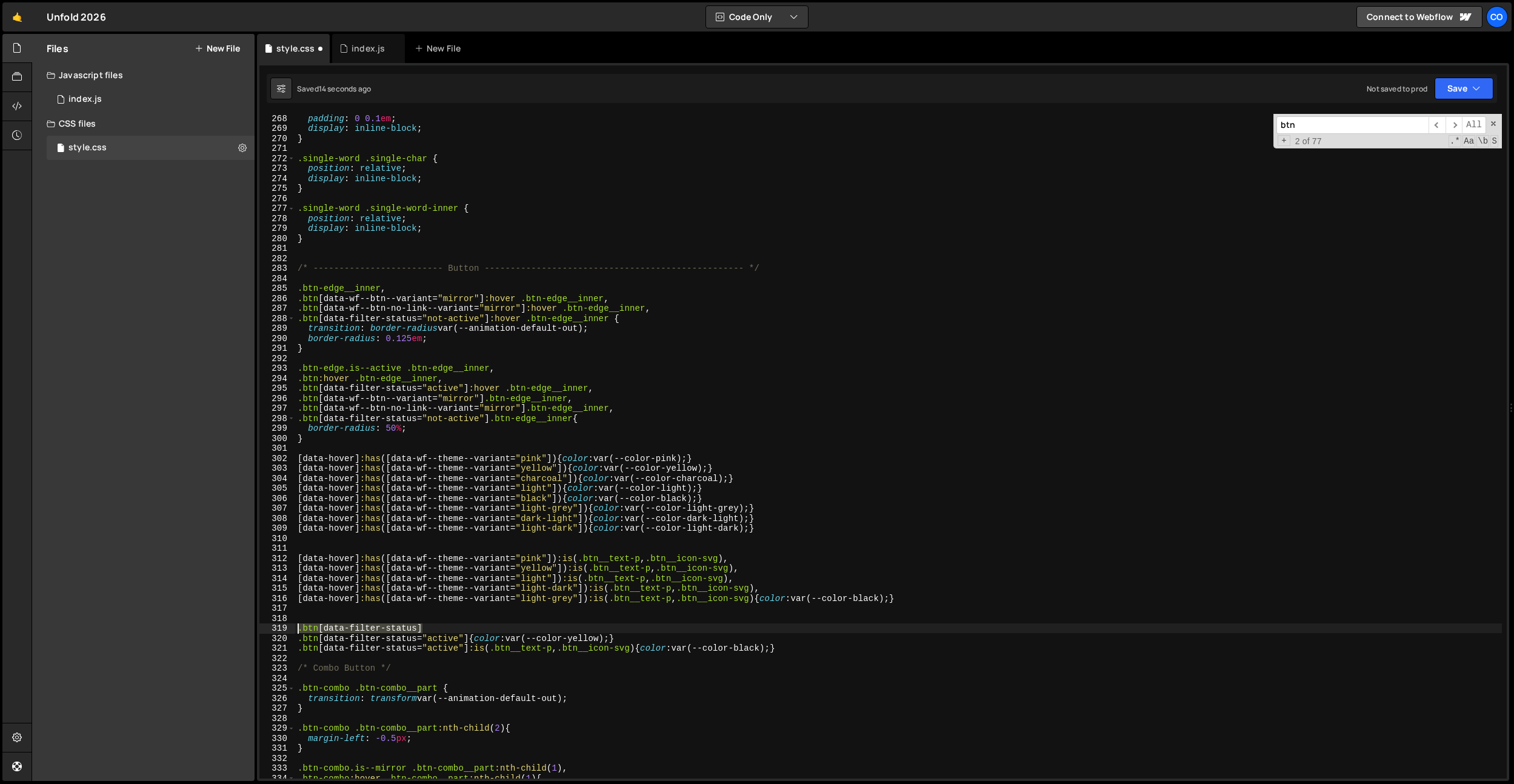
click at [264, 626] on div ".btn[data-filter-status] 268 269 270 271 272 273 274 275 276 277 278 279 280 28…" at bounding box center [883, 446] width 1247 height 665
drag, startPoint x: 598, startPoint y: 658, endPoint x: 616, endPoint y: 659, distance: 18.0
click at [599, 658] on div "padding : 0 0.1 em ; display : inline-block ; } .single-word .single-char { pos…" at bounding box center [899, 456] width 1206 height 685
drag, startPoint x: 557, startPoint y: 648, endPoint x: 498, endPoint y: 650, distance: 59.0
click at [498, 650] on div "padding : 0 0.1 em ; display : inline-block ; } .single-word .single-char { pos…" at bounding box center [899, 456] width 1206 height 685
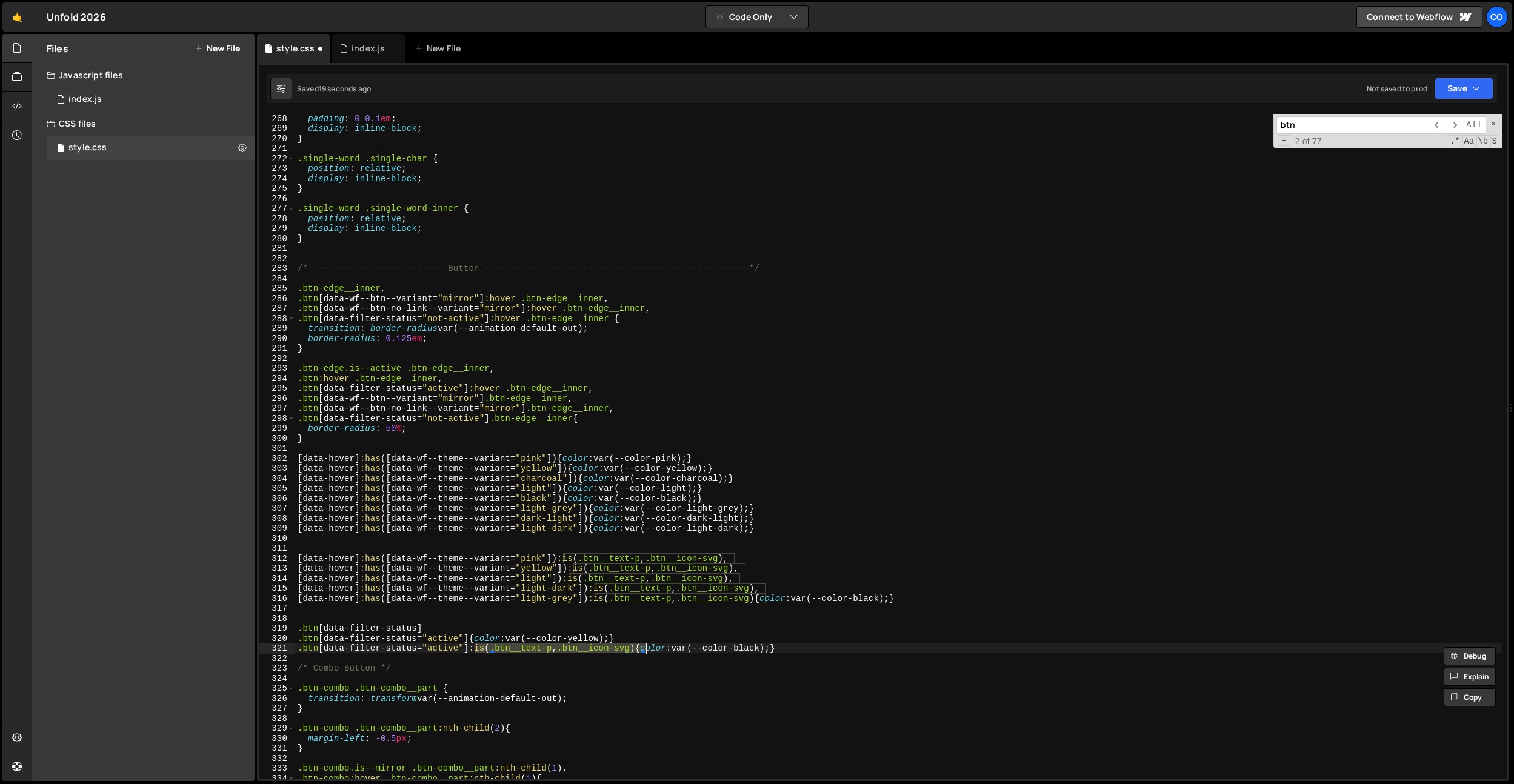
drag, startPoint x: 476, startPoint y: 650, endPoint x: 647, endPoint y: 648, distance: 171.0
click at [647, 648] on div "padding : 0 0.1 em ; display : inline-block ; } .single-word .single-char { pos…" at bounding box center [899, 456] width 1206 height 685
paste textarea ".btn__text-p"
drag, startPoint x: 538, startPoint y: 649, endPoint x: 477, endPoint y: 651, distance: 61.0
click at [476, 651] on div "padding : 0 0.1 em ; display : inline-block ; } .single-word .single-char { pos…" at bounding box center [899, 456] width 1206 height 685
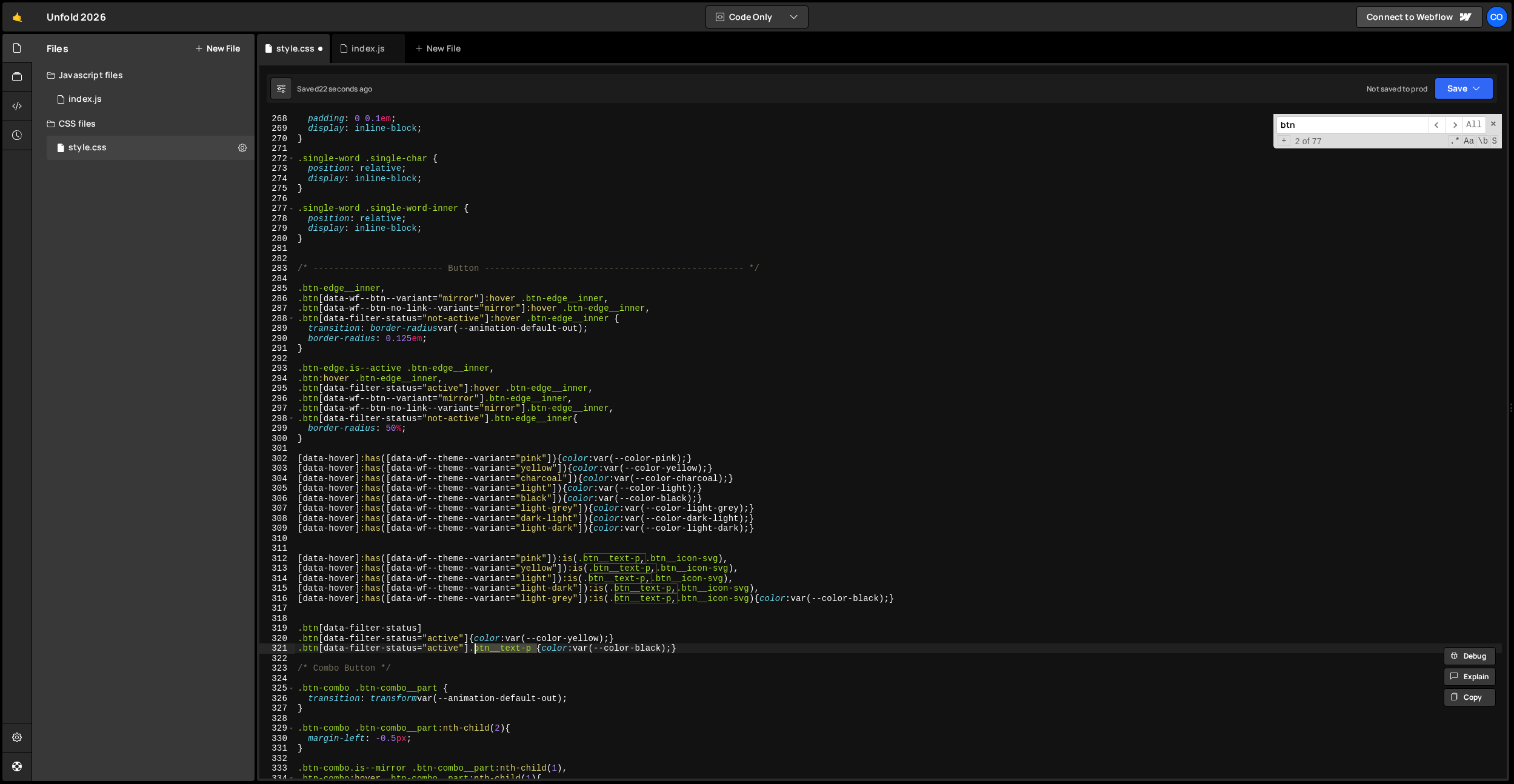
click at [424, 628] on div "padding : 0 0.1 em ; display : inline-block ; } .single-word .single-char { pos…" at bounding box center [899, 456] width 1206 height 685
paste textarea ".btn__text-p"
click at [585, 523] on div "padding : 0 0.1 em ; display : inline-block ; } .single-word .single-char { pos…" at bounding box center [899, 456] width 1206 height 685
click at [563, 630] on div "padding : 0 0.1 em ; display : inline-block ; } .single-word .single-char { pos…" at bounding box center [899, 456] width 1206 height 685
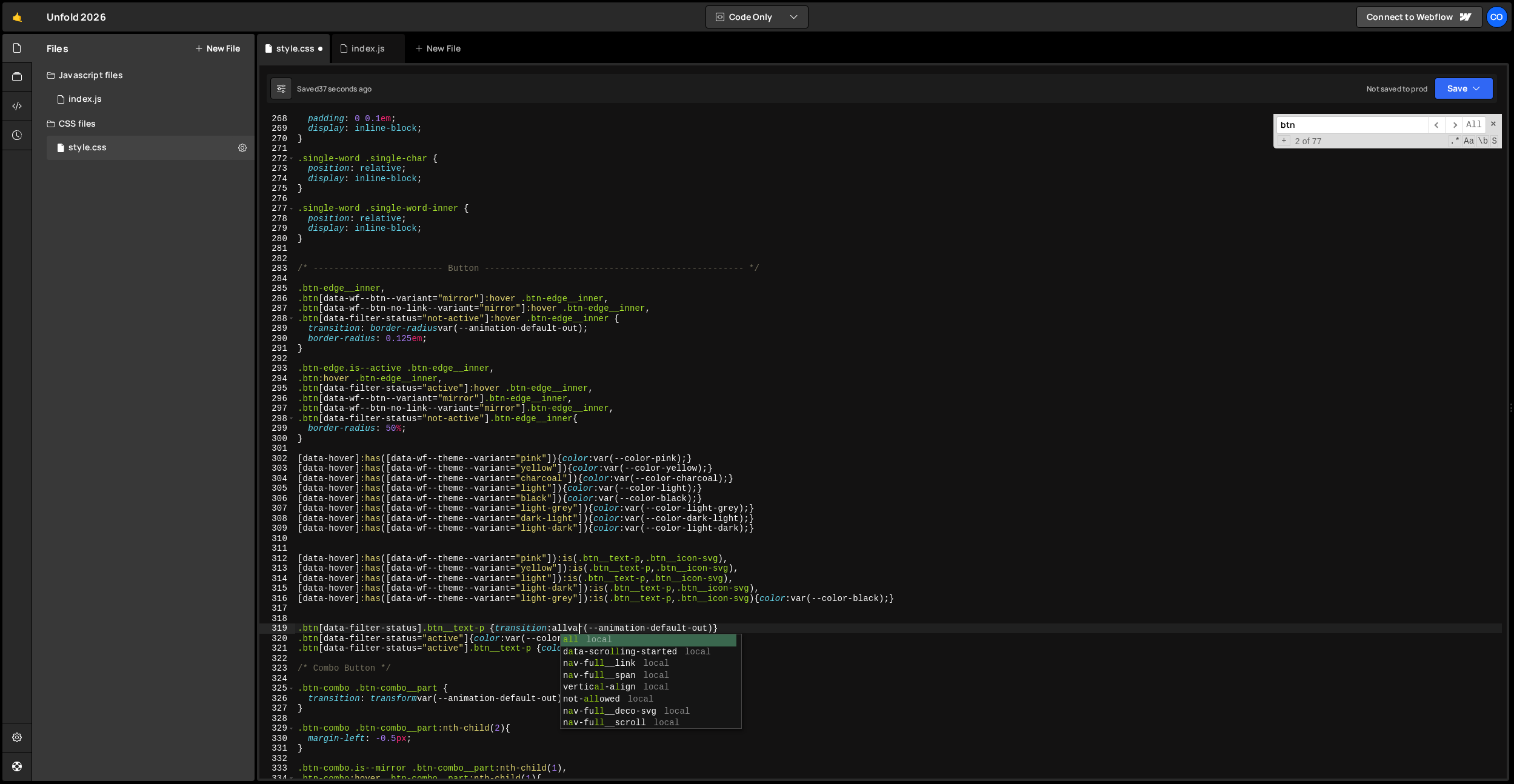
scroll to position [0, 19]
click at [575, 603] on div "padding : 0 0.1 em ; display : inline-block ; } .single-word .single-char { pos…" at bounding box center [899, 456] width 1206 height 685
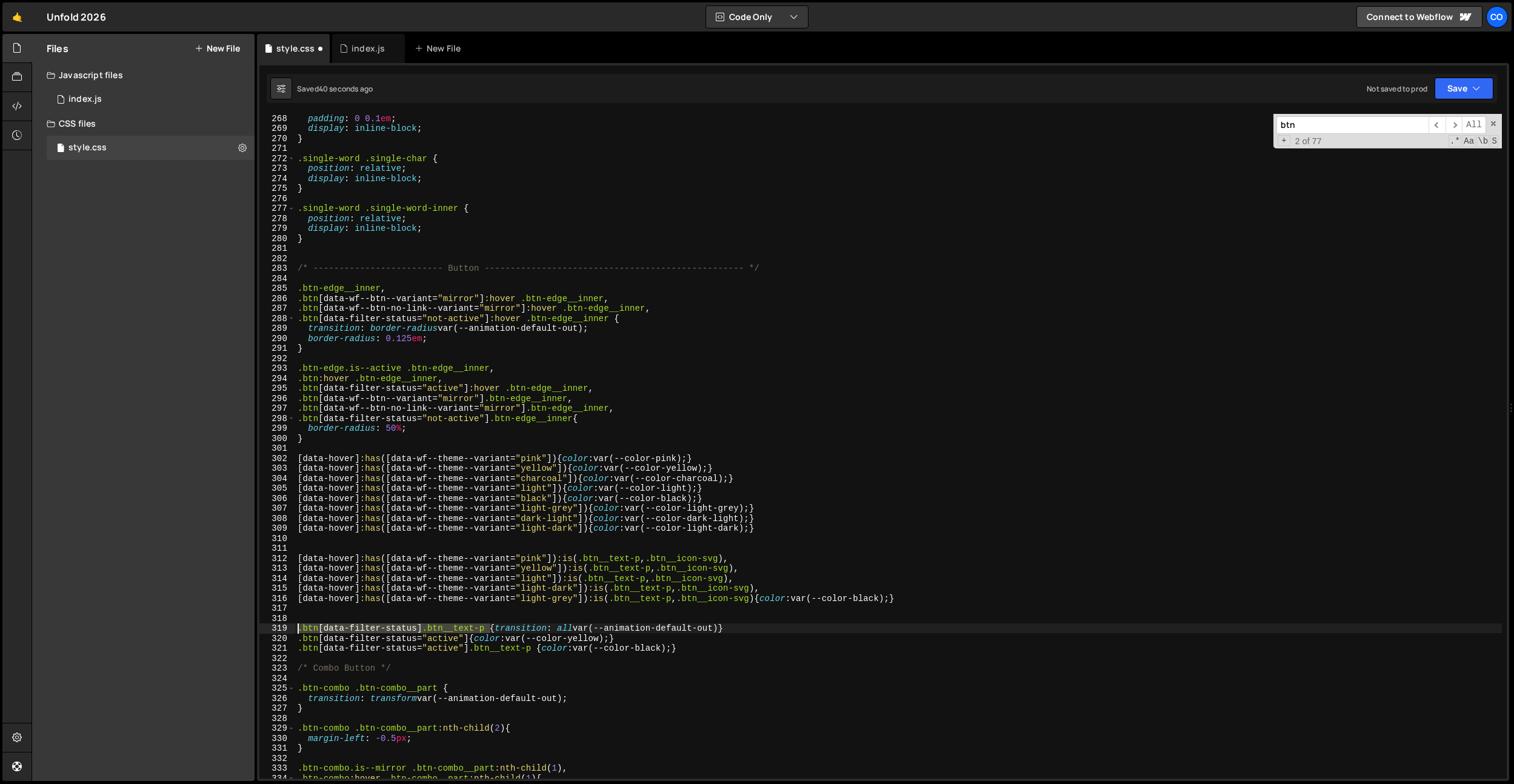
drag, startPoint x: 491, startPoint y: 630, endPoint x: 272, endPoint y: 629, distance: 219.0
click at [272, 629] on div "[data-hover]:has([data-wf--theme--variant="light-grey"]) :is(.btn__text-p, .btn…" at bounding box center [883, 446] width 1247 height 665
paste textarea ".btn[data-filter-status] .btn__text-p"
click at [495, 629] on div "padding : 0 0.1 em ; display : inline-block ; } .single-word .single-char { pos…" at bounding box center [899, 456] width 1206 height 685
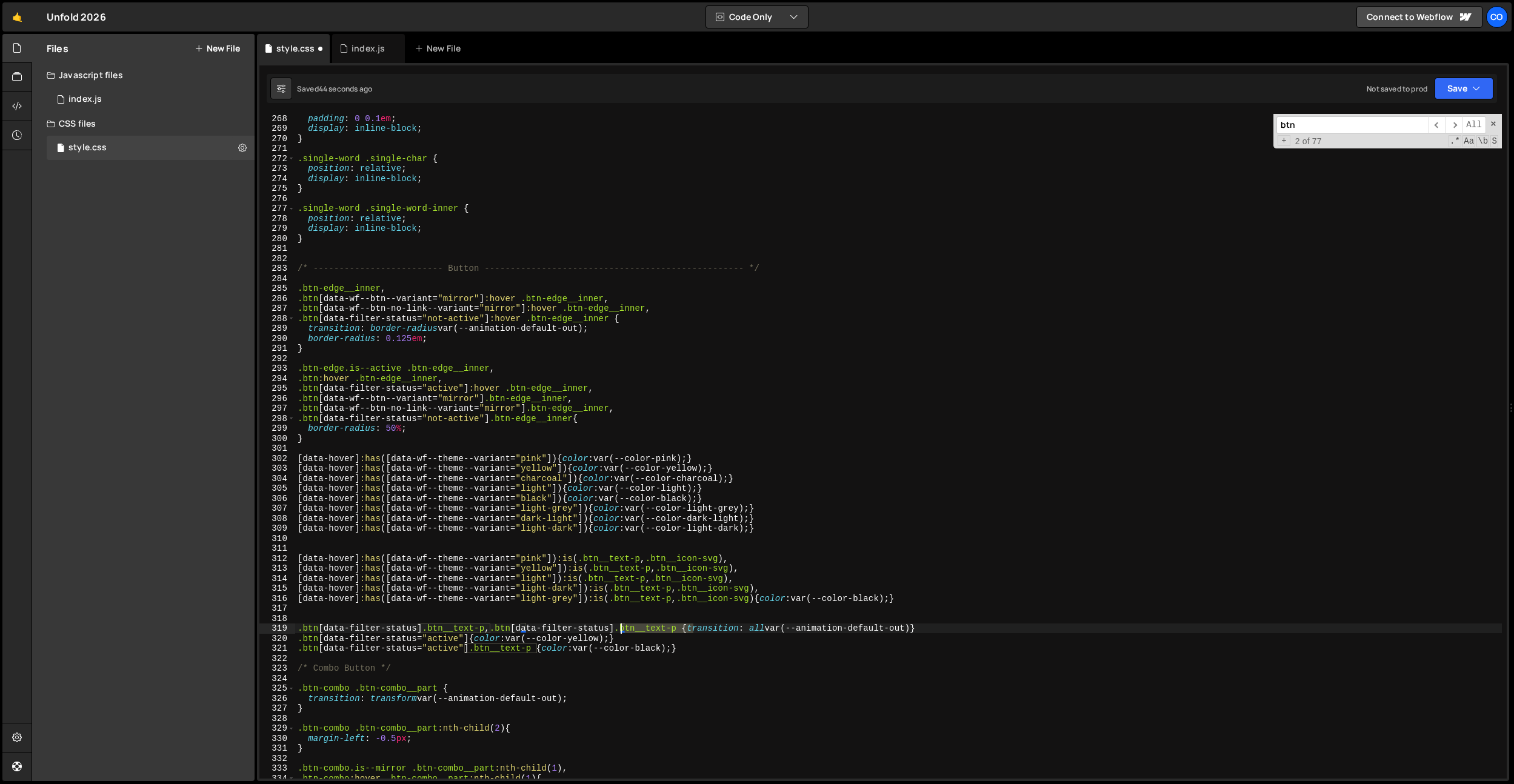
drag, startPoint x: 693, startPoint y: 628, endPoint x: 621, endPoint y: 630, distance: 72.0
click at [621, 630] on div "padding : 0 0.1 em ; display : inline-block ; } .single-word .single-char { pos…" at bounding box center [899, 456] width 1206 height 685
click at [746, 592] on div "padding : 0 0.1 em ; display : inline-block ; } .single-word .single-char { pos…" at bounding box center [899, 456] width 1206 height 685
drag, startPoint x: 695, startPoint y: 631, endPoint x: 628, endPoint y: 631, distance: 67.0
click at [628, 631] on div "padding : 0 0.1 em ; display : inline-block ; } .single-word .single-char { pos…" at bounding box center [899, 456] width 1206 height 685
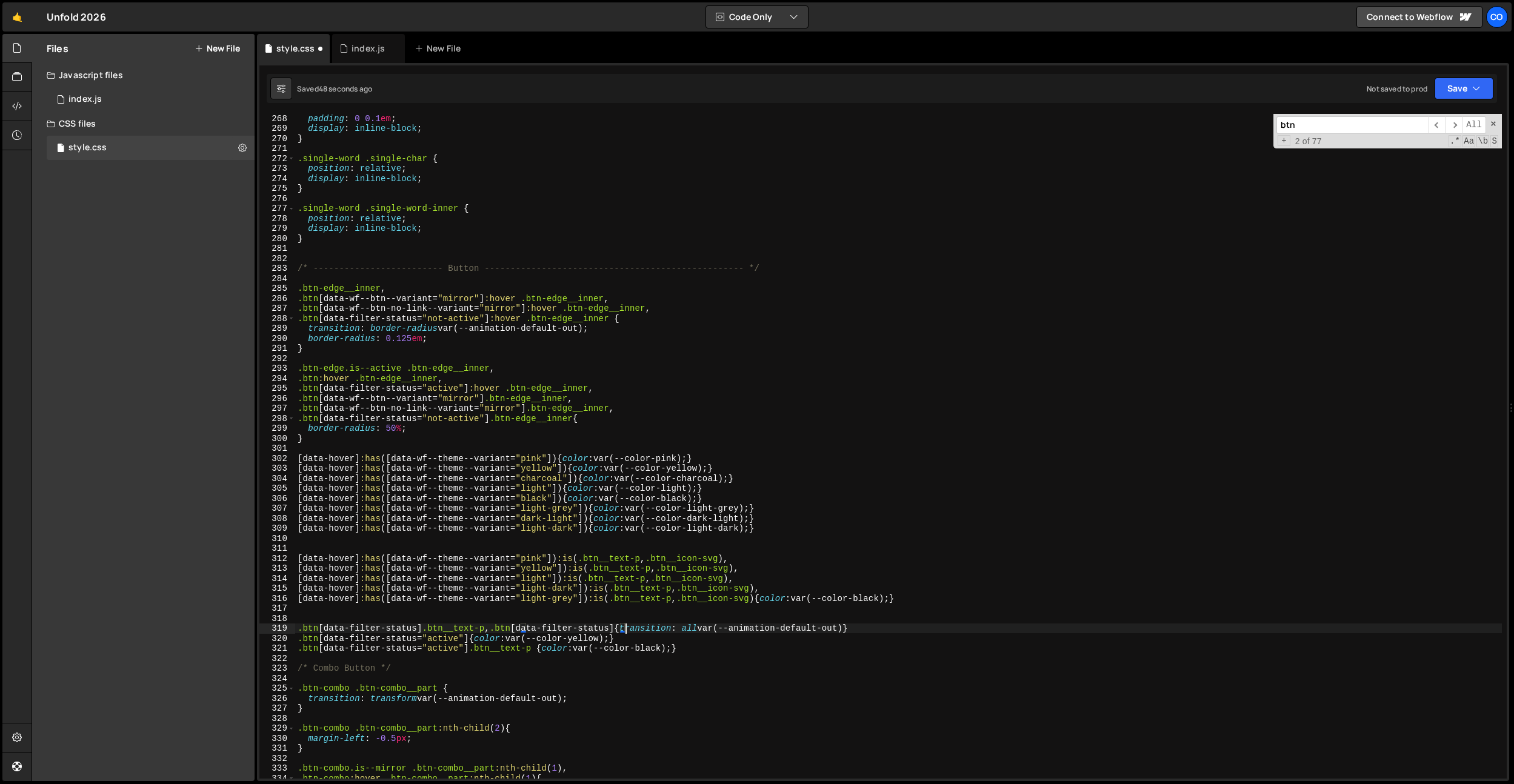
click at [706, 629] on div "padding : 0 0.1 em ; display : inline-block ; } .single-word .single-char { pos…" at bounding box center [899, 456] width 1206 height 685
drag, startPoint x: 636, startPoint y: 526, endPoint x: 620, endPoint y: 677, distance: 151.8
click at [636, 526] on div "padding : 0 0.1 em ; display : inline-block ; } .single-word .single-char { pos…" at bounding box center [899, 456] width 1206 height 685
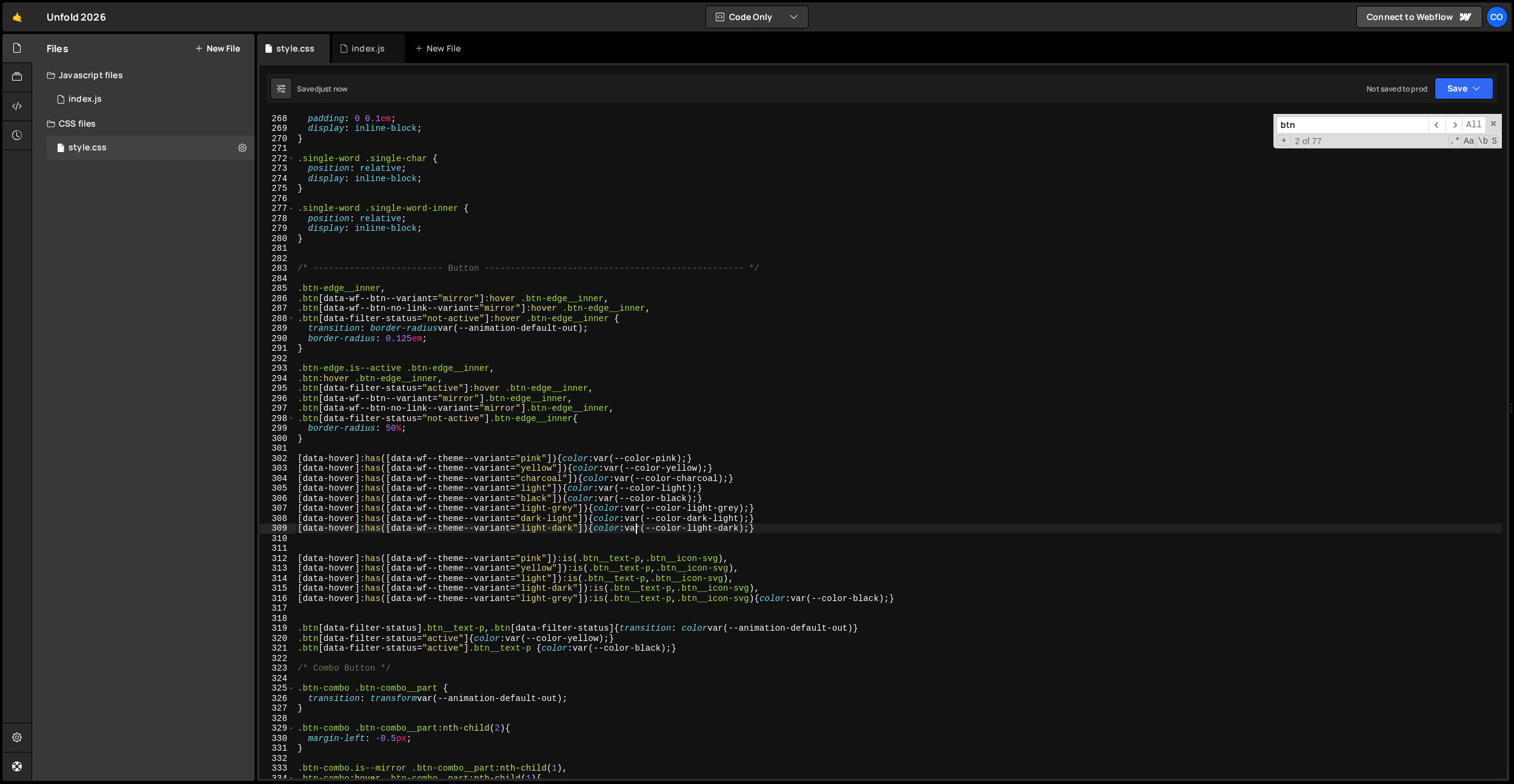
click at [505, 630] on div "padding : 0 0.1 em ; display : inline-block ; } .single-word .single-char { pos…" at bounding box center [899, 456] width 1206 height 685
type textarea ".btn[data-filter-status] .btn__text-p, .btn[data-filter-status] {transition: co…"
click at [375, 55] on div "index.js" at bounding box center [368, 48] width 73 height 29
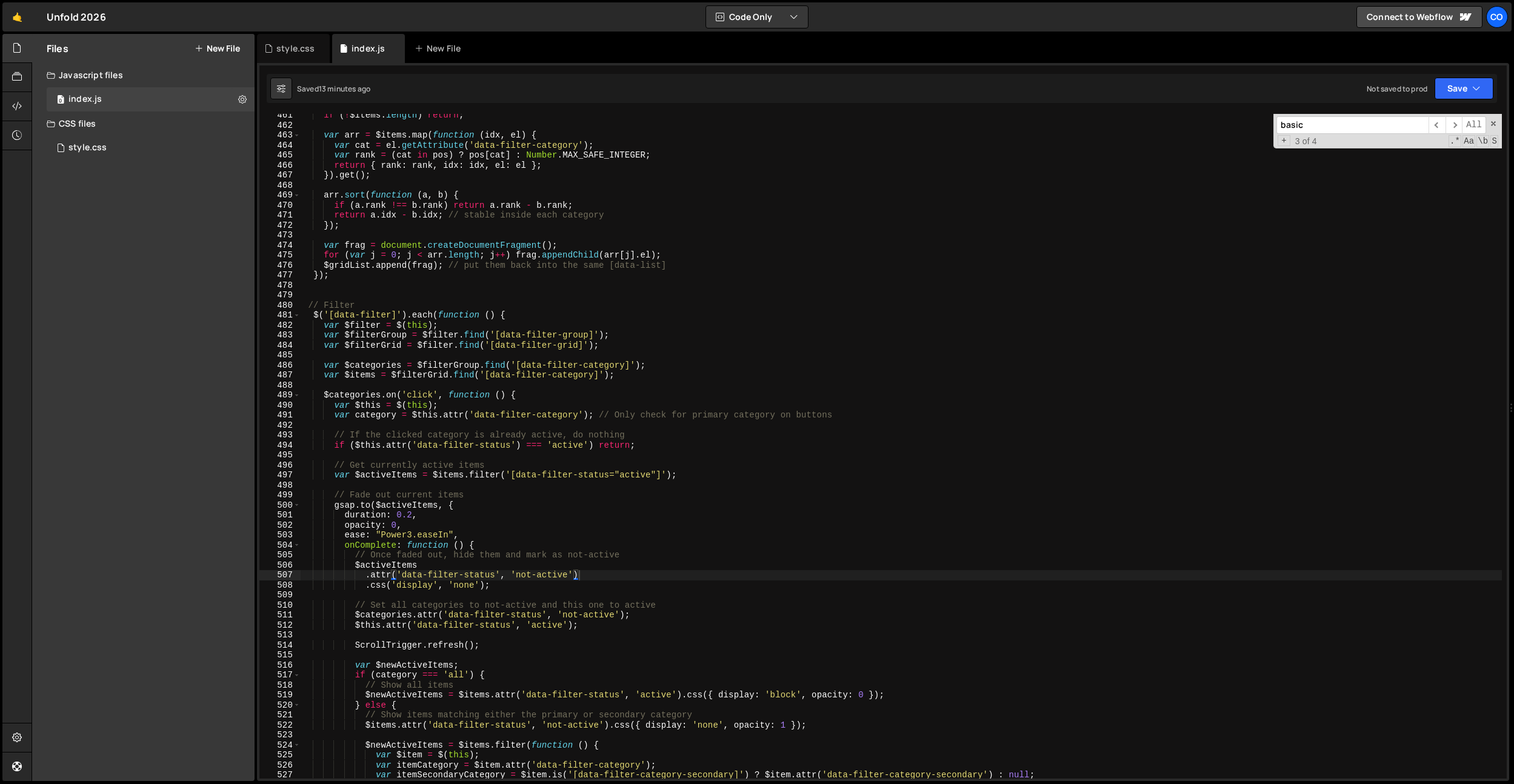
click at [391, 260] on div "if ( ! $items . length ) return ; var arr = $items . map ( function ( idx , el …" at bounding box center [901, 453] width 1201 height 685
click at [445, 338] on div "if ( ! $items . length ) return ; var arr = $items . map ( function ( idx , el …" at bounding box center [901, 453] width 1201 height 685
type textarea "var $filterGroup = $filter.find('[data-filter-group]');"
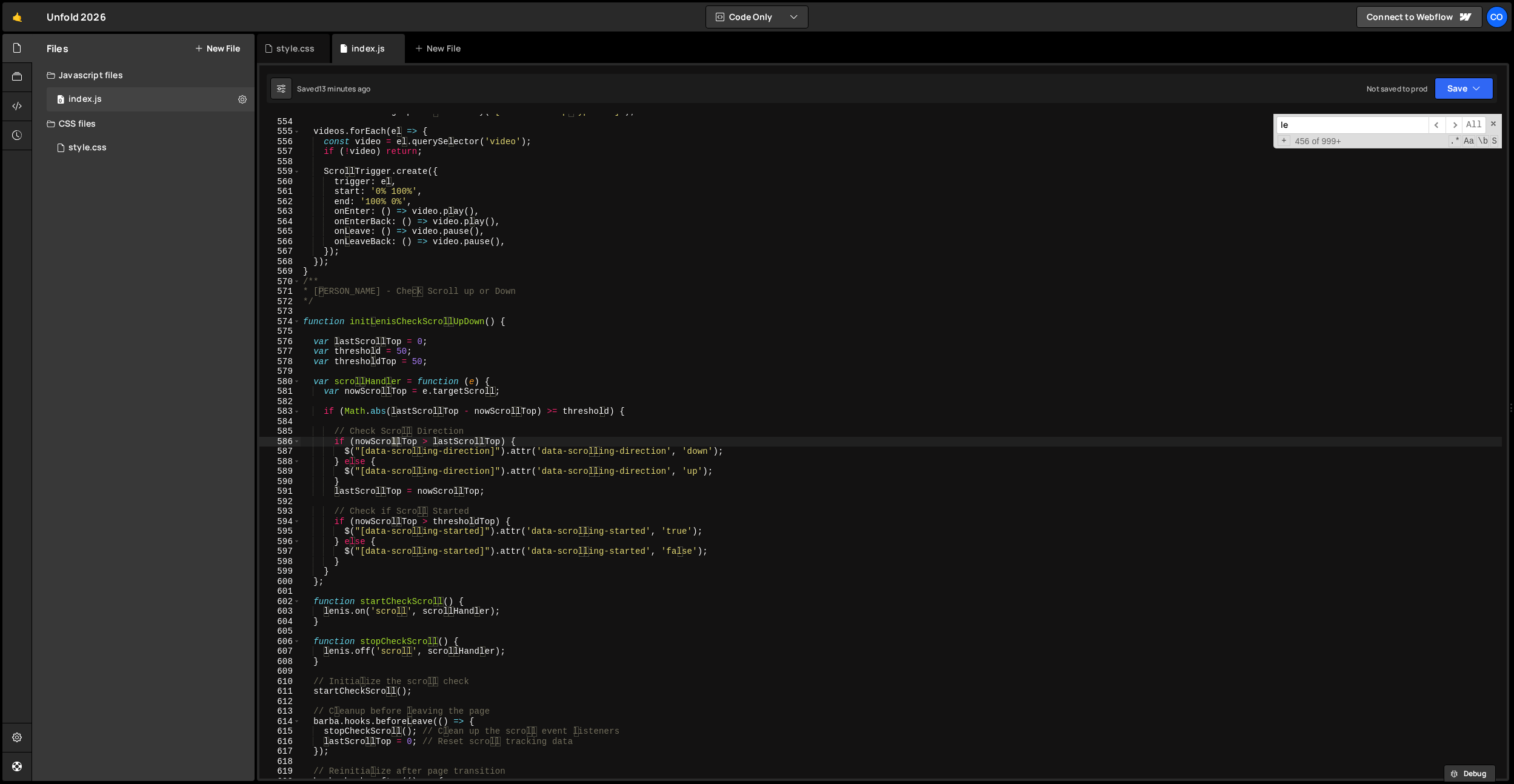
scroll to position [5525, 0]
type input "scrollTo"
click at [1441, 123] on span "​" at bounding box center [1436, 125] width 17 height 18
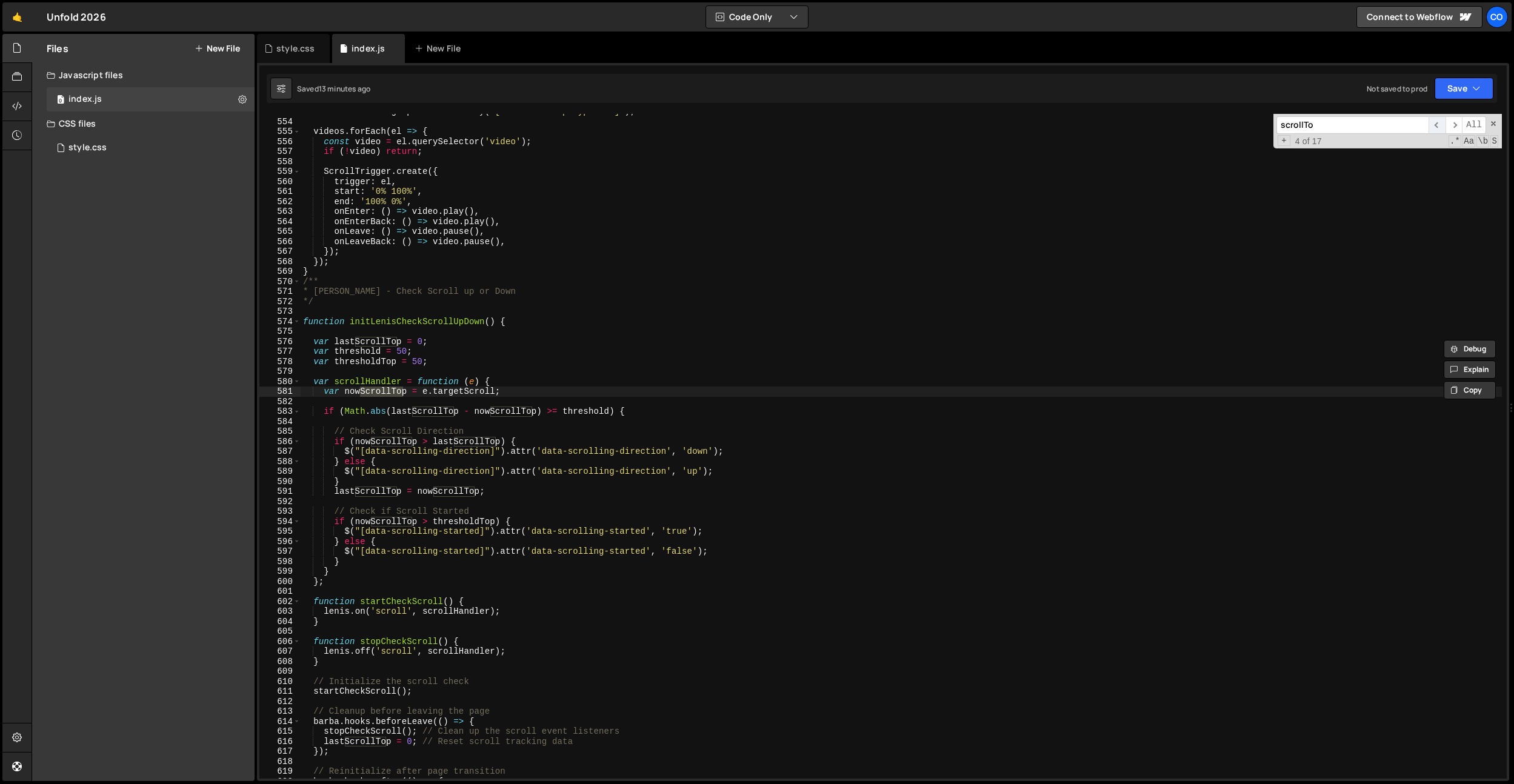
click at [1441, 123] on span "​" at bounding box center [1436, 125] width 17 height 18
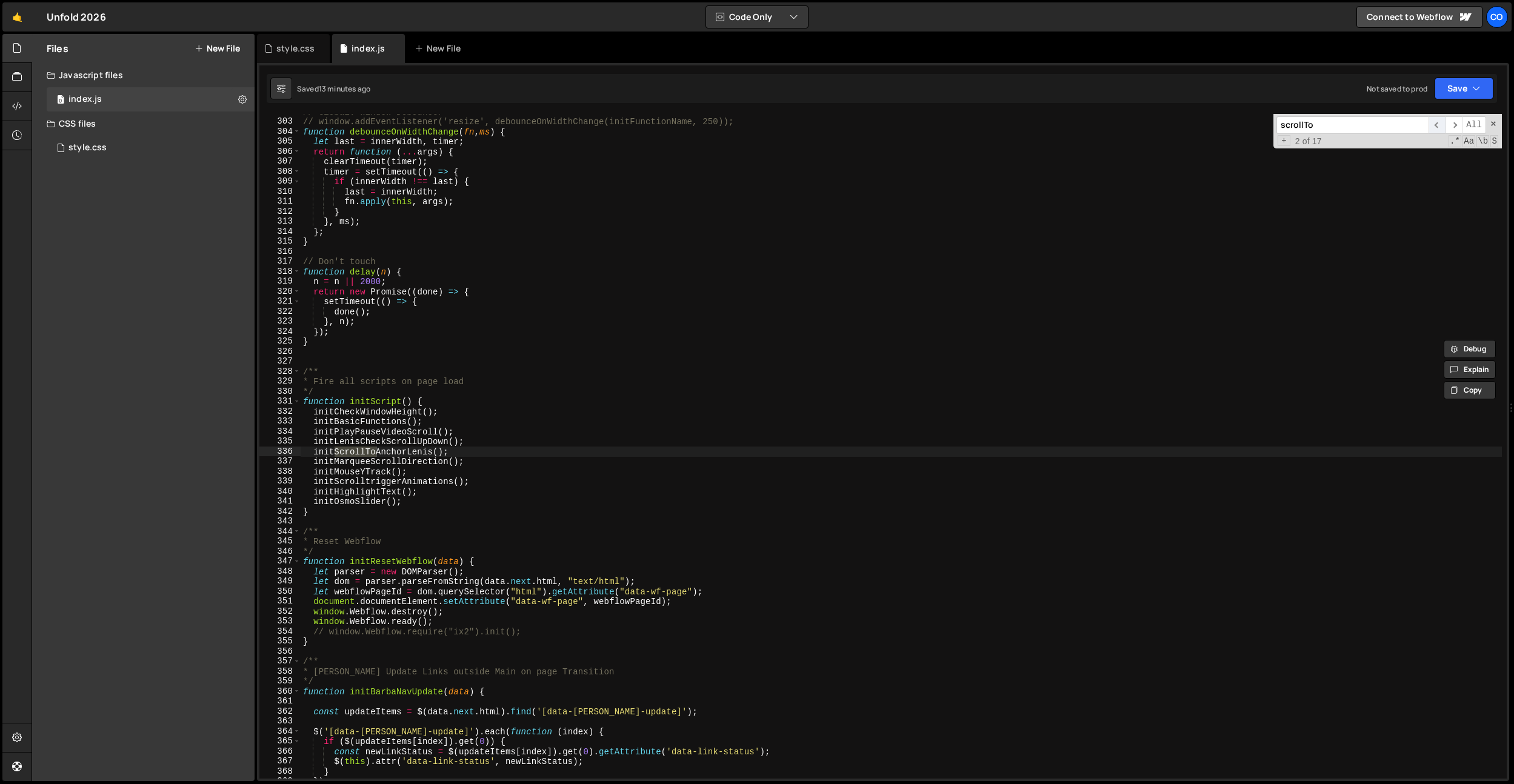
scroll to position [1526, 0]
click at [1441, 123] on span "​" at bounding box center [1436, 125] width 17 height 18
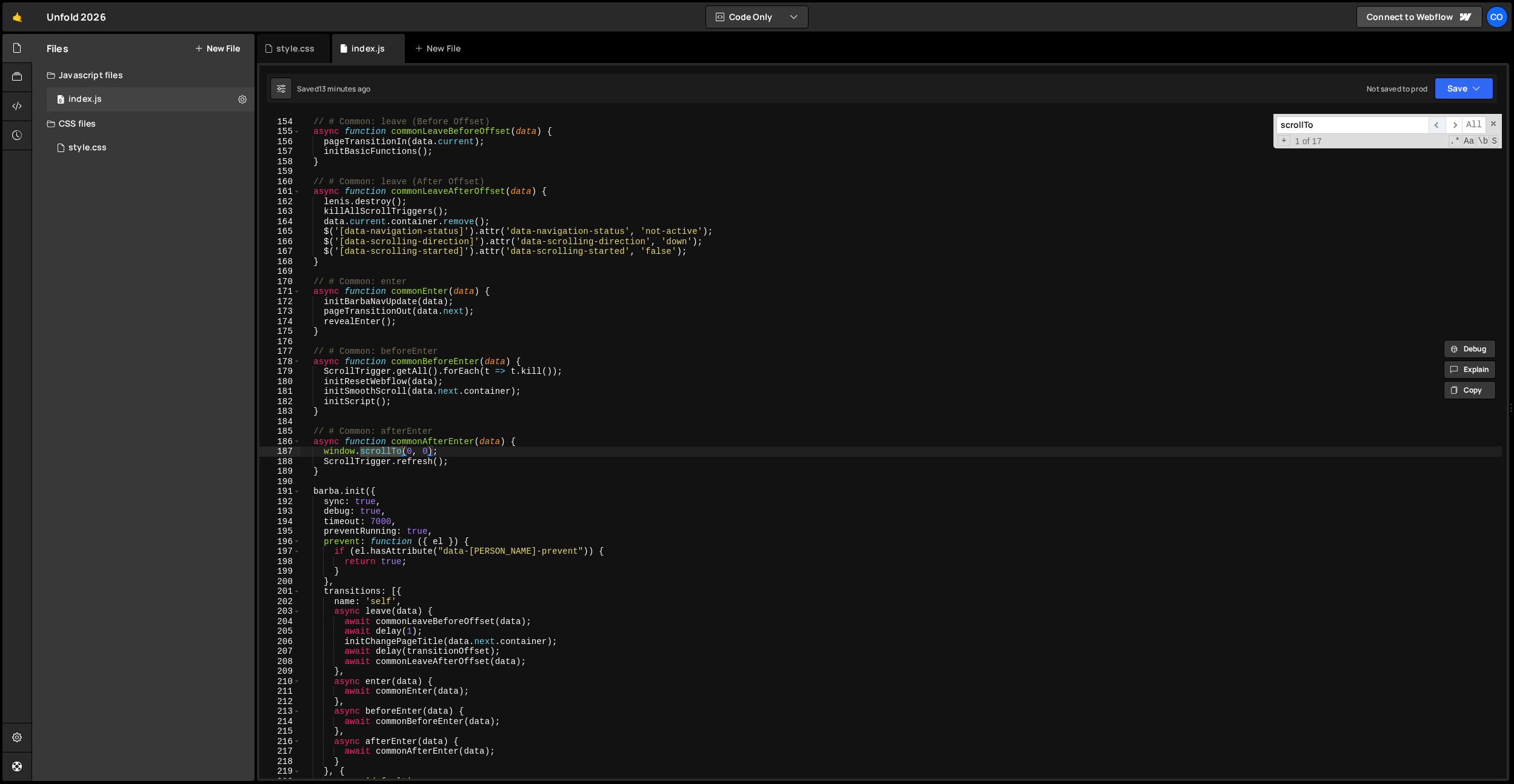
click at [1443, 126] on span "​" at bounding box center [1436, 125] width 17 height 18
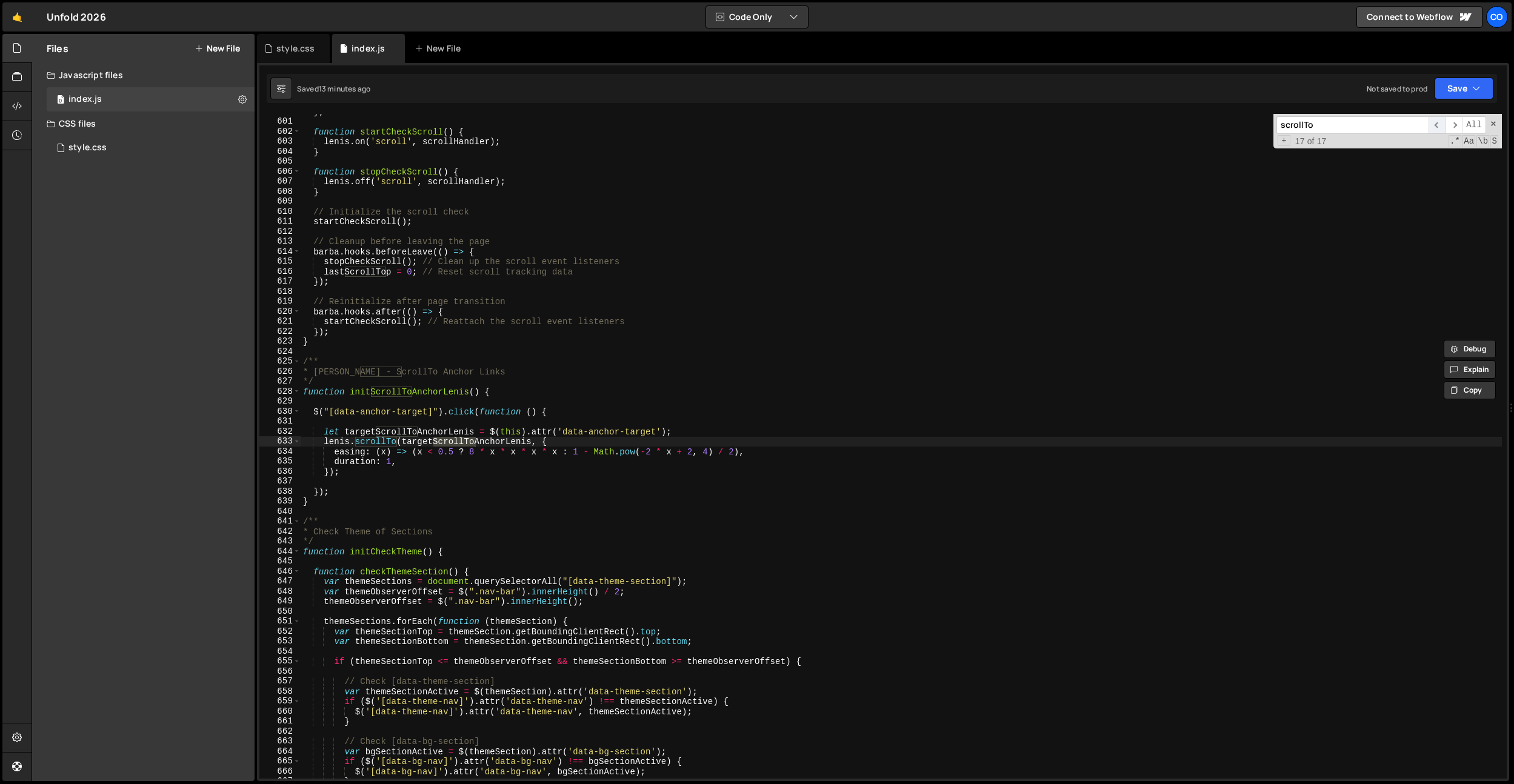
scroll to position [5995, 0]
click at [512, 397] on div "} ; function startCheckScroll ( ) { [PERSON_NAME] . on ( 'scroll' , scrollHandl…" at bounding box center [901, 449] width 1201 height 685
drag, startPoint x: 325, startPoint y: 443, endPoint x: 400, endPoint y: 442, distance: 75.0
click at [400, 442] on div "} ; function startCheckScroll ( ) { [PERSON_NAME] . on ( 'scroll' , scrollHandl…" at bounding box center [901, 449] width 1201 height 685
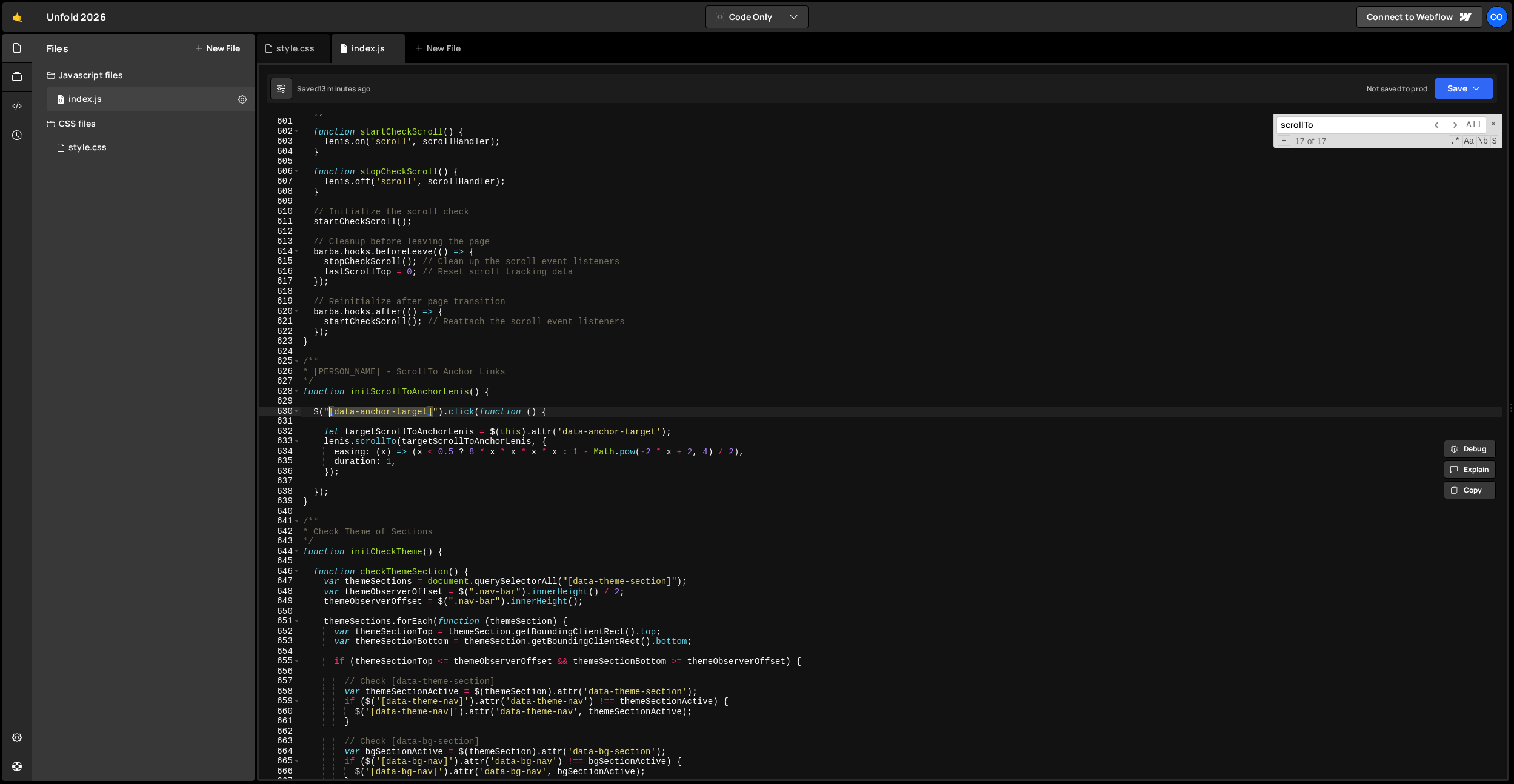
drag, startPoint x: 432, startPoint y: 410, endPoint x: 329, endPoint y: 438, distance: 106.7
click at [330, 413] on div "} ; function startCheckScroll ( ) { [PERSON_NAME] . on ( 'scroll' , scrollHandl…" at bounding box center [901, 449] width 1201 height 685
click at [329, 438] on div "} ; function startCheckScroll ( ) { [PERSON_NAME] . on ( 'scroll' , scrollHandl…" at bounding box center [901, 449] width 1201 height 685
drag, startPoint x: 324, startPoint y: 440, endPoint x: 400, endPoint y: 438, distance: 76.0
click at [400, 438] on div "} ; function startCheckScroll ( ) { [PERSON_NAME] . on ( 'scroll' , scrollHandl…" at bounding box center [901, 449] width 1201 height 685
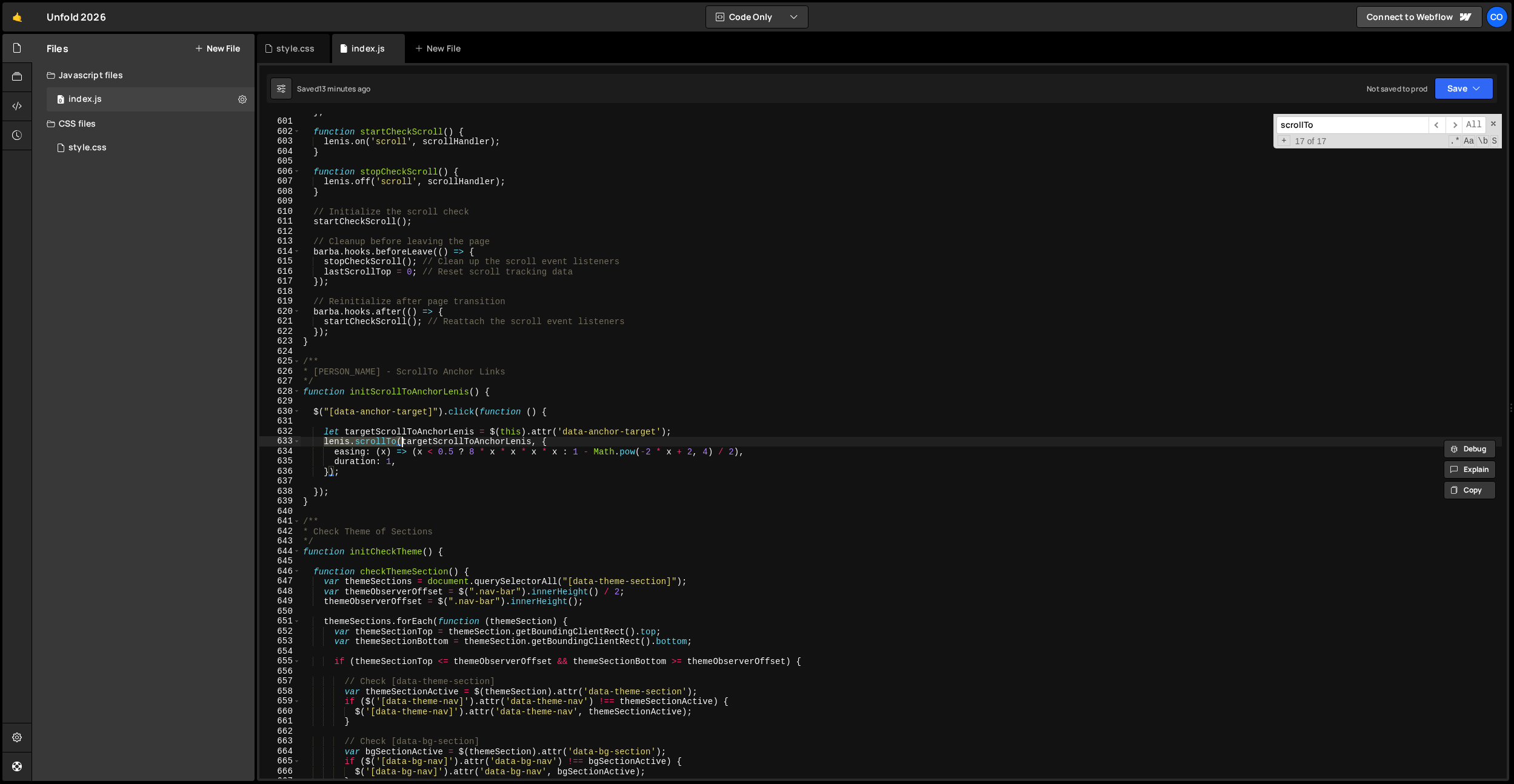
click at [434, 210] on div "} ; function startCheckScroll ( ) { [PERSON_NAME] . on ( 'scroll' , scrollHandl…" at bounding box center [901, 449] width 1201 height 685
type textarea "// Filter Order"
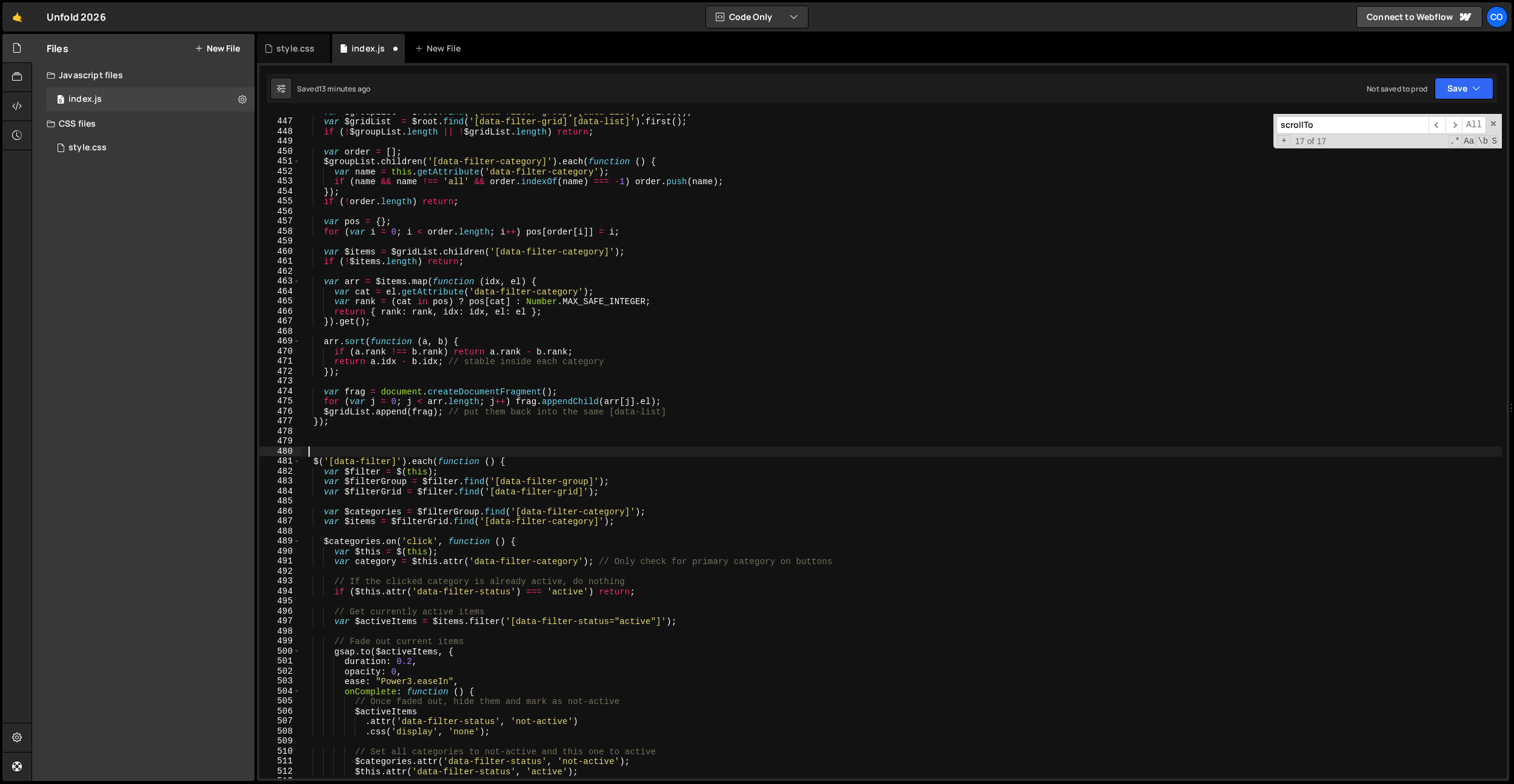
type textarea "// Filter Order"
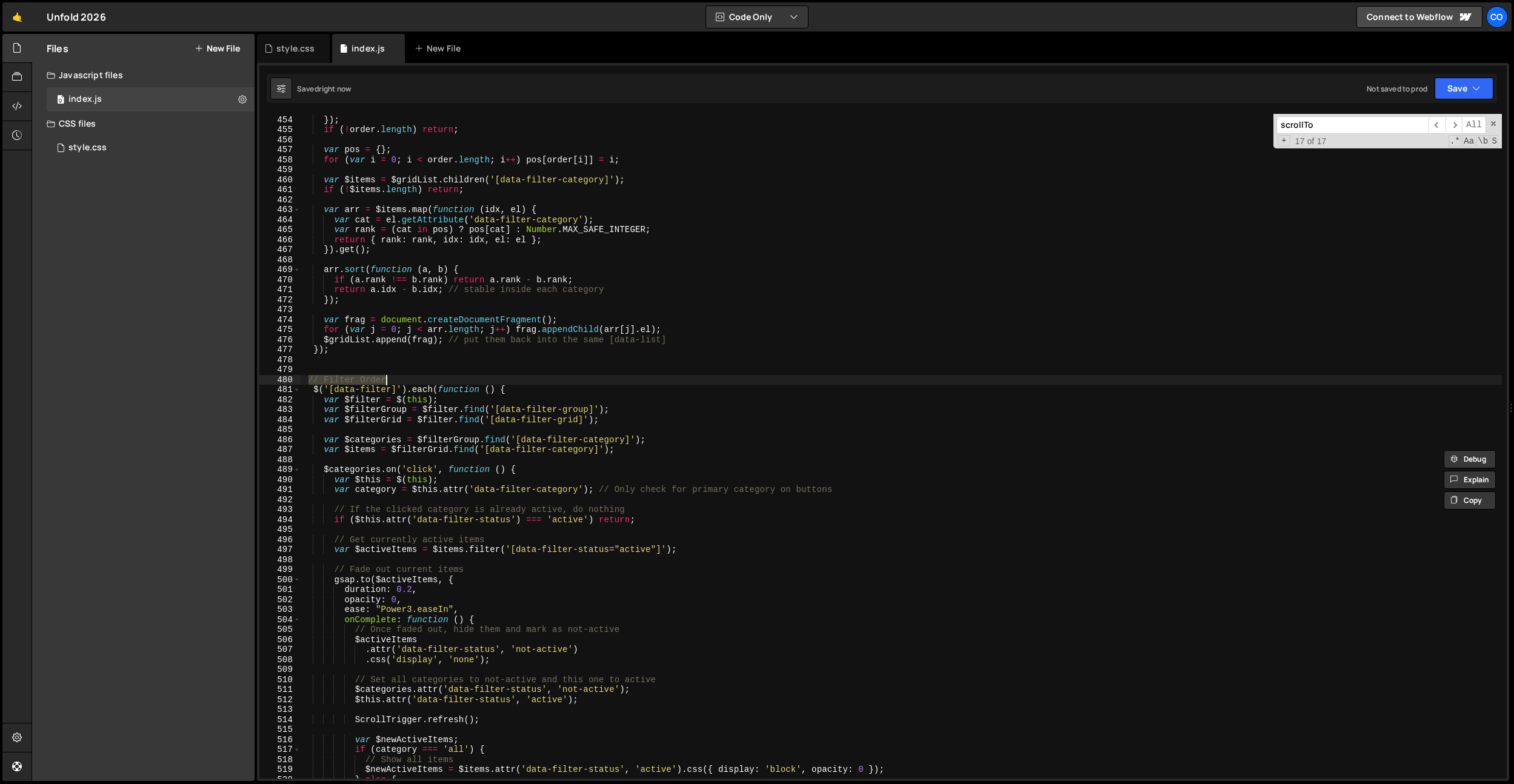
scroll to position [4527, 0]
click at [602, 498] on div "if ( name && name !== 'all' && order . indexOf ( name ) === - 1 ) order . push …" at bounding box center [901, 447] width 1201 height 685
click at [624, 536] on div "if ( name && name !== 'all' && order . indexOf ( name ) === - 1 ) order . push …" at bounding box center [901, 447] width 1201 height 685
type textarea "// Get currently active items"
click at [616, 529] on div "if ( name && name !== 'all' && order . indexOf ( name ) === - 1 ) order . push …" at bounding box center [901, 447] width 1201 height 685
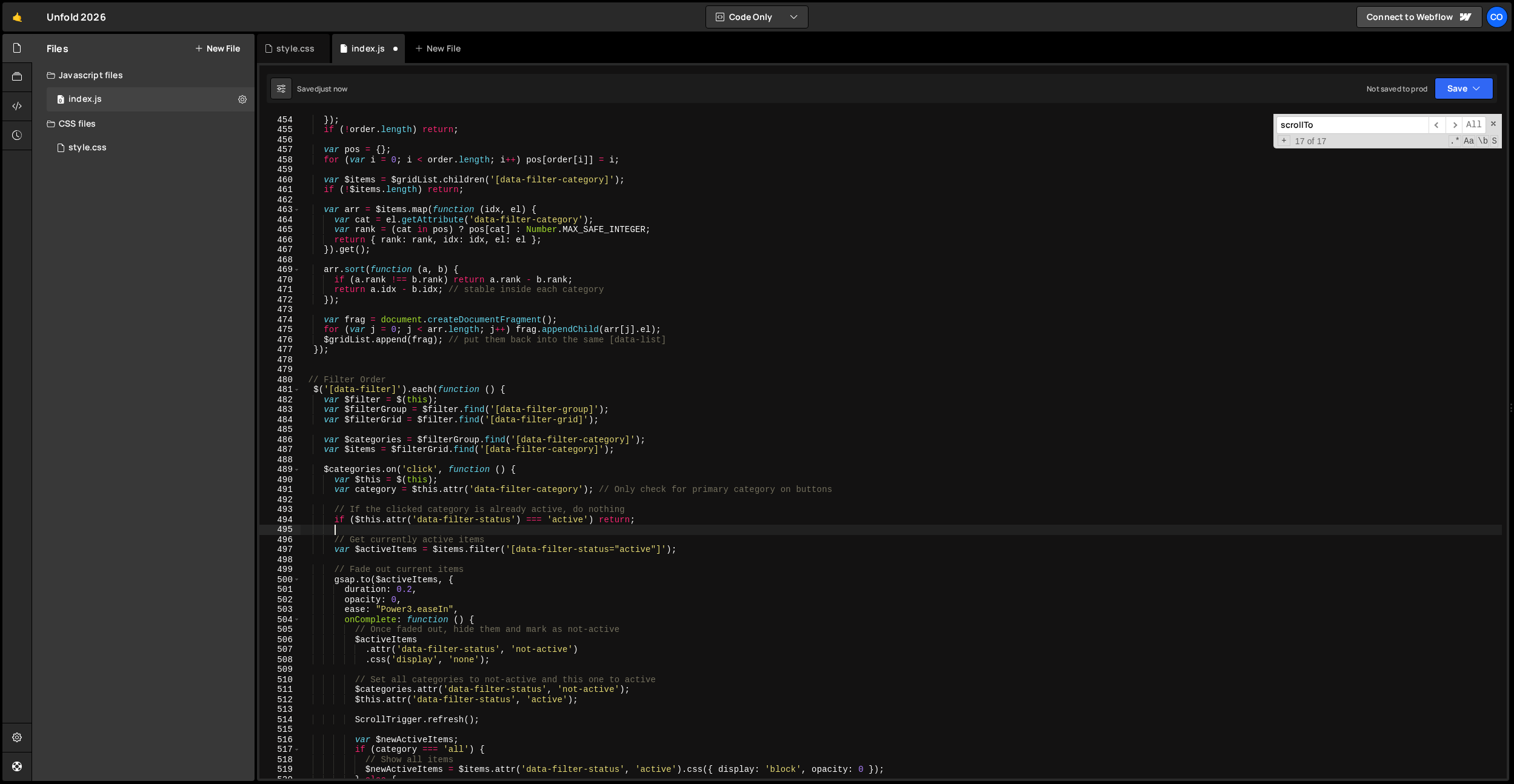
paste textarea "[PERSON_NAME].scrollTo("
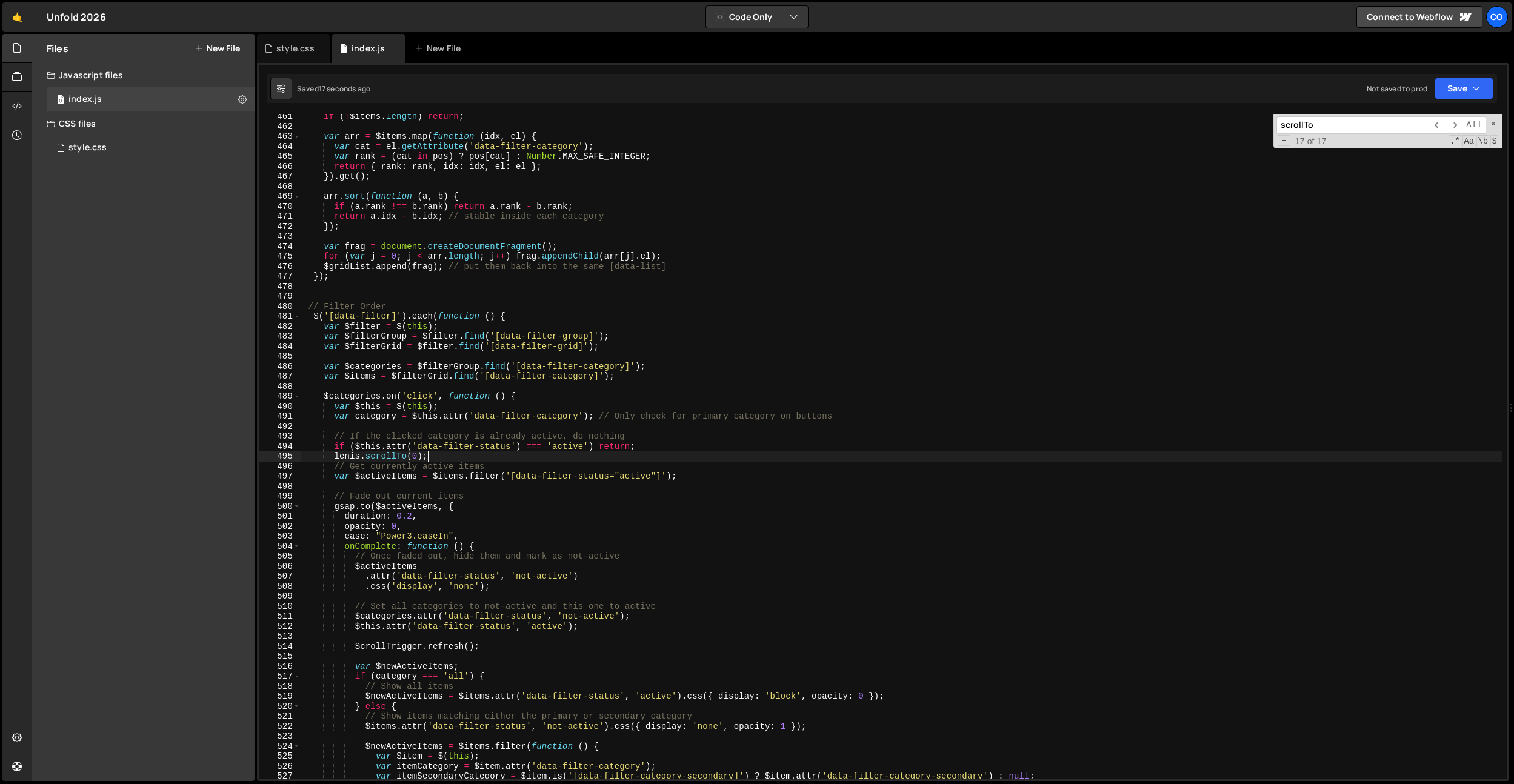
click at [507, 403] on div "if ( ! $items . length ) return ; var arr = $items . map ( function ( idx , el …" at bounding box center [901, 454] width 1201 height 685
type textarea "var $this = $(this);"
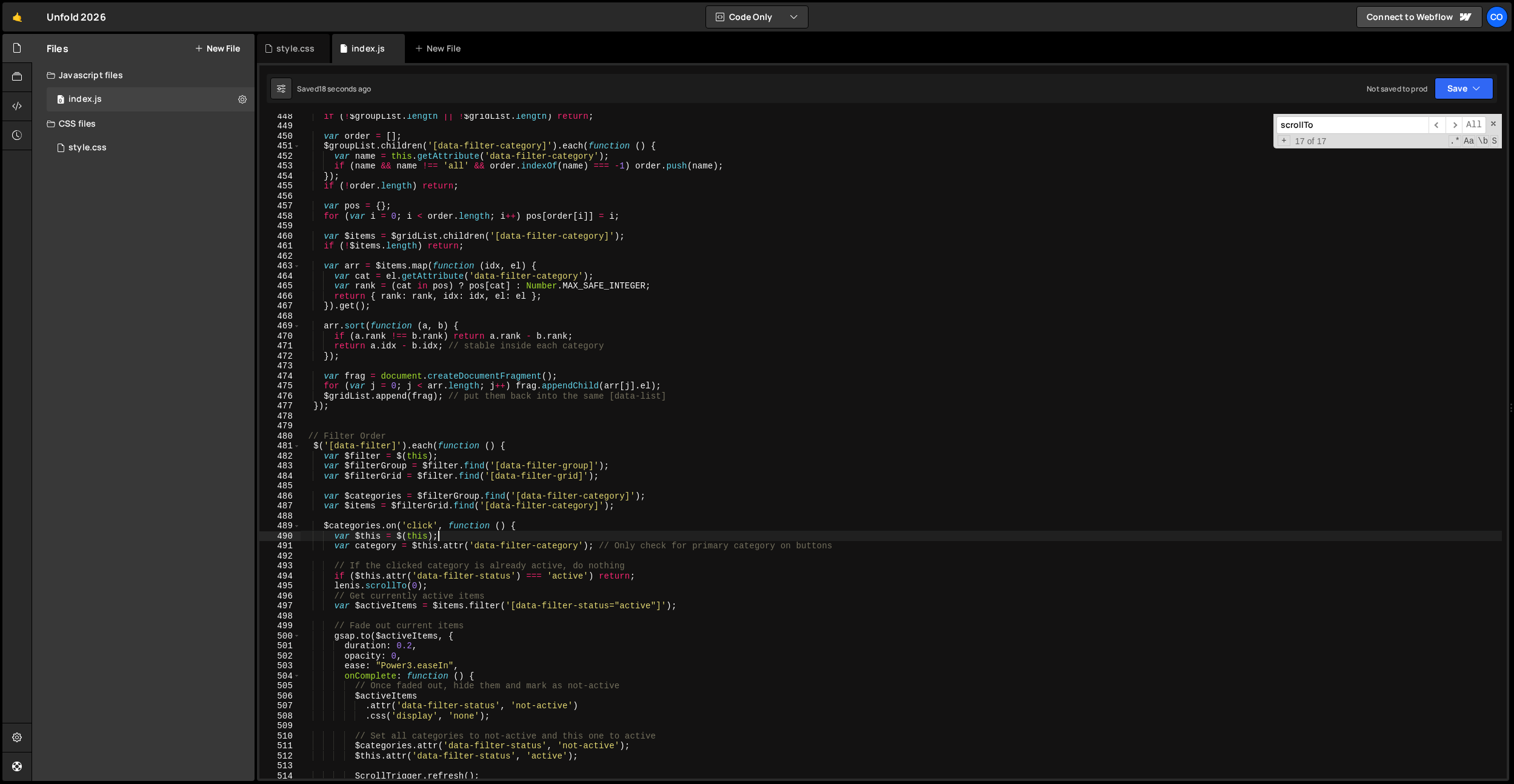
scroll to position [4465, 0]
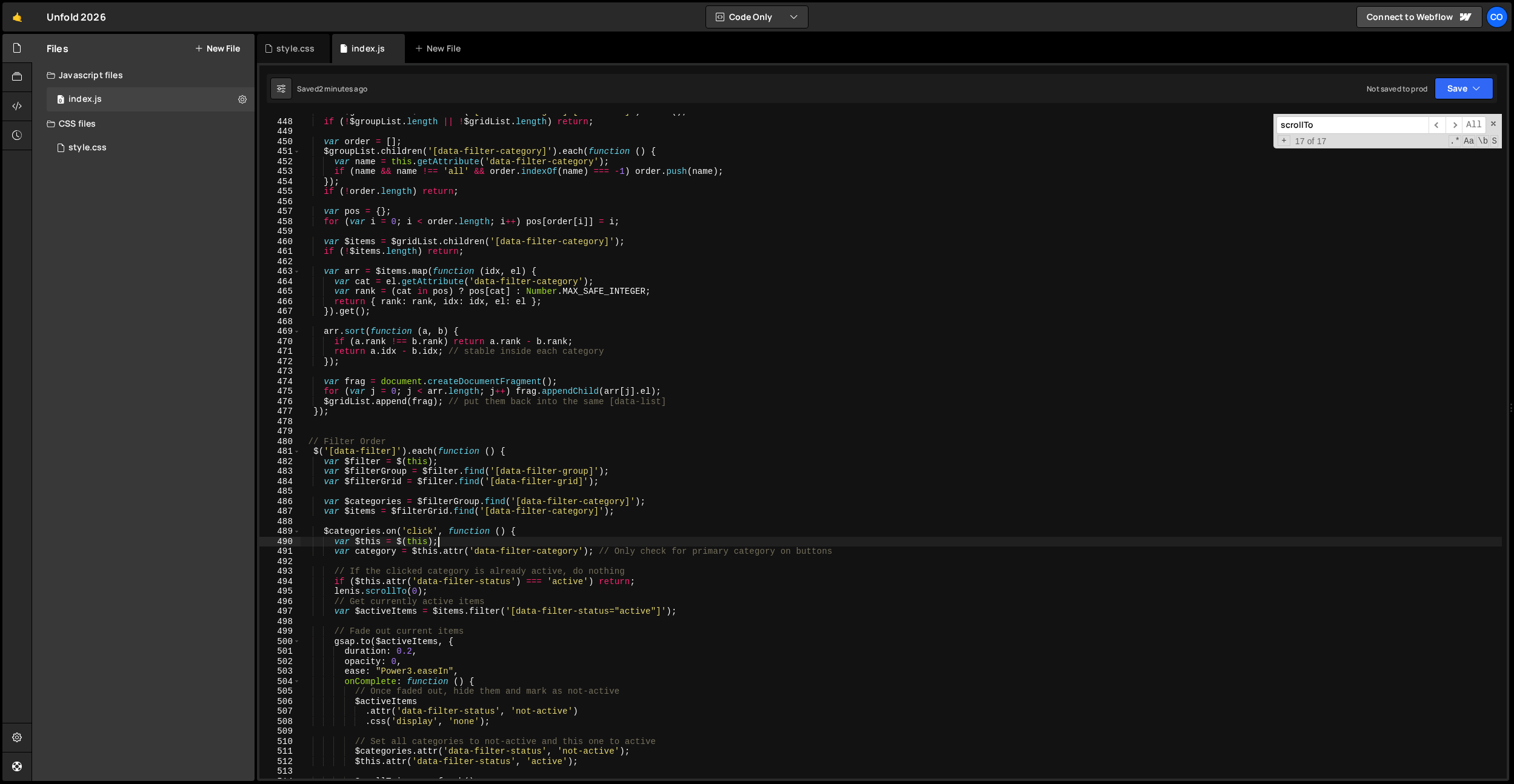
drag, startPoint x: 292, startPoint y: 54, endPoint x: 371, endPoint y: 149, distance: 123.6
click at [292, 54] on div "style.css" at bounding box center [296, 49] width 38 height 12
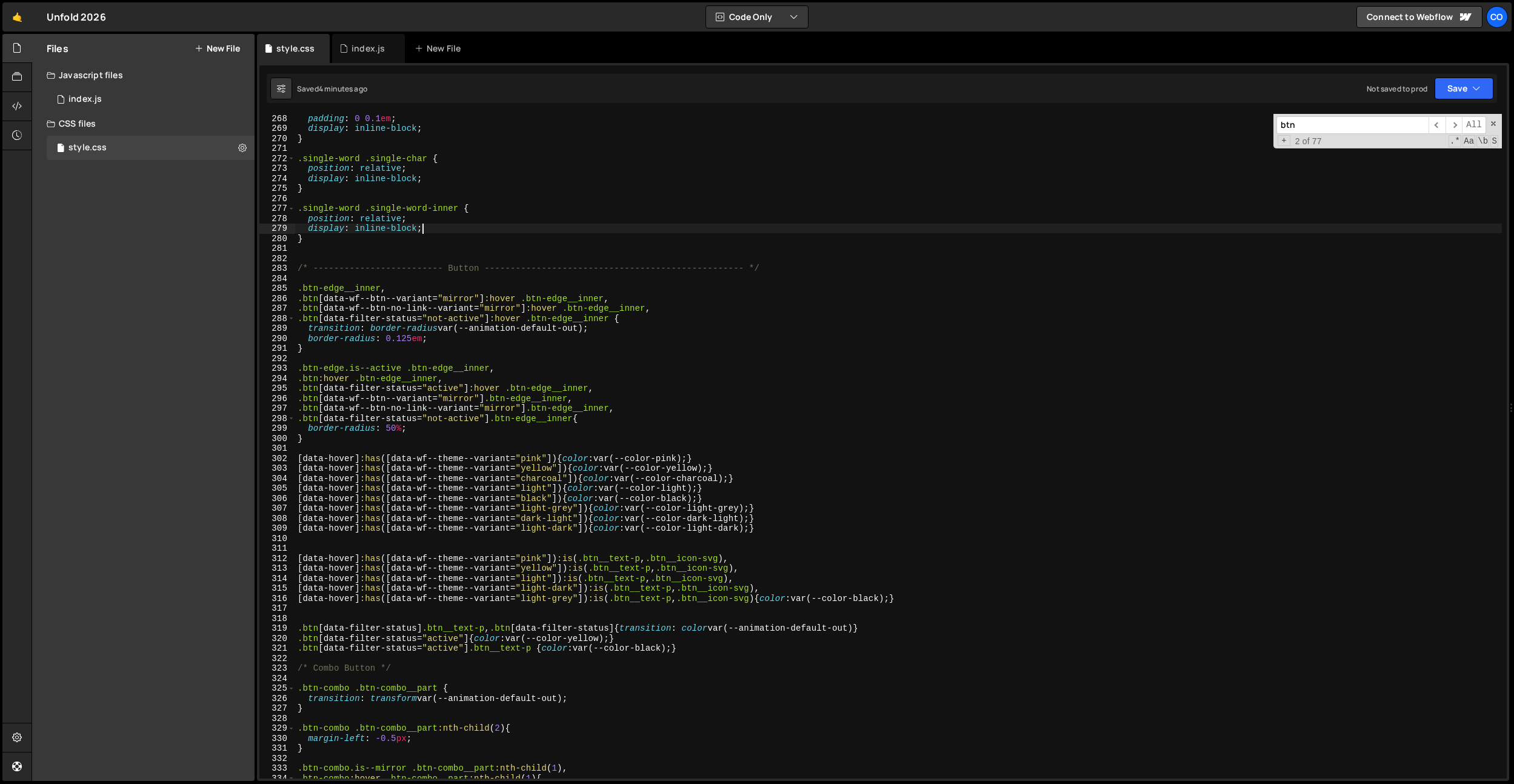
click at [519, 232] on div "padding : 0 0.1 em ; display : inline-block ; } .single-word .single-char { pos…" at bounding box center [899, 456] width 1206 height 685
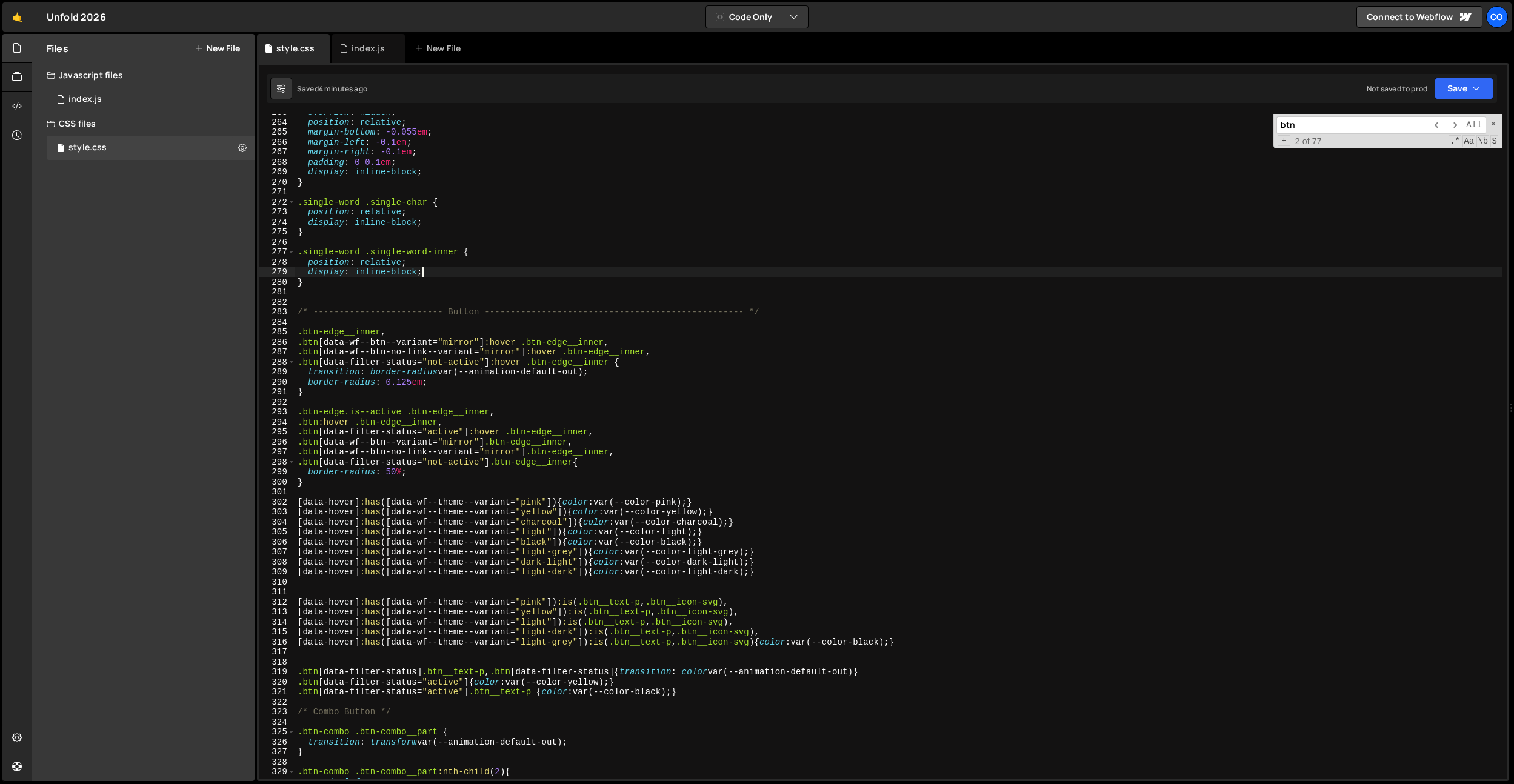
scroll to position [2337, 0]
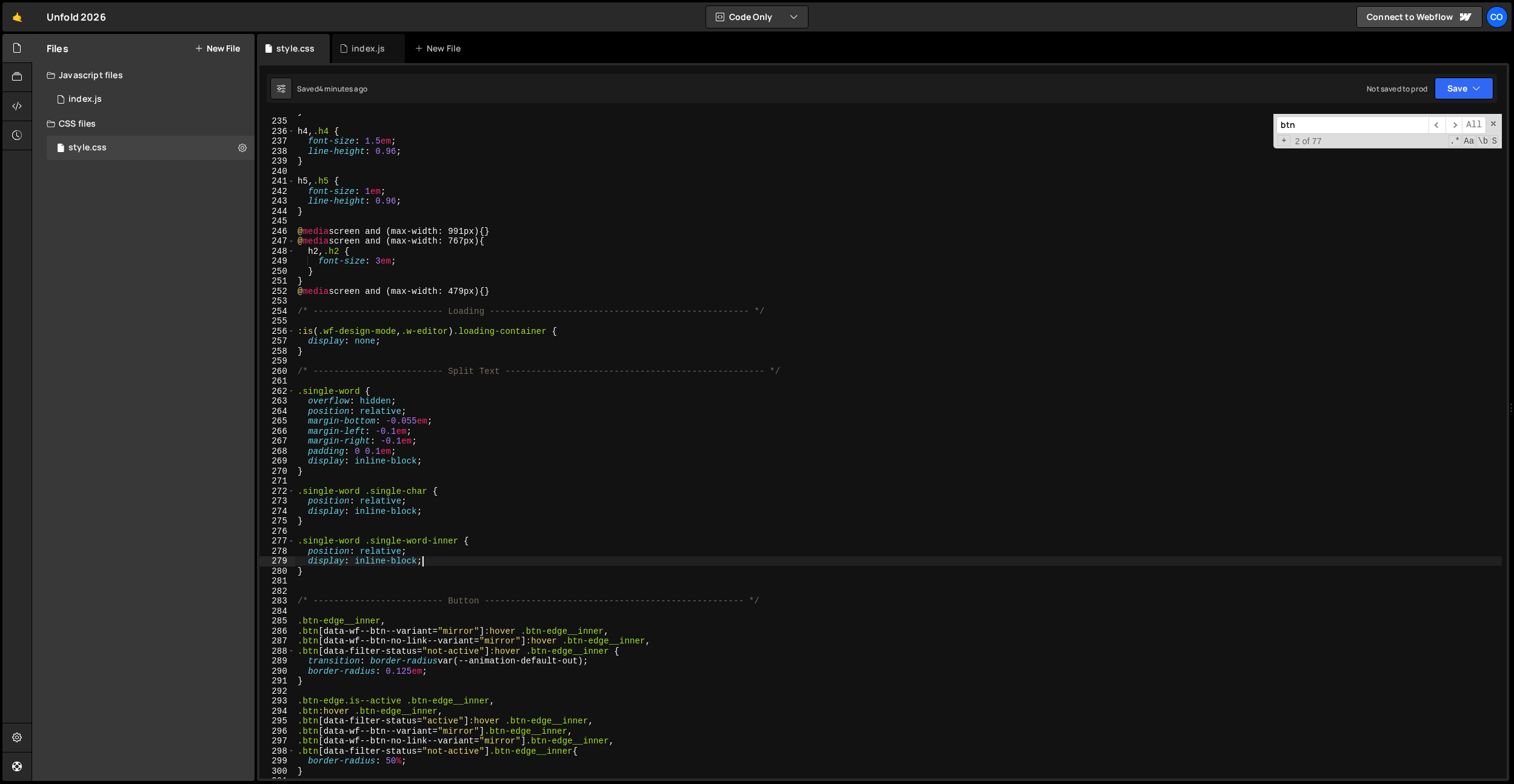
click at [341, 574] on div "} h4 , .h4 { font-size : 1.5 em ; line-height : 0.96 ; } h5 , .h5 { font-size :…" at bounding box center [899, 449] width 1206 height 685
type textarea "}"
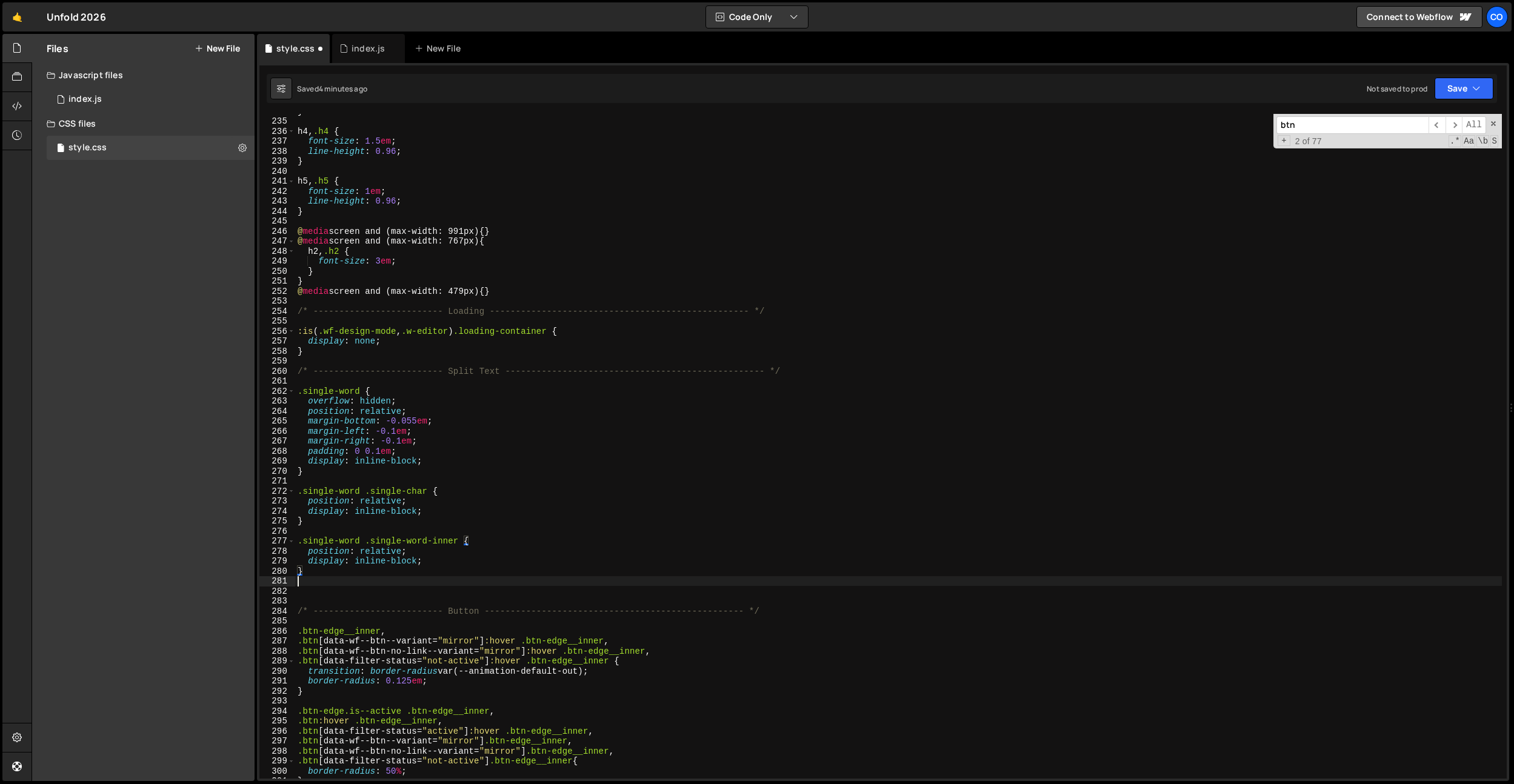
paste textarea "}"
type textarea "}"
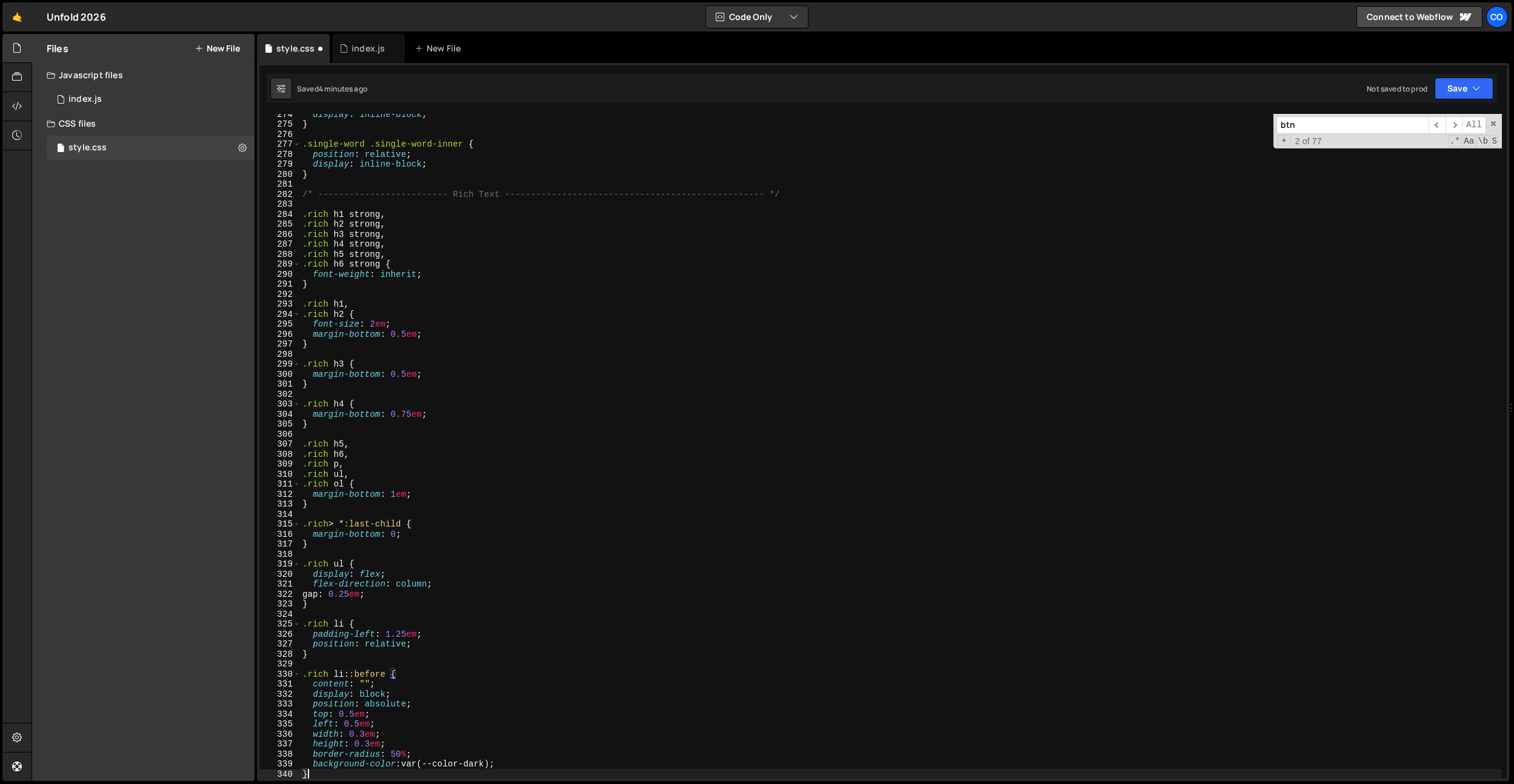
scroll to position [2690, 0]
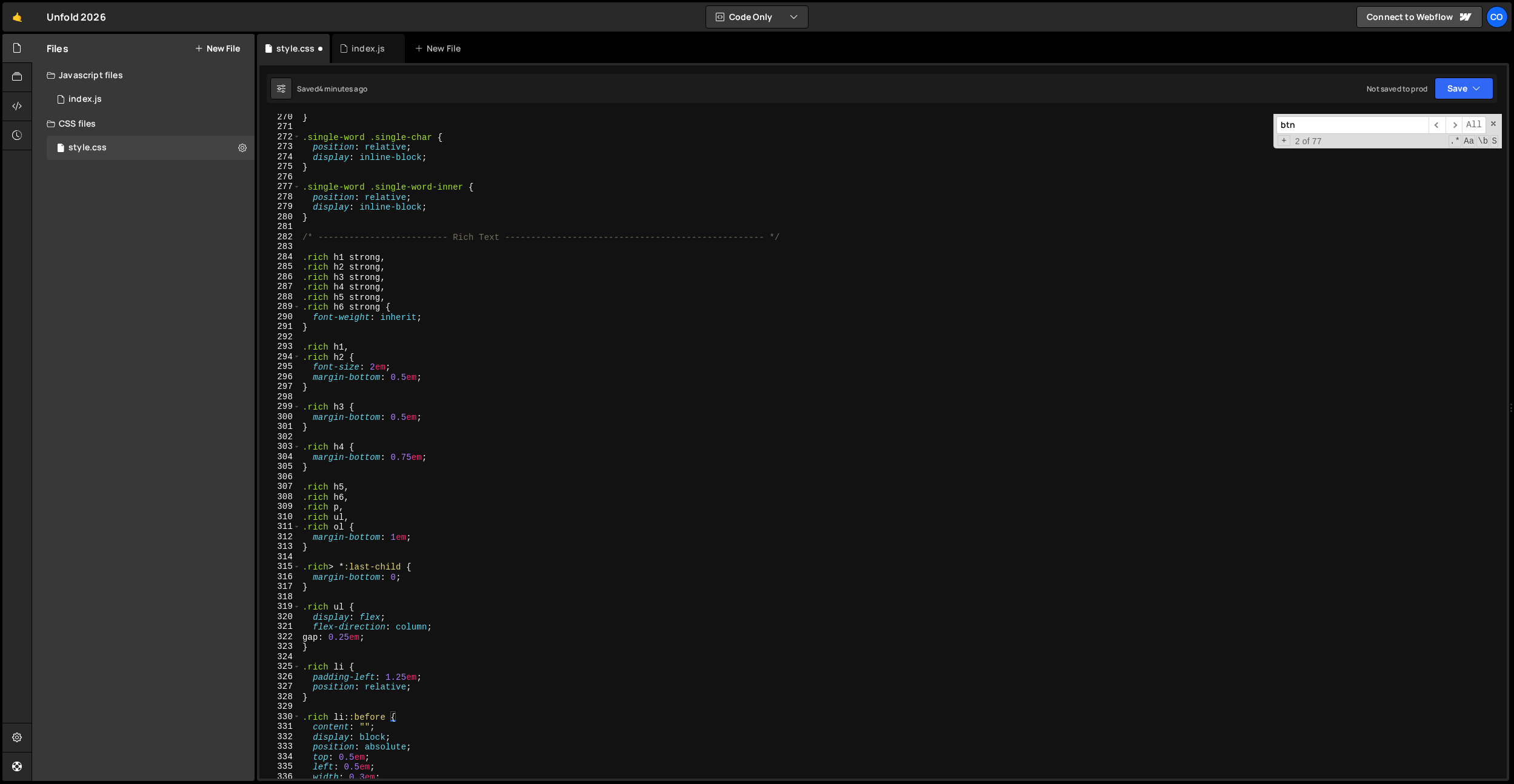
click at [527, 398] on div "} .single-word .single-char { position : relative ; display : inline-block ; } …" at bounding box center [900, 455] width 1201 height 685
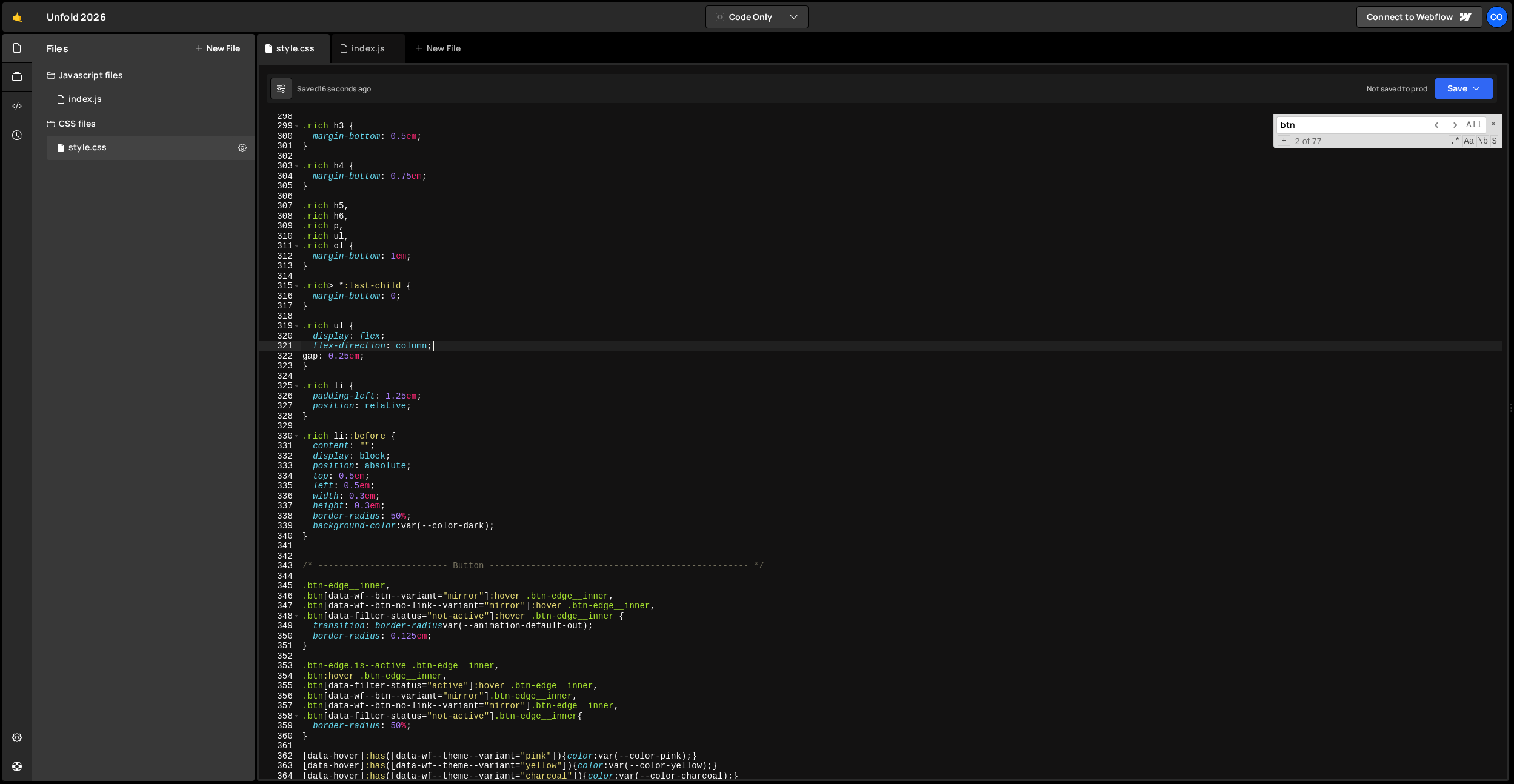
click at [555, 351] on div ".rich h3 { margin-bottom : 0.5 em ; } .rich h4 { margin-bottom : 0.75 em ; } .r…" at bounding box center [900, 453] width 1201 height 685
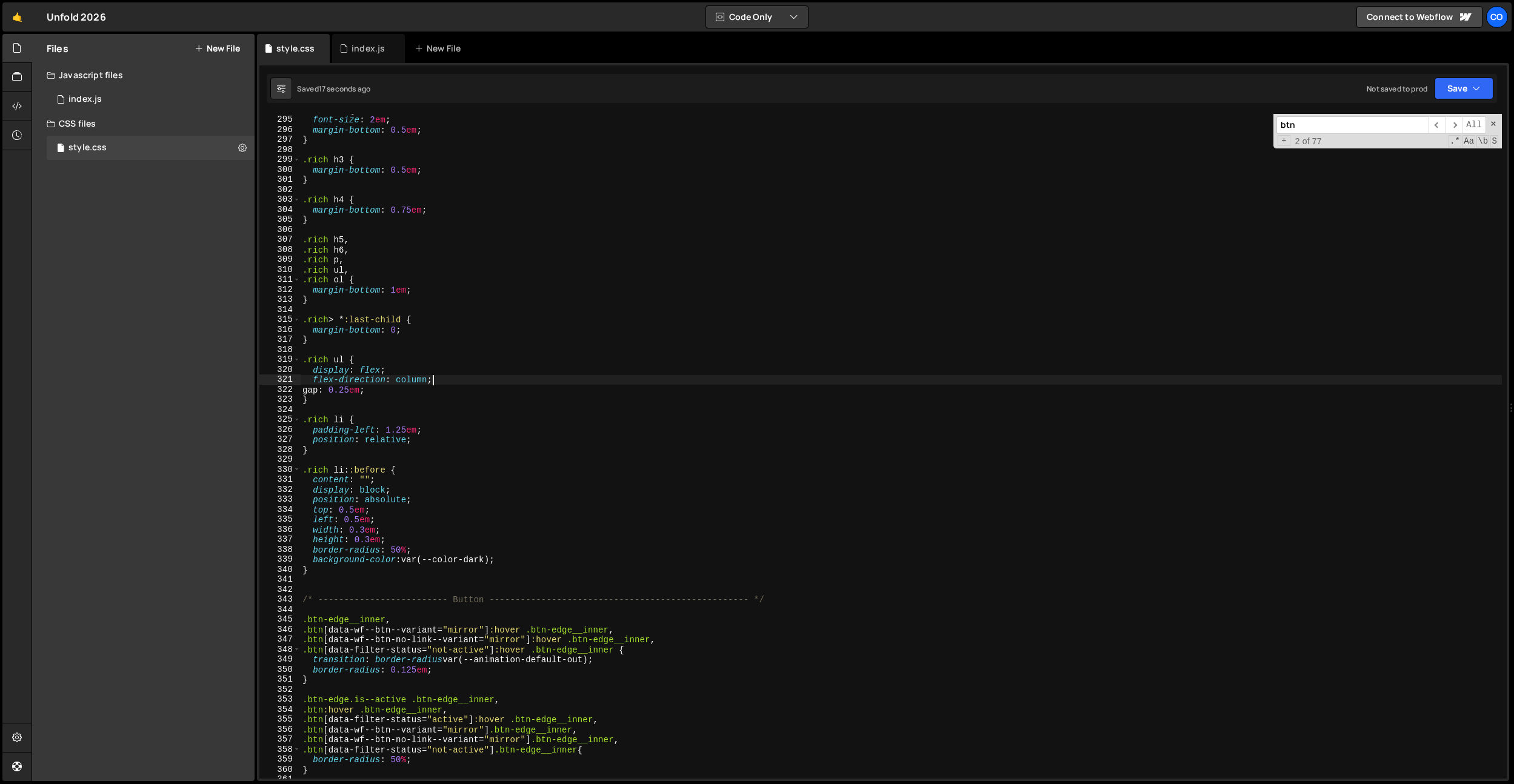
scroll to position [2938, 0]
drag, startPoint x: 338, startPoint y: 262, endPoint x: 313, endPoint y: 282, distance: 32.0
click at [293, 263] on div "flex-direction: column; 294 295 296 297 298 299 300 301 302 303 304 305 306 307…" at bounding box center [883, 446] width 1247 height 665
click at [320, 299] on div ".rich h2 { font-size : 2 em ; margin-bottom : 0.5 em ; } .rich h3 { margin-bott…" at bounding box center [900, 447] width 1201 height 685
type textarea "}"
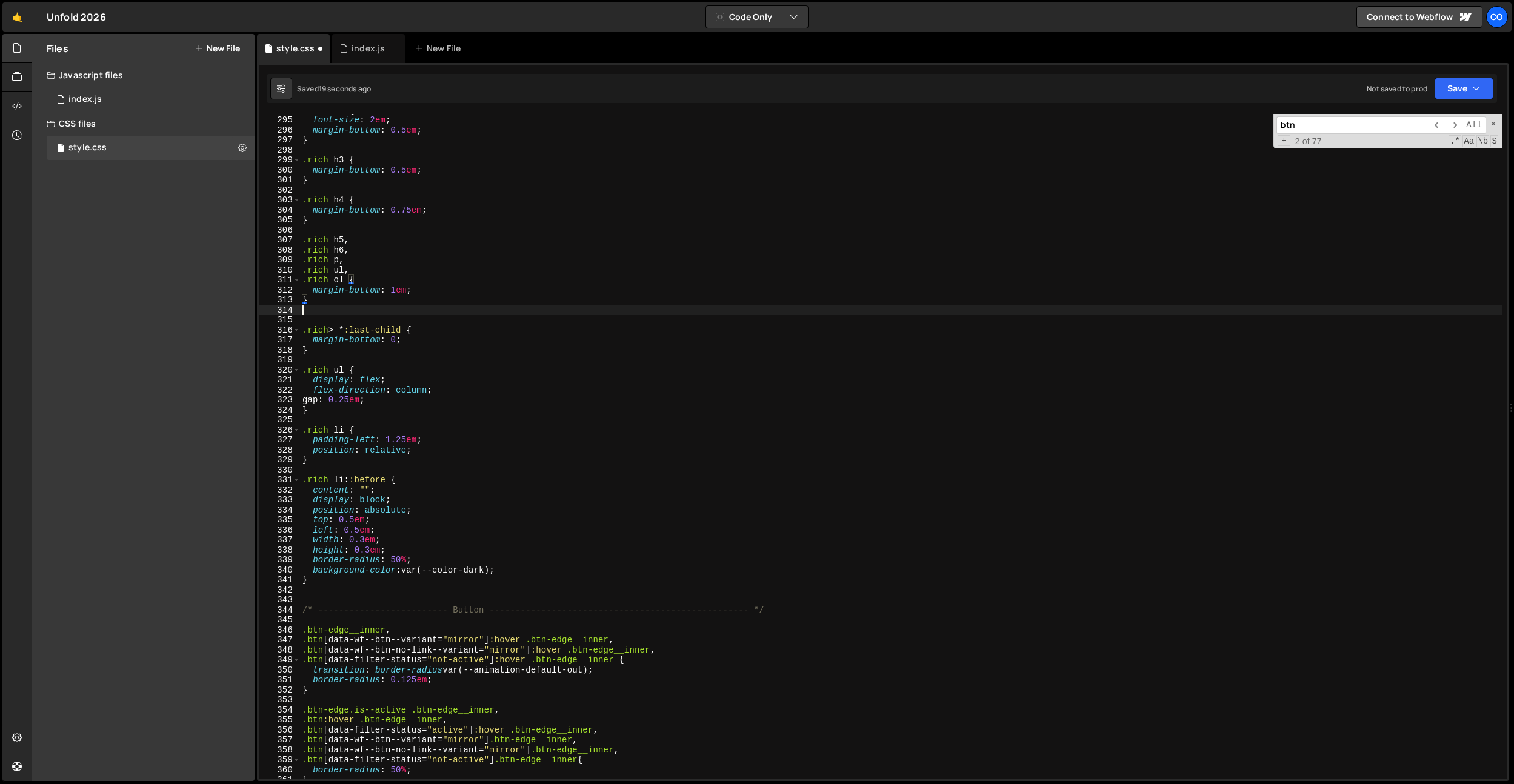
paste textarea ".rich p"
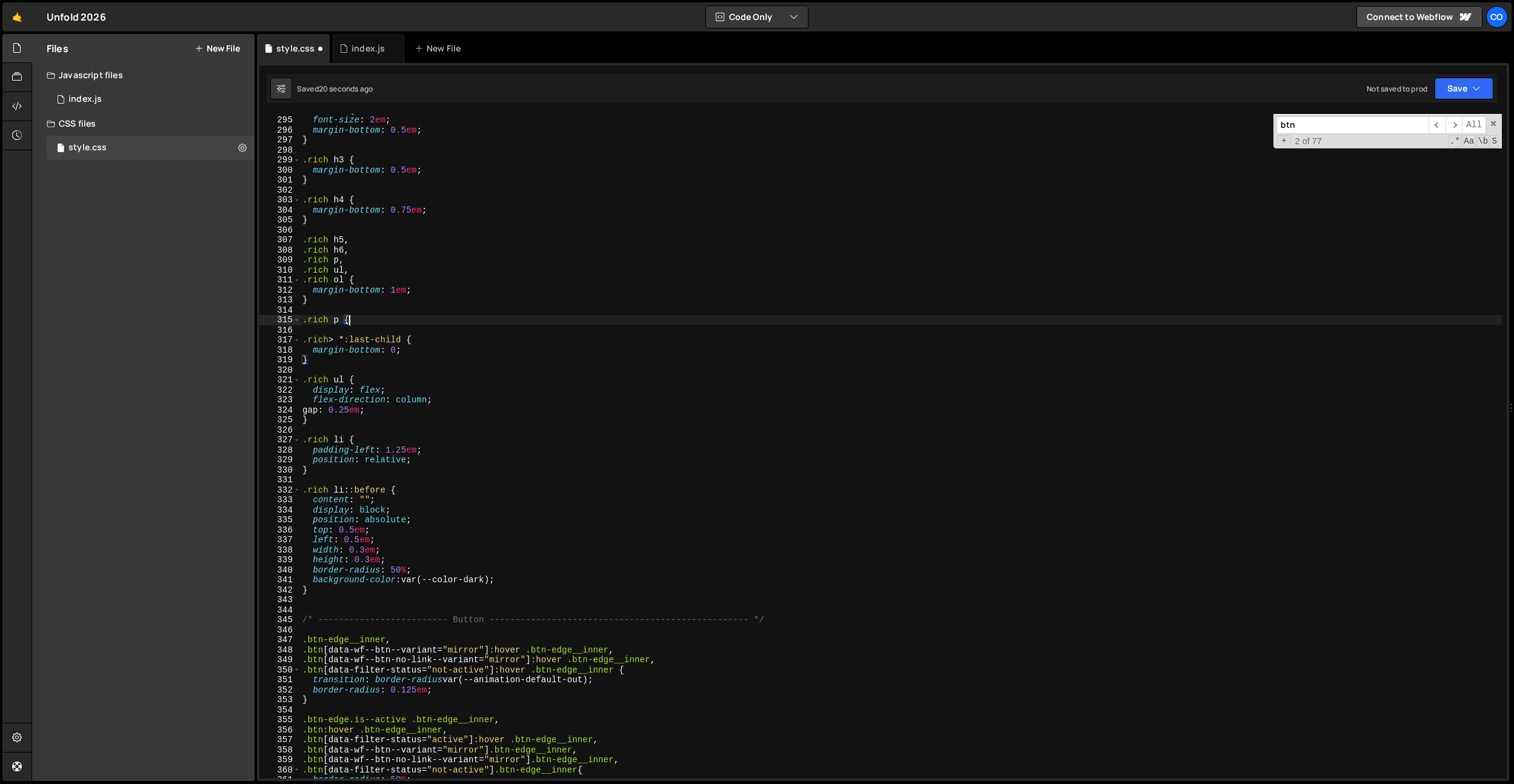
type textarea ".rich p {}"
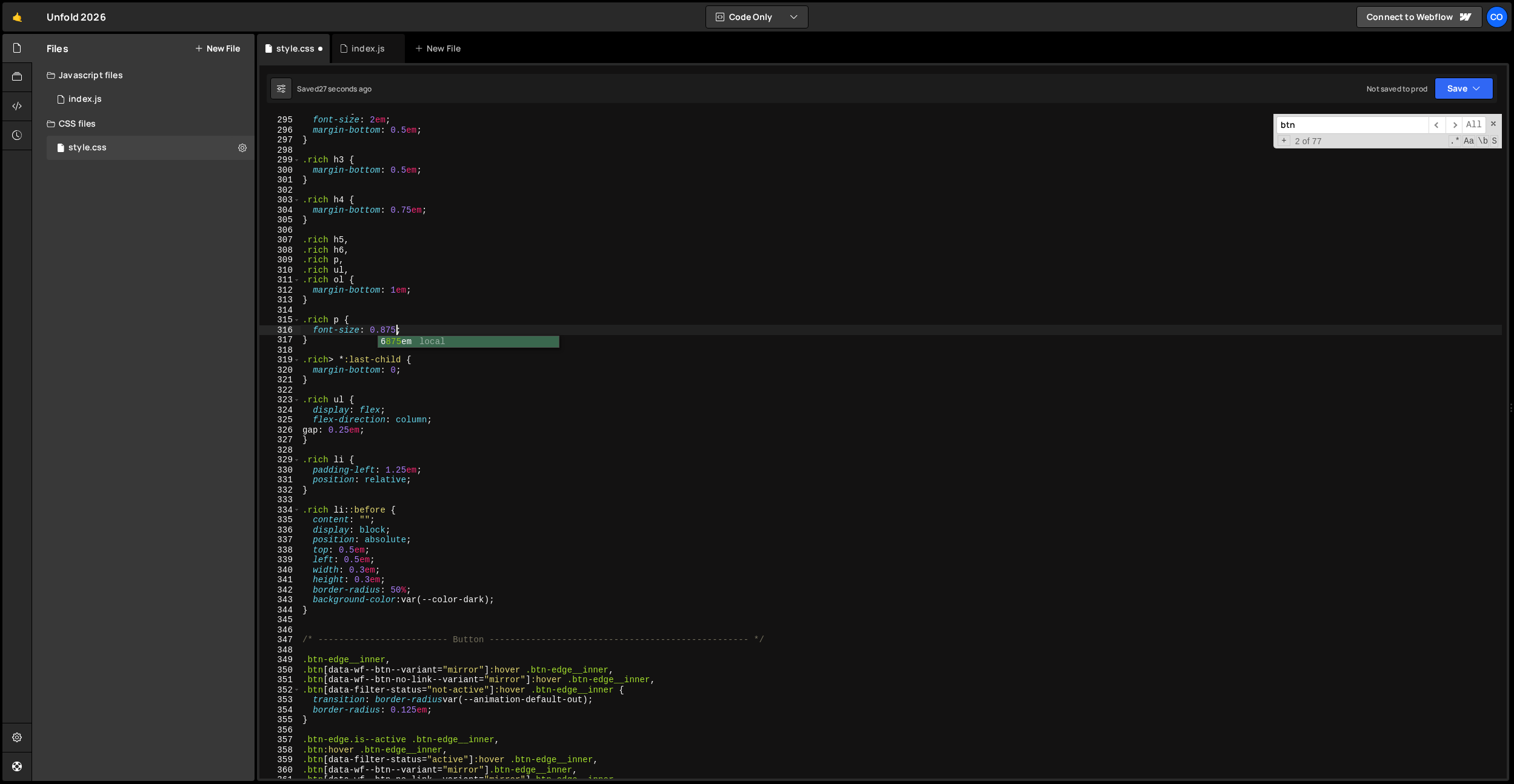
scroll to position [0, 7]
click at [382, 368] on div ".rich h2 { font-size : 2 em ; margin-bottom : 0.5 em ; } .rich h3 { margin-bott…" at bounding box center [900, 447] width 1201 height 685
drag, startPoint x: 409, startPoint y: 326, endPoint x: 383, endPoint y: 478, distance: 154.2
click at [313, 330] on div ".rich h2 { font-size : 2 em ; margin-bottom : 0.5 em ; } .rich h3 { margin-bott…" at bounding box center [900, 447] width 1201 height 685
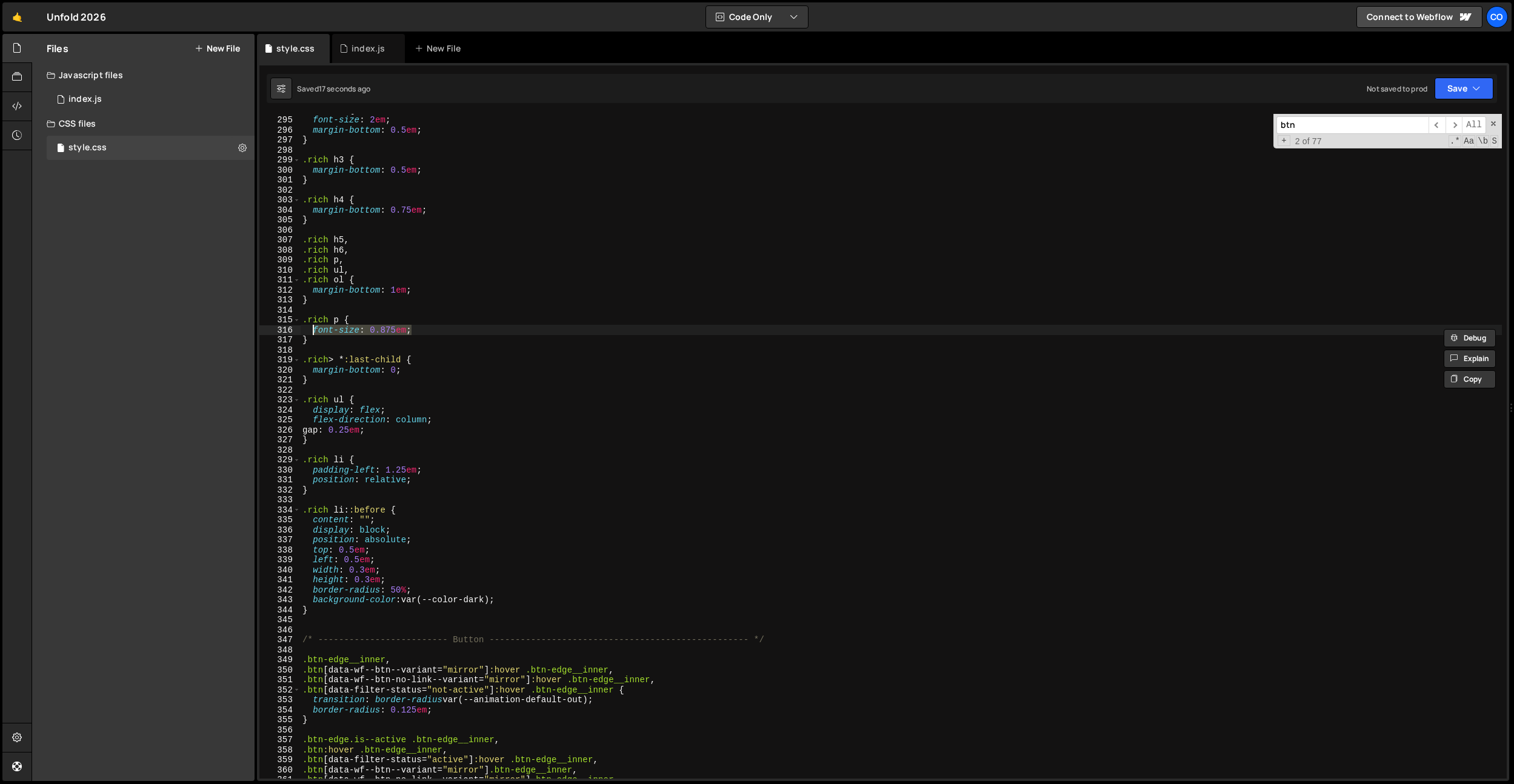
click at [427, 480] on div ".rich h2 { font-size : 2 em ; margin-bottom : 0.5 em ; } .rich h3 { margin-bott…" at bounding box center [900, 447] width 1201 height 685
type textarea "position: relative;"
paste textarea "font-size: 0.875em;"
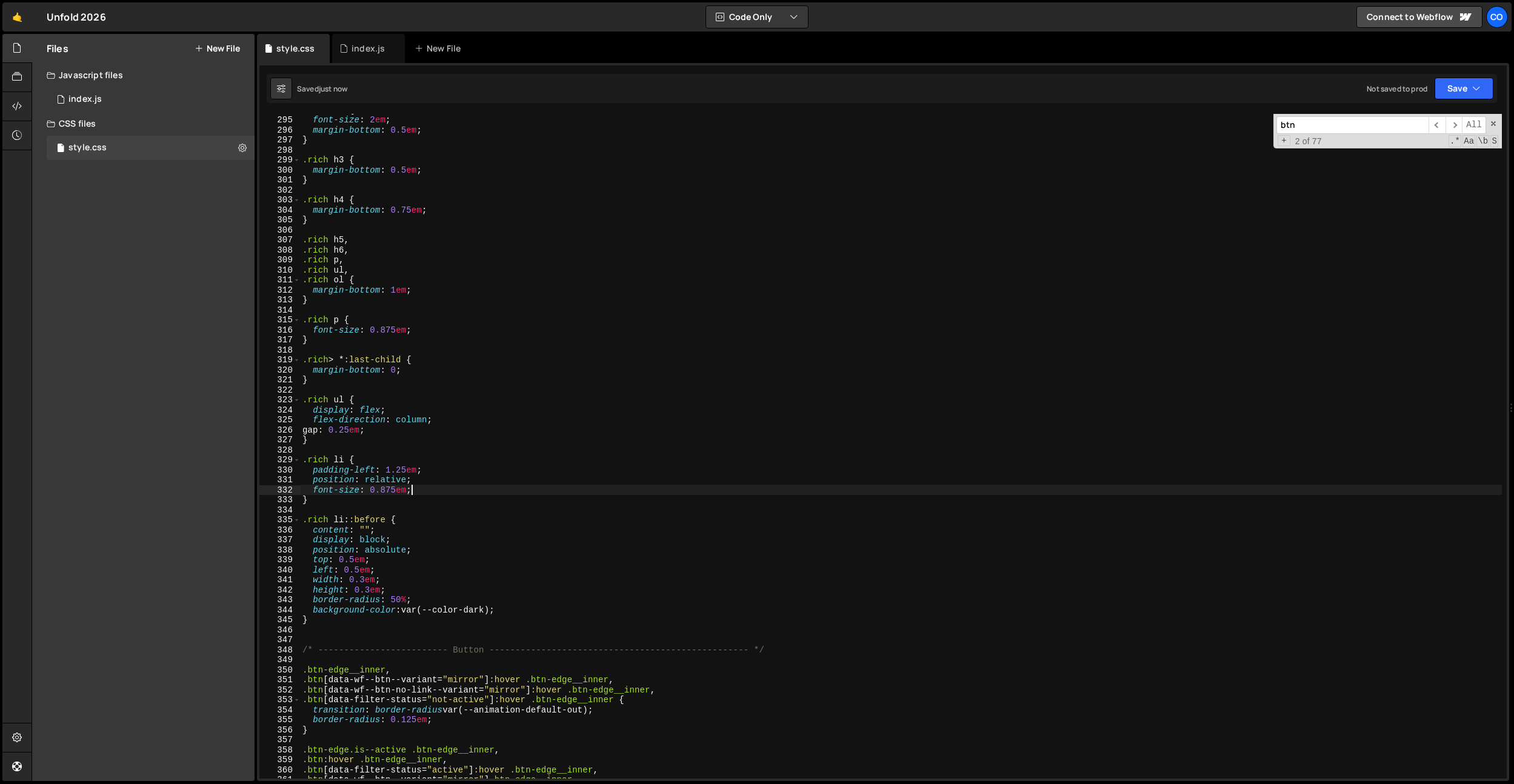
click at [460, 382] on div ".rich h2 { font-size : 2 em ; margin-bottom : 0.5 em ; } .rich h3 { margin-bott…" at bounding box center [900, 447] width 1201 height 685
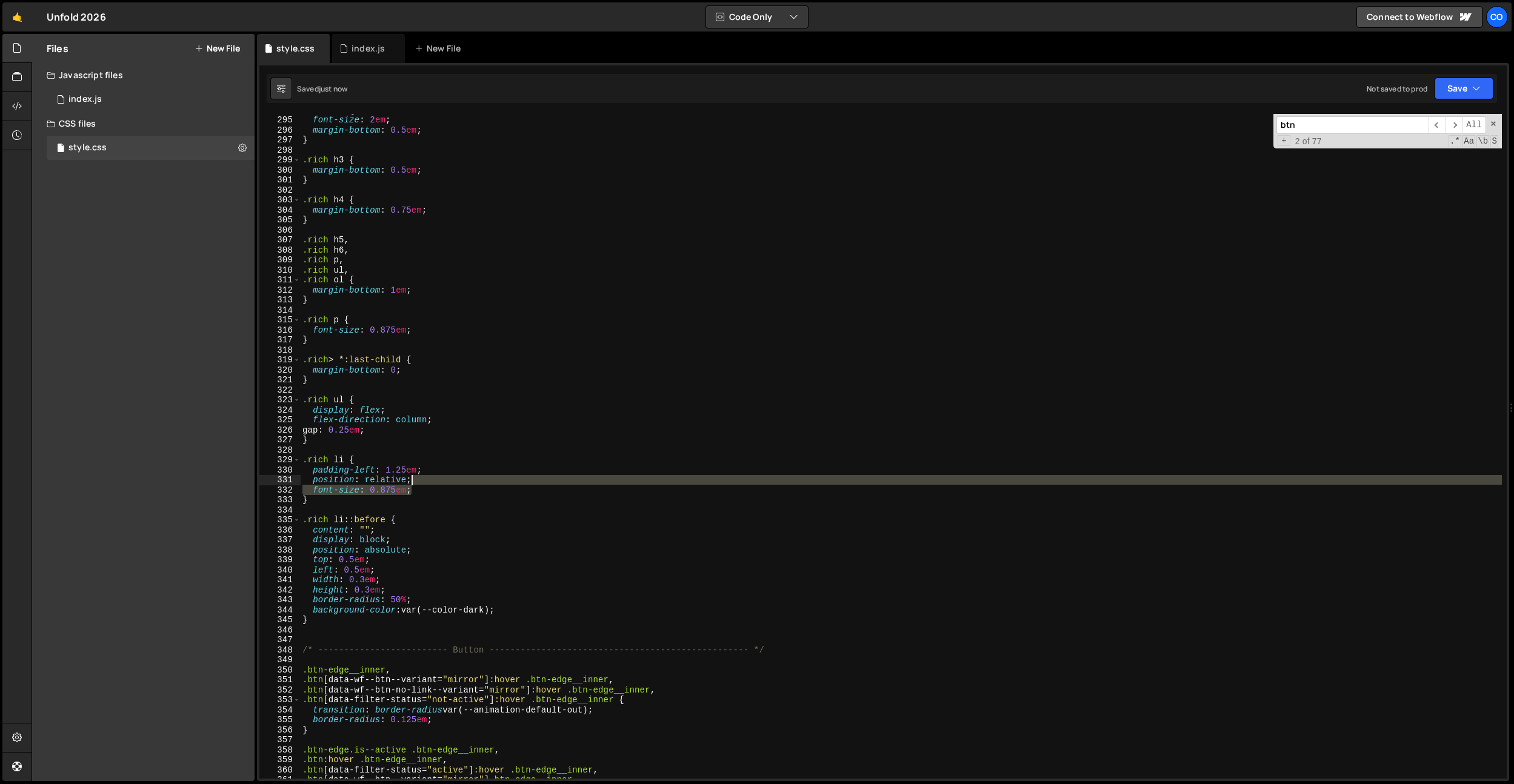
drag, startPoint x: 419, startPoint y: 491, endPoint x: 424, endPoint y: 484, distance: 8.6
click at [424, 484] on div ".rich h2 { font-size : 2 em ; margin-bottom : 0.5 em ; } .rich h3 { margin-bott…" at bounding box center [900, 447] width 1201 height 685
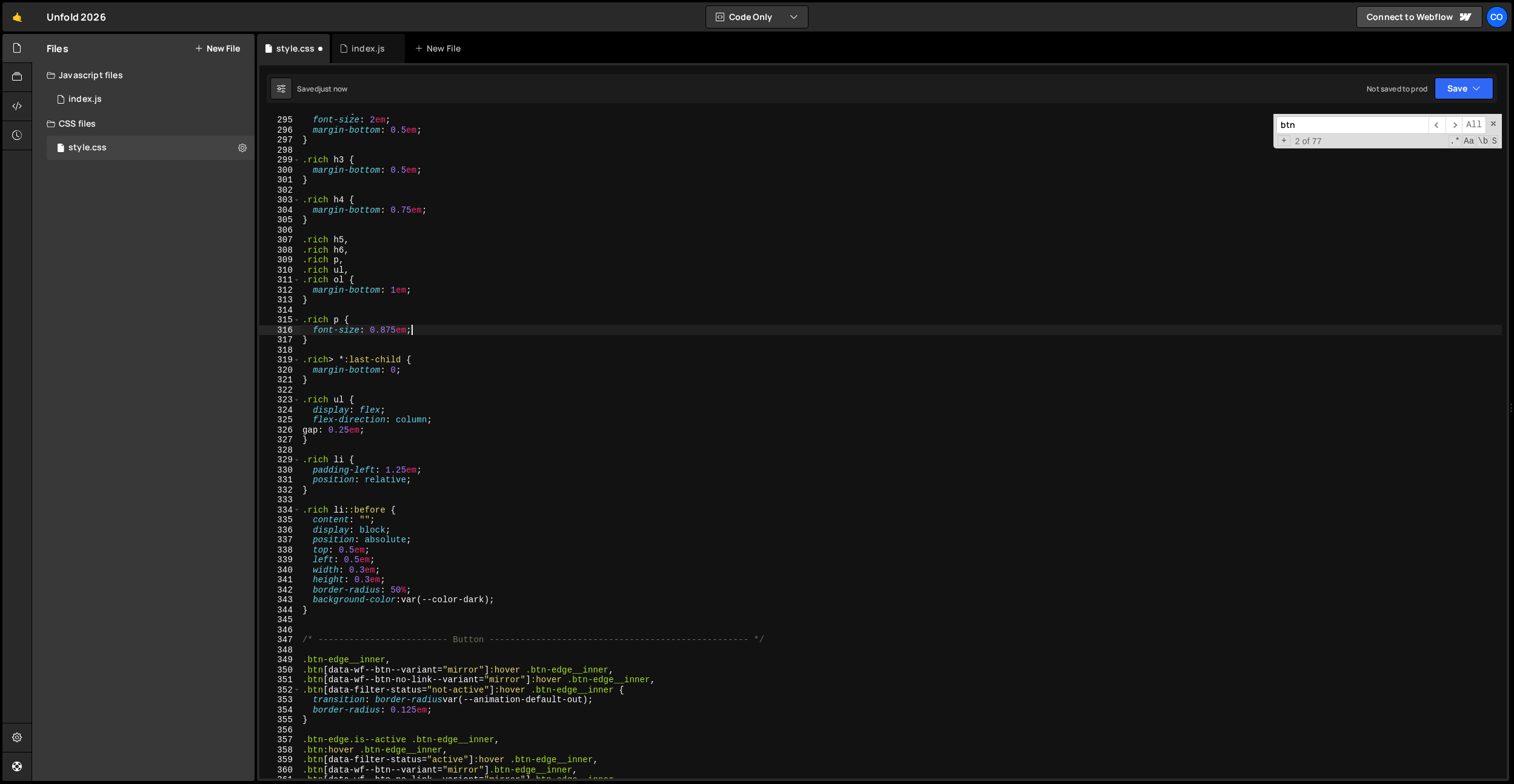
click at [421, 326] on div ".rich h2 { font-size : 2 em ; margin-bottom : 0.5 em ; } .rich h3 { margin-bott…" at bounding box center [900, 447] width 1201 height 685
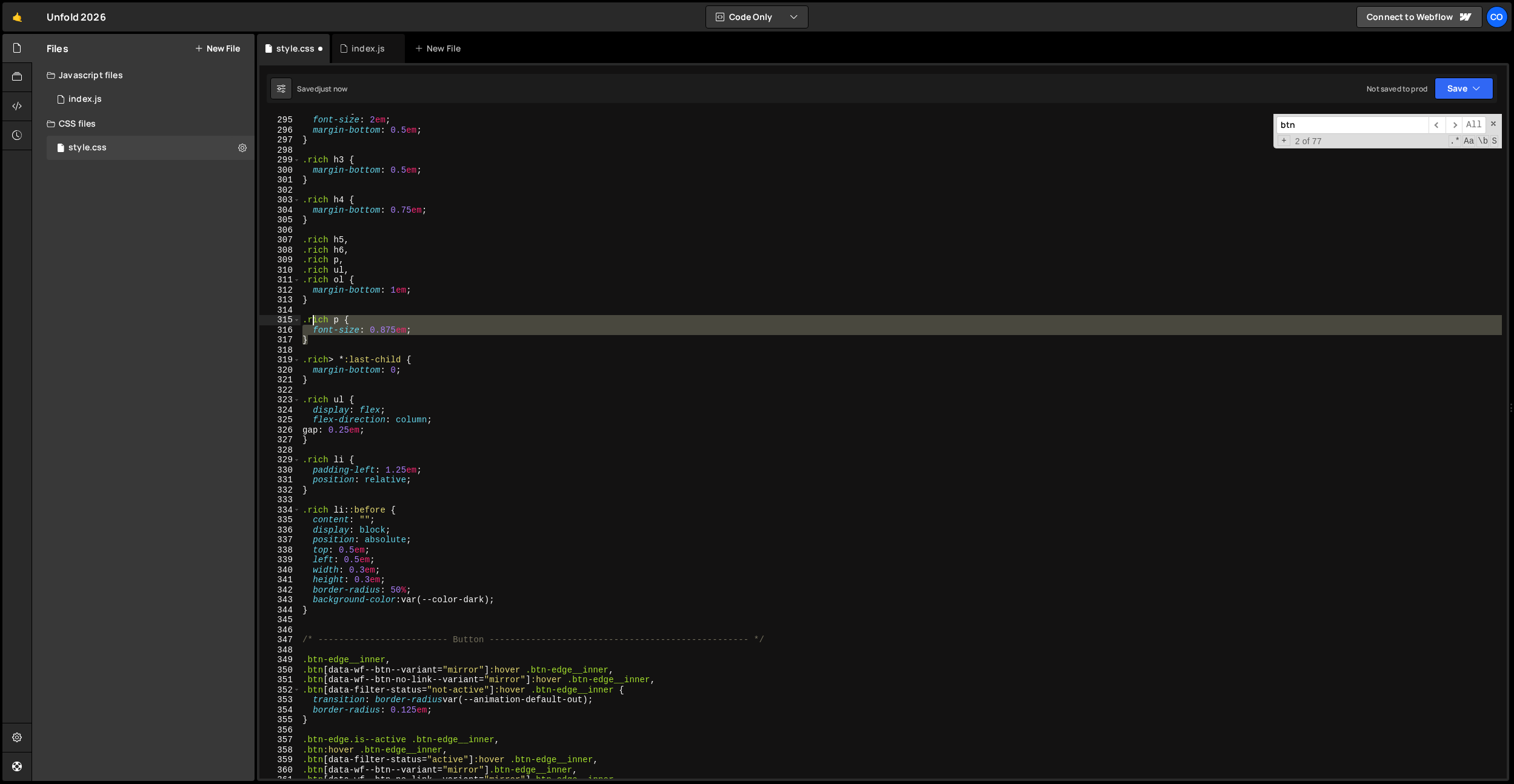
drag, startPoint x: 326, startPoint y: 329, endPoint x: 286, endPoint y: 315, distance: 42.4
click at [286, 315] on div "font-size: 0.875em; 294 295 296 297 298 299 300 301 302 303 304 305 306 307 308…" at bounding box center [883, 446] width 1247 height 665
type textarea ".rich p { font-size: 0.875em;"
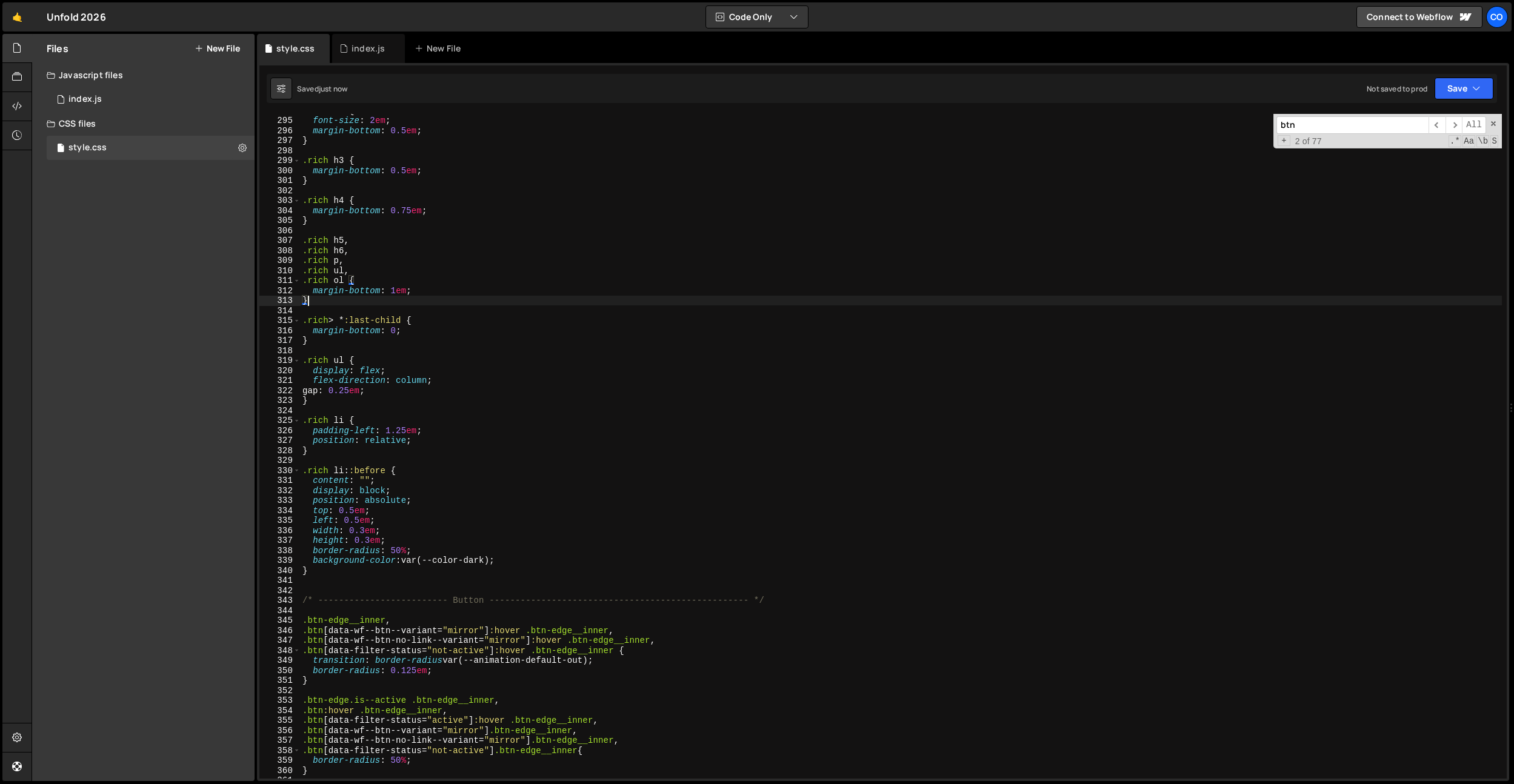
scroll to position [2858, 0]
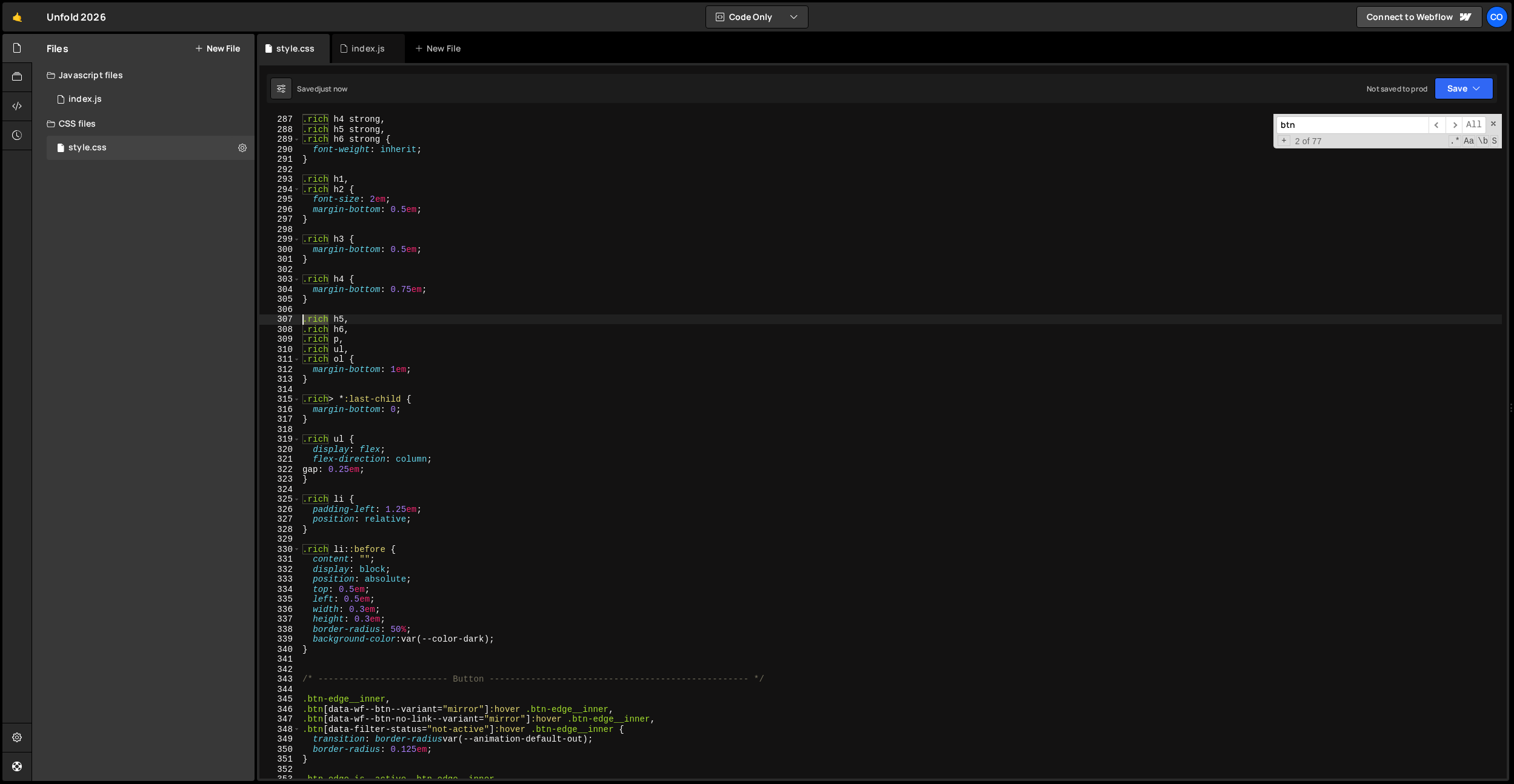
drag, startPoint x: 330, startPoint y: 321, endPoint x: 275, endPoint y: 332, distance: 56.1
click at [272, 321] on div "} 286 287 288 289 290 291 292 293 294 295 296 297 298 299 300 301 302 303 304 3…" at bounding box center [883, 446] width 1247 height 665
click at [324, 636] on div ".rich h3 strong , .rich h4 strong , .rich h5 strong , .rich h6 strong { font-we…" at bounding box center [900, 447] width 1201 height 685
click at [324, 649] on div ".rich h3 strong , .rich h4 strong , .rich h5 strong , .rich h6 strong { font-we…" at bounding box center [900, 447] width 1201 height 685
type textarea "}"
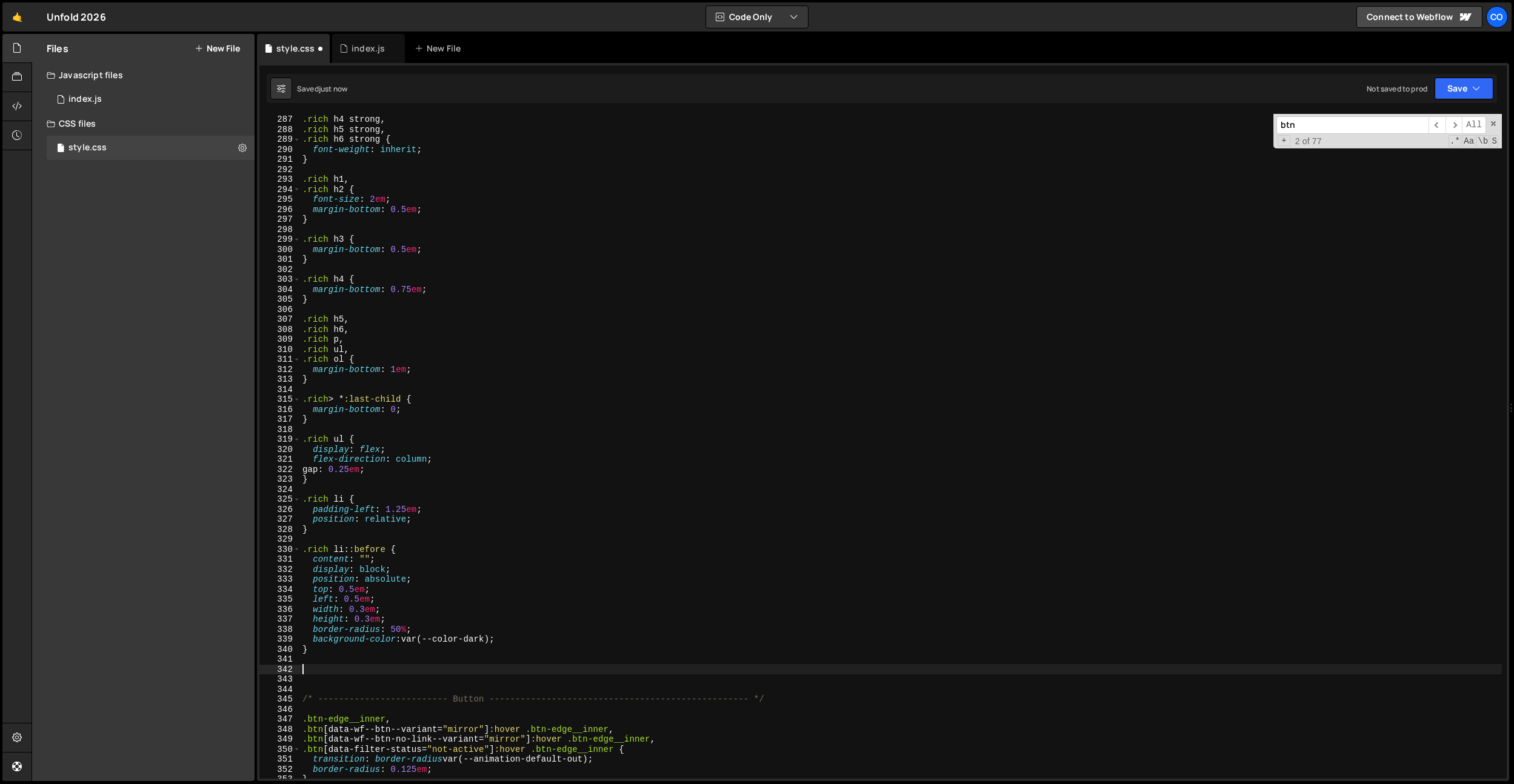
paste textarea ".rich"
type textarea ".rich a {}"
type textarea "f"
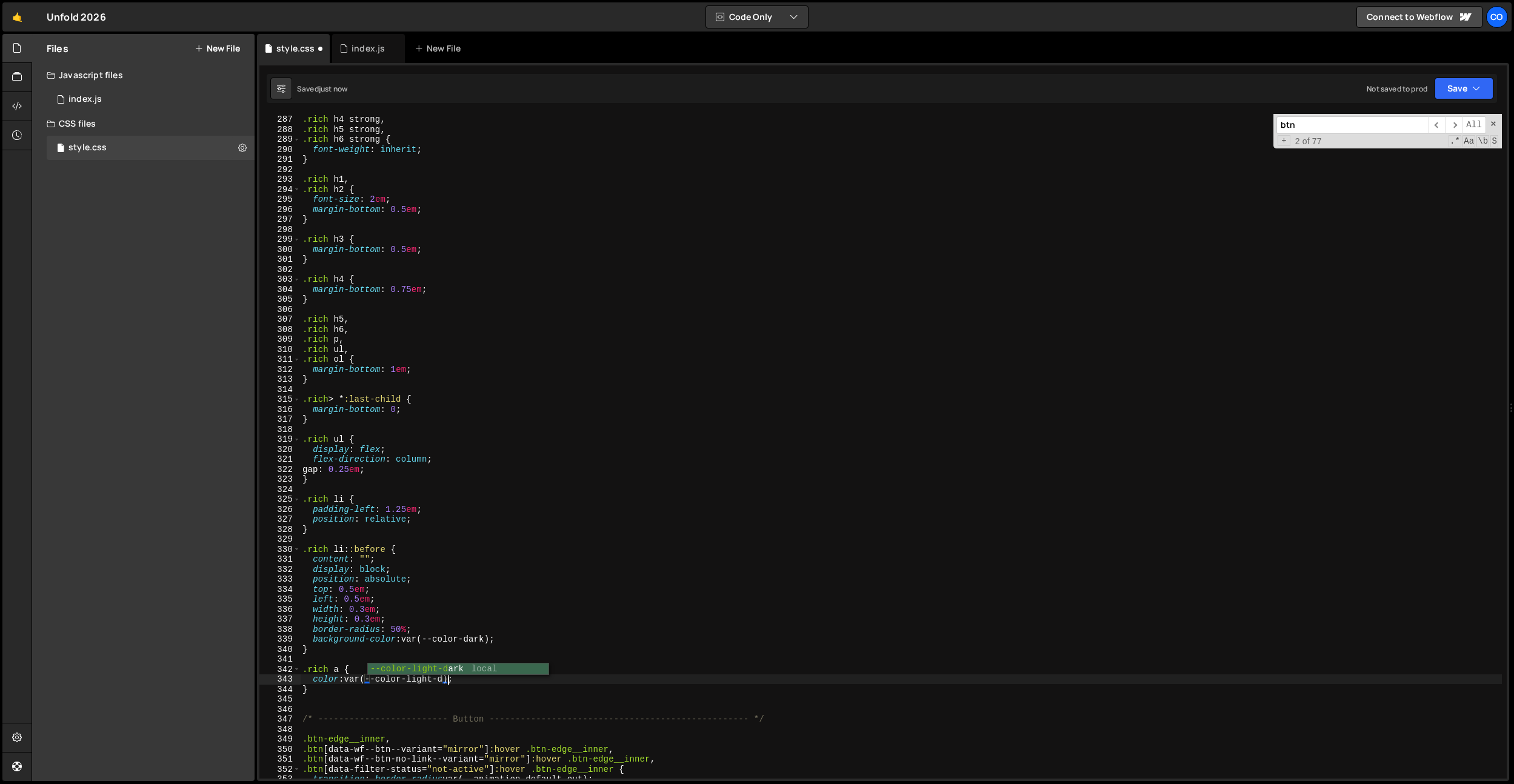
scroll to position [0, 11]
click at [447, 680] on div ".rich h3 strong , .rich h4 strong , .rich h5 strong , .rich h6 strong { font-we…" at bounding box center [900, 447] width 1201 height 685
click at [469, 680] on div ".rich h3 strong , .rich h4 strong , .rich h5 strong , .rich h6 strong { font-we…" at bounding box center [900, 447] width 1201 height 685
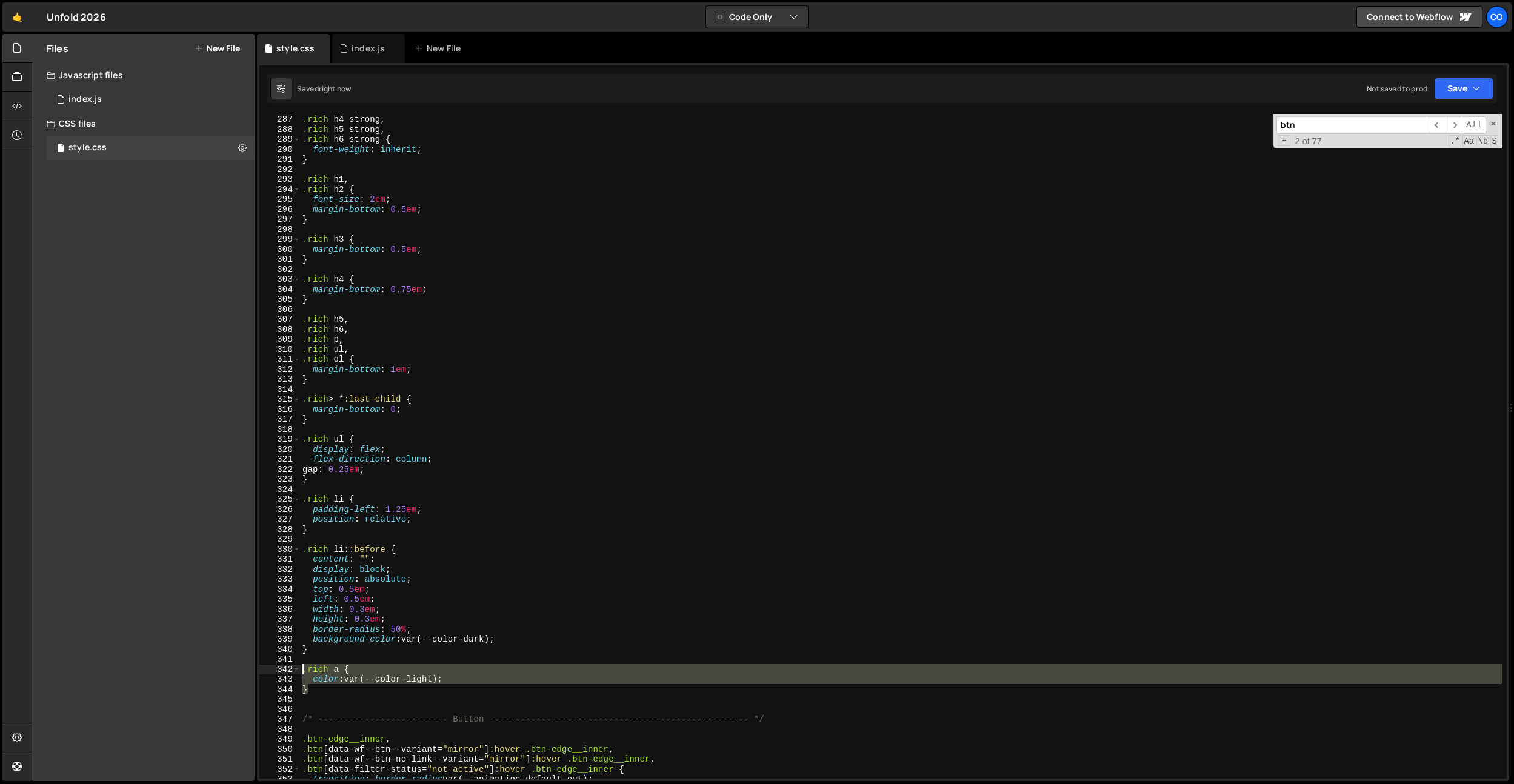
drag, startPoint x: 334, startPoint y: 689, endPoint x: 292, endPoint y: 669, distance: 46.5
click at [292, 669] on div "color: var(--color-light); 286 287 288 289 290 291 292 293 294 295 296 297 298 …" at bounding box center [883, 446] width 1247 height 665
type textarea "}"
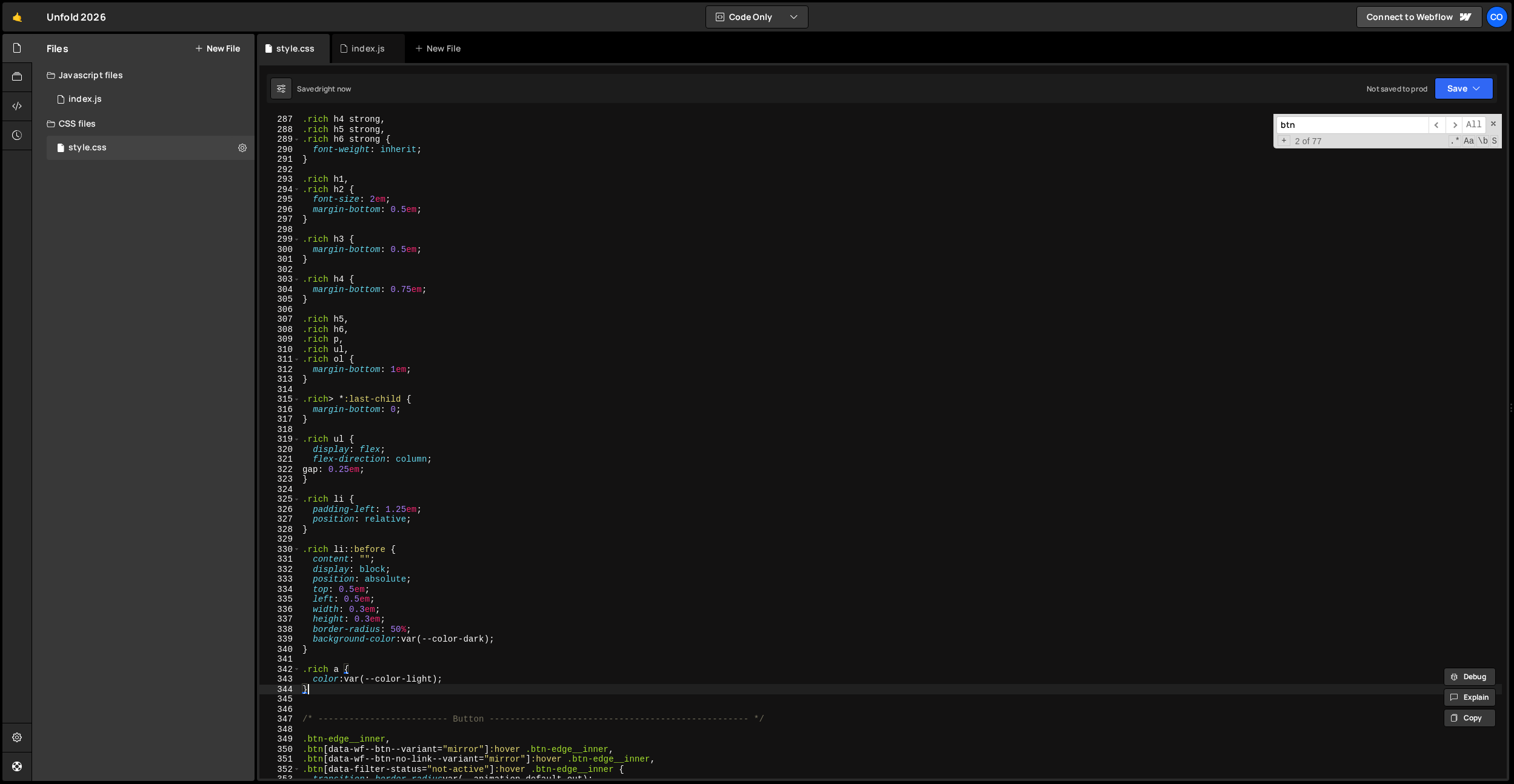
paste textarea "}"
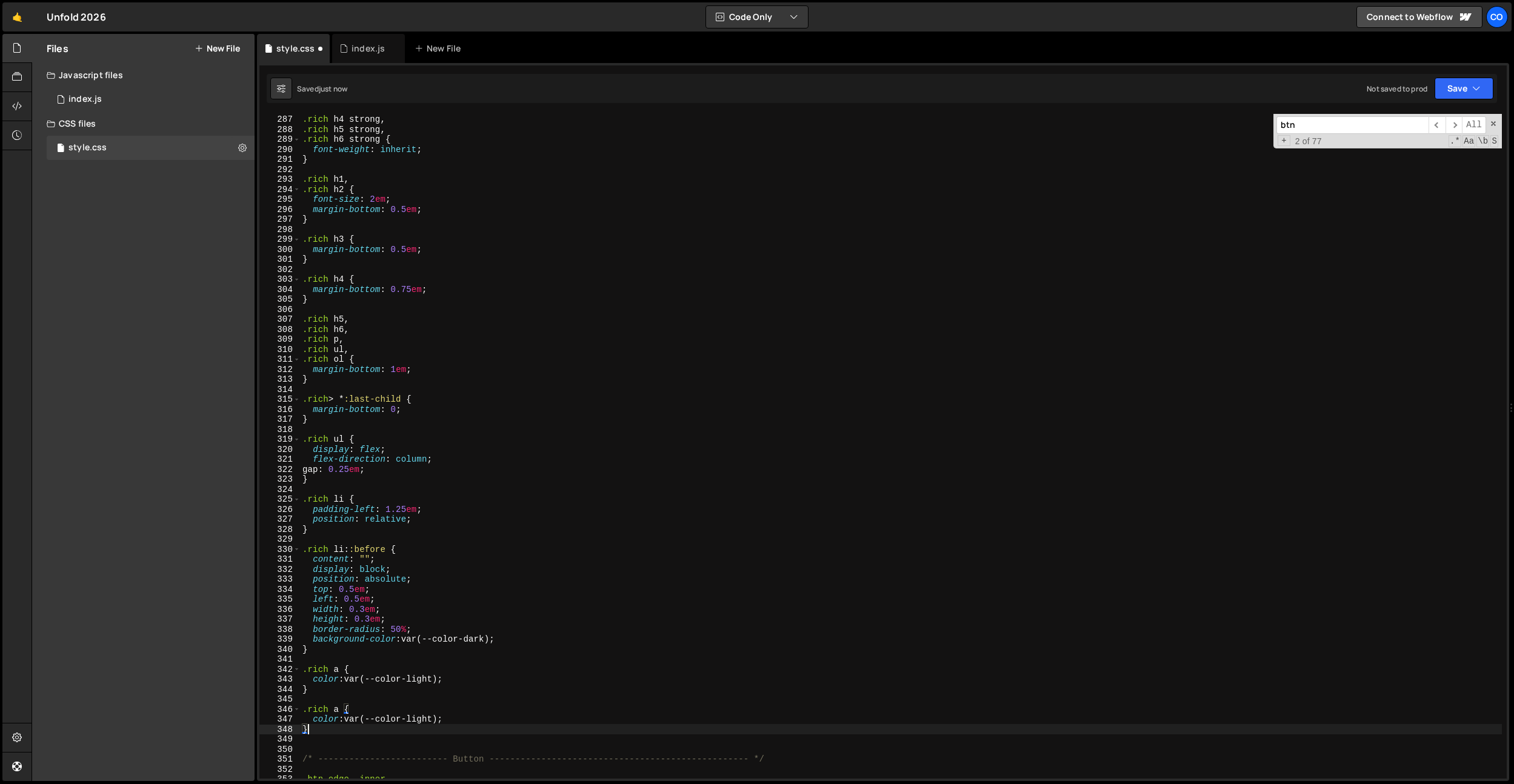
click at [335, 705] on div ".rich h3 strong , .rich h4 strong , .rich h5 strong , .rich h6 strong { font-we…" at bounding box center [900, 447] width 1201 height 685
click at [407, 716] on div ".rich h3 strong , .rich h4 strong , .rich h5 strong , .rich h6 strong { font-we…" at bounding box center [900, 447] width 1201 height 685
click at [414, 715] on div ".rich h3 strong , .rich h4 strong , .rich h5 strong , .rich h6 strong { font-we…" at bounding box center [900, 447] width 1201 height 685
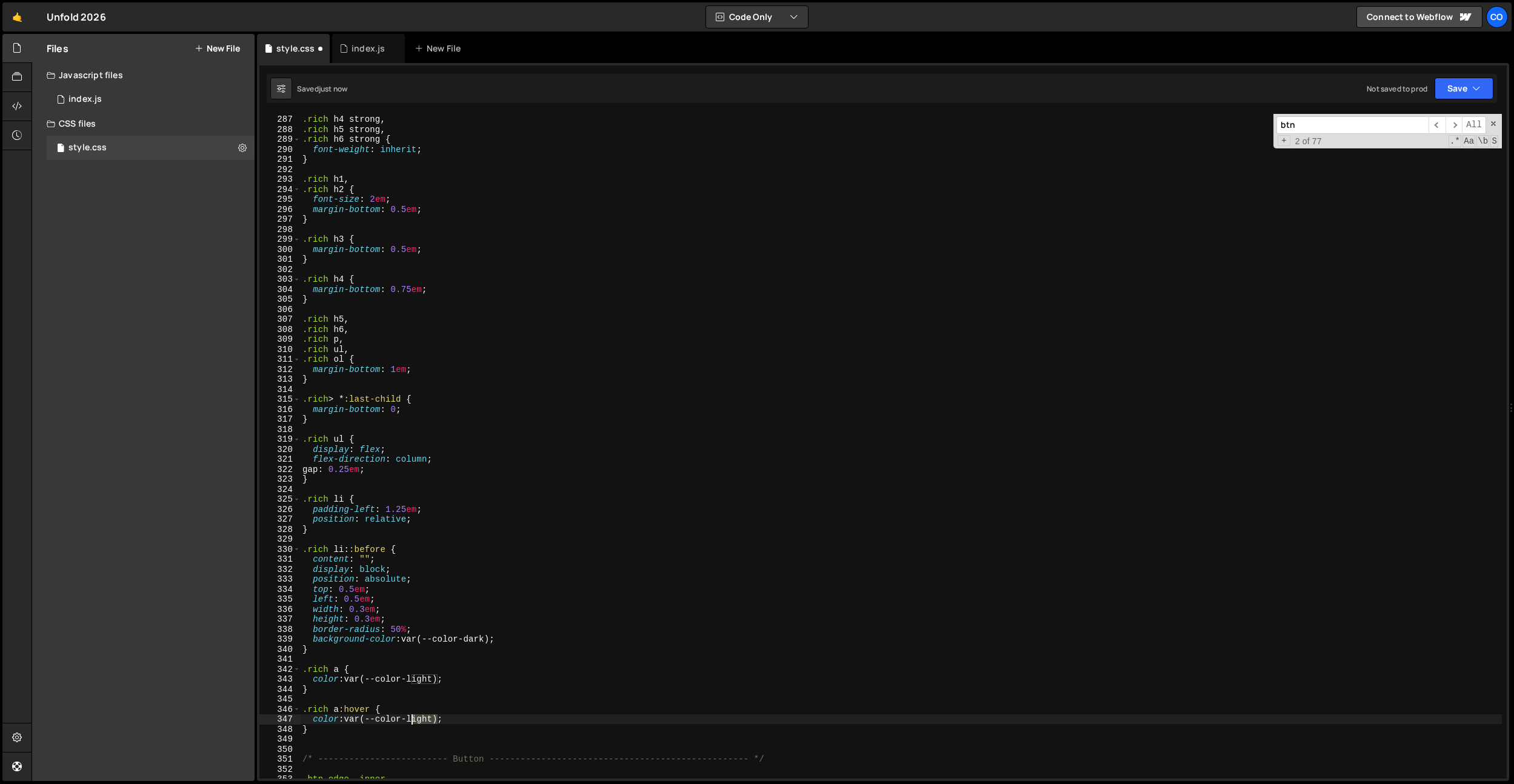
click at [414, 715] on div ".rich h3 strong , .rich h4 strong , .rich h5 strong , .rich h6 strong { font-we…" at bounding box center [900, 447] width 1201 height 685
click at [427, 442] on div ".rich h3 strong , .rich h4 strong , .rich h5 strong , .rich h6 strong { font-we…" at bounding box center [900, 447] width 1201 height 685
click at [526, 644] on div ".rich h3 strong , .rich h4 strong , .rich h5 strong , .rich h6 strong { font-we…" at bounding box center [900, 447] width 1201 height 685
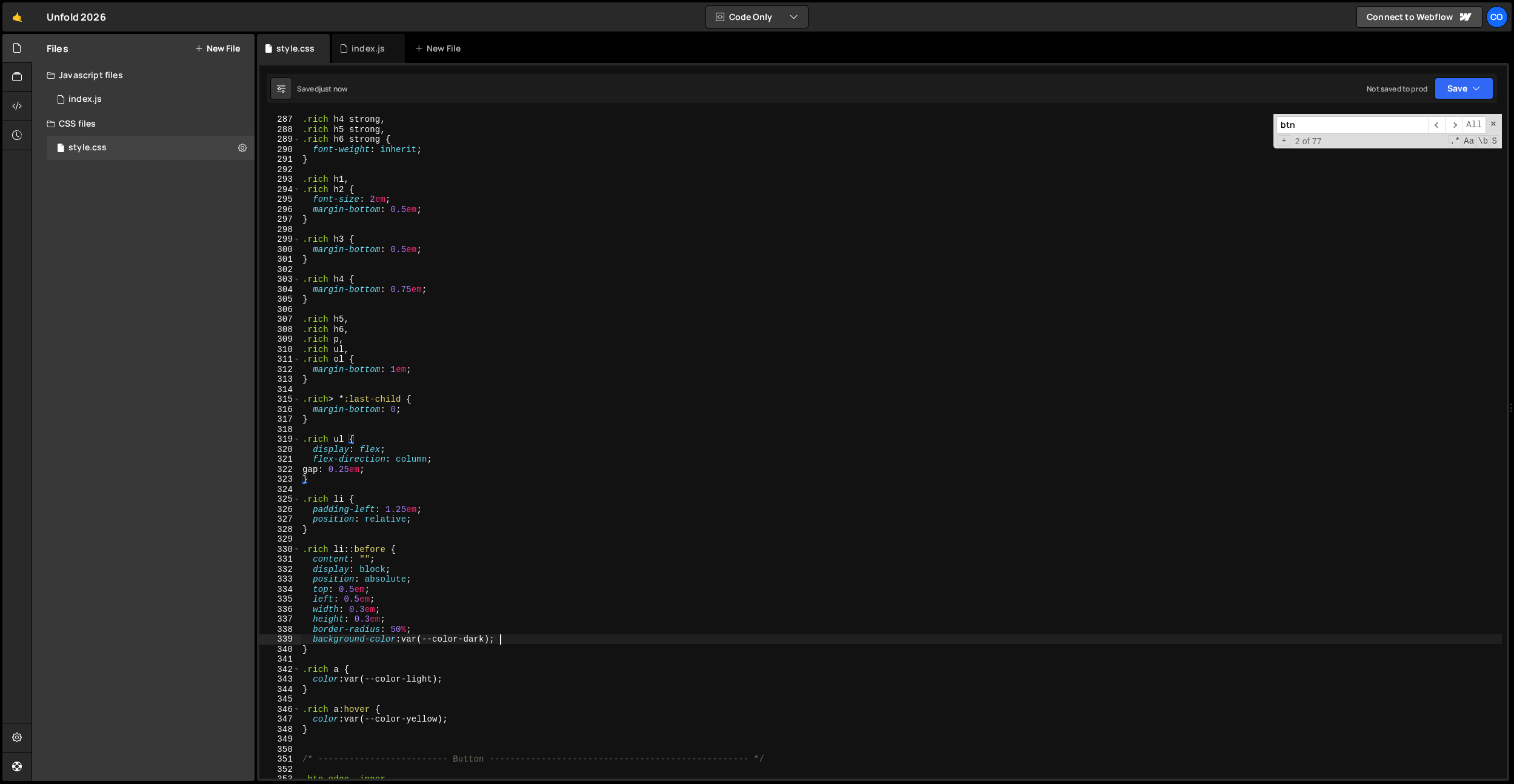
type textarea "background-color: var(--color-dark);"
paste textarea "0,9375"
click at [383, 654] on div ".rich h3 strong , .rich h4 strong , .rich h5 strong , .rich h6 strong { font-we…" at bounding box center [900, 447] width 1201 height 685
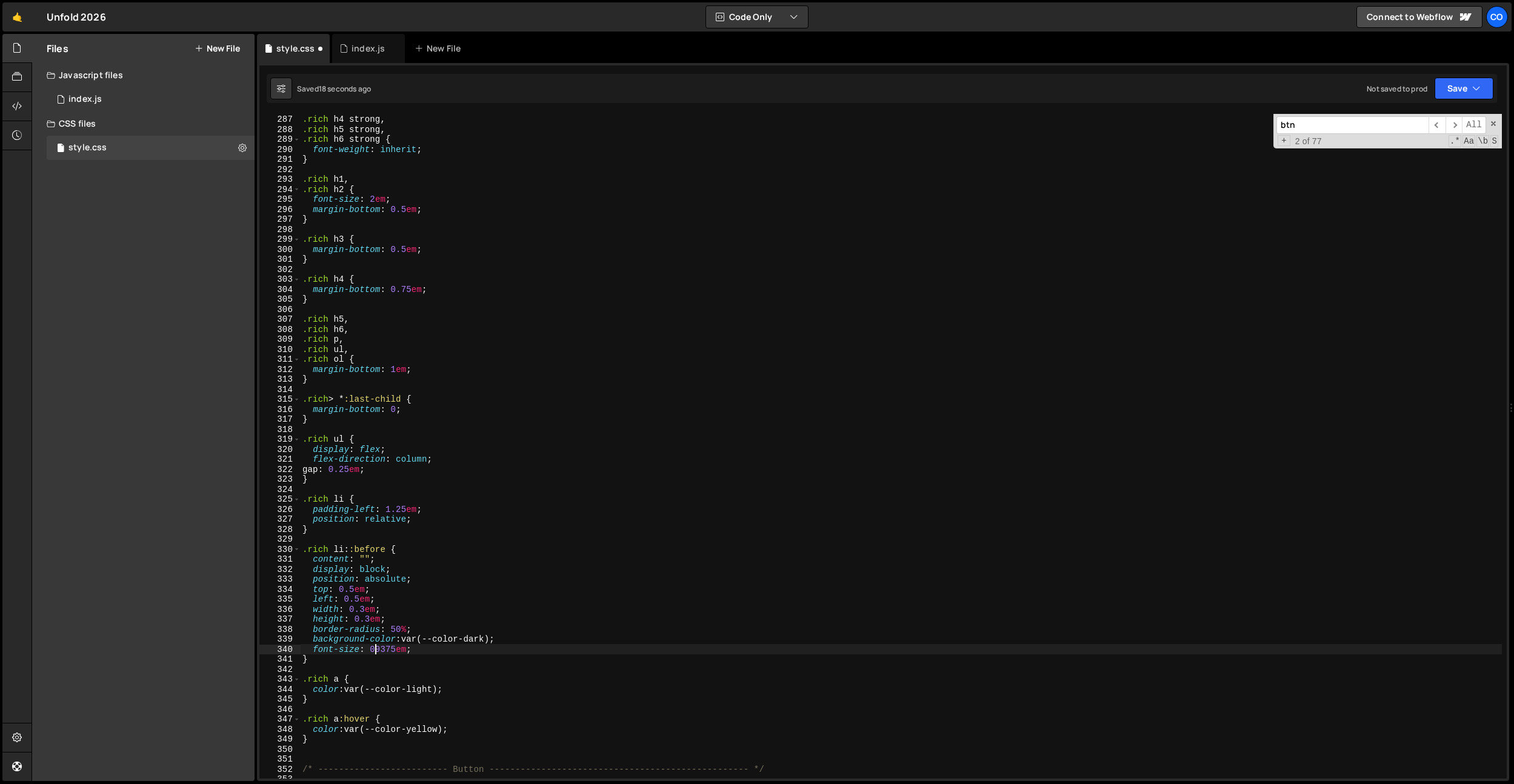
scroll to position [0, 5]
drag, startPoint x: 434, startPoint y: 652, endPoint x: 312, endPoint y: 647, distance: 122.1
click at [312, 647] on div ".rich h3 strong , .rich h4 strong , .rich h5 strong , .rich h6 strong { font-we…" at bounding box center [900, 447] width 1201 height 685
click at [410, 414] on div ".rich h3 strong , .rich h4 strong , .rich h5 strong , .rich h6 strong { font-we…" at bounding box center [900, 447] width 1201 height 685
type textarea "}"
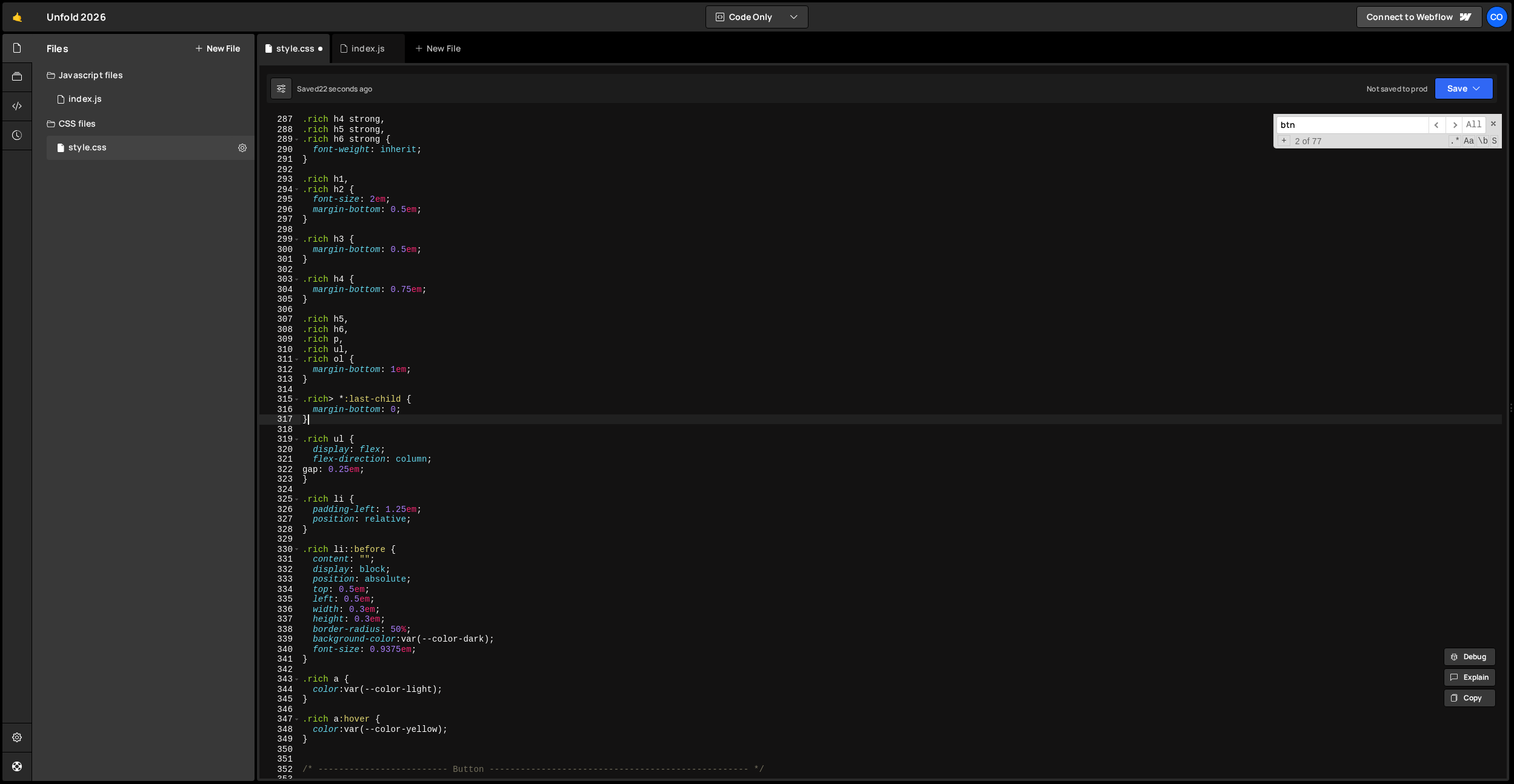
scroll to position [0, 0]
drag, startPoint x: 369, startPoint y: 427, endPoint x: 360, endPoint y: 419, distance: 12.0
click at [369, 426] on div ".rich h3 strong , .rich h4 strong , .rich h5 strong , .rich h6 strong { font-we…" at bounding box center [900, 447] width 1201 height 685
click at [340, 385] on div ".rich h3 strong , .rich h4 strong , .rich h5 strong , .rich h6 strong { font-we…" at bounding box center [900, 447] width 1201 height 685
type textarea "}"
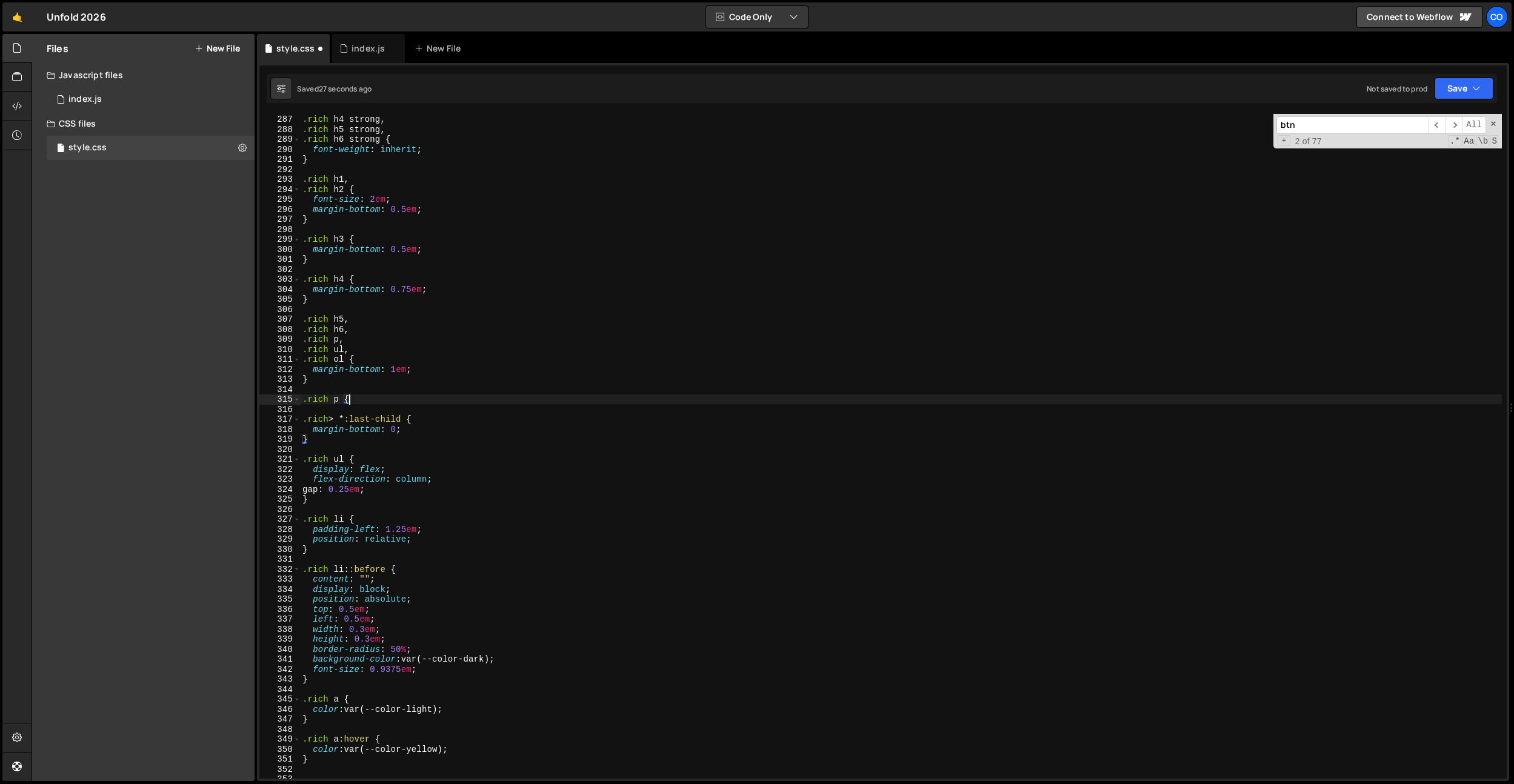
type textarea ".rich p {}"
paste textarea "font-size: 0.9375em;"
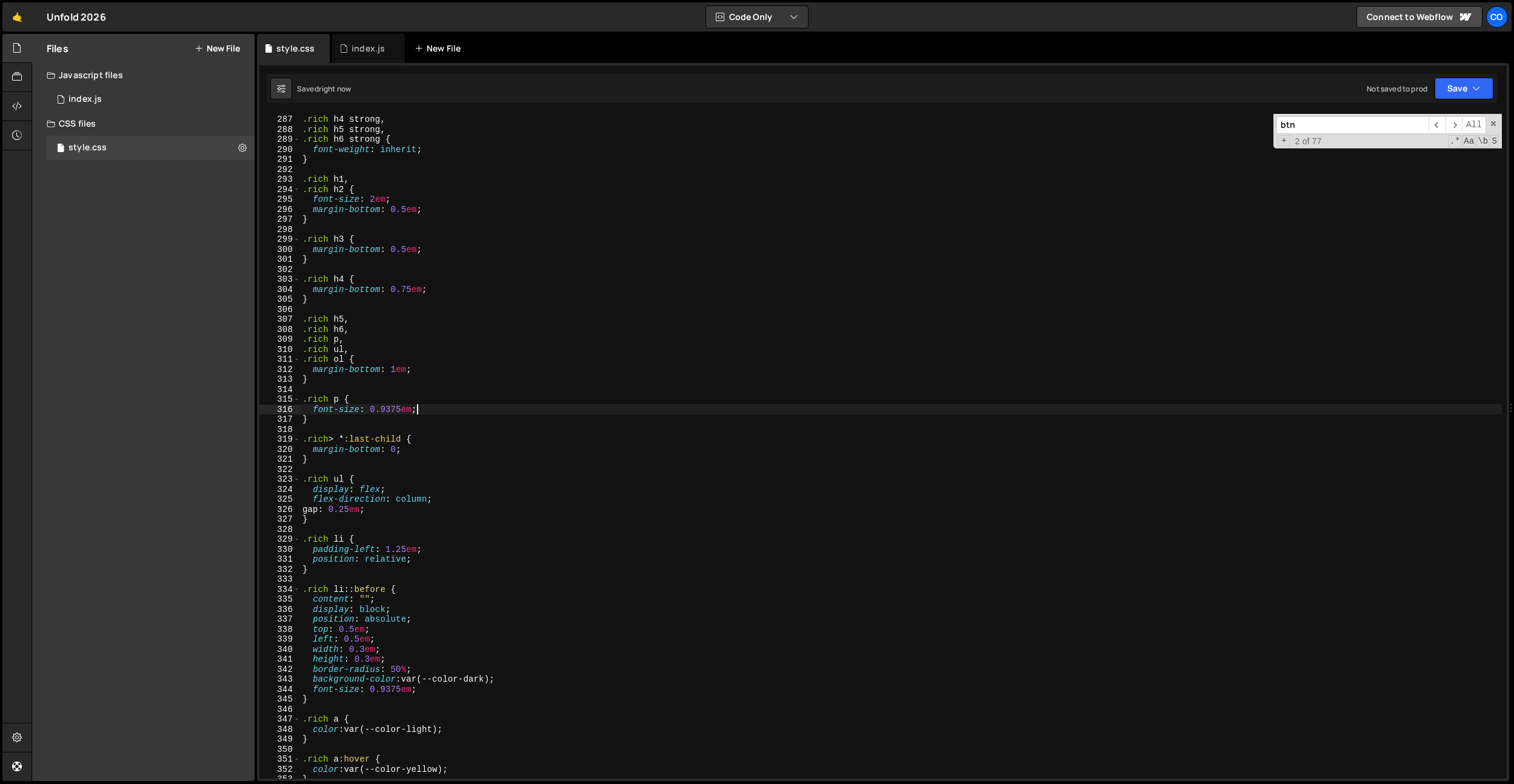
type textarea "font-size: 0.9375em;"
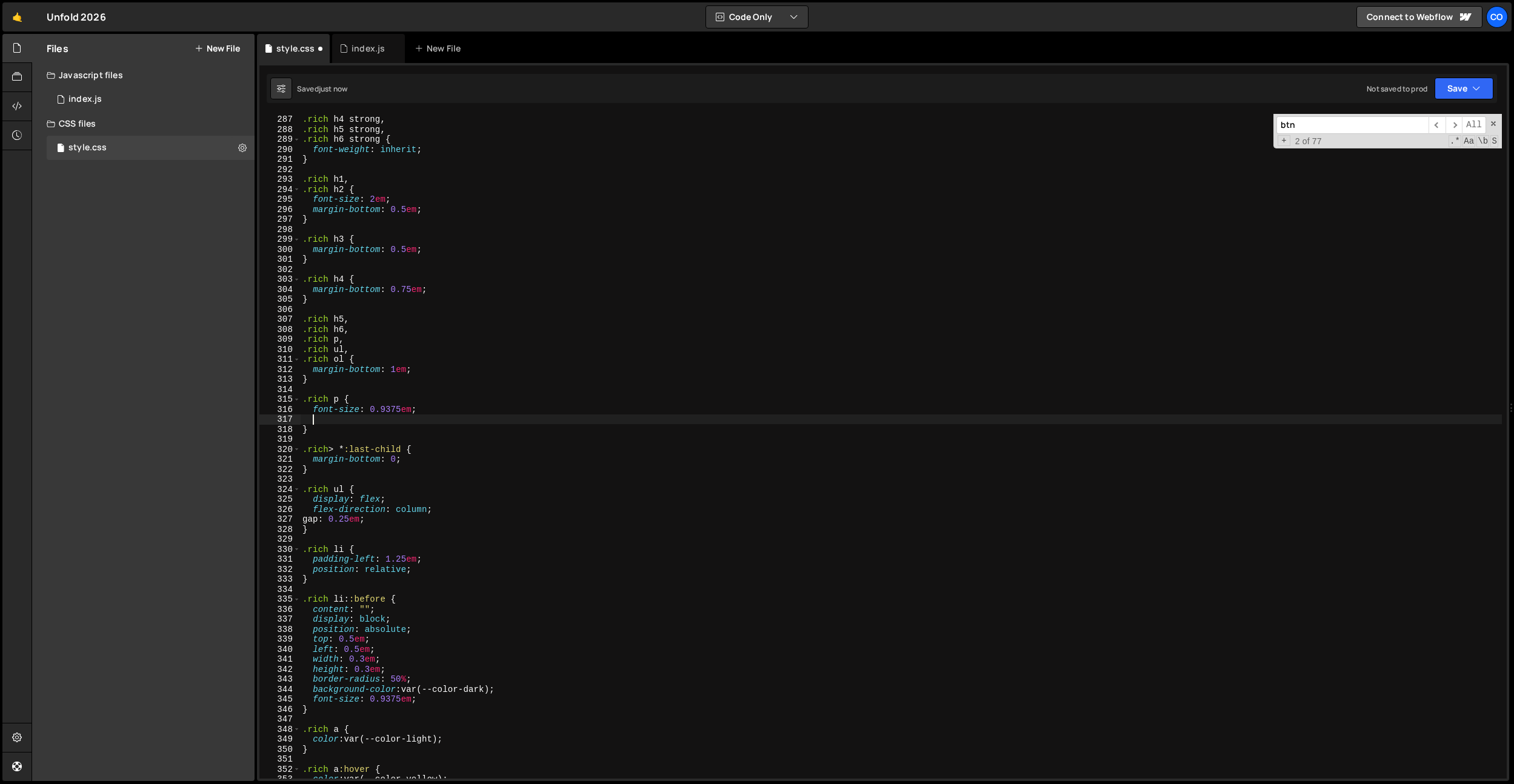
scroll to position [0, 1]
type textarea "font-size: 0.9375em;"
click at [433, 346] on div ".rich h3 strong , .rich h4 strong , .rich h5 strong , .rich h6 strong { font-we…" at bounding box center [900, 447] width 1201 height 685
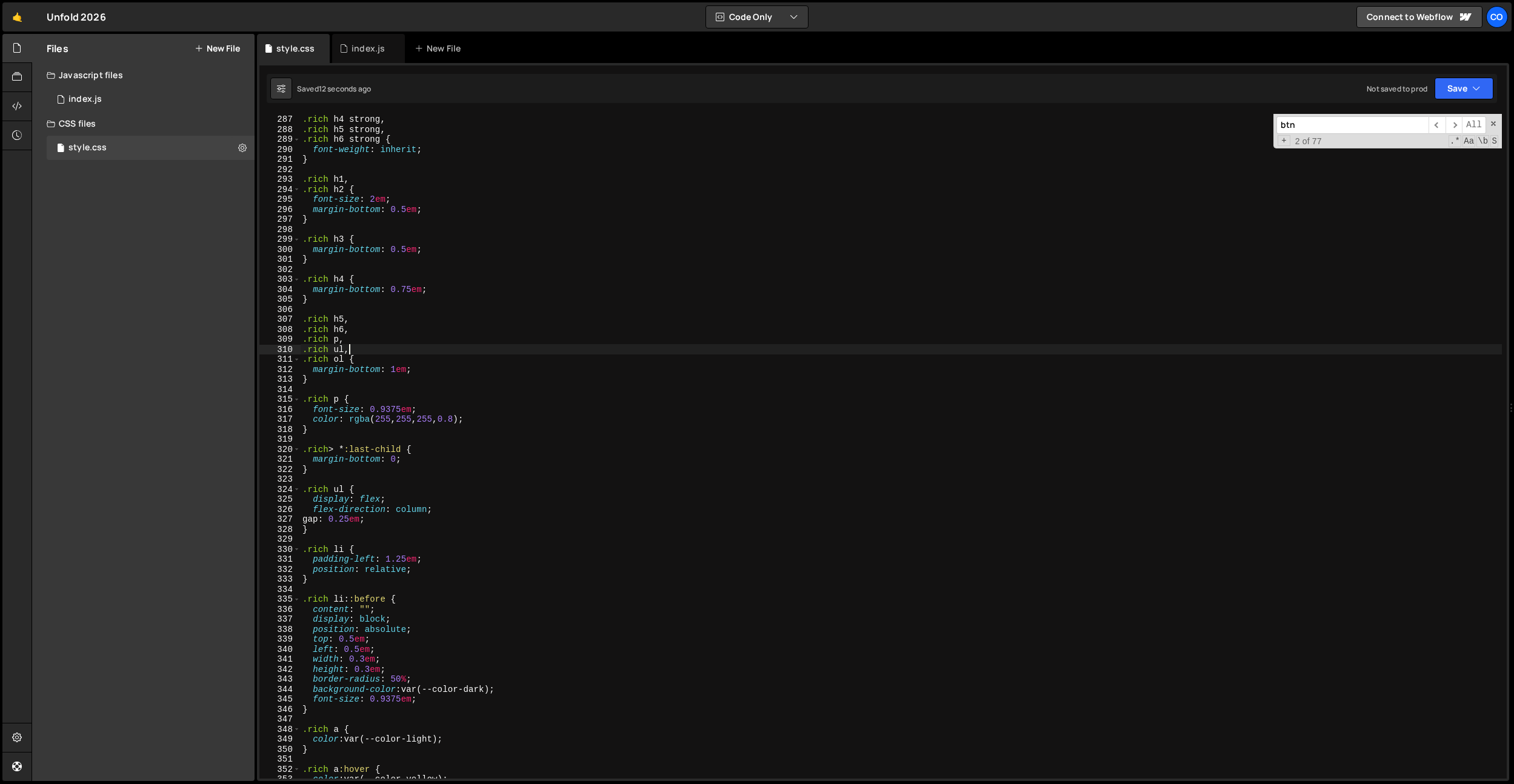
click at [343, 424] on div ".rich h3 strong , .rich h4 strong , .rich h5 strong , .rich h6 strong { font-we…" at bounding box center [900, 447] width 1201 height 685
click at [342, 433] on div ".rich h3 strong , .rich h4 strong , .rich h5 strong , .rich h6 strong { font-we…" at bounding box center [900, 447] width 1201 height 685
type textarea "}"
click at [342, 433] on div ".rich h3 strong , .rich h4 strong , .rich h5 strong , .rich h6 strong { font-we…" at bounding box center [900, 447] width 1201 height 685
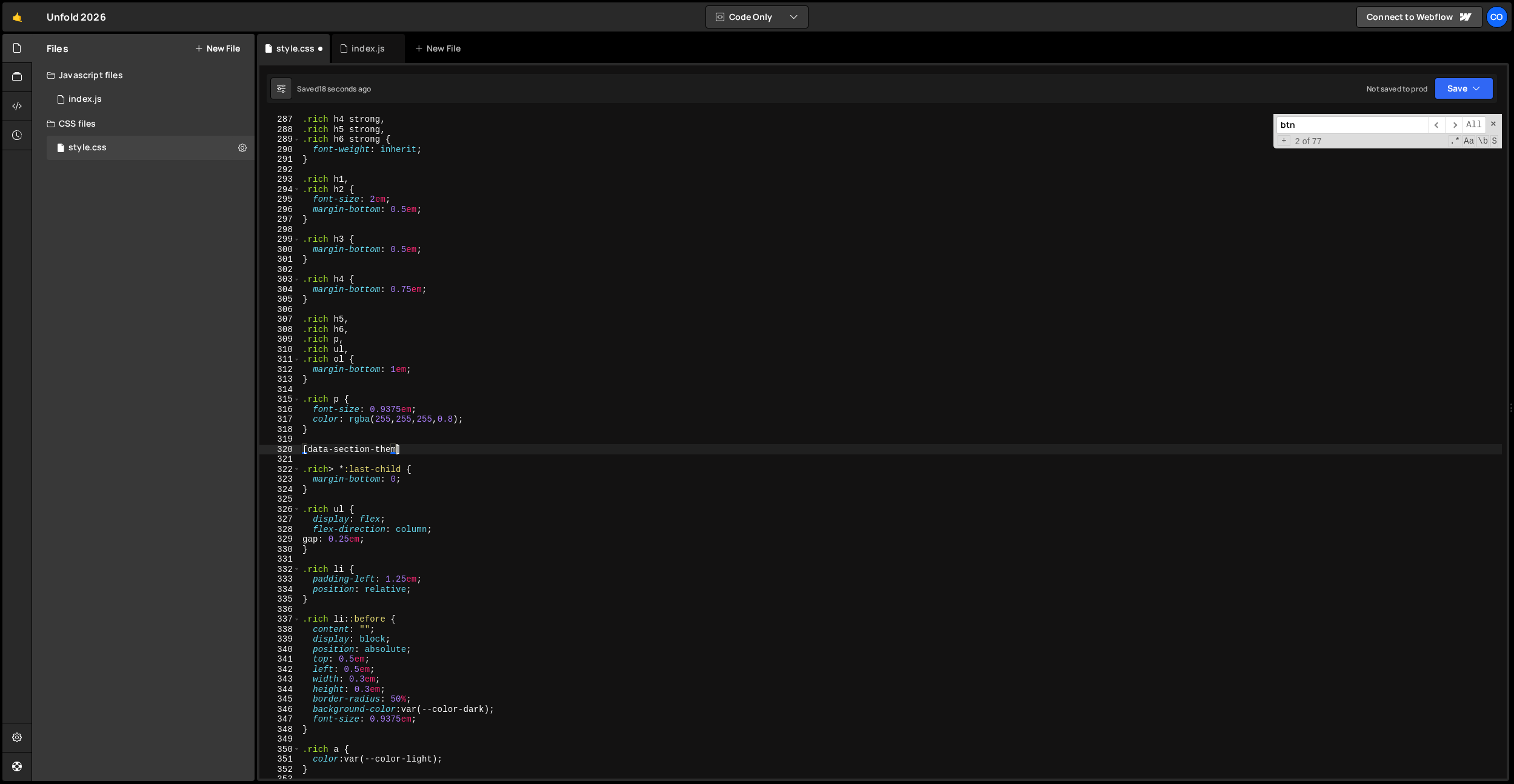
scroll to position [0, 6]
click at [365, 450] on div ".rich h3 strong , .rich h4 strong , .rich h5 strong , .rich h6 strong { font-we…" at bounding box center [900, 447] width 1201 height 685
click at [374, 450] on div ".rich h3 strong , .rich h4 strong , .rich h5 strong , .rich h6 strong { font-we…" at bounding box center [900, 447] width 1201 height 685
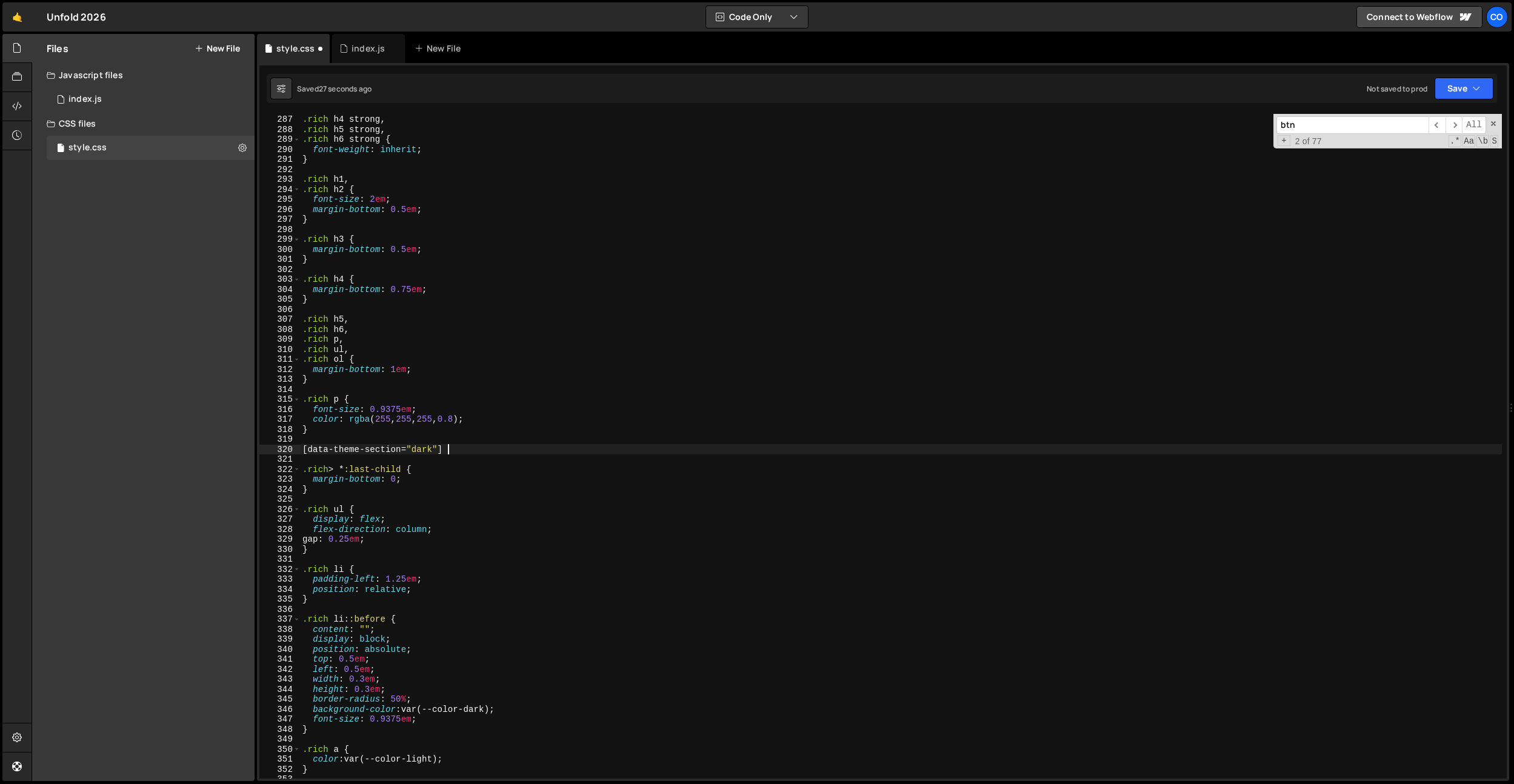
type textarea "[data-theme-section="dark"] {}"
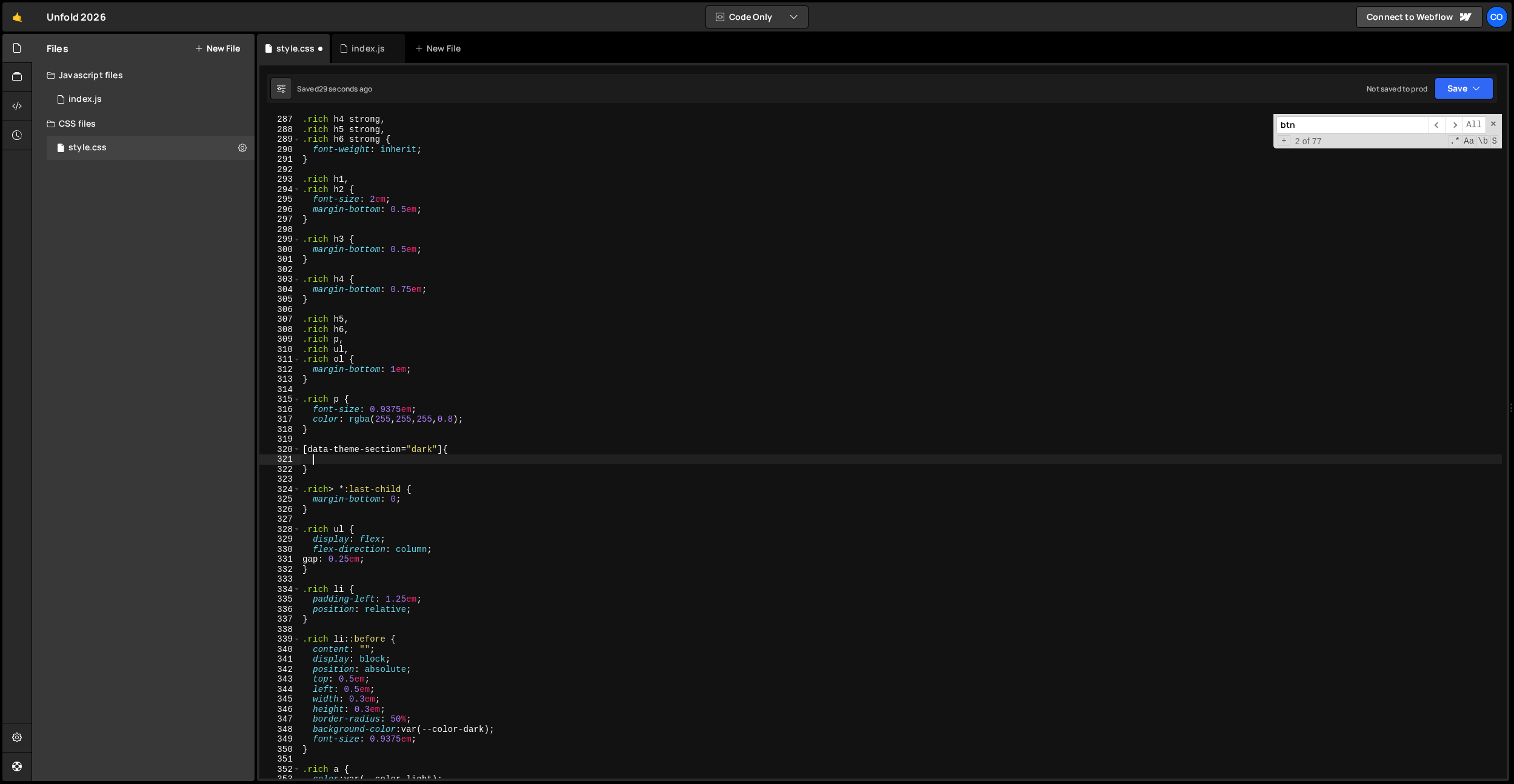
click at [445, 453] on div ".rich h3 strong , .rich h4 strong , .rich h5 strong , .rich h6 strong { font-we…" at bounding box center [900, 447] width 1201 height 685
drag, startPoint x: 500, startPoint y: 421, endPoint x: 322, endPoint y: 463, distance: 182.9
click at [312, 422] on div ".rich h3 strong , .rich h4 strong , .rich h5 strong , .rich h6 strong { font-we…" at bounding box center [900, 447] width 1201 height 685
type textarea "color: rgba(255, 255, 255, 0.8);"
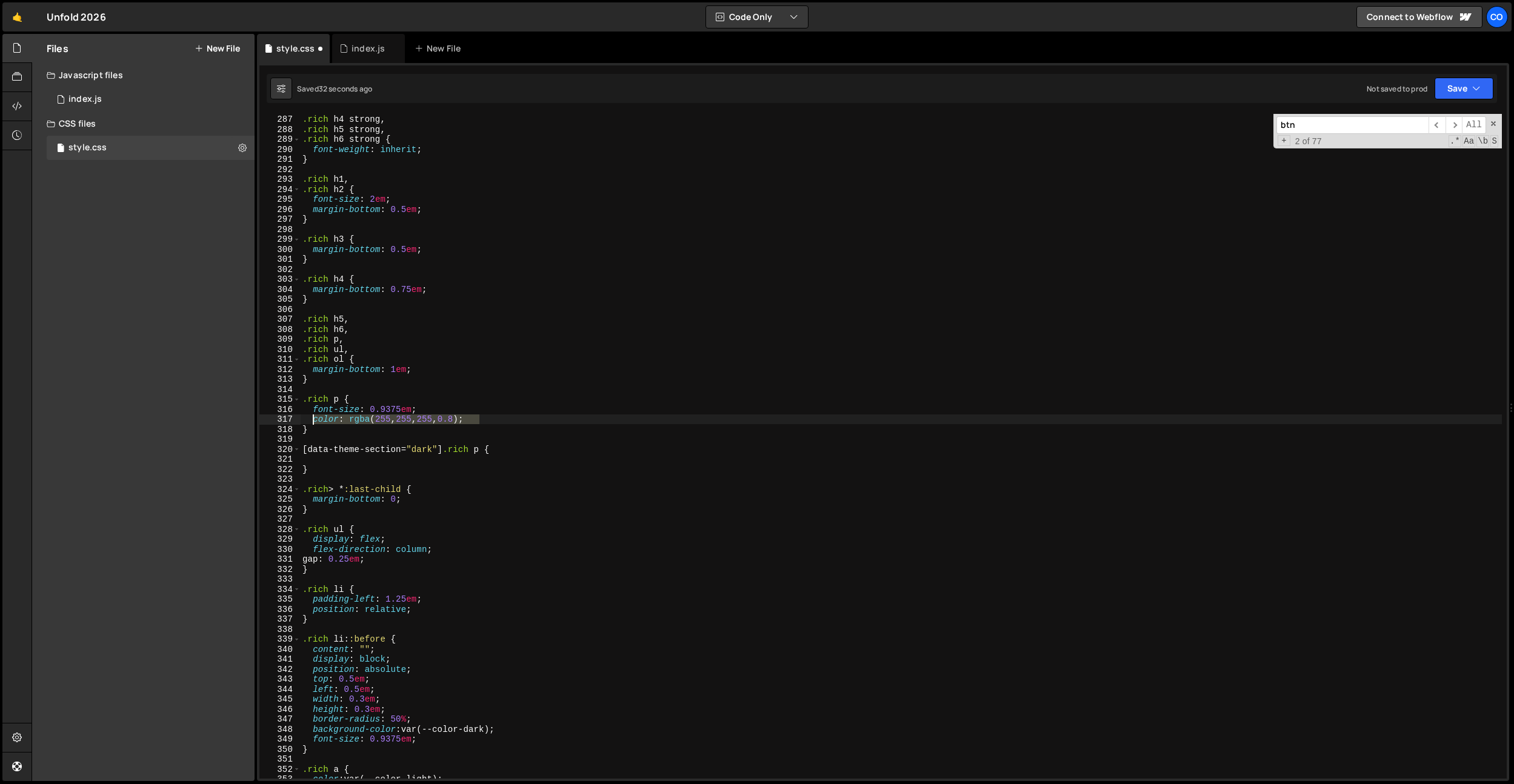
scroll to position [0, 12]
click at [322, 463] on div ".rich h3 strong , .rich h4 strong , .rich h5 strong , .rich h6 strong { font-we…" at bounding box center [900, 447] width 1201 height 685
paste textarea "color: rgba(255, 255, 255, 0.8);"
click at [385, 419] on div ".rich h3 strong , .rich h4 strong , .rich h5 strong , .rich h6 strong { font-we…" at bounding box center [900, 447] width 1201 height 685
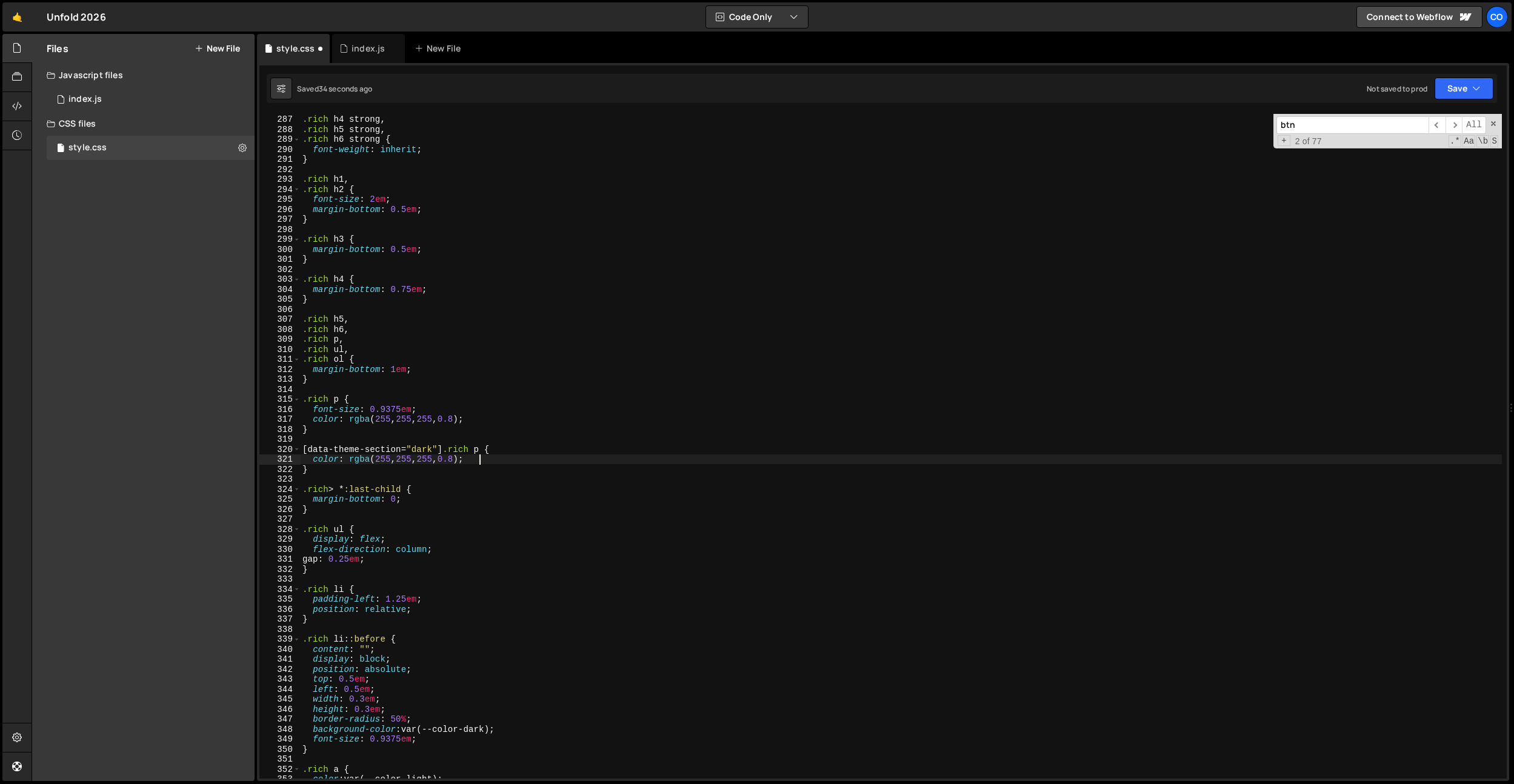
click at [385, 419] on div ".rich h3 strong , .rich h4 strong , .rich h5 strong , .rich h6 strong { font-we…" at bounding box center [900, 447] width 1201 height 685
click at [403, 418] on div ".rich h3 strong , .rich h4 strong , .rich h5 strong , .rich h6 strong { font-we…" at bounding box center [900, 447] width 1201 height 685
click at [419, 418] on div ".rich h3 strong , .rich h4 strong , .rich h5 strong , .rich h6 strong { font-we…" at bounding box center [900, 447] width 1201 height 685
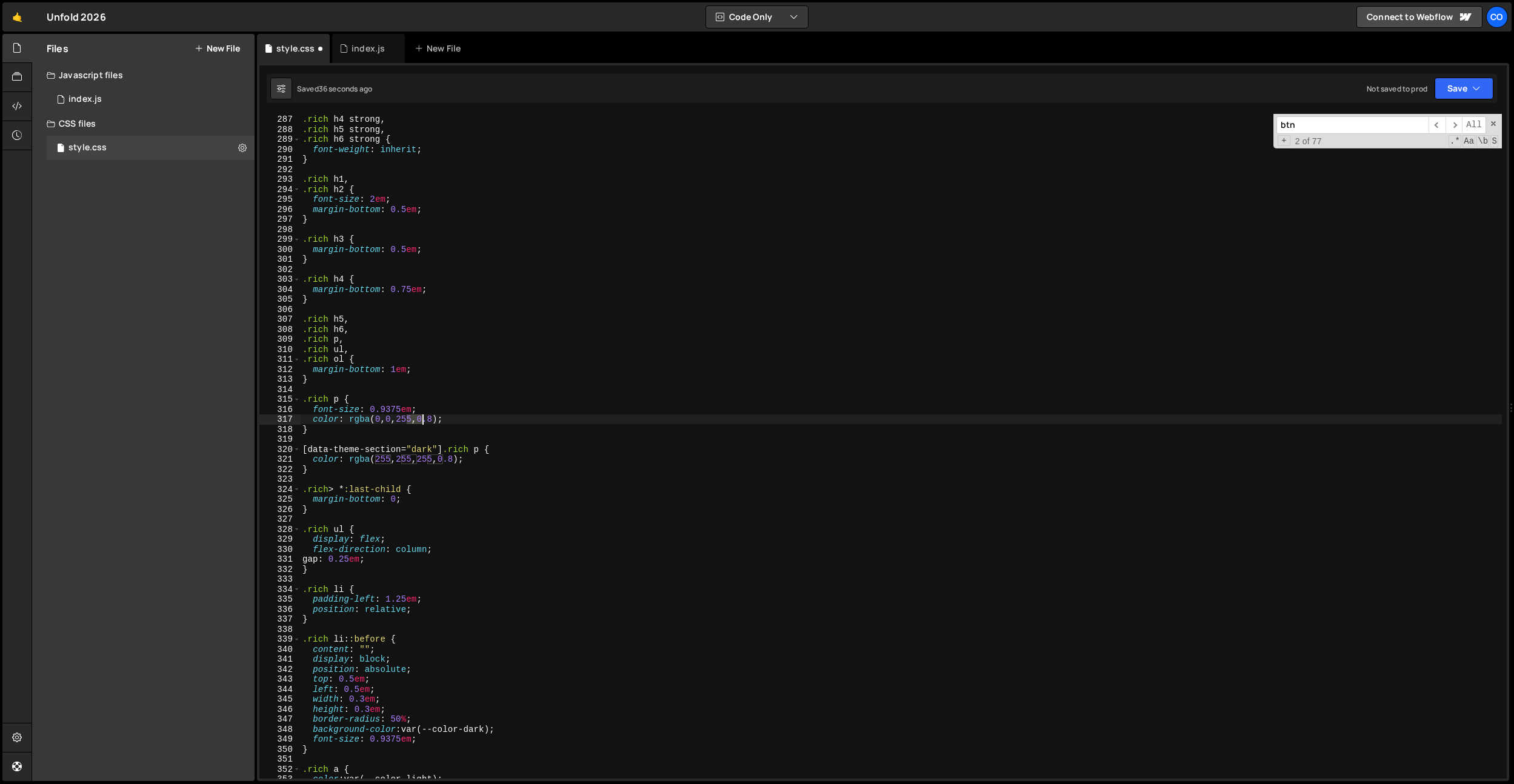
type textarea "color: rgba(0, 0, 0, 0.8);"
click at [464, 386] on div ".rich h3 strong , .rich h4 strong , .rich h5 strong , .rich h6 strong { font-we…" at bounding box center [900, 447] width 1201 height 685
click at [324, 459] on div ".rich h3 strong , .rich h4 strong , .rich h5 strong , .rich h6 strong { font-we…" at bounding box center [900, 447] width 1201 height 685
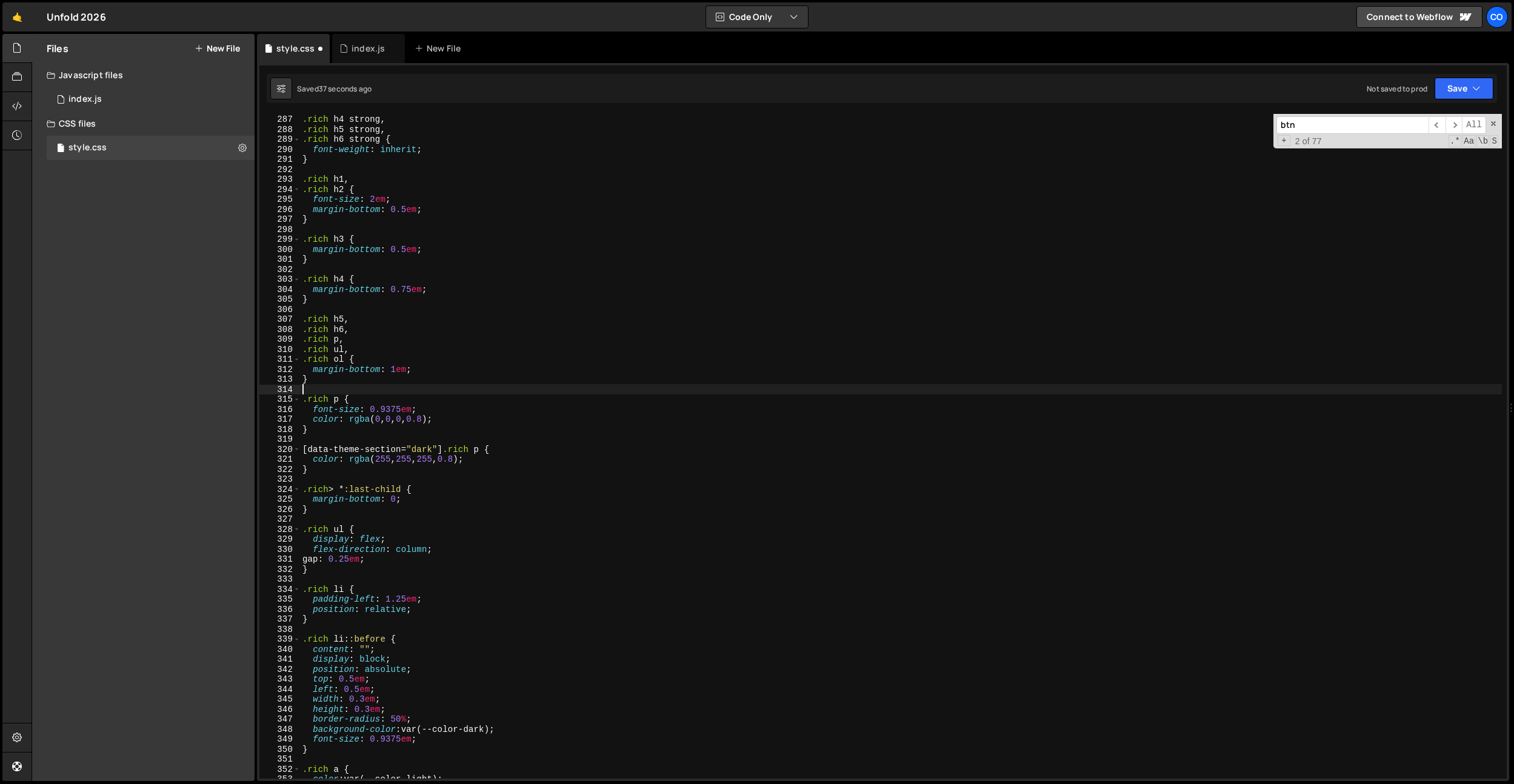
type textarea "color: rgba(255, 255, 255, 0.8);"
click at [349, 477] on div ".rich h3 strong , .rich h4 strong , .rich h5 strong , .rich h6 strong { font-we…" at bounding box center [900, 447] width 1201 height 685
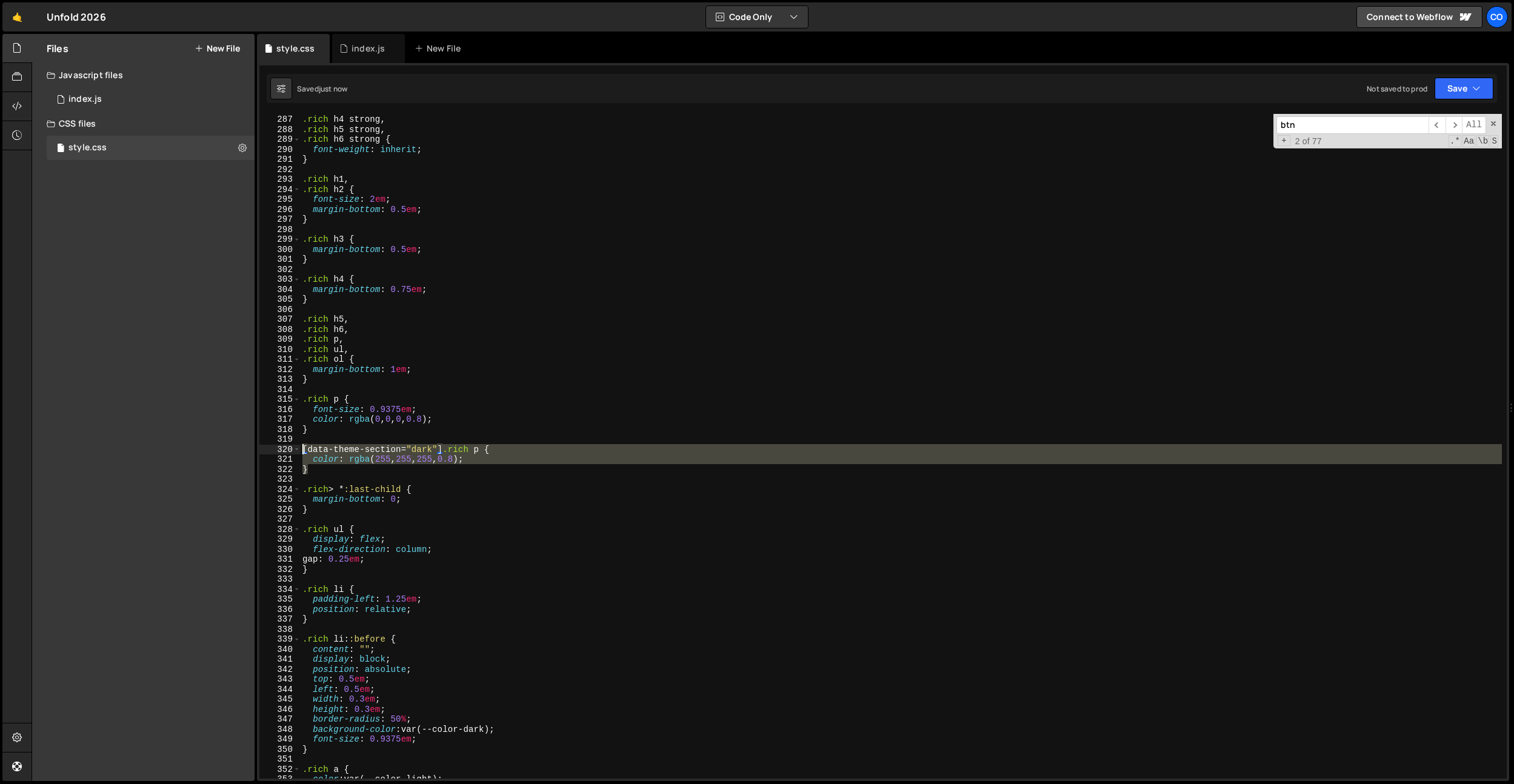
drag, startPoint x: 330, startPoint y: 473, endPoint x: 278, endPoint y: 447, distance: 58.1
click at [278, 447] on div "286 287 288 289 290 291 292 293 294 295 296 297 298 299 300 301 302 303 304 305…" at bounding box center [883, 446] width 1247 height 665
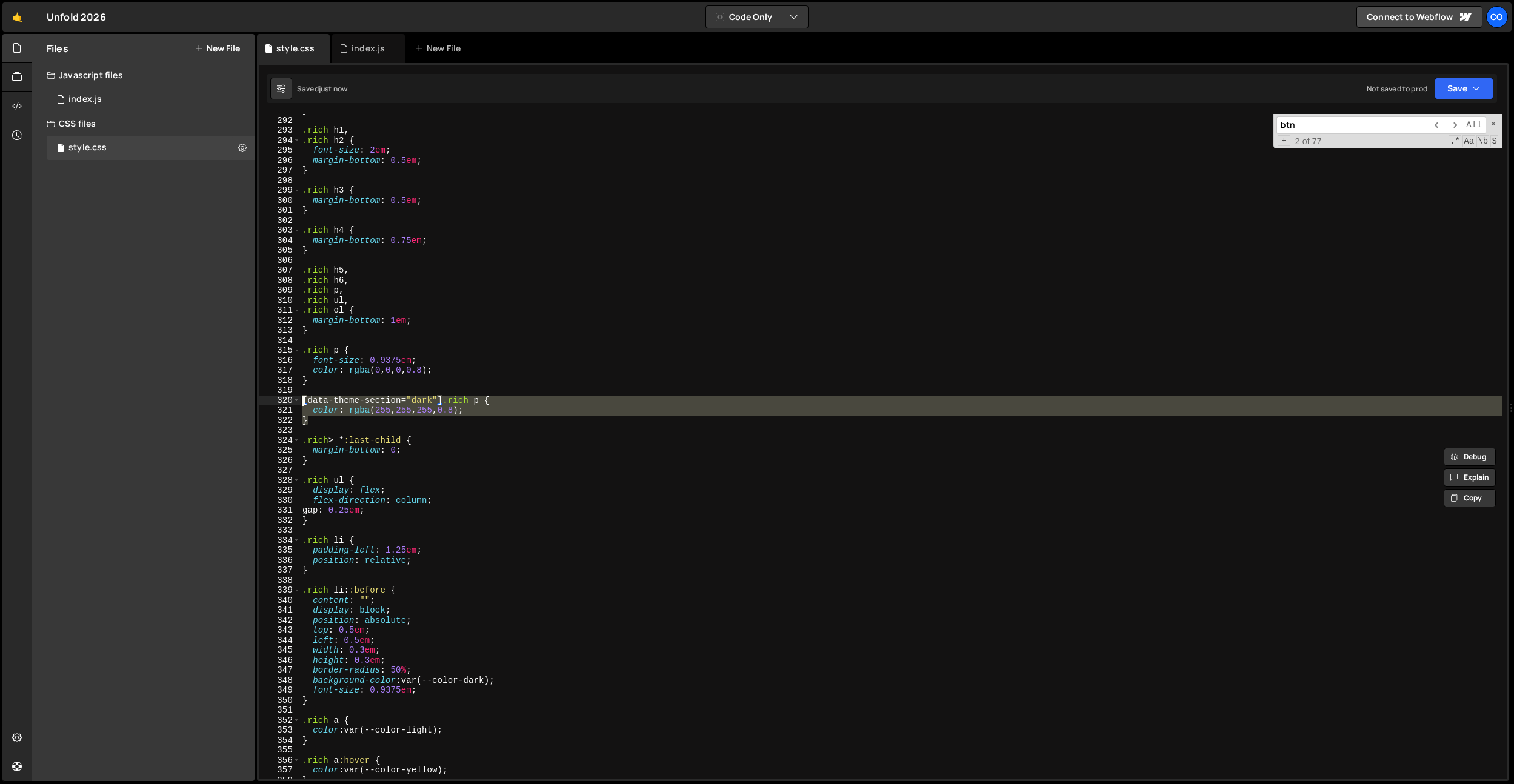
scroll to position [2934, 0]
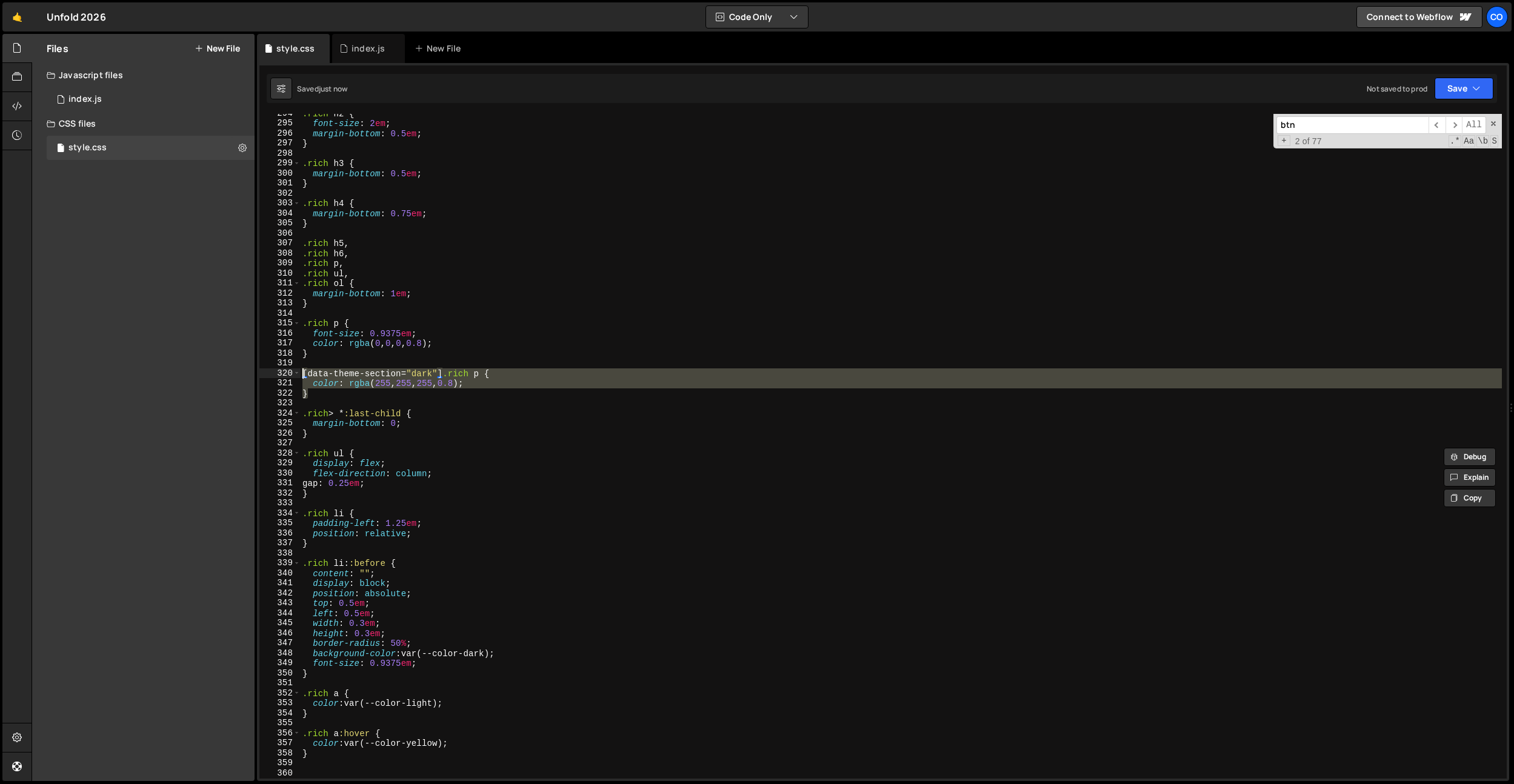
click at [346, 672] on div ".rich h2 { font-size : 2 em ; margin-bottom : 0.5 em ; } .rich h3 { margin-bott…" at bounding box center [900, 451] width 1201 height 685
type textarea "}"
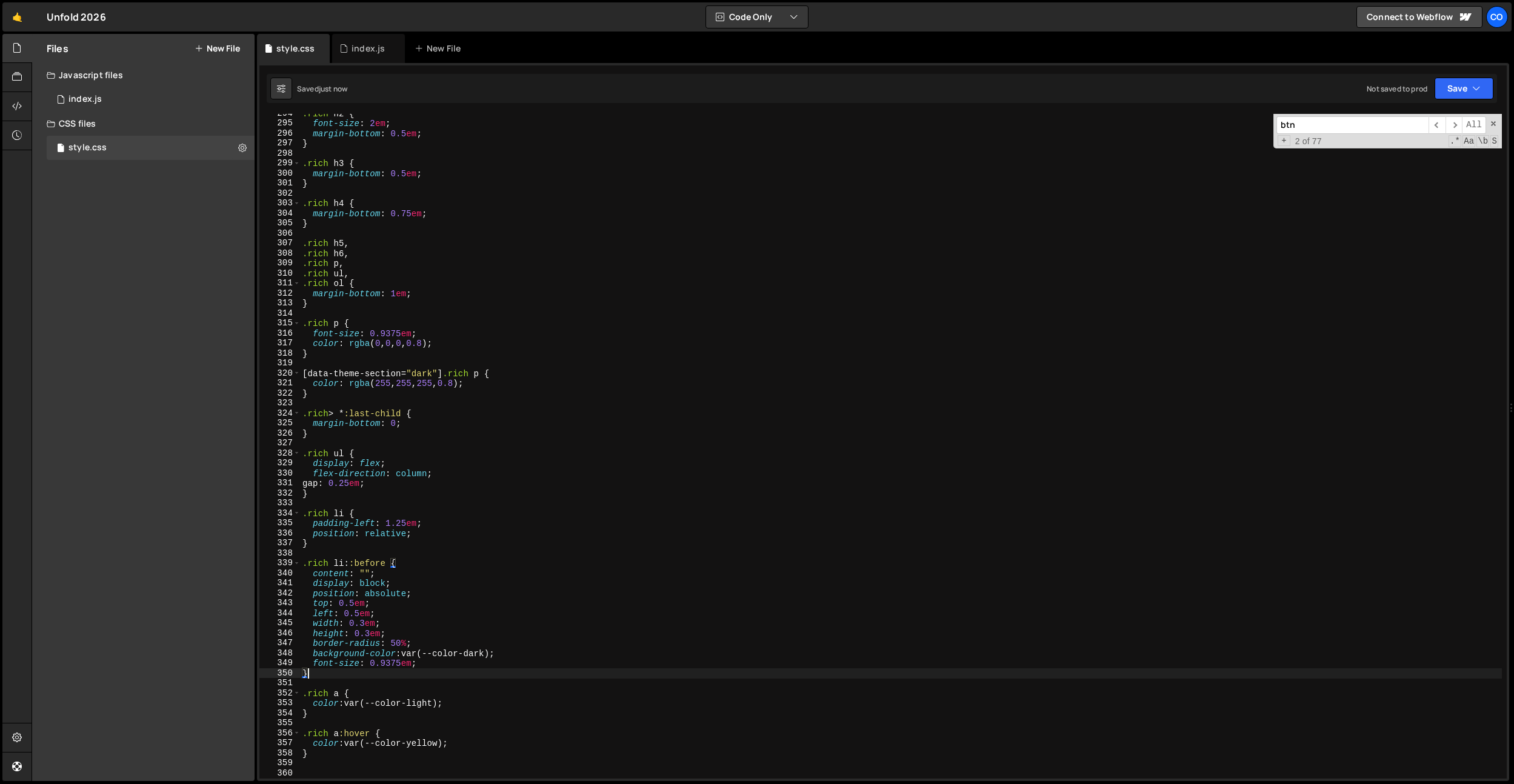
scroll to position [2983, 0]
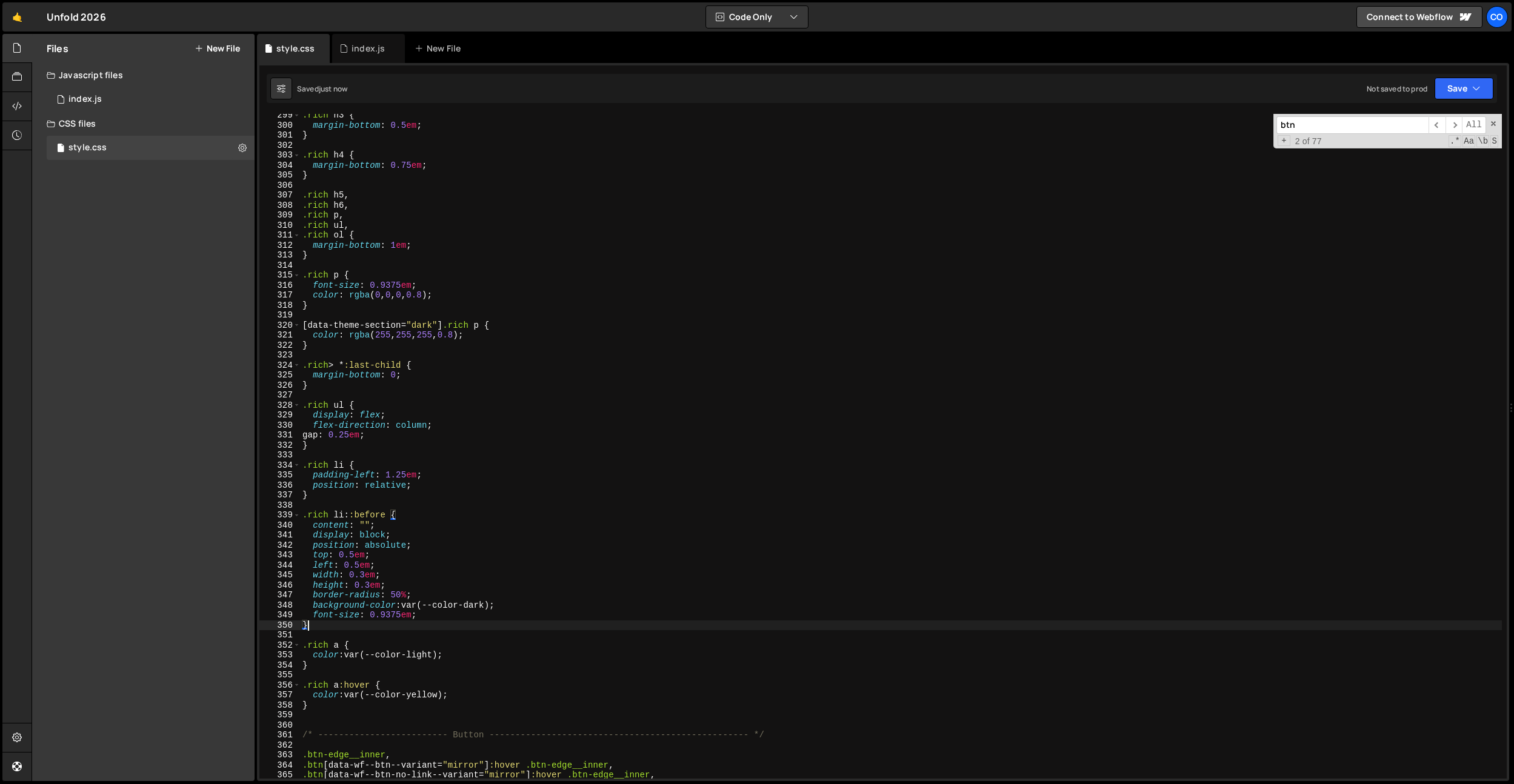
click at [334, 667] on div ".rich h3 { margin-bottom : 0.5 em ; } .rich h4 { margin-bottom : 0.75 em ; } .r…" at bounding box center [900, 453] width 1201 height 685
paste textarea "}"
type textarea "}"
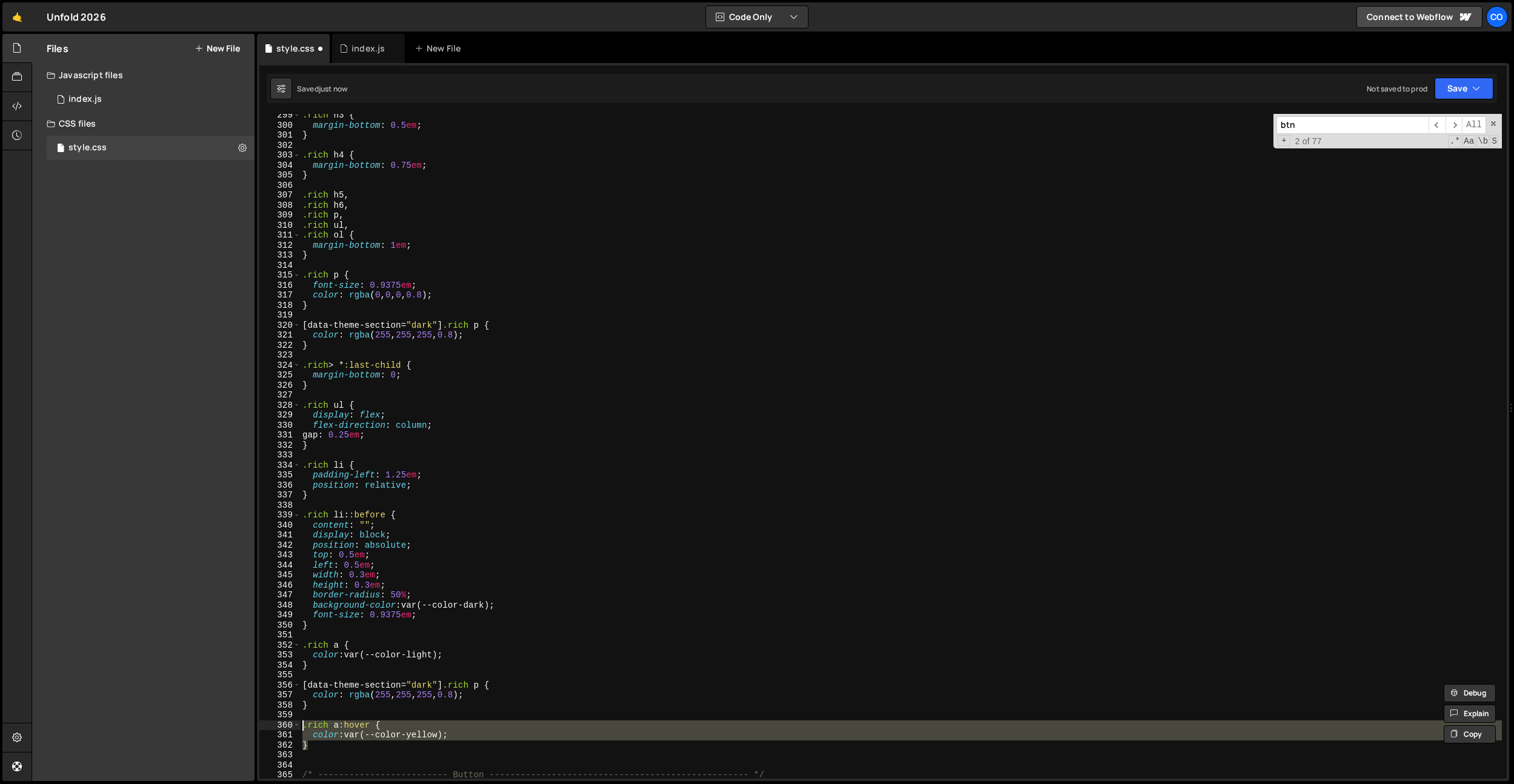
drag, startPoint x: 337, startPoint y: 749, endPoint x: 288, endPoint y: 724, distance: 55.0
click at [291, 727] on div "color: rgba(255, 255, 255, 0.8); } 299 300 301 302 303 304 305 306 307 308 309 …" at bounding box center [883, 446] width 1247 height 665
type textarea ".rich a:hover { color: var(--color-yellow);"
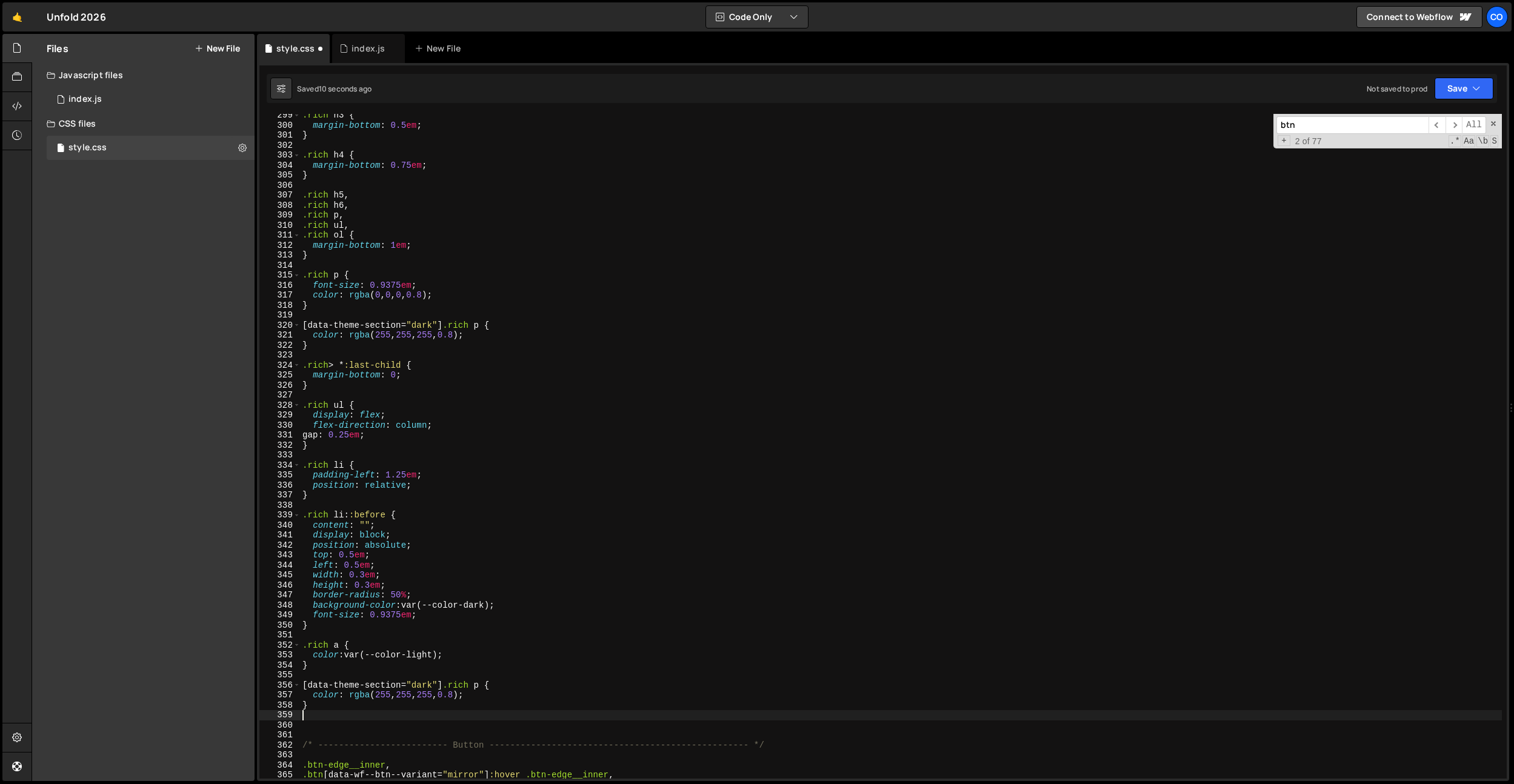
click at [333, 671] on div ".rich h3 { margin-bottom : 0.5 em ; } .rich h4 { margin-bottom : 0.75 em ; } .r…" at bounding box center [900, 453] width 1201 height 685
click at [332, 669] on div ".rich h3 { margin-bottom : 0.5 em ; } .rich h4 { margin-bottom : 0.75 em ; } .r…" at bounding box center [900, 453] width 1201 height 685
type textarea "}"
paste textarea "}"
click at [389, 746] on div ".rich h3 { margin-bottom : 0.5 em ; } .rich h4 { margin-bottom : 0.75 em ; } .r…" at bounding box center [900, 453] width 1201 height 685
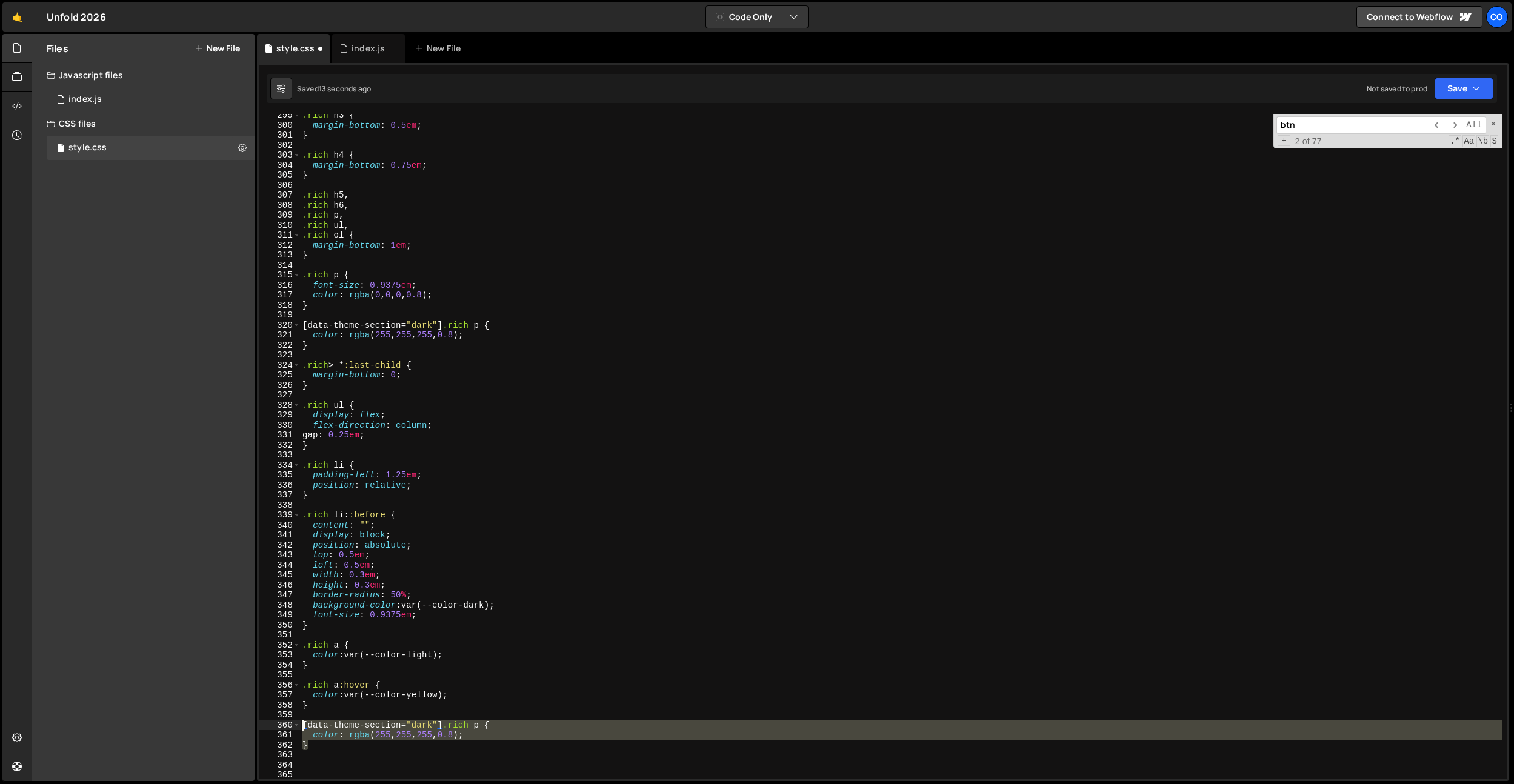
drag, startPoint x: 384, startPoint y: 747, endPoint x: 291, endPoint y: 724, distance: 95.8
click at [291, 724] on div "} 299 300 301 302 303 304 305 306 307 308 309 310 311 312 313 314 315 316 317 3…" at bounding box center [883, 446] width 1247 height 665
type textarea "}"
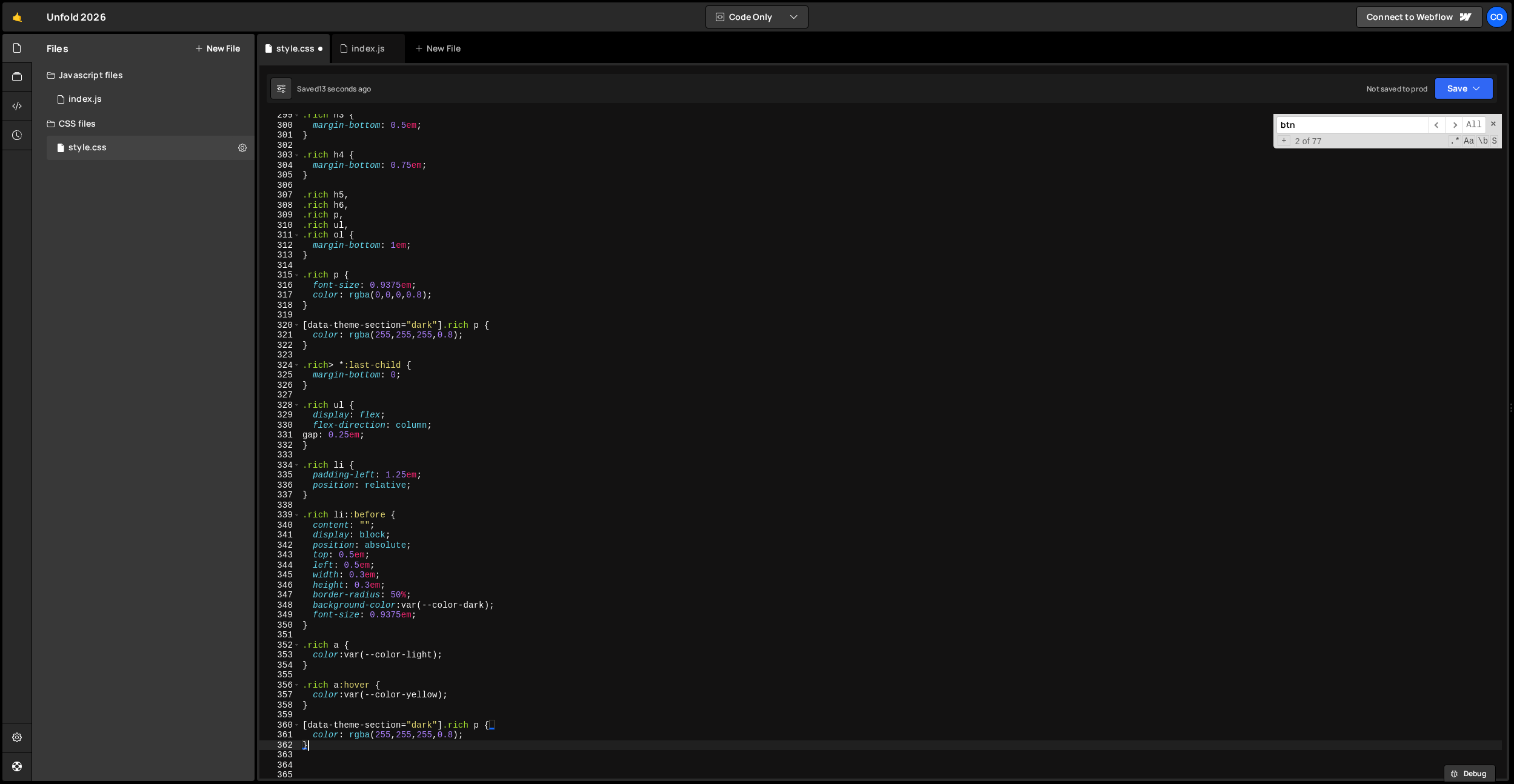
paste textarea "}"
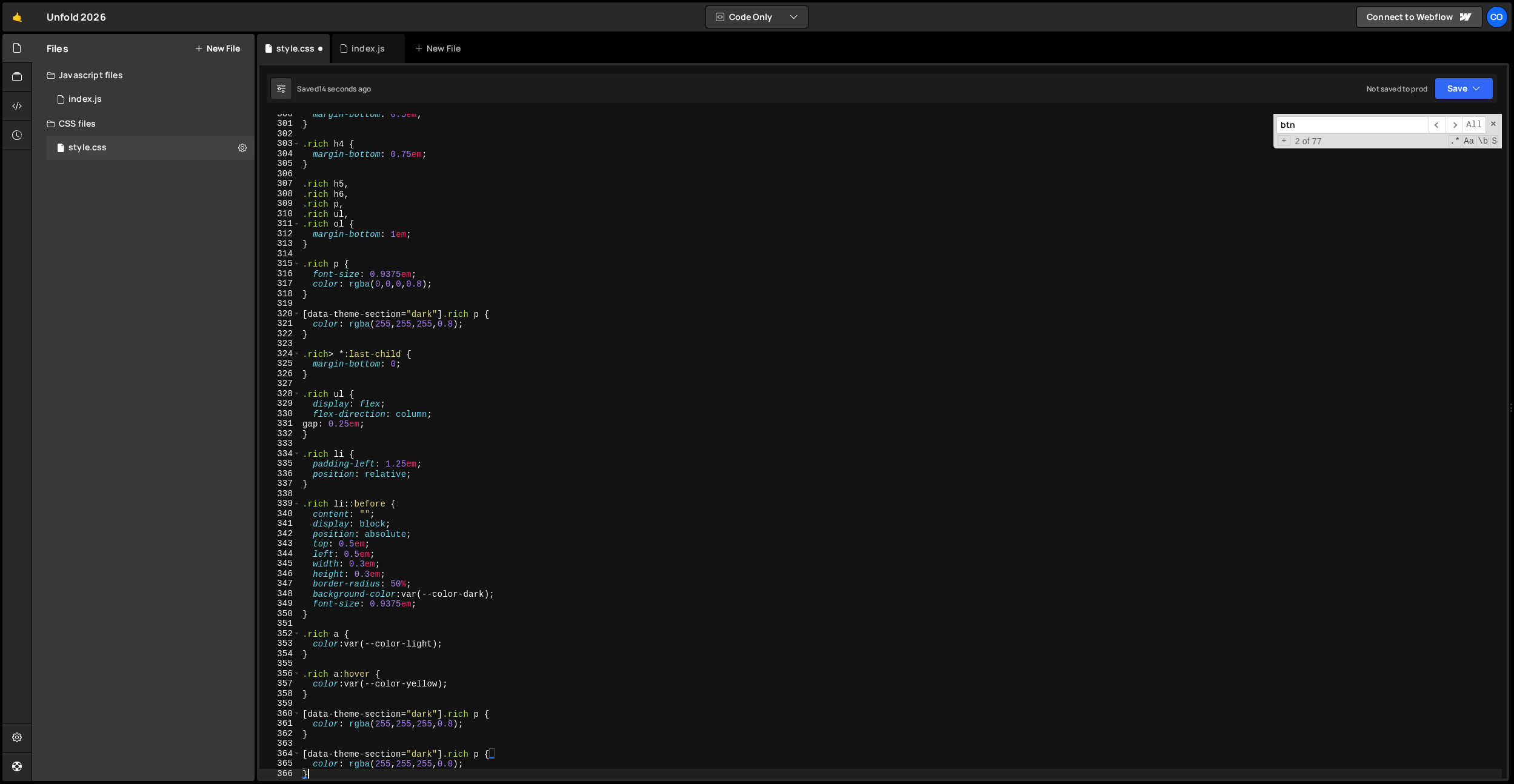
click at [430, 685] on div "margin-bottom : 0.5 em ; } .rich h4 { margin-bottom : 0.75 em ; } .rich h5 , .r…" at bounding box center [900, 452] width 1201 height 685
drag, startPoint x: 475, startPoint y: 685, endPoint x: 372, endPoint y: 683, distance: 103.0
click at [375, 685] on div "margin-bottom : 0.5 em ; } .rich h4 { margin-bottom : 0.75 em ; } .rich h5 , .r…" at bounding box center [900, 452] width 1201 height 685
drag, startPoint x: 489, startPoint y: 686, endPoint x: 312, endPoint y: 684, distance: 177.0
click at [312, 684] on div "margin-bottom : 0.5 em ; } .rich h4 { margin-bottom : 0.75 em ; } .rich h5 , .r…" at bounding box center [900, 452] width 1201 height 685
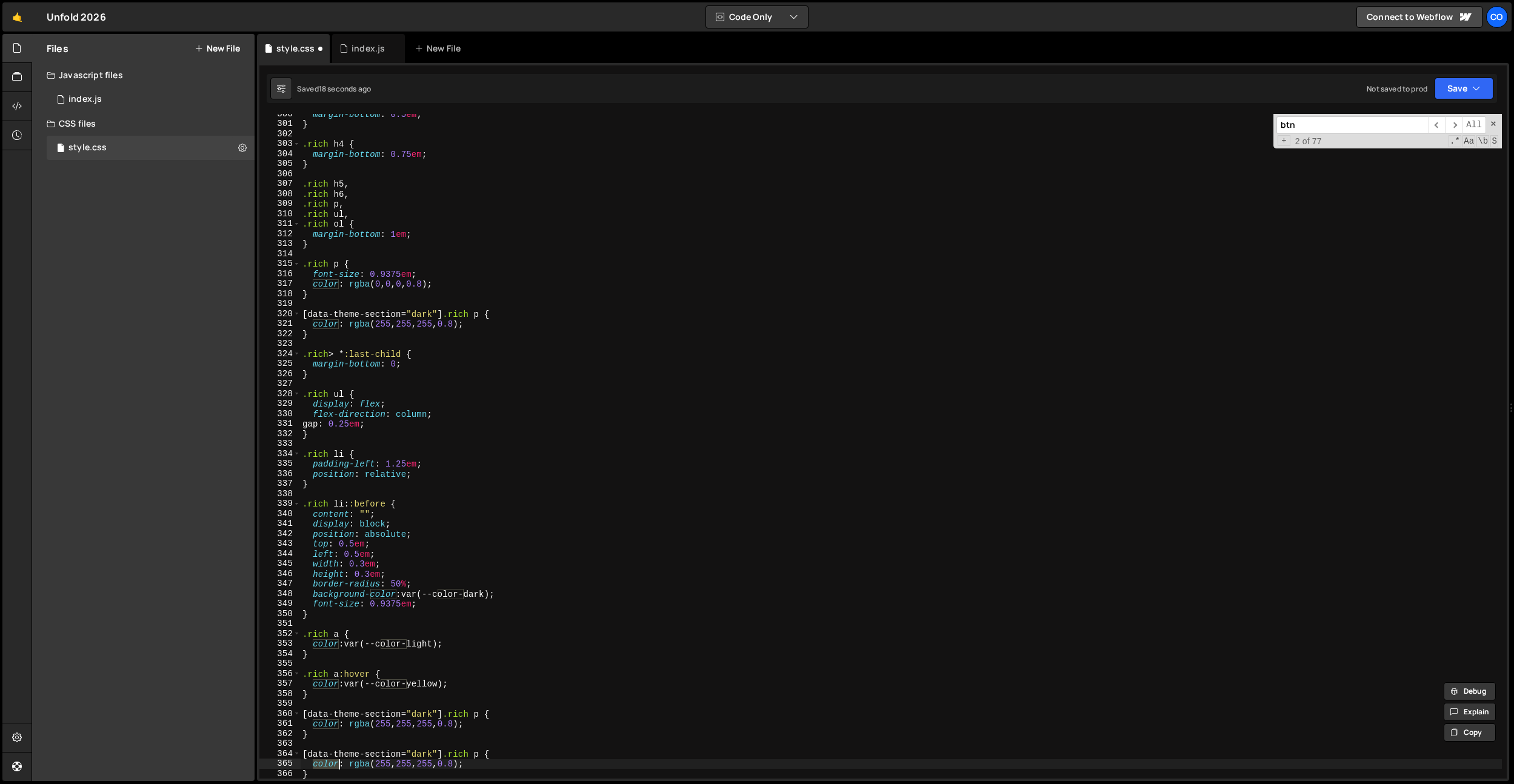
drag, startPoint x: 312, startPoint y: 767, endPoint x: 548, endPoint y: 762, distance: 236.1
click at [548, 763] on div "margin-bottom : 0.5 em ; } .rich h4 { margin-bottom : 0.75 em ; } .rich h5 , .r…" at bounding box center [900, 452] width 1201 height 685
paste textarea "var(--color-yellow"
click at [434, 761] on div "margin-bottom : 0.5 em ; } .rich h4 { margin-bottom : 0.75 em ; } .rich h5 , .r…" at bounding box center [900, 452] width 1201 height 685
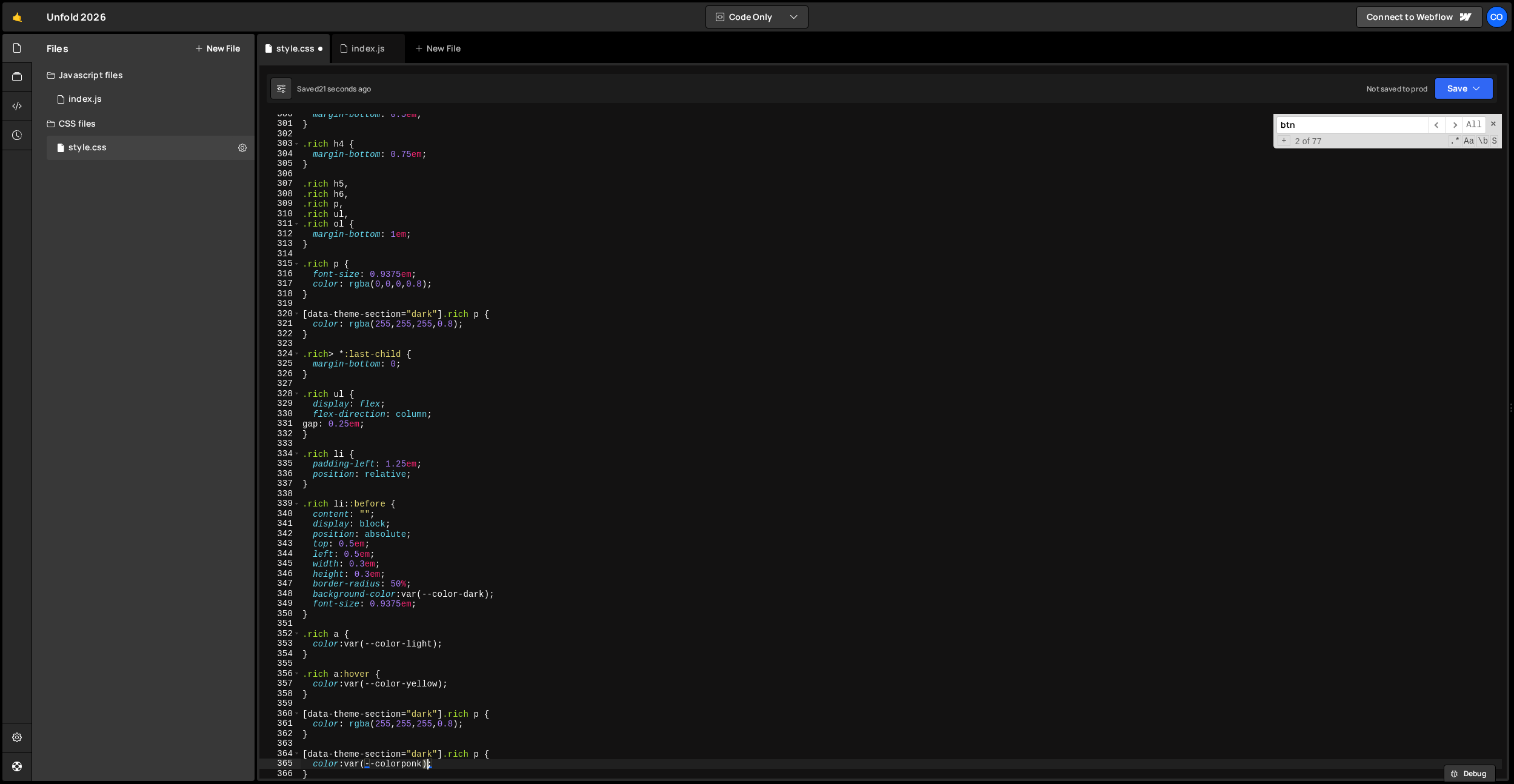
scroll to position [0, 8]
type textarea "color: var(--color-yellow);"
click at [478, 662] on div "margin-bottom : 0.5 em ; } .rich h4 { margin-bottom : 0.75 em ; } .rich h5 , .r…" at bounding box center [900, 452] width 1201 height 685
click at [430, 686] on div "margin-bottom : 0.5 em ; } .rich h4 { margin-bottom : 0.75 em ; } .rich h5 , .r…" at bounding box center [900, 452] width 1201 height 685
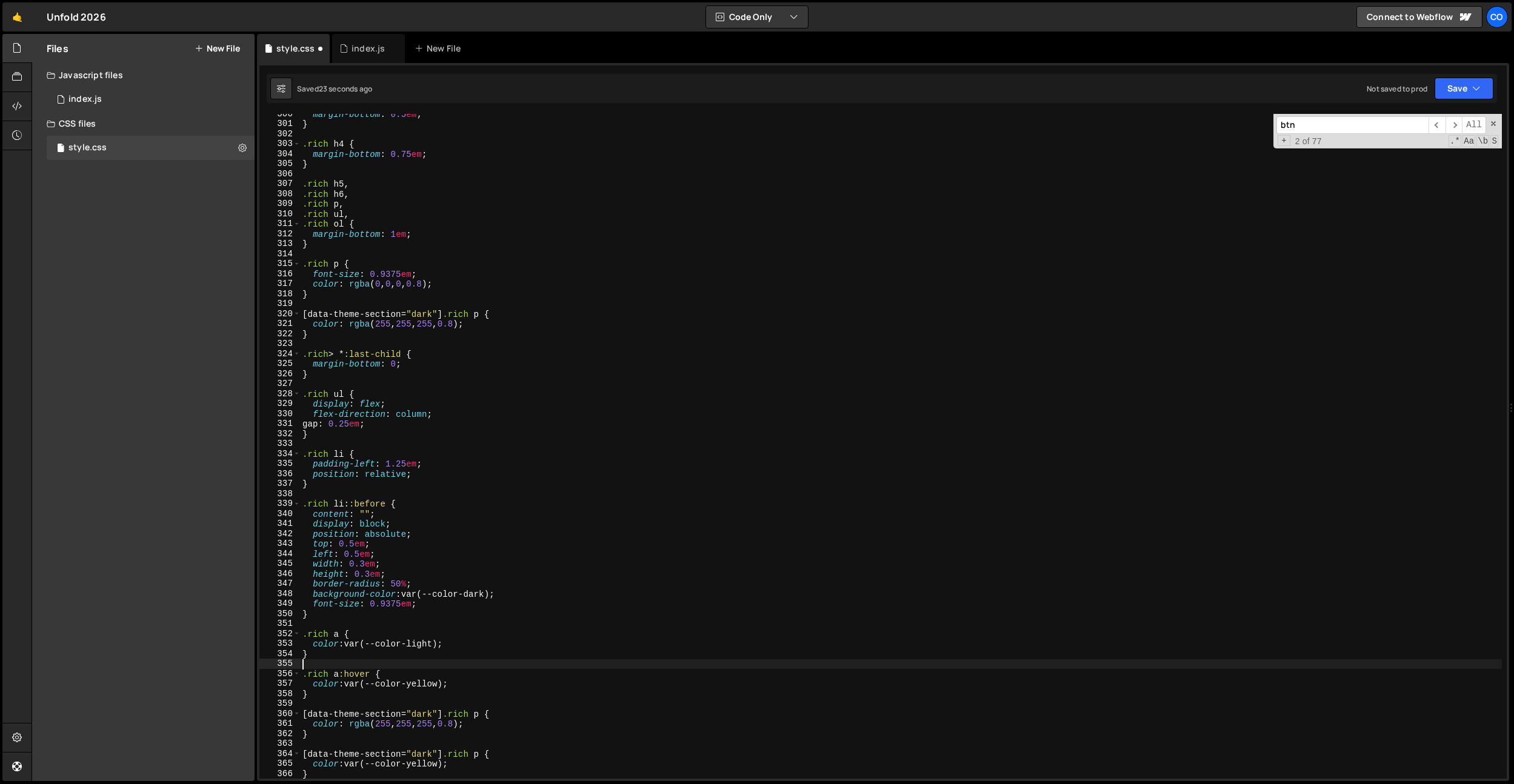
click at [430, 686] on div "margin-bottom : 0.5 em ; } .rich h4 { margin-bottom : 0.75 em ; } .rich h5 , .r…" at bounding box center [900, 452] width 1201 height 685
click at [427, 647] on div "margin-bottom : 0.5 em ; } .rich h4 { margin-bottom : 0.75 em ; } .rich h5 , .r…" at bounding box center [900, 452] width 1201 height 685
type textarea "color: var(--color-light);"
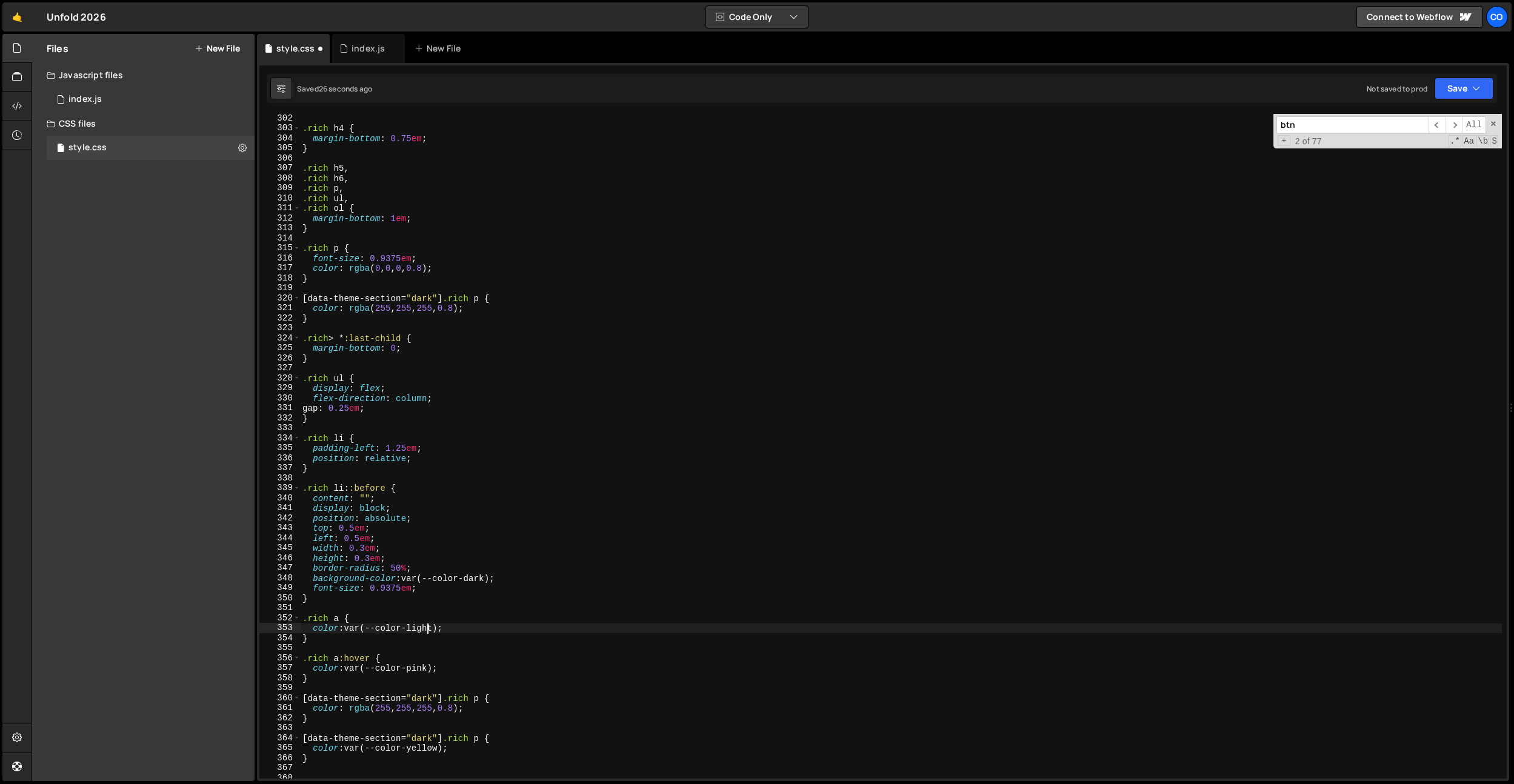
scroll to position [3030, 0]
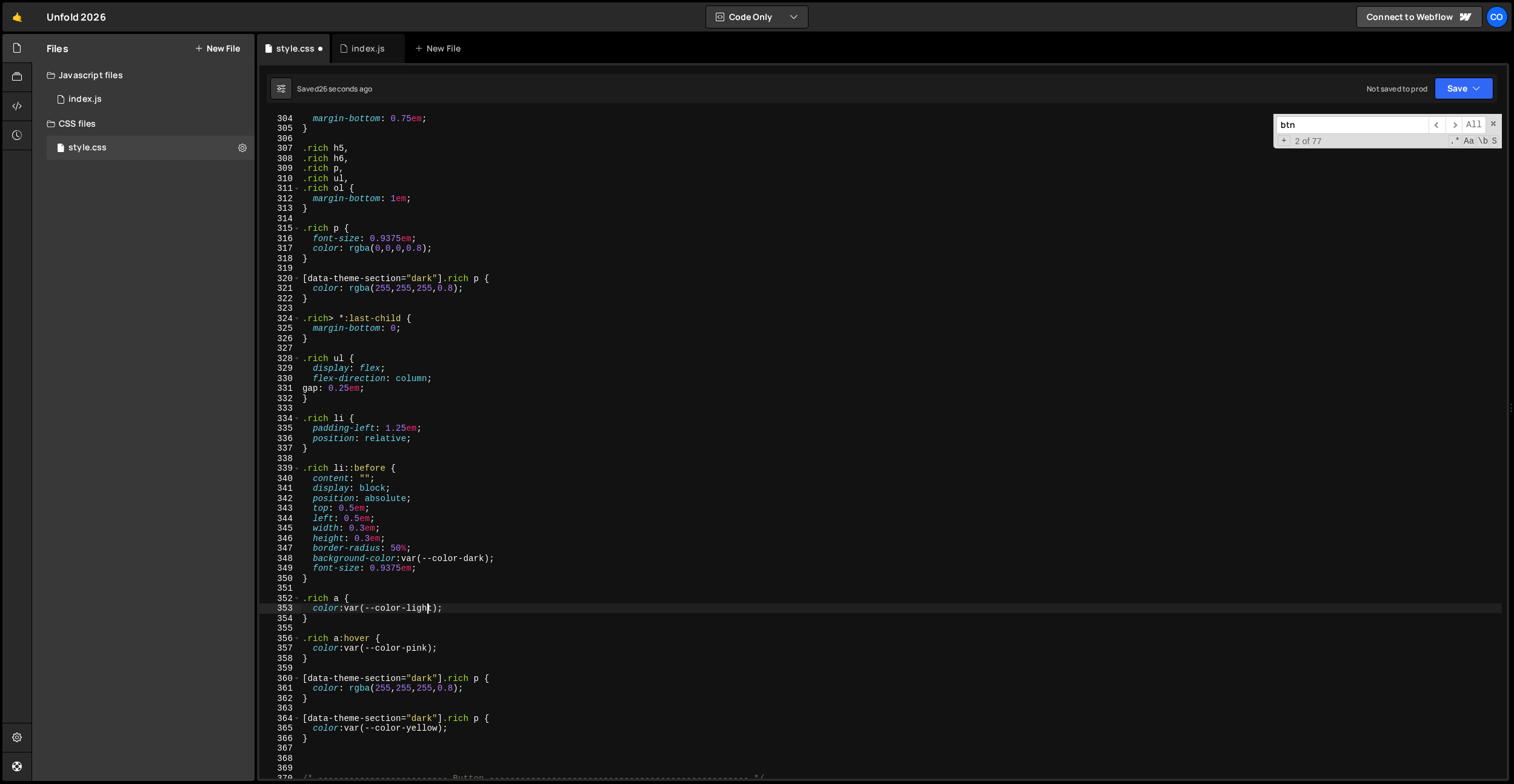
click at [518, 763] on div "margin-bottom : 0.75 em ; } .rich h5 , .rich h6 , .rich p , .rich ul , .rich ol…" at bounding box center [900, 456] width 1201 height 685
drag, startPoint x: 372, startPoint y: 639, endPoint x: 381, endPoint y: 665, distance: 27.5
click at [300, 639] on div "304 305 306 307 308 309 310 311 312 313 314 315 316 317 318 319 320 321 322 323…" at bounding box center [883, 446] width 1247 height 665
drag, startPoint x: 485, startPoint y: 716, endPoint x: 381, endPoint y: 630, distance: 135.0
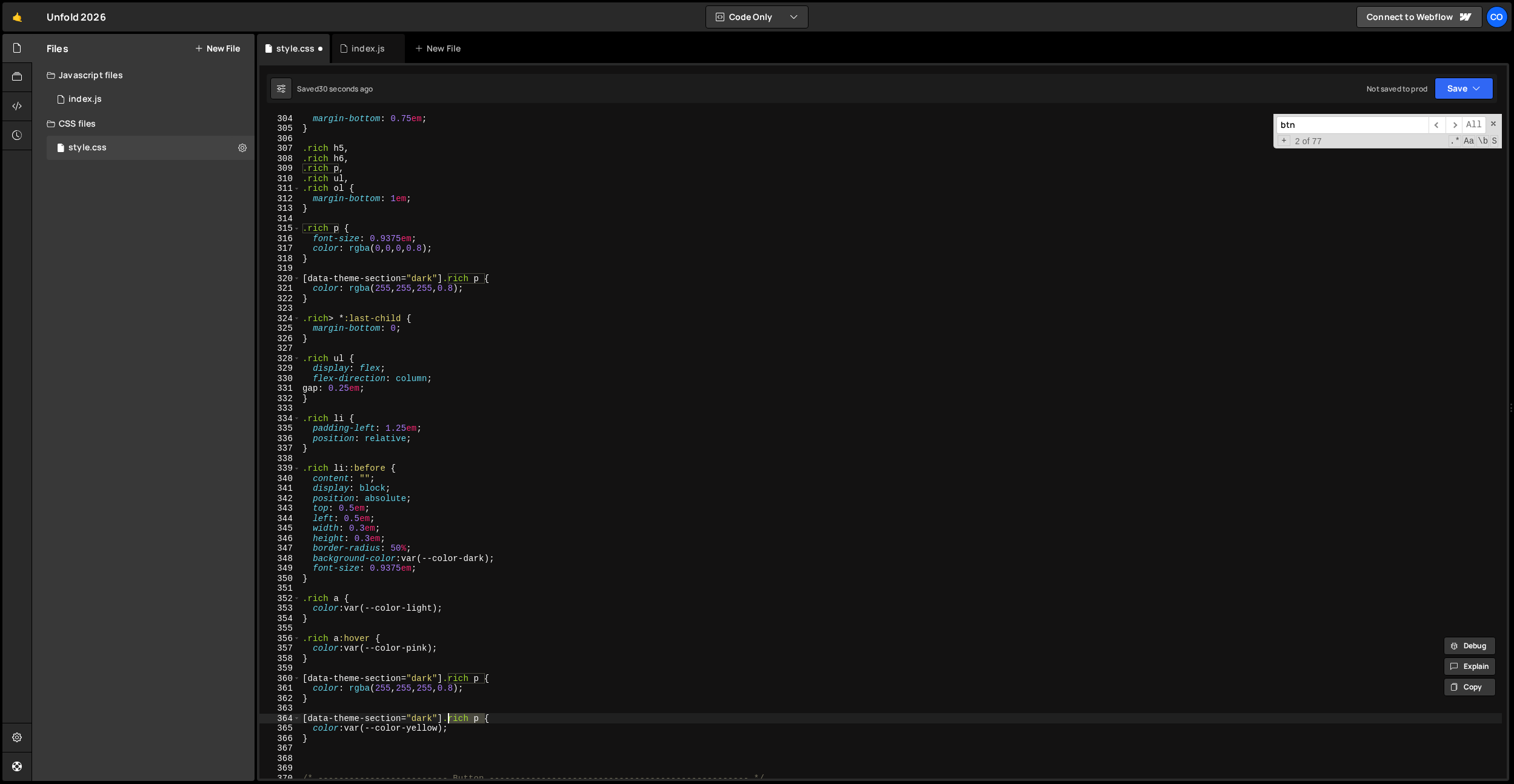
click at [449, 718] on div "margin-bottom : 0.75 em ; } .rich h5 , .rich h6 , .rich p , .rich ul , .rich ol…" at bounding box center [900, 456] width 1201 height 685
paste textarea "a:hover"
drag, startPoint x: 338, startPoint y: 598, endPoint x: 290, endPoint y: 599, distance: 48.0
click at [290, 599] on div "[data-theme-section="dark"] .rich a:hover { 304 305 306 307 308 309 310 311 312…" at bounding box center [883, 446] width 1247 height 665
drag, startPoint x: 484, startPoint y: 676, endPoint x: 450, endPoint y: 678, distance: 34.1
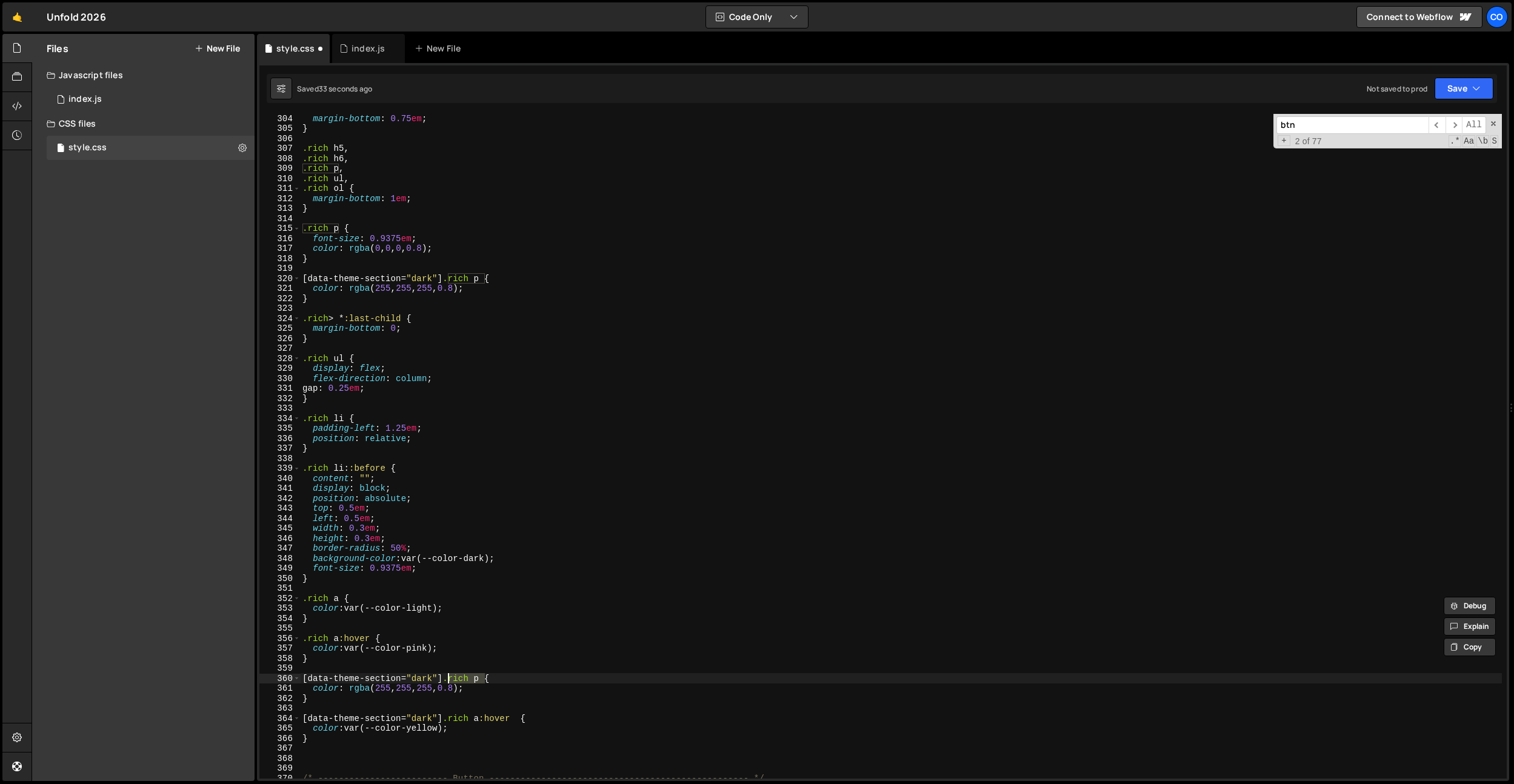
click at [450, 678] on div "margin-bottom : 0.75 em ; } .rich h5 , .rich h6 , .rich p , .rich ul , .rich ol…" at bounding box center [900, 456] width 1201 height 685
paste textarea "a"
drag, startPoint x: 402, startPoint y: 608, endPoint x: 397, endPoint y: 671, distance: 63.2
click at [263, 607] on div "[data-theme-section="dark"] .[PERSON_NAME] a { 304 305 306 307 308 309 310 311 …" at bounding box center [883, 446] width 1247 height 665
drag, startPoint x: 489, startPoint y: 689, endPoint x: 236, endPoint y: 685, distance: 253.0
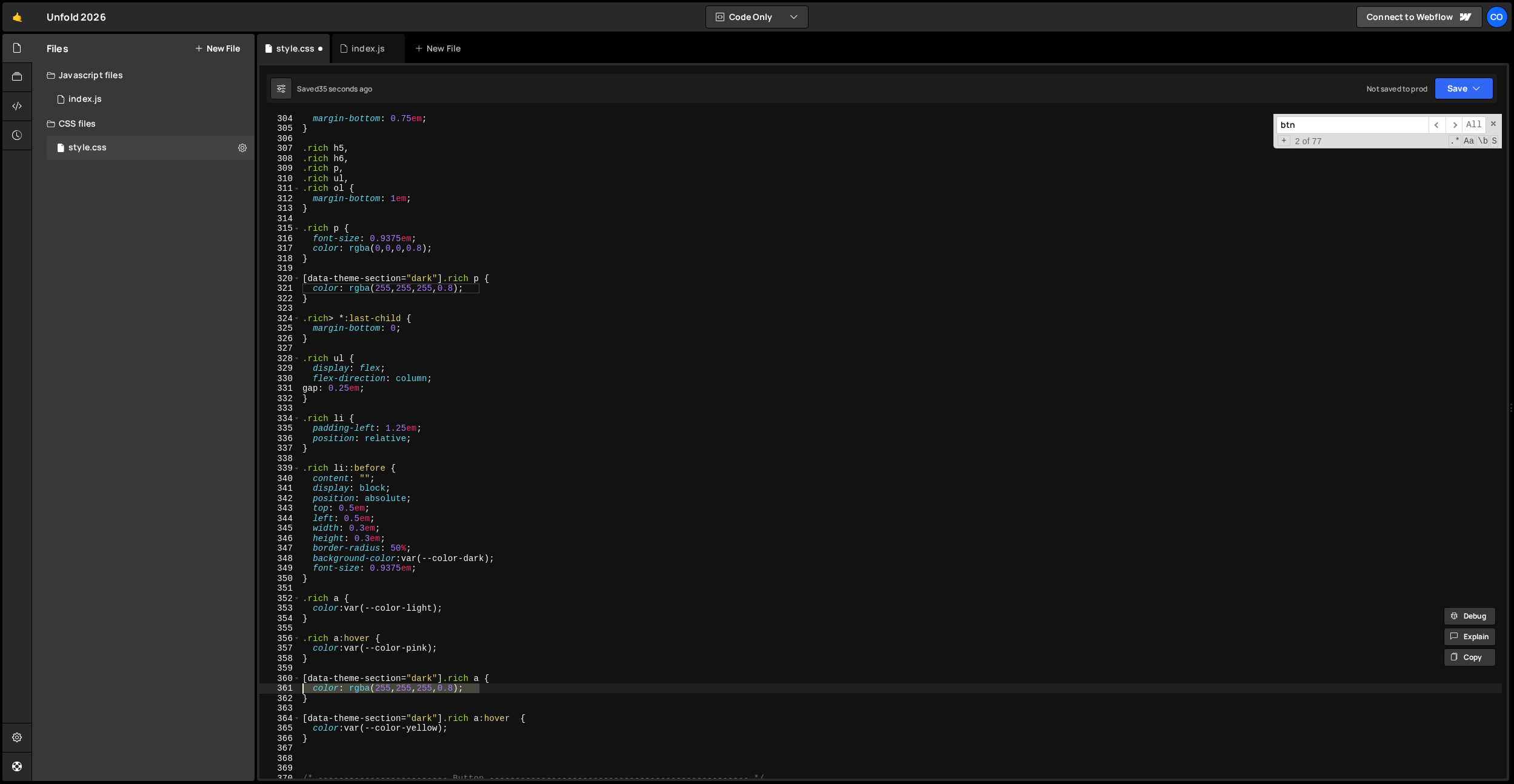
click at [236, 685] on div "Files New File Javascript files 0 index.js 0 CSS files style.css 0 Copy share l…" at bounding box center [772, 407] width 1482 height 747
paste textarea "var(--color-light"
click at [428, 688] on div "margin-bottom : 0.75 em ; } .rich h5 , .rich h6 , .rich p , .rich ul , .rich ol…" at bounding box center [900, 456] width 1201 height 685
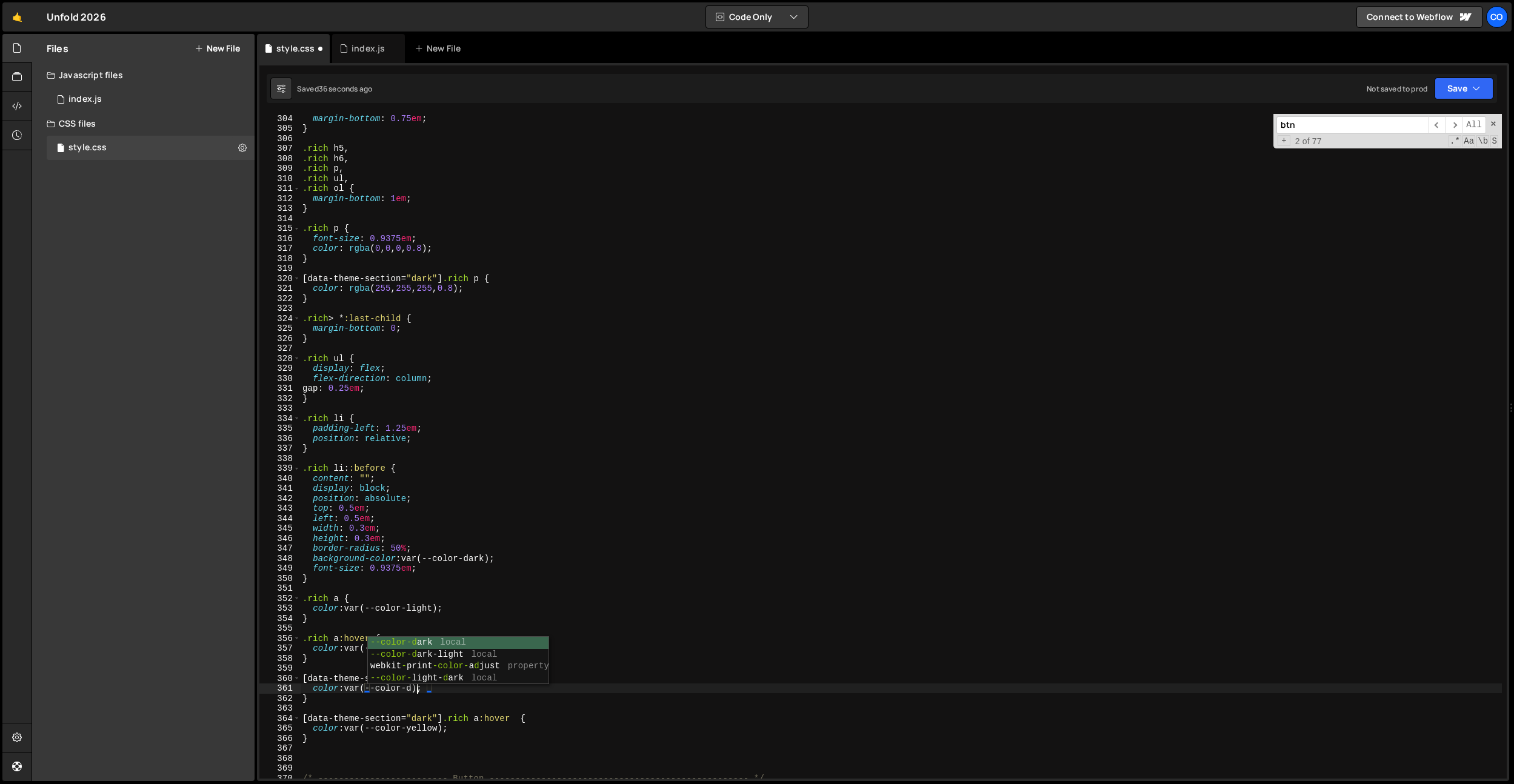
scroll to position [0, 9]
click at [440, 610] on div "margin-bottom : 0.75 em ; } .rich h5 , .rich h6 , .rich p , .rich ul , .rich ol…" at bounding box center [900, 456] width 1201 height 685
click at [435, 608] on div "margin-bottom : 0.75 em ; } .rich h5 , .rich h6 , .rich p , .rich ul , .rich ol…" at bounding box center [900, 456] width 1201 height 685
click at [558, 524] on div "margin-bottom : 0.75 em ; } .rich h5 , .rich h6 , .rich p , .rich ul , .rich ol…" at bounding box center [900, 456] width 1201 height 685
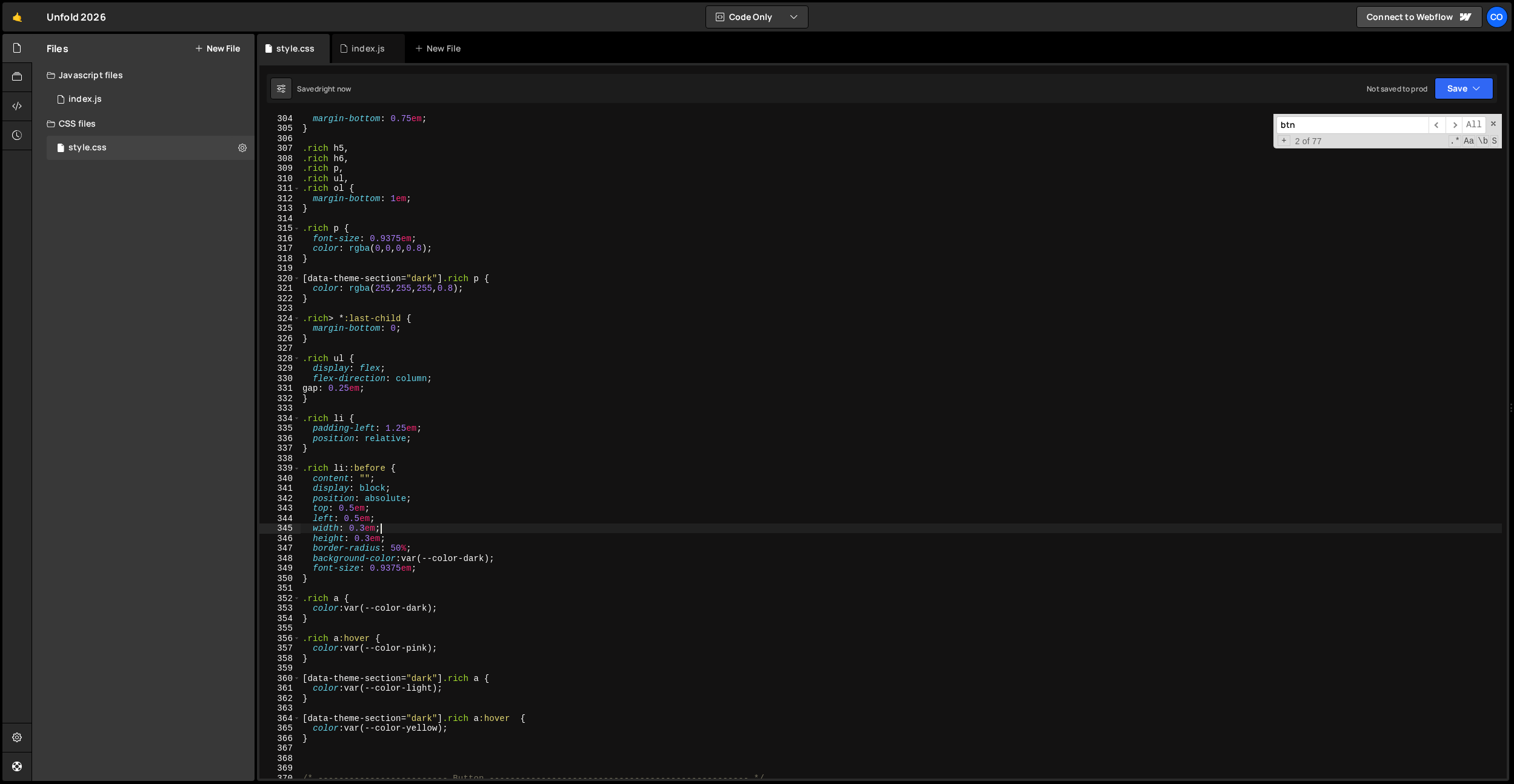
scroll to position [0, 5]
type textarea "width: 0.3em;"
drag, startPoint x: 363, startPoint y: 54, endPoint x: 464, endPoint y: 252, distance: 222.3
click at [363, 54] on div "index.js" at bounding box center [367, 49] width 33 height 12
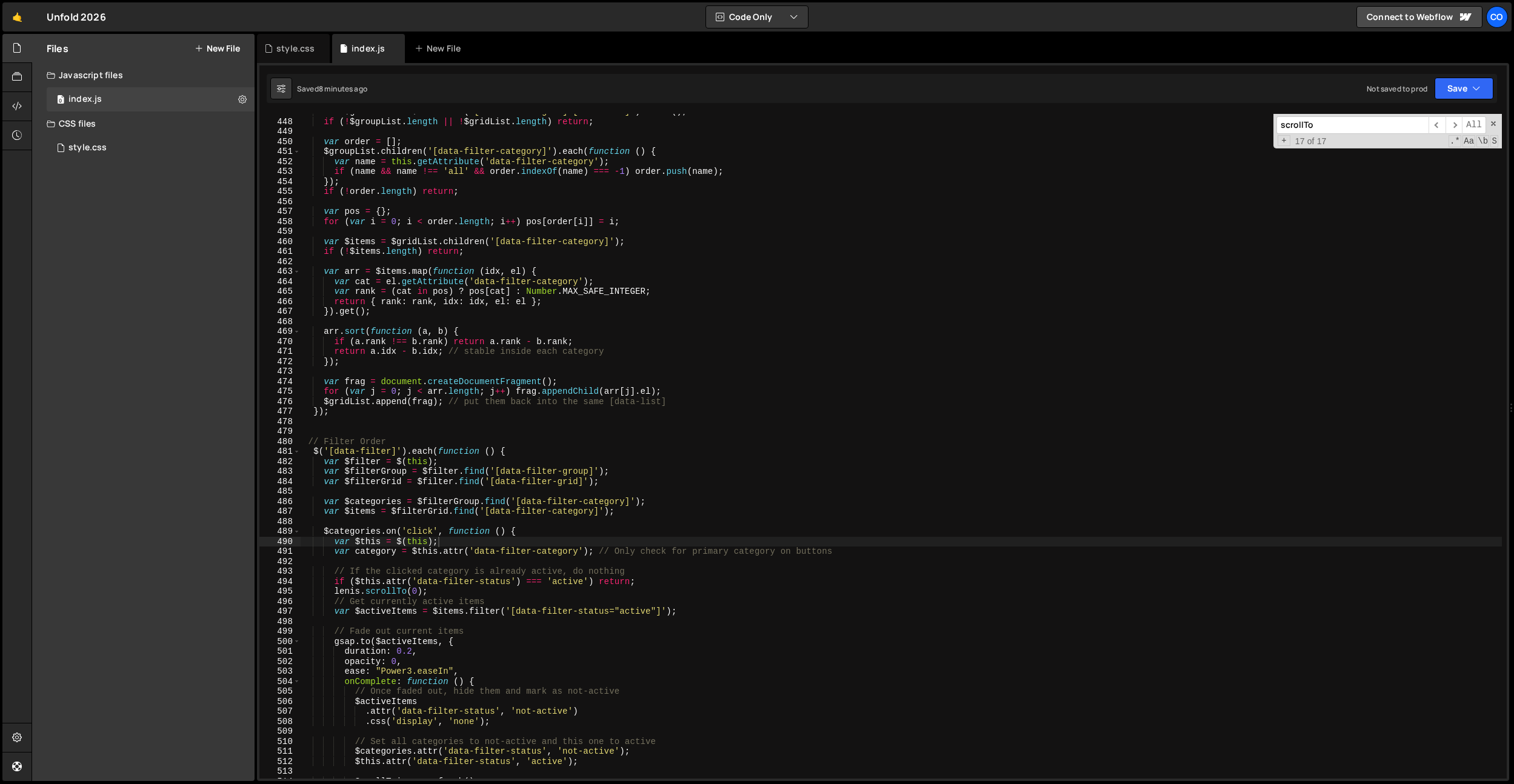
type textarea "if (!$items.length) return;"
click at [464, 252] on div "var $gridList = $root . find ( '[data-filter-grid] [data-list]' ) . first ( ) ;…" at bounding box center [901, 449] width 1201 height 685
type input "data-list"
click at [536, 279] on div "var $gridList = $root . find ( '[data-filter-grid] [data-list]' ) . first ( ) ;…" at bounding box center [901, 449] width 1201 height 685
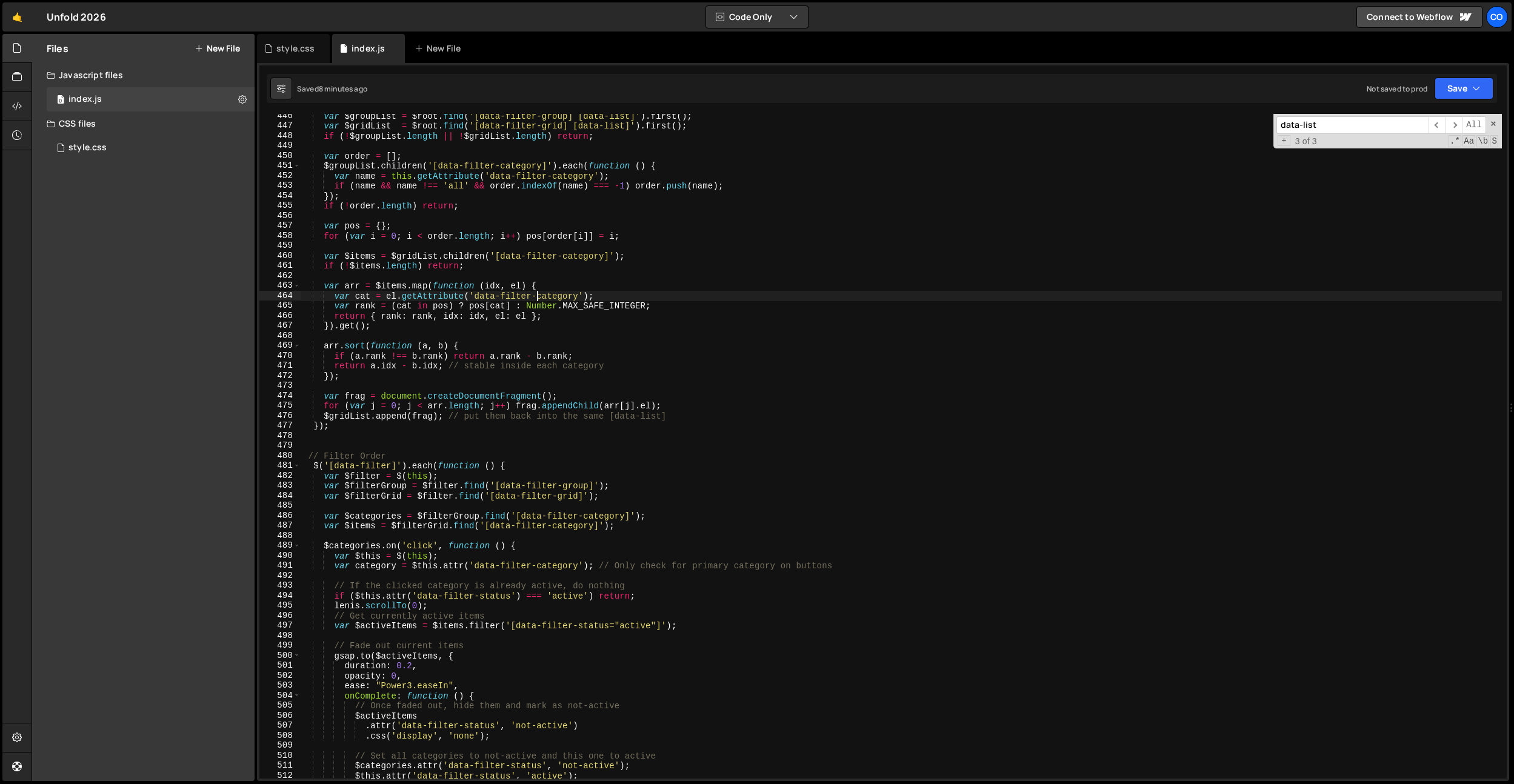
scroll to position [4332, 0]
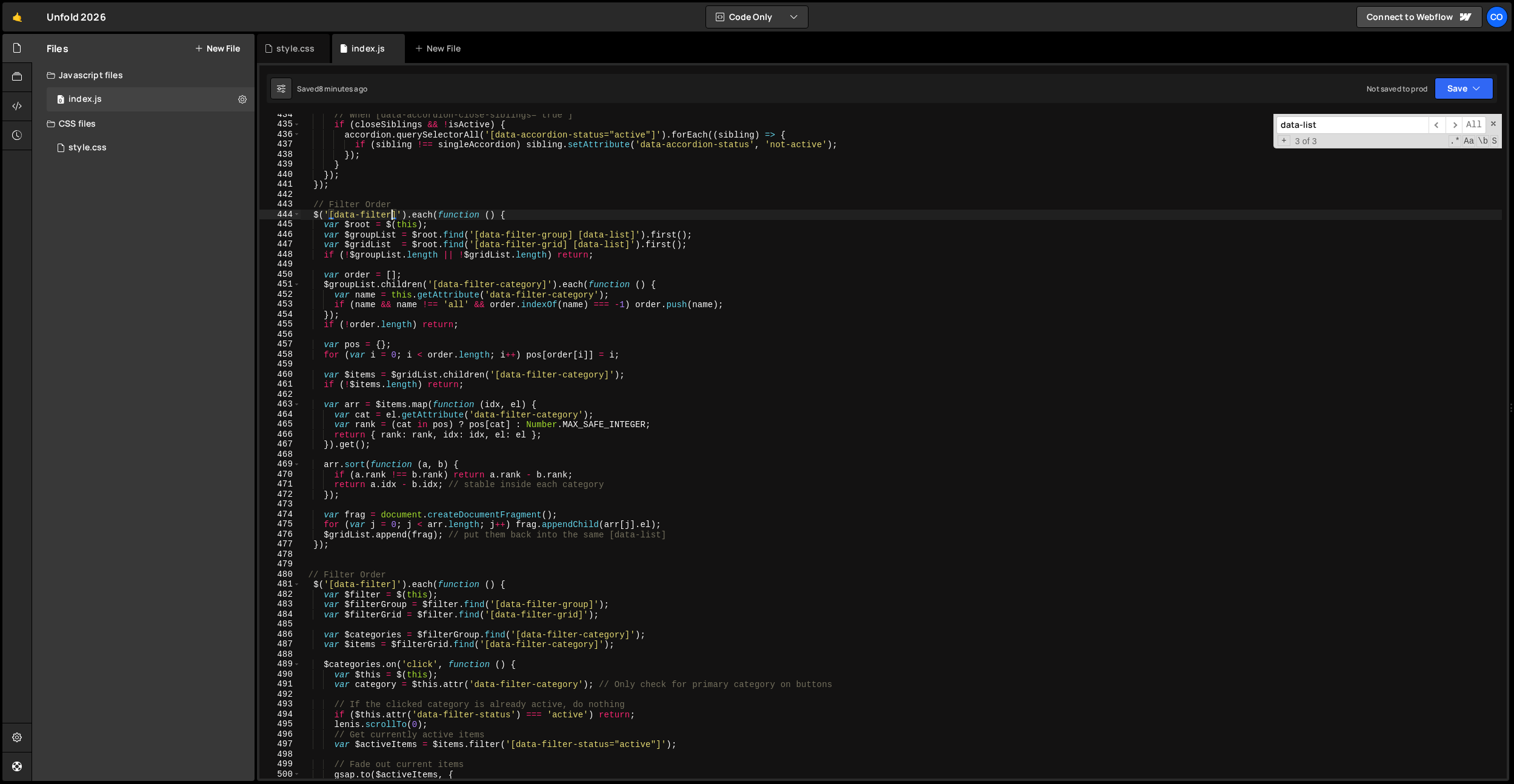
drag, startPoint x: 391, startPoint y: 216, endPoint x: 446, endPoint y: 213, distance: 55.1
click at [391, 216] on div "// When [data-accordion-close-siblings="true"] if ( closeSiblings && ! isActive…" at bounding box center [901, 452] width 1201 height 685
click at [701, 533] on div "// When [data-accordion-close-siblings="true"] if ( closeSiblings && ! isActive…" at bounding box center [901, 452] width 1201 height 685
type textarea "$gridList.append(frag); // put them back into the same [data-list]"
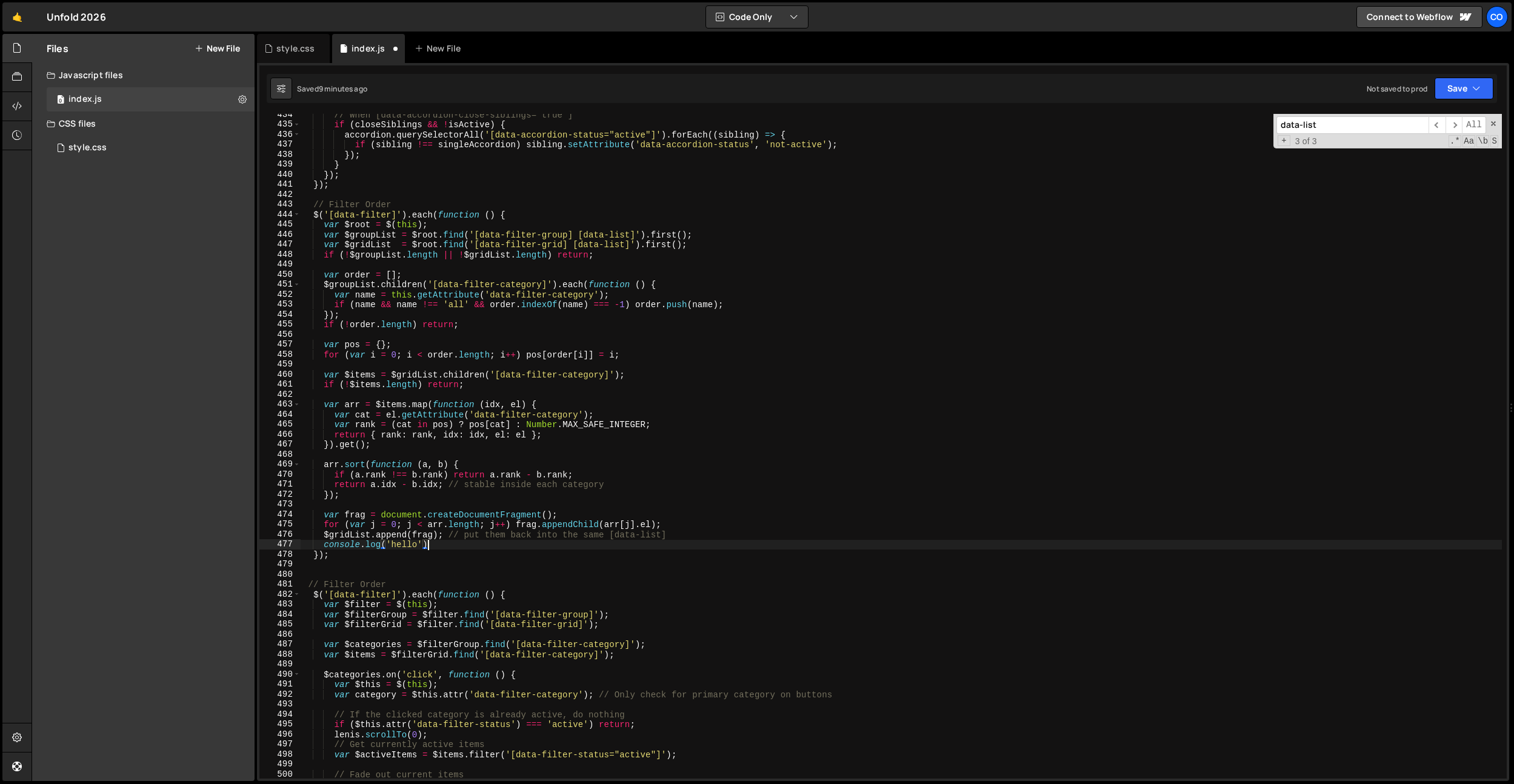
scroll to position [0, 9]
type textarea "console.log('hello');"
drag, startPoint x: 472, startPoint y: 547, endPoint x: 449, endPoint y: 542, distance: 23.5
click at [472, 547] on div "// When [data-accordion-close-siblings="true"] if ( closeSiblings && ! isActive…" at bounding box center [901, 452] width 1201 height 685
drag, startPoint x: 449, startPoint y: 542, endPoint x: 324, endPoint y: 542, distance: 125.0
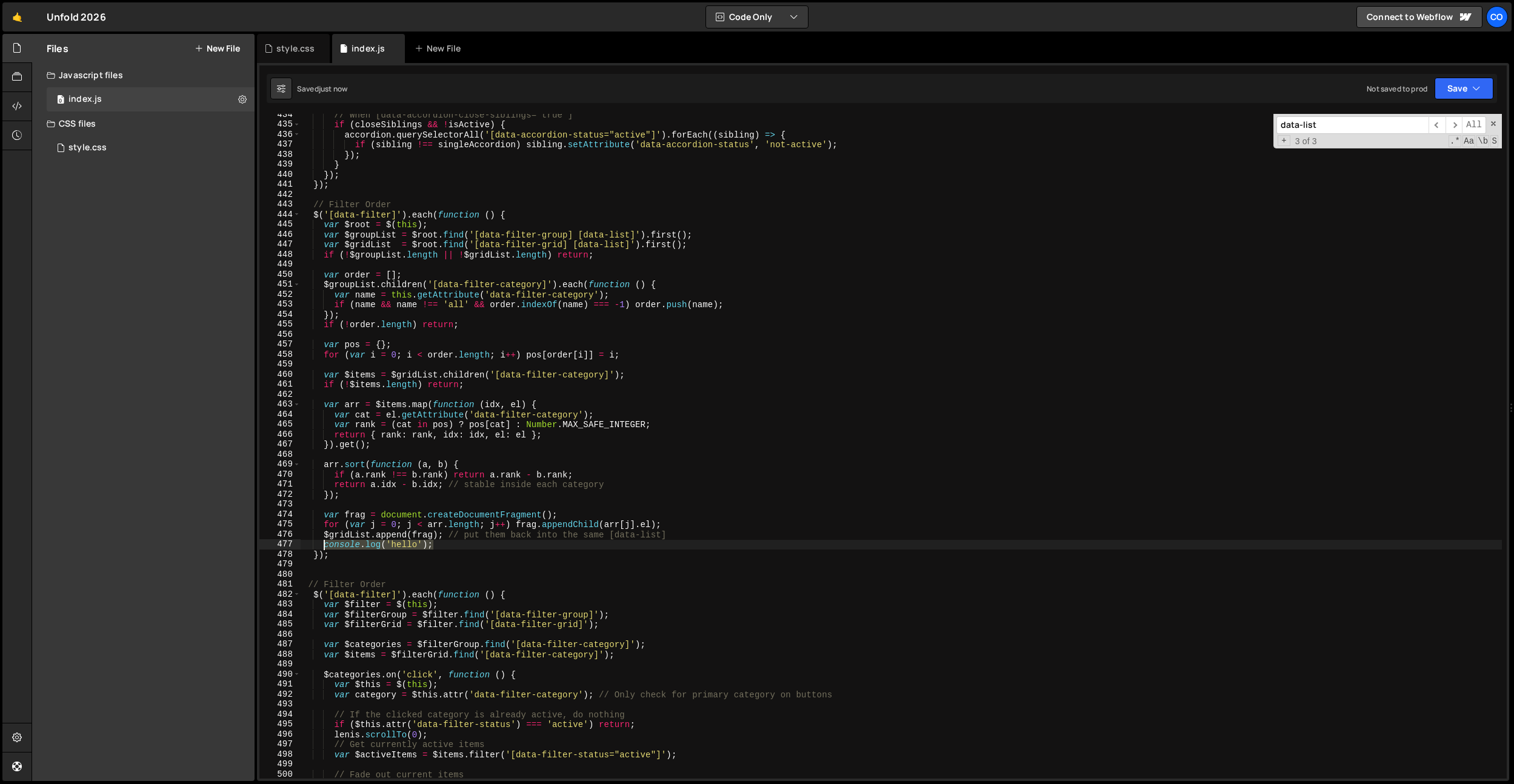
click at [324, 542] on div "// When [data-accordion-close-siblings="true"] if ( closeSiblings && ! isActive…" at bounding box center [901, 452] width 1201 height 685
click at [512, 213] on div "// When [data-accordion-close-siblings="true"] if ( closeSiblings && ! isActive…" at bounding box center [901, 452] width 1201 height 685
type textarea "$('[data-filter]').each(function () {"
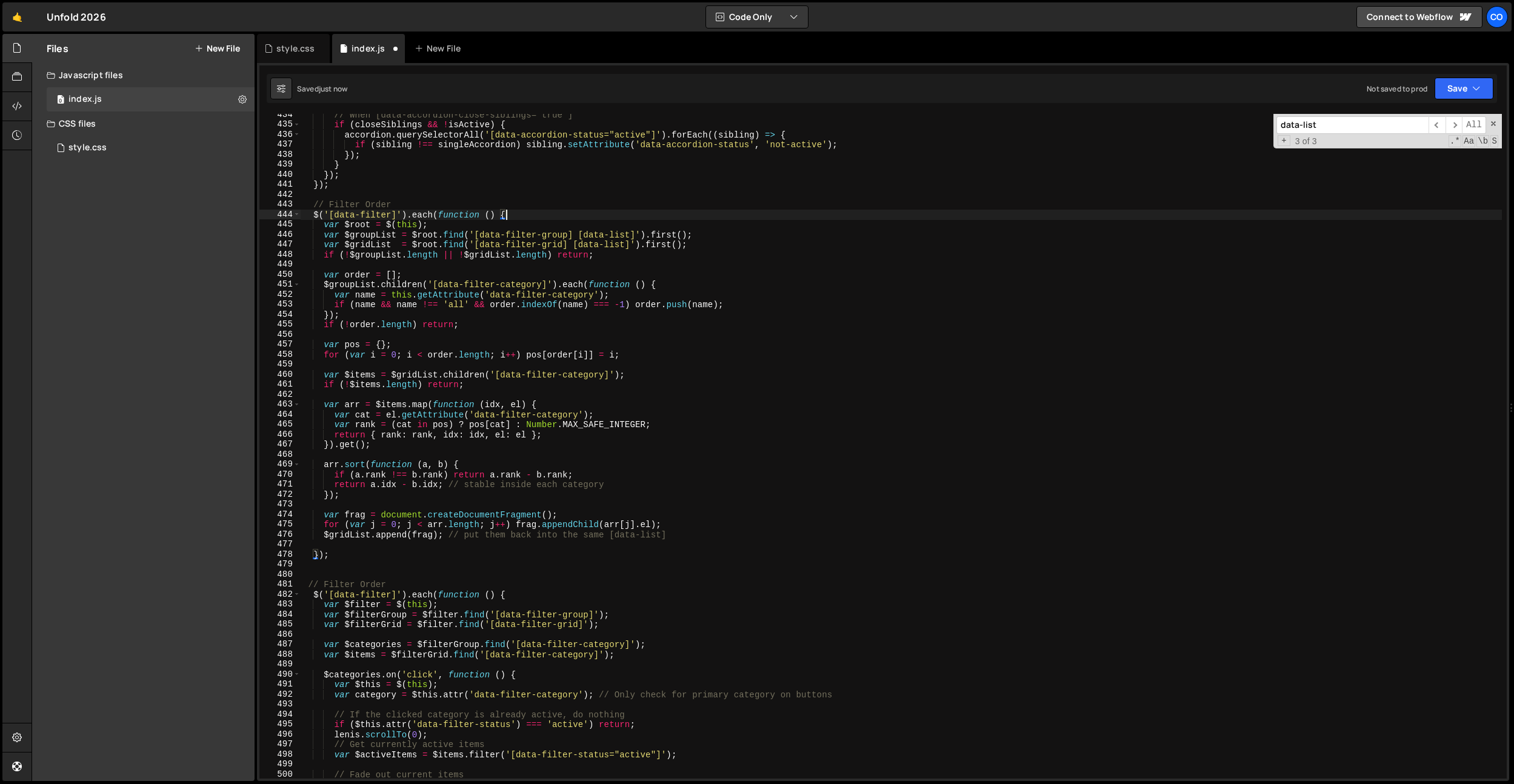
paste textarea "console.log('hello');"
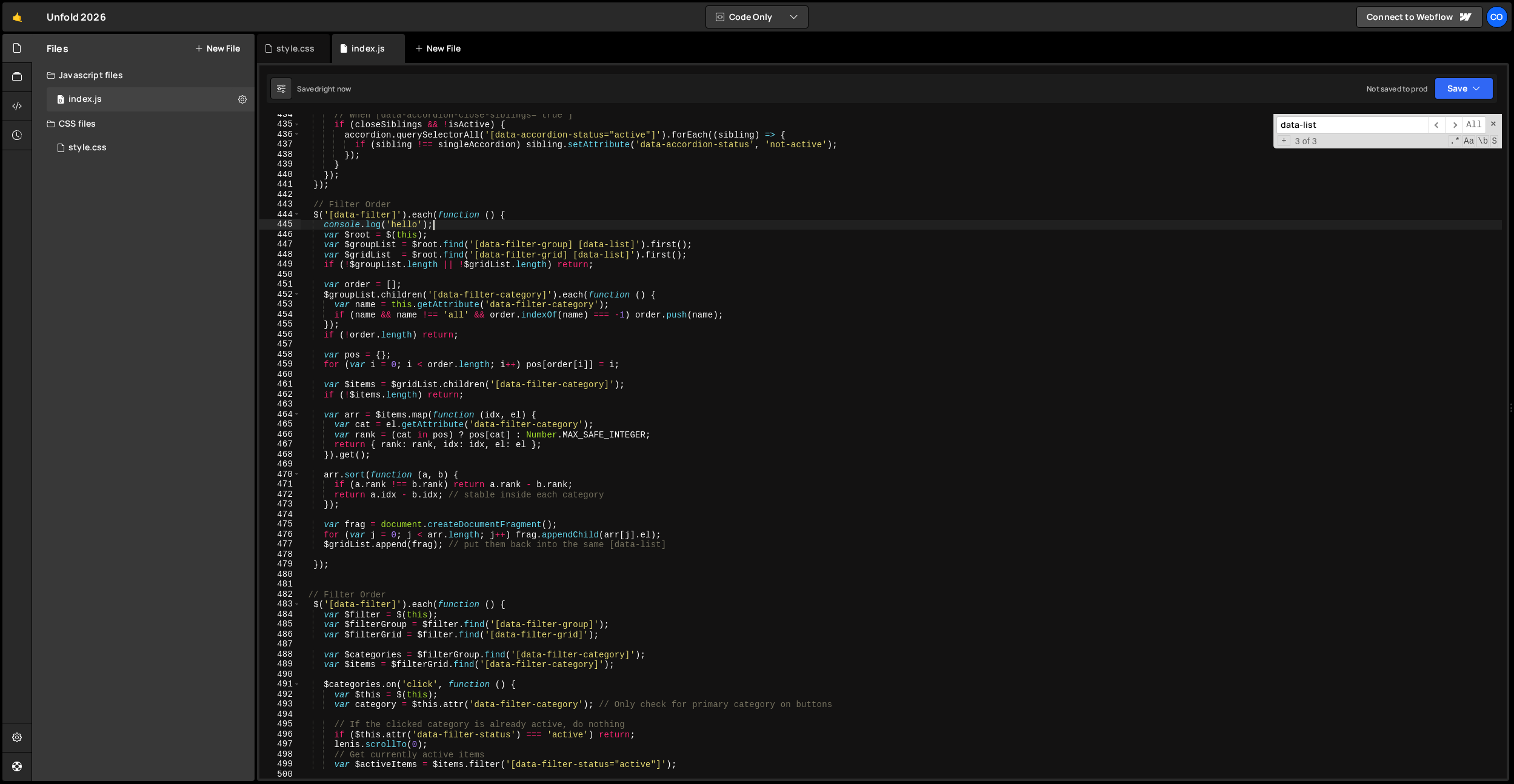
type textarea "console.log('hello');"
drag, startPoint x: 443, startPoint y: 225, endPoint x: 324, endPoint y: 226, distance: 119.0
click at [324, 226] on div "// When [data-accordion-close-siblings="true"] if ( closeSiblings && ! isActive…" at bounding box center [901, 452] width 1201 height 685
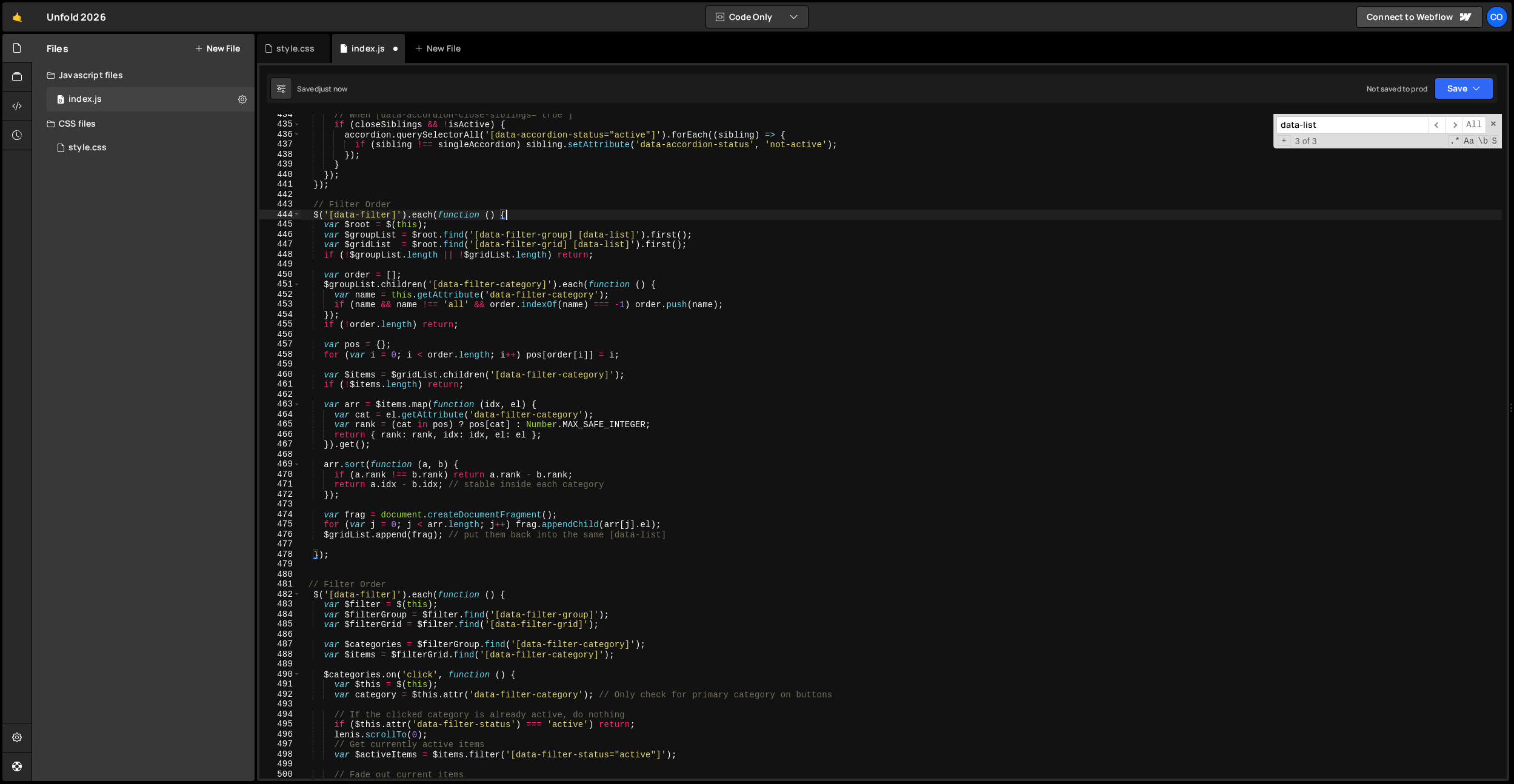
click at [618, 256] on div "// When [data-accordion-close-siblings="true"] if ( closeSiblings && ! isActive…" at bounding box center [901, 452] width 1201 height 685
type textarea "if (!$groupList.length || !$gridList.length) return;"
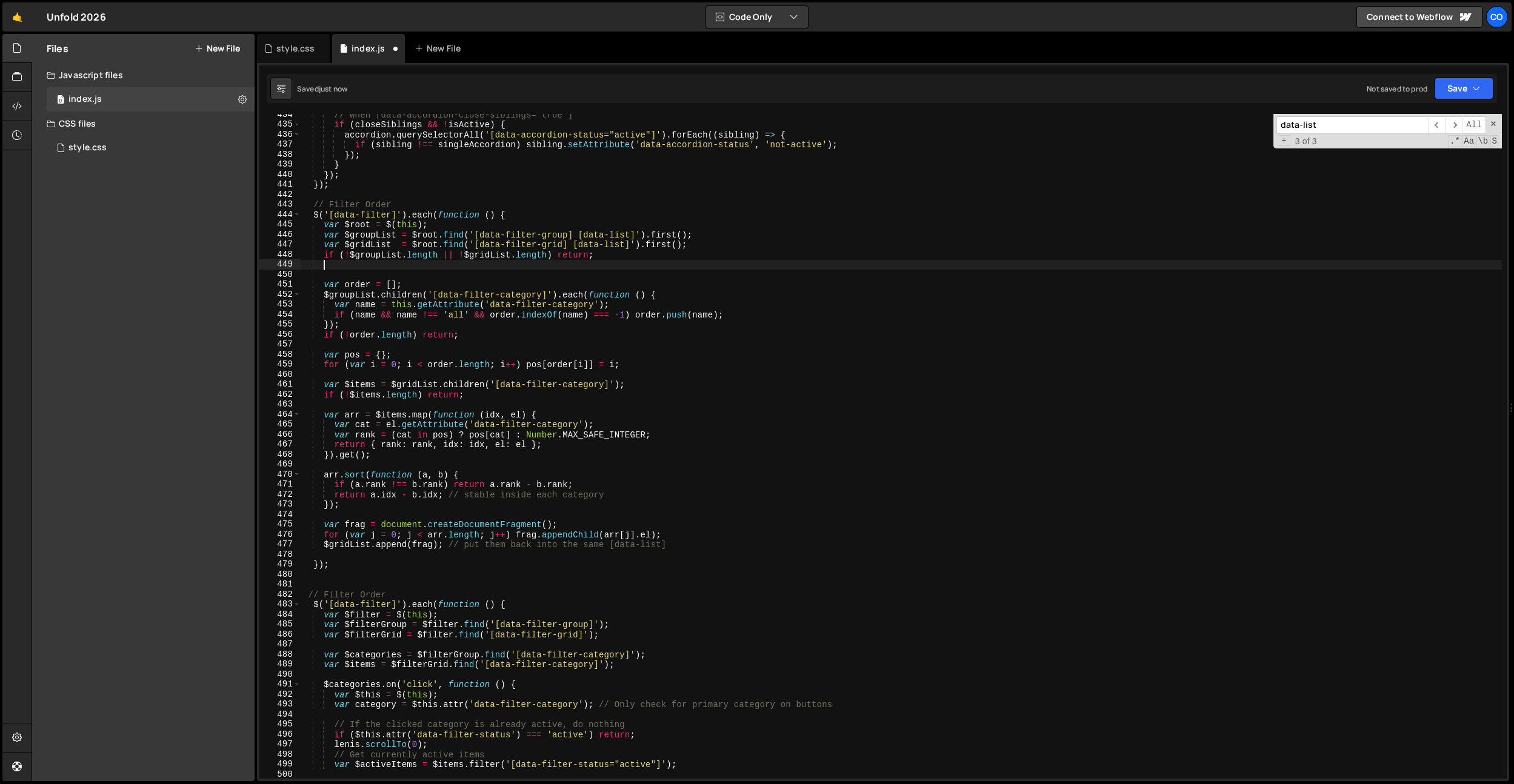
scroll to position [0, 1]
paste textarea "console.log('hello');"
type textarea "console.log('hello');"
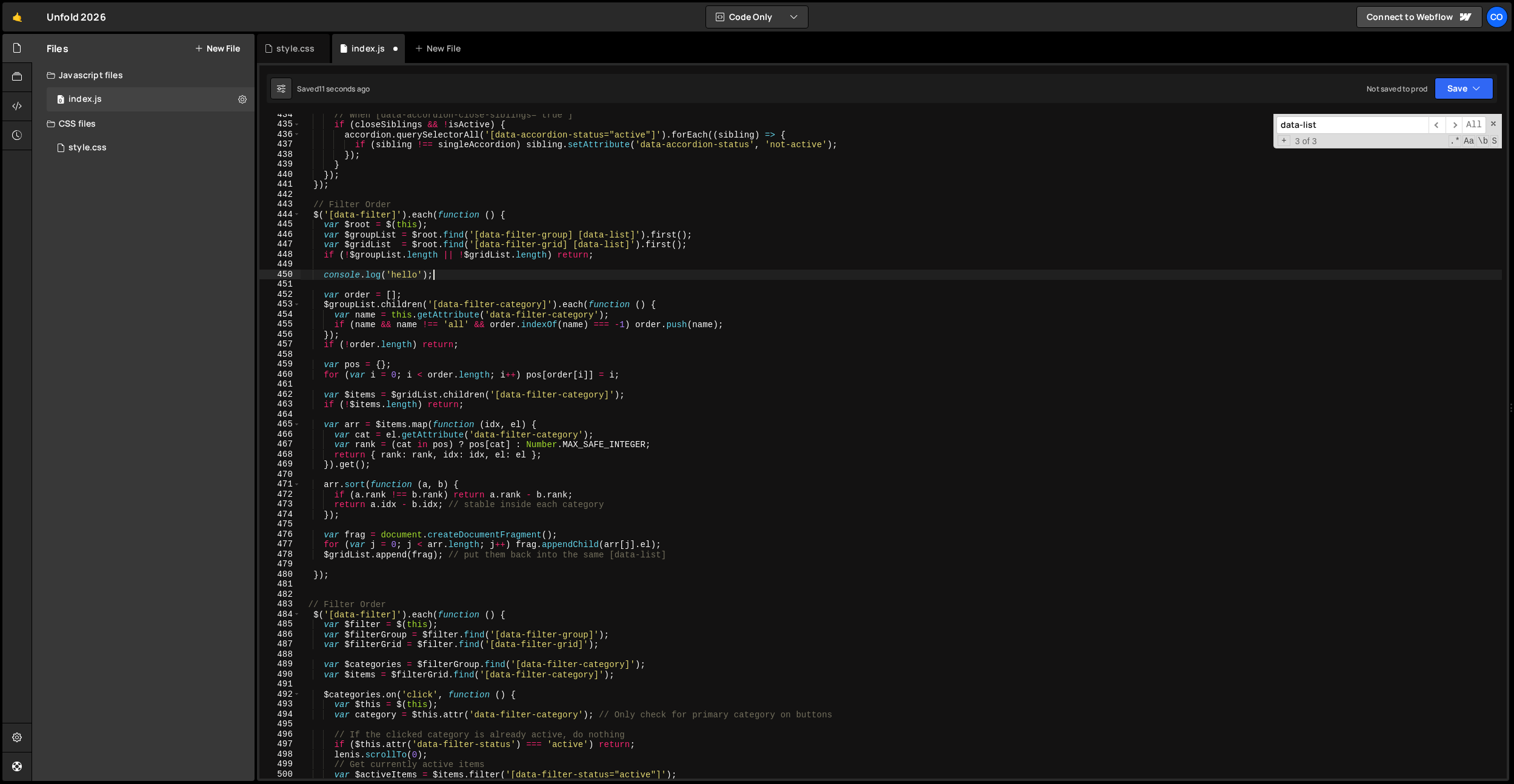
click at [430, 266] on div "// When [data-accordion-close-siblings="true"] if ( closeSiblings && ! isActive…" at bounding box center [901, 452] width 1201 height 685
click at [445, 269] on div "// When [data-accordion-close-siblings="true"] if ( closeSiblings && ! isActive…" at bounding box center [901, 452] width 1201 height 685
drag, startPoint x: 439, startPoint y: 255, endPoint x: 349, endPoint y: 257, distance: 90.0
click at [349, 257] on div "// When [data-accordion-close-siblings="true"] if ( closeSiblings && ! isActive…" at bounding box center [901, 452] width 1201 height 685
drag, startPoint x: 421, startPoint y: 274, endPoint x: 386, endPoint y: 275, distance: 35.0
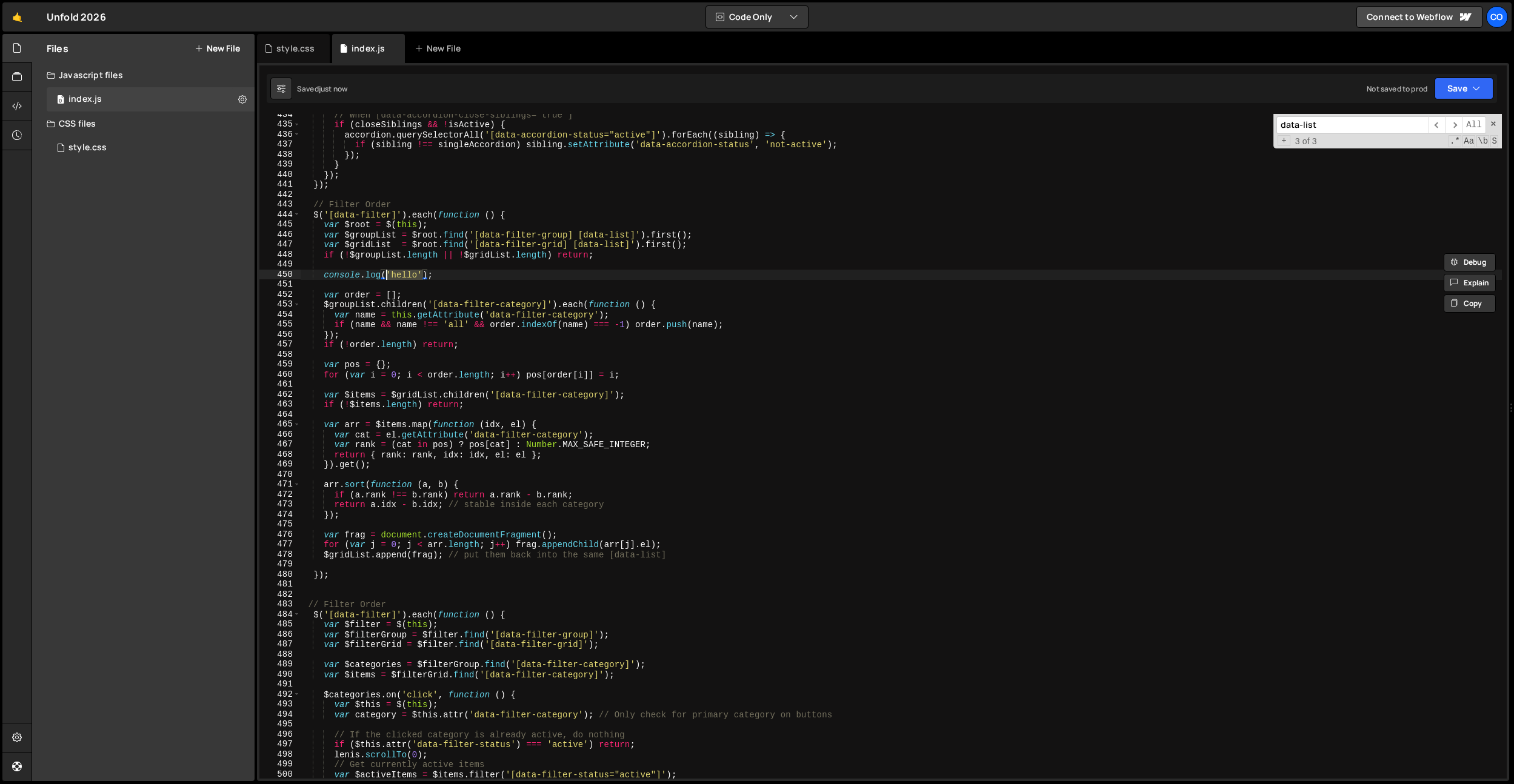
click at [386, 275] on div "// When [data-accordion-close-siblings="true"] if ( closeSiblings && ! isActive…" at bounding box center [901, 452] width 1201 height 685
paste textarea "$groupList.length"
type textarea "console.log($groupList.length);"
click at [460, 264] on div "// When [data-accordion-close-siblings="true"] if ( closeSiblings && ! isActive…" at bounding box center [901, 452] width 1201 height 685
drag, startPoint x: 502, startPoint y: 273, endPoint x: 324, endPoint y: 274, distance: 178.0
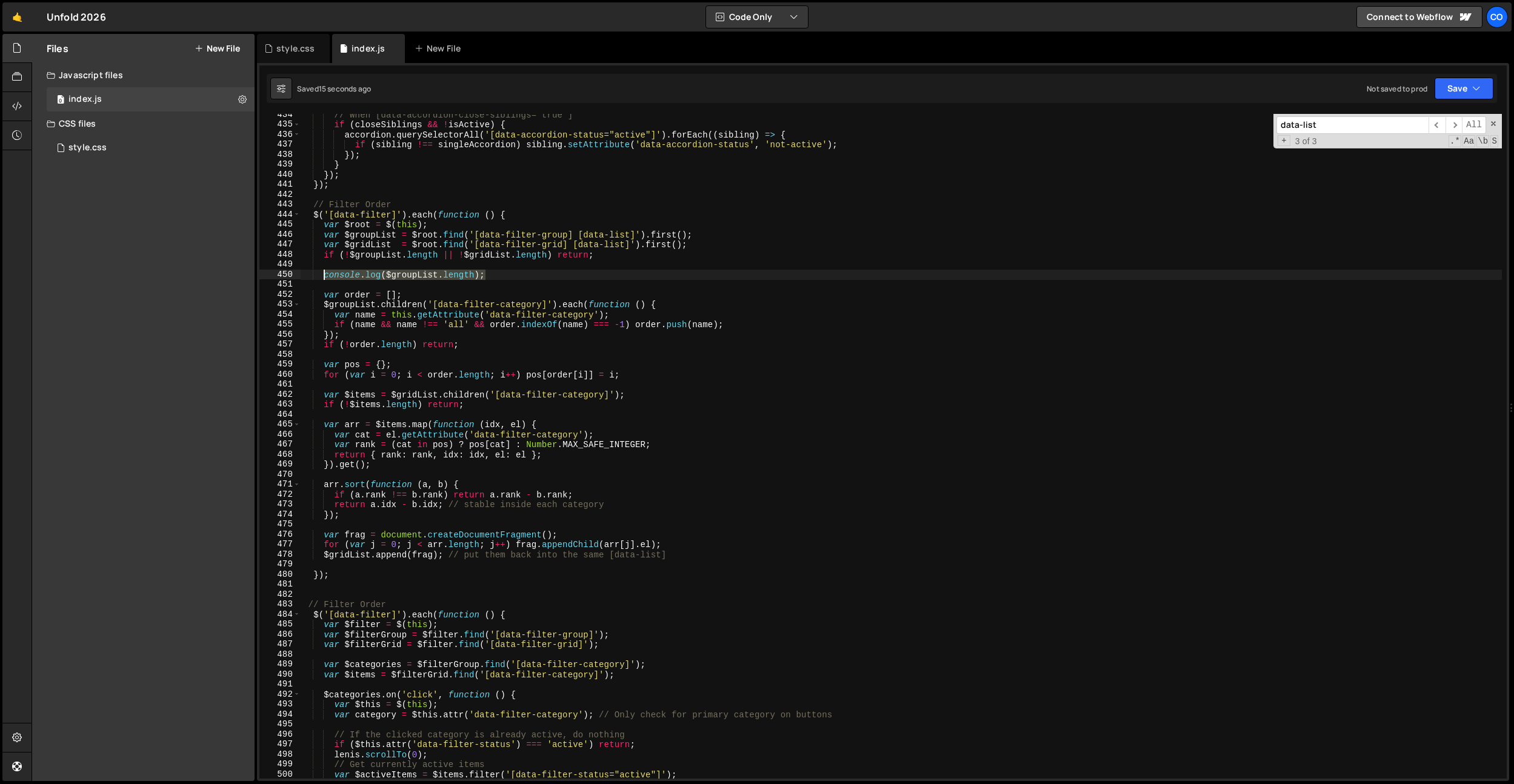
click at [324, 274] on div "// When [data-accordion-close-siblings="true"] if ( closeSiblings && ! isActive…" at bounding box center [901, 452] width 1201 height 685
type textarea "console.log($groupList.length);"
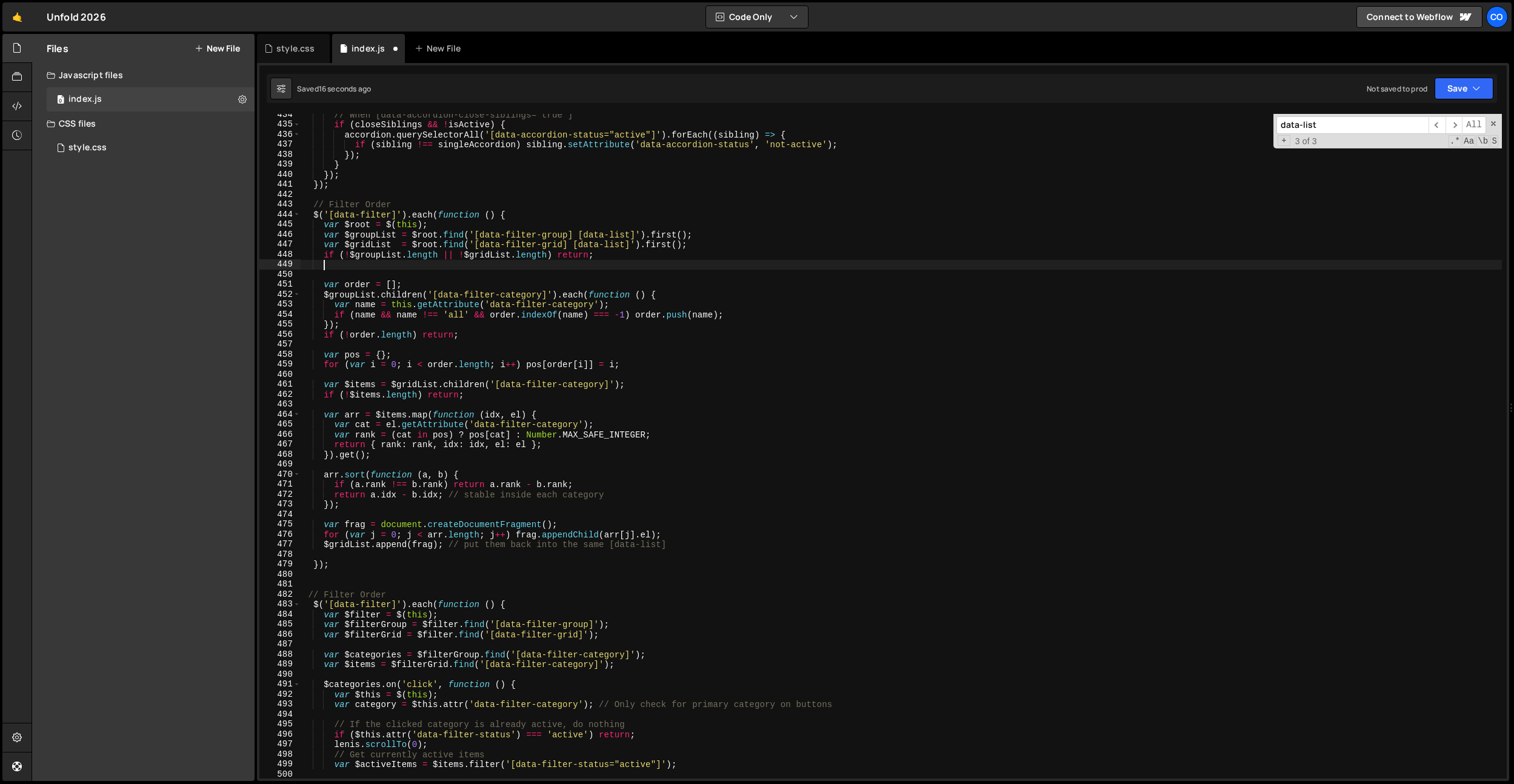
click at [487, 330] on div "// When [data-accordion-close-siblings="true"] if ( closeSiblings && ! isActive…" at bounding box center [901, 452] width 1201 height 685
type textarea "if (!order.length) return;"
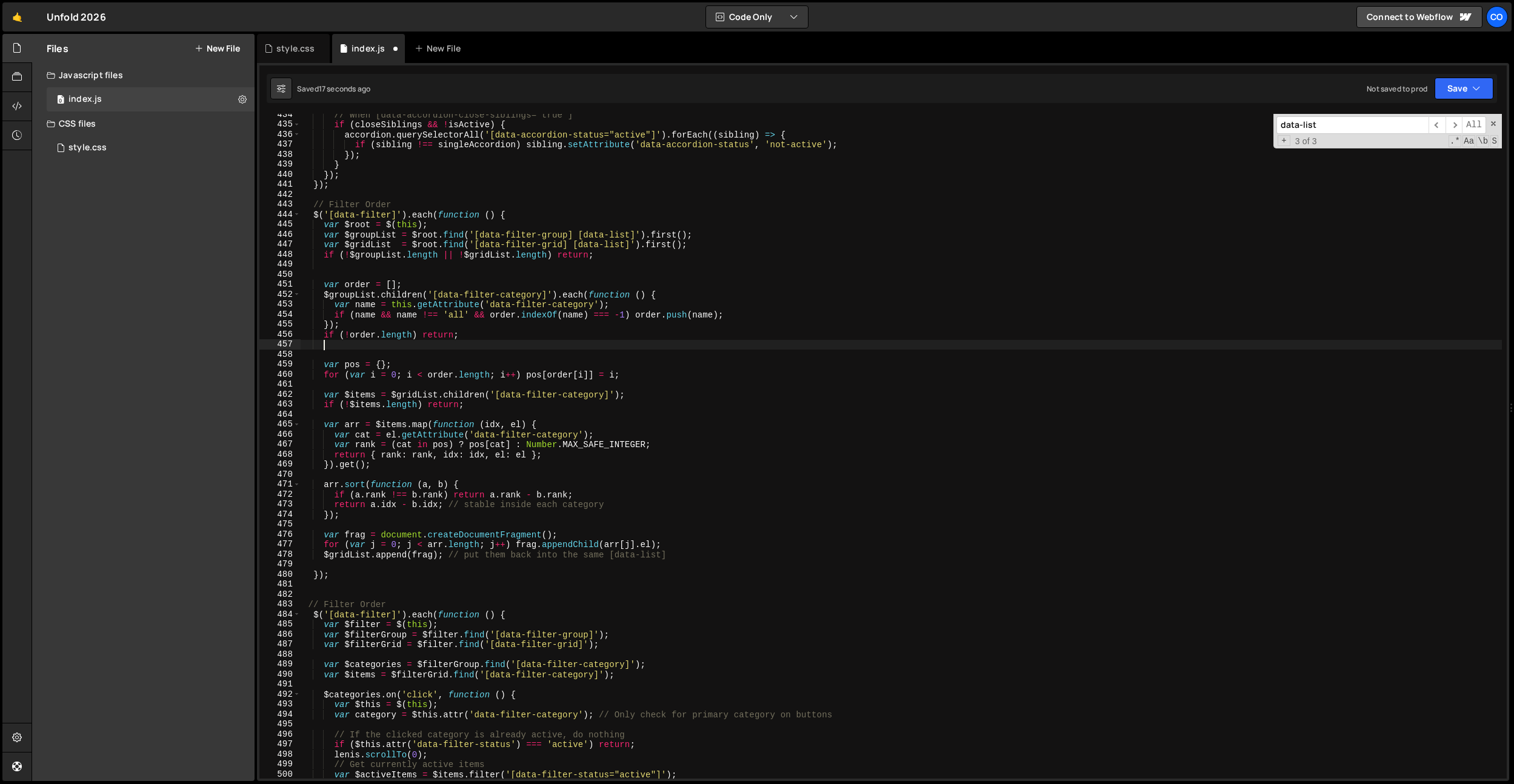
scroll to position [0, 1]
paste textarea "console.log($groupList.length);"
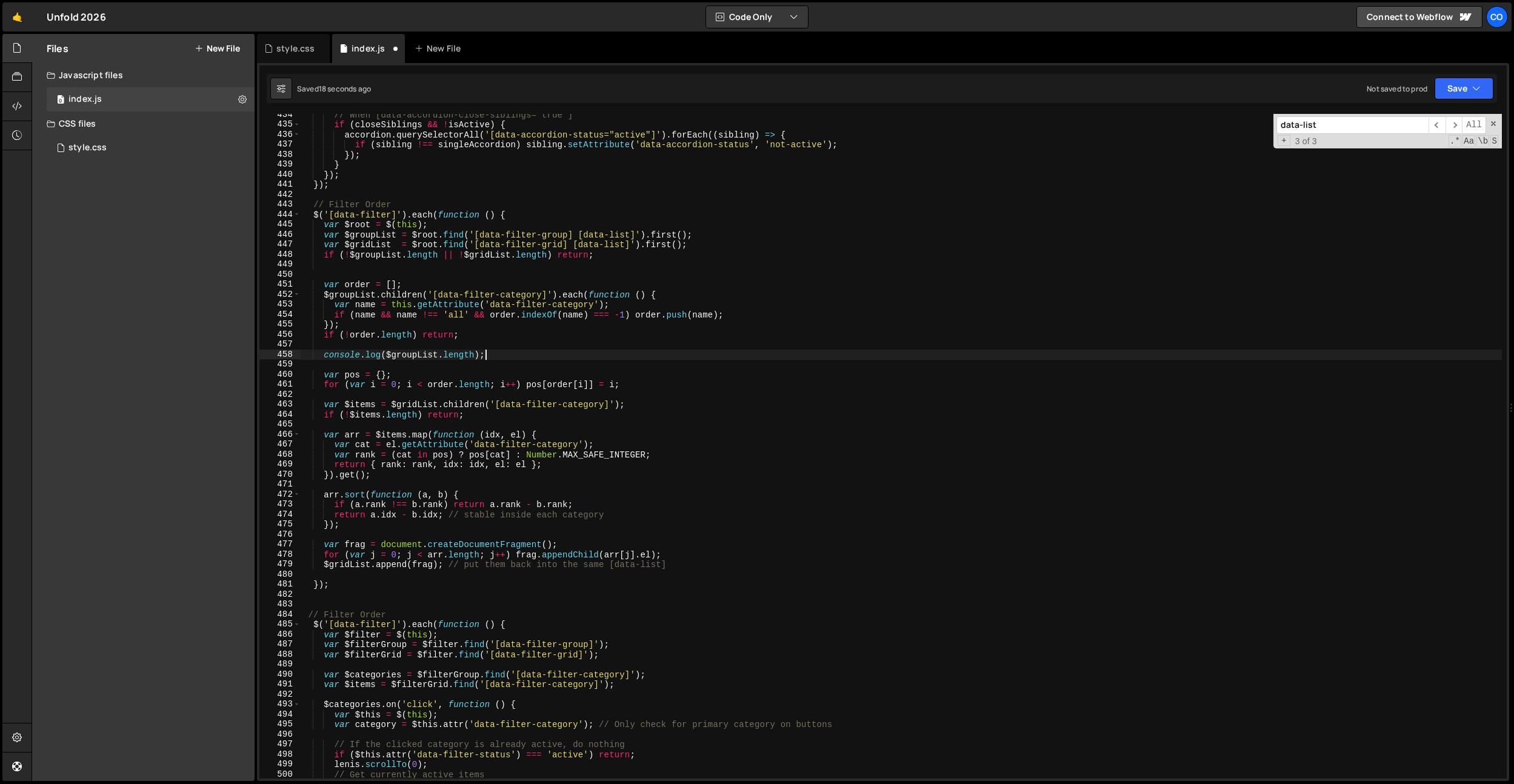
click at [348, 287] on div "// When [data-accordion-close-siblings="true"] if ( closeSiblings && ! isActive…" at bounding box center [901, 452] width 1201 height 685
drag, startPoint x: 477, startPoint y: 354, endPoint x: 388, endPoint y: 356, distance: 89.0
click at [388, 356] on div "// When [data-accordion-close-siblings="true"] if ( closeSiblings && ! isActive…" at bounding box center [901, 452] width 1201 height 685
paste textarea "order"
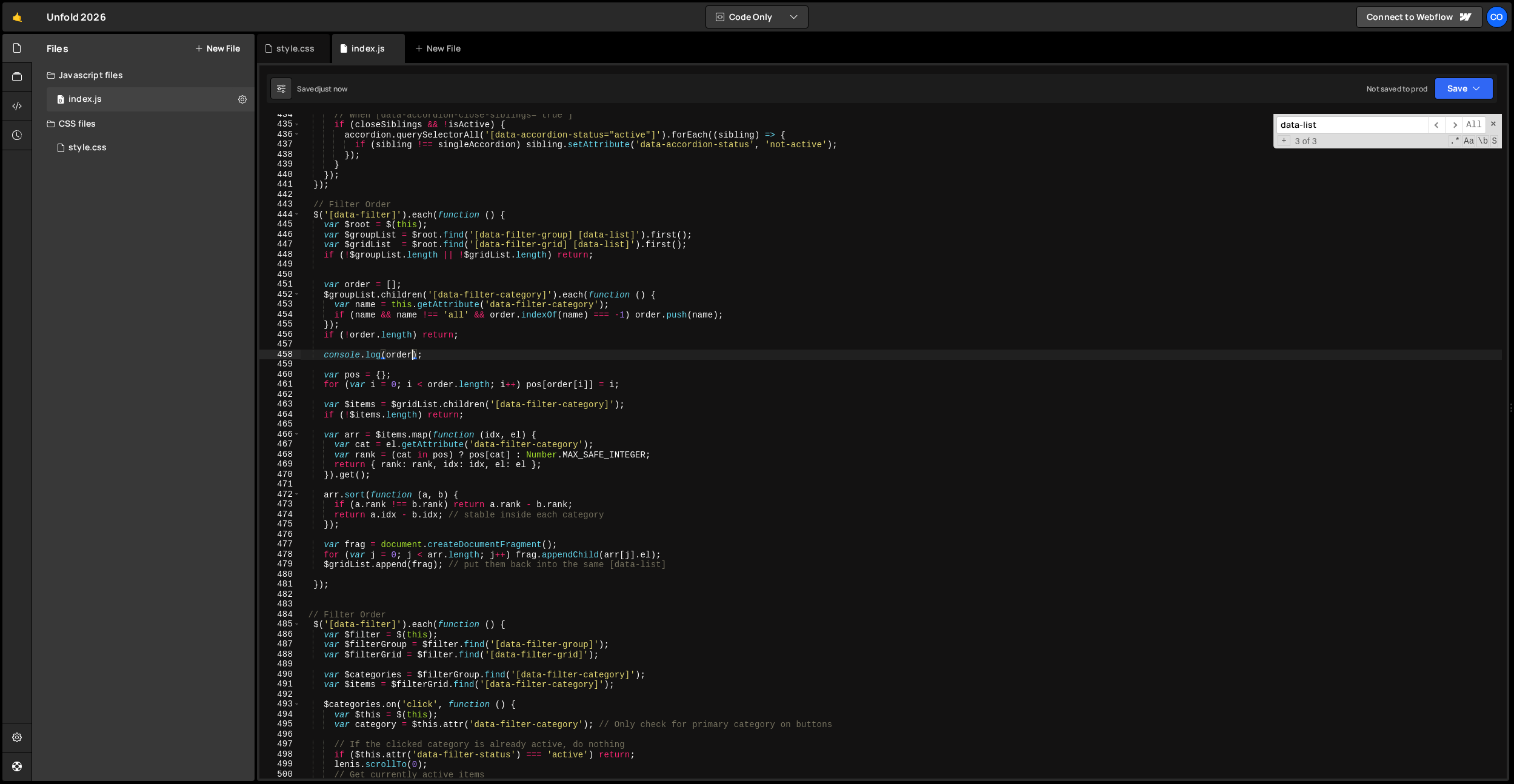
click at [451, 320] on div "// When [data-accordion-close-siblings="true"] if ( closeSiblings && ! isActive…" at bounding box center [901, 452] width 1201 height 685
drag, startPoint x: 466, startPoint y: 335, endPoint x: 323, endPoint y: 332, distance: 143.0
click at [323, 332] on div "// When [data-accordion-close-siblings="true"] if ( closeSiblings && ! isActive…" at bounding box center [901, 452] width 1201 height 685
type textarea "if (!order.length) return;"
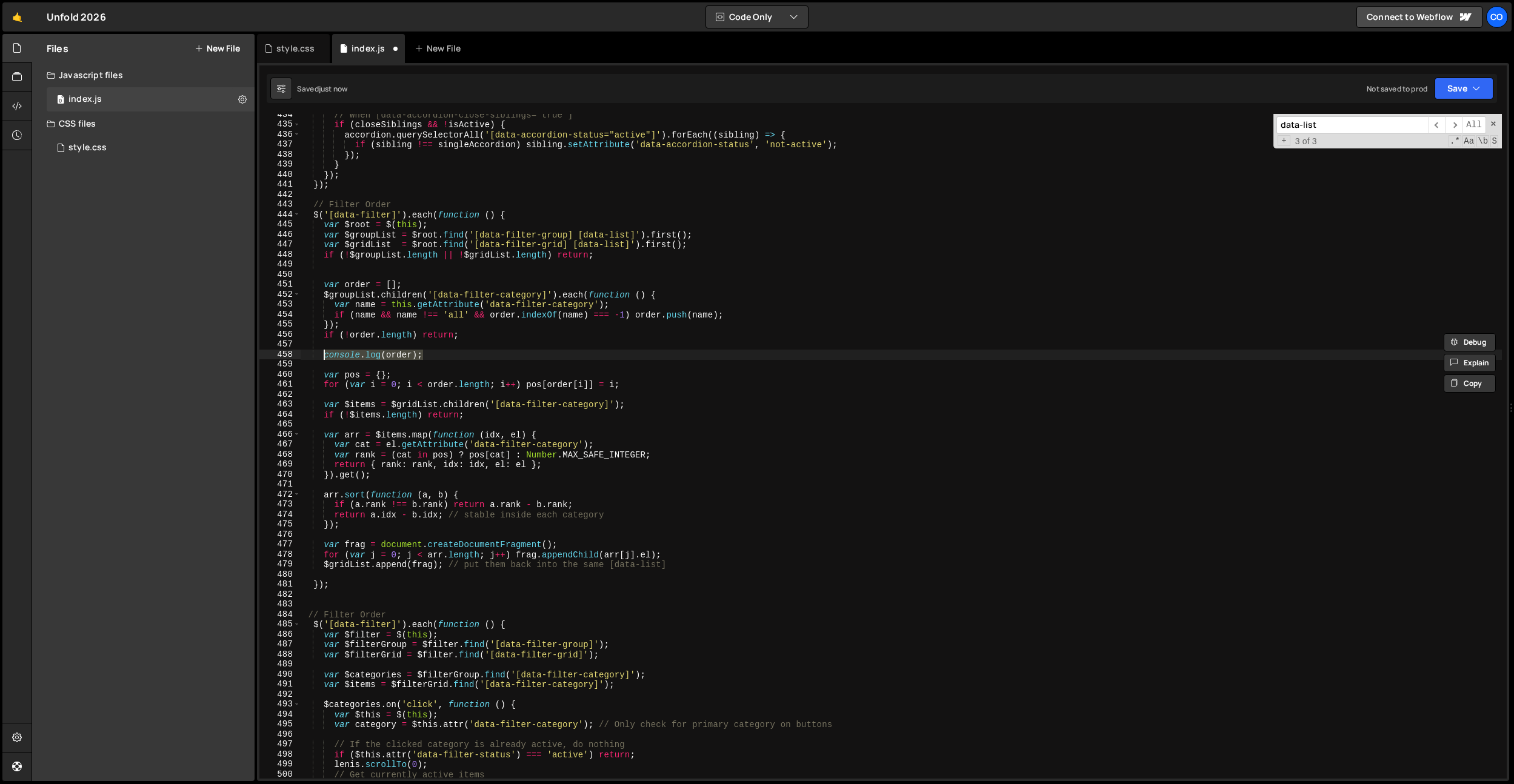
drag, startPoint x: 435, startPoint y: 357, endPoint x: 324, endPoint y: 357, distance: 111.0
click at [324, 357] on div "// When [data-accordion-close-siblings="true"] if ( closeSiblings && ! isActive…" at bounding box center [901, 452] width 1201 height 685
type textarea "console.log(order);"
click at [374, 327] on div "// When [data-accordion-close-siblings="true"] if ( closeSiblings && ! isActive…" at bounding box center [901, 452] width 1201 height 685
type textarea "});"
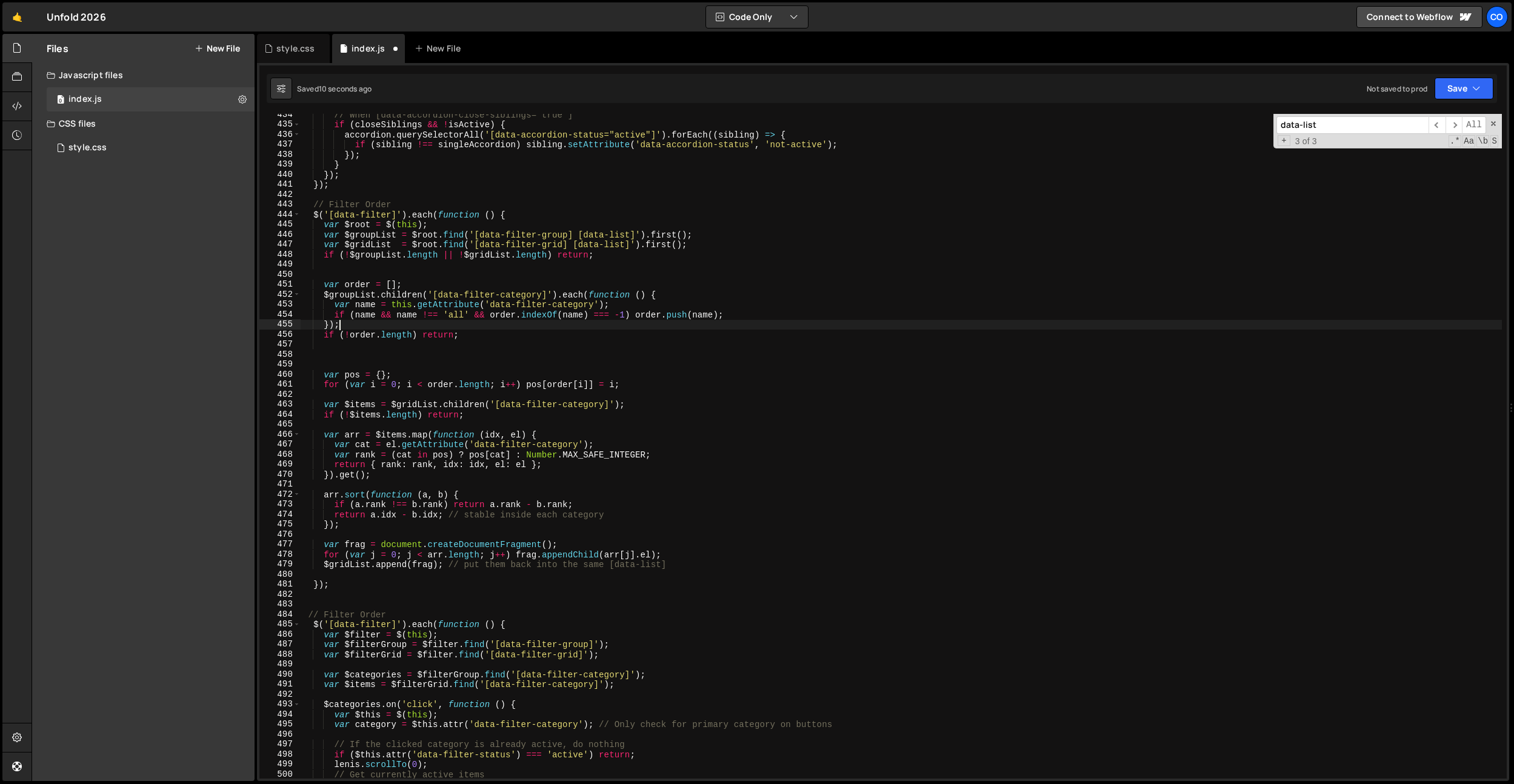
scroll to position [0, 1]
paste textarea "console.log(order);"
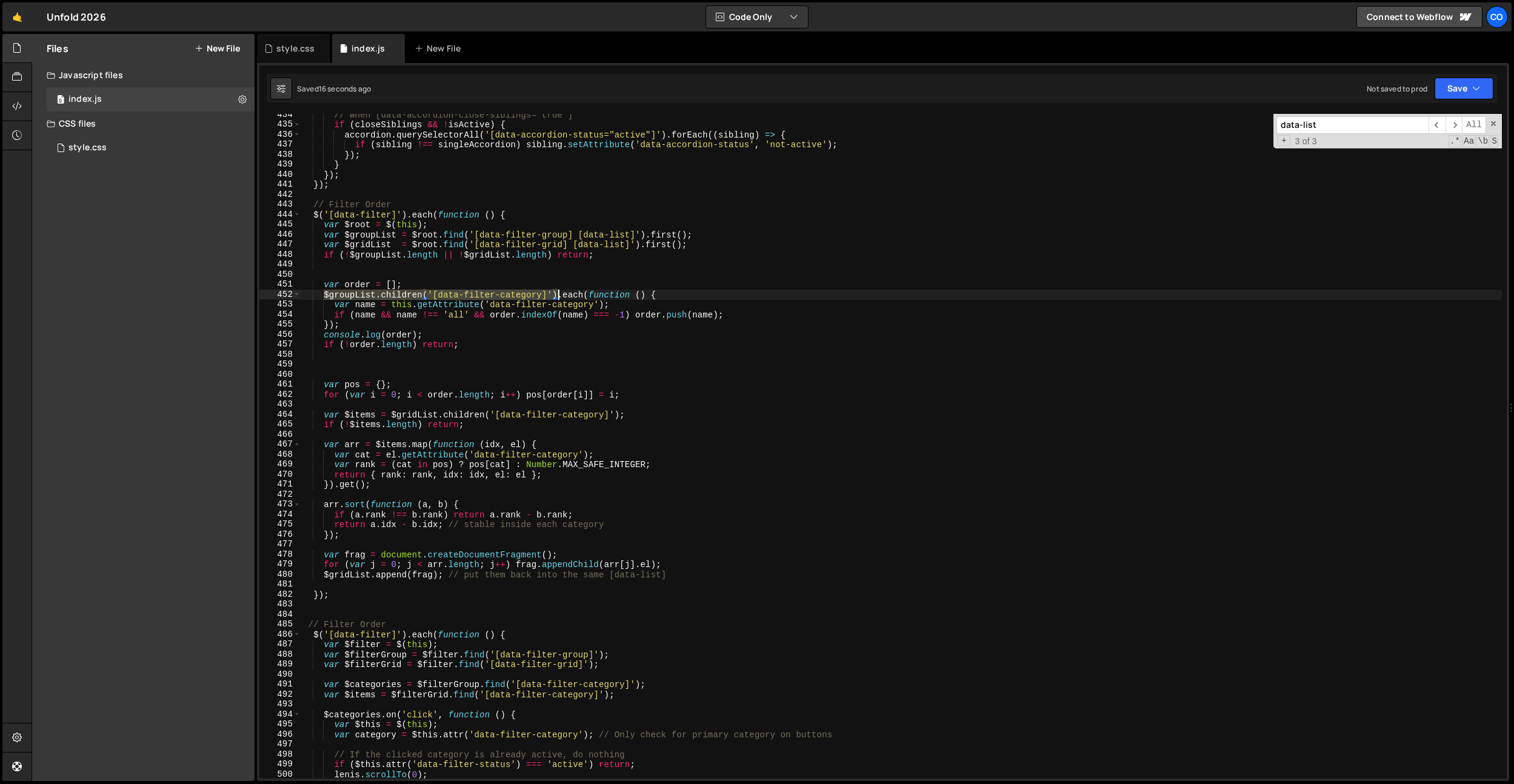
drag, startPoint x: 324, startPoint y: 295, endPoint x: 560, endPoint y: 294, distance: 236.0
click at [560, 294] on div "// When [data-accordion-close-siblings="true"] if ( closeSiblings && ! isActive…" at bounding box center [901, 452] width 1201 height 685
click at [400, 332] on div "// When [data-accordion-close-siblings="true"] if ( closeSiblings && ! isActive…" at bounding box center [901, 452] width 1201 height 685
paste textarea "$groupList.children('[data-filter-category]')"
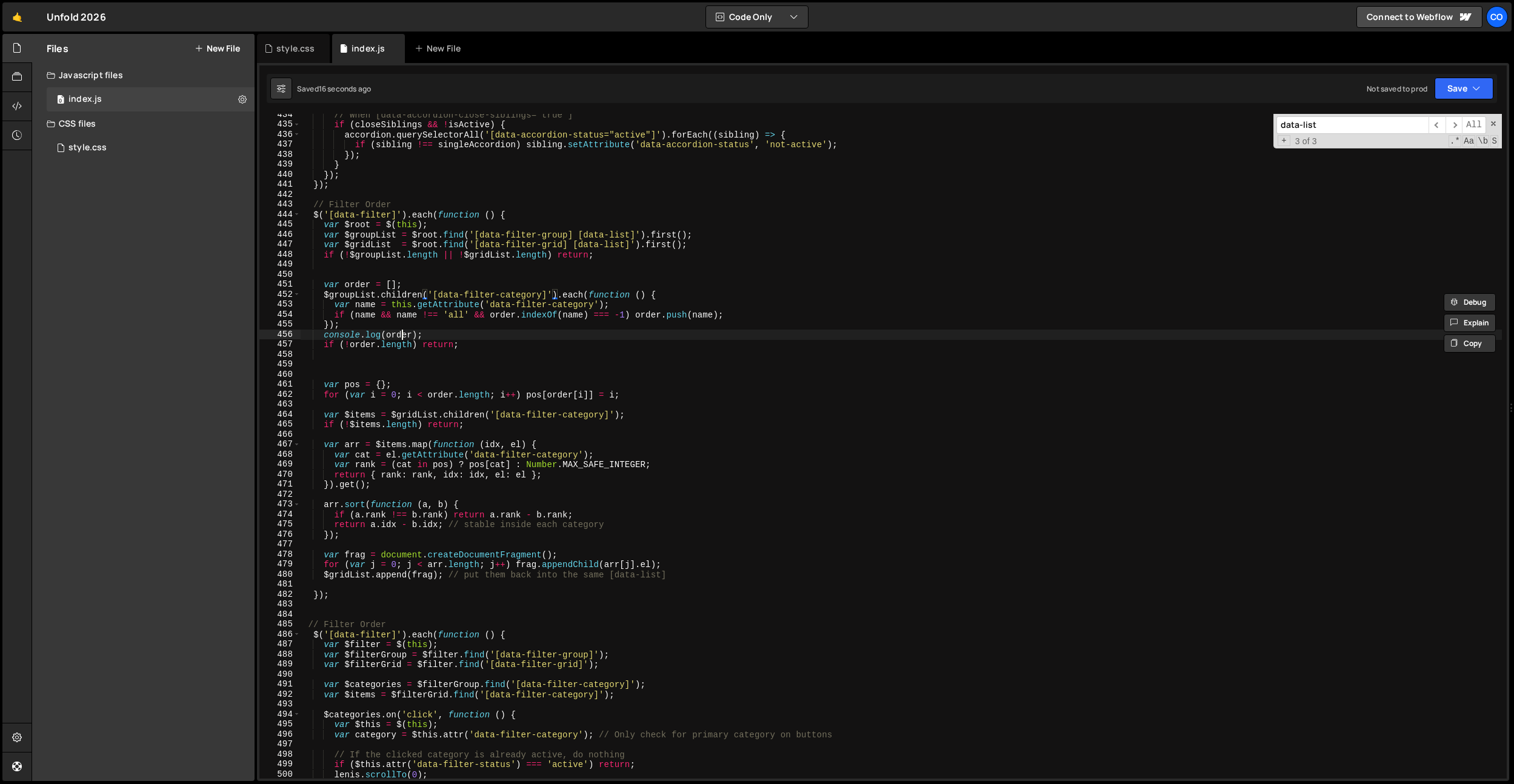
type textarea "console.log($groupList.children('[data-filter-category]'));"
drag, startPoint x: 606, startPoint y: 338, endPoint x: 1438, endPoint y: 358, distance: 832.2
click at [503, 335] on div "// When [data-accordion-close-siblings="true"] if ( closeSiblings && ! isActive…" at bounding box center [901, 452] width 1201 height 685
drag, startPoint x: 562, startPoint y: 246, endPoint x: 481, endPoint y: 248, distance: 81.0
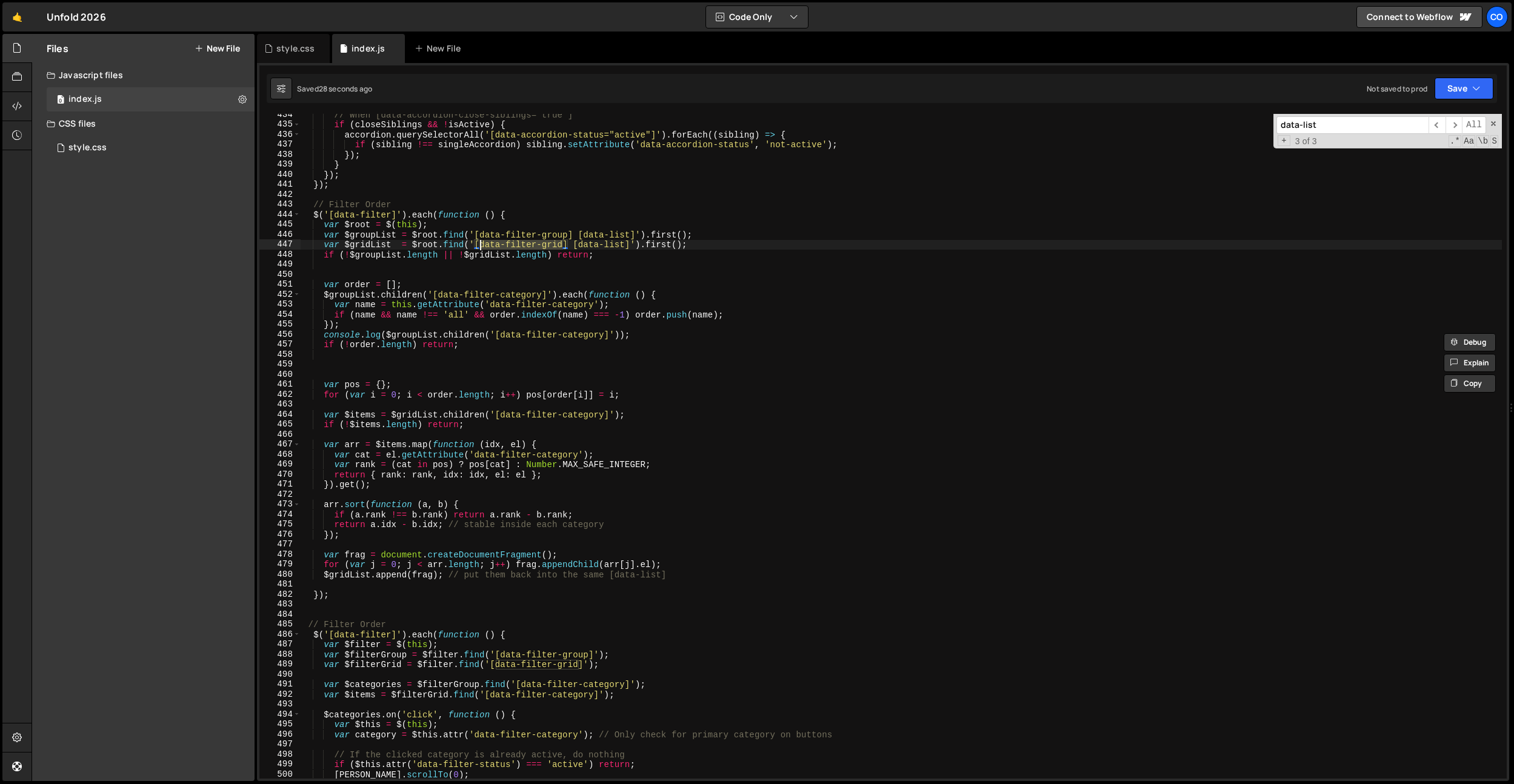
click at [481, 248] on div "// When [data-accordion-close-siblings="true"] if ( closeSiblings && ! isActive…" at bounding box center [901, 452] width 1201 height 685
type textarea "var $gridList = $root.find('[data-filter-grid] [data-list]').first();"
click at [557, 349] on div "// When [data-accordion-close-siblings="true"] if ( closeSiblings && ! isActive…" at bounding box center [901, 452] width 1201 height 685
type textarea "console.log(order);"
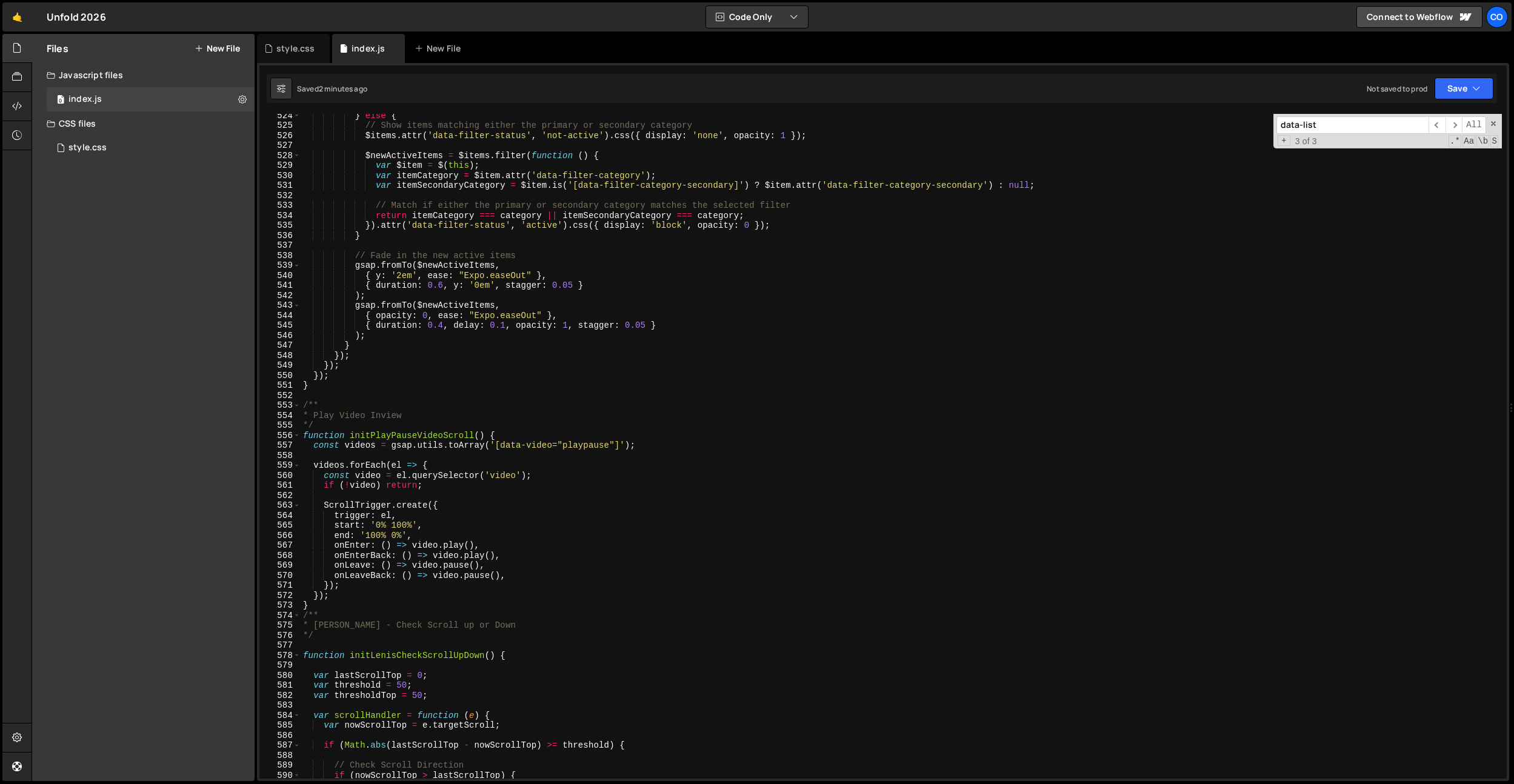
scroll to position [5444, 0]
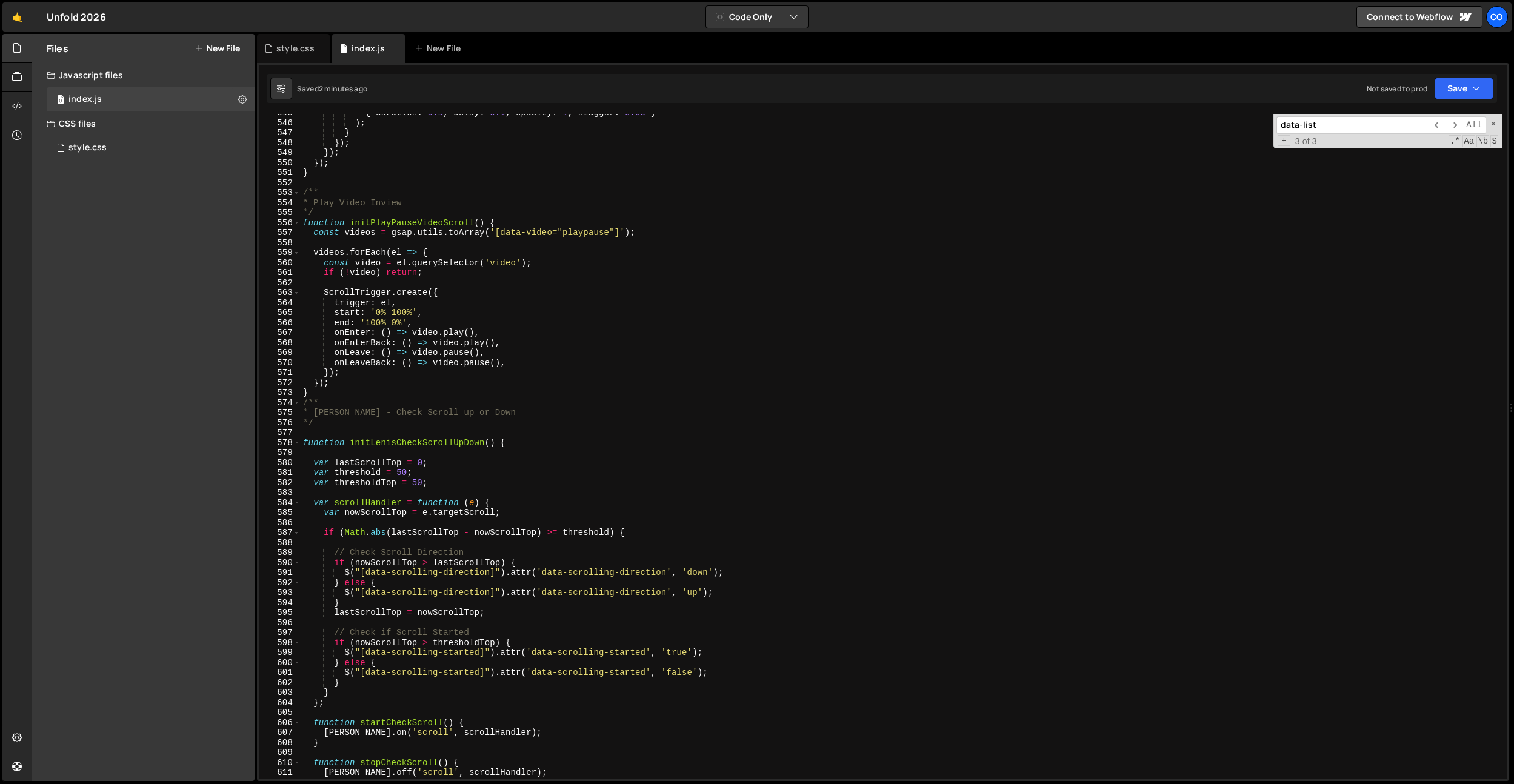
click at [326, 176] on div "{ duration : 0.4 , delay : 0.1 , opacity : 1 , stagger : 0.05 } ) ; } }) ; }) ;…" at bounding box center [901, 450] width 1201 height 685
type textarea "}"
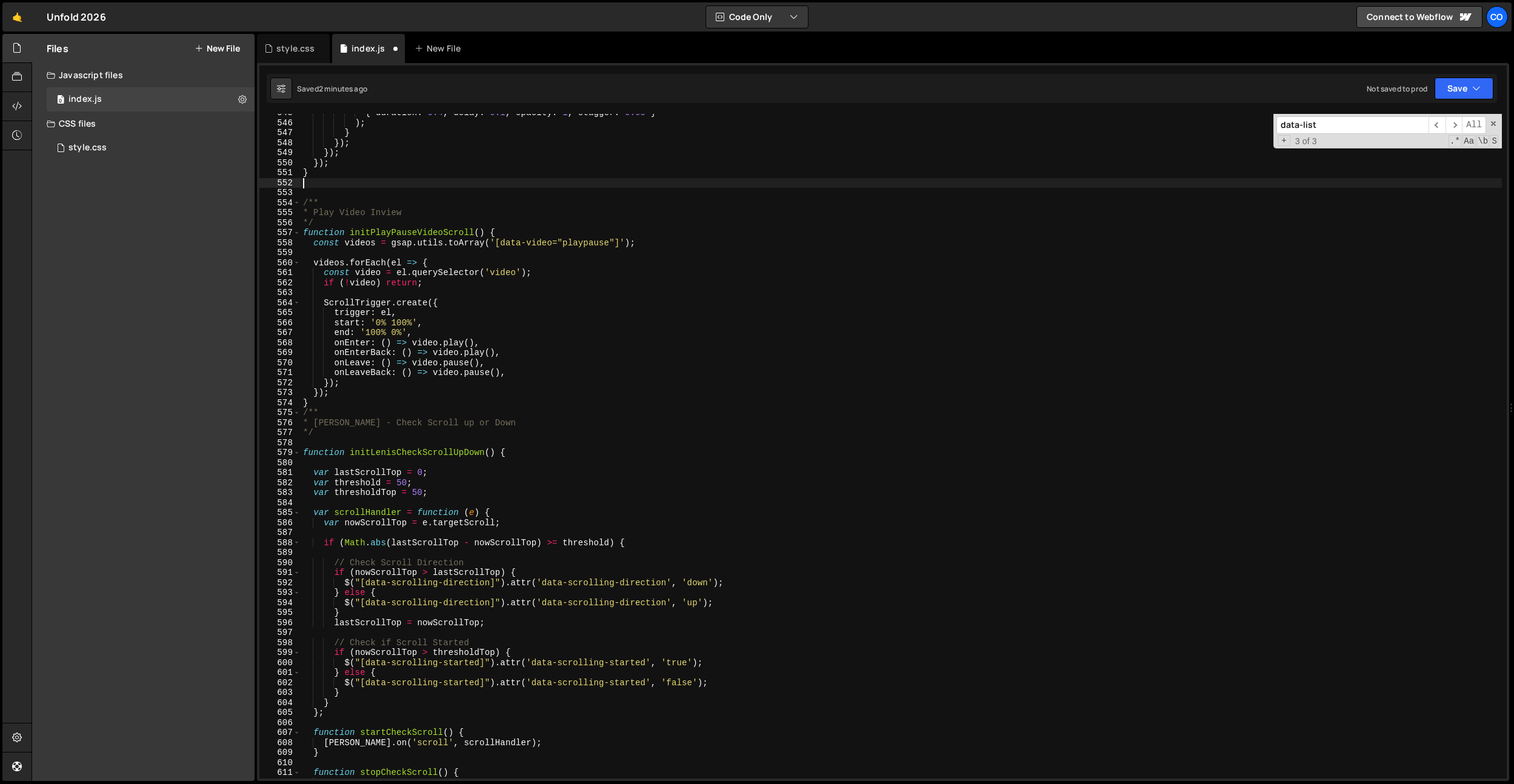
paste textarea "}"
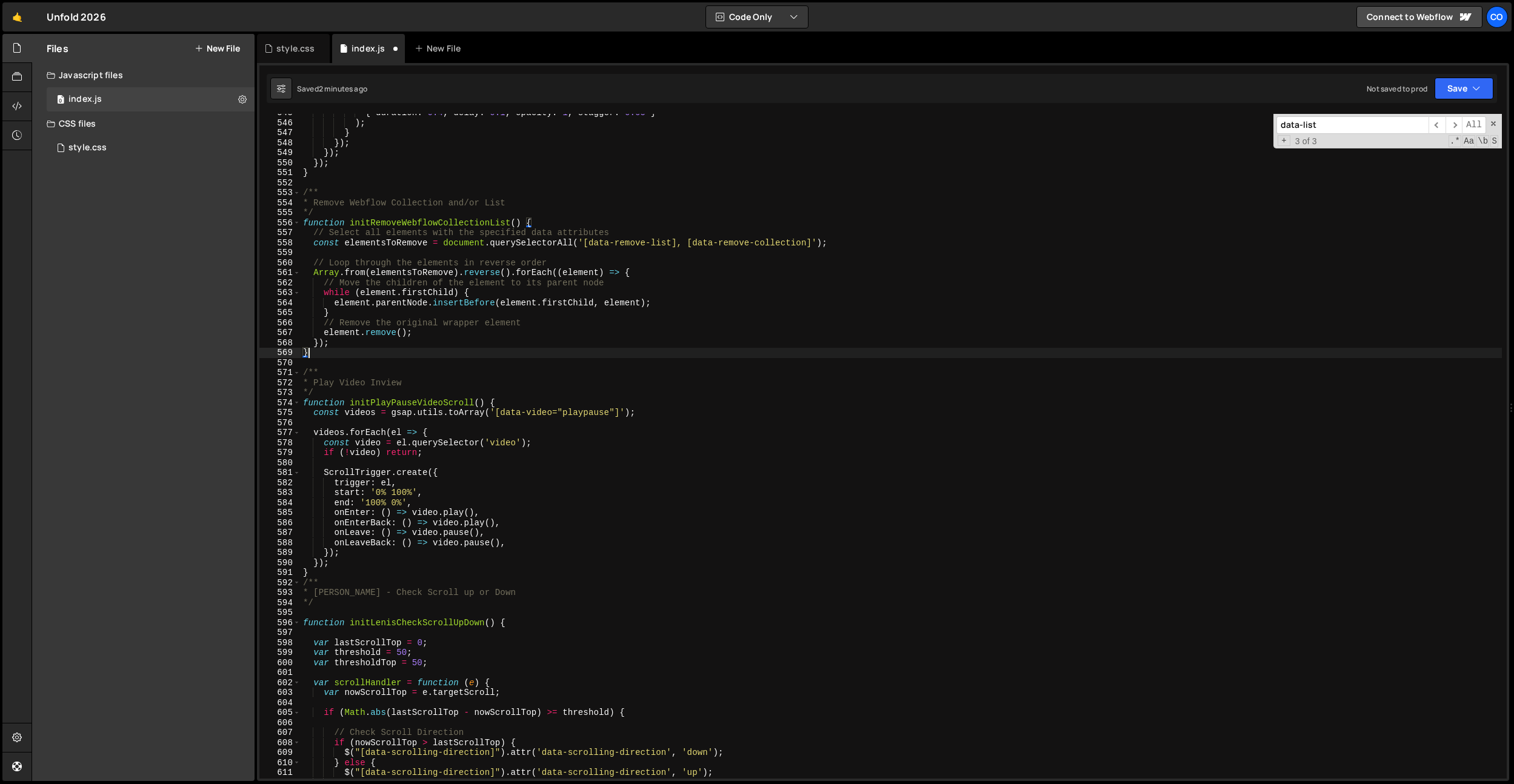
click at [371, 221] on div "{ duration : 0.4 , delay : 0.1 , opacity : 1 , stagger : 0.05 } ) ; } }) ; }) ;…" at bounding box center [901, 450] width 1201 height 685
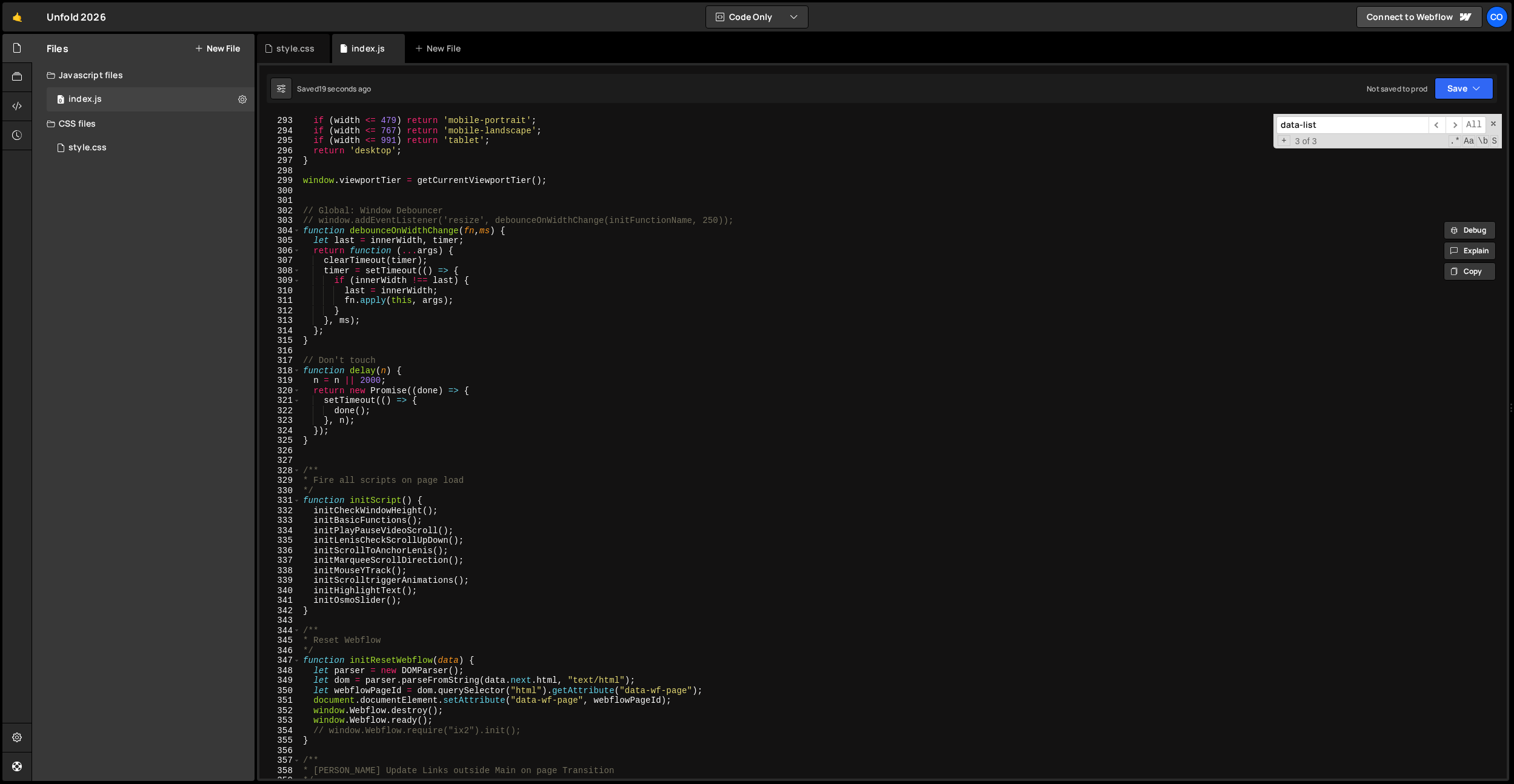
scroll to position [2917, 0]
click at [464, 504] on div "if ( width <= 479 ) return 'mobile-portrait' ; if ( width <= 767 ) return 'mobi…" at bounding box center [901, 448] width 1201 height 685
click at [463, 505] on div "if ( width <= 479 ) return 'mobile-portrait' ; if ( width <= 767 ) return 'mobi…" at bounding box center [901, 448] width 1201 height 685
type textarea "initCheckWindowHeight();"
paste textarea "initRemoveWebflowCollectionList"
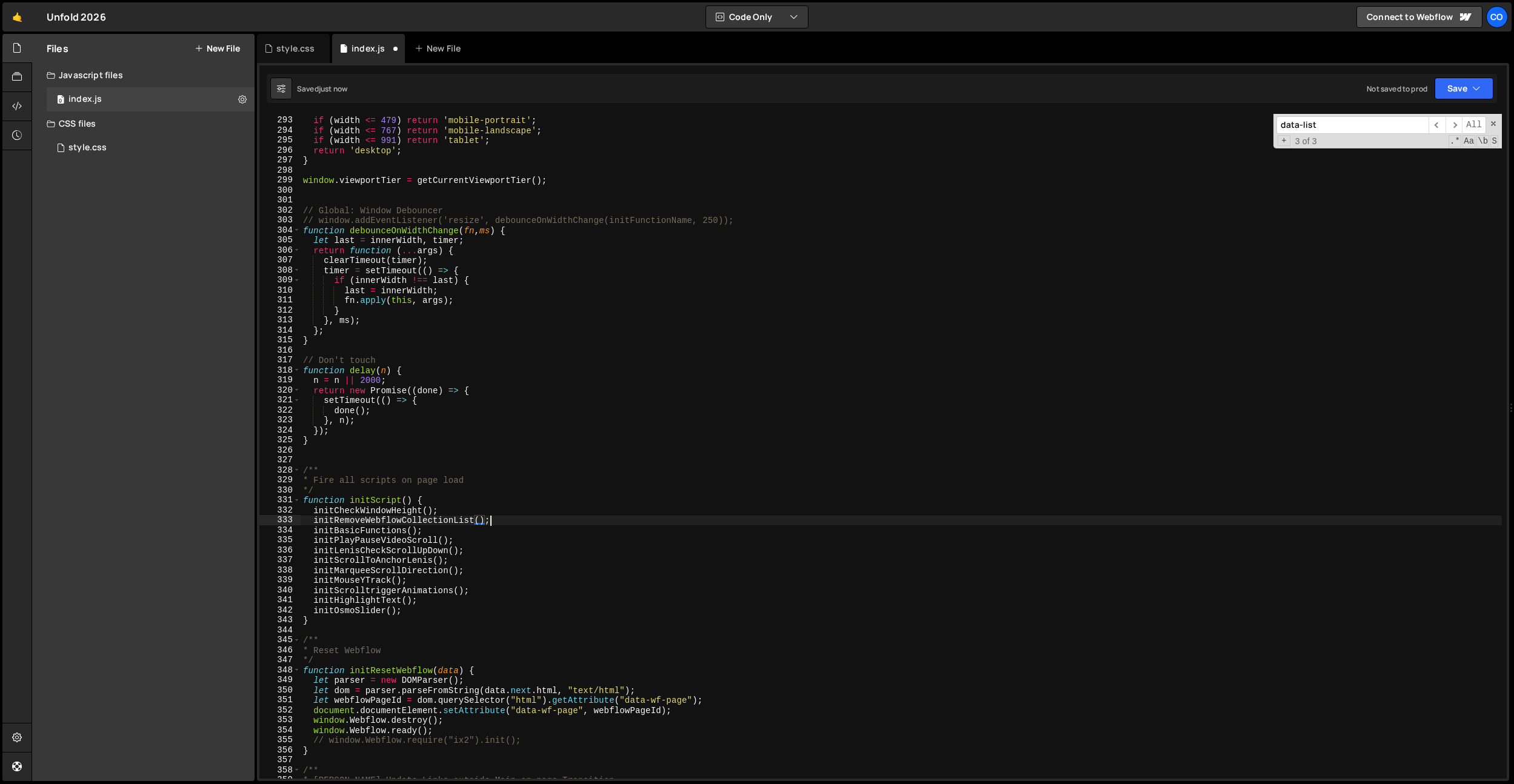
scroll to position [0, 12]
click at [454, 524] on div "if ( width <= 479 ) return 'mobile-portrait' ; if ( width <= 767 ) return 'mobi…" at bounding box center [901, 448] width 1201 height 685
click at [503, 510] on div "if ( width <= 479 ) return 'mobile-portrait' ; if ( width <= 767 ) return 'mobi…" at bounding box center [901, 448] width 1201 height 685
type textarea "initCheckWindowHeight();"
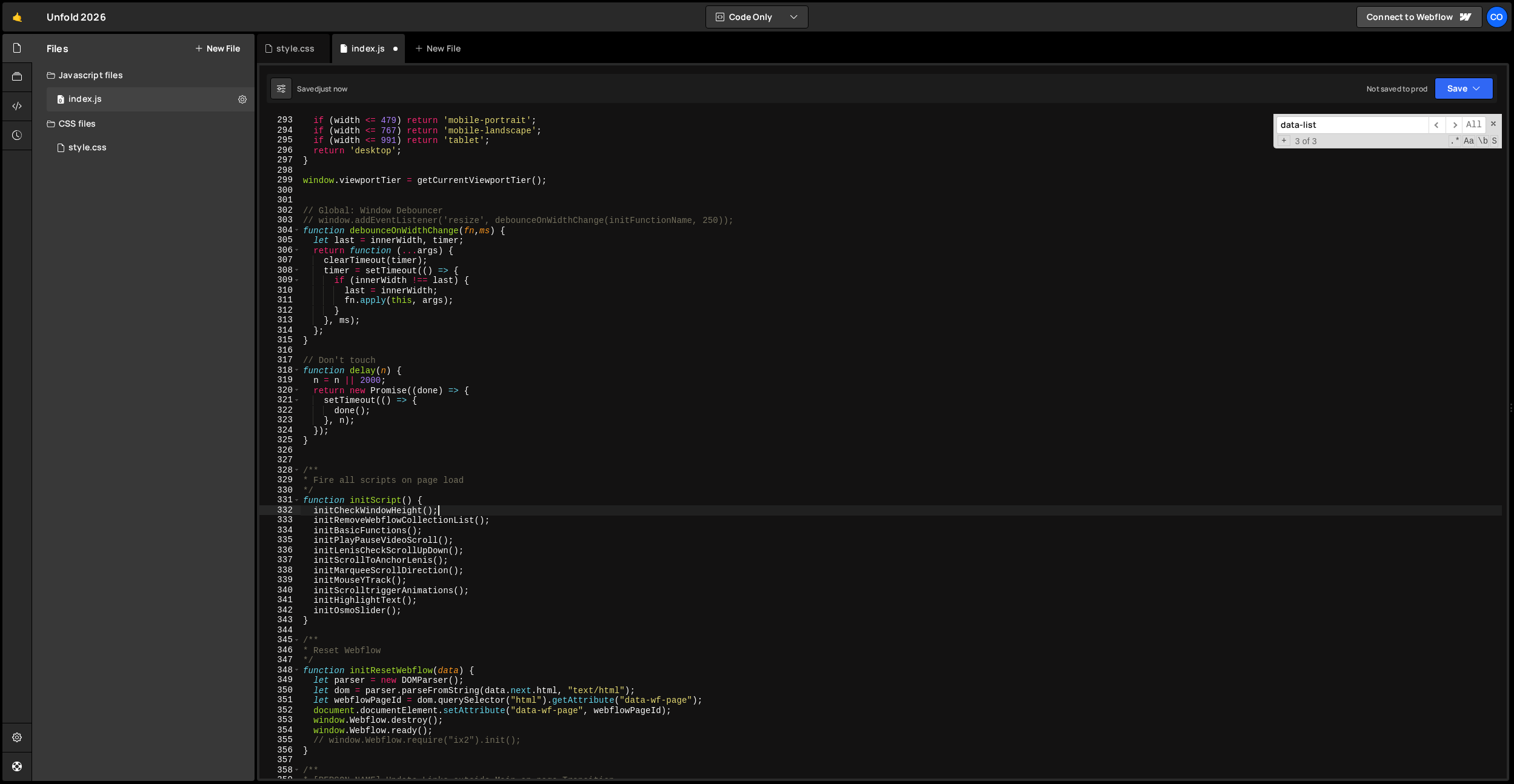
scroll to position [0, 9]
paste input "initRemoveWebflowCollectionL"
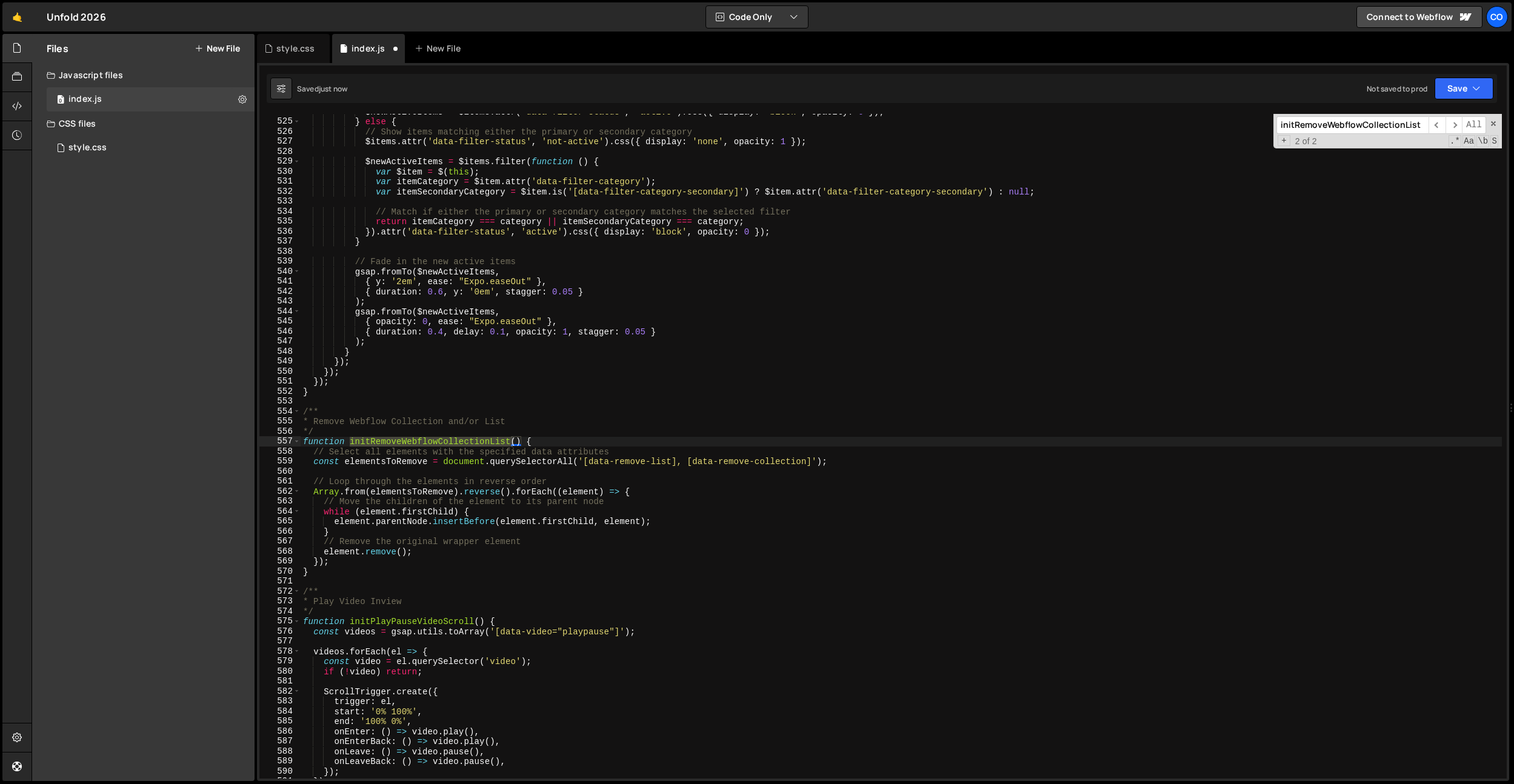
type input "initRemoveWebflowCollectionList"
click at [950, 527] on div "$newActiveItems = $items . attr ( 'data-filter-status' , 'active' ) . css ({ di…" at bounding box center [901, 449] width 1201 height 685
drag, startPoint x: 680, startPoint y: 464, endPoint x: 586, endPoint y: 464, distance: 94.0
click at [586, 464] on div "$newActiveItems = $items . attr ( 'data-filter-status' , 'active' ) . css ({ di…" at bounding box center [901, 449] width 1201 height 685
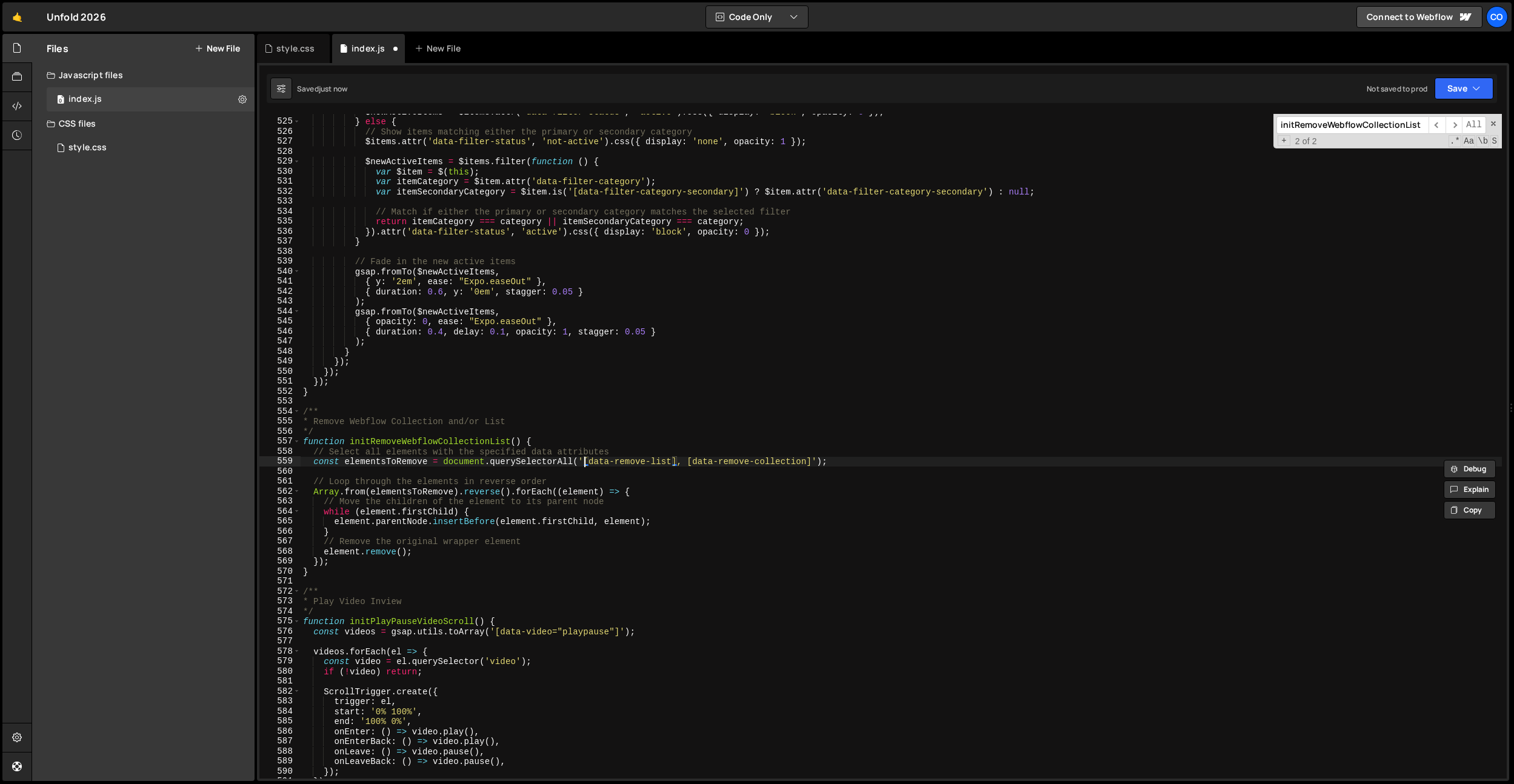
paste textarea "[data-remove-list]"
click at [659, 462] on div "$newActiveItems = $items . attr ( 'data-filter-status' , 'active' ) . css ({ di…" at bounding box center [901, 449] width 1201 height 685
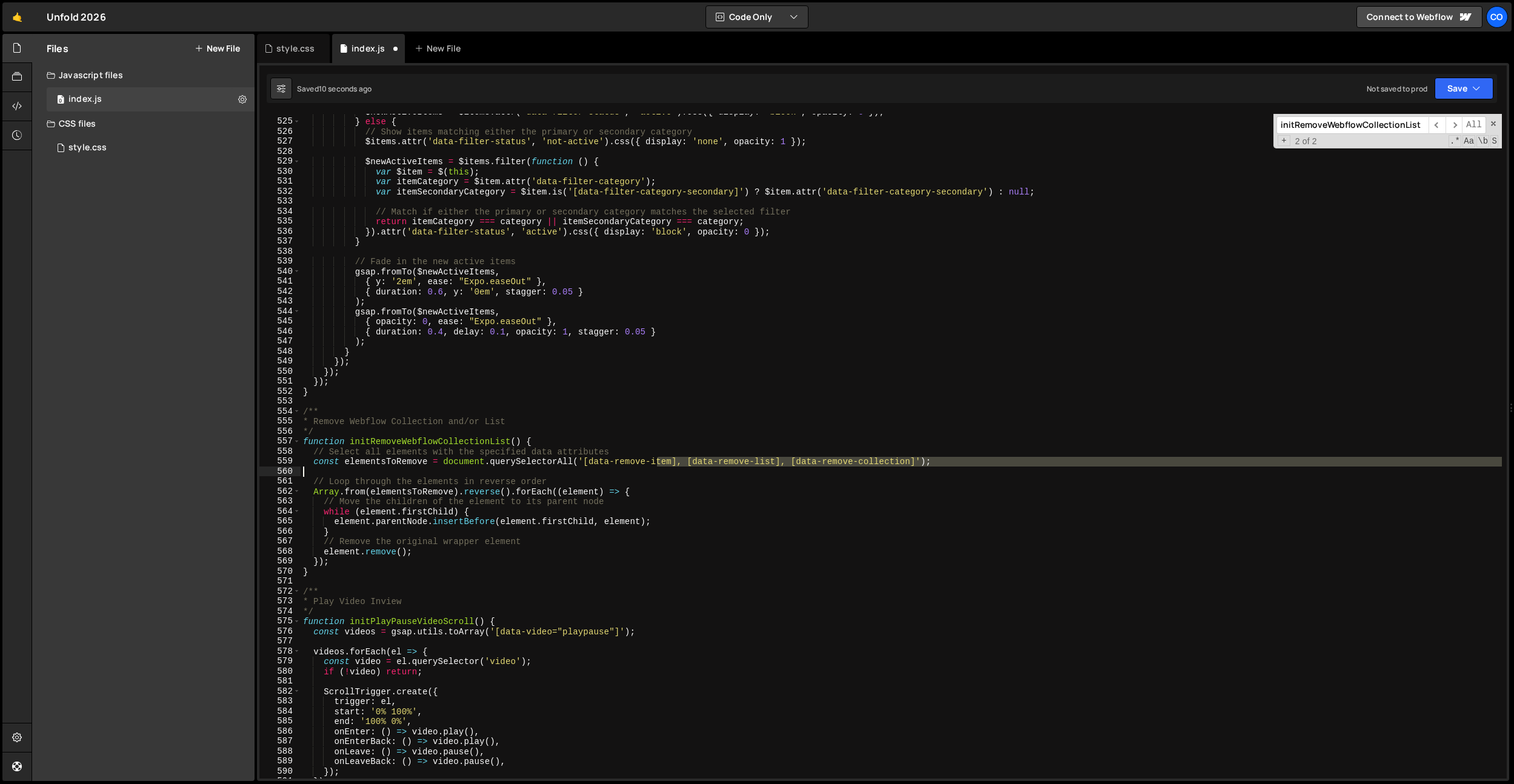
click at [656, 467] on div "$newActiveItems = $items . attr ( 'data-filter-status' , 'active' ) . css ({ di…" at bounding box center [901, 449] width 1201 height 685
type textarea "const elementsToRemove = document.querySelectorAll('[data-remove-item], [data-r…"
click at [656, 467] on div "$newActiveItems = $items . attr ( 'data-filter-status' , 'active' ) . css ({ di…" at bounding box center [901, 446] width 1201 height 665
drag, startPoint x: 689, startPoint y: 463, endPoint x: 597, endPoint y: 459, distance: 92.1
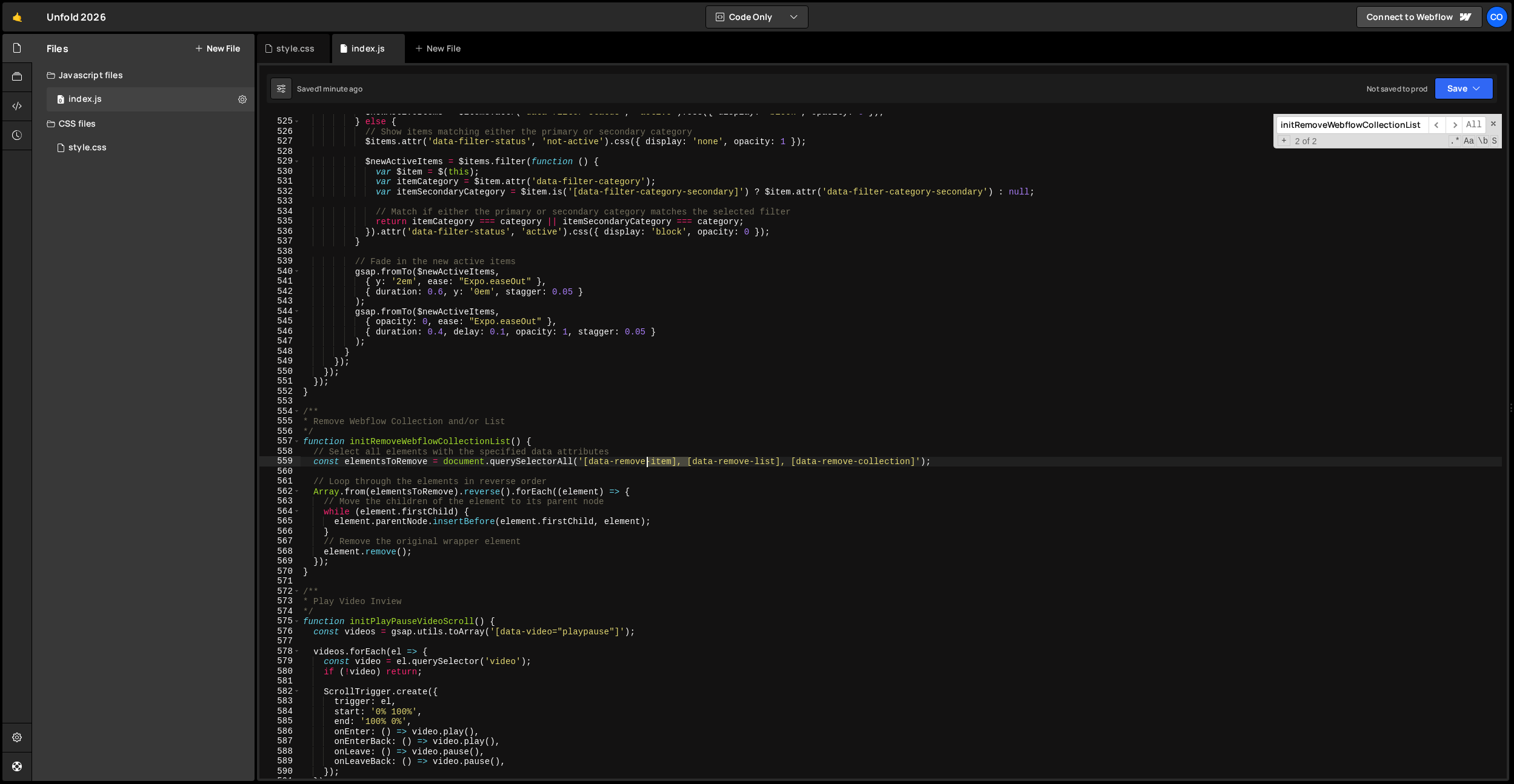
click at [593, 458] on div "$newActiveItems = $items . attr ( 'data-filter-status' , 'active' ) . css ({ di…" at bounding box center [901, 449] width 1201 height 685
click at [462, 441] on div "$newActiveItems = $items . attr ( 'data-filter-status' , 'active' ) . css ({ di…" at bounding box center [901, 449] width 1201 height 685
drag, startPoint x: 462, startPoint y: 441, endPoint x: 476, endPoint y: 401, distance: 42.4
click at [463, 439] on div "$newActiveItems = $items . attr ( 'data-filter-status' , 'active' ) . css ({ di…" at bounding box center [901, 449] width 1201 height 685
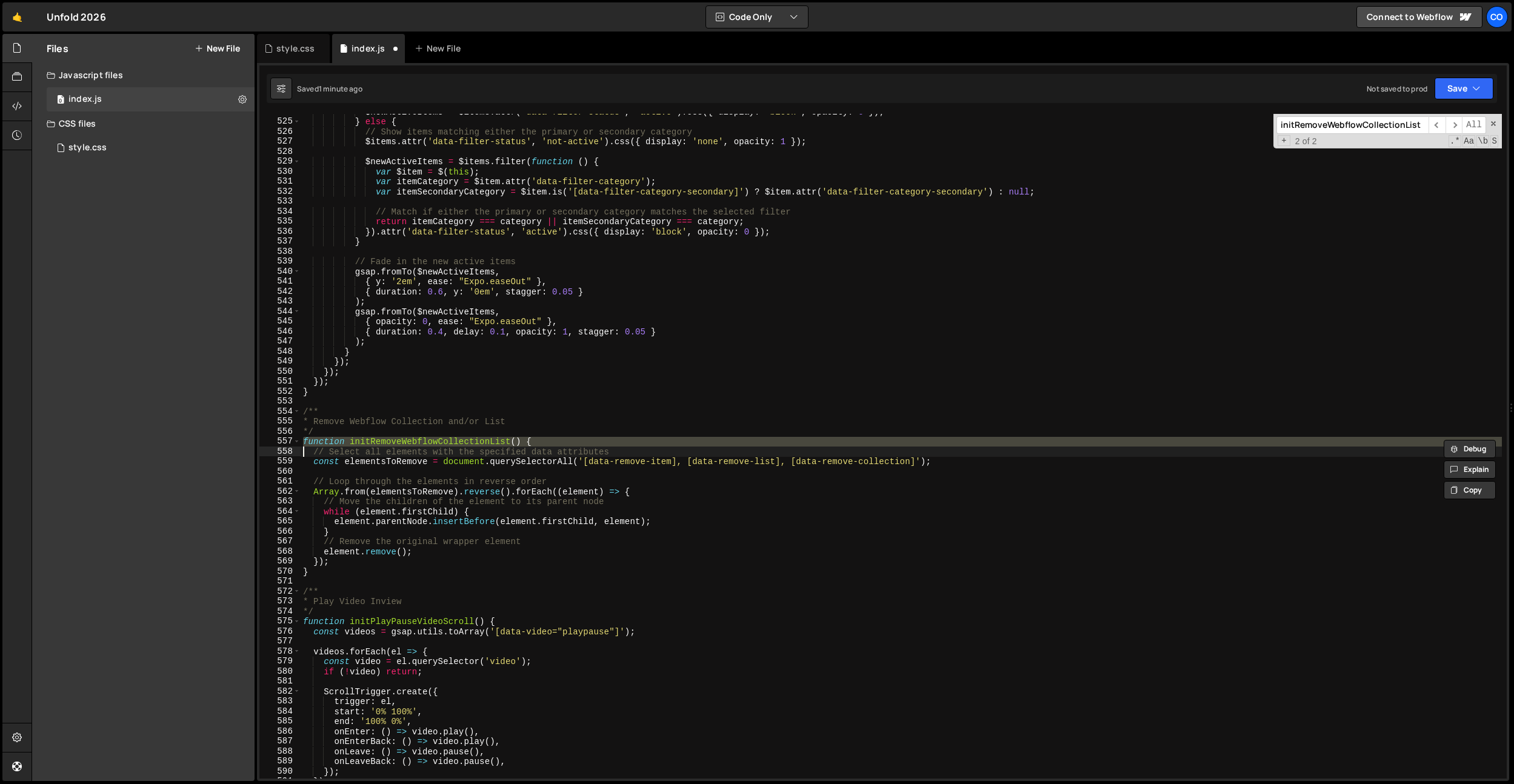
click at [463, 437] on div "$newActiveItems = $items . attr ( 'data-filter-status' , 'active' ) . css ({ di…" at bounding box center [901, 446] width 1201 height 665
type textarea "function initRemoveWebflowCollectionList() {"
click at [463, 438] on div "$newActiveItems = $items . attr ( 'data-filter-status' , 'active' ) . css ({ di…" at bounding box center [901, 449] width 1201 height 685
click at [483, 402] on div "$newActiveItems = $items . attr ( 'data-filter-status' , 'active' ) . css ({ di…" at bounding box center [901, 449] width 1201 height 685
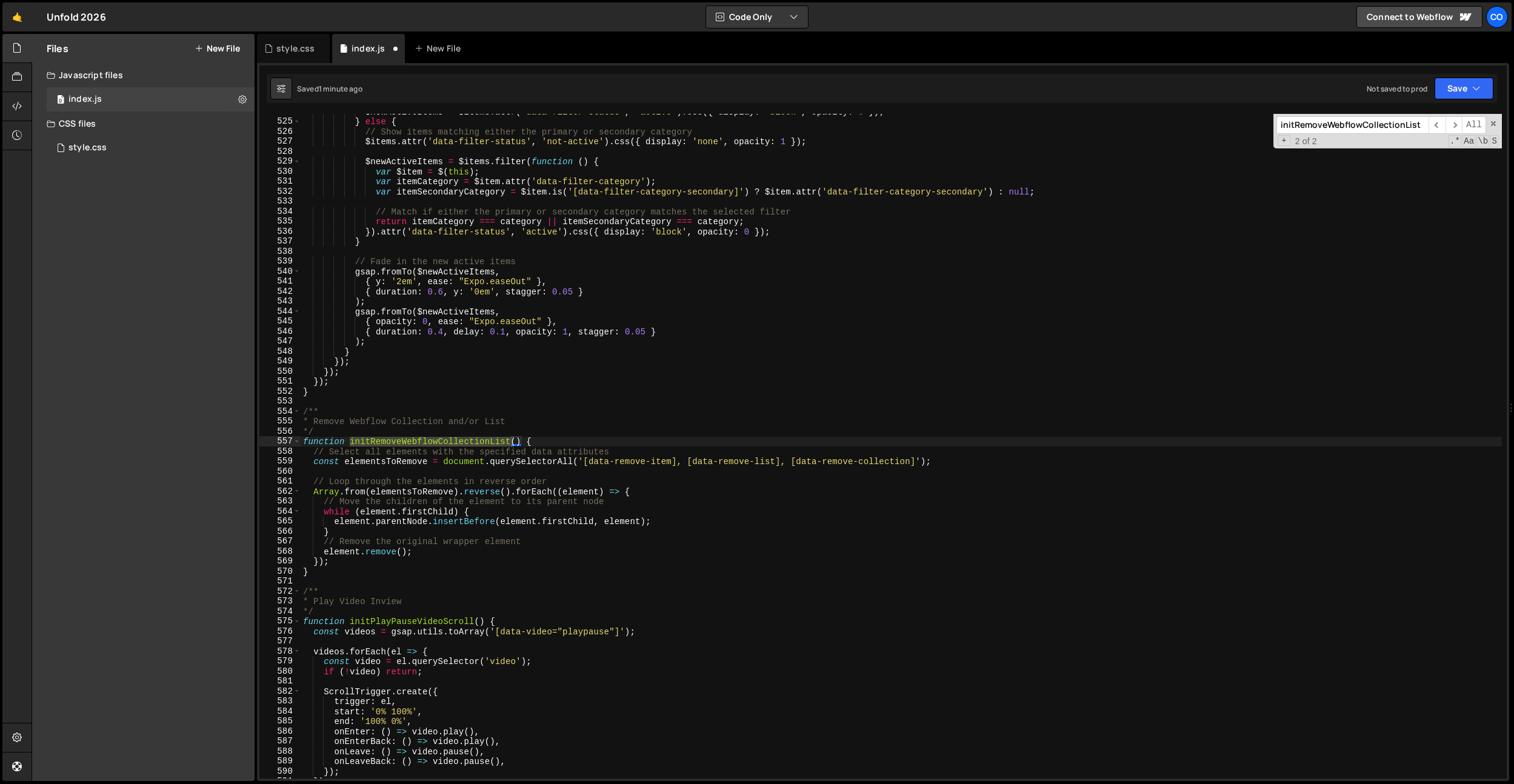
scroll to position [2986, 0]
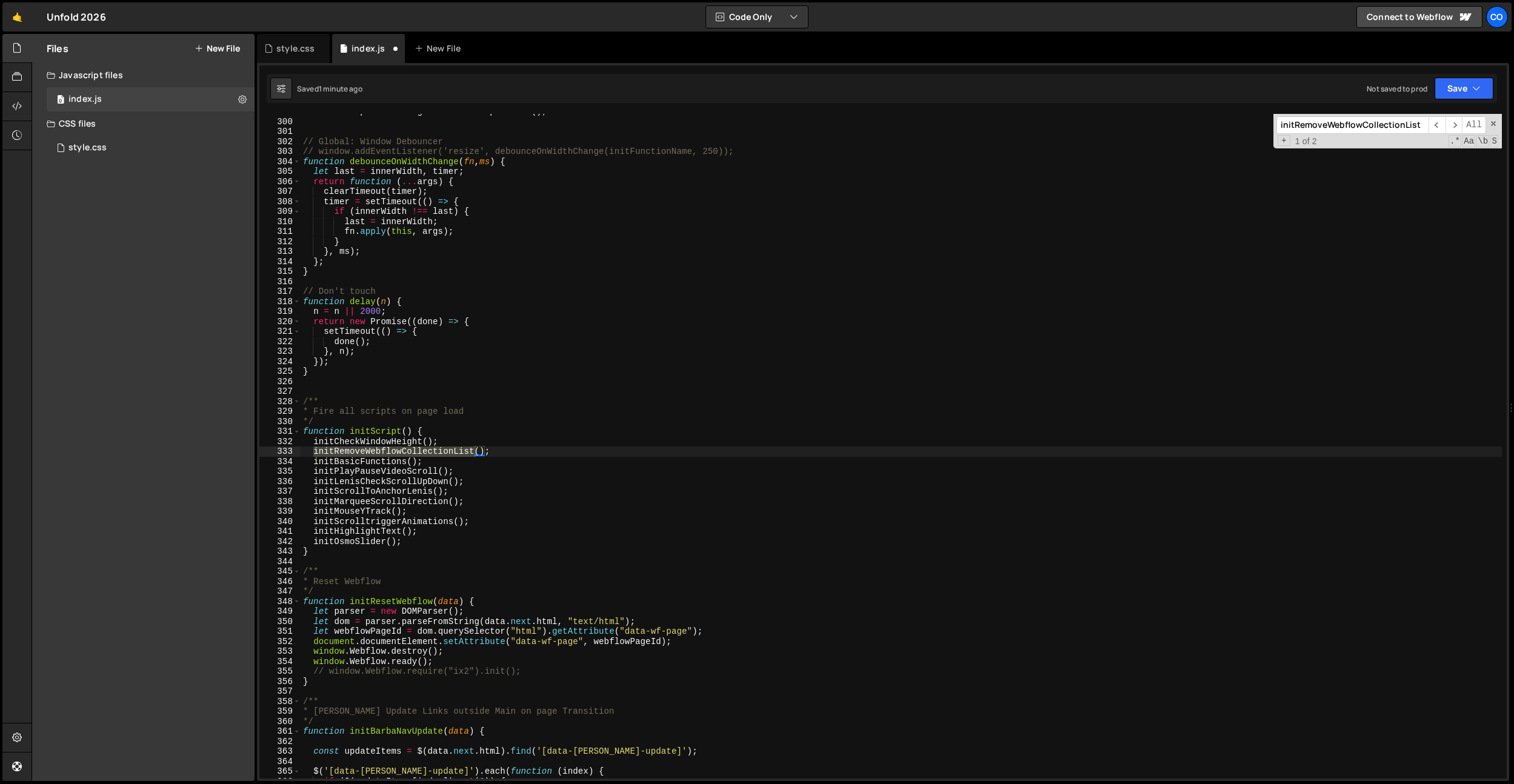
type textarea "initRemoveWebflowCollectionList();"
drag, startPoint x: 493, startPoint y: 452, endPoint x: 313, endPoint y: 449, distance: 180.0
click at [313, 449] on div "window . viewportTier = getCurrentViewportTier ( ) ; // Global: Window Debounce…" at bounding box center [901, 449] width 1201 height 685
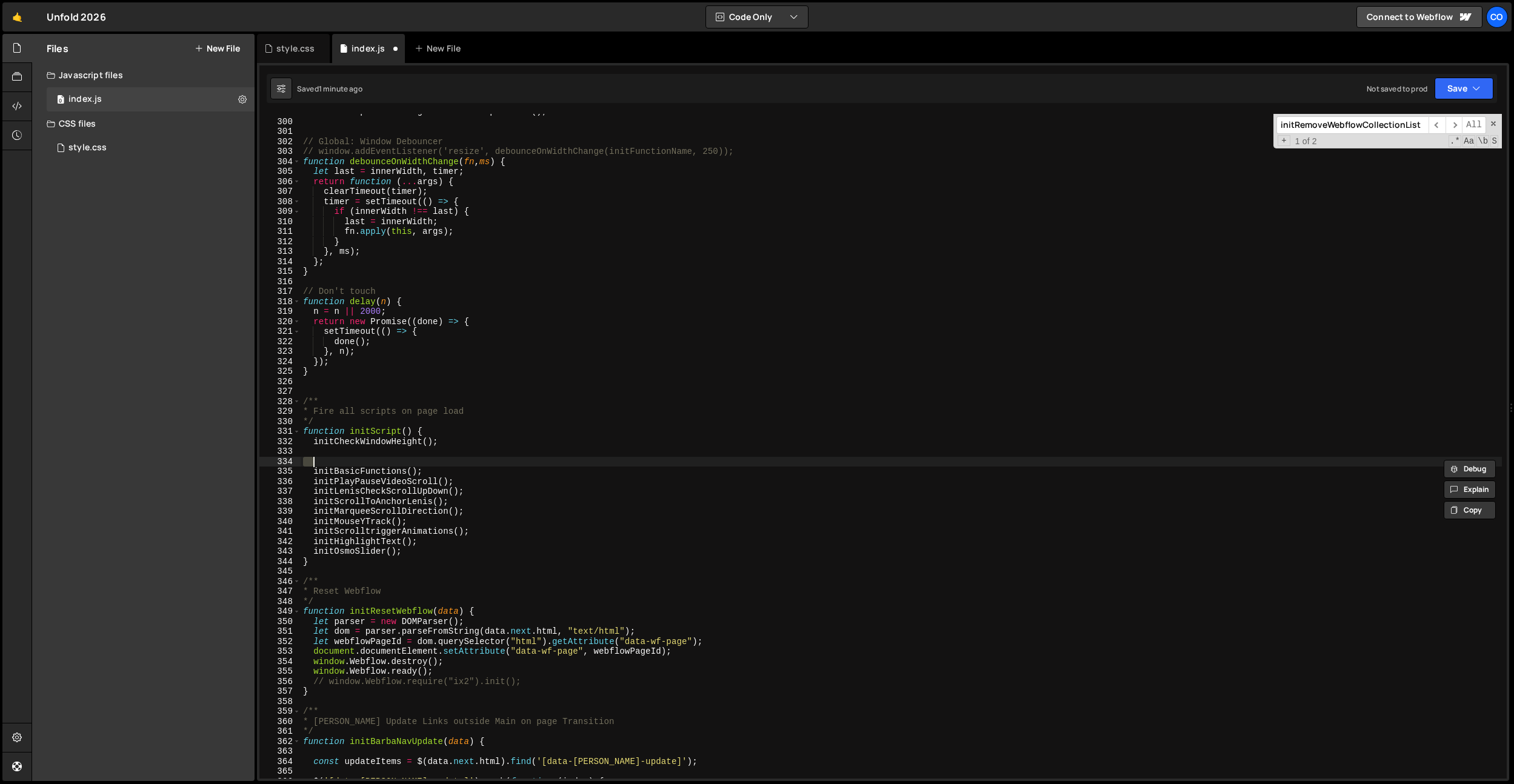
type textarea "initRemoveWebflowCollectionList();"
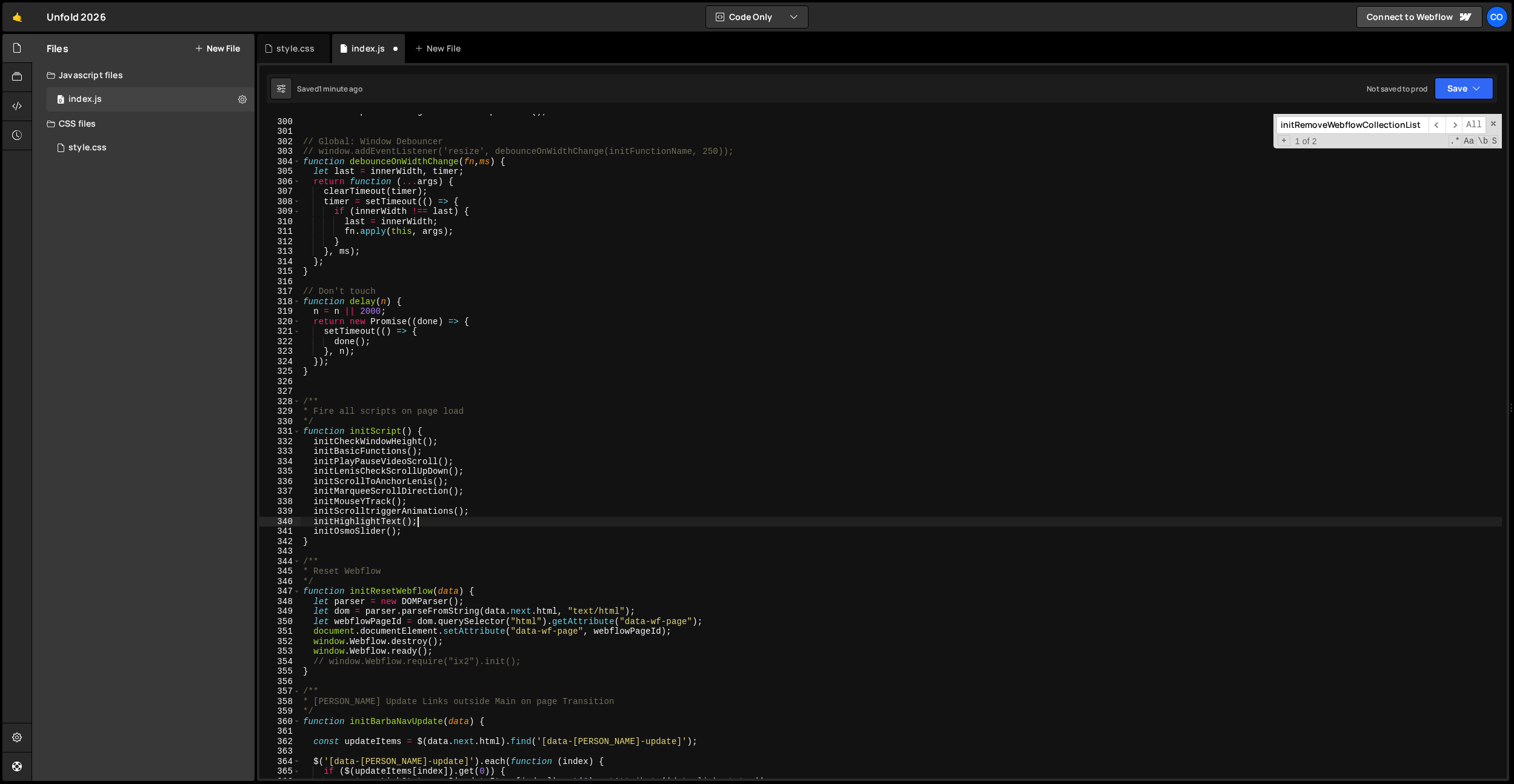
click at [480, 518] on div "window . viewportTier = getCurrentViewportTier ( ) ; // Global: Window Debounce…" at bounding box center [901, 449] width 1201 height 685
type textarea "initOsmoSlider();"
paste textarea "initRemoveWebflowCollectionList();"
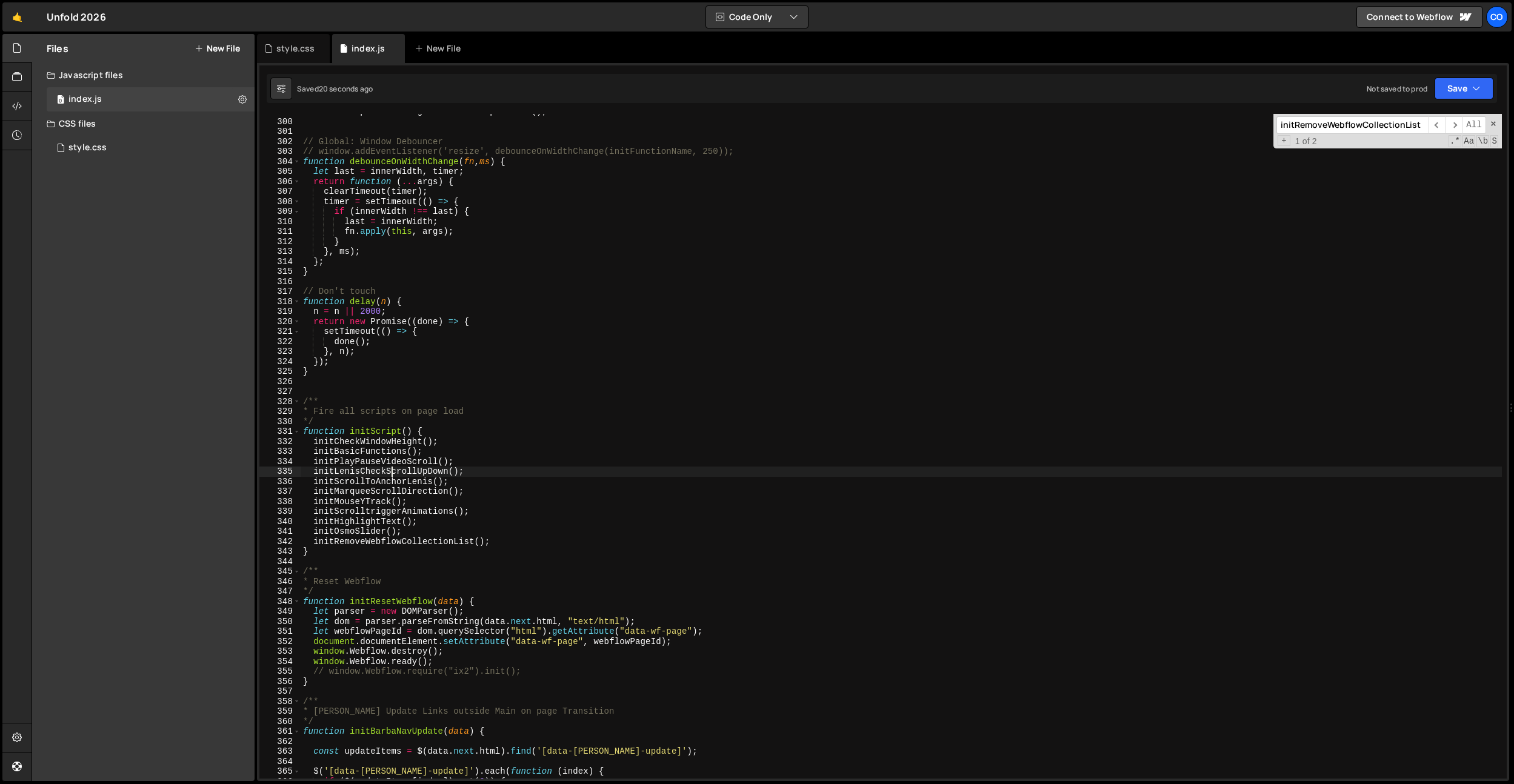
click at [391, 469] on div "window . viewportTier = getCurrentViewportTier ( ) ; // Global: Window Debounce…" at bounding box center [901, 449] width 1201 height 685
click at [368, 452] on div "window . viewportTier = getCurrentViewportTier ( ) ; // Global: Window Debounce…" at bounding box center [901, 449] width 1201 height 685
click at [528, 432] on div "window . viewportTier = getCurrentViewportTier ( ) ; // Global: Window Debounce…" at bounding box center [901, 449] width 1201 height 685
type textarea "function initScript() {"
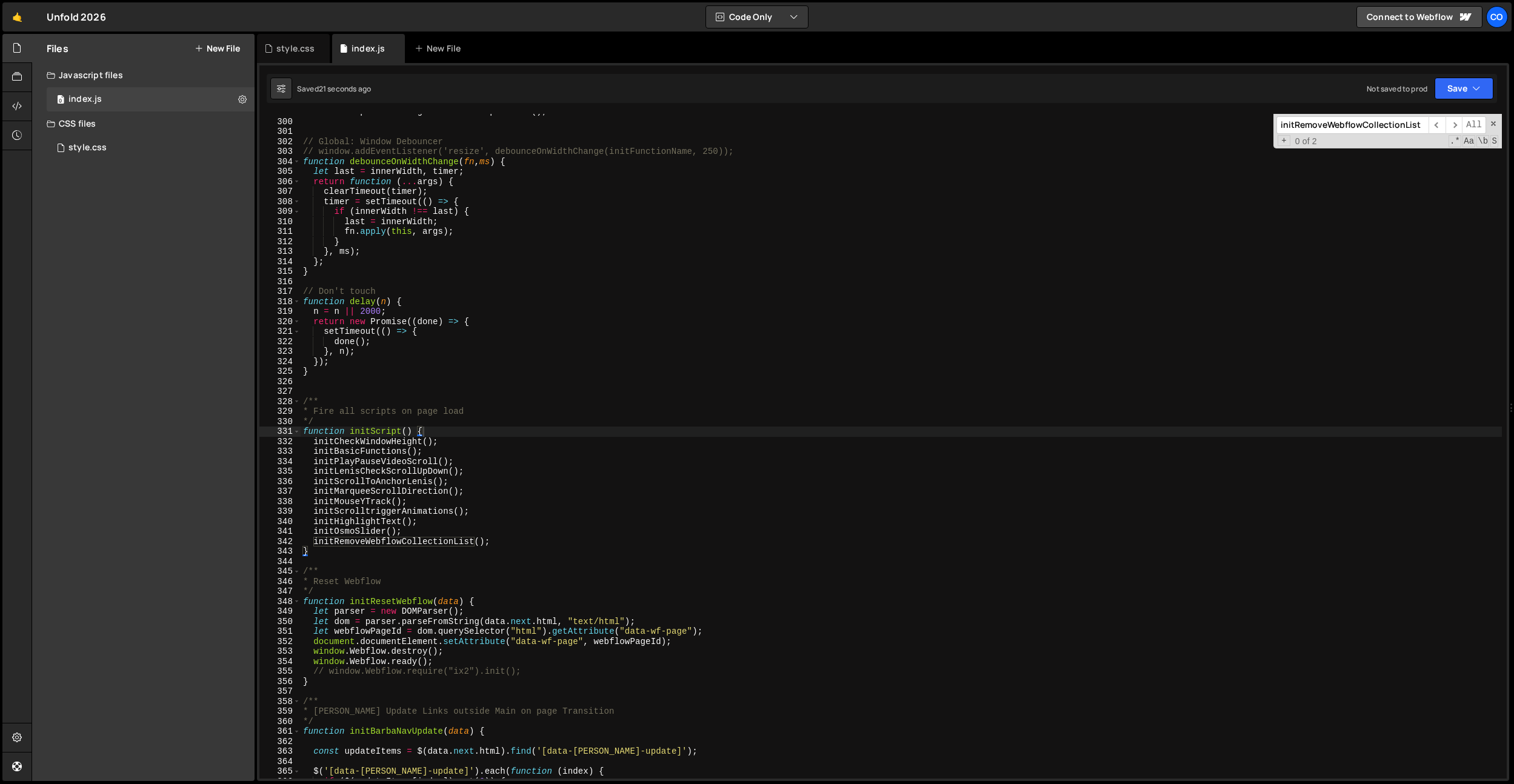
paste input "BasicFunctions"
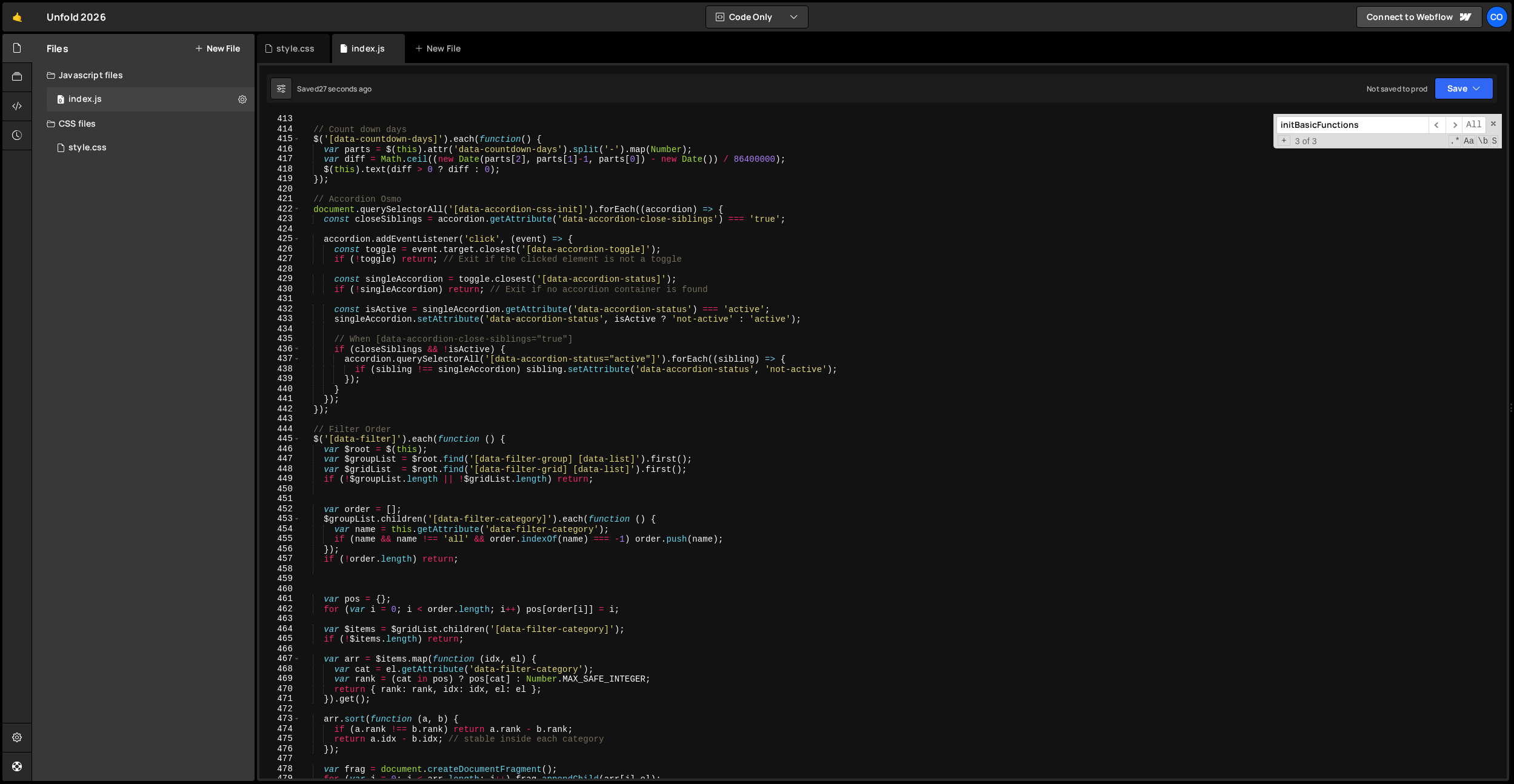
scroll to position [4268, 0]
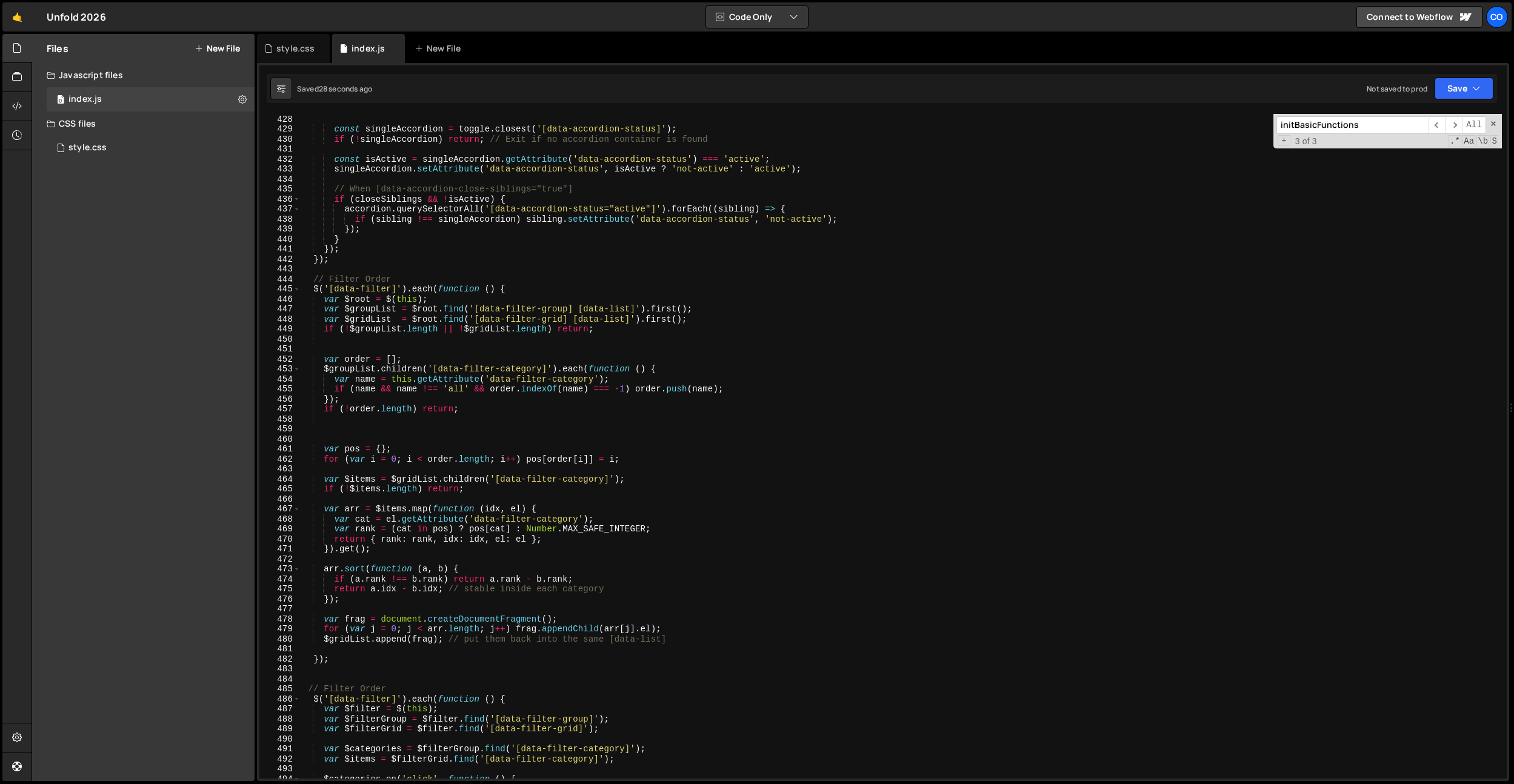
type input "initBasicFunctions"
click at [369, 442] on div "if ( ! toggle ) return ; // Exit if the clicked element is not a toggle const s…" at bounding box center [901, 447] width 1201 height 685
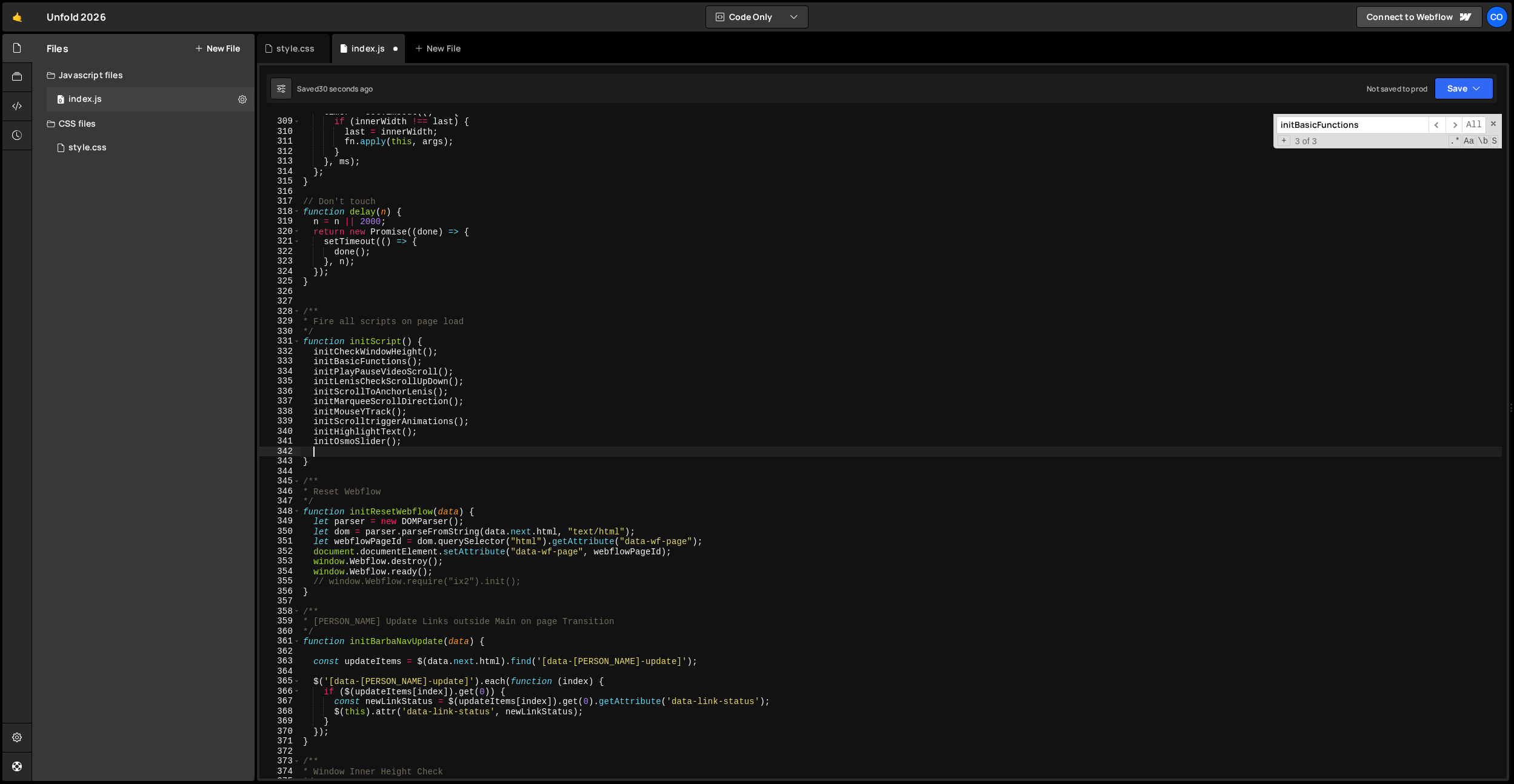
type textarea "initRemoveWebflowCollectionList();"
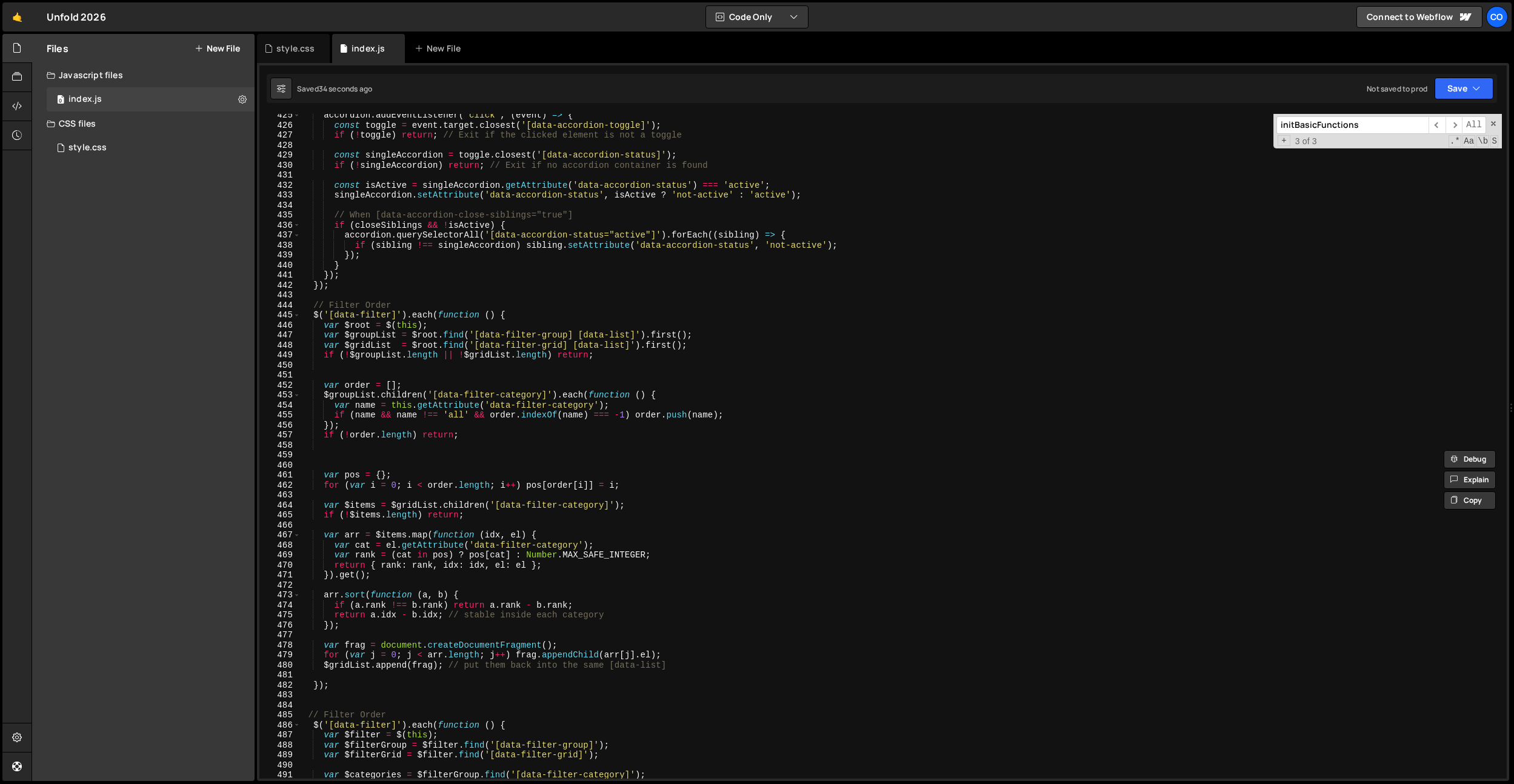
scroll to position [4261, 0]
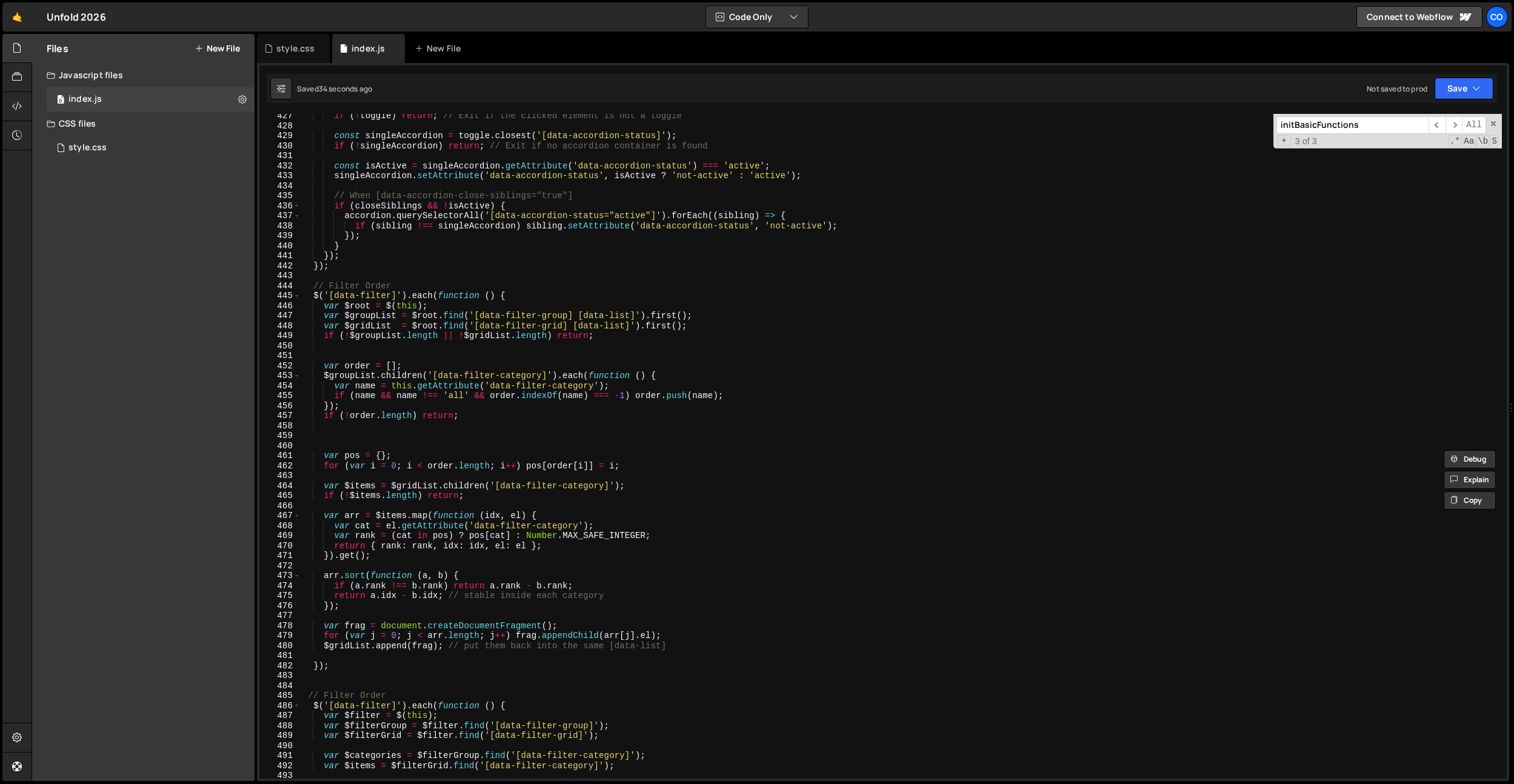
click at [371, 447] on div "if ( ! toggle ) return ; // Exit if the clicked element is not a toggle const s…" at bounding box center [901, 453] width 1201 height 685
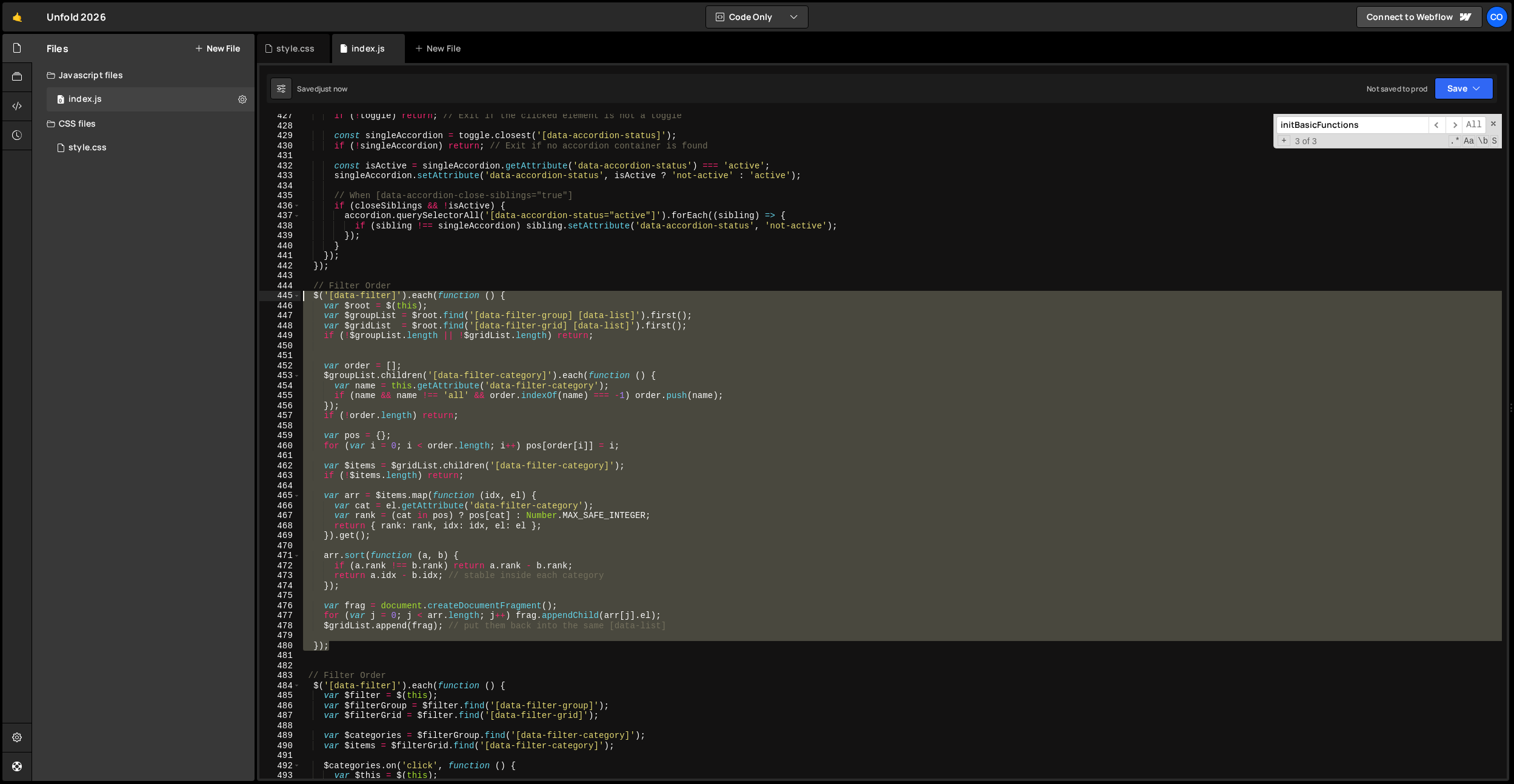
drag, startPoint x: 339, startPoint y: 646, endPoint x: 209, endPoint y: 296, distance: 373.4
click at [209, 296] on div "Files New File Javascript files 0 index.js 0 CSS files style.css 0 Copy share l…" at bounding box center [772, 407] width 1482 height 747
paste textarea "}"
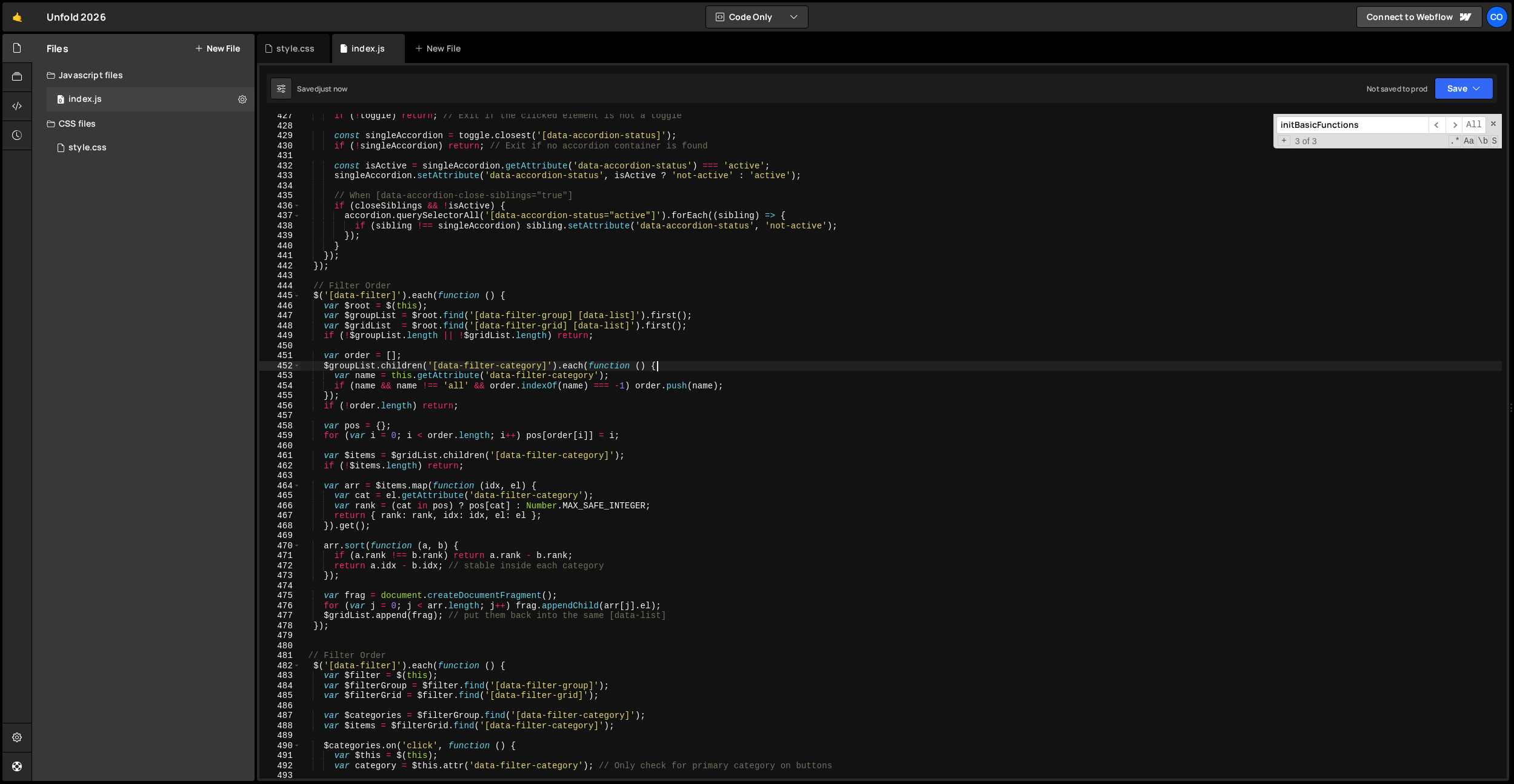
click at [694, 363] on div "if ( ! toggle ) return ; // Exit if the clicked element is not a toggle const s…" at bounding box center [901, 453] width 1201 height 685
type textarea "$groupList.children('[data-filter-category]').each(function () {"
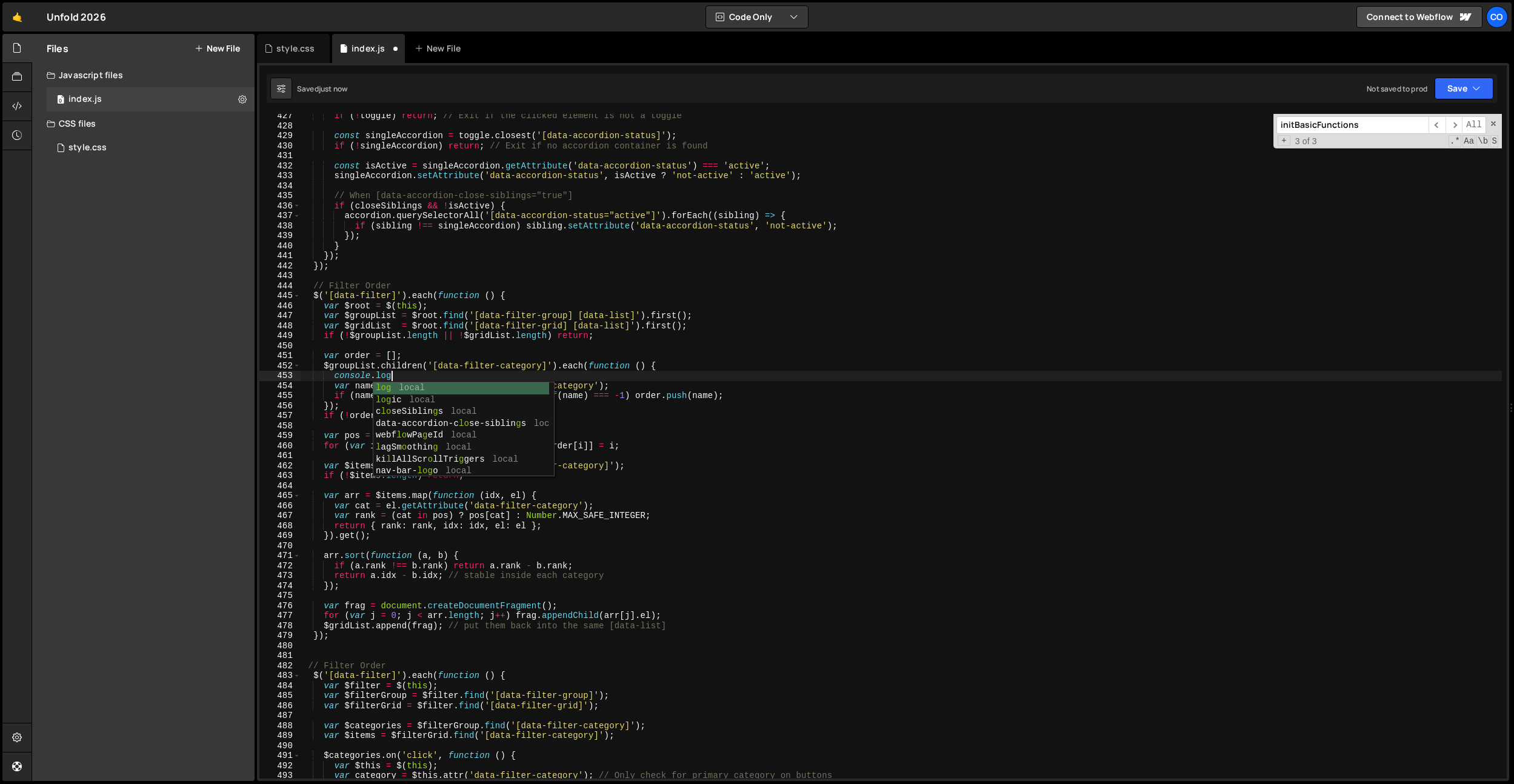
scroll to position [0, 5]
click at [343, 366] on div "if ( ! toggle ) return ; // Exit if the clicked element is not a toggle const s…" at bounding box center [901, 453] width 1201 height 685
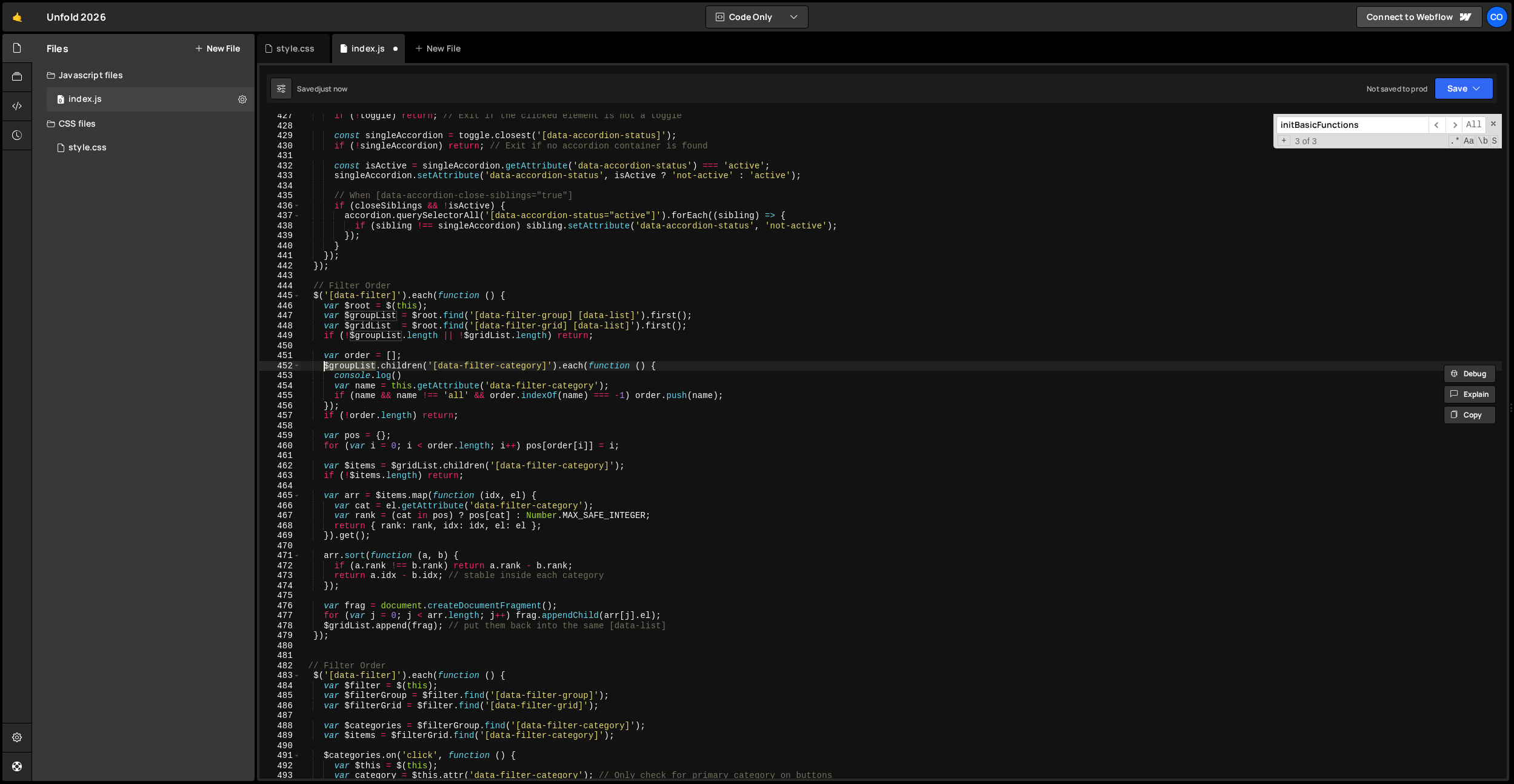
click at [404, 372] on div "if ( ! toggle ) return ; // Exit if the clicked element is not a toggle const s…" at bounding box center [901, 453] width 1201 height 685
type textarea "console.log()"
drag, startPoint x: 424, startPoint y: 377, endPoint x: 335, endPoint y: 377, distance: 89.0
click at [335, 377] on div "if ( ! toggle ) return ; // Exit if the clicked element is not a toggle const s…" at bounding box center [901, 453] width 1201 height 685
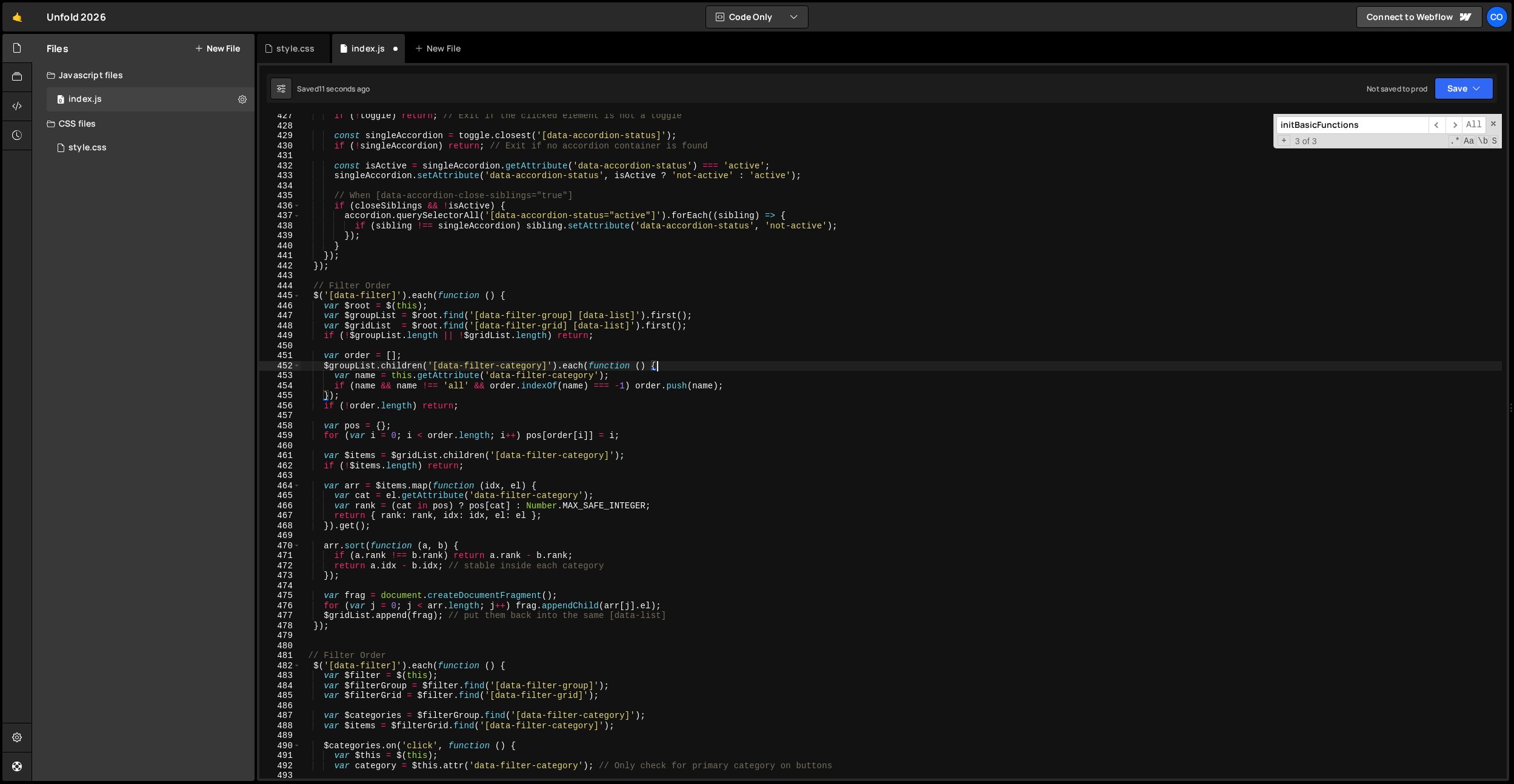
click at [634, 372] on div "if ( ! toggle ) return ; // Exit if the clicked element is not a toggle const s…" at bounding box center [901, 453] width 1201 height 685
type textarea "var name = this.getAttribute('data-filter-category');"
paste textarea "console.log()"
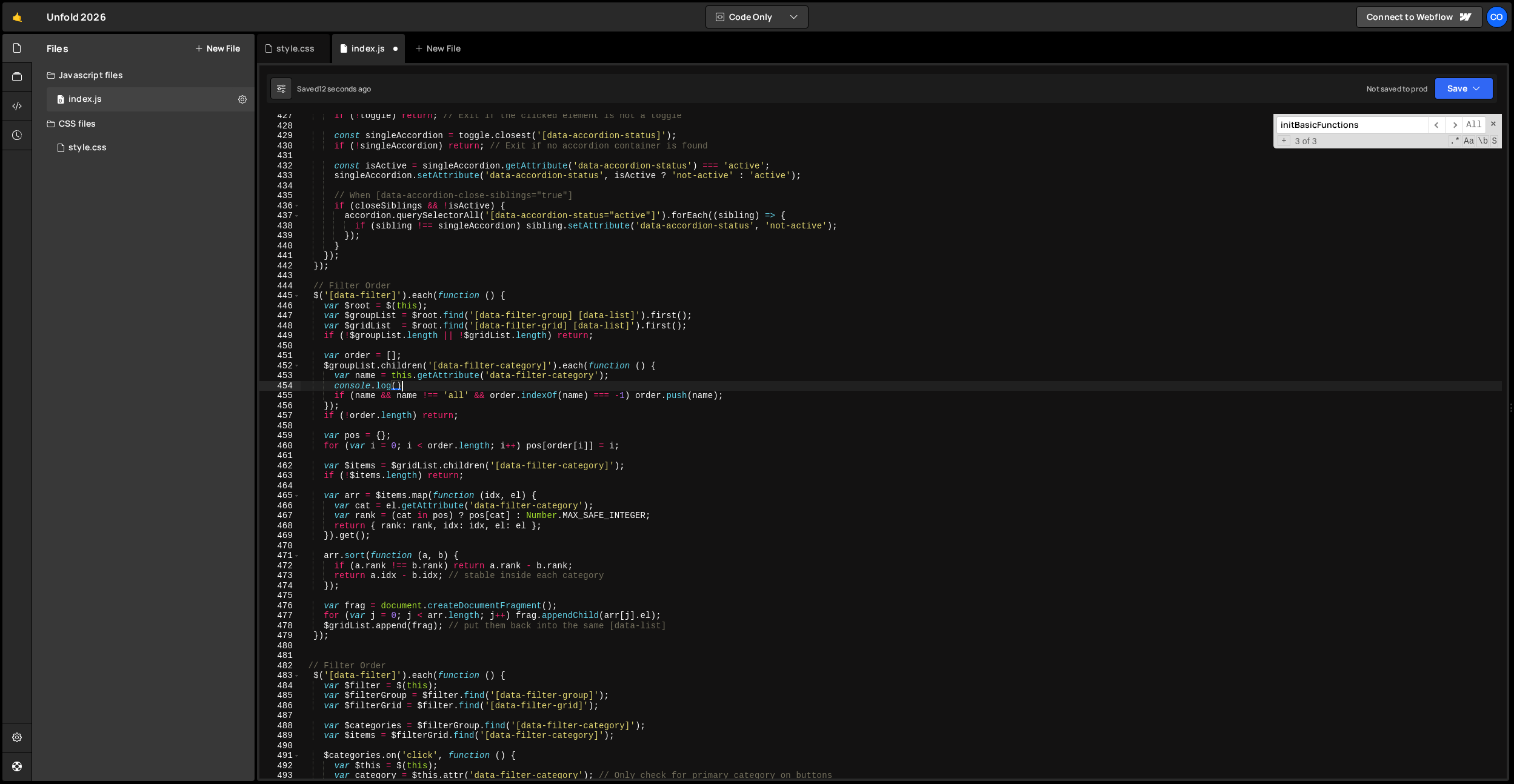
click at [367, 380] on div "if ( ! toggle ) return ; // Exit if the clicked element is not a toggle const s…" at bounding box center [901, 453] width 1201 height 685
click at [392, 385] on div "if ( ! toggle ) return ; // Exit if the clicked element is not a toggle const s…" at bounding box center [901, 453] width 1201 height 685
click at [396, 385] on div "if ( ! toggle ) return ; // Exit if the clicked element is not a toggle const s…" at bounding box center [901, 453] width 1201 height 685
paste textarea "name"
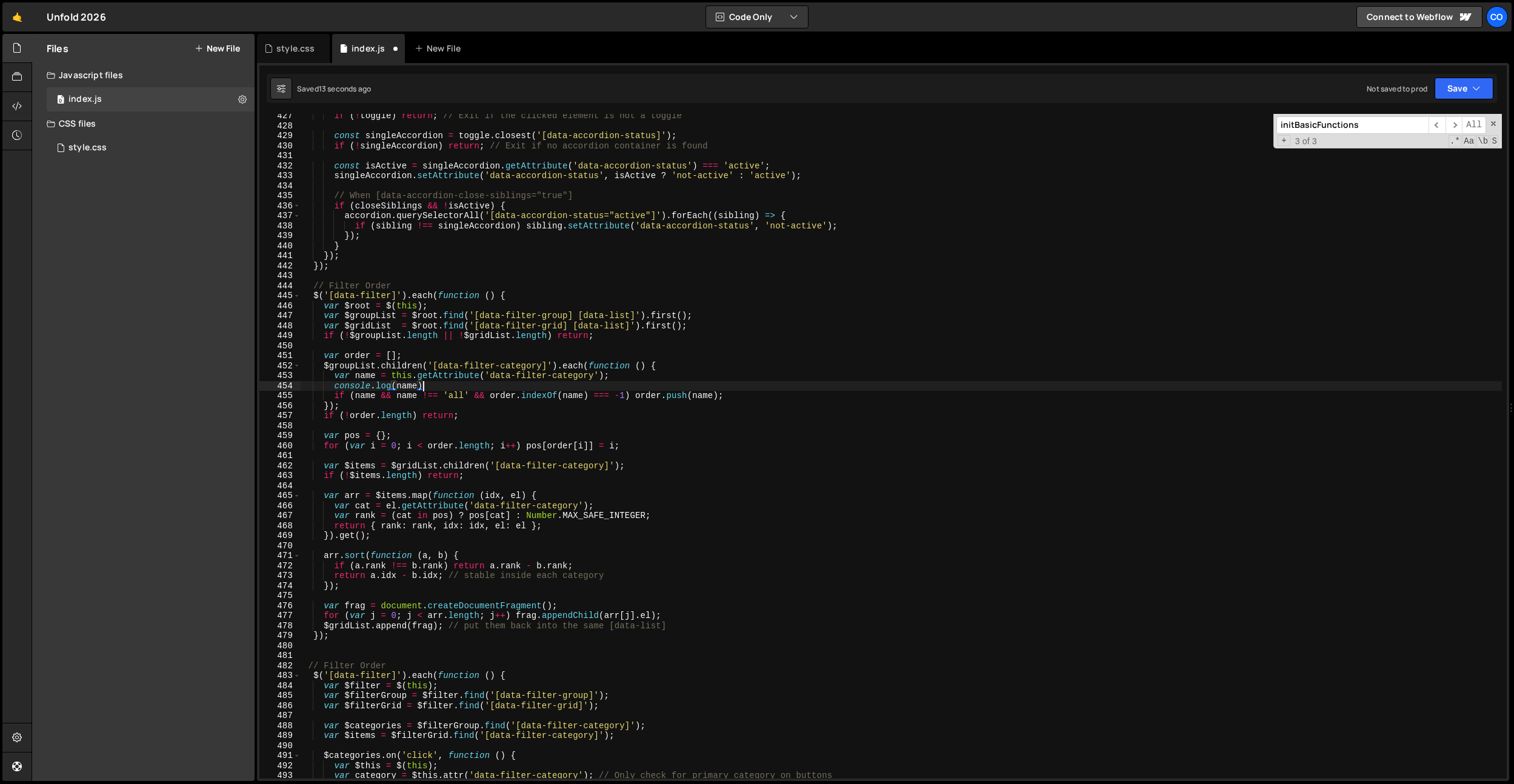
click at [421, 385] on div "if ( ! toggle ) return ; // Exit if the clicked element is not a toggle const s…" at bounding box center [901, 453] width 1201 height 685
click at [566, 294] on div "if ( ! toggle ) return ; // Exit if the clicked element is not a toggle const s…" at bounding box center [901, 453] width 1201 height 685
click at [460, 339] on div "if ( ! toggle ) return ; // Exit if the clicked element is not a toggle const s…" at bounding box center [901, 453] width 1201 height 685
click at [449, 339] on div "if ( ! toggle ) return ; // Exit if the clicked element is not a toggle const s…" at bounding box center [901, 453] width 1201 height 685
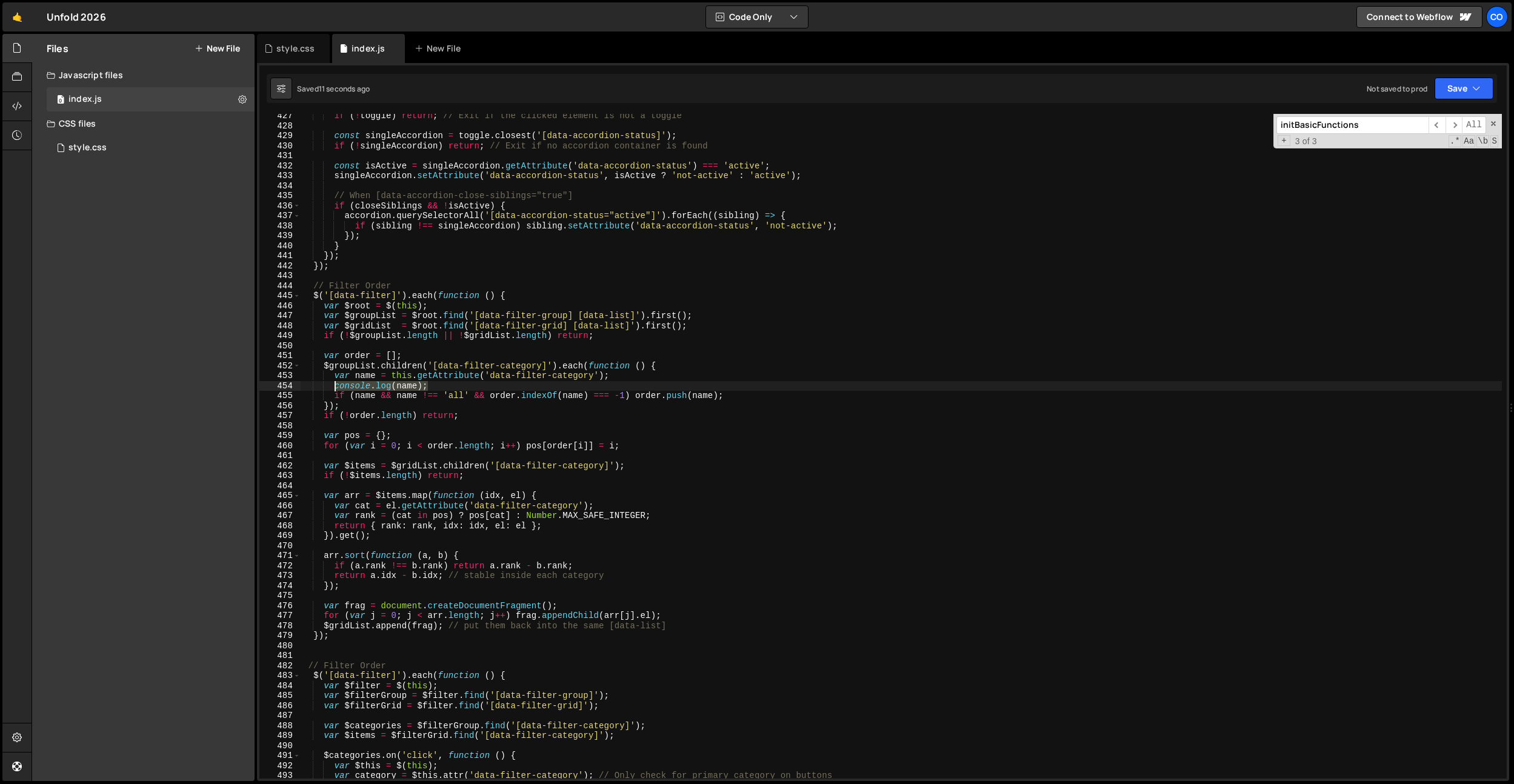
drag, startPoint x: 441, startPoint y: 382, endPoint x: 391, endPoint y: 371, distance: 51.2
click at [336, 385] on div "if ( ! toggle ) return ; // Exit if the clicked element is not a toggle const s…" at bounding box center [901, 453] width 1201 height 685
click at [436, 351] on div "if ( ! toggle ) return ; // Exit if the clicked element is not a toggle const s…" at bounding box center [901, 453] width 1201 height 685
type textarea "var order = [];"
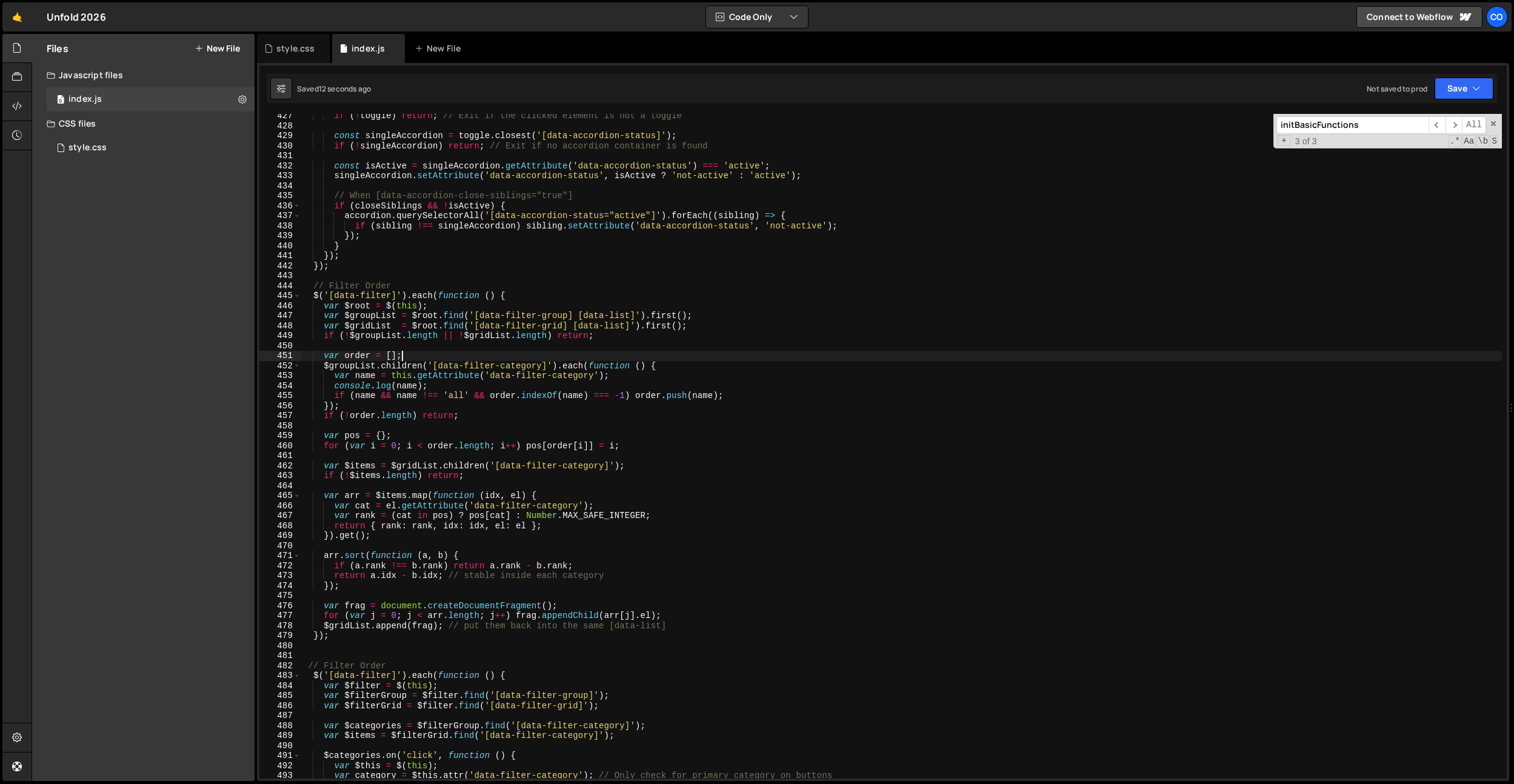
paste textarea "console.log(name);"
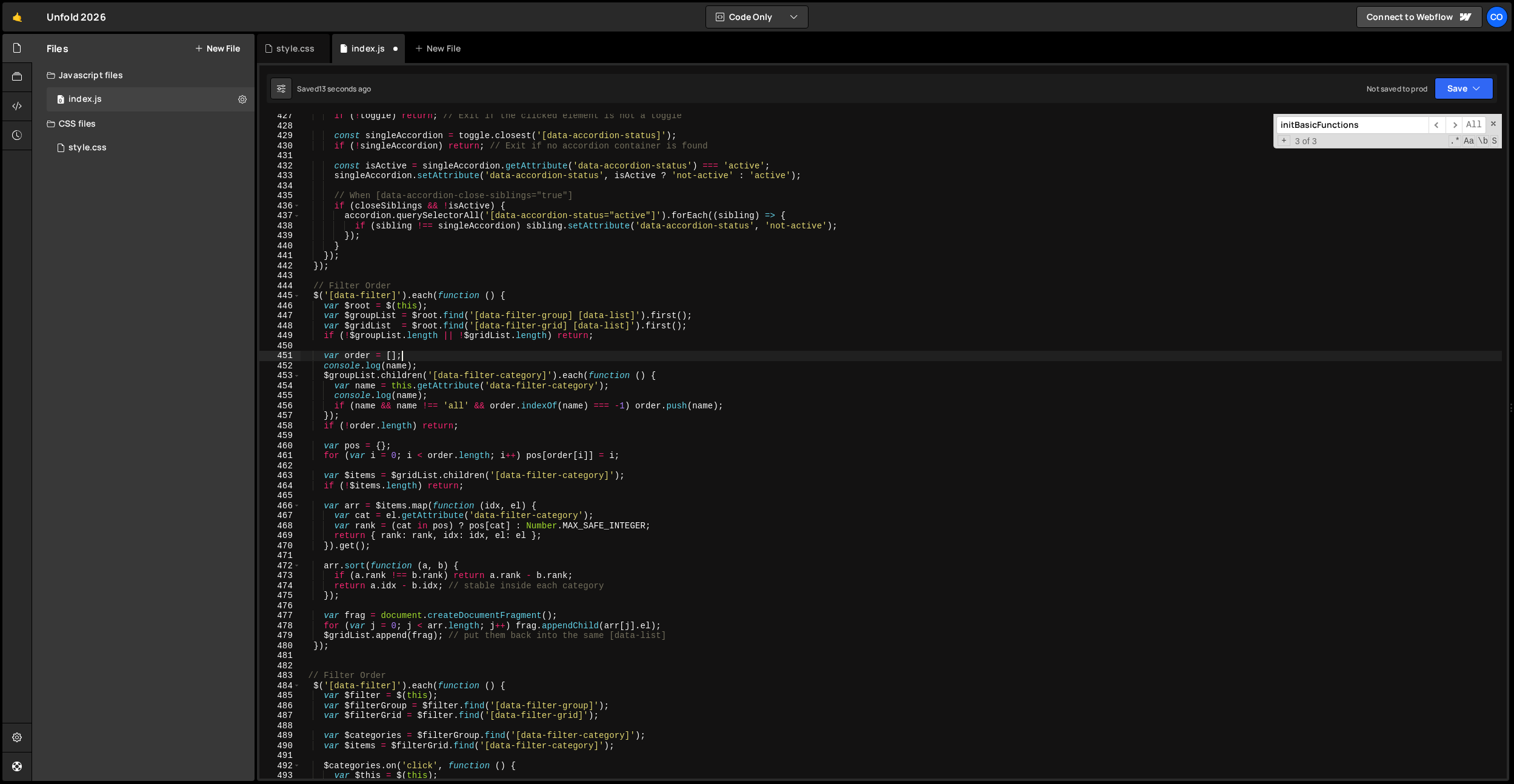
click at [403, 360] on div "if ( ! toggle ) return ; // Exit if the clicked element is not a toggle const s…" at bounding box center [901, 453] width 1201 height 685
click at [398, 365] on div "if ( ! toggle ) return ; // Exit if the clicked element is not a toggle const s…" at bounding box center [901, 453] width 1201 height 685
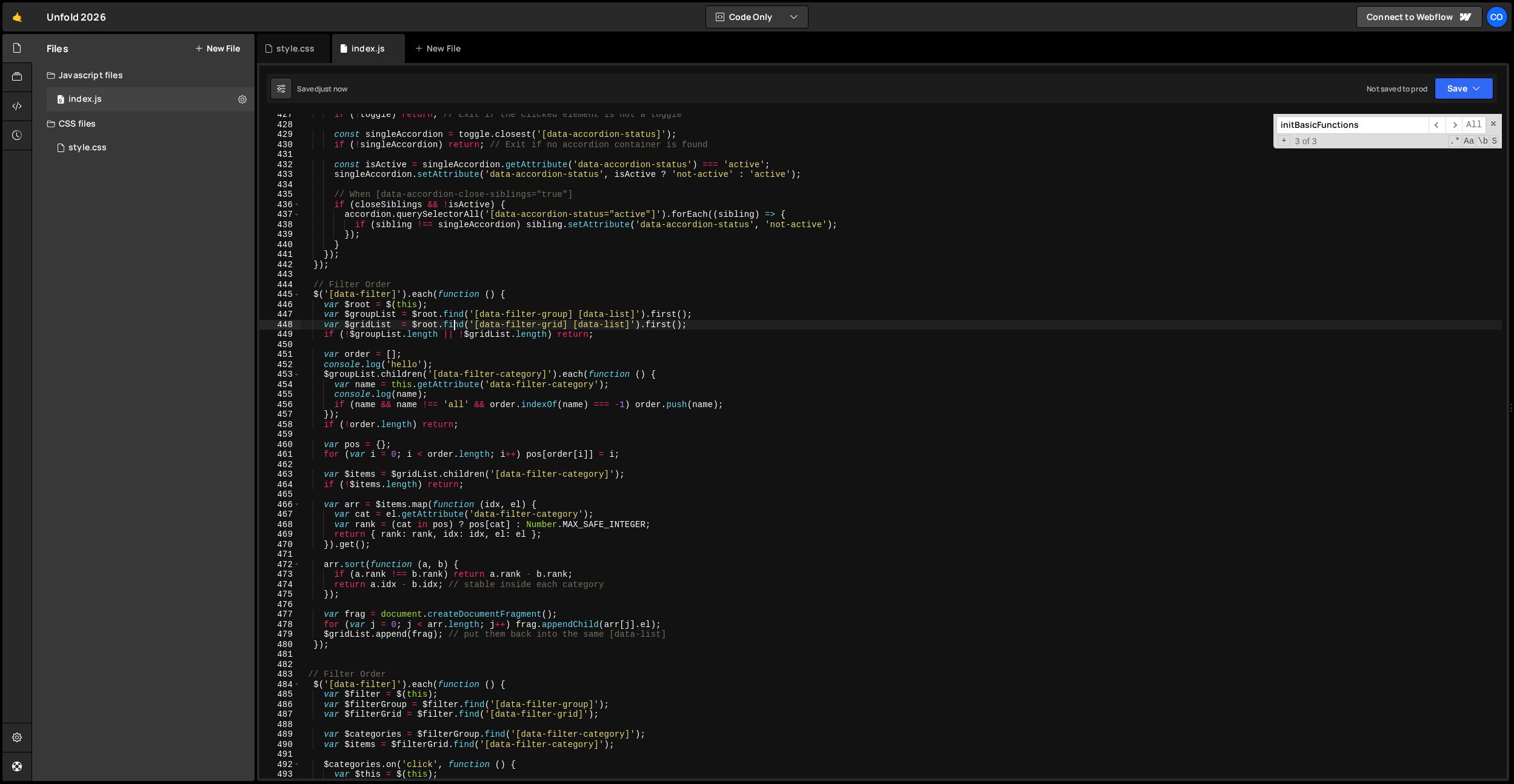
click at [455, 320] on div "if ( ! toggle ) return ; // Exit if the clicked element is not a toggle const s…" at bounding box center [901, 452] width 1201 height 685
drag, startPoint x: 547, startPoint y: 374, endPoint x: 430, endPoint y: 379, distance: 117.1
click at [430, 379] on div "if ( ! toggle ) return ; // Exit if the clicked element is not a toggle const s…" at bounding box center [901, 452] width 1201 height 685
click at [364, 370] on div "if ( ! toggle ) return ; // Exit if the clicked element is not a toggle const s…" at bounding box center [901, 452] width 1201 height 685
drag, startPoint x: 323, startPoint y: 374, endPoint x: 374, endPoint y: 372, distance: 51.0
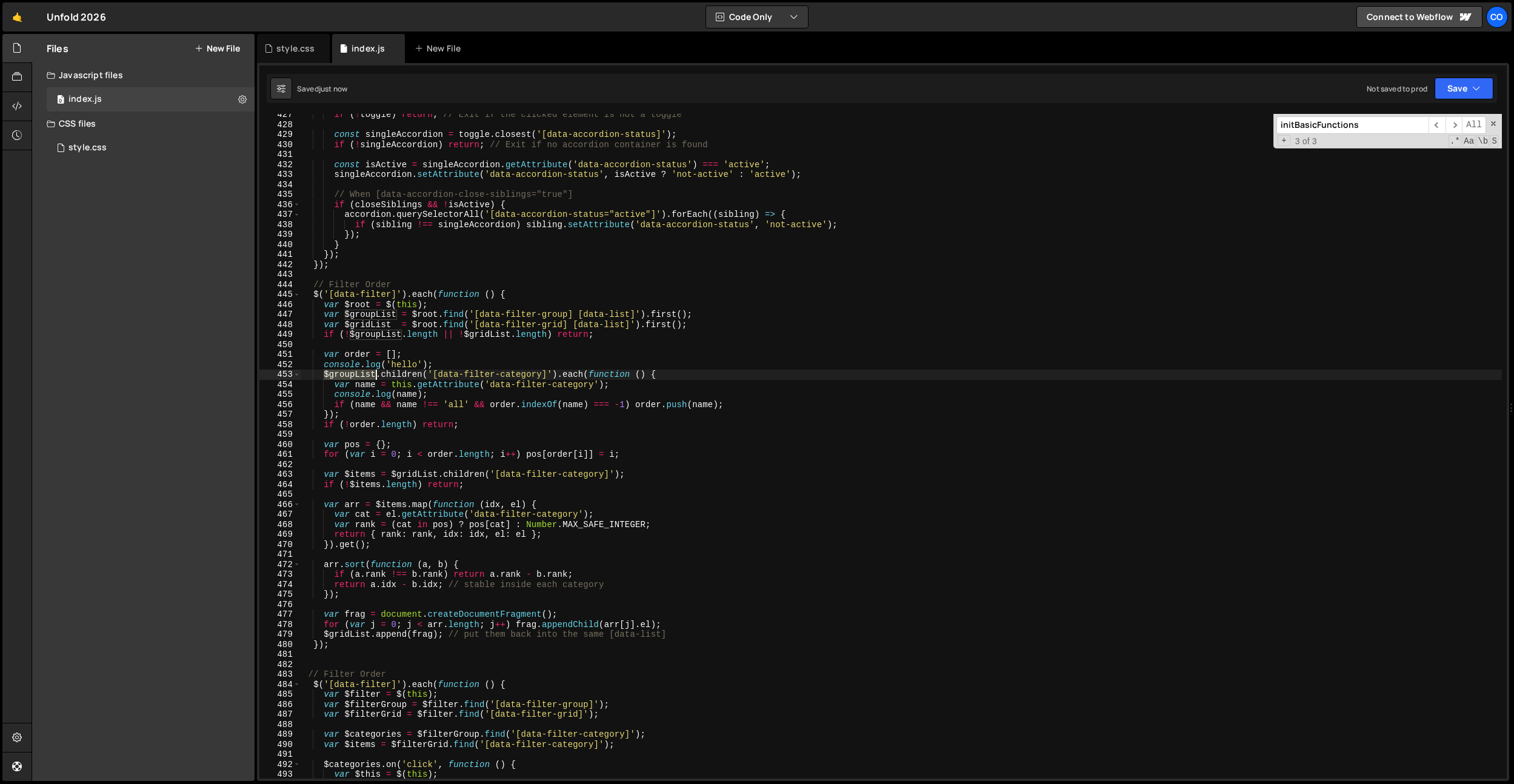
click at [374, 372] on div "if ( ! toggle ) return ; // Exit if the clicked element is not a toggle const s…" at bounding box center [901, 452] width 1201 height 685
drag, startPoint x: 422, startPoint y: 363, endPoint x: 387, endPoint y: 364, distance: 35.0
click at [387, 364] on div "if ( ! toggle ) return ; // Exit if the clicked element is not a toggle const s…" at bounding box center [901, 452] width 1201 height 685
paste textarea "$groupList"
type textarea "console.log($groupList);"
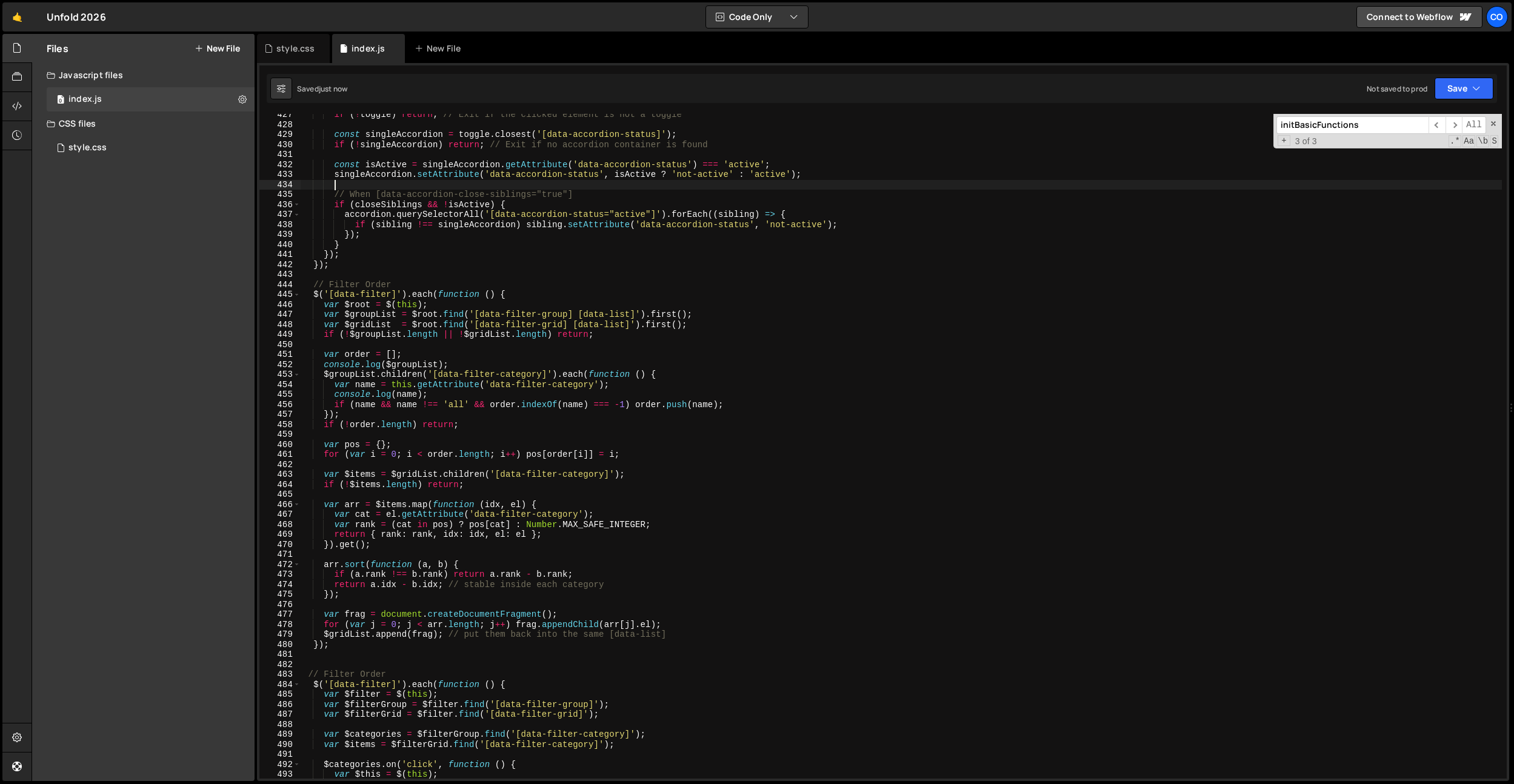
click at [501, 181] on div "if ( ! toggle ) return ; // Exit if the clicked element is not a toggle const s…" at bounding box center [901, 452] width 1201 height 685
click at [476, 363] on div "if ( ! toggle ) return ; // Exit if the clicked element is not a toggle const s…" at bounding box center [901, 452] width 1201 height 685
drag, startPoint x: 547, startPoint y: 374, endPoint x: 434, endPoint y: 376, distance: 113.0
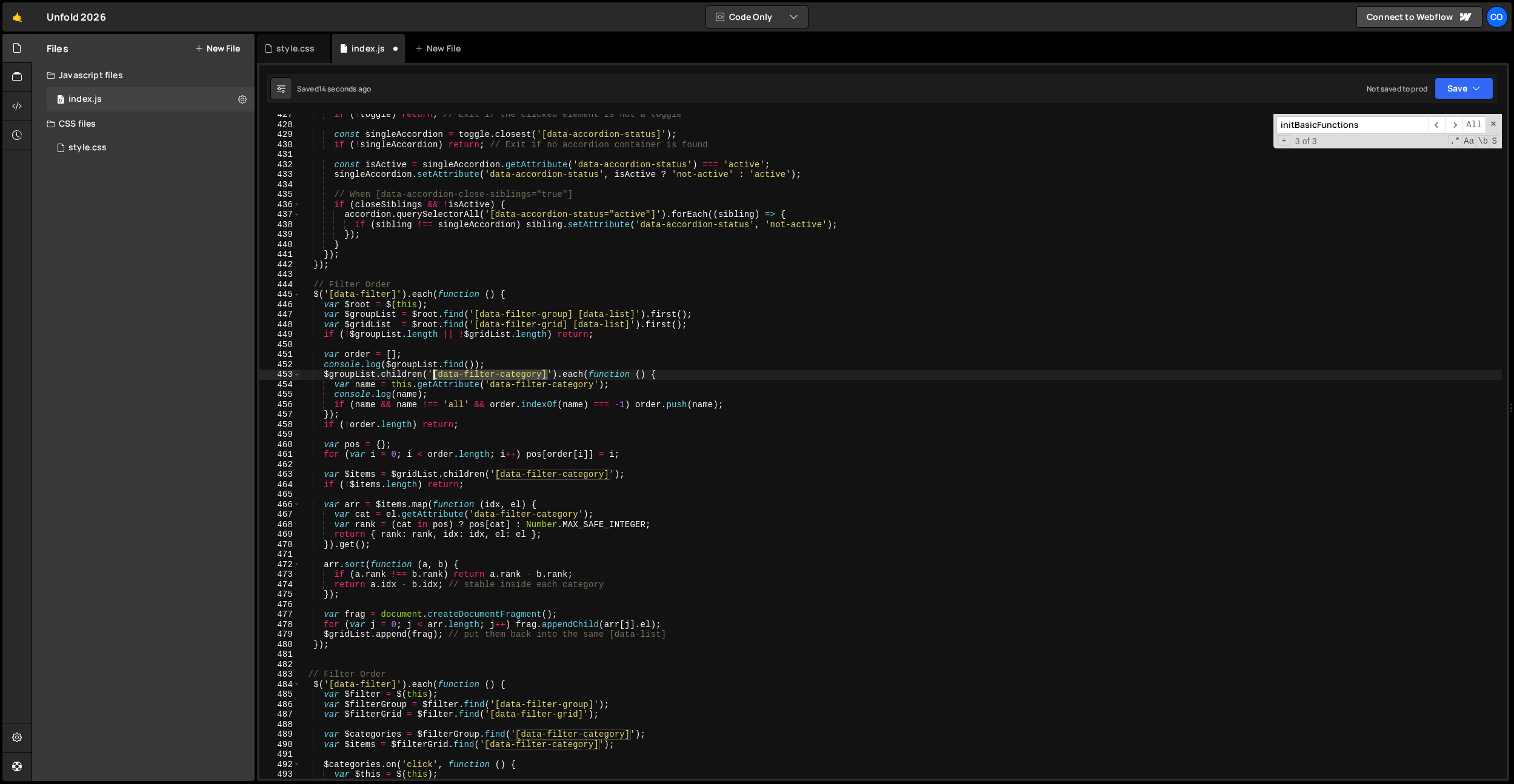
click at [434, 376] on div "if ( ! toggle ) return ; // Exit if the clicked element is not a toggle const s…" at bounding box center [901, 452] width 1201 height 685
click at [463, 366] on div "if ( ! toggle ) return ; // Exit if the clicked element is not a toggle const s…" at bounding box center [901, 452] width 1201 height 685
paste textarea "[data-filter-category]'"
click at [717, 328] on div "if ( ! toggle ) return ; // Exit if the clicked element is not a toggle const s…" at bounding box center [901, 452] width 1201 height 685
click at [355, 369] on div "if ( ! toggle ) return ; // Exit if the clicked element is not a toggle const s…" at bounding box center [901, 452] width 1201 height 685
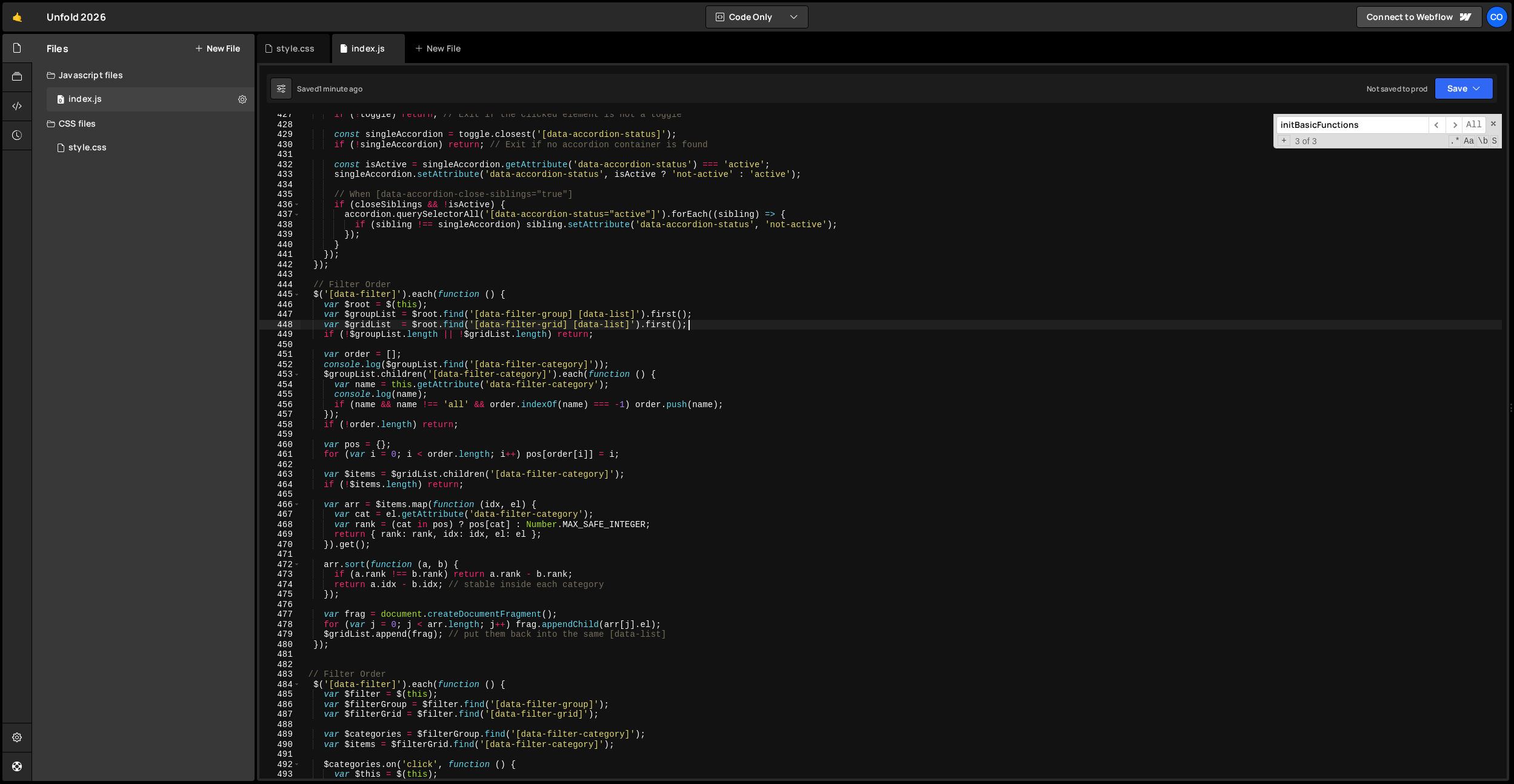
type textarea "console.log($groupList.find('[data-filter-category]'));"
drag, startPoint x: 621, startPoint y: 363, endPoint x: 324, endPoint y: 367, distance: 297.0
click at [324, 367] on div "if ( ! toggle ) return ; // Exit if the clicked element is not a toggle const s…" at bounding box center [901, 452] width 1201 height 685
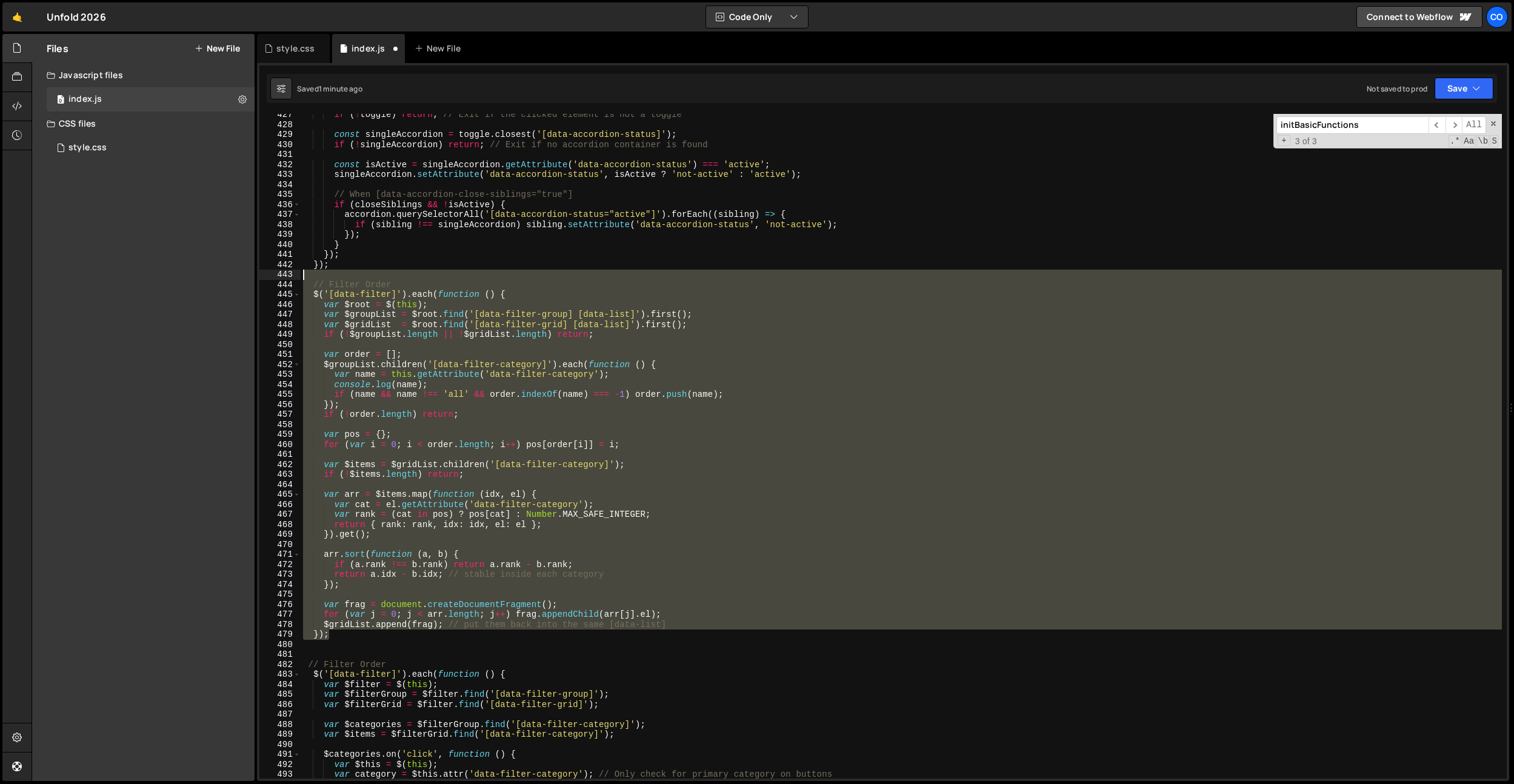
drag, startPoint x: 338, startPoint y: 637, endPoint x: 264, endPoint y: 286, distance: 358.7
click at [264, 278] on div "var order = []; 427 428 429 430 431 432 433 434 435 436 437 438 439 440 441 442…" at bounding box center [883, 446] width 1247 height 665
drag, startPoint x: 388, startPoint y: 633, endPoint x: 368, endPoint y: 633, distance: 20.0
click at [388, 633] on div "if ( ! toggle ) return ; // Exit if the clicked element is not a toggle const s…" at bounding box center [901, 446] width 1201 height 665
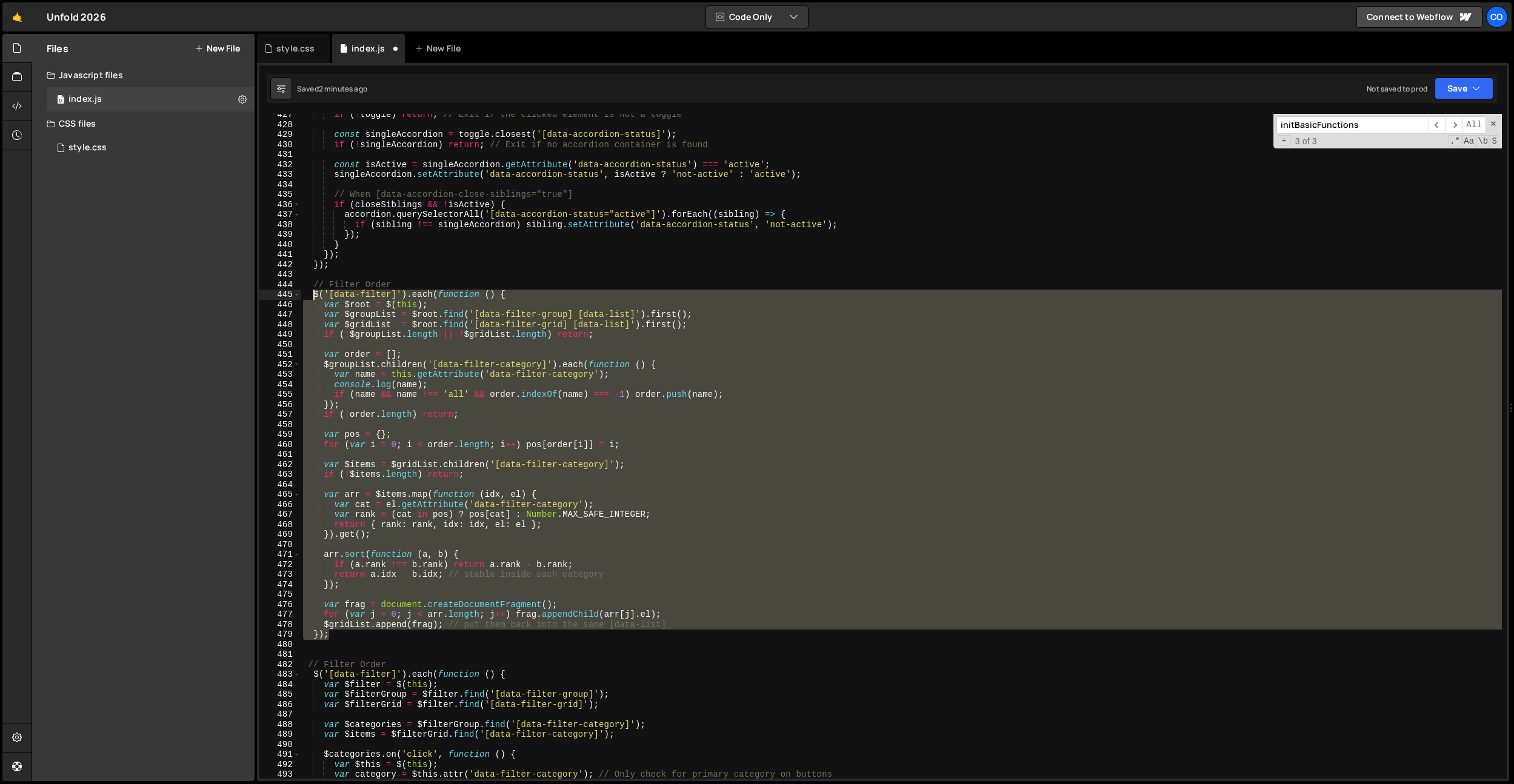
drag, startPoint x: 367, startPoint y: 633, endPoint x: 315, endPoint y: 296, distance: 341.0
click at [315, 297] on div "if ( ! toggle ) return ; // Exit if the clicked element is not a toggle const s…" at bounding box center [901, 452] width 1201 height 685
paste textarea "}"
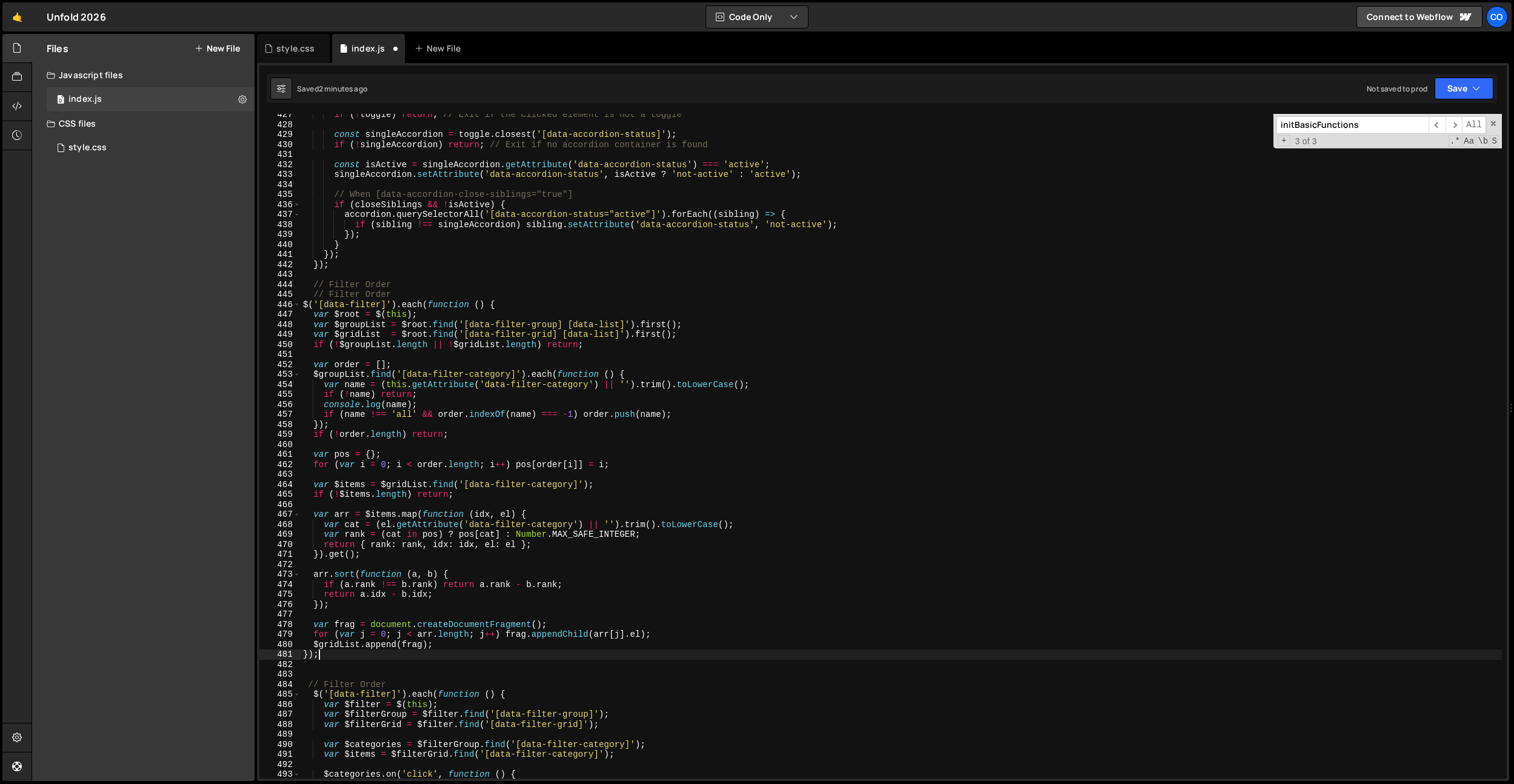
drag, startPoint x: 400, startPoint y: 291, endPoint x: 405, endPoint y: 286, distance: 7.1
click at [405, 286] on div "if ( ! toggle ) return ; // Exit if the clicked element is not a toggle const s…" at bounding box center [901, 452] width 1201 height 685
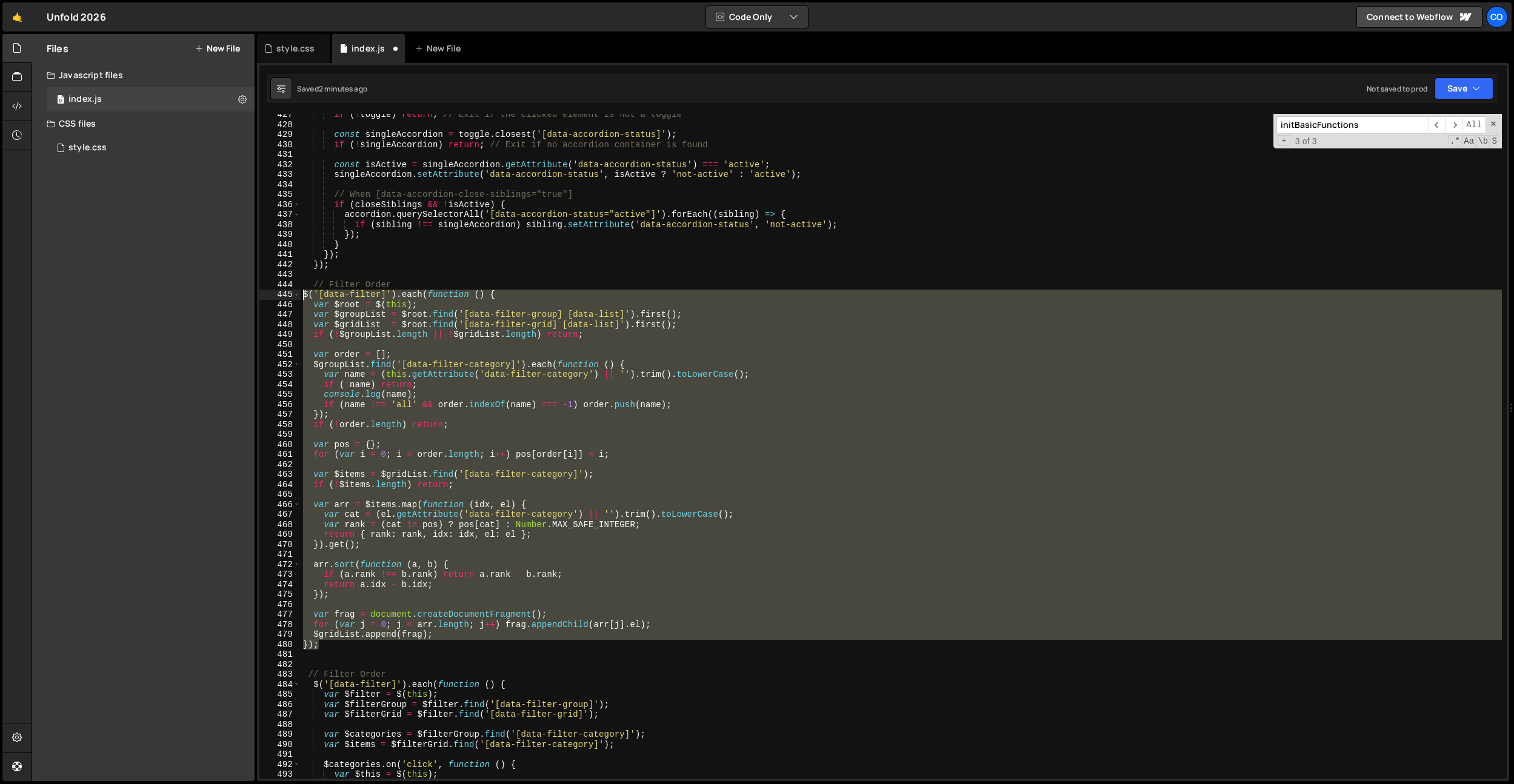
drag, startPoint x: 325, startPoint y: 644, endPoint x: 275, endPoint y: 302, distance: 345.6
click at [279, 294] on div "// Filter Order 427 428 429 430 431 432 433 434 435 436 437 438 439 440 441 442…" at bounding box center [883, 446] width 1247 height 665
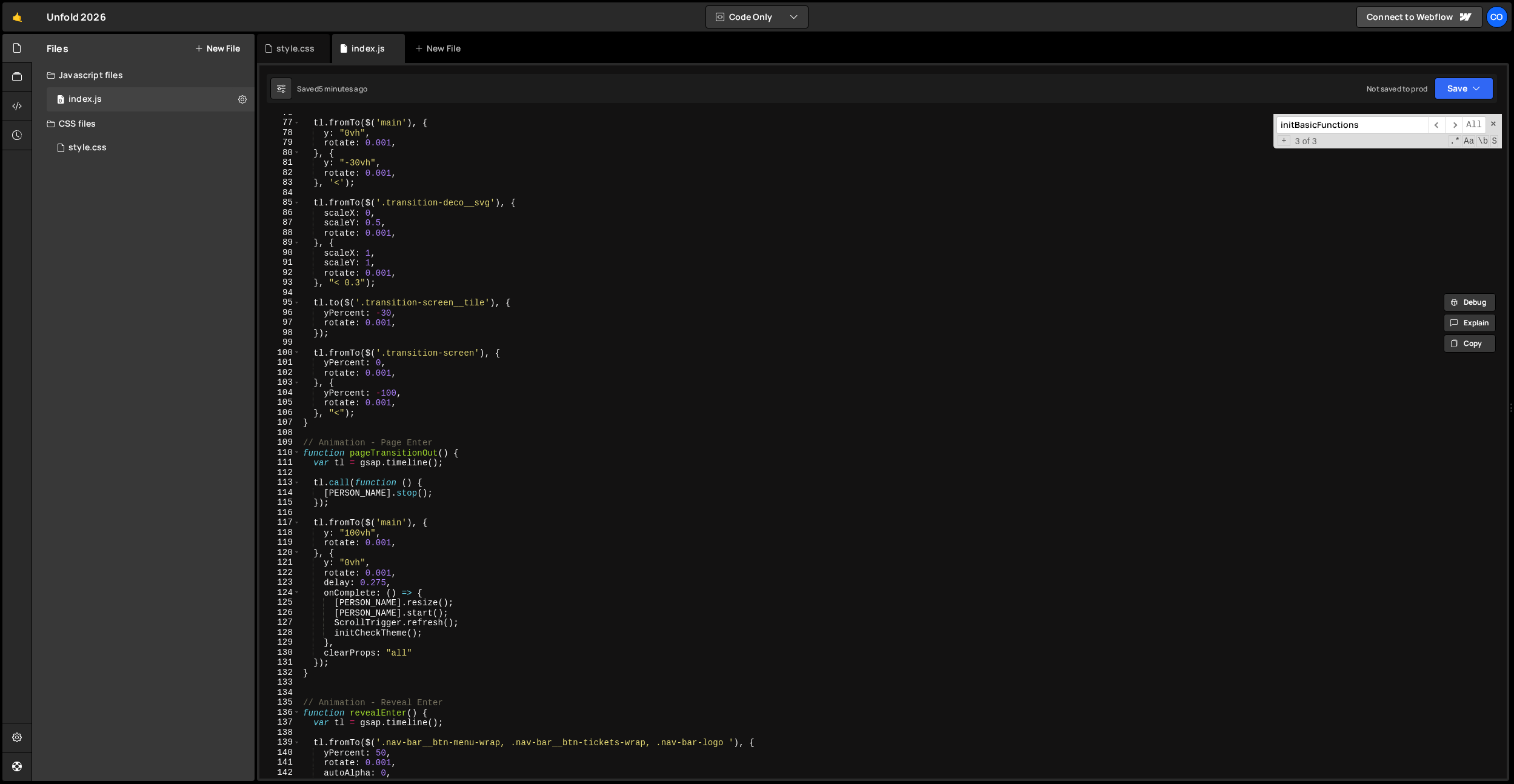
scroll to position [755, 0]
click at [452, 452] on div "tl . fromTo ( $ ( 'main' ) , { y : "0vh" , rotate : 0.001 , } , { y : "-30vh" ,…" at bounding box center [901, 452] width 1201 height 685
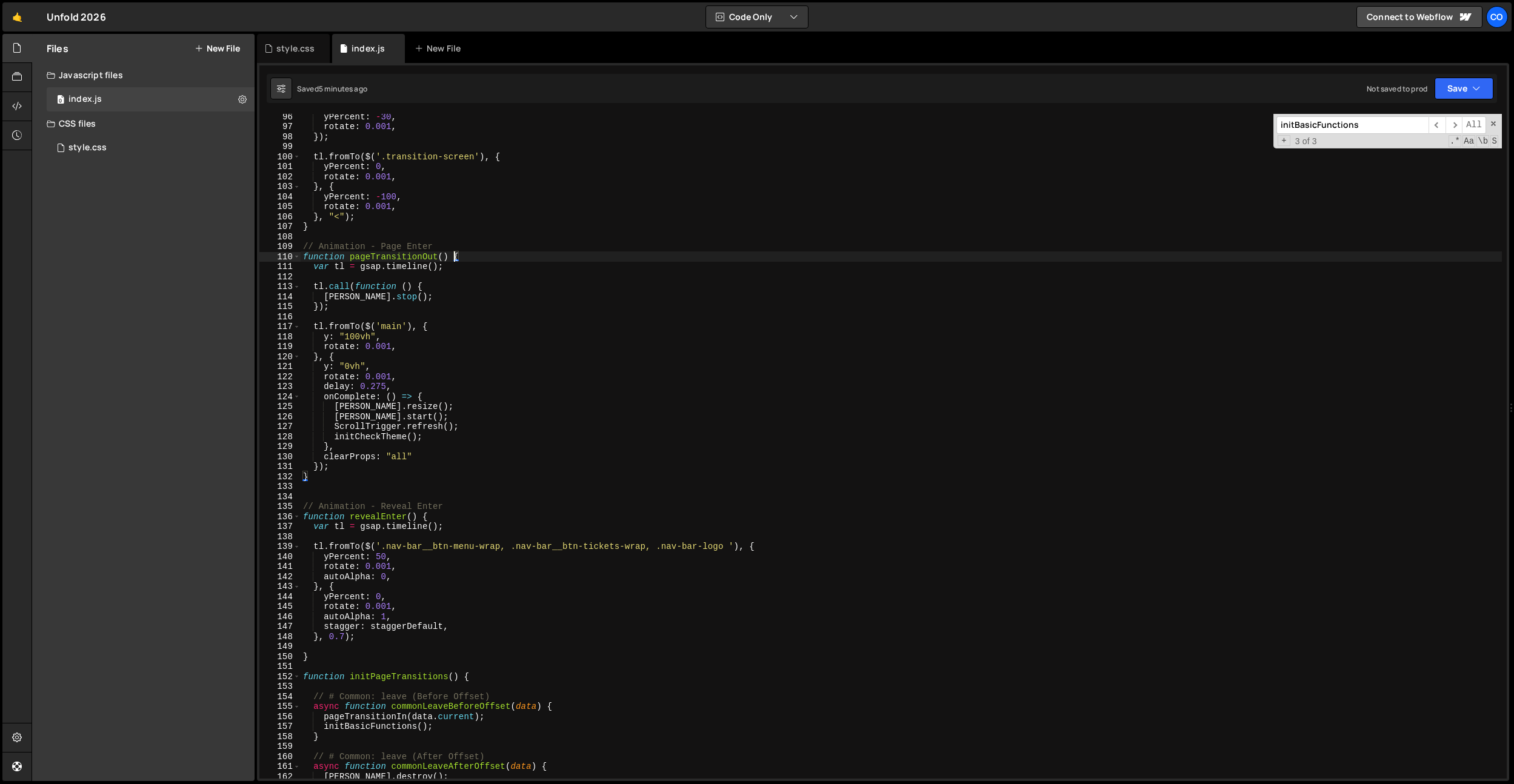
scroll to position [897, 0]
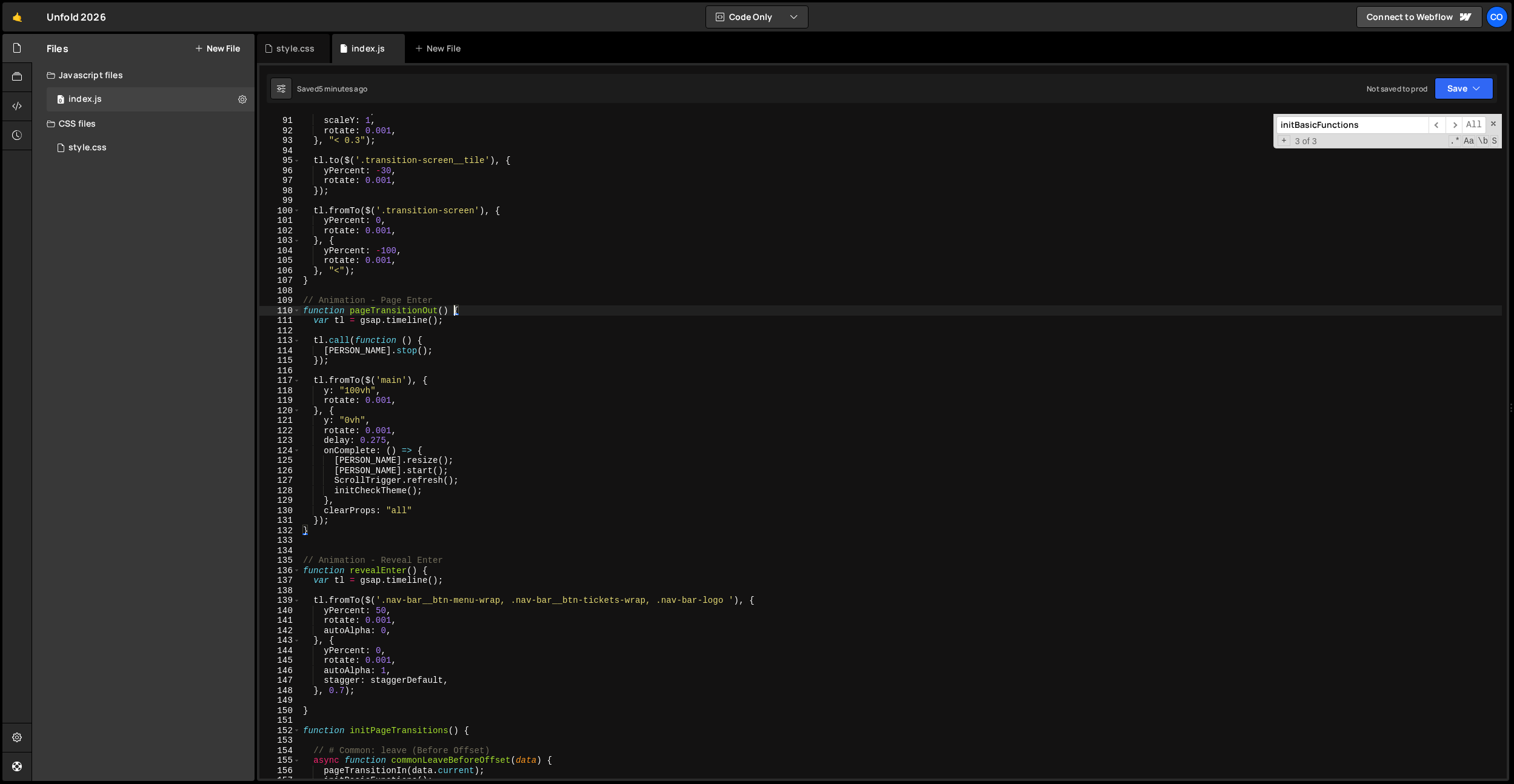
click at [407, 453] on div "scaleX : 1 , scaleY : 1 , rotate : 0.001 , } , "< 0.3" ) ; tl . to ( $ ( '.tran…" at bounding box center [901, 448] width 1201 height 685
click at [384, 444] on div "scaleX : 1 , scaleY : 1 , rotate : 0.001 , } , "< 0.3" ) ; tl . to ( $ ( '.tran…" at bounding box center [901, 448] width 1201 height 685
click at [480, 313] on div "scaleX : 1 , scaleY : 1 , rotate : 0.001 , } , "< 0.3" ) ; tl . to ( $ ( '.tran…" at bounding box center [901, 448] width 1201 height 685
type textarea "function pageTransitionOut() {"
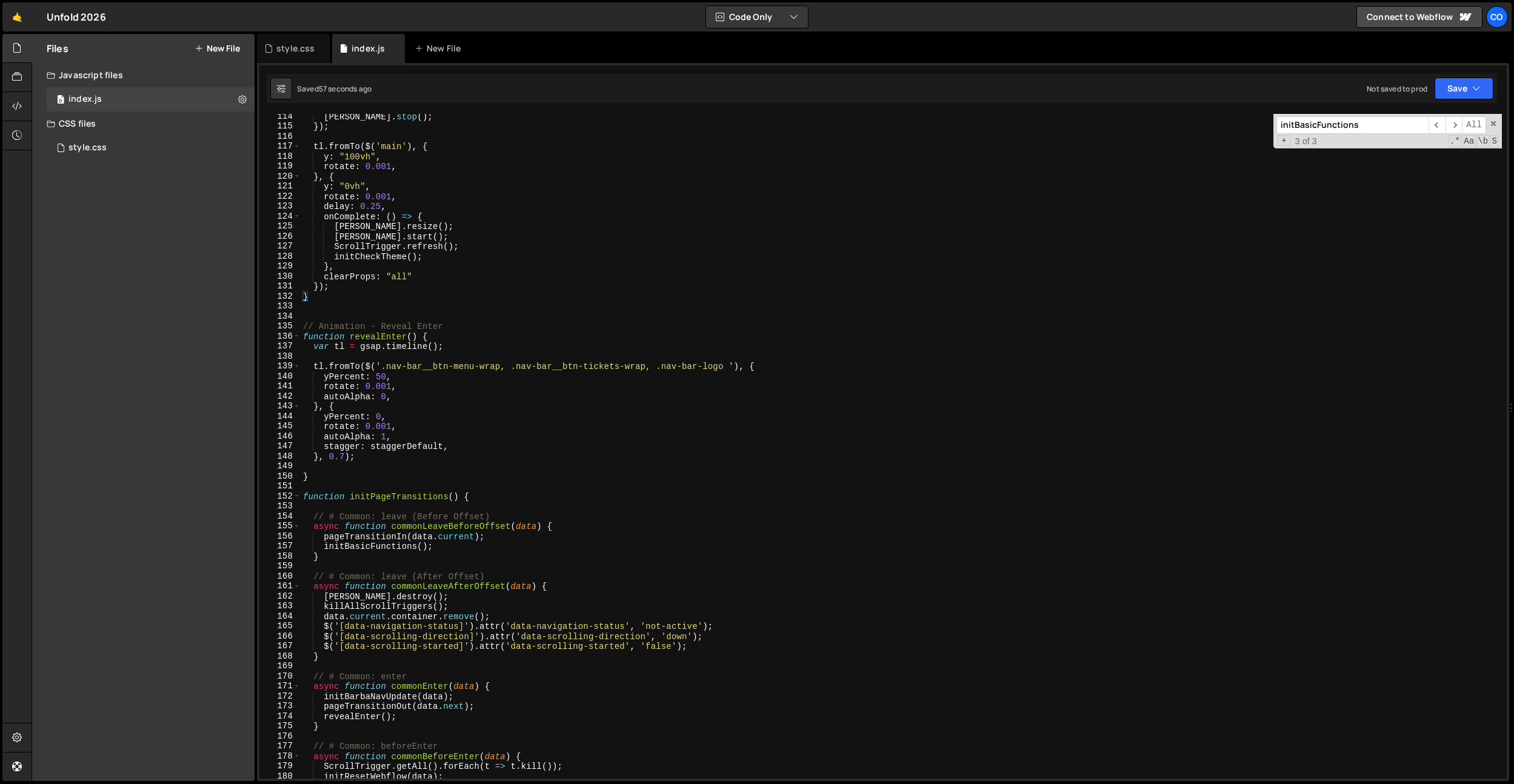
click at [480, 313] on div "lenis . stop ( ) ; }) ; tl . fromTo ( $ ( 'main' ) , { y : "100vh" , rotate : 0…" at bounding box center [901, 454] width 1201 height 685
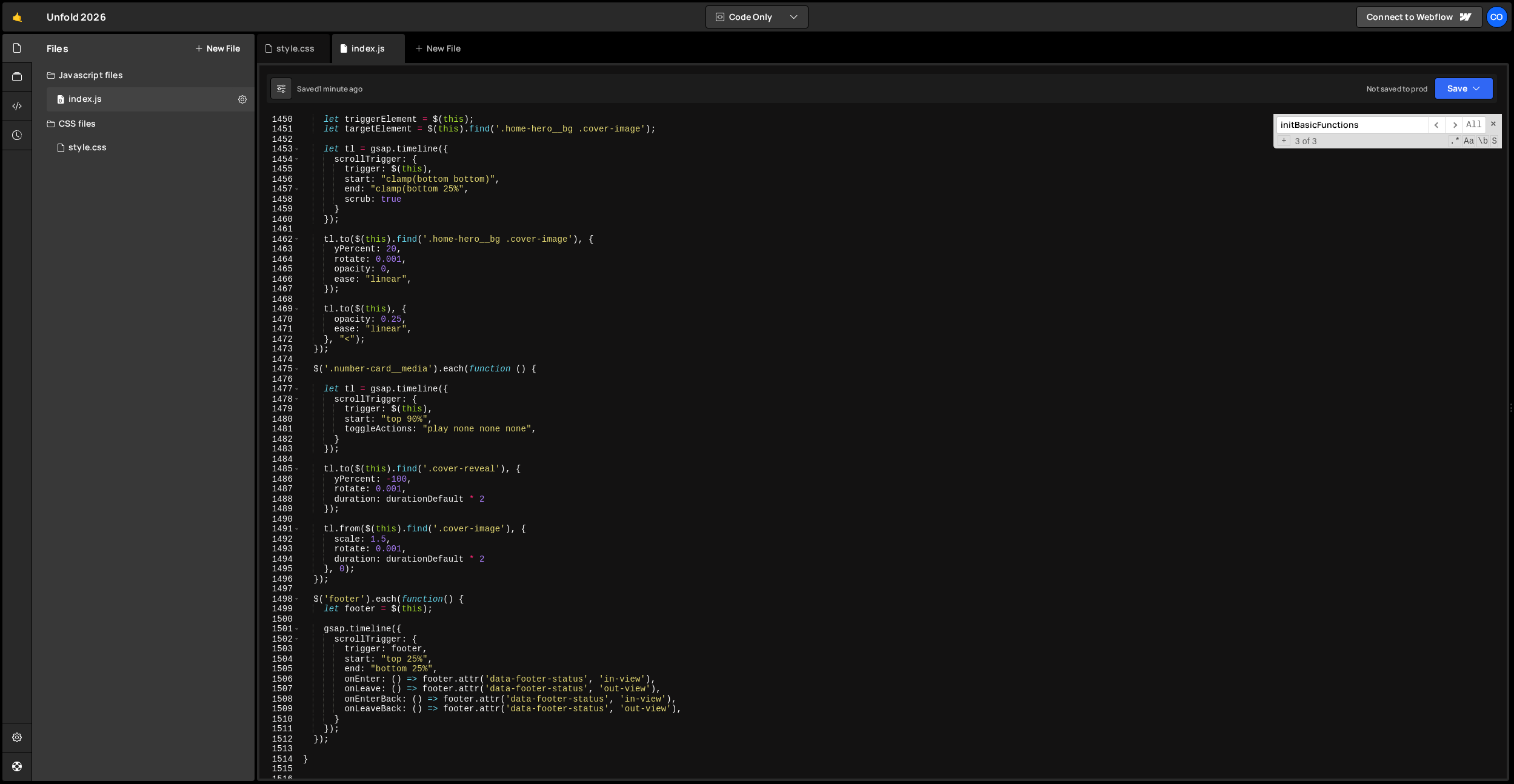
scroll to position [14836, 0]
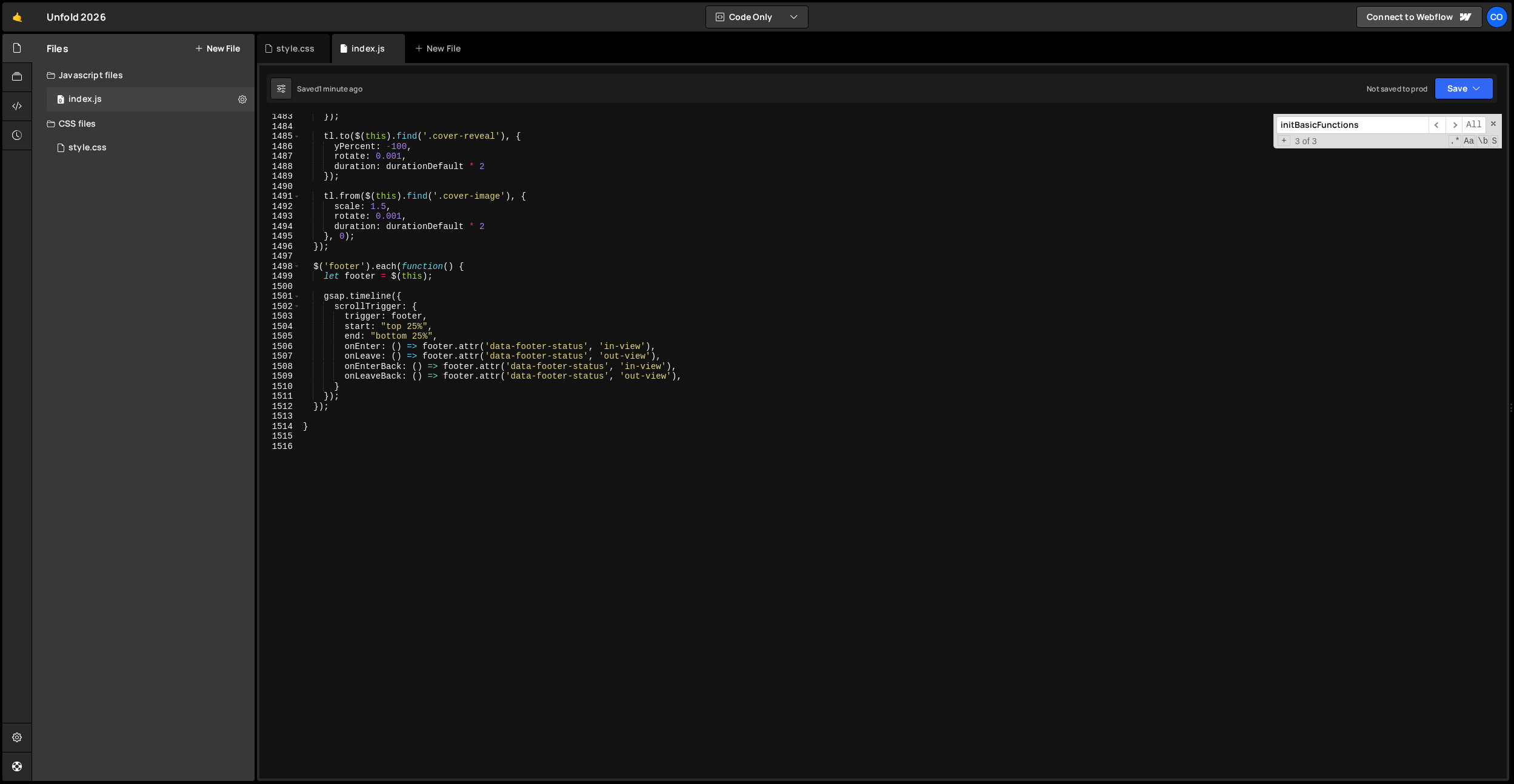
click at [447, 335] on div "}) ; tl . to ( $ ( this ) . find ( '.cover-reveal' ) , { yPercent : - 100 , rot…" at bounding box center [901, 454] width 1201 height 685
click at [422, 335] on div "}) ; tl . to ( $ ( this ) . find ( '.cover-reveal' ) , { yPercent : - 100 , rot…" at bounding box center [901, 454] width 1201 height 685
click at [414, 330] on div "}) ; tl . to ( $ ( this ) . find ( '.cover-reveal' ) , { yPercent : - 100 , rot…" at bounding box center [901, 454] width 1201 height 685
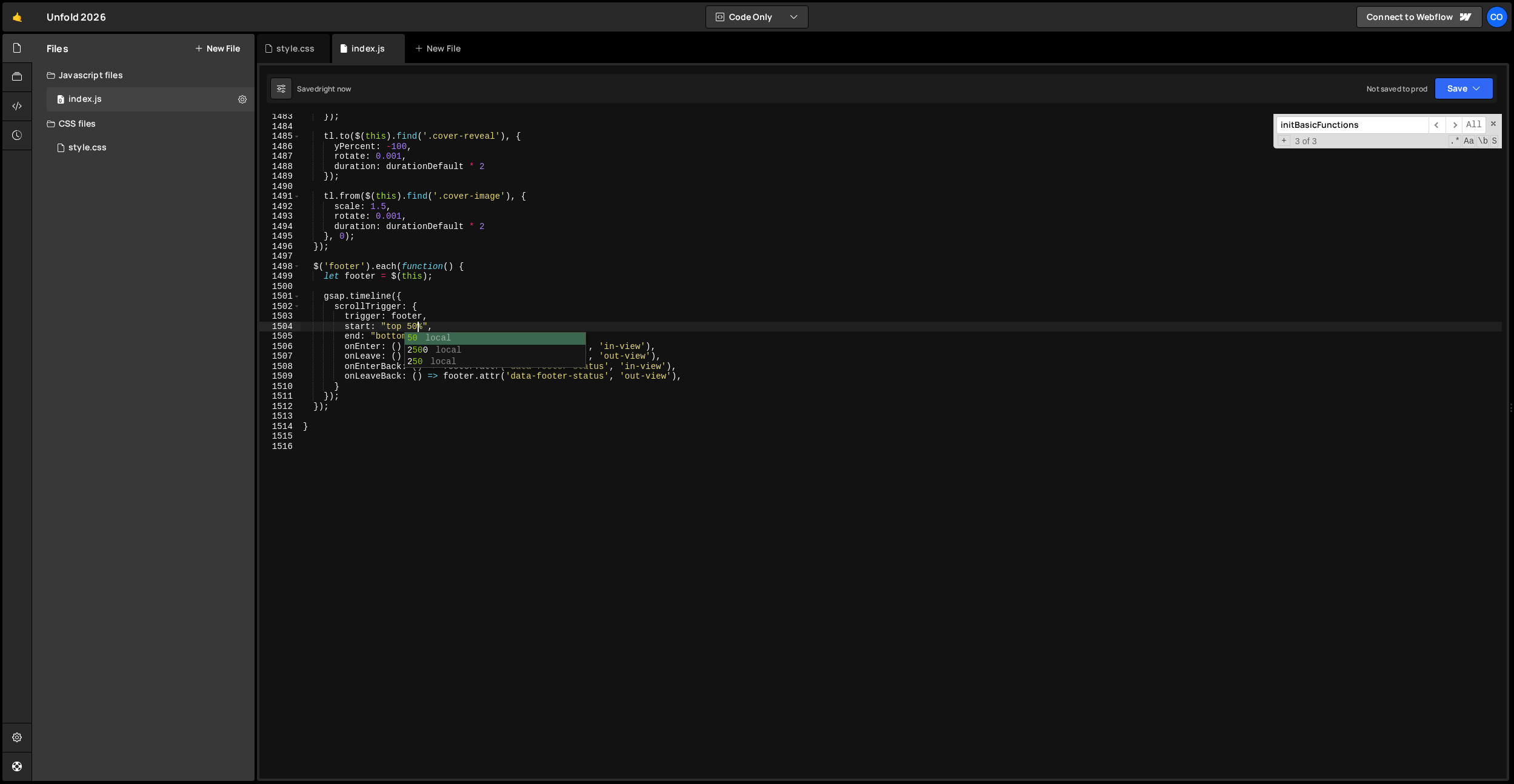
type textarea "start: "top 50%","
click at [308, 55] on div "style.css" at bounding box center [293, 48] width 73 height 29
click at [308, 54] on div "style.css" at bounding box center [293, 48] width 73 height 29
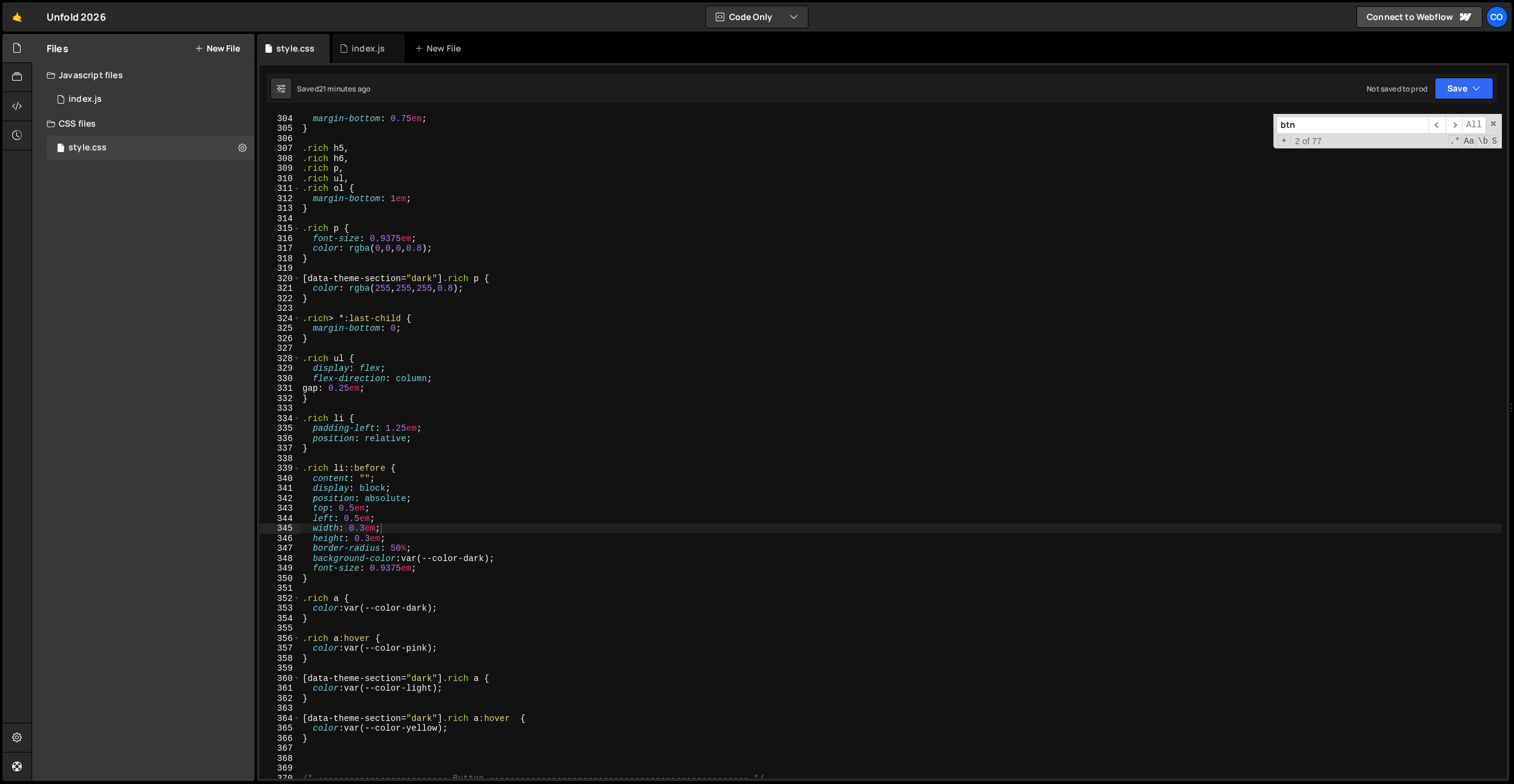
type textarea ".rich a {"
drag, startPoint x: 338, startPoint y: 596, endPoint x: 282, endPoint y: 594, distance: 56.0
click at [275, 594] on div ".rich a { 304 305 306 307 308 309 310 311 312 313 314 315 316 317 318 319 320 3…" at bounding box center [883, 446] width 1247 height 665
click at [303, 589] on div "margin-bottom : 0.75 em ; } .rich h5 , .rich h6 , .rich p , .rich ul , .rich ol…" at bounding box center [900, 456] width 1201 height 685
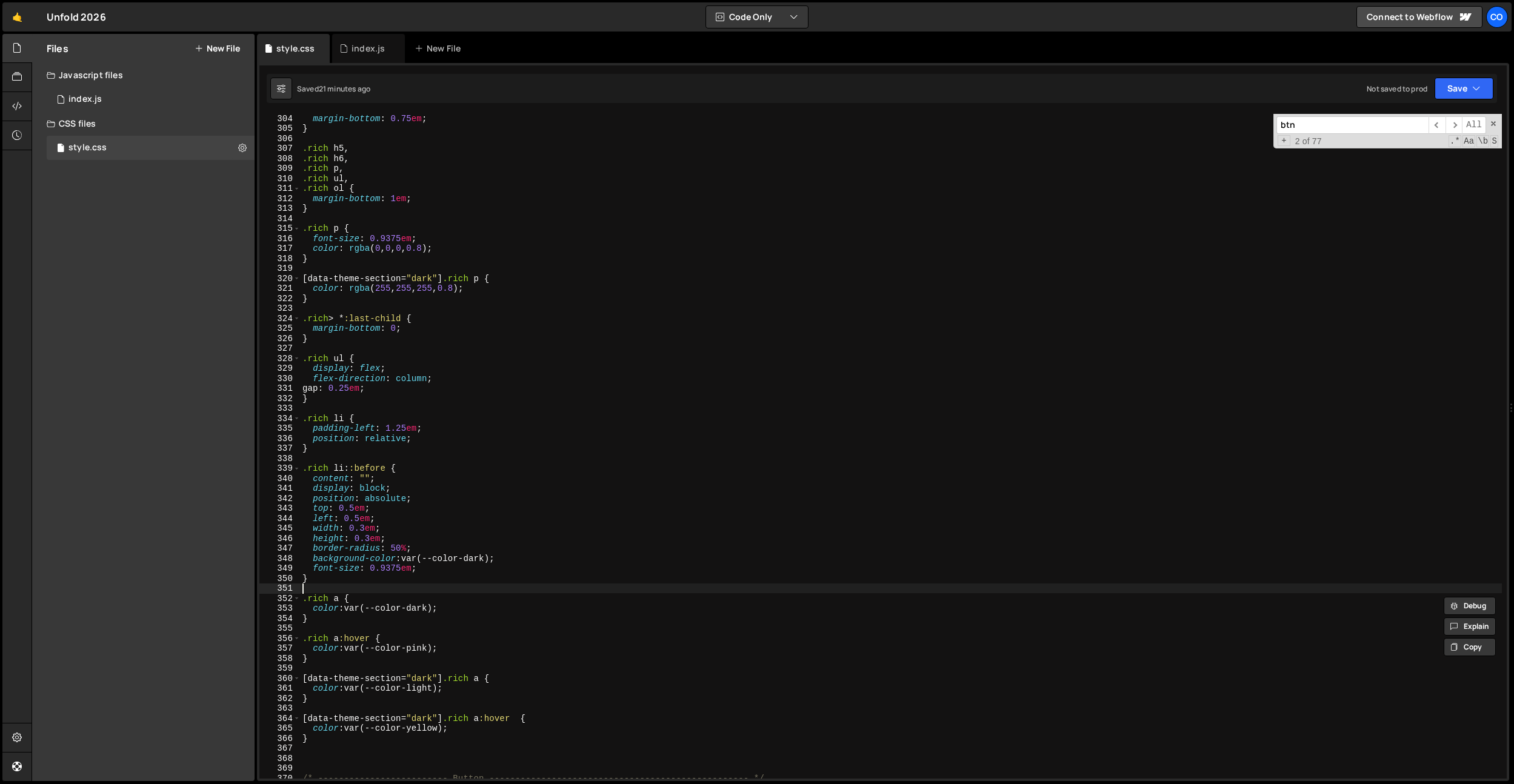
scroll to position [0, 0]
paste textarea ".rich a"
type textarea ".rich strong,"
click at [322, 640] on div "margin-bottom : 0.75 em ; } .rich h5 , .rich h6 , .rich p , .rich ul , .rich ol…" at bounding box center [900, 456] width 1201 height 685
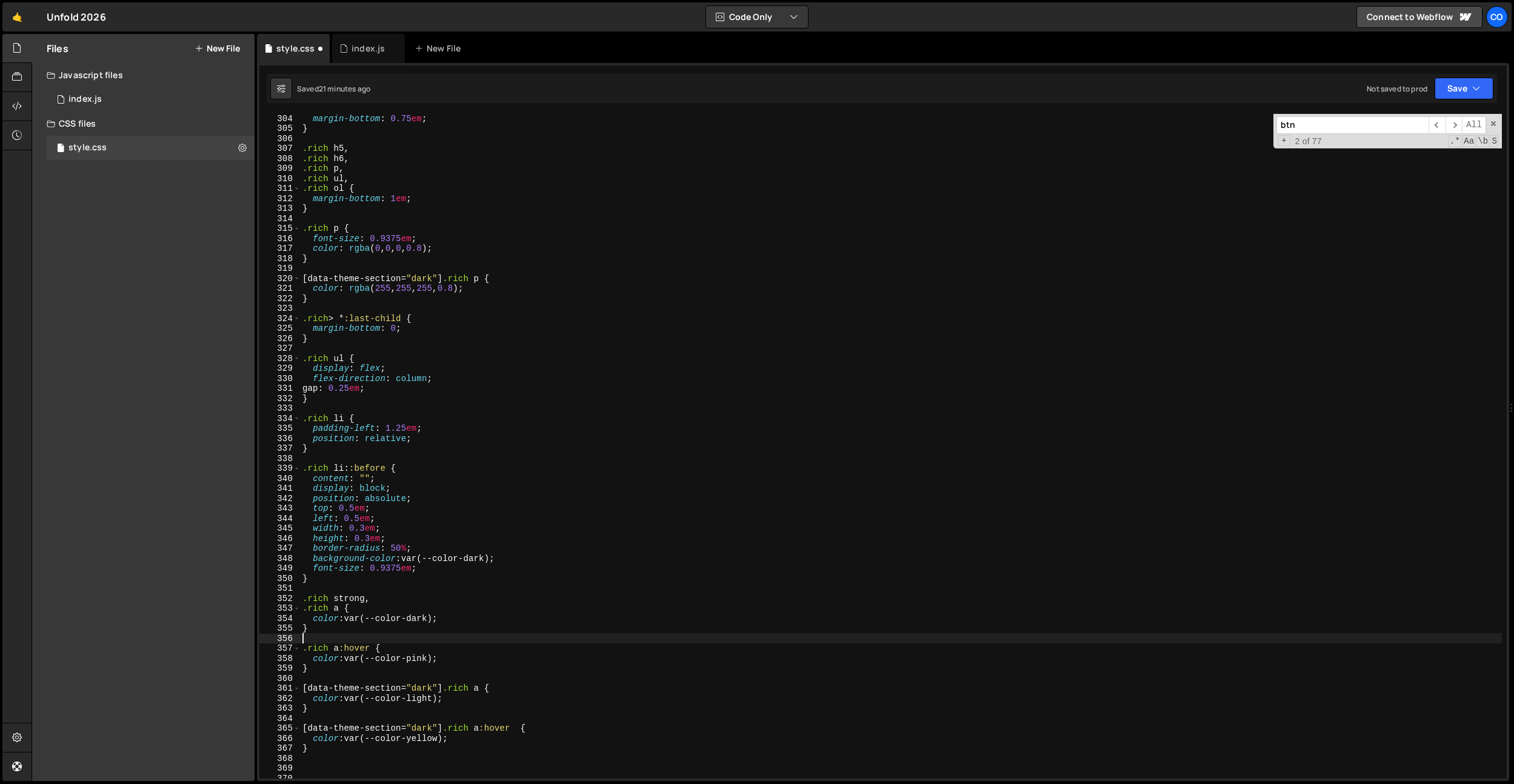
scroll to position [0, 0]
paste textarea ".rich a"
type textarea "."
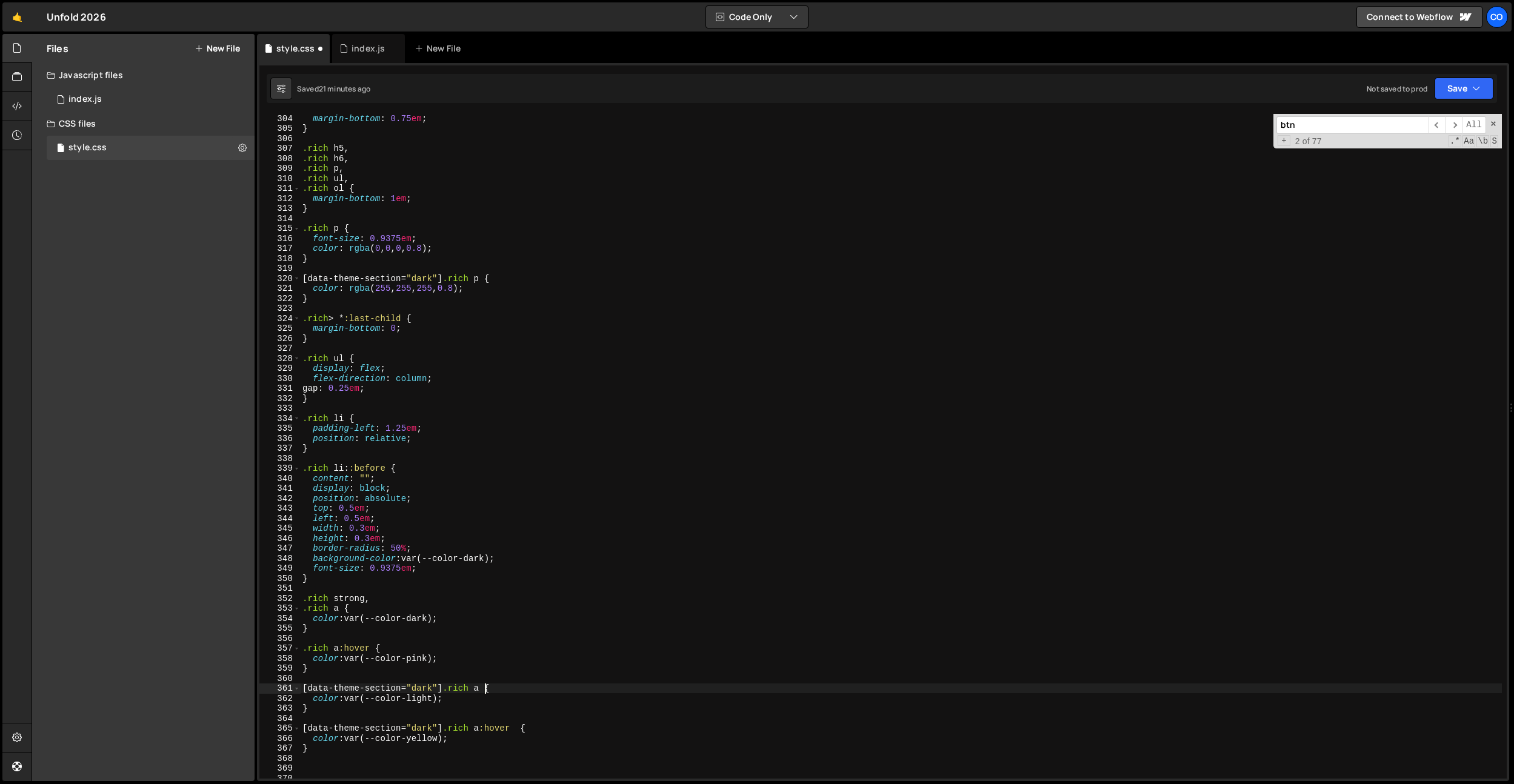
click at [485, 689] on div "margin-bottom : 0.75 em ; } .rich h5 , .rich h6 , .rich p , .rich ul , .rich ol…" at bounding box center [900, 456] width 1201 height 685
drag, startPoint x: 485, startPoint y: 689, endPoint x: 282, endPoint y: 684, distance: 203.1
click at [282, 684] on div "[data-theme-section="dark"] .[PERSON_NAME] a { 304 305 306 307 308 309 310 311 …" at bounding box center [883, 446] width 1247 height 665
paste textarea "[data-theme-section="dark"] .rich a"
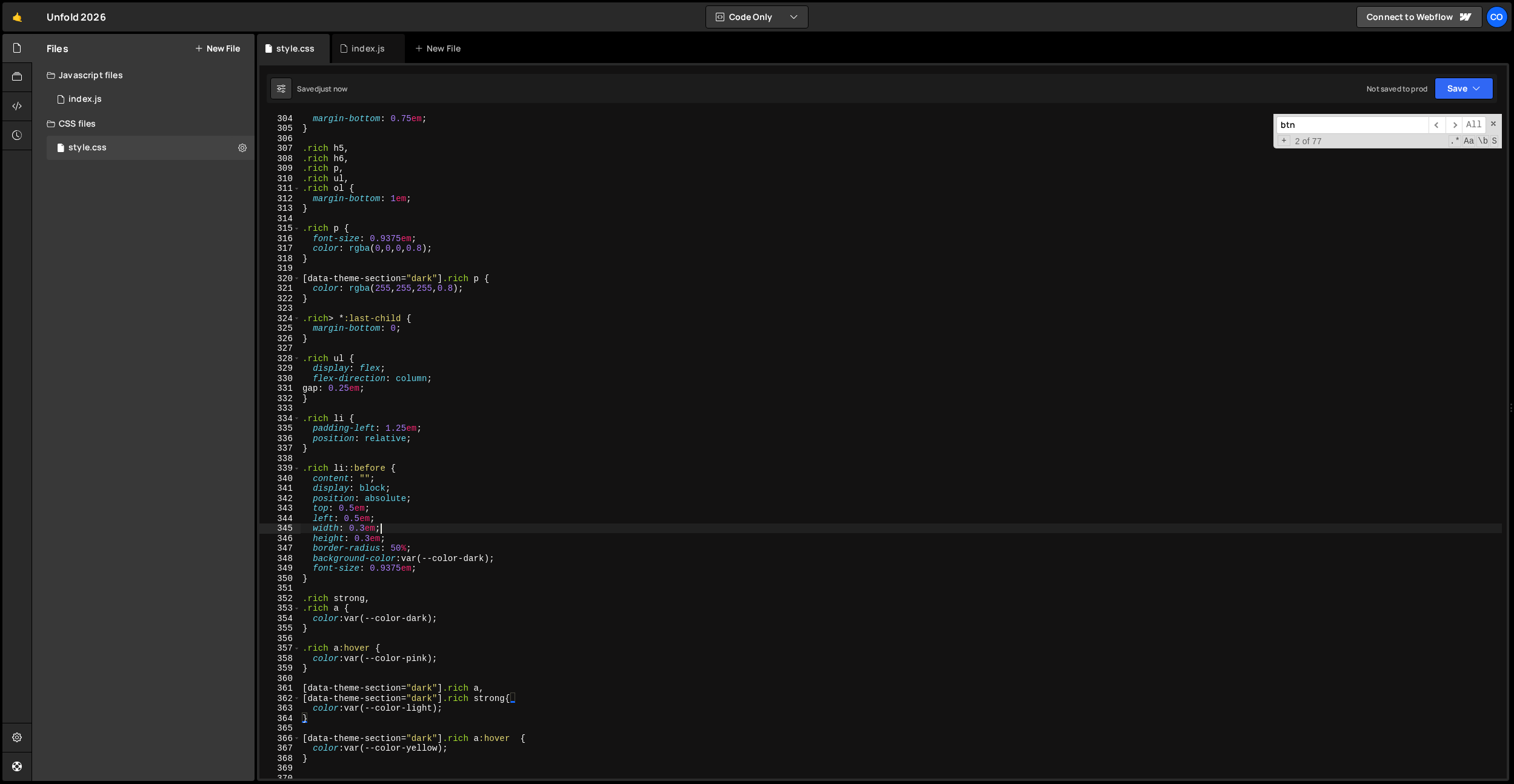
drag, startPoint x: 452, startPoint y: 529, endPoint x: 444, endPoint y: 656, distance: 127.3
click at [452, 529] on div "margin-bottom : 0.75 em ; } .rich h5 , .rich h6 , .rich p , .rich ul , .rich ol…" at bounding box center [900, 456] width 1201 height 685
click at [470, 292] on div "margin-bottom : 0.75 em ; } .rich h5 , .rich h6 , .rich p , .rich ul , .rich ol…" at bounding box center [900, 456] width 1201 height 685
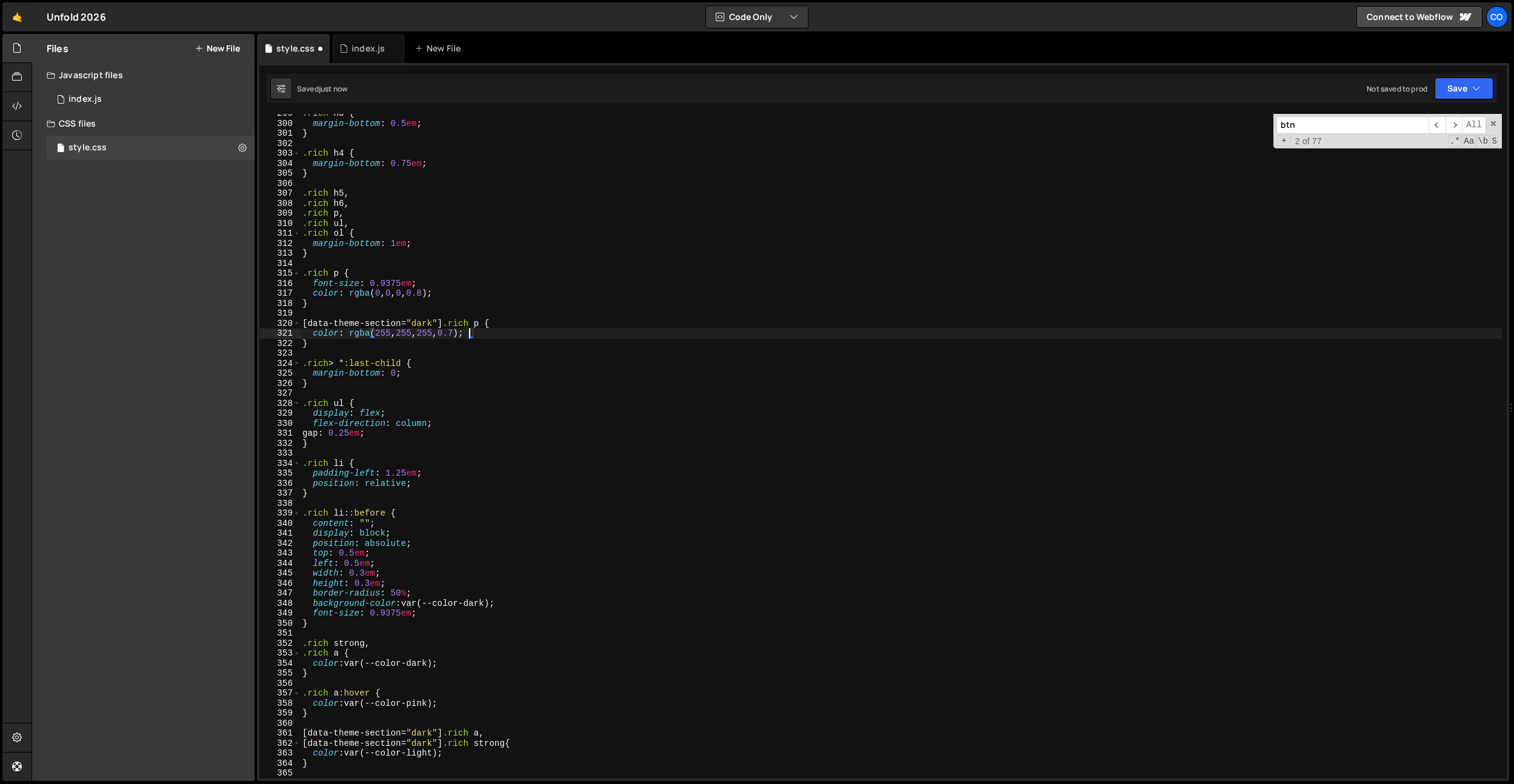
scroll to position [2982, 0]
click at [497, 288] on div ".rich h3 { margin-bottom : 0.5 em ; } .rich h4 { margin-bottom : 0.75 em ; } .r…" at bounding box center [900, 453] width 1201 height 685
click at [444, 297] on div ".rich h3 { margin-bottom : 0.5 em ; } .rich h4 { margin-bottom : 0.75 em ; } .r…" at bounding box center [900, 453] width 1201 height 685
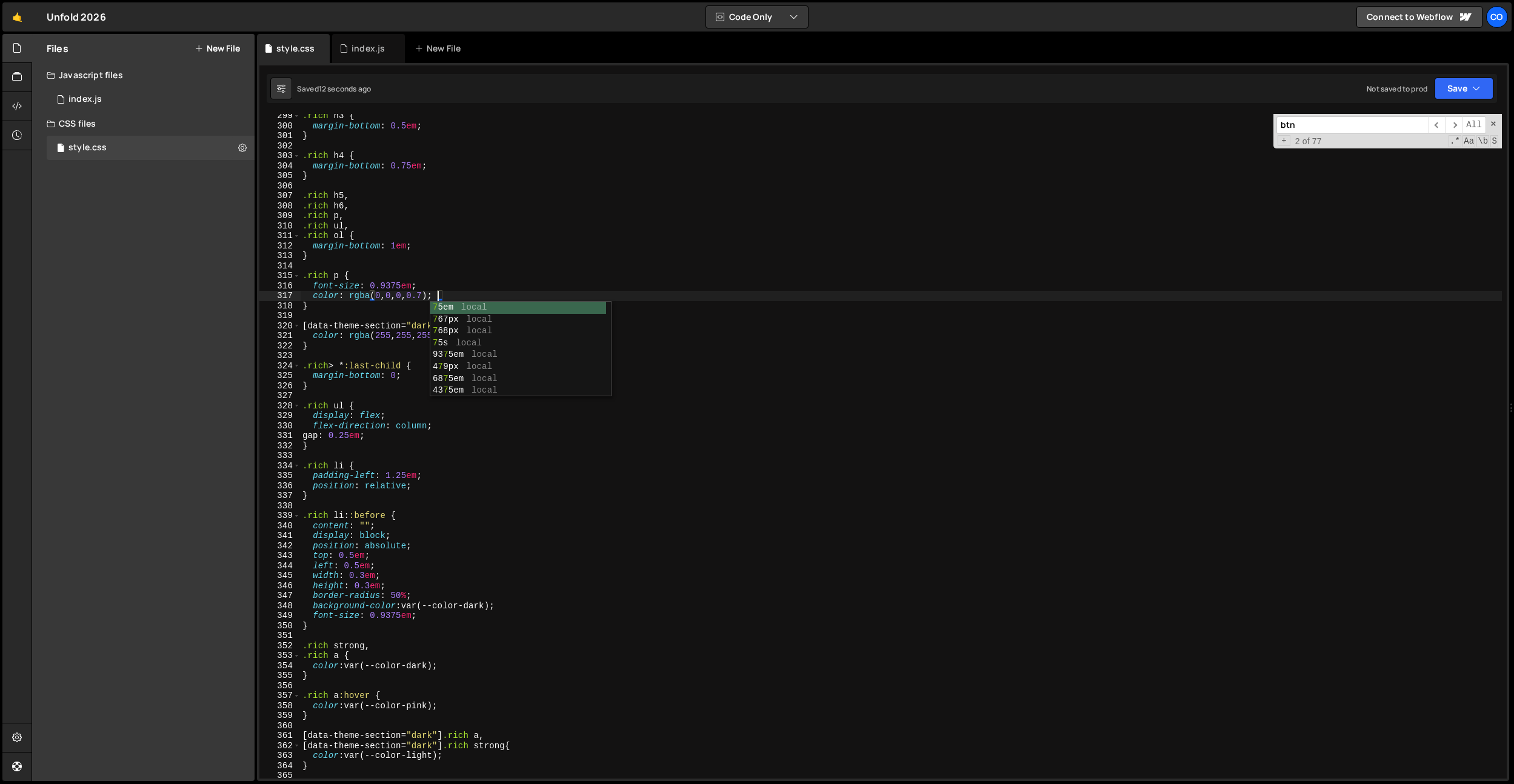
click at [504, 522] on div ".rich h3 { margin-bottom : 0.5 em ; } .rich h4 { margin-bottom : 0.75 em ; } .r…" at bounding box center [900, 453] width 1201 height 685
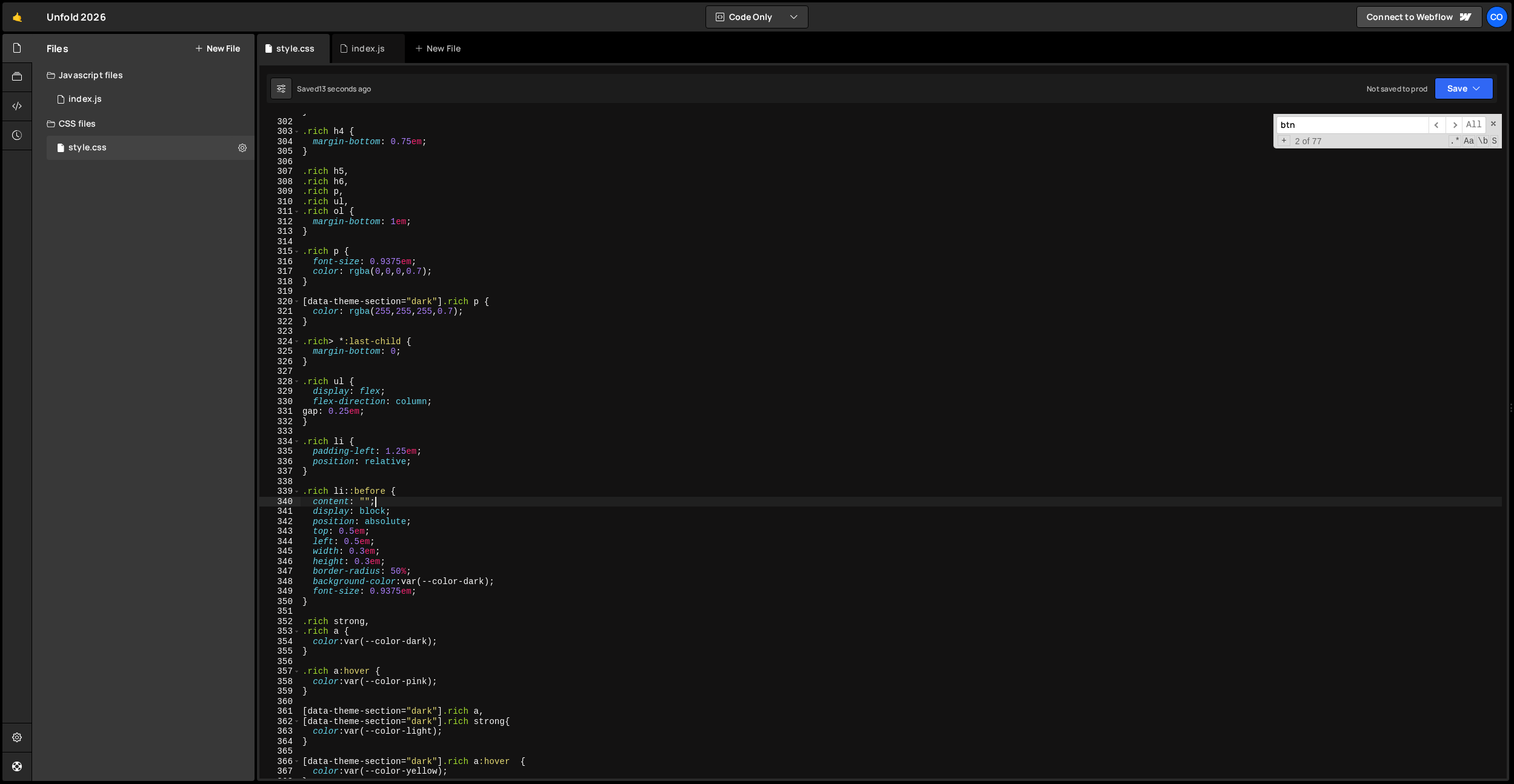
scroll to position [3008, 0]
click at [477, 377] on div "} .rich h4 { margin-bottom : 0.75 em ; } .rich h5 , .rich h6 , .rich p , .rich …" at bounding box center [900, 448] width 1201 height 685
drag, startPoint x: 488, startPoint y: 306, endPoint x: 232, endPoint y: 312, distance: 256.1
click at [232, 312] on div "Files New File Javascript files 0 index.js 0 CSS files style.css 0 Copy share l…" at bounding box center [772, 407] width 1482 height 747
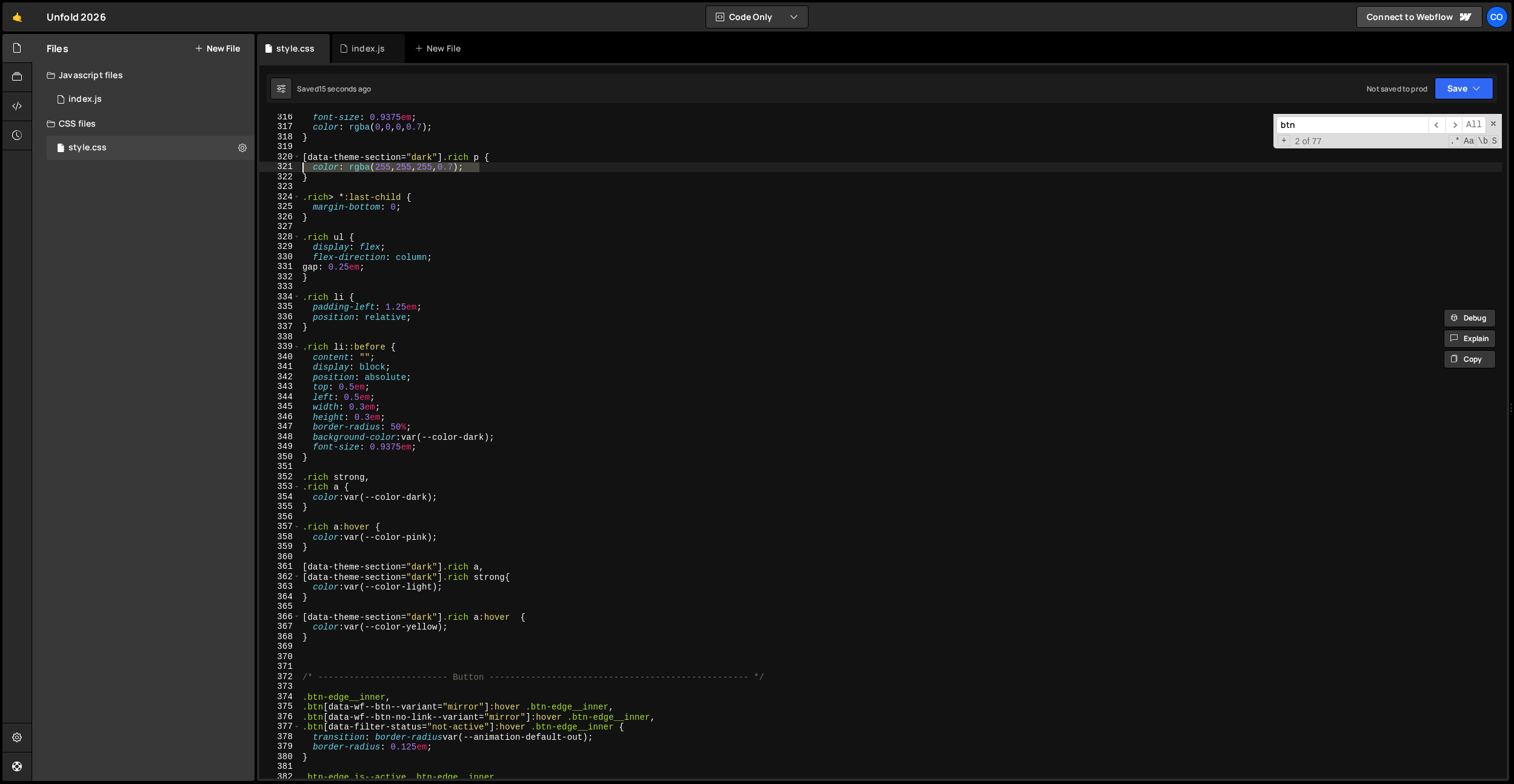
scroll to position [3150, 0]
drag, startPoint x: 450, startPoint y: 500, endPoint x: 312, endPoint y: 496, distance: 138.1
click at [312, 496] on div "font-size : 0.9375 em ; color : rgba ( 0 , 0 , 0 , 0.7 ) ; } [ data-theme-secti…" at bounding box center [900, 455] width 1201 height 685
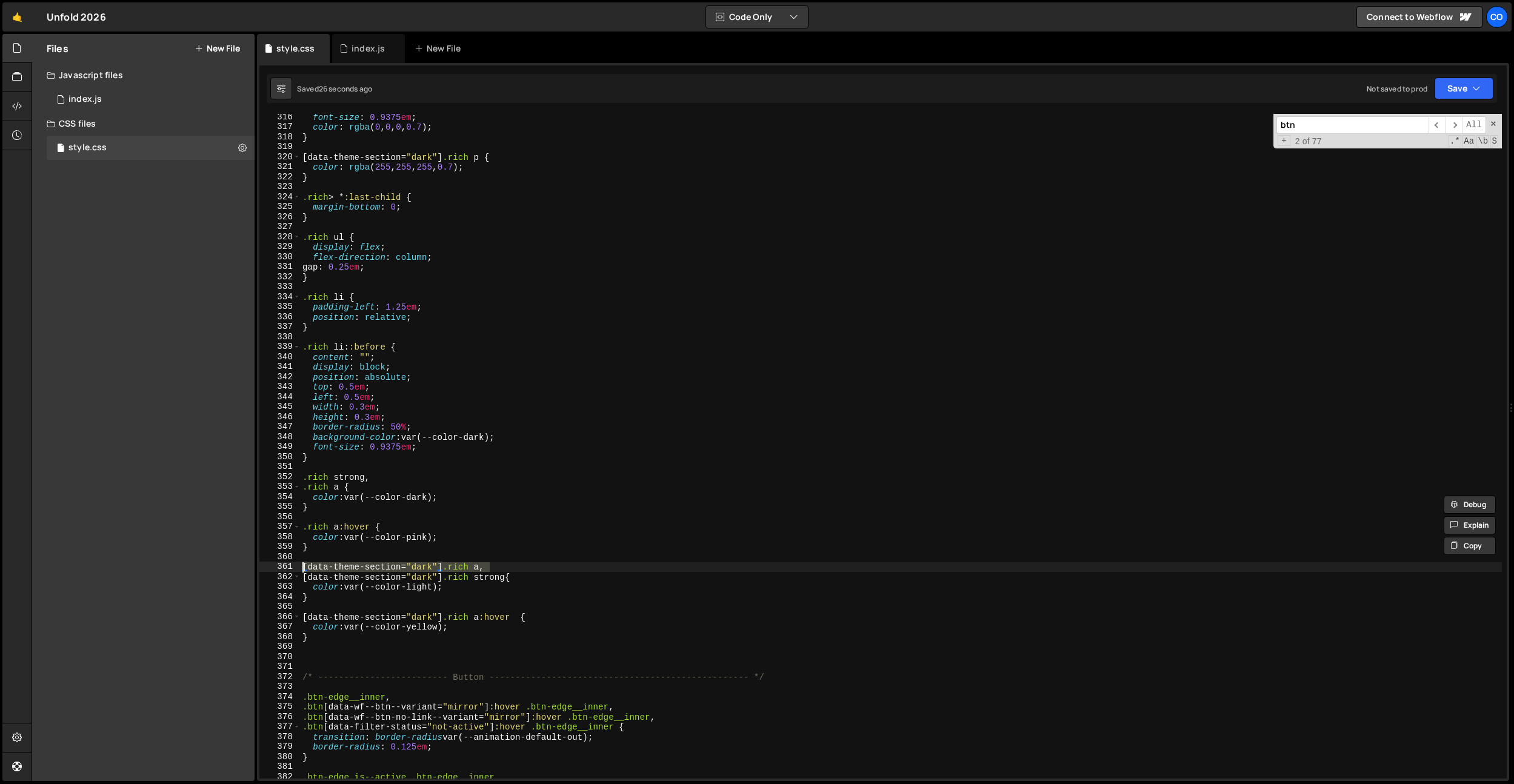
drag, startPoint x: 509, startPoint y: 569, endPoint x: 287, endPoint y: 566, distance: 222.0
click at [287, 566] on div "color: var(--color-dark); 316 317 318 319 320 321 322 323 324 325 326 327 328 3…" at bounding box center [883, 446] width 1247 height 665
type textarea "[data-theme-section="dark"] .rich a {}"
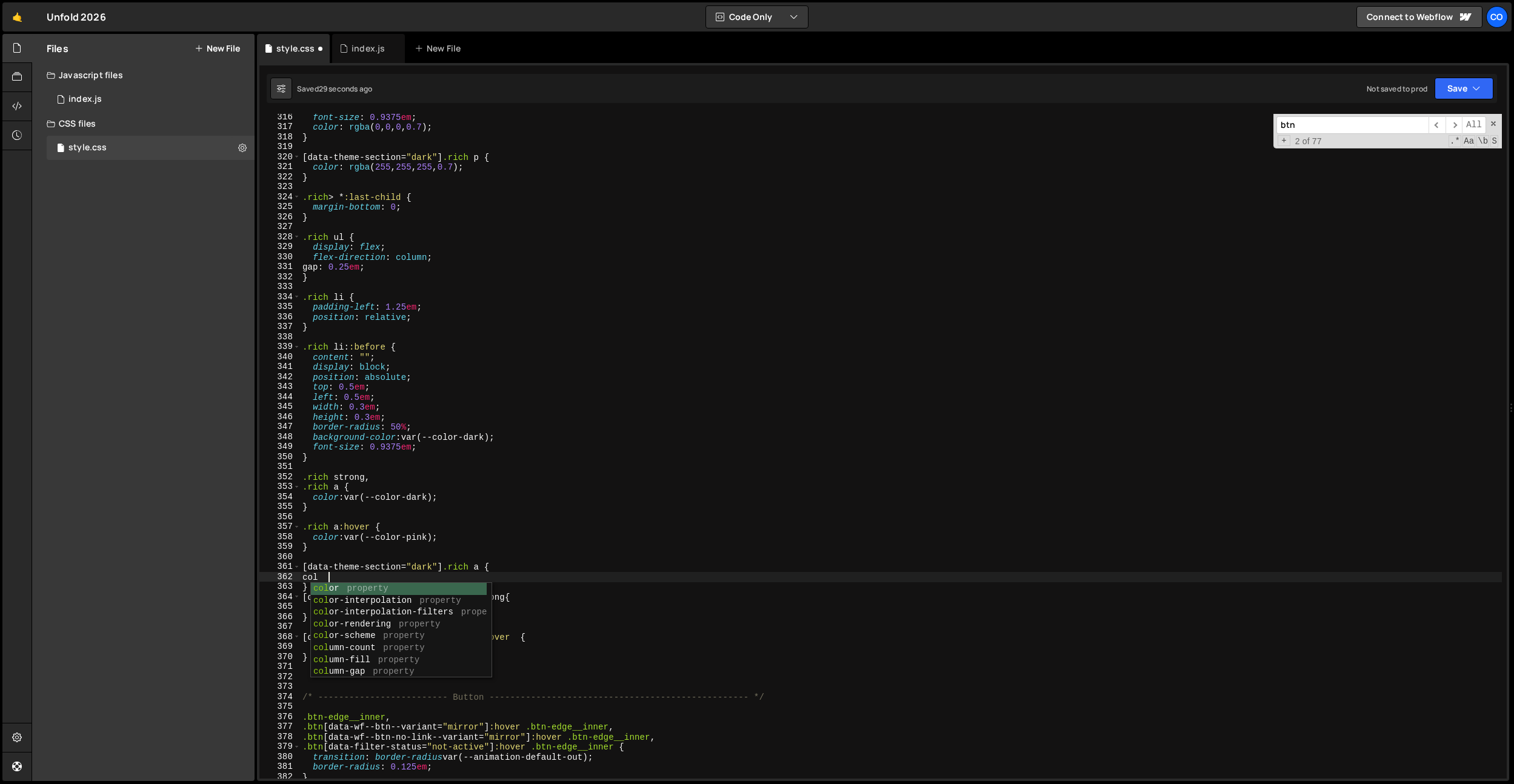
scroll to position [0, 1]
paste textarea "color: rgba(255, 255, 255, 0.7);"
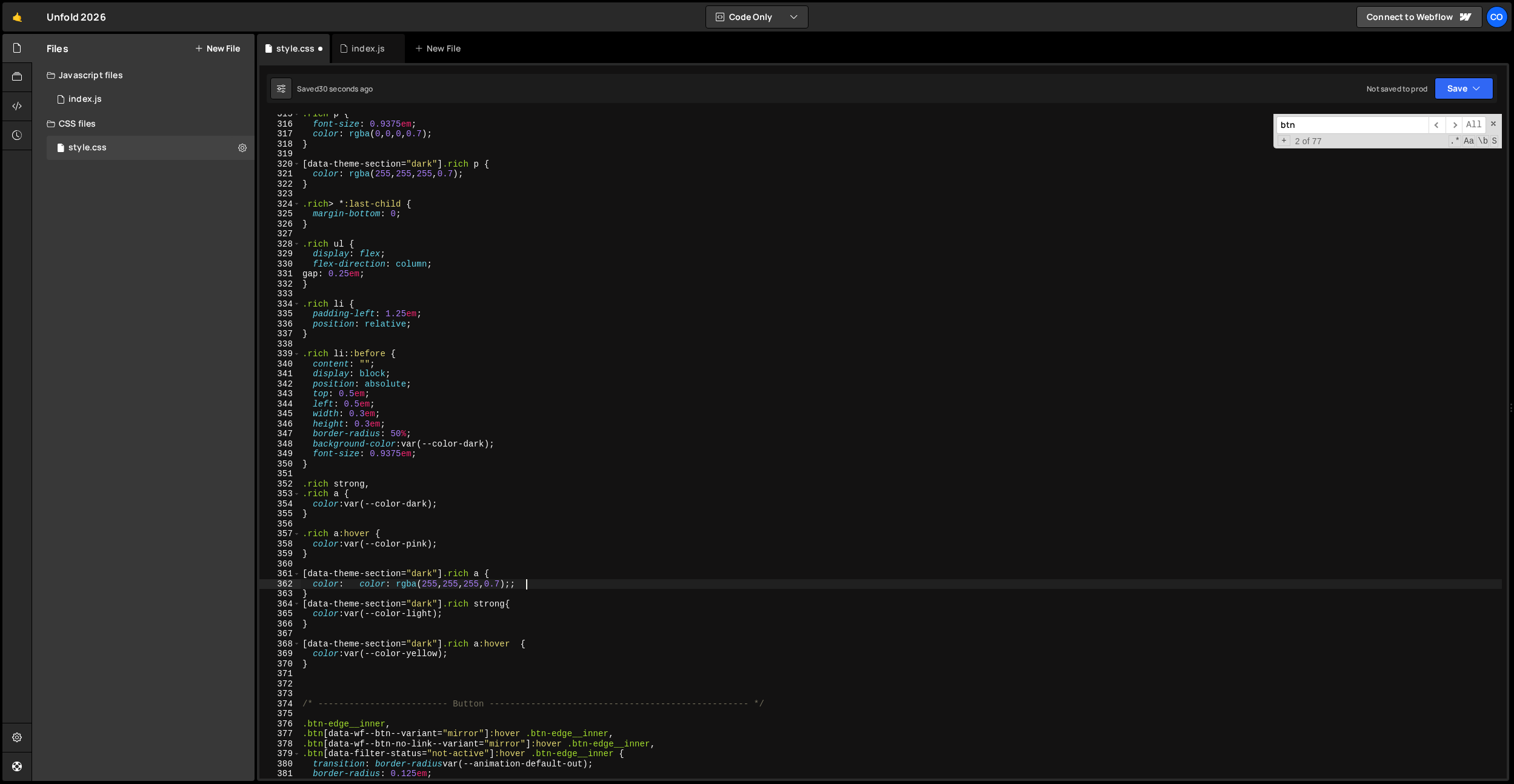
scroll to position [3141, 0]
type textarea "col"
paste textarea "color: rgba(255, 255, 255, 0.7);"
click at [320, 588] on div ".rich p { font-size : 0.9375 em ; color : rgba ( 0 , 0 , 0 , 0.7 ) ; } [ data-t…" at bounding box center [900, 453] width 1201 height 685
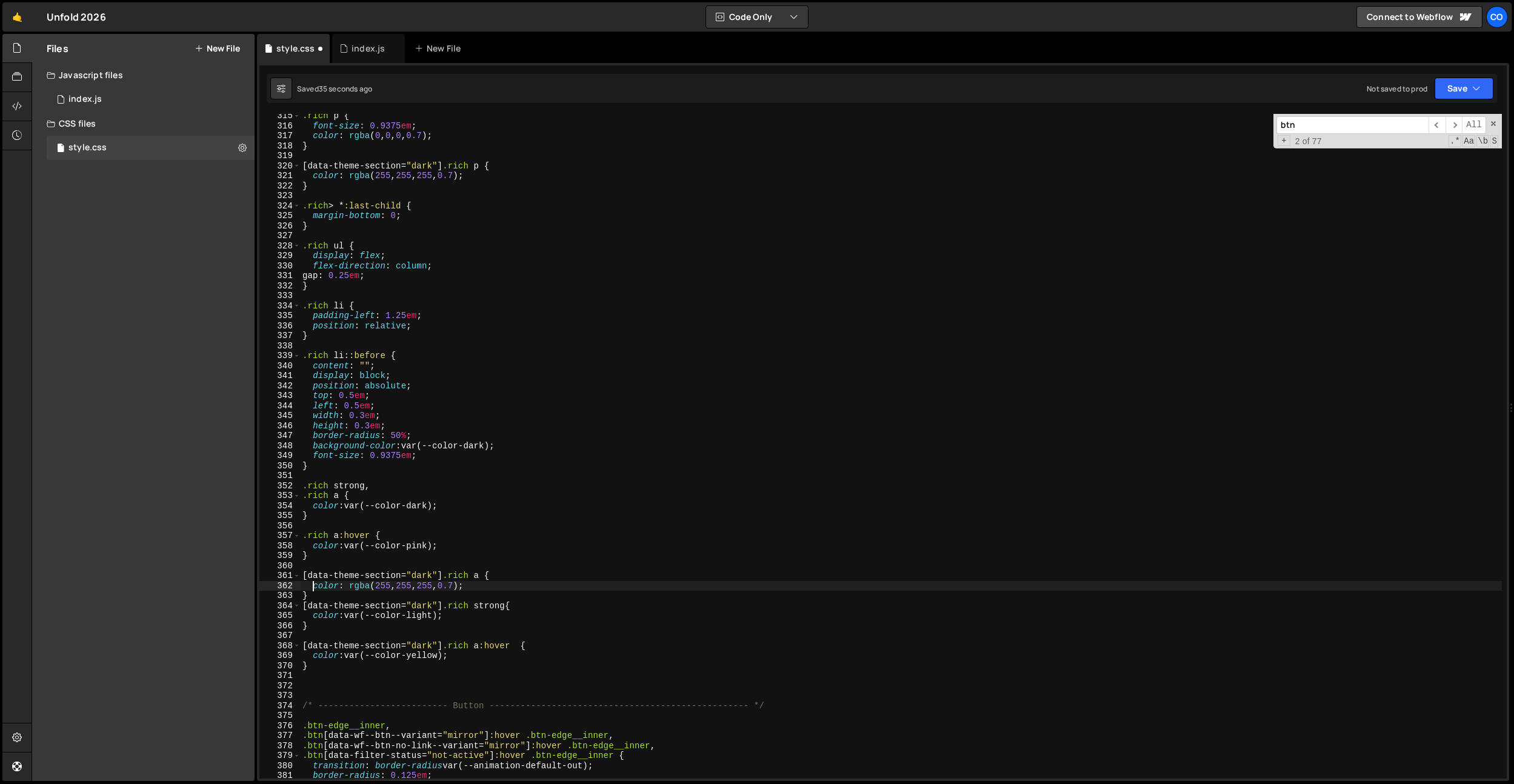
click at [319, 598] on div ".rich p { font-size : 0.9375 em ; color : rgba ( 0 , 0 , 0 , 0.7 ) ; } [ data-t…" at bounding box center [900, 453] width 1201 height 685
type textarea "}"
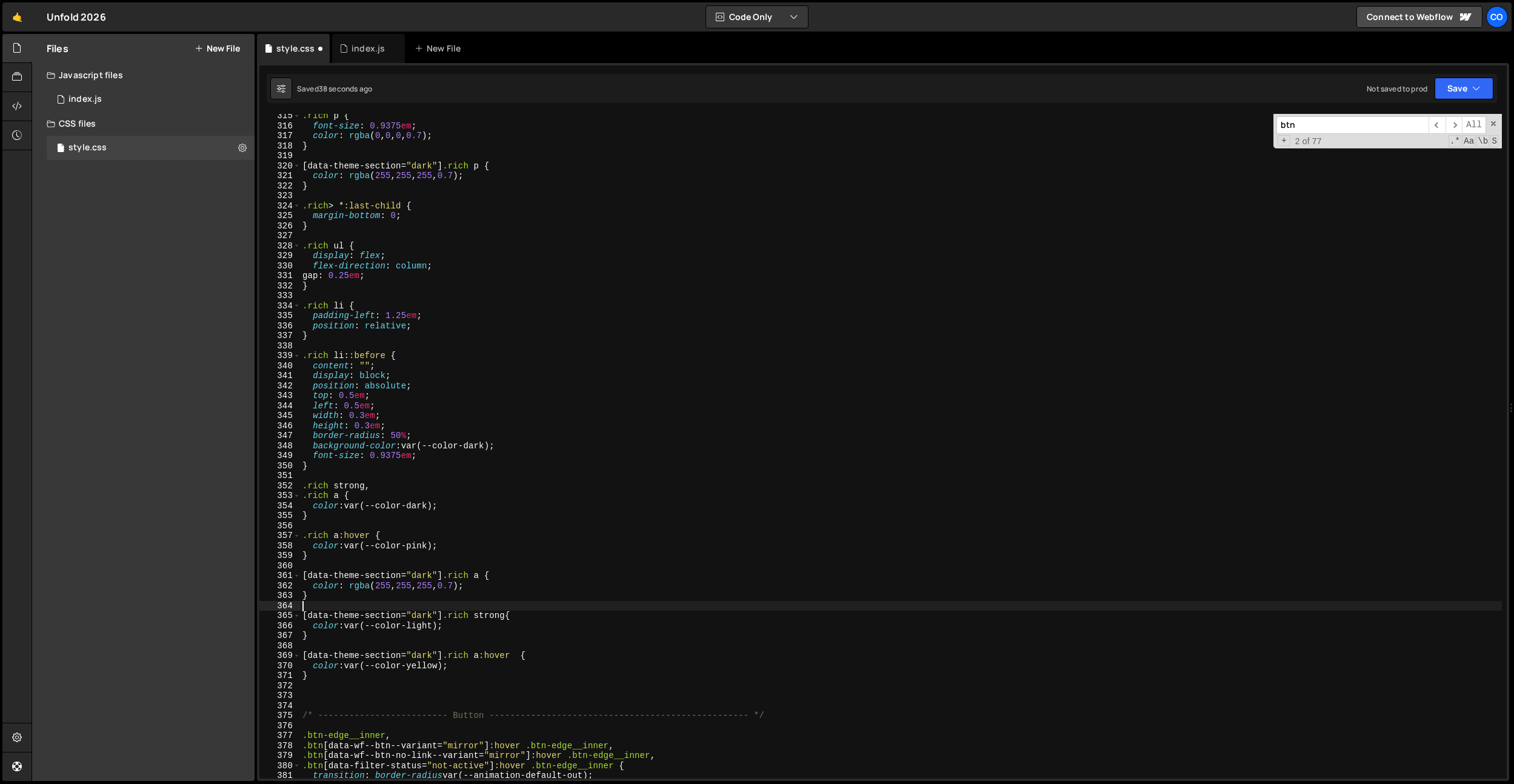
click at [376, 487] on div ".rich p { font-size : 0.9375 em ; color : rgba ( 0 , 0 , 0 , 0.7 ) ; } [ data-t…" at bounding box center [900, 453] width 1201 height 685
type textarea ".rich strong {}"
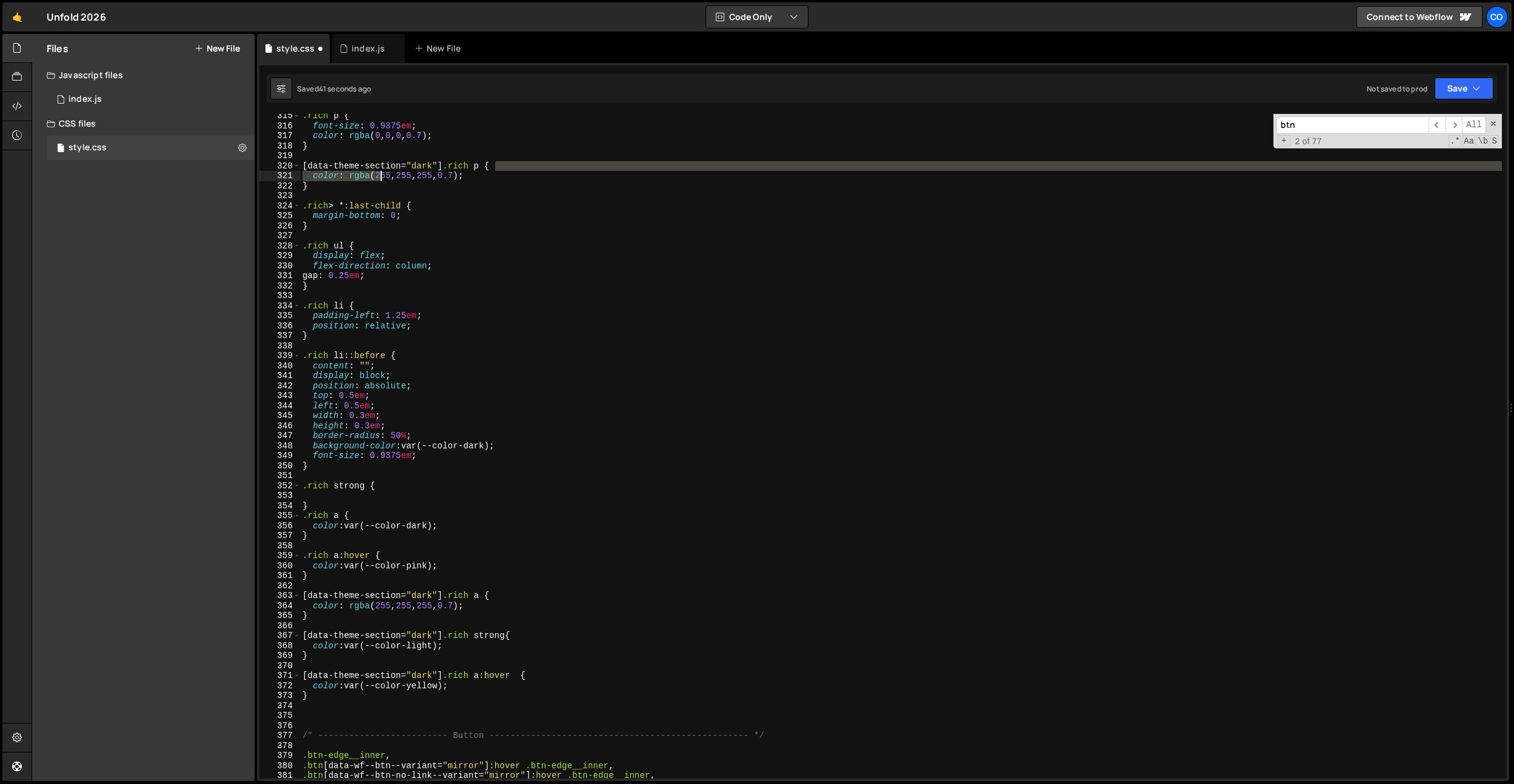
drag, startPoint x: 495, startPoint y: 171, endPoint x: 345, endPoint y: 173, distance: 150.0
click at [345, 173] on div ".rich p { font-size : 0.9375 em ; color : rgba ( 0 , 0 , 0 , 0.7 ) ; } [ data-t…" at bounding box center [900, 453] width 1201 height 685
click at [309, 176] on div ".rich p { font-size : 0.9375 em ; color : rgba ( 0 , 0 , 0 , 0.7 ) ; } [ data-t…" at bounding box center [900, 446] width 1201 height 665
type textarea "color: rgba(255, 255, 255, 0.7);"
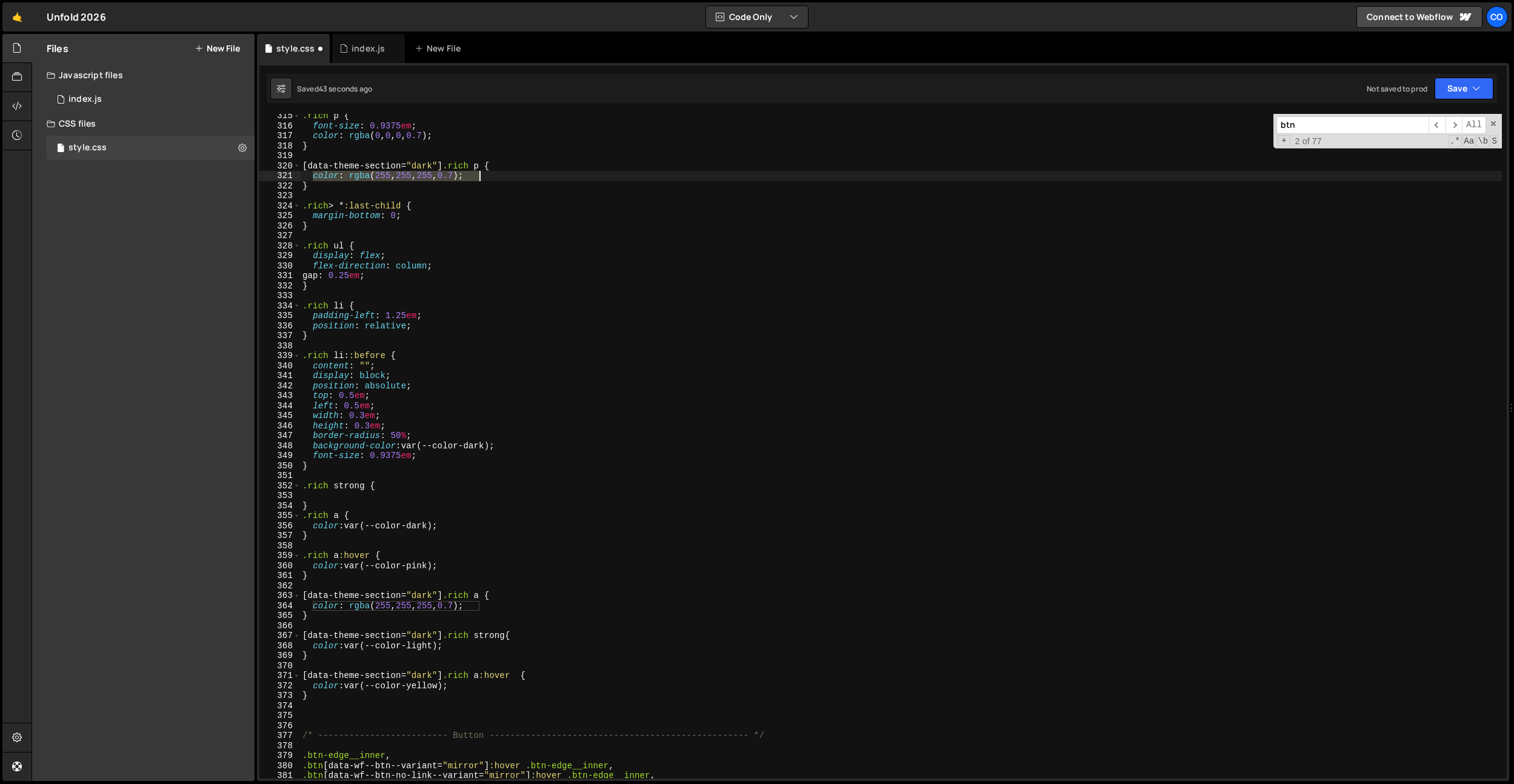
drag, startPoint x: 311, startPoint y: 175, endPoint x: 576, endPoint y: 174, distance: 265.0
click at [576, 174] on div ".rich p { font-size : 0.9375 em ; color : rgba ( 0 , 0 , 0 , 0.7 ) ; } [ data-t…" at bounding box center [900, 453] width 1201 height 685
click at [327, 498] on div ".rich p { font-size : 0.9375 em ; color : rgba ( 0 , 0 , 0 , 0.7 ) ; } [ data-t…" at bounding box center [900, 453] width 1201 height 685
paste textarea "color: rgba(255, 255, 255, 0.7);"
click at [337, 511] on div ".rich p { font-size : 0.9375 em ; color : rgba ( 0 , 0 , 0 , 0.7 ) ; } [ data-t…" at bounding box center [900, 453] width 1201 height 685
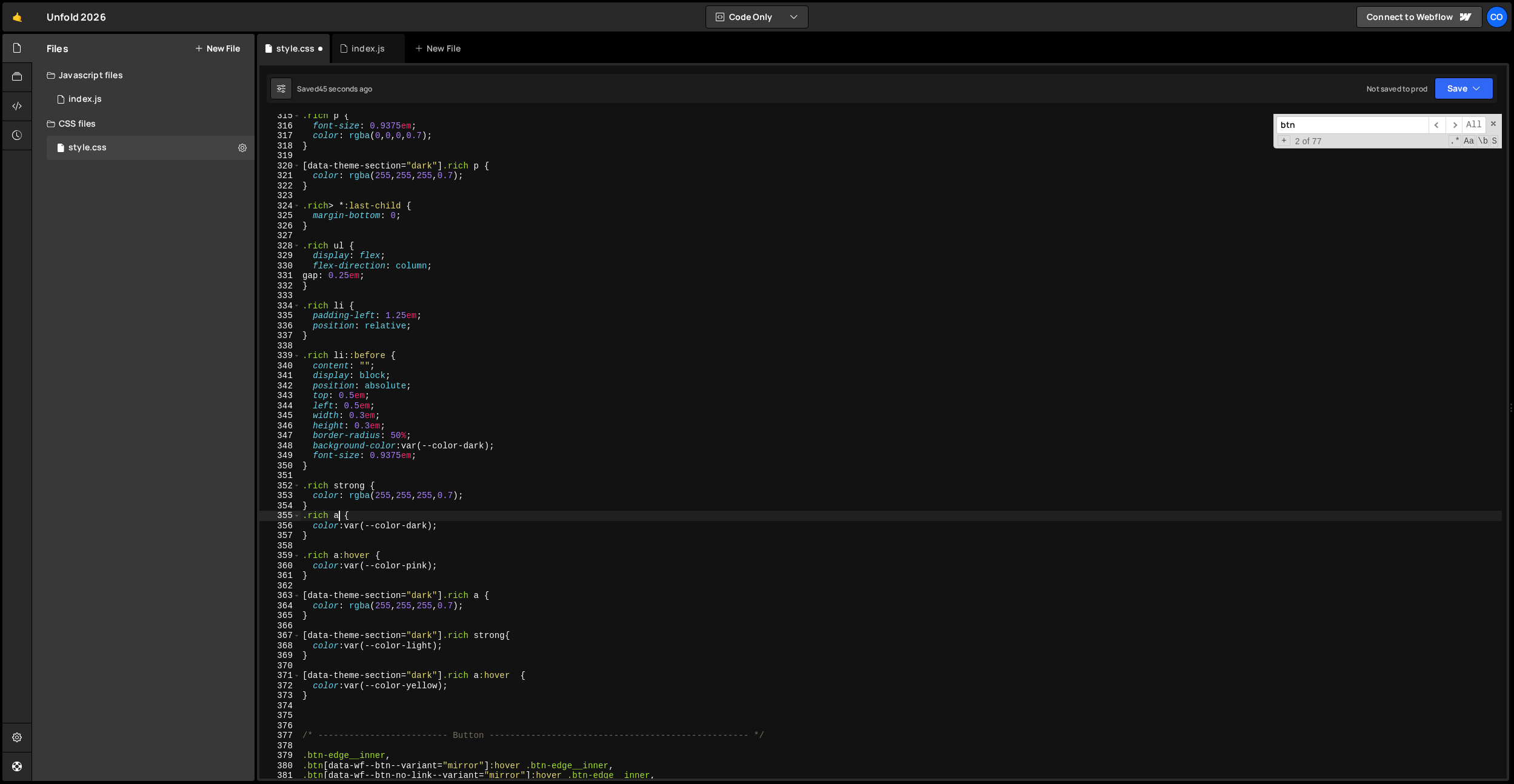
click at [338, 505] on div ".rich p { font-size : 0.9375 em ; color : rgba ( 0 , 0 , 0 , 0.7 ) ; } [ data-t…" at bounding box center [900, 453] width 1201 height 685
type textarea "}"
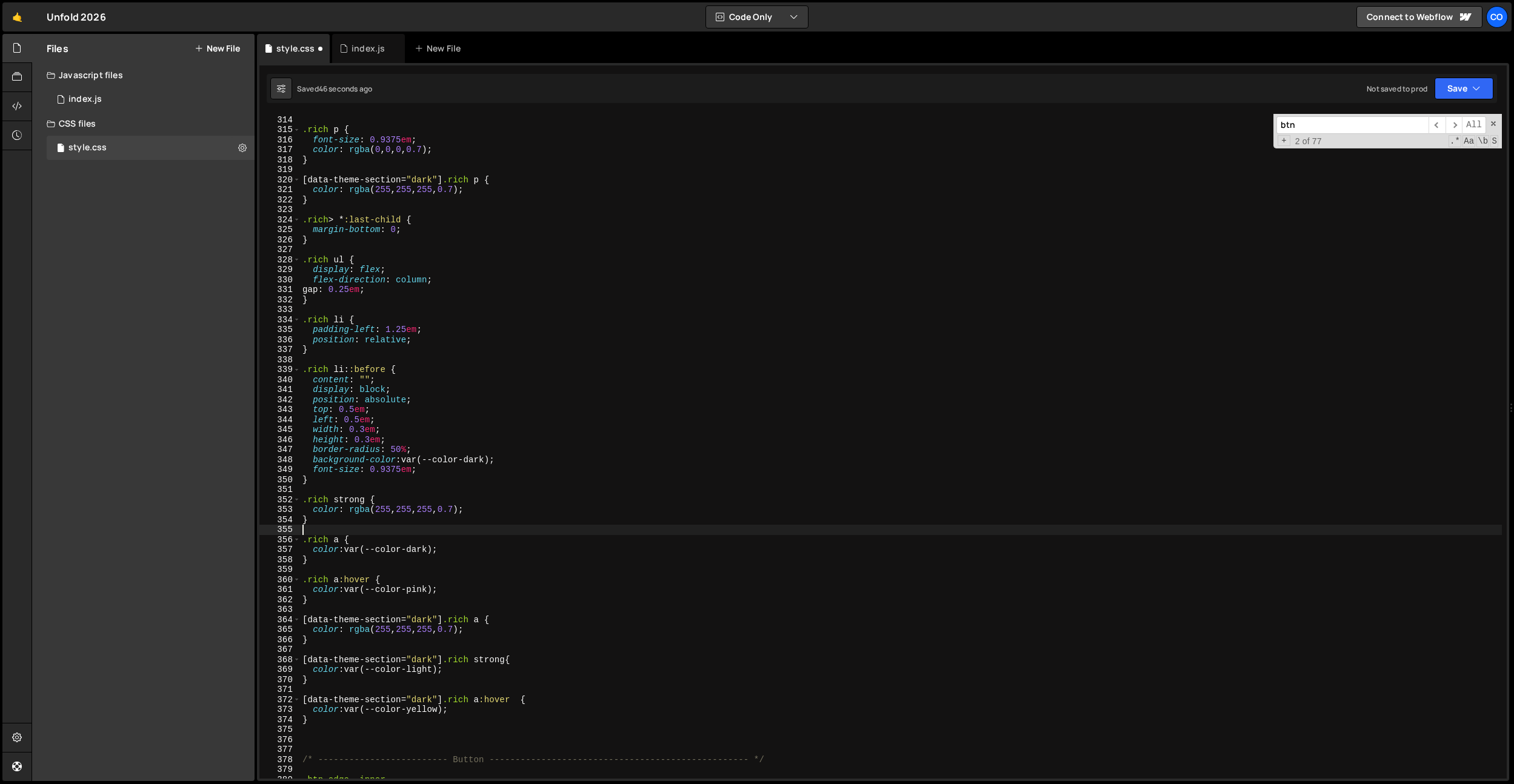
scroll to position [3116, 0]
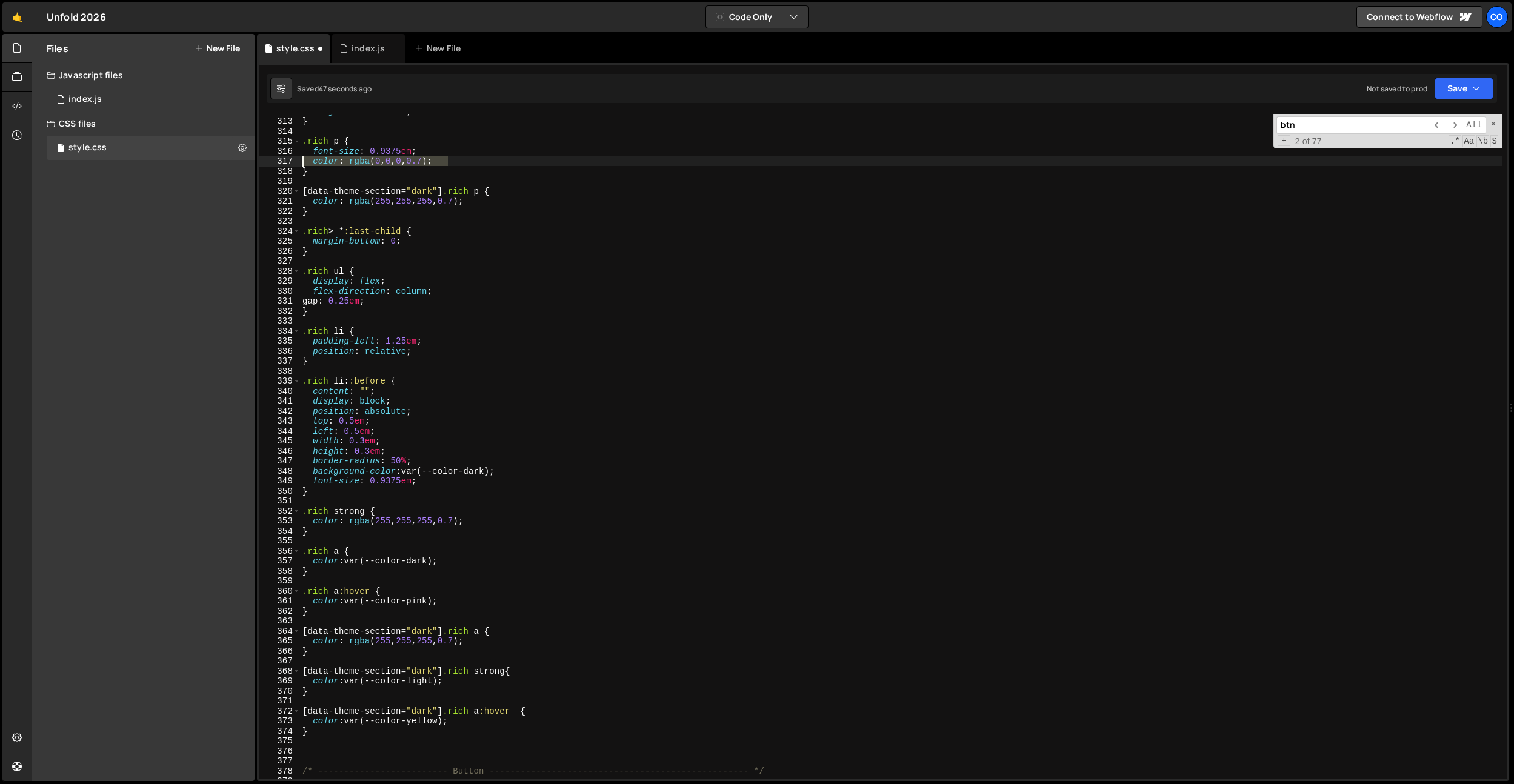
drag, startPoint x: 459, startPoint y: 162, endPoint x: 224, endPoint y: 171, distance: 235.2
click at [207, 160] on div "Files New File Javascript files 0 index.js 0 CSS files style.css 0 Copy share l…" at bounding box center [772, 407] width 1482 height 747
drag, startPoint x: 497, startPoint y: 522, endPoint x: 205, endPoint y: 524, distance: 292.0
click at [205, 524] on div "Files New File Javascript files 0 index.js 0 CSS files style.css 0 Copy share l…" at bounding box center [772, 407] width 1482 height 747
paste textarea "0, 0, 0"
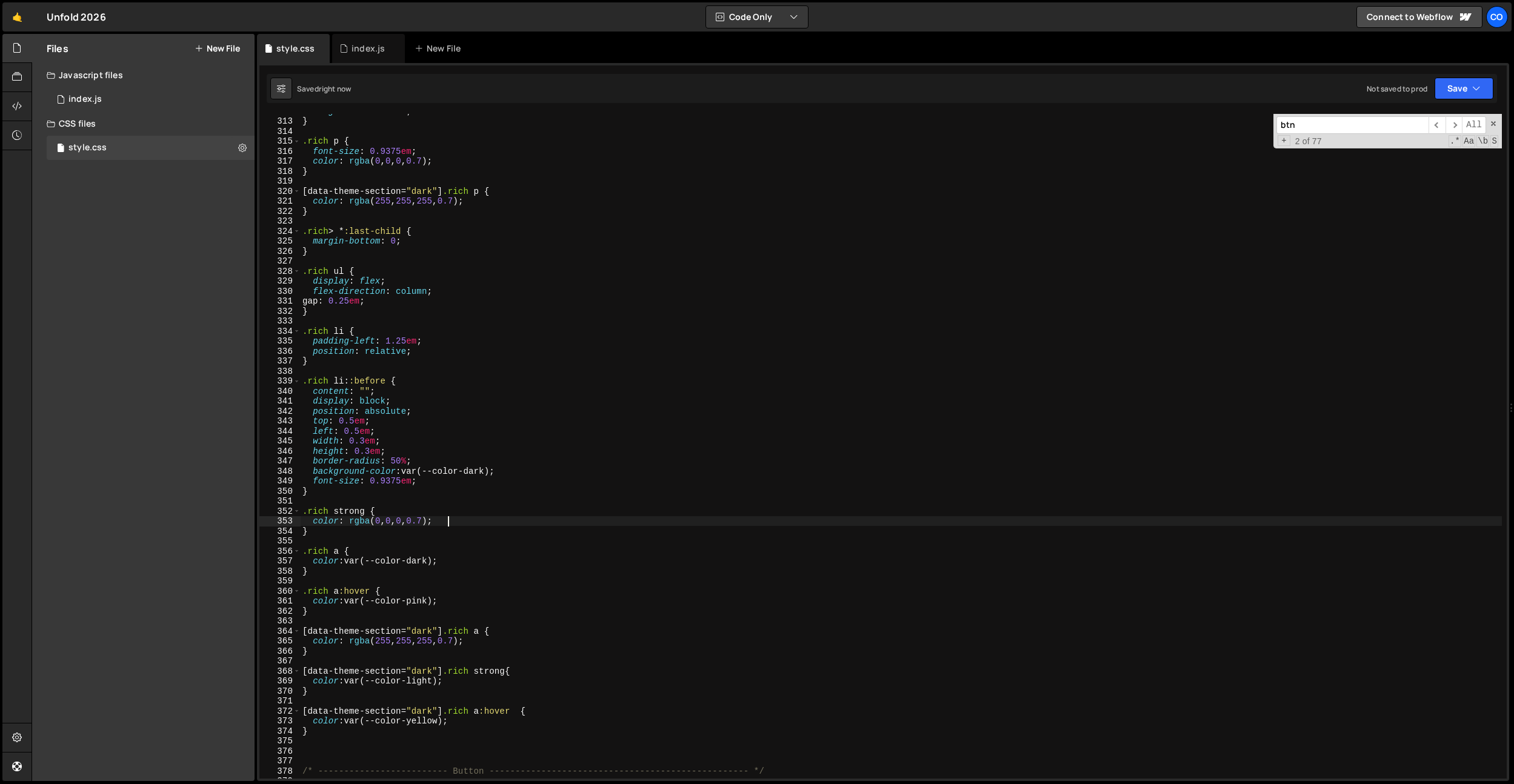
type textarea "color: rgba(0, 0, 0, 0.7);"
